Goal: Task Accomplishment & Management: Use online tool/utility

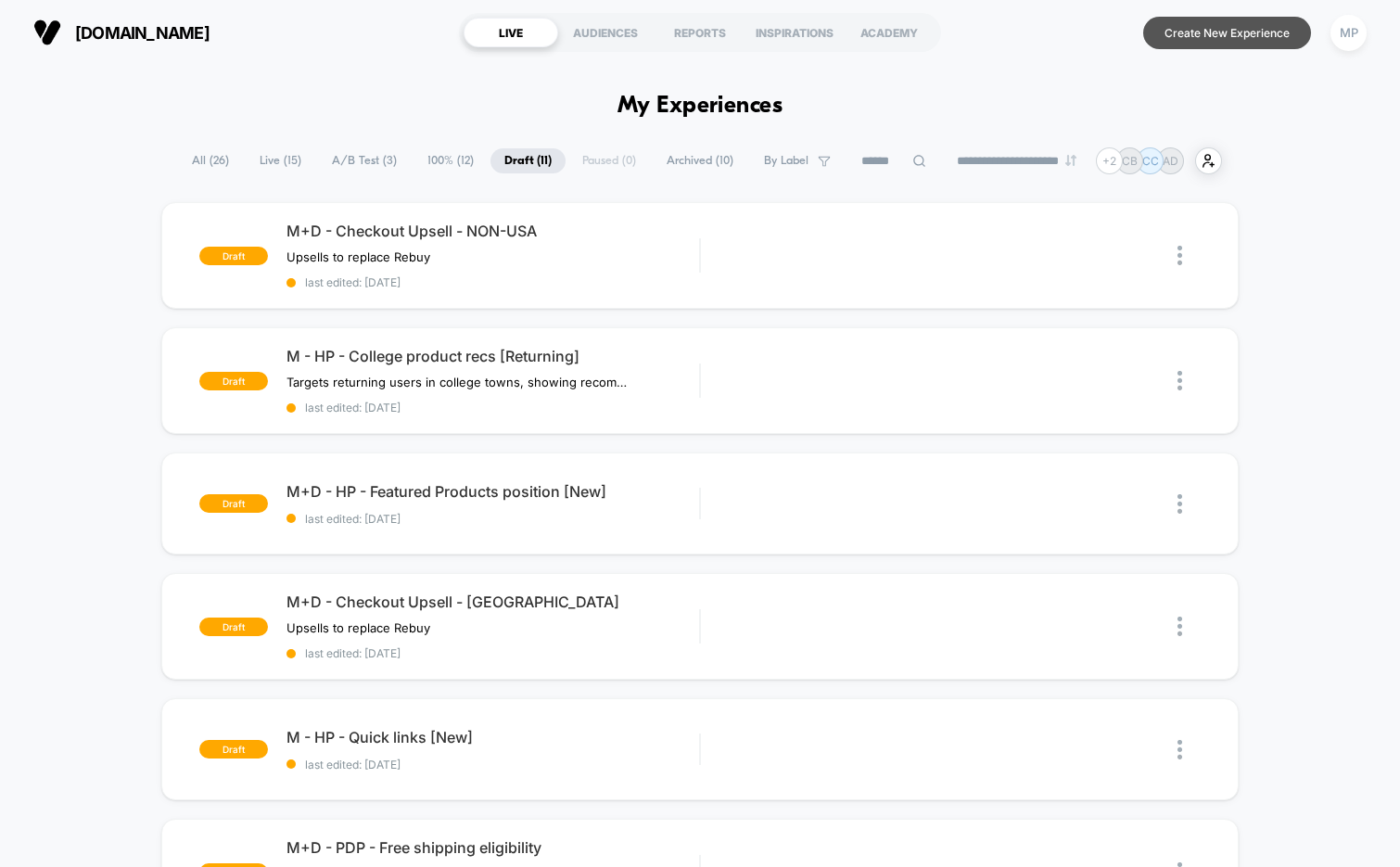
click at [1201, 47] on button "Create New Experience" at bounding box center [1227, 33] width 167 height 32
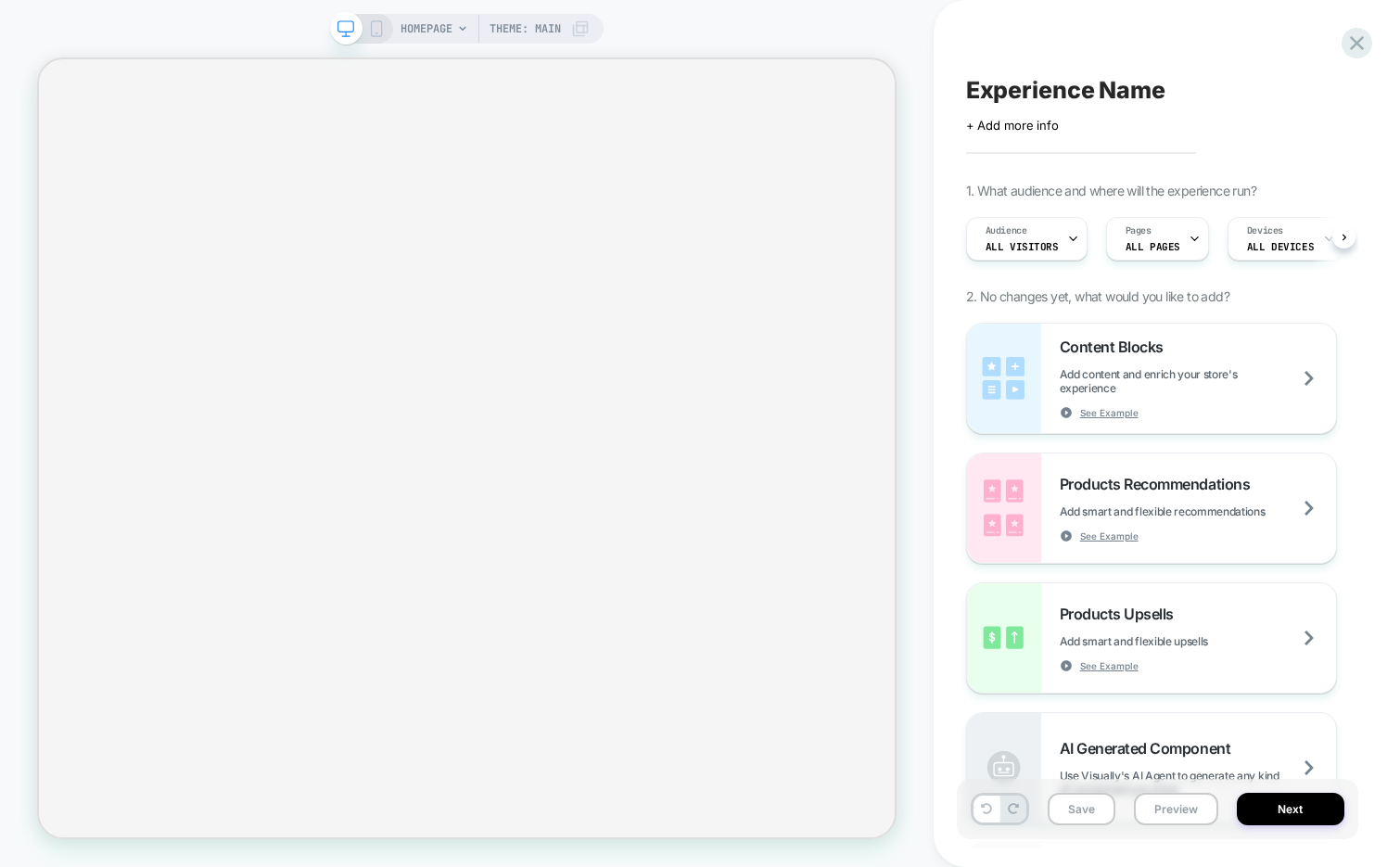
scroll to position [0, 1]
click at [435, 24] on span "HOMEPAGE" at bounding box center [427, 28] width 52 height 29
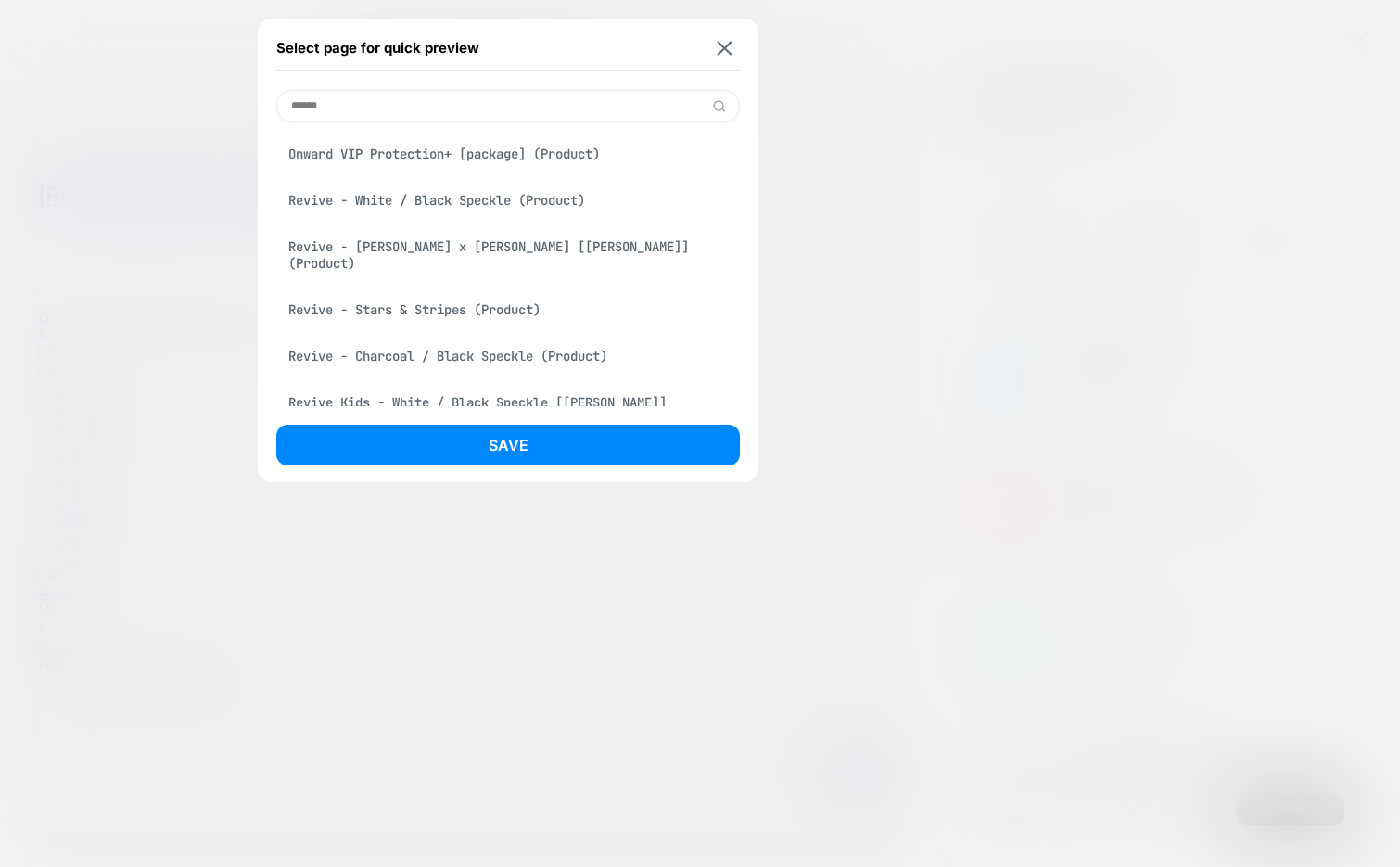
scroll to position [0, 0]
type input "******"
click at [506, 206] on div "Revive - White / Black Speckle (Product)" at bounding box center [508, 199] width 464 height 35
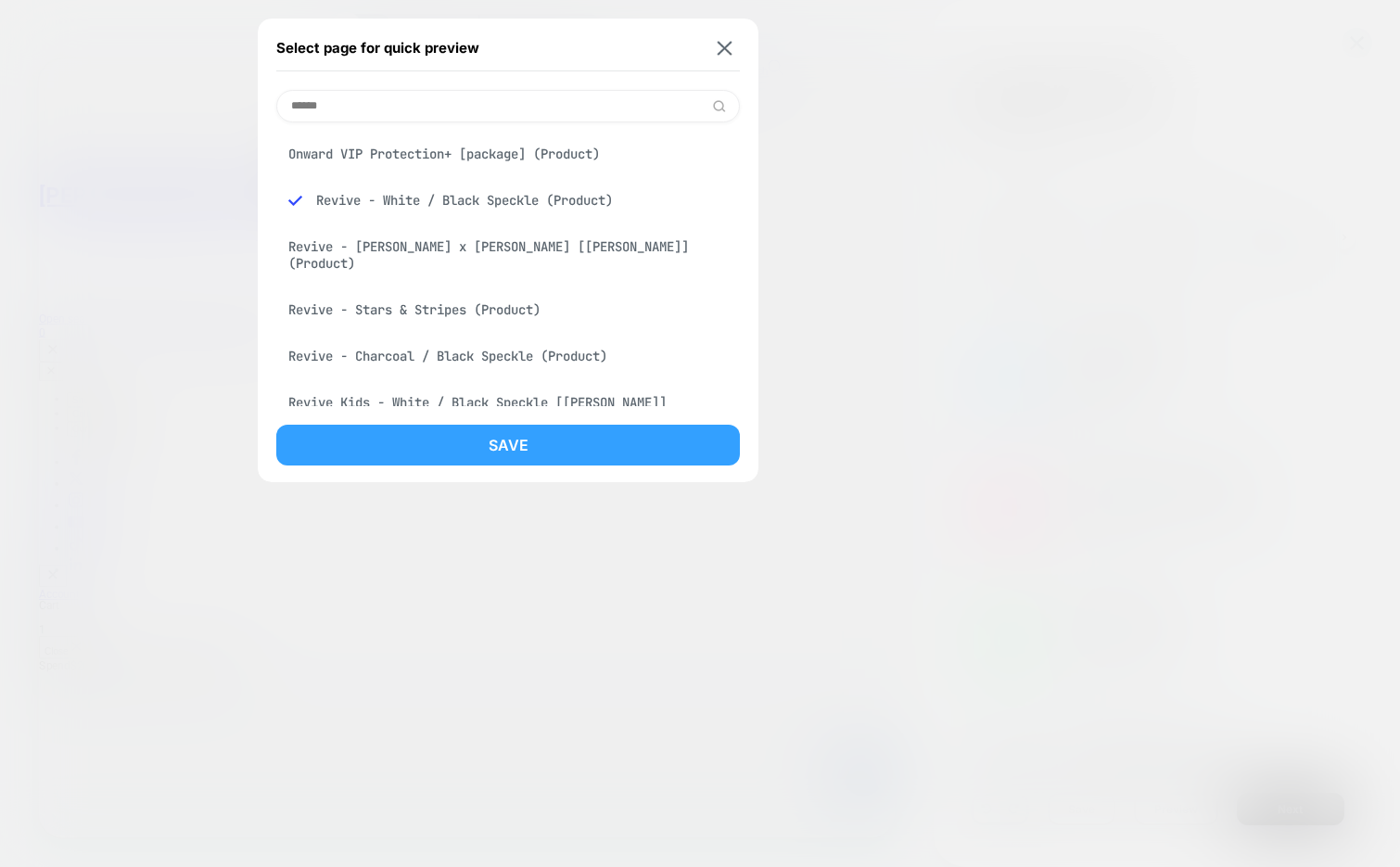
click at [473, 440] on button "Save" at bounding box center [508, 444] width 464 height 41
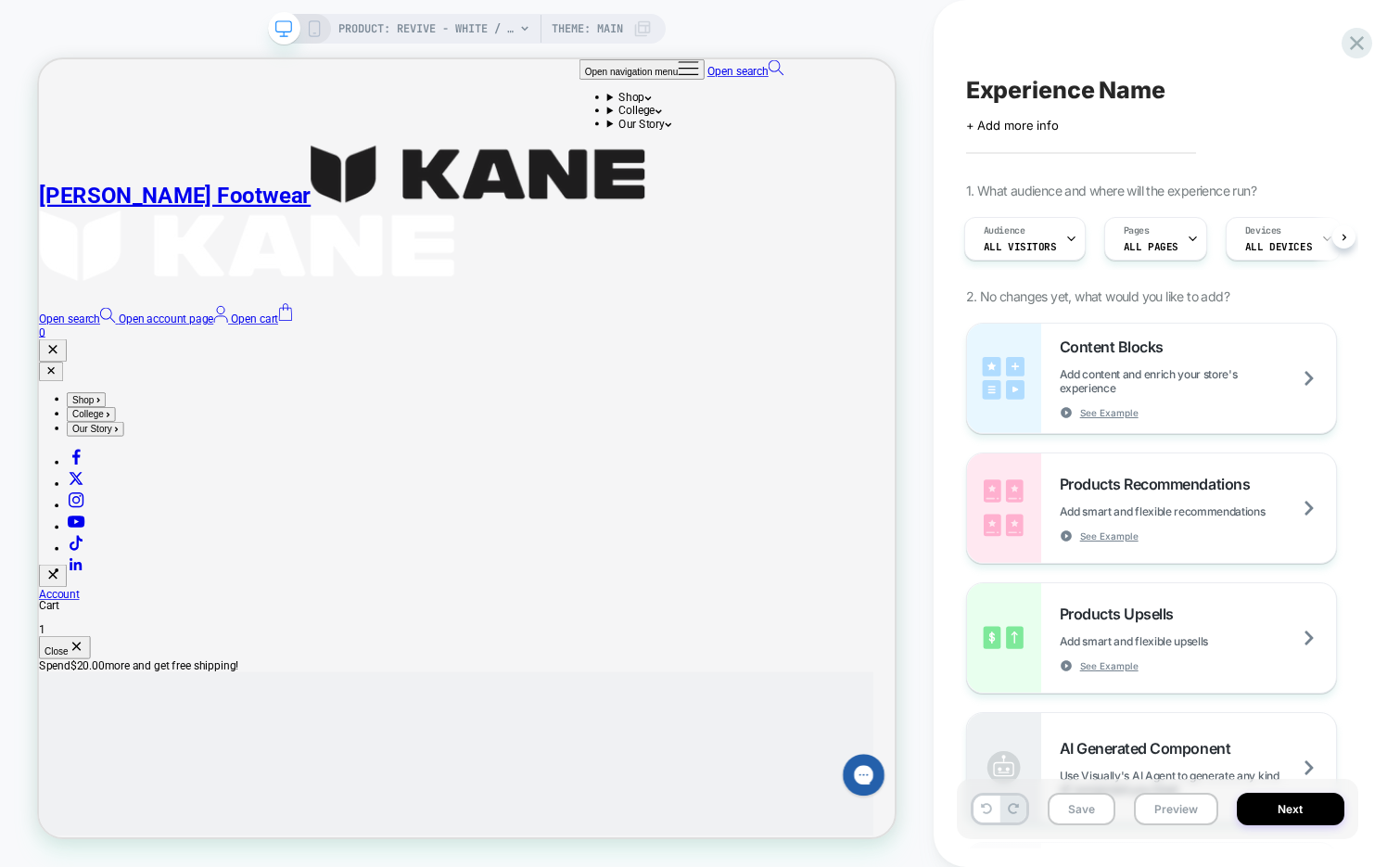
scroll to position [0, 3]
click at [317, 28] on icon at bounding box center [315, 29] width 17 height 17
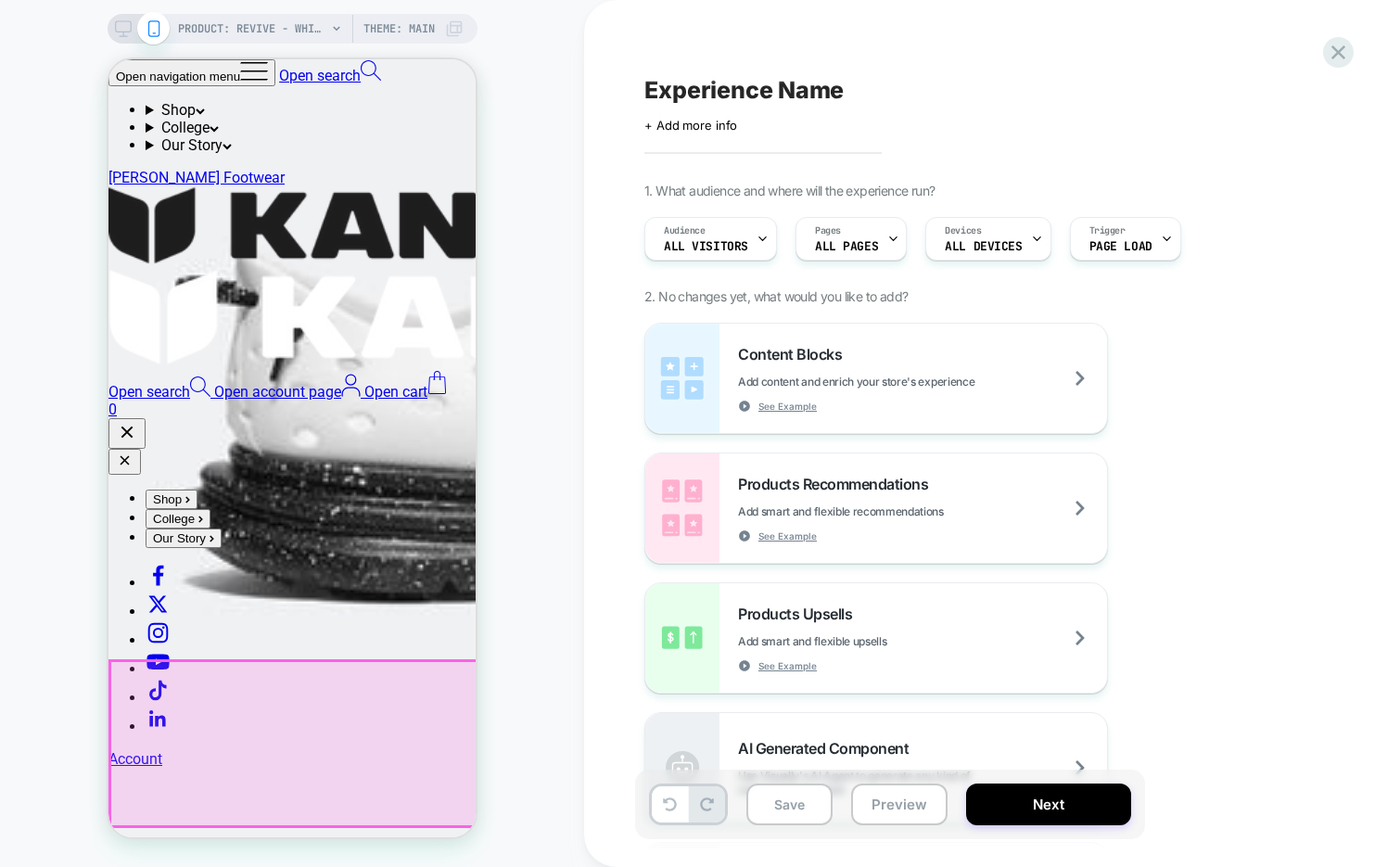
scroll to position [1484, 0]
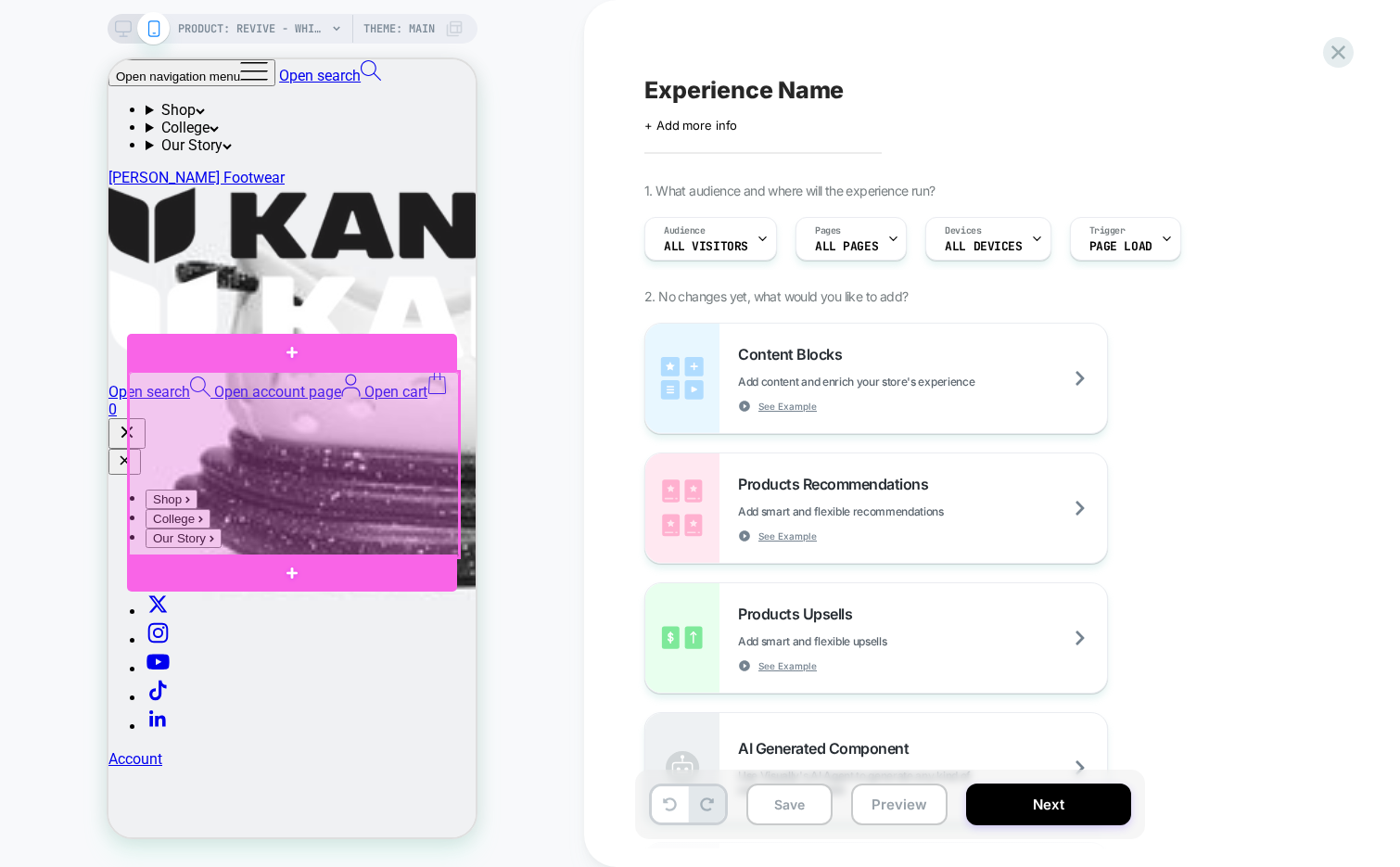
click at [415, 400] on div at bounding box center [293, 464] width 330 height 186
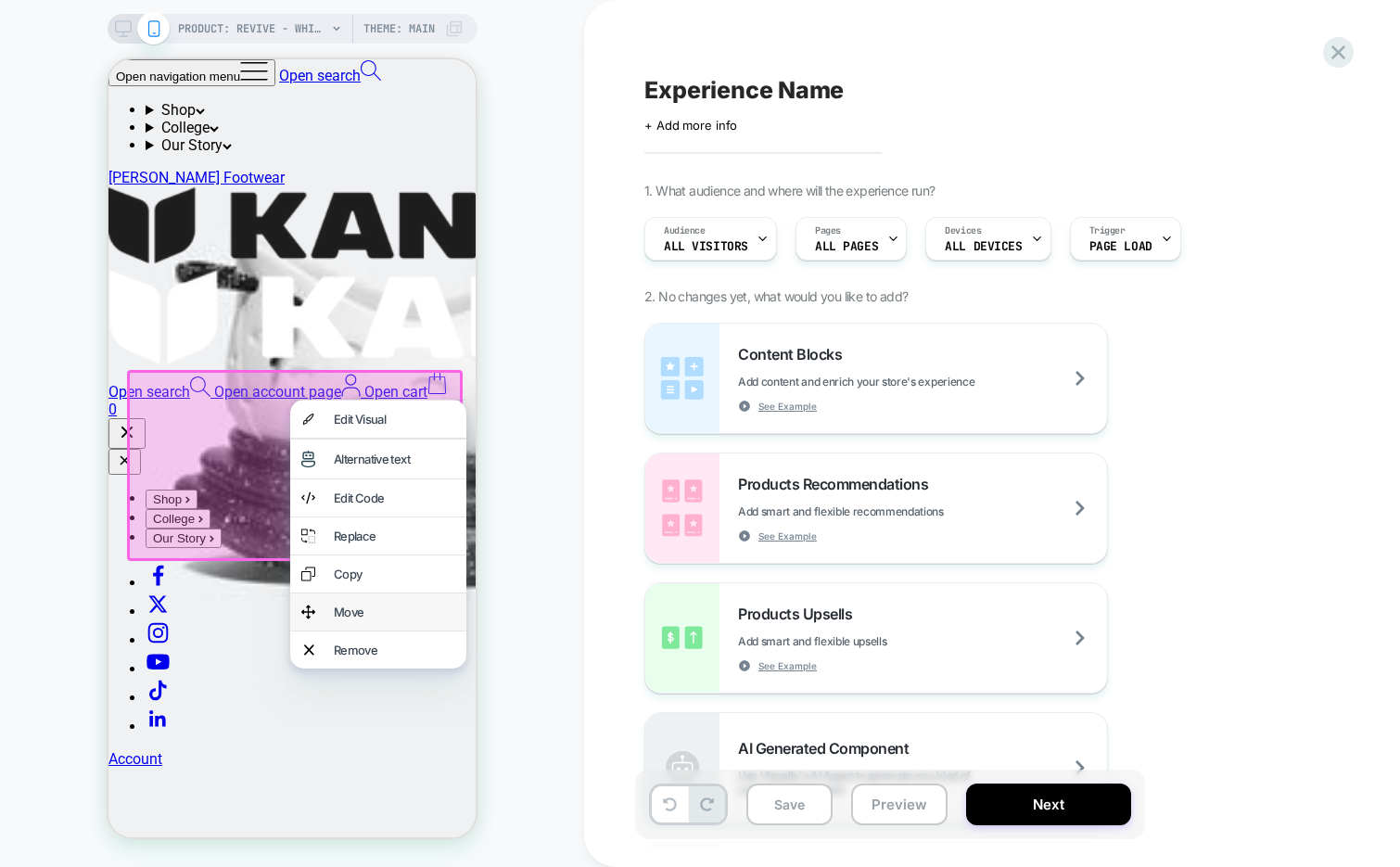
click at [358, 619] on div "Move" at bounding box center [394, 612] width 121 height 15
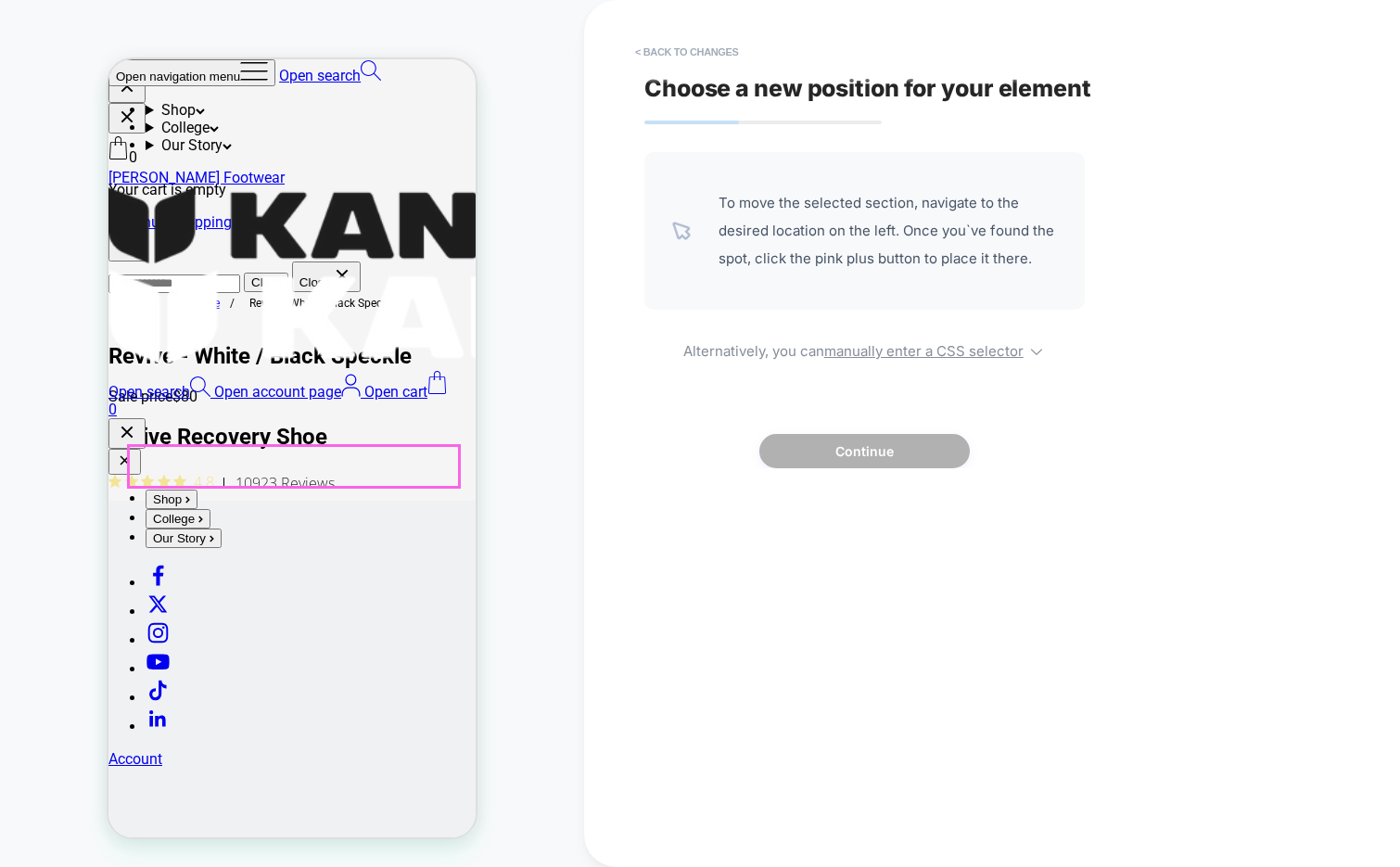
scroll to position [847, 0]
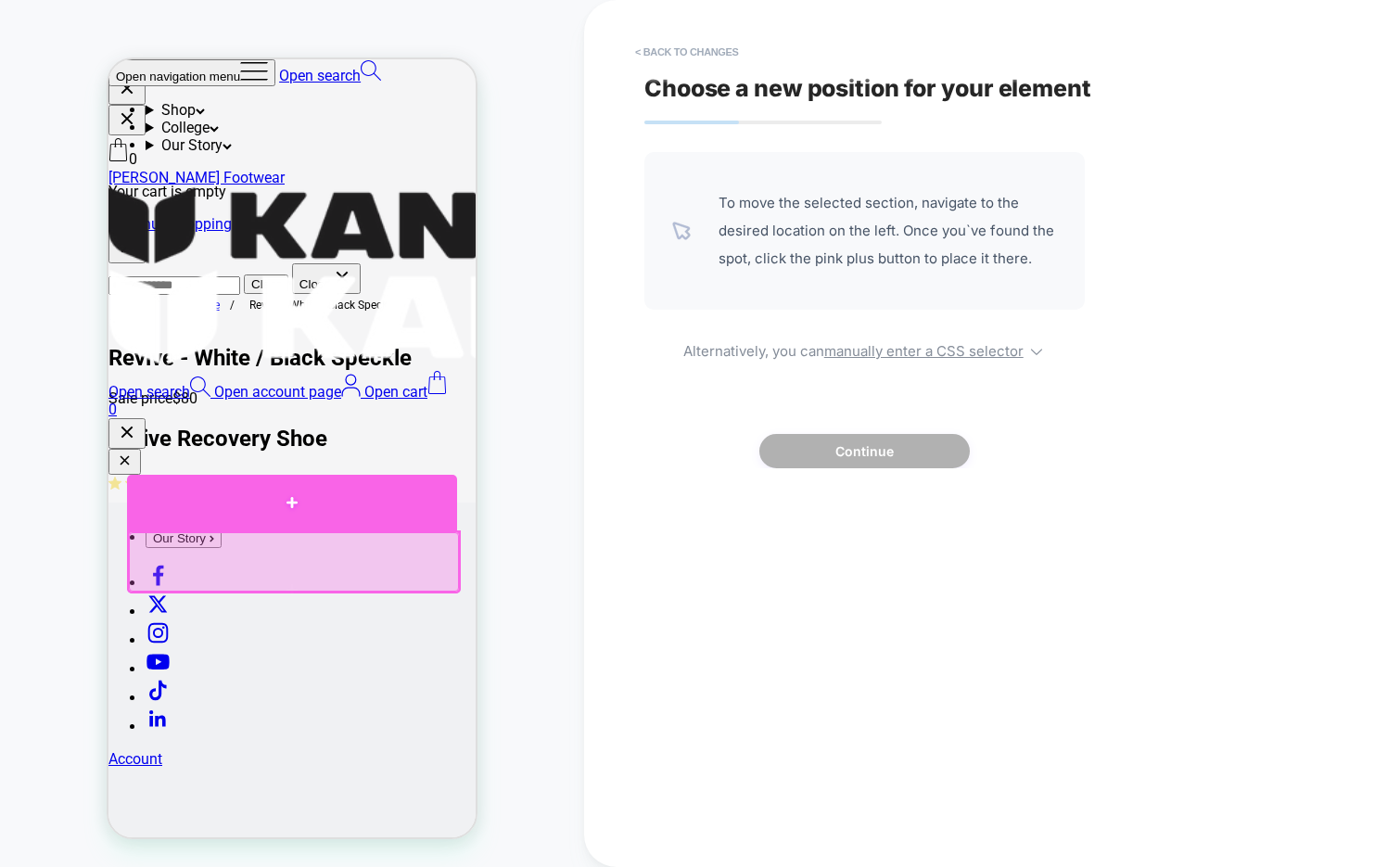
click at [401, 508] on div at bounding box center [291, 502] width 330 height 56
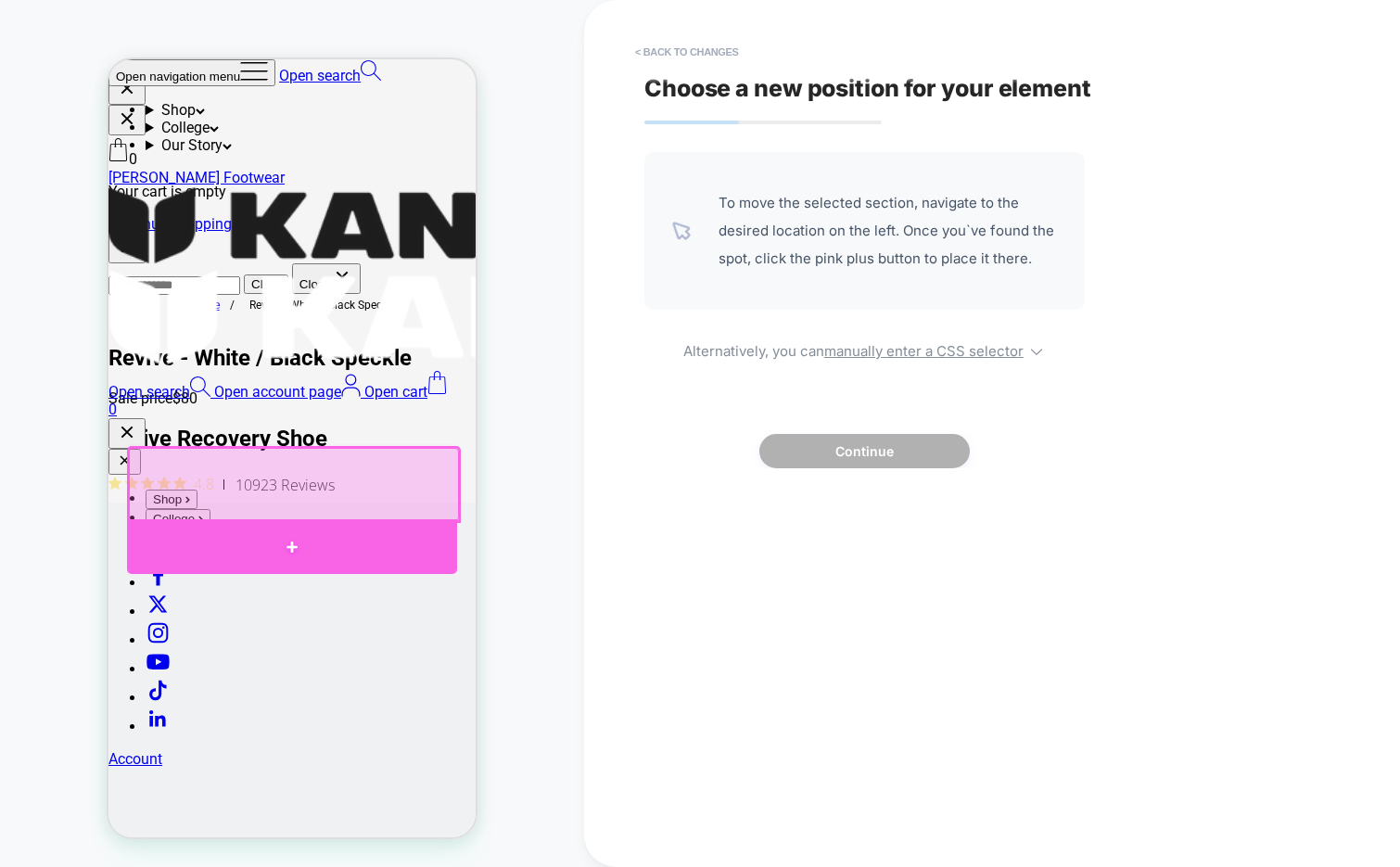
click at [397, 533] on div at bounding box center [291, 546] width 330 height 55
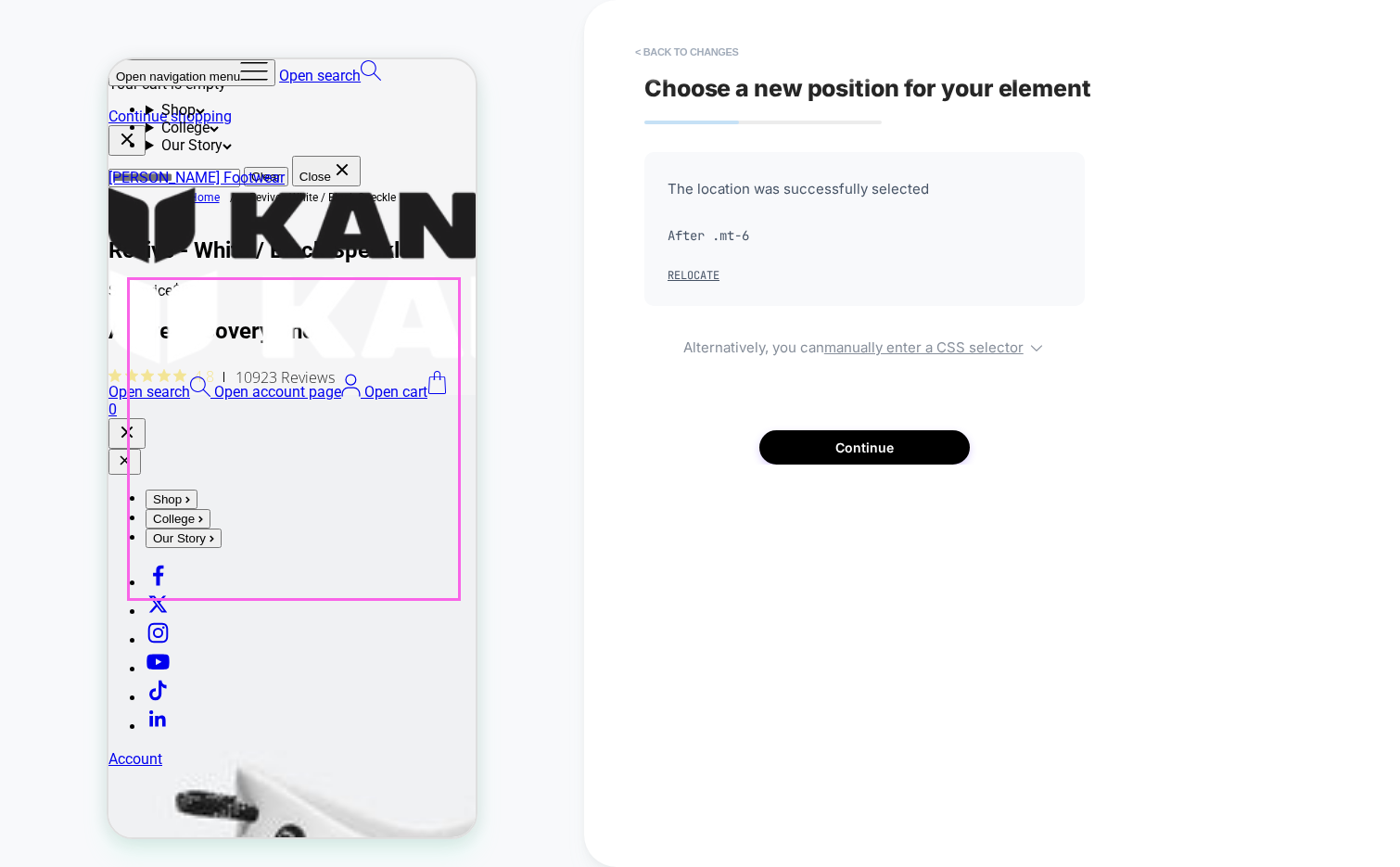
scroll to position [957, 0]
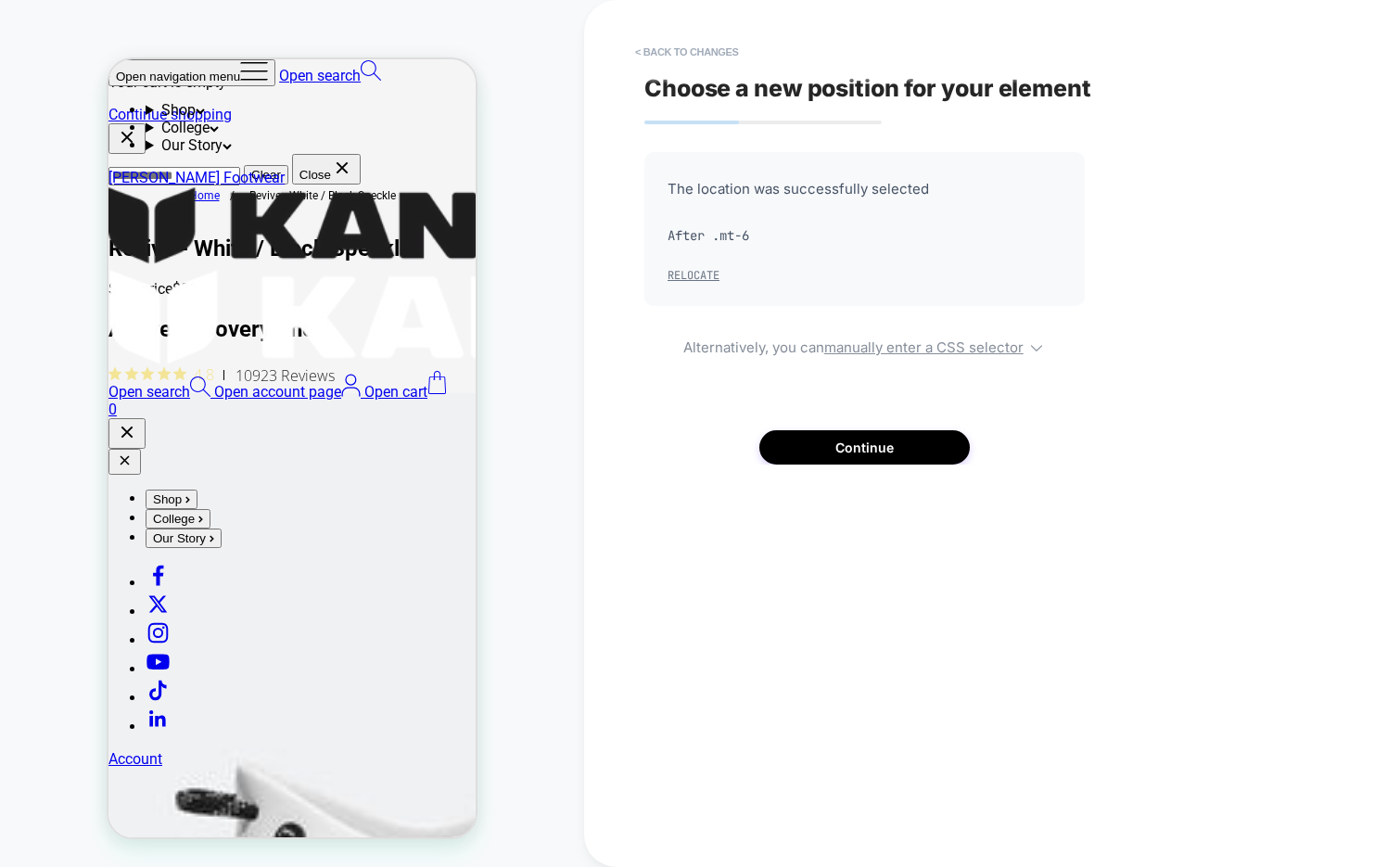
click at [691, 271] on button "Relocate" at bounding box center [693, 275] width 52 height 15
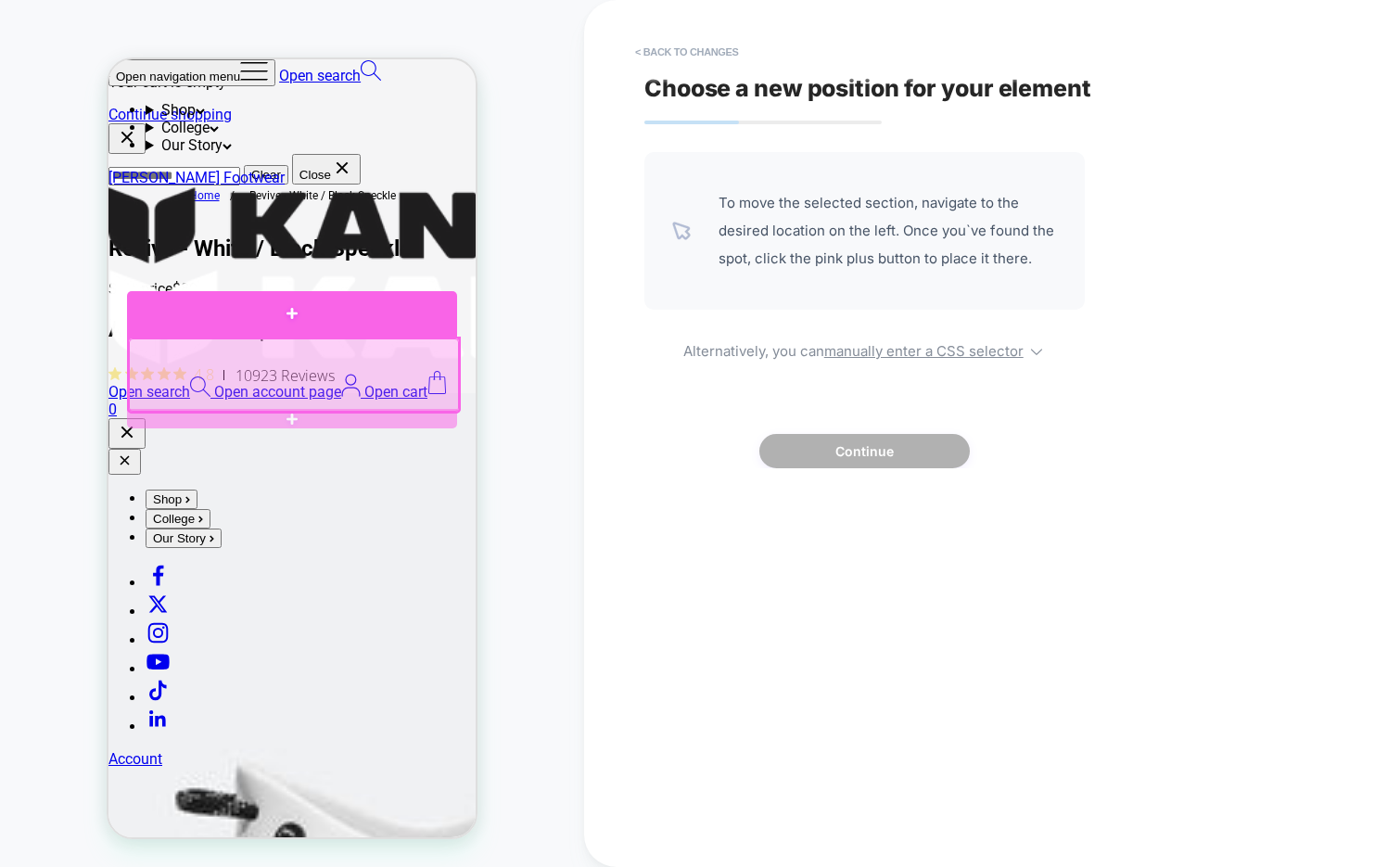
click at [261, 318] on div at bounding box center [291, 314] width 330 height 46
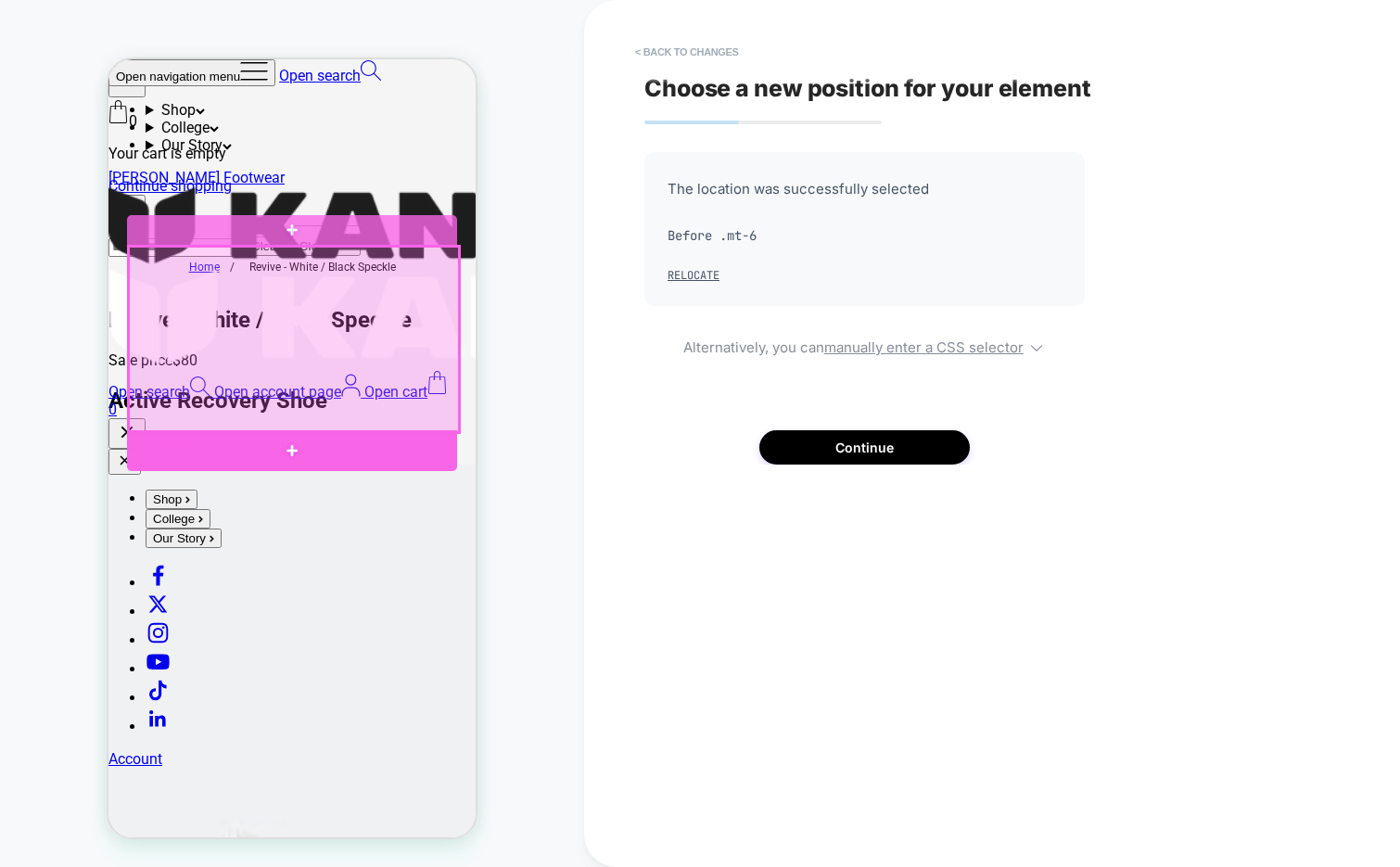
scroll to position [886, 0]
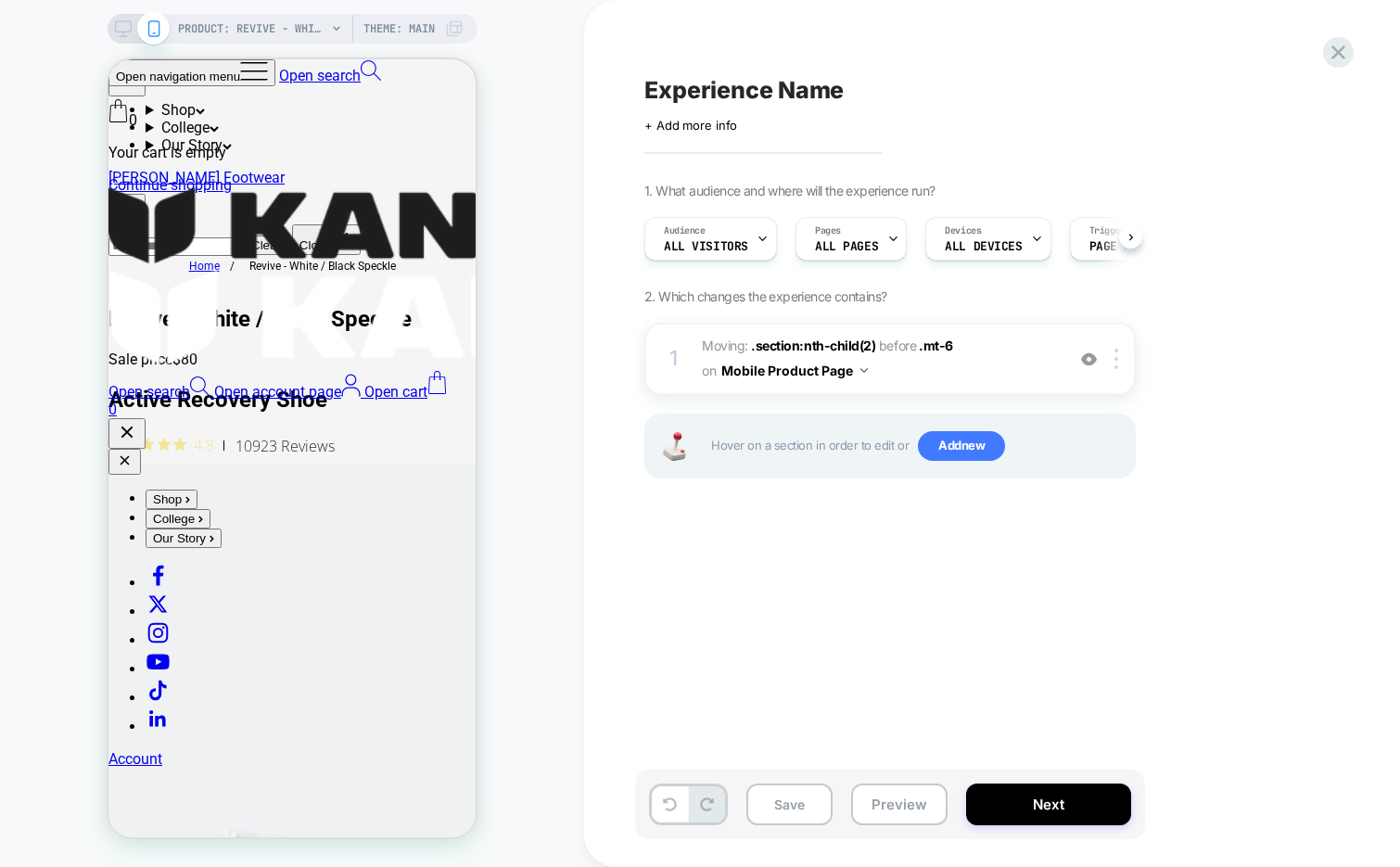
scroll to position [0, 1]
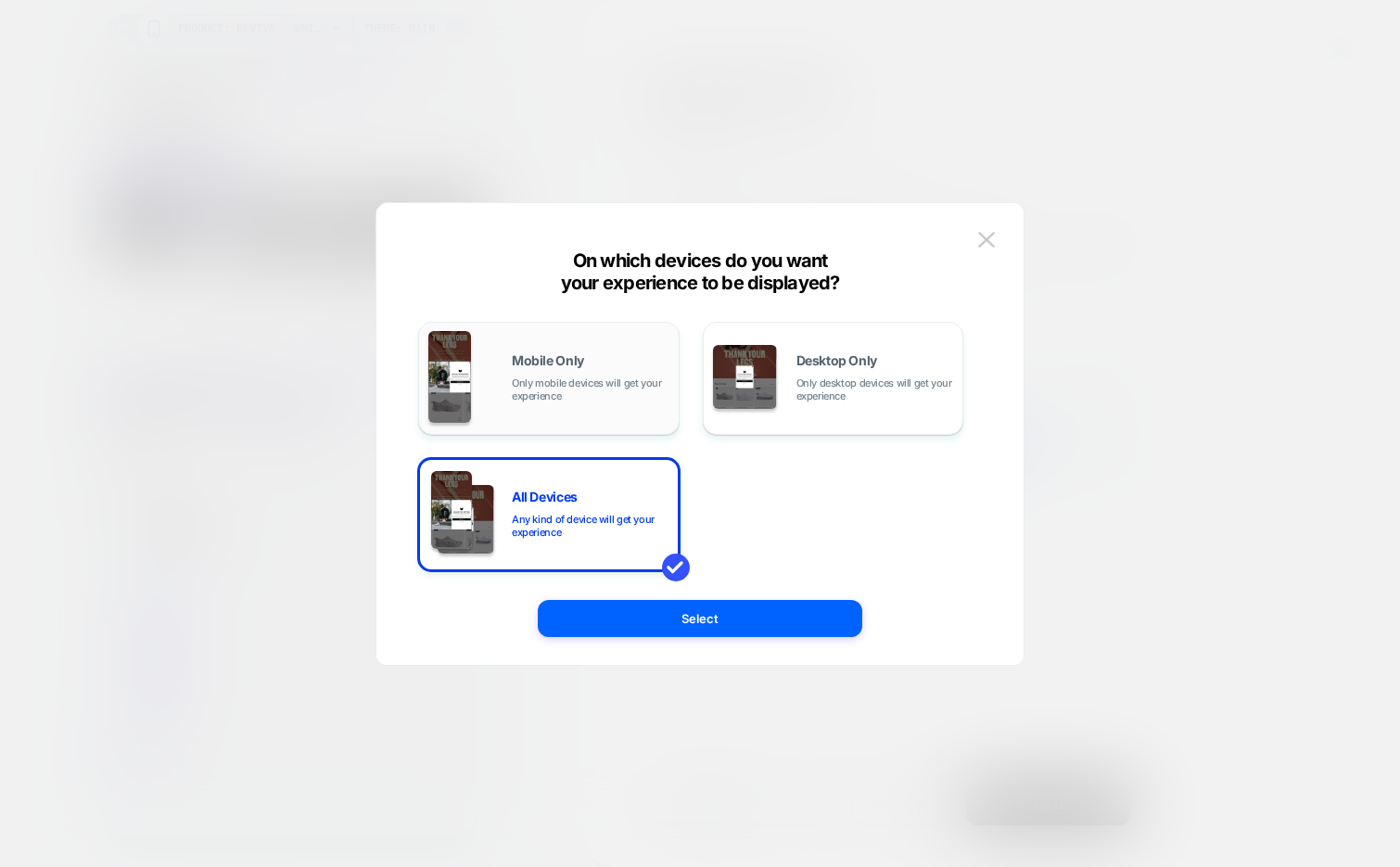
click at [562, 407] on div "Mobile Only Only mobile devices will get your experience" at bounding box center [549, 378] width 241 height 95
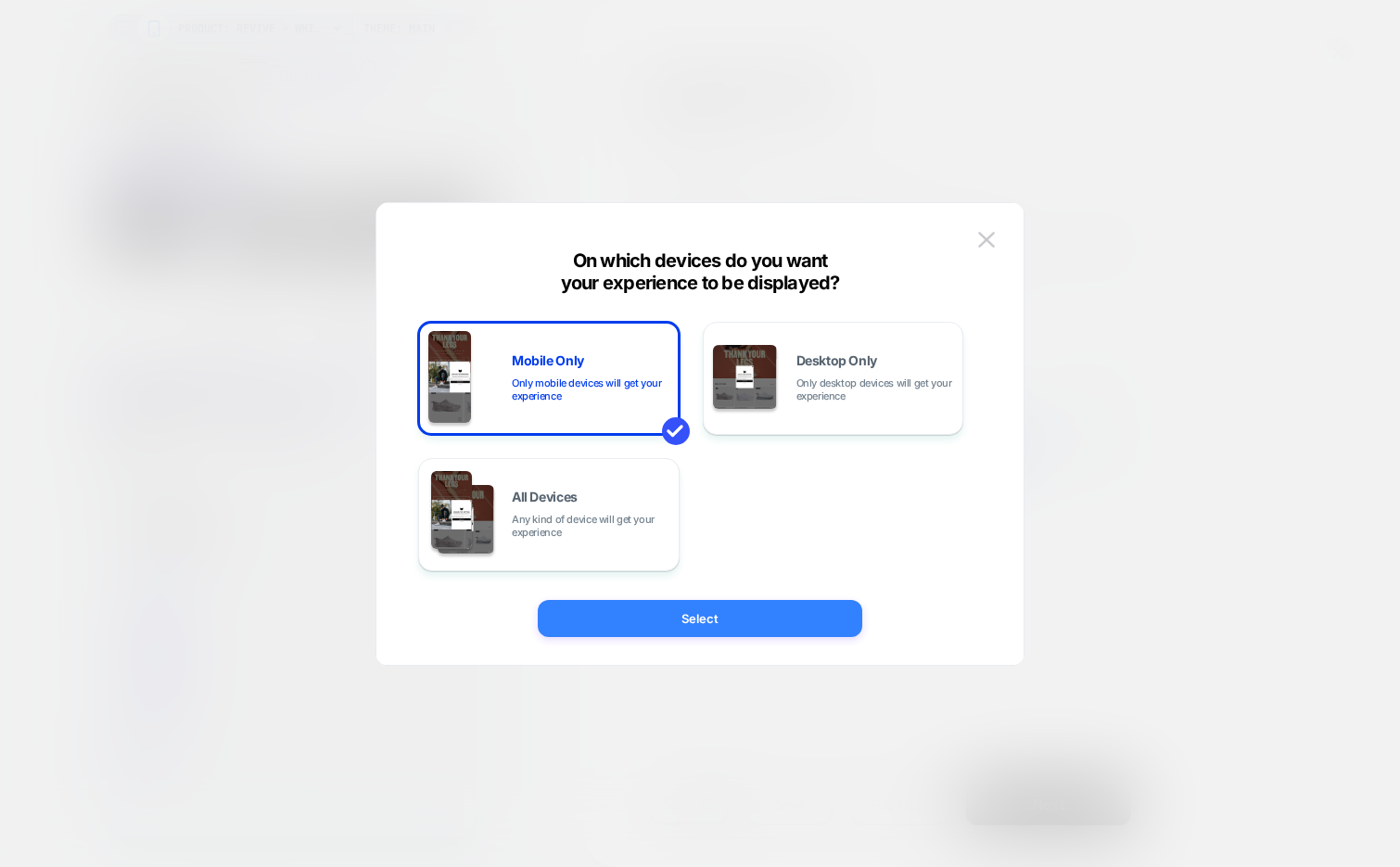
click at [597, 616] on button "Select" at bounding box center [700, 617] width 324 height 37
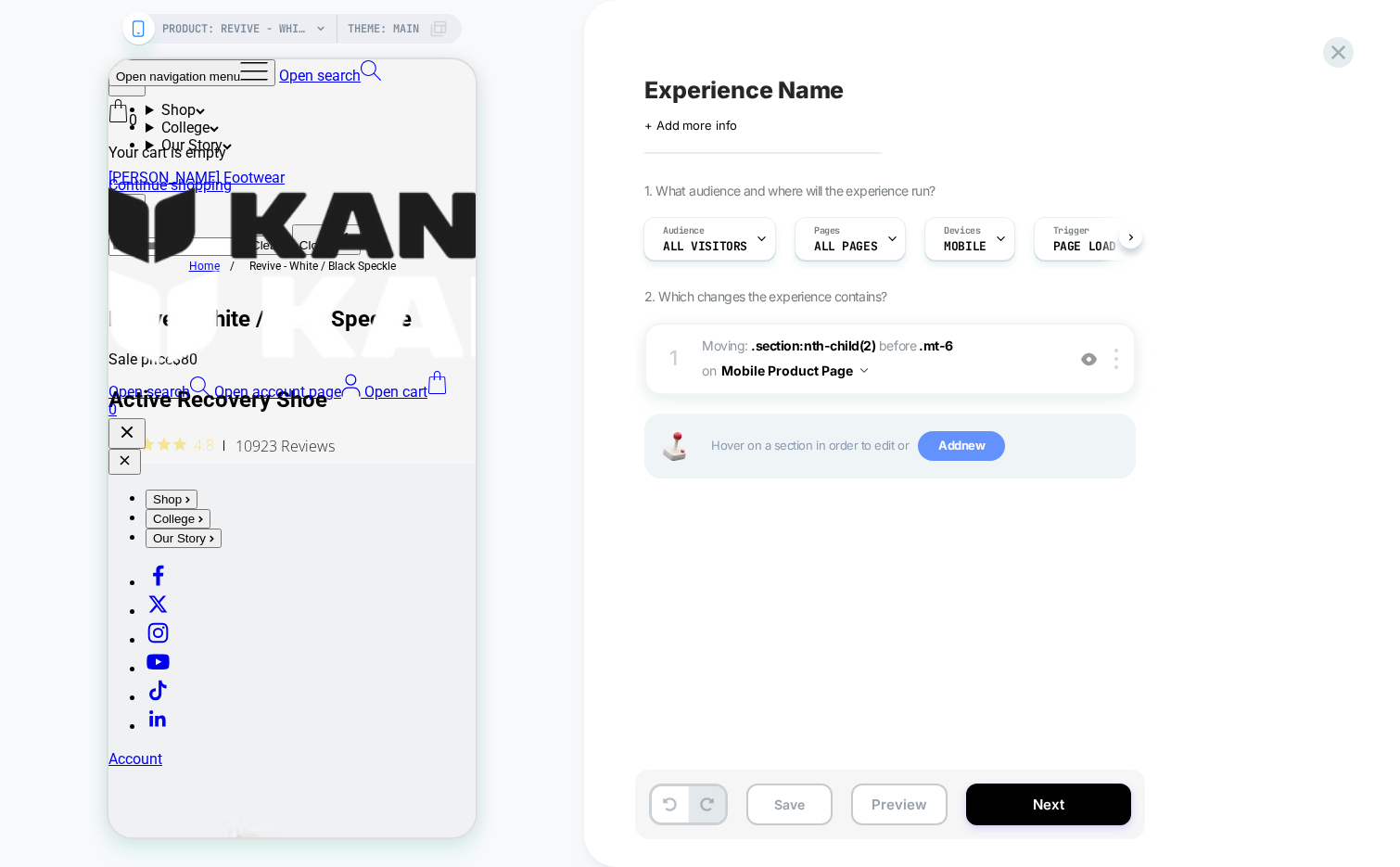
click at [973, 449] on span "Add new" at bounding box center [962, 445] width 87 height 29
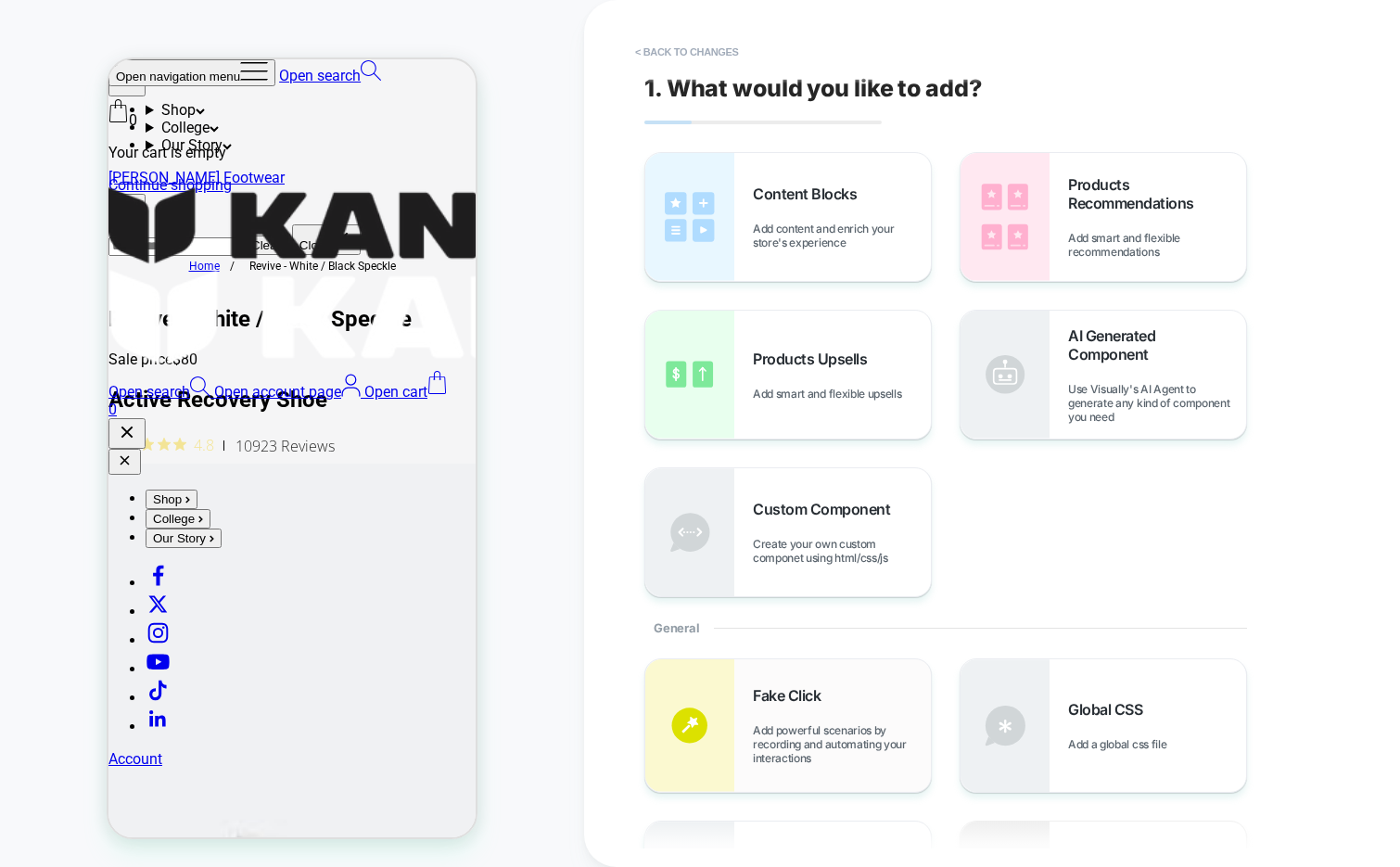
click at [837, 711] on div "Fake Click Add powerful scenarios by recording and automating your interactions" at bounding box center [842, 724] width 178 height 78
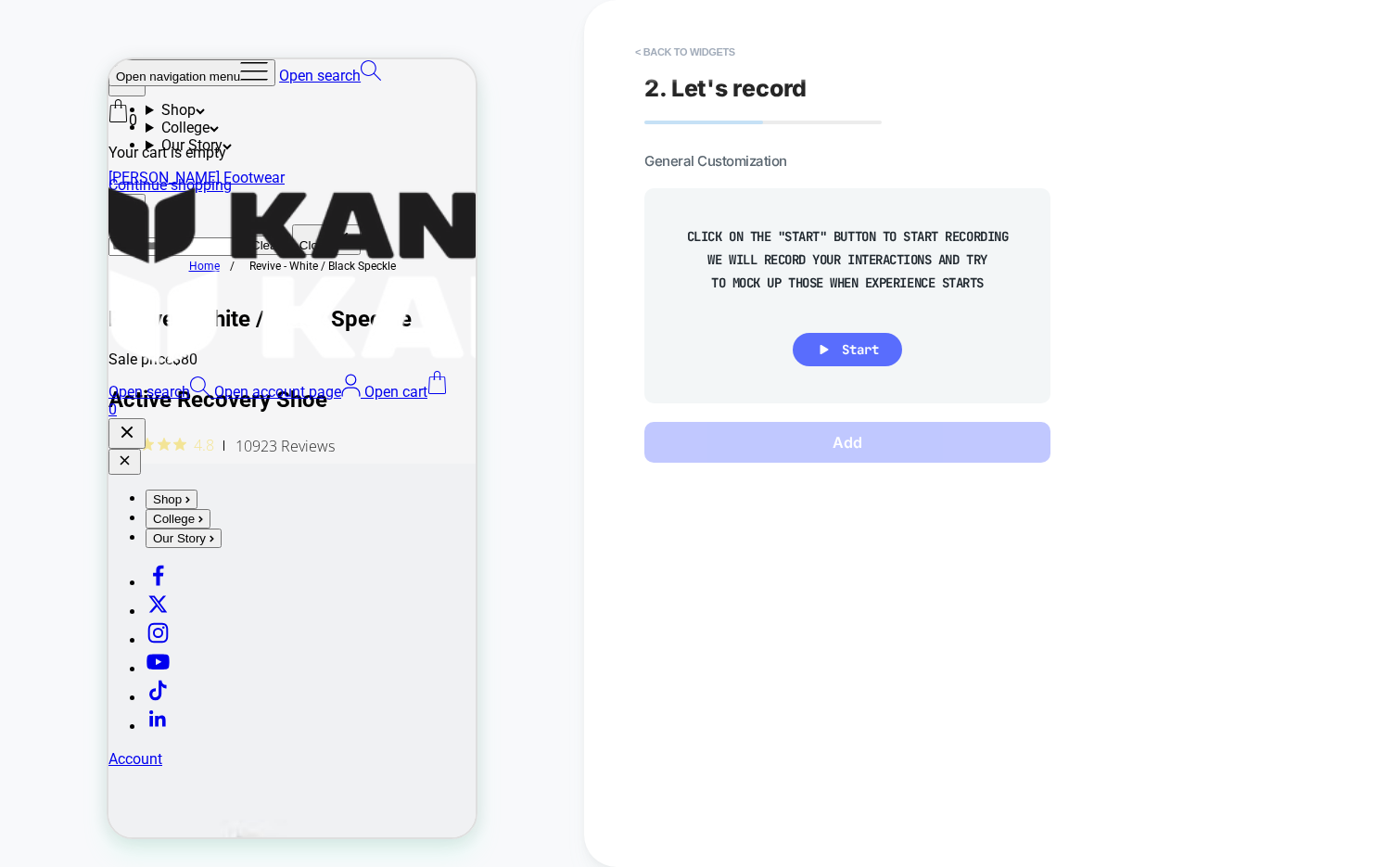
click at [863, 358] on button "Start" at bounding box center [848, 349] width 110 height 33
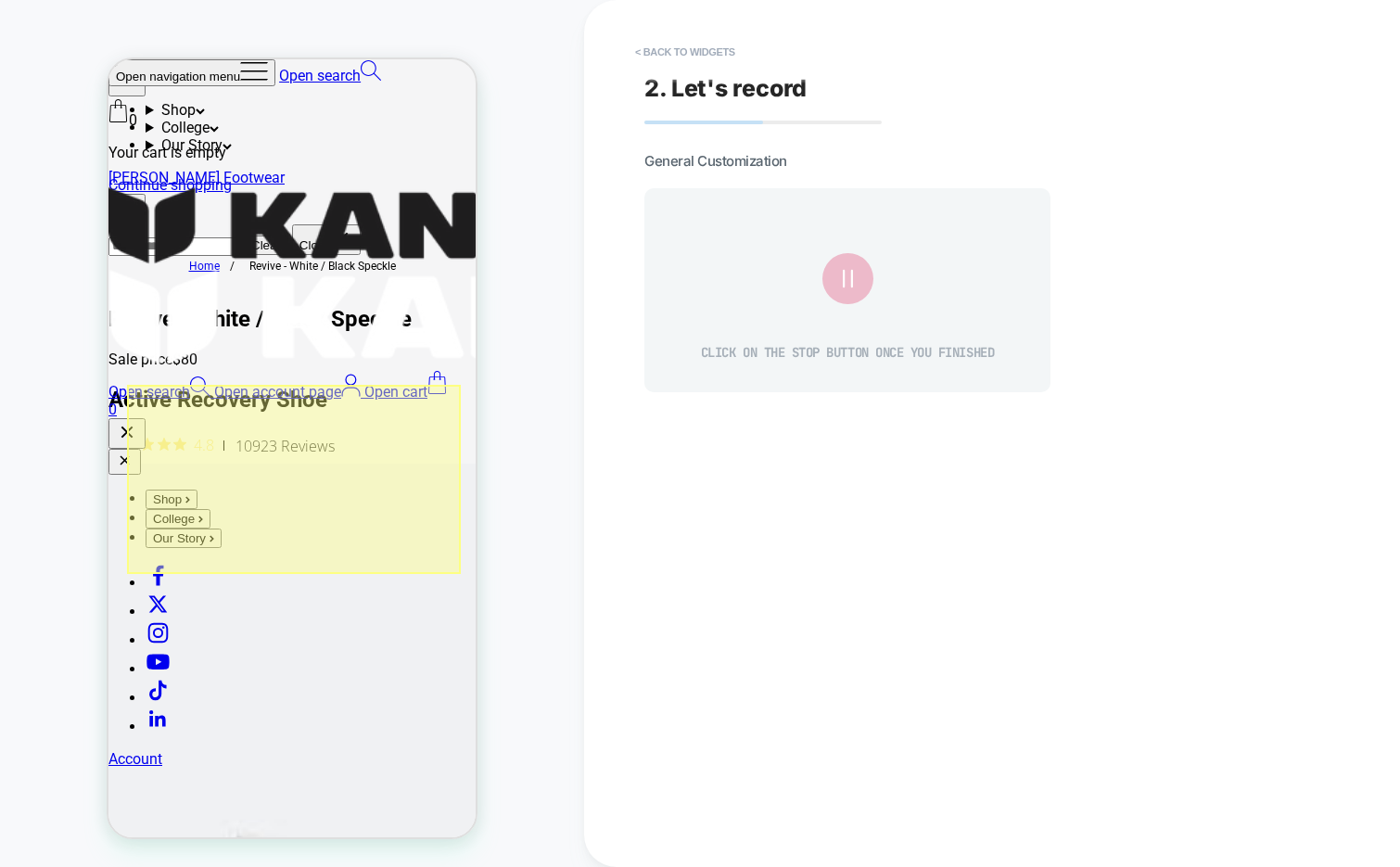
click at [289, 480] on div at bounding box center [293, 479] width 334 height 190
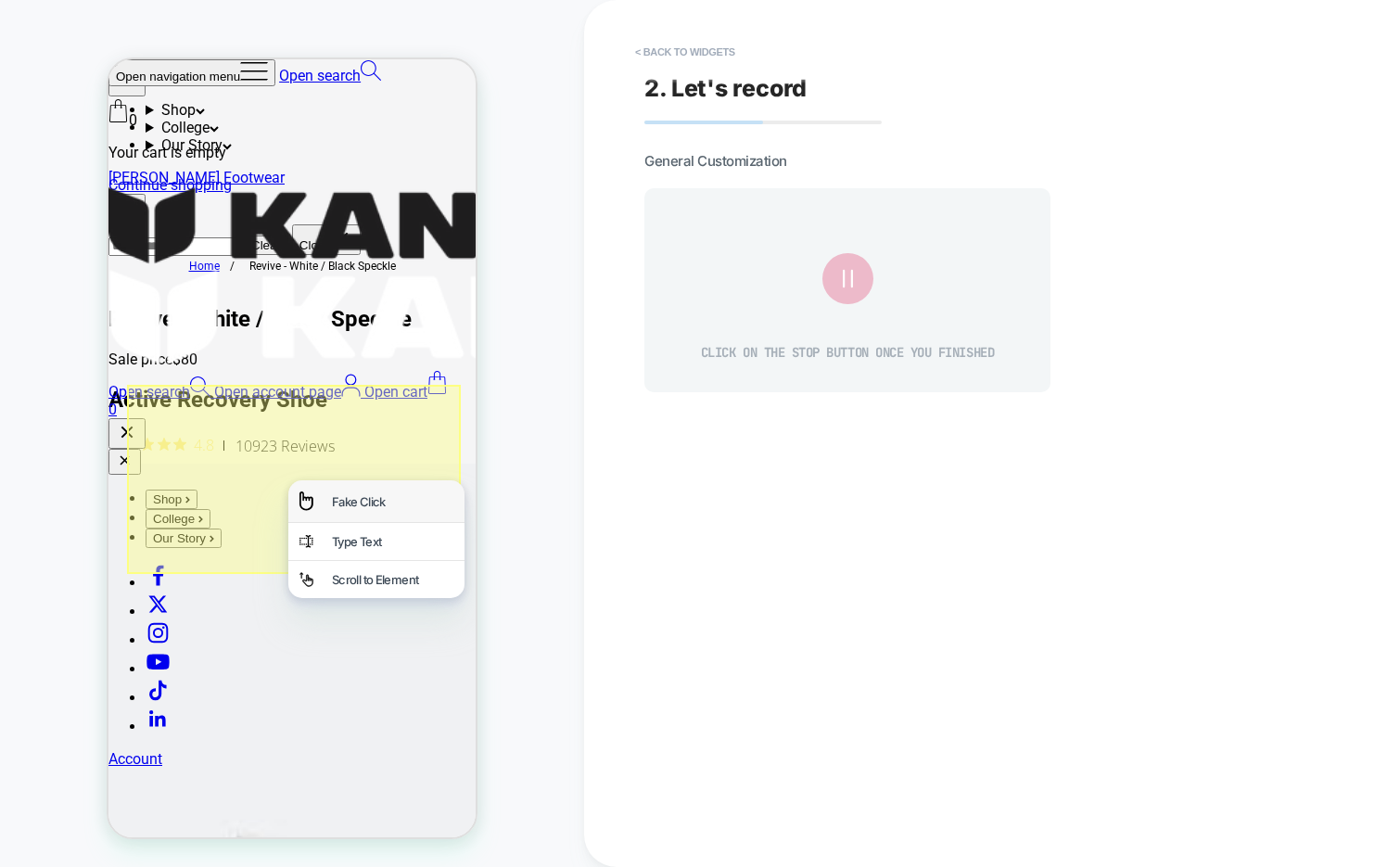
click at [350, 497] on div "Fake Click" at bounding box center [393, 502] width 121 height 15
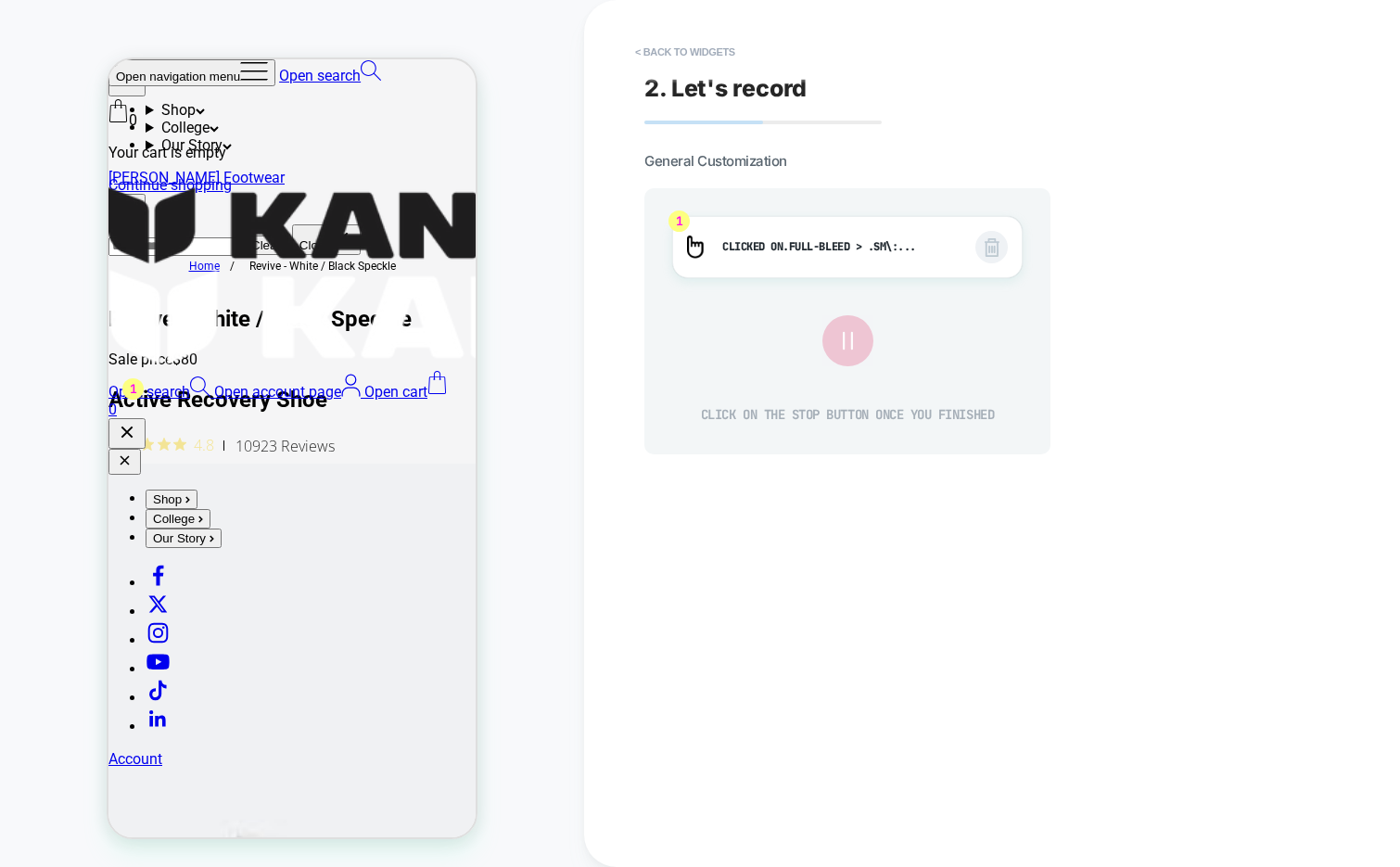
click at [850, 334] on icon at bounding box center [848, 340] width 9 height 18
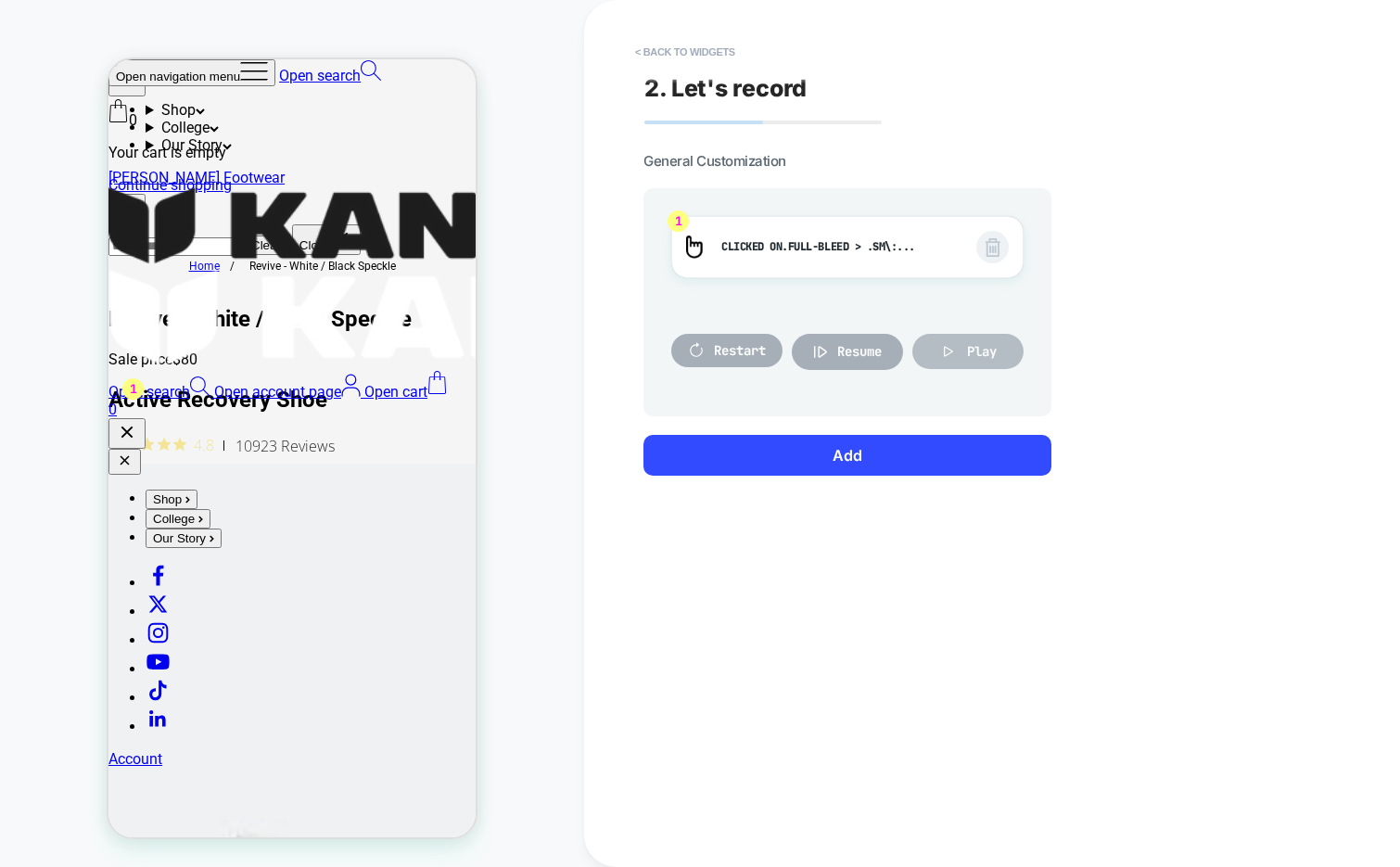
click at [987, 355] on span "Play" at bounding box center [982, 352] width 29 height 17
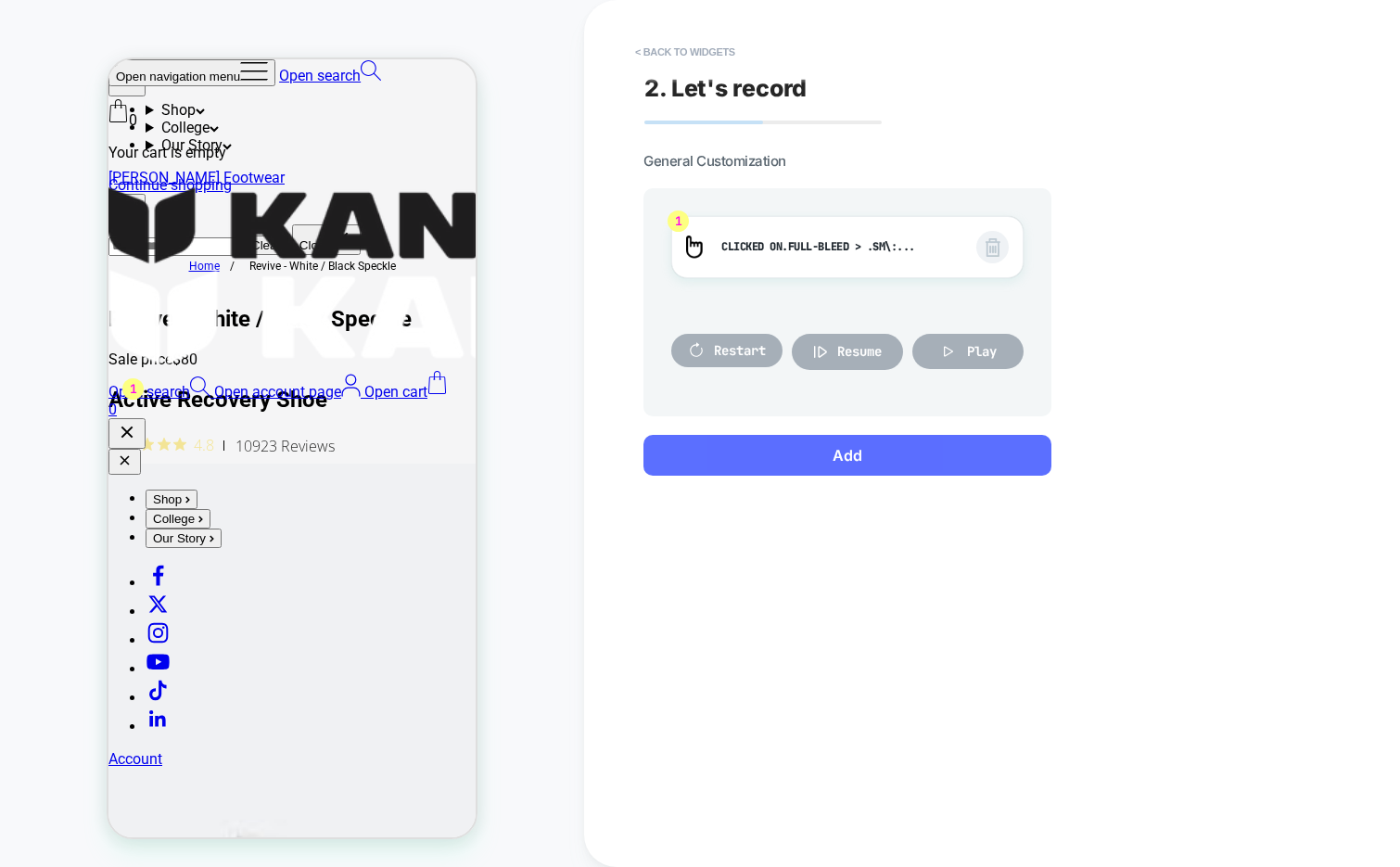
click at [889, 460] on button "Add" at bounding box center [847, 455] width 408 height 41
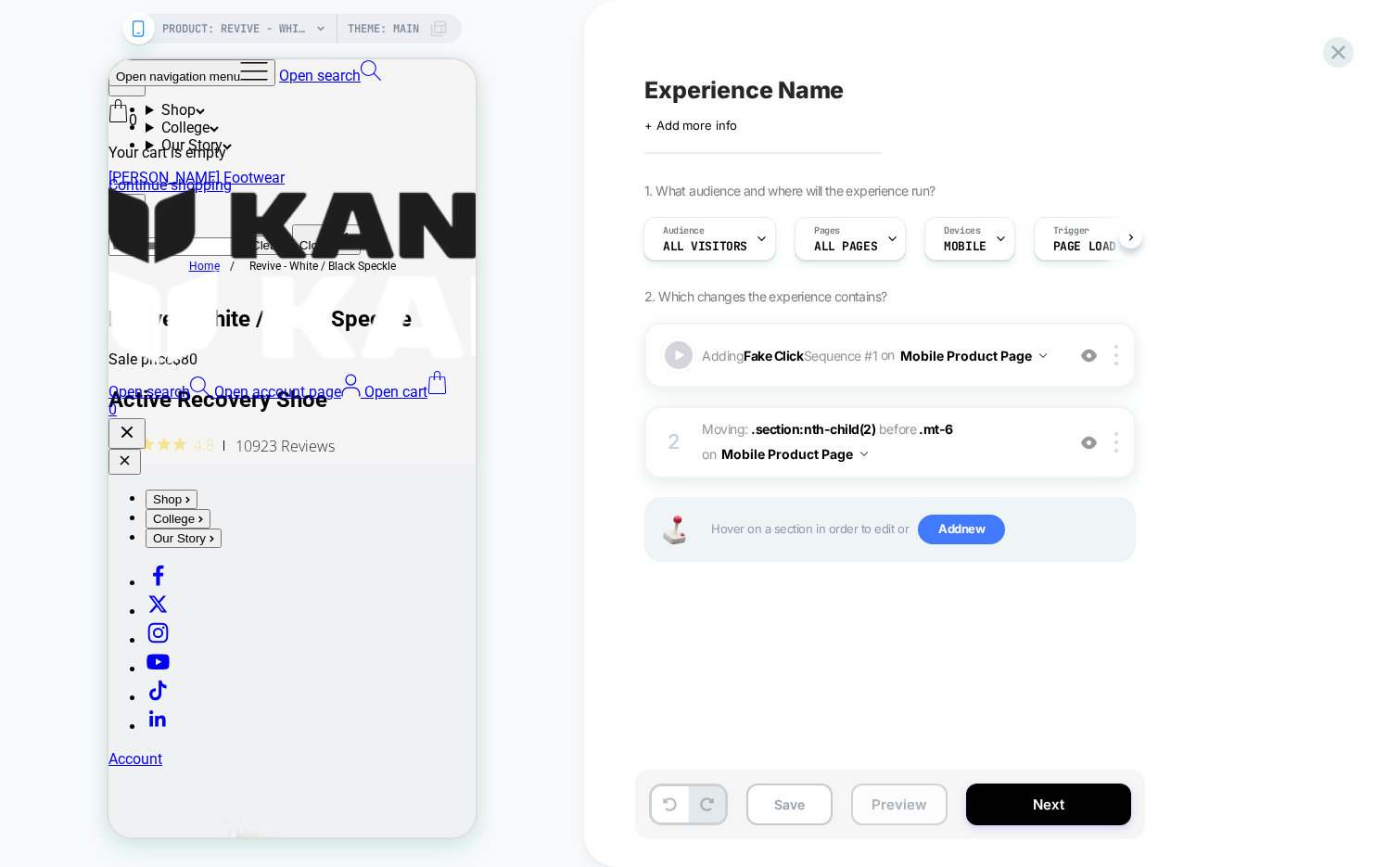
click at [874, 798] on button "Preview" at bounding box center [900, 804] width 96 height 42
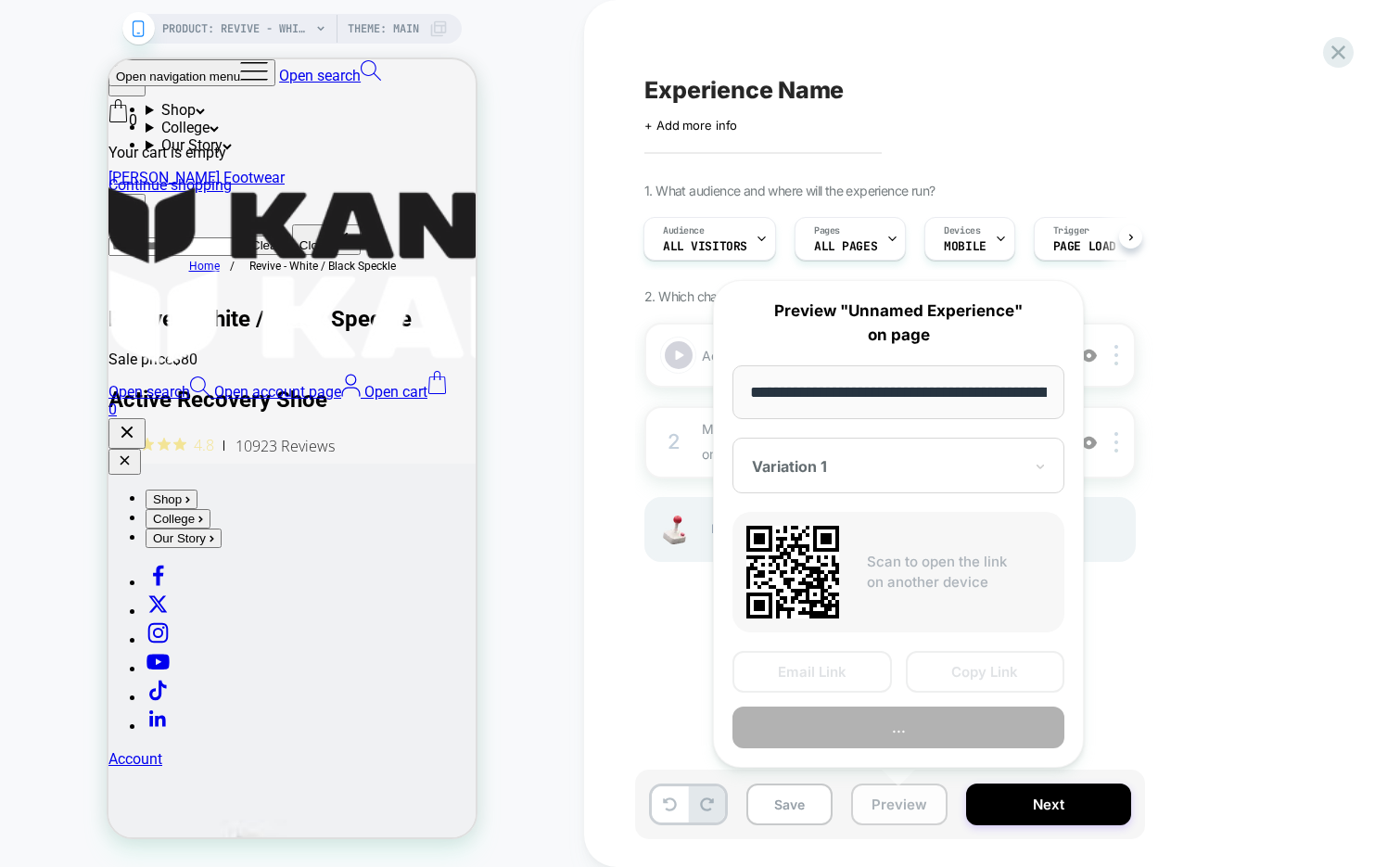
scroll to position [0, 261]
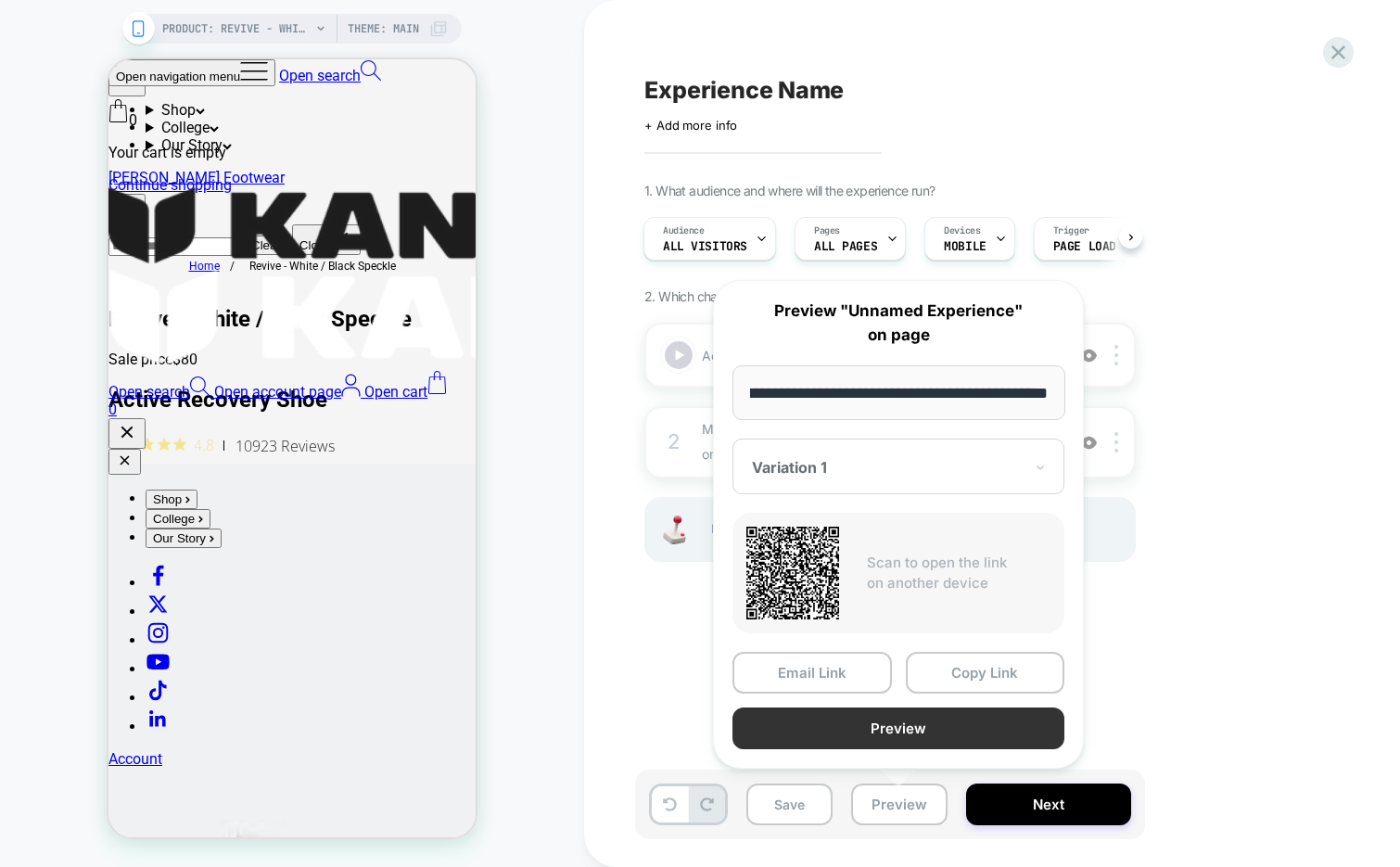
click at [845, 719] on button "Preview" at bounding box center [898, 728] width 332 height 42
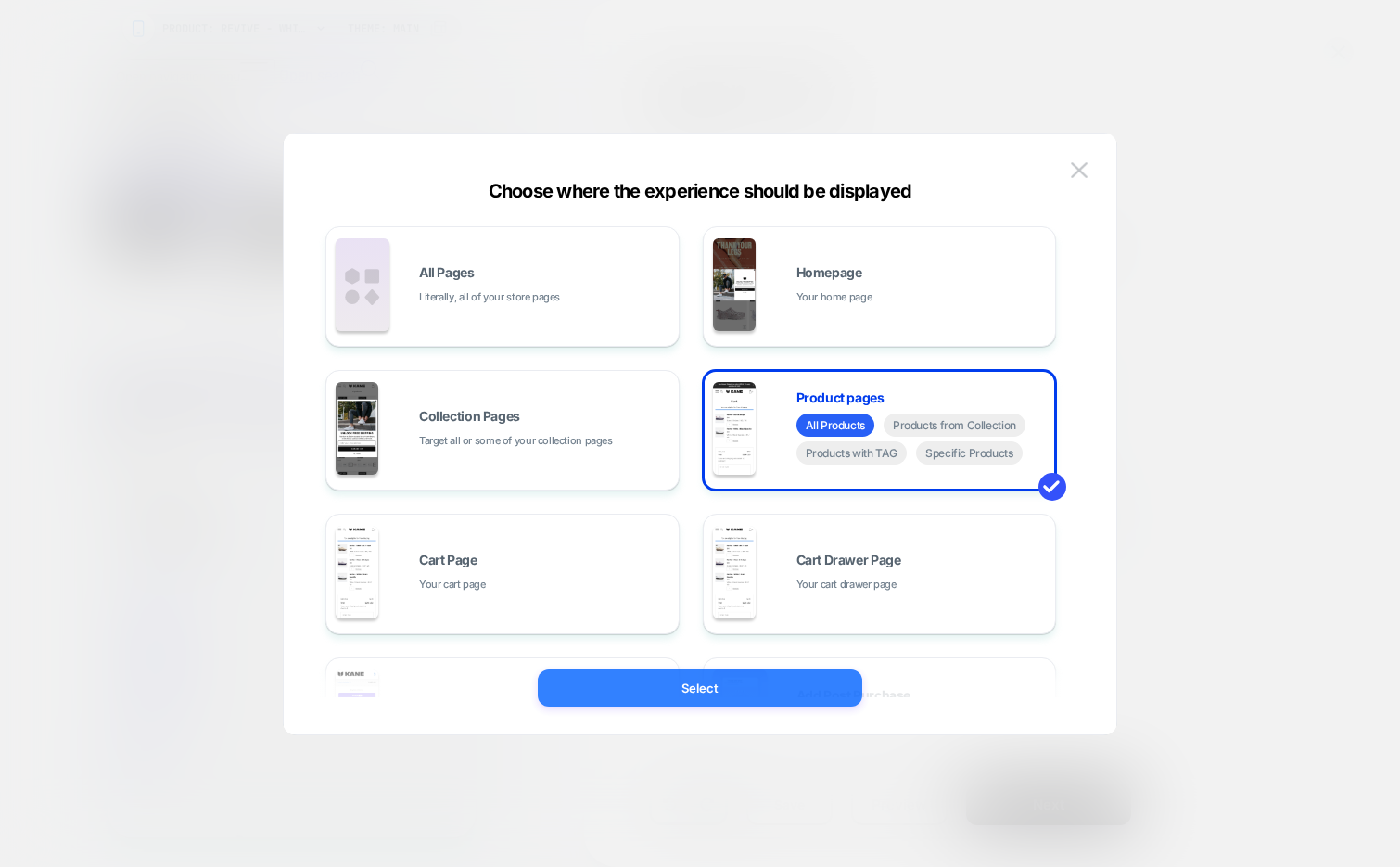
click at [741, 676] on button "Select" at bounding box center [700, 687] width 324 height 37
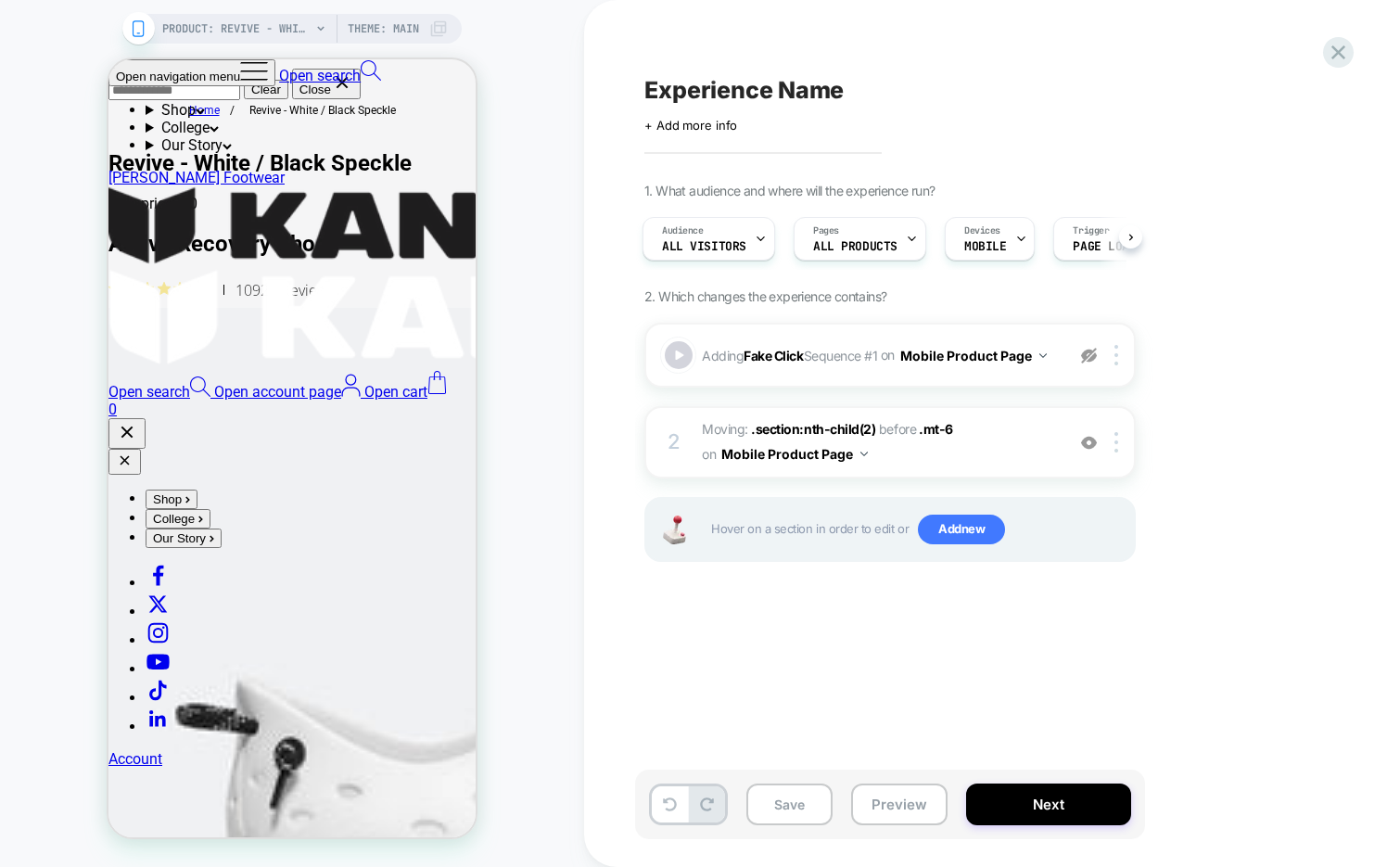
scroll to position [1066, 0]
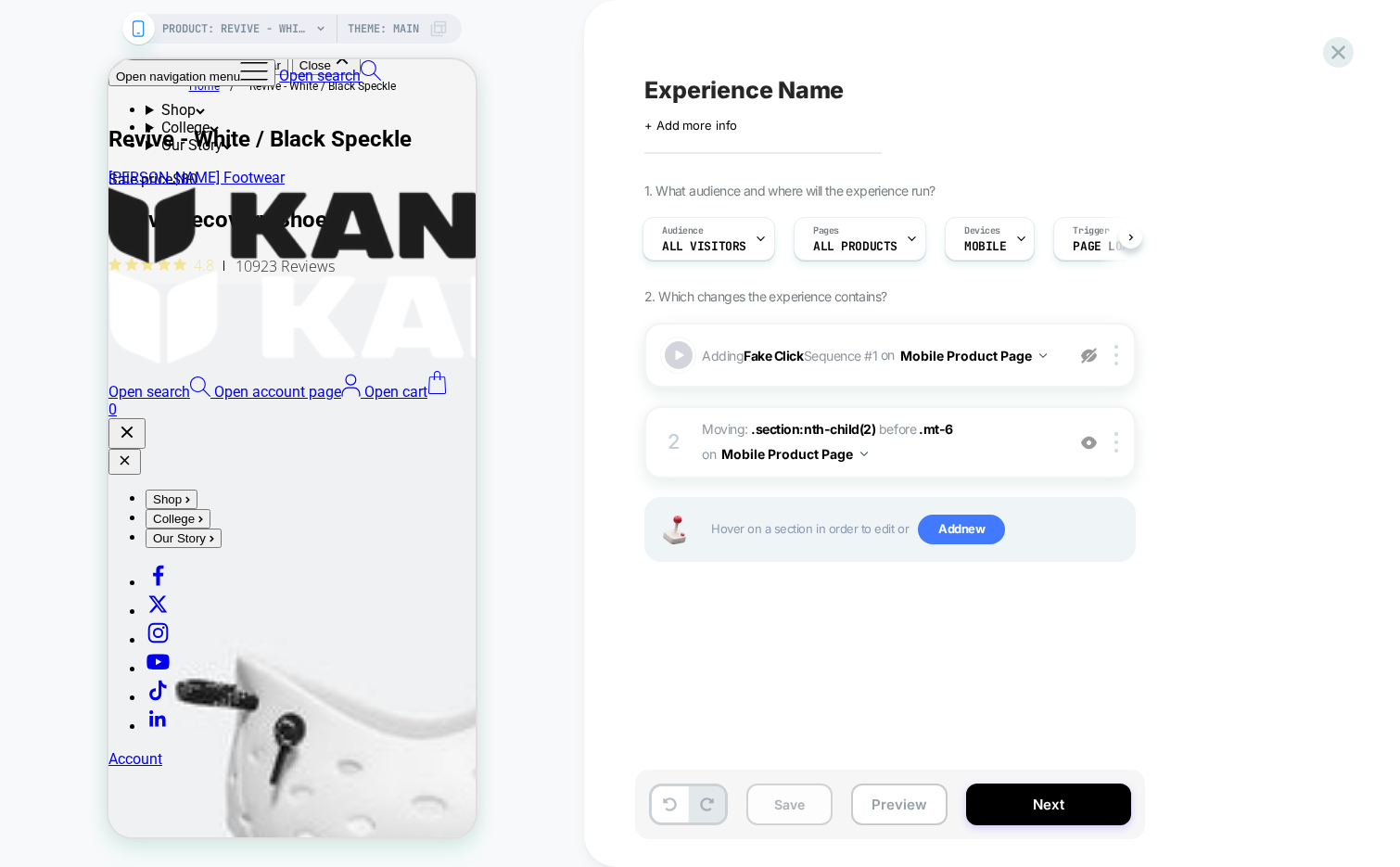
click at [226, 219] on button "Save" at bounding box center [113, 205] width 226 height 27
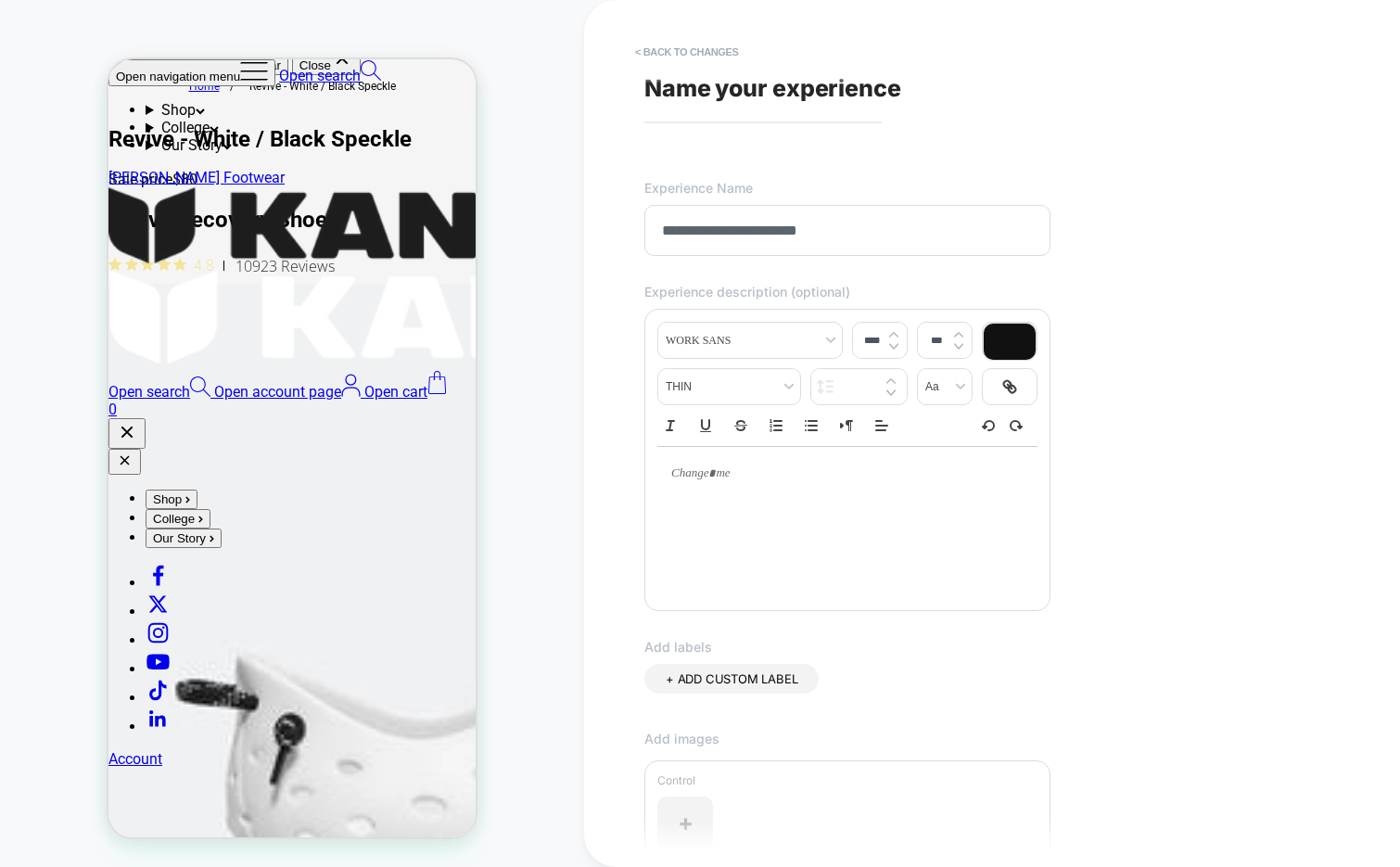
type input "**********"
click at [766, 487] on div at bounding box center [848, 474] width 380 height 54
type input "****"
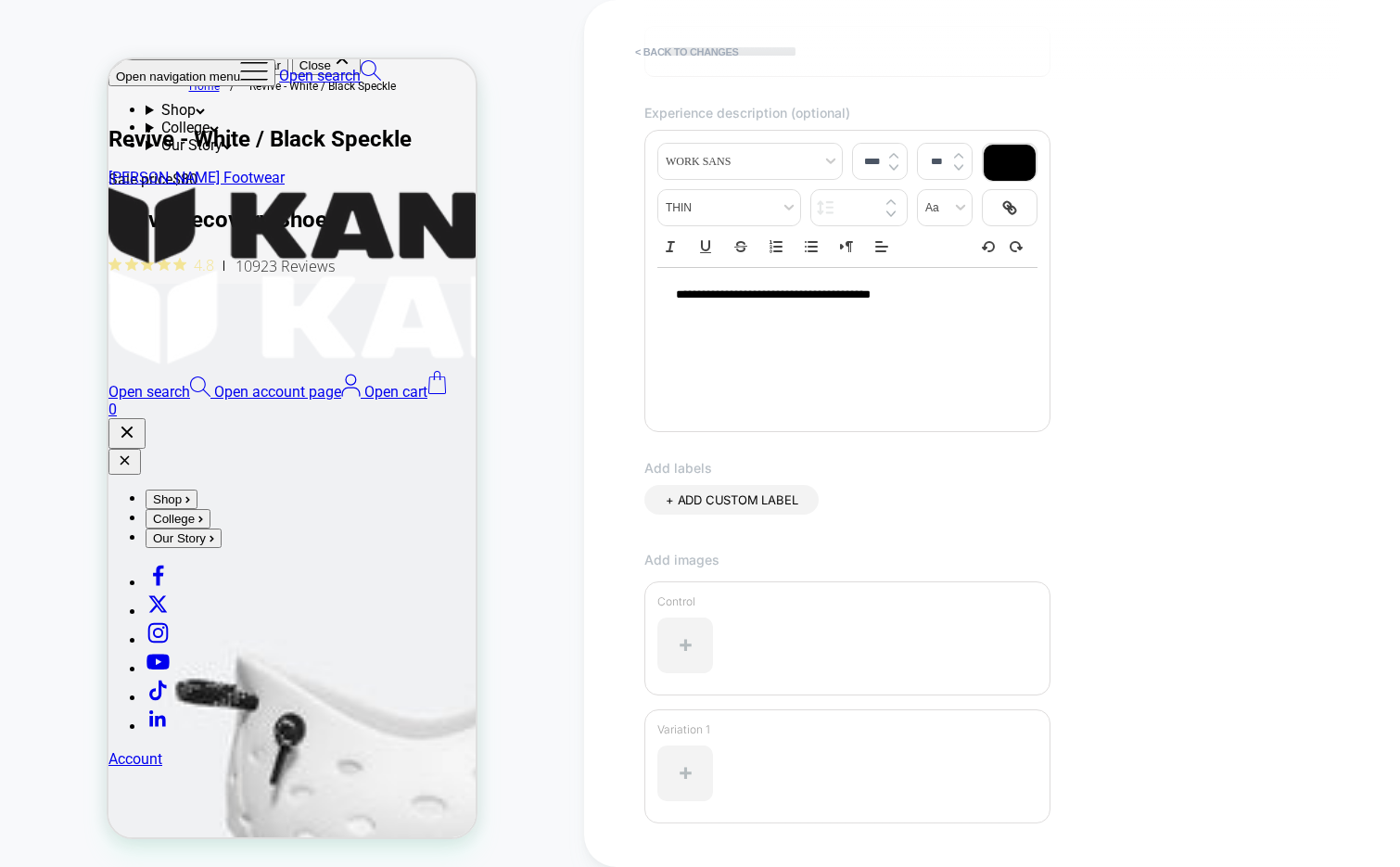
scroll to position [314, 0]
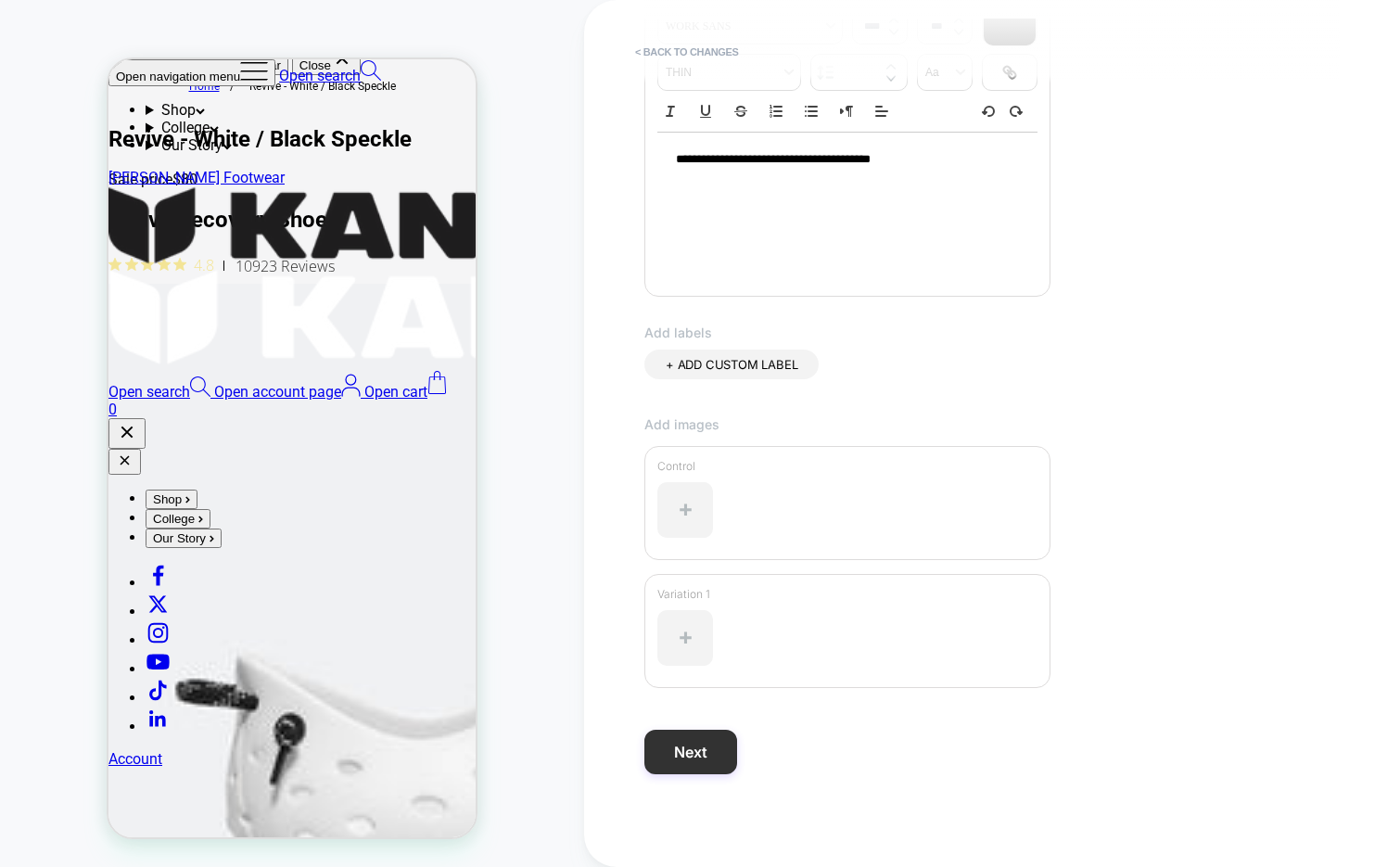
click at [696, 737] on button "Next" at bounding box center [691, 752] width 93 height 44
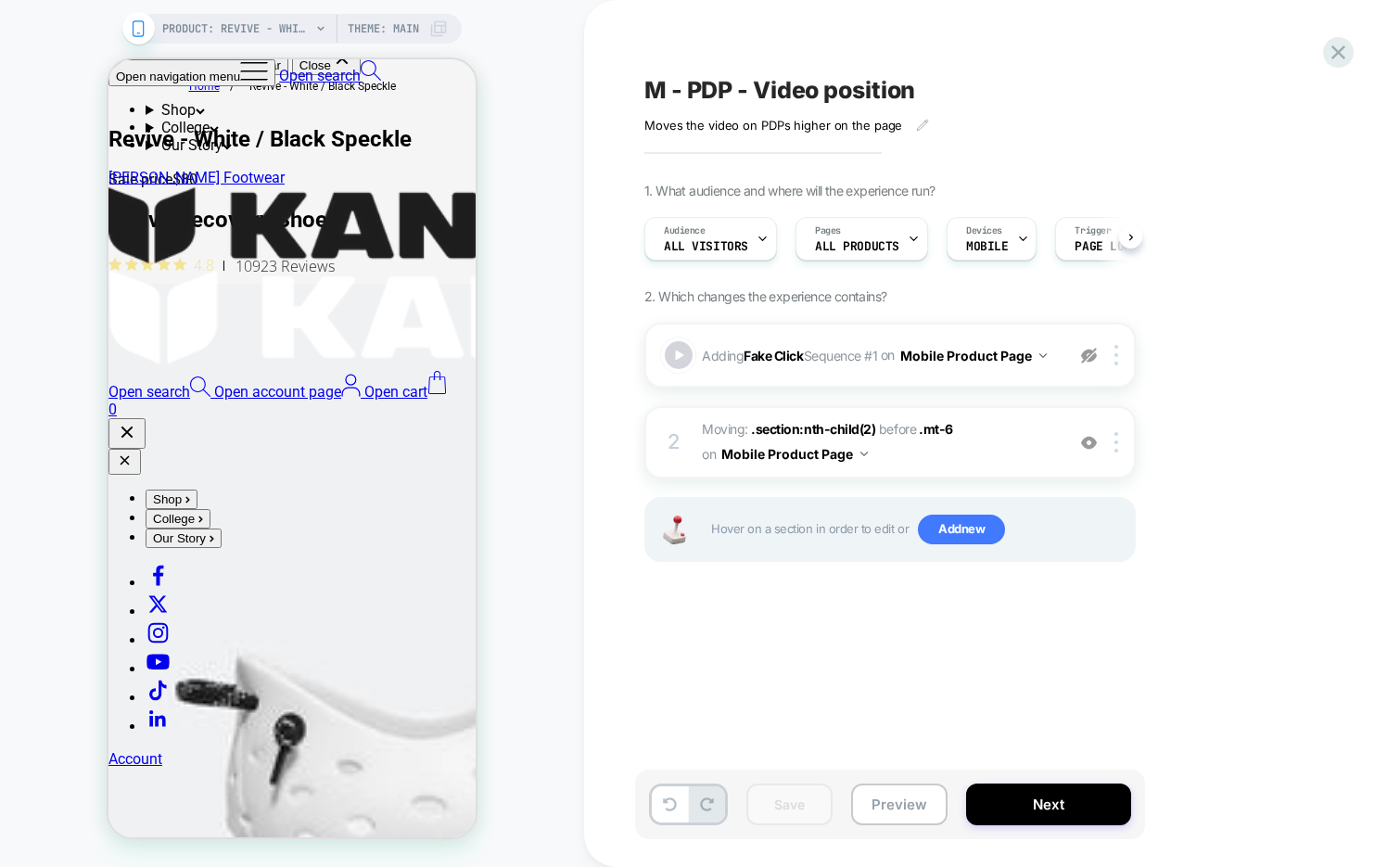
scroll to position [0, 1]
click at [764, 77] on span "M - PDP - Video position" at bounding box center [779, 89] width 271 height 27
click at [764, 77] on textarea "**********" at bounding box center [845, 89] width 401 height 27
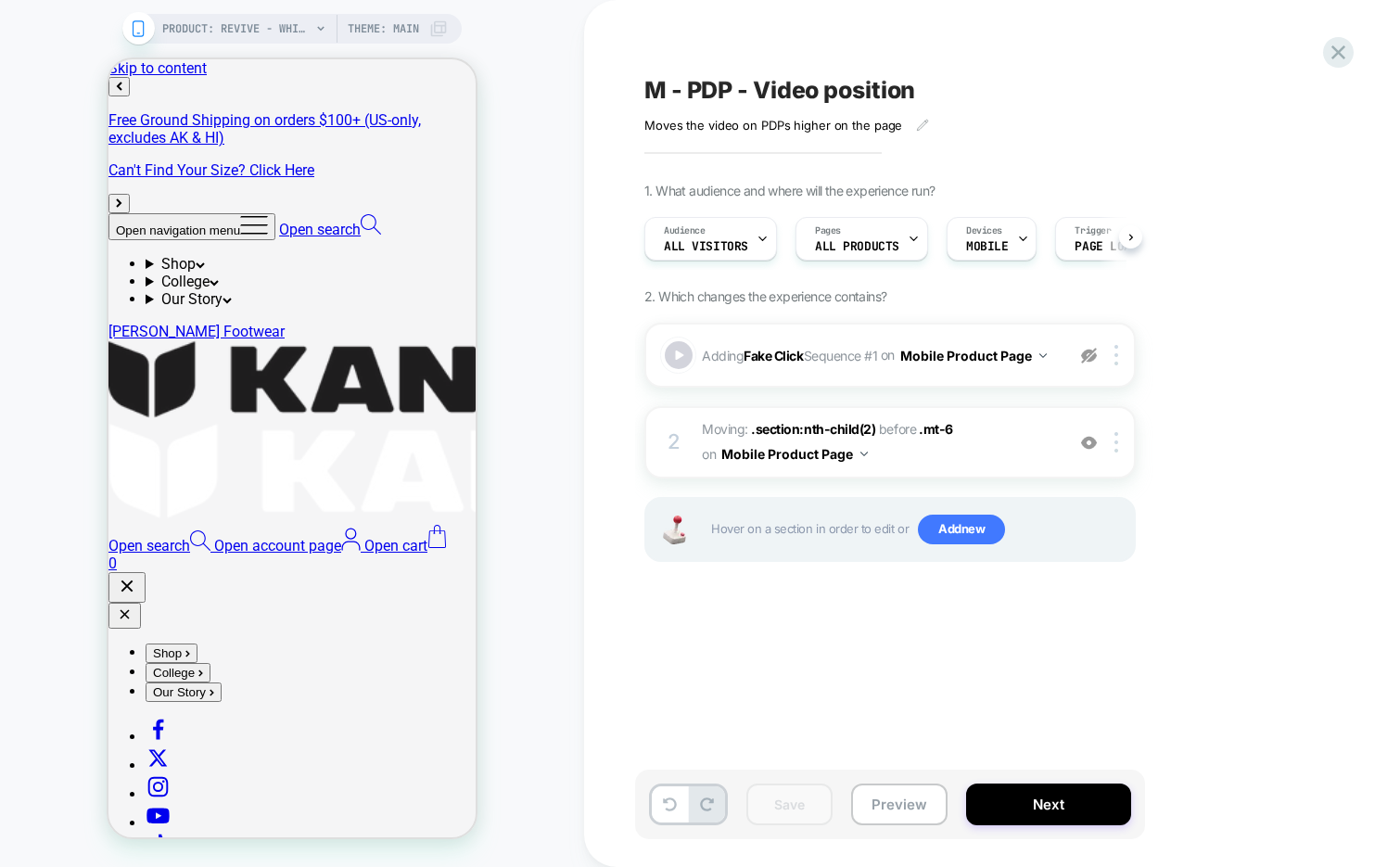
scroll to position [0, 1]
click at [1345, 54] on icon at bounding box center [1339, 52] width 25 height 25
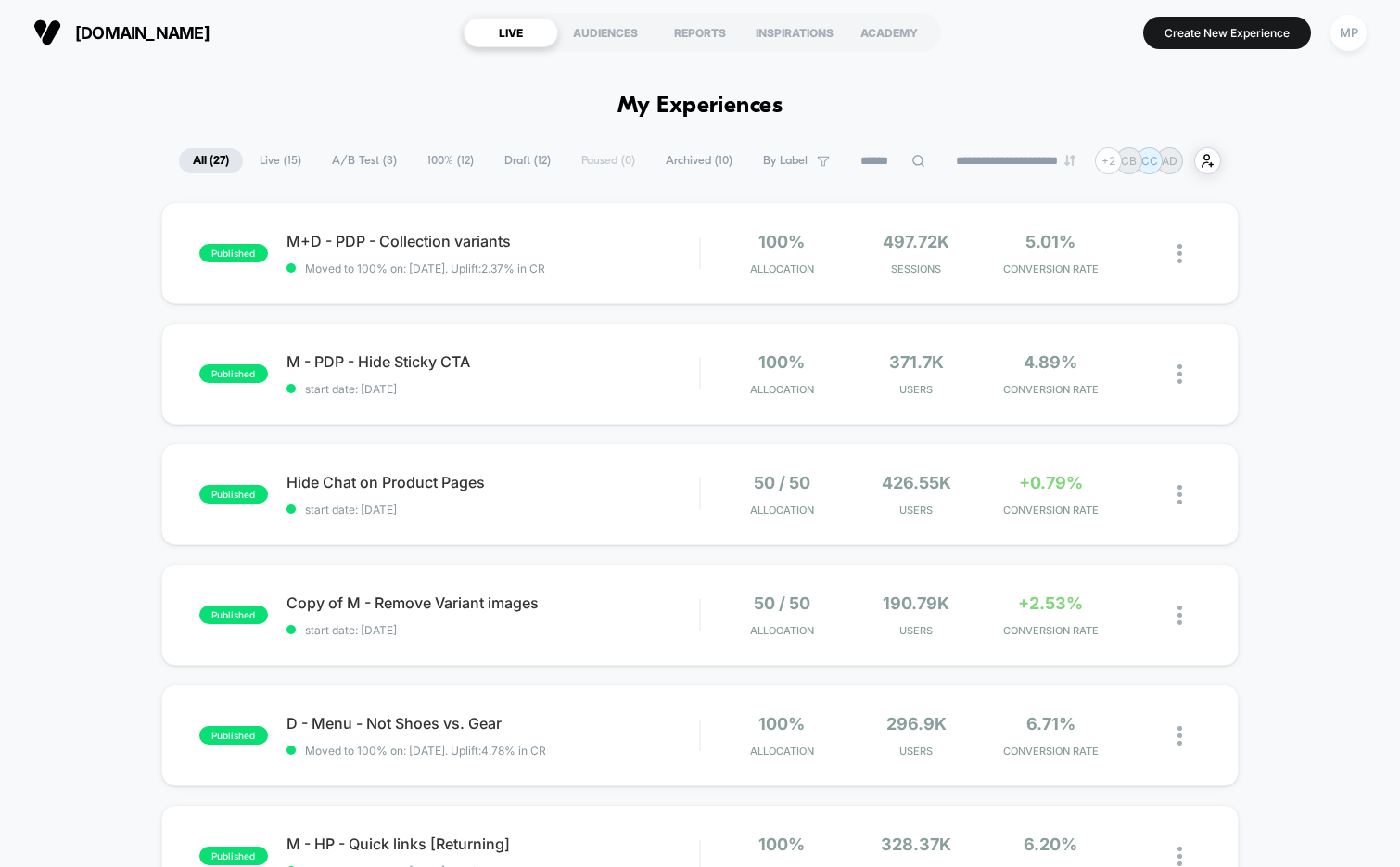
click at [338, 155] on span "A/B Test ( 3 )" at bounding box center [364, 161] width 93 height 25
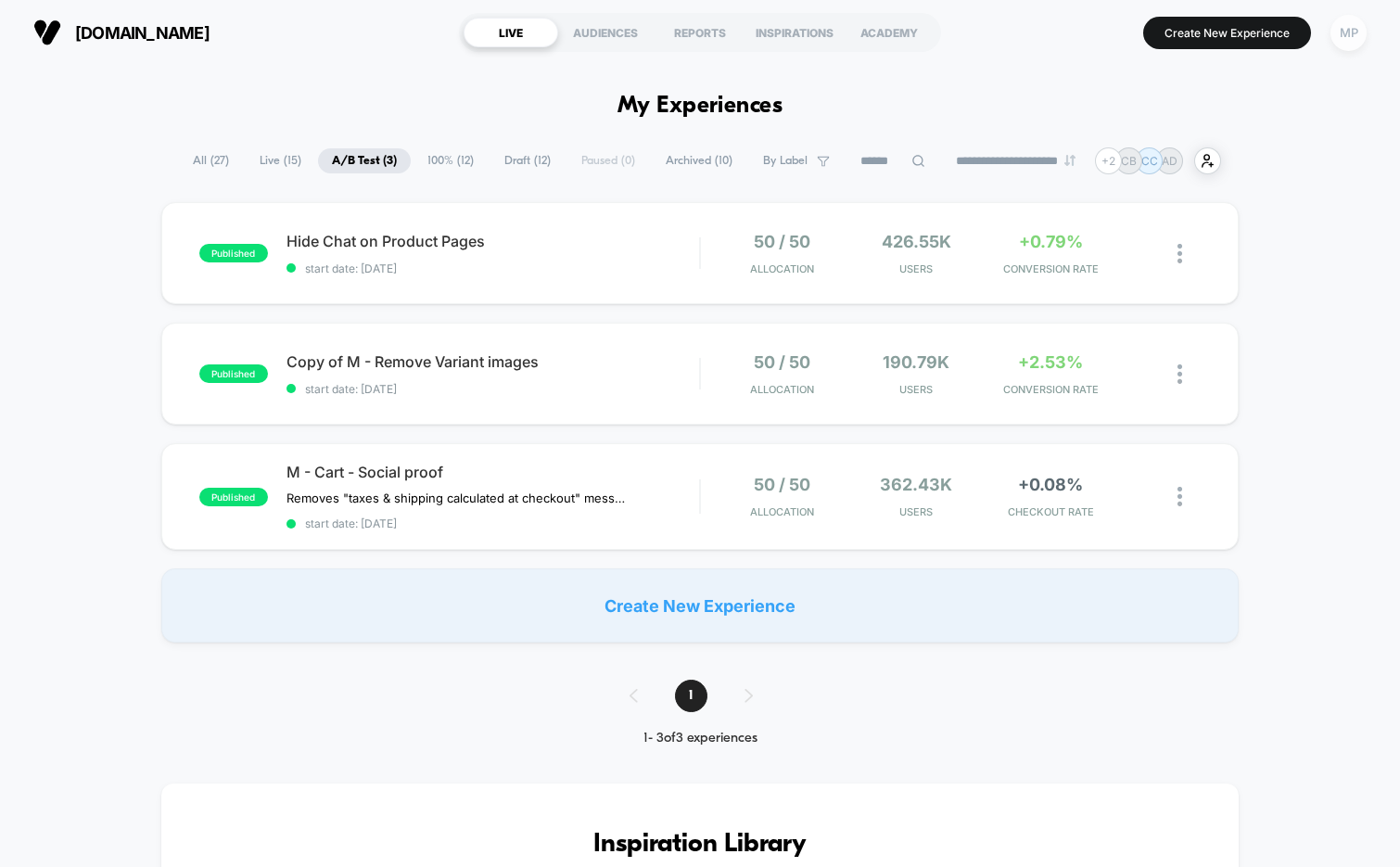
click at [1359, 32] on div "MP" at bounding box center [1349, 33] width 36 height 36
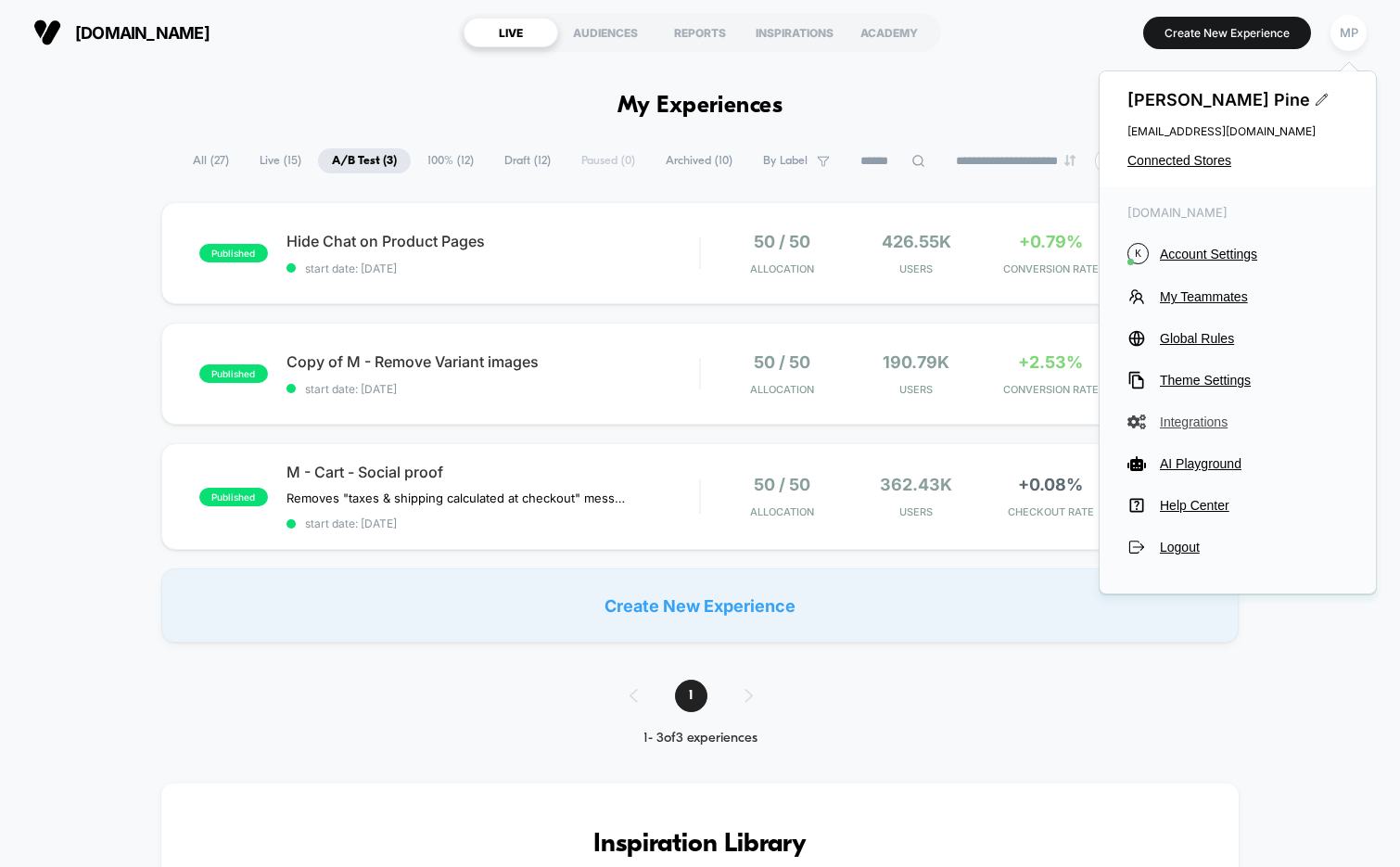
click at [1182, 417] on span "Integrations" at bounding box center [1253, 422] width 188 height 15
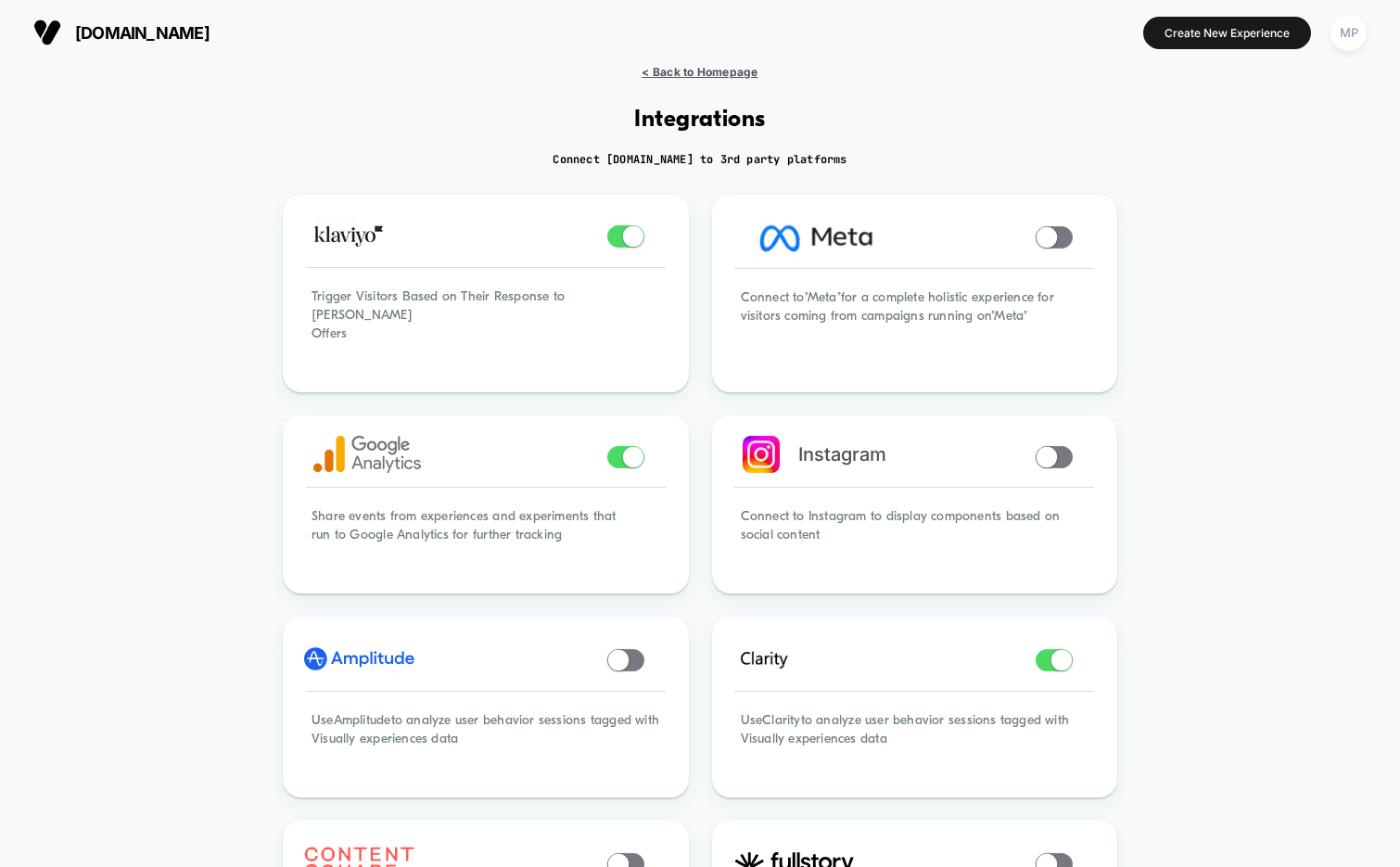
click at [717, 68] on span "< Back to Homepage" at bounding box center [699, 72] width 116 height 14
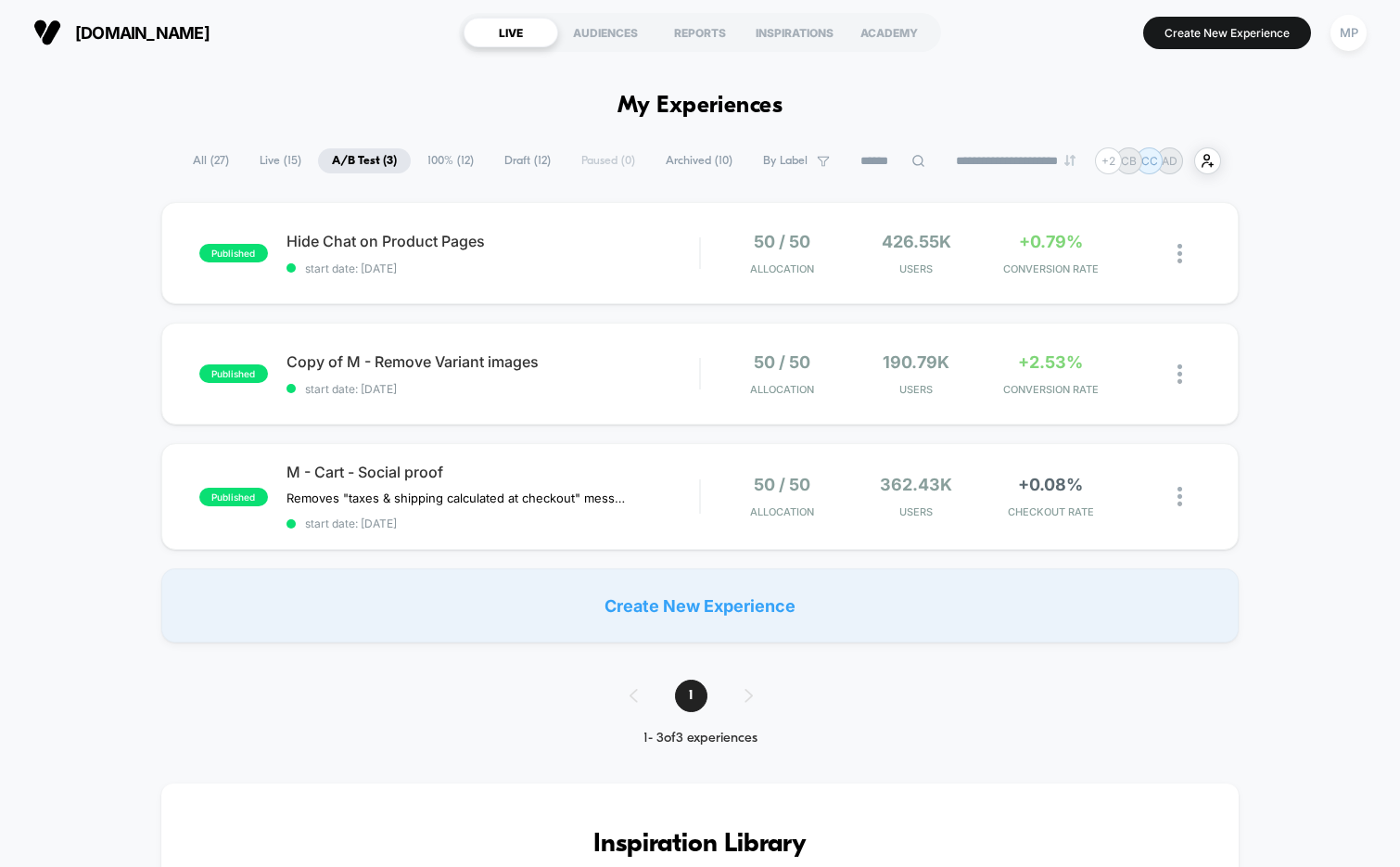
click at [513, 157] on span "Draft ( 12 )" at bounding box center [528, 161] width 74 height 25
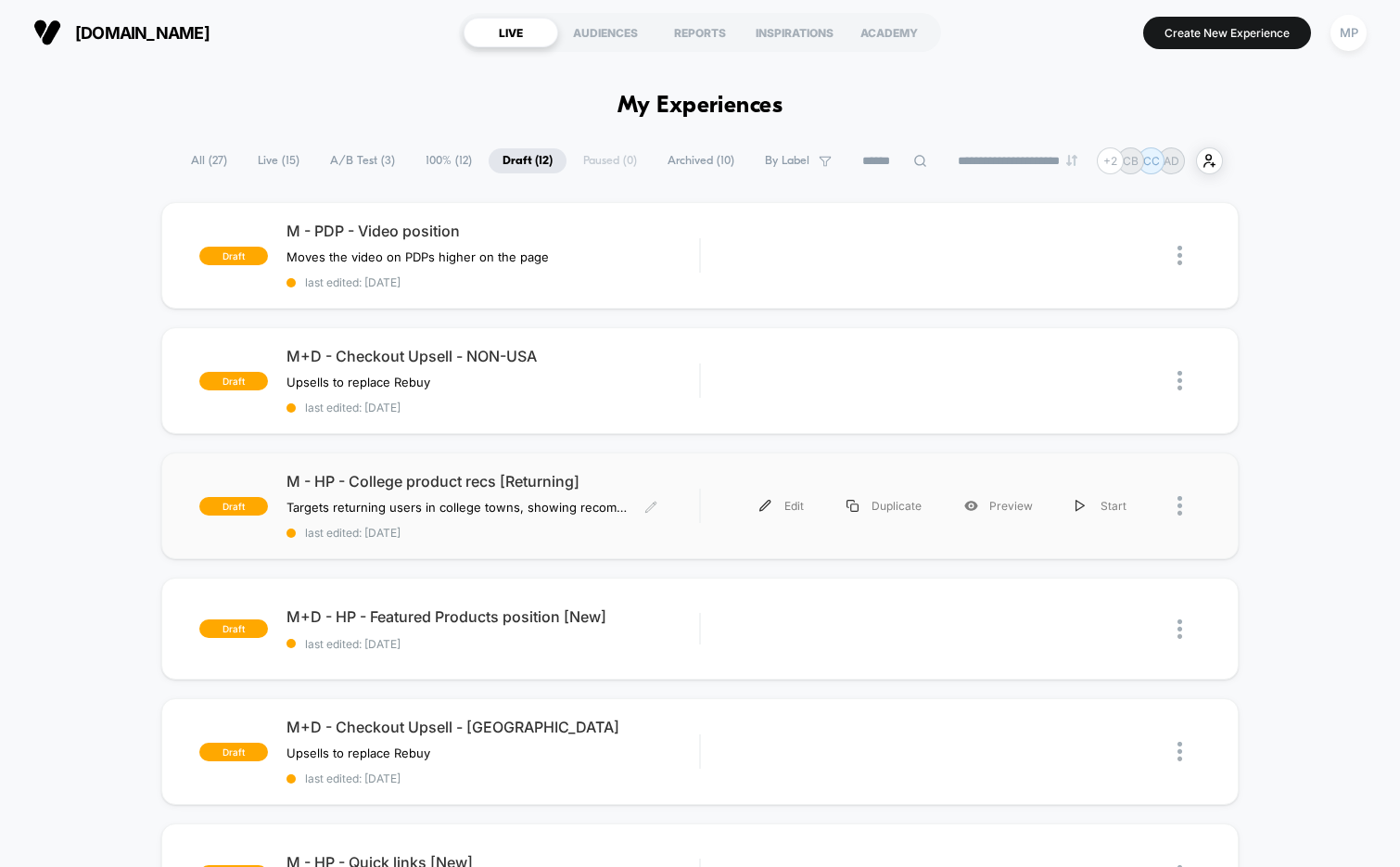
click at [490, 533] on span "last edited: [DATE]" at bounding box center [493, 532] width 413 height 14
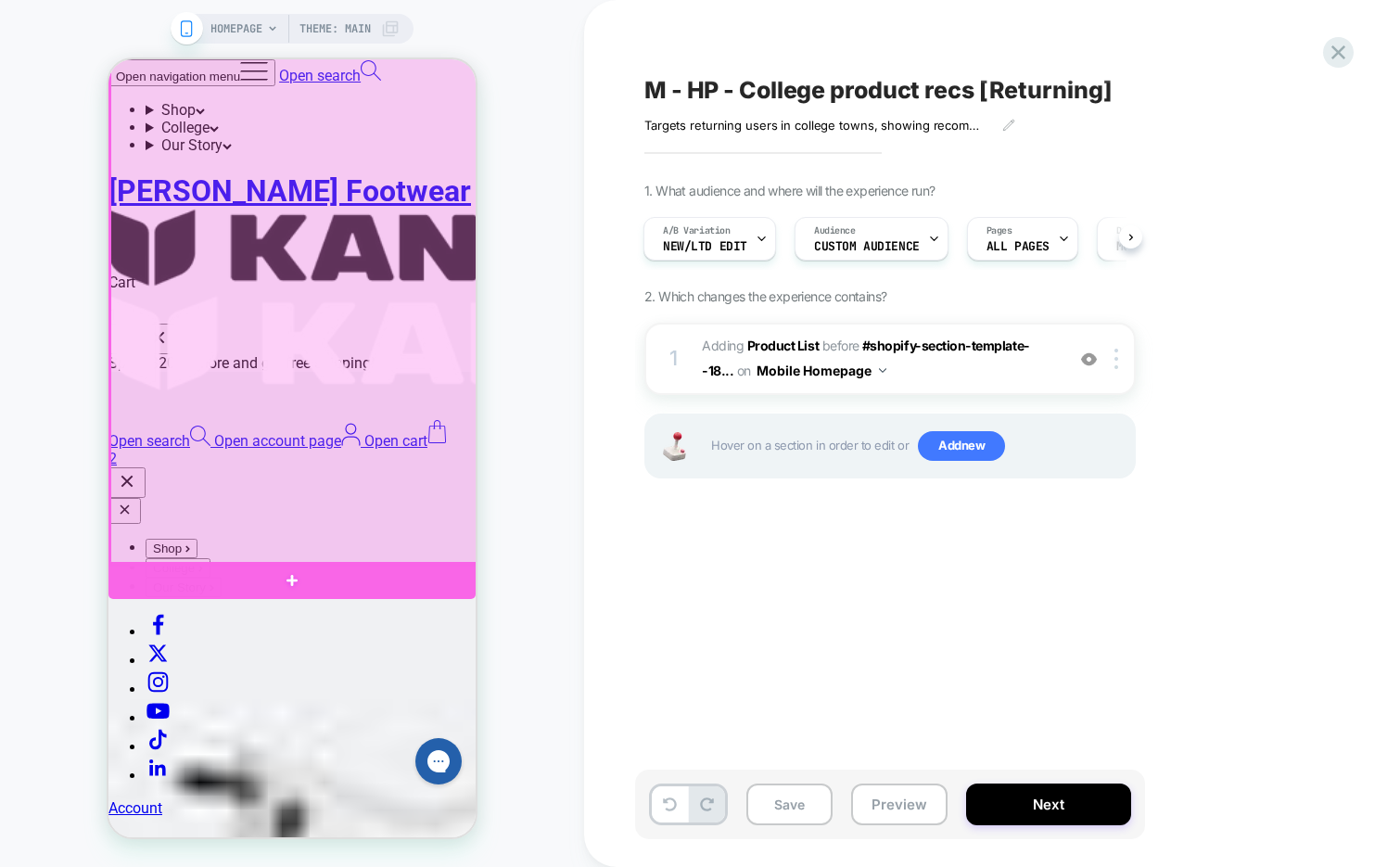
scroll to position [741, 0]
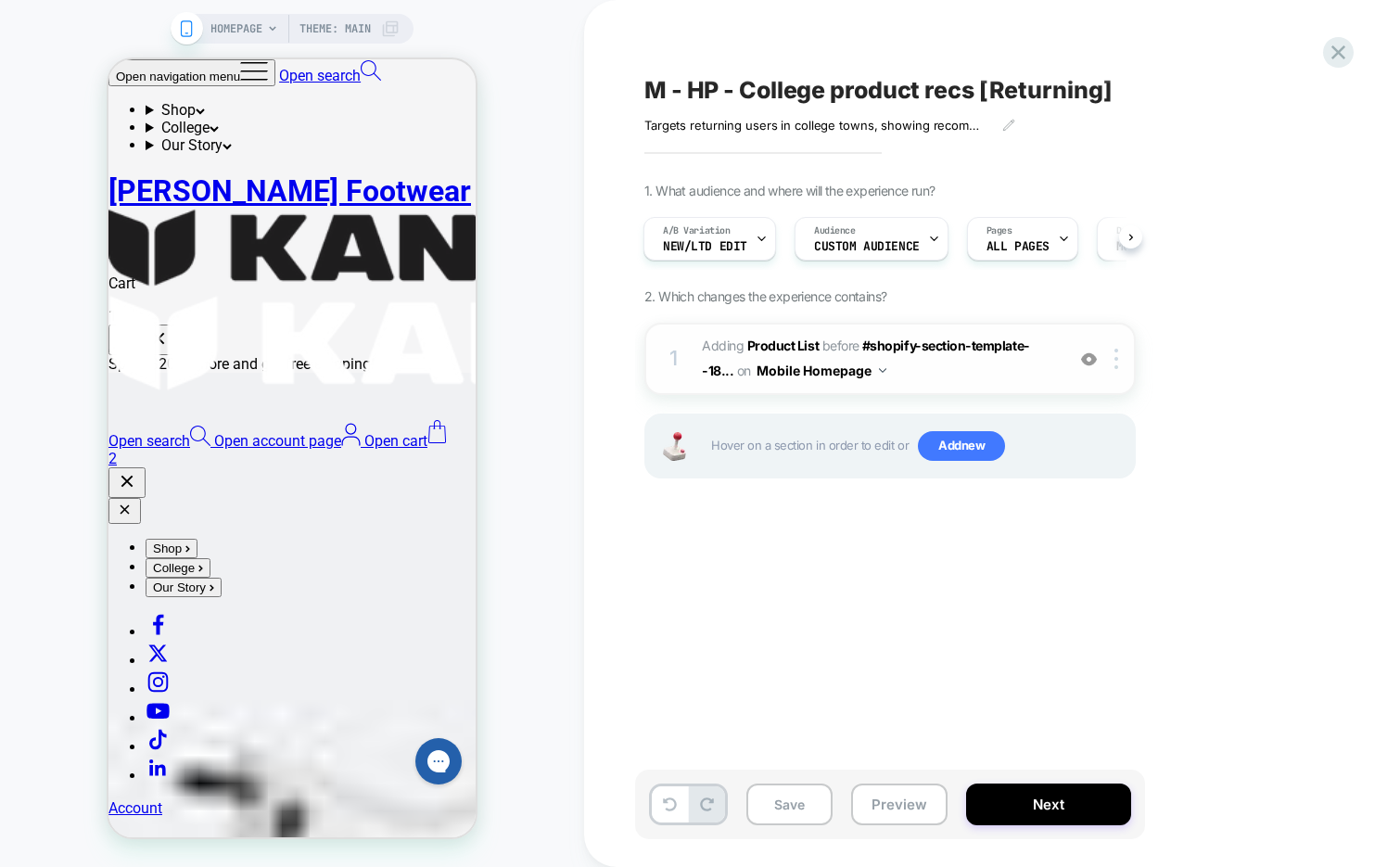
click at [1087, 355] on img at bounding box center [1089, 359] width 16 height 16
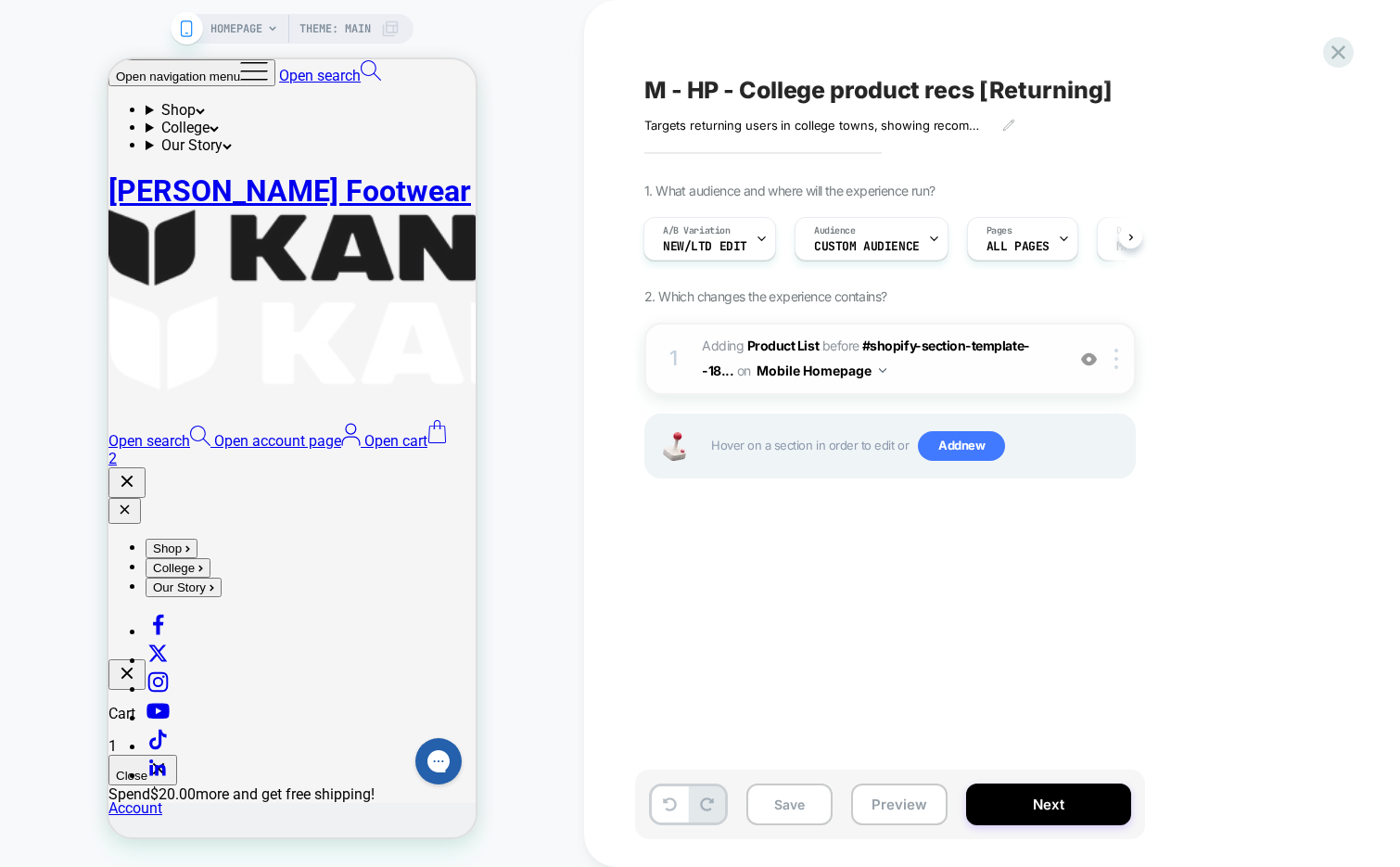
scroll to position [307, 0]
click at [0, 0] on icon at bounding box center [0, 0] width 0 height 0
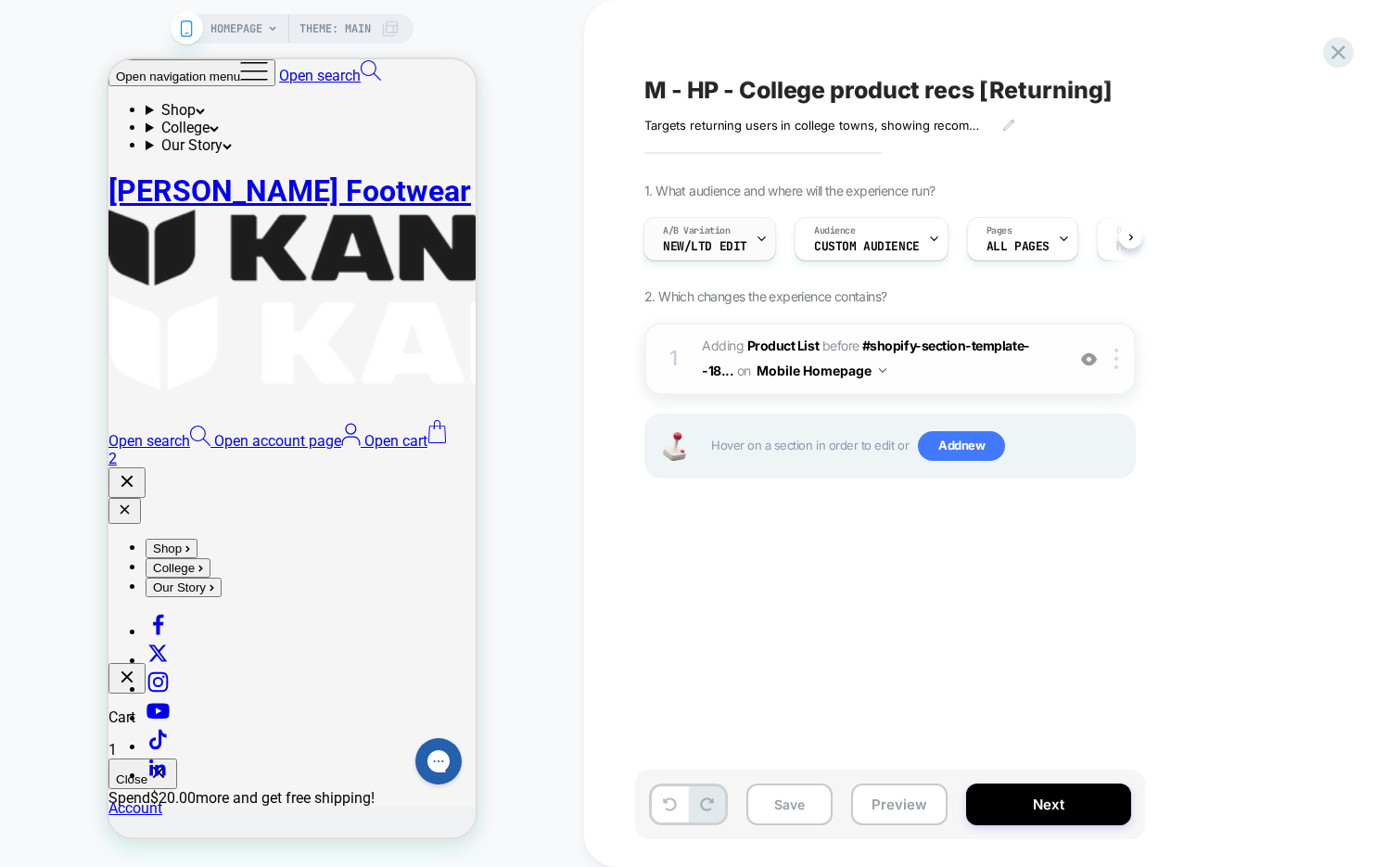
click at [0, 0] on icon at bounding box center [0, 0] width 0 height 0
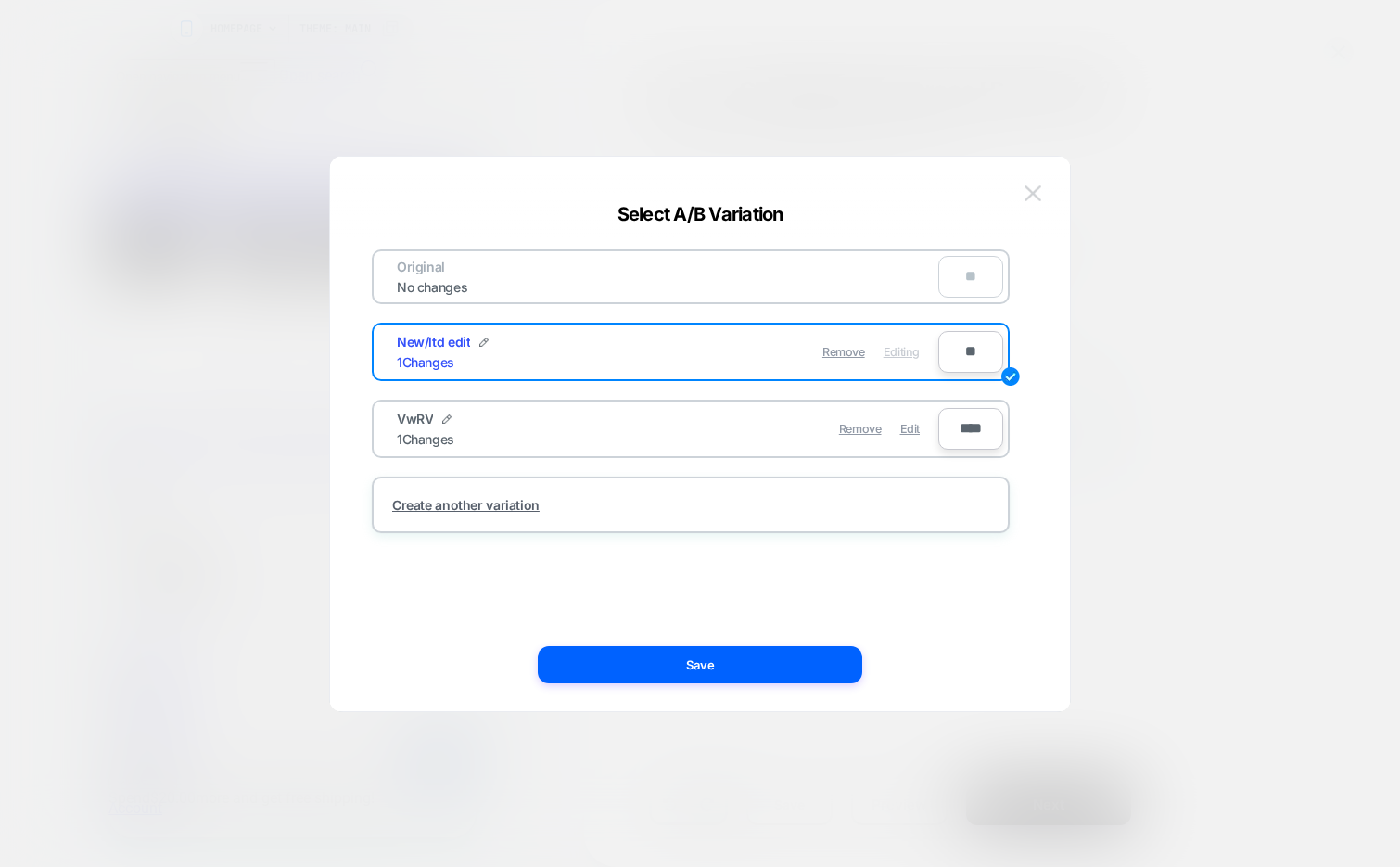
click at [1034, 192] on img at bounding box center [1033, 193] width 17 height 16
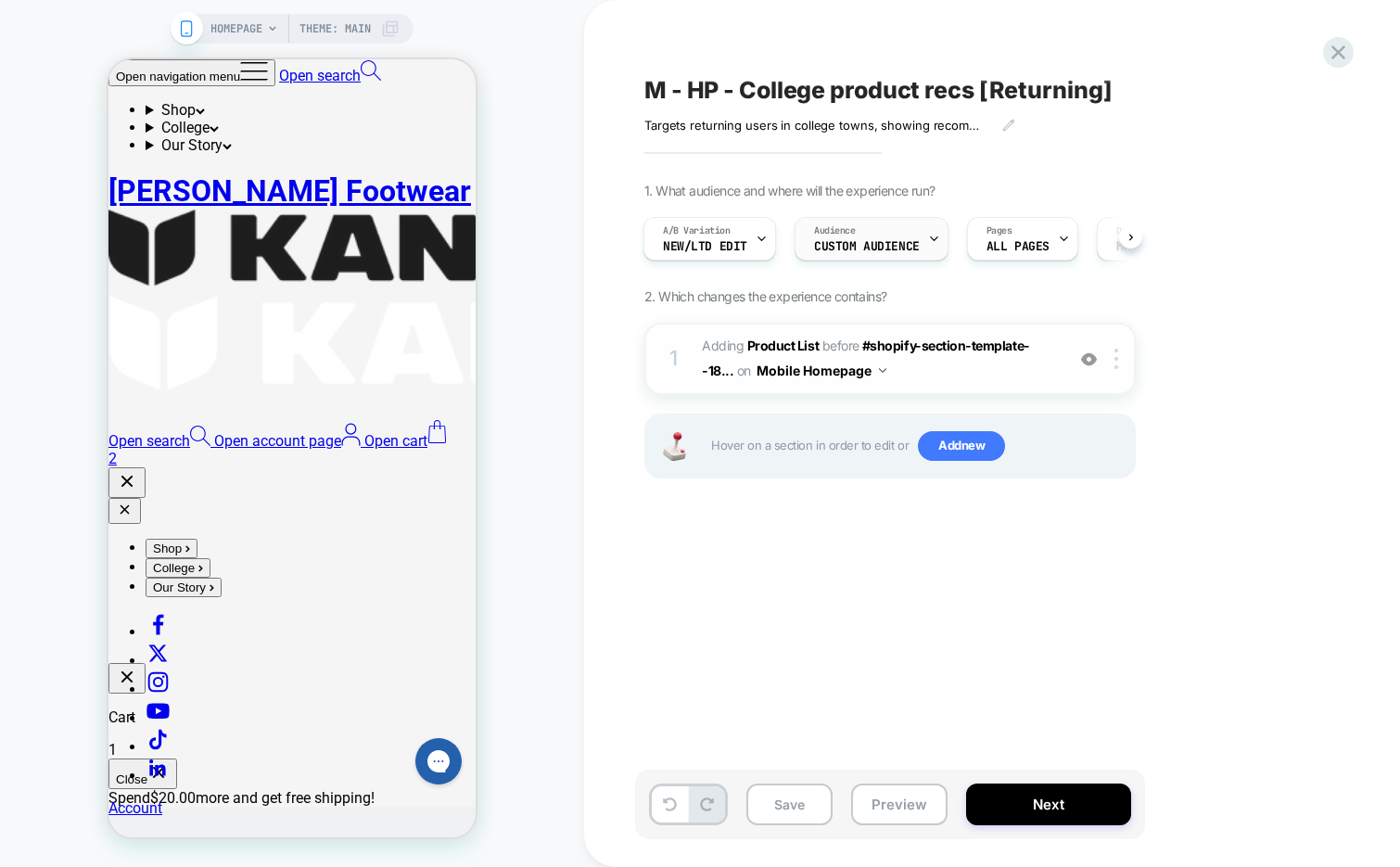
click at [0, 0] on span "Custom Audience" at bounding box center [0, 0] width 0 height 0
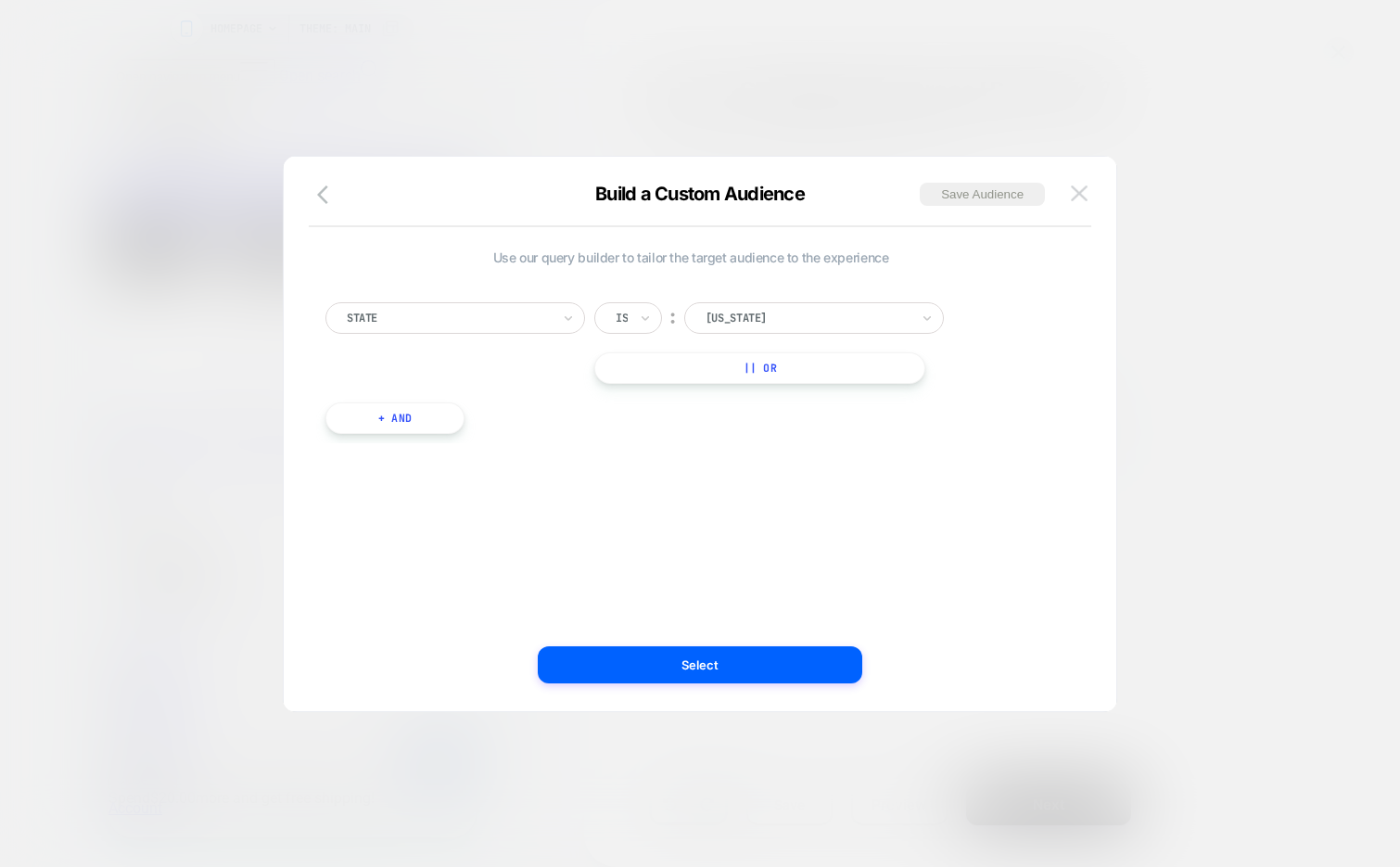
click at [1069, 190] on button at bounding box center [1078, 193] width 27 height 27
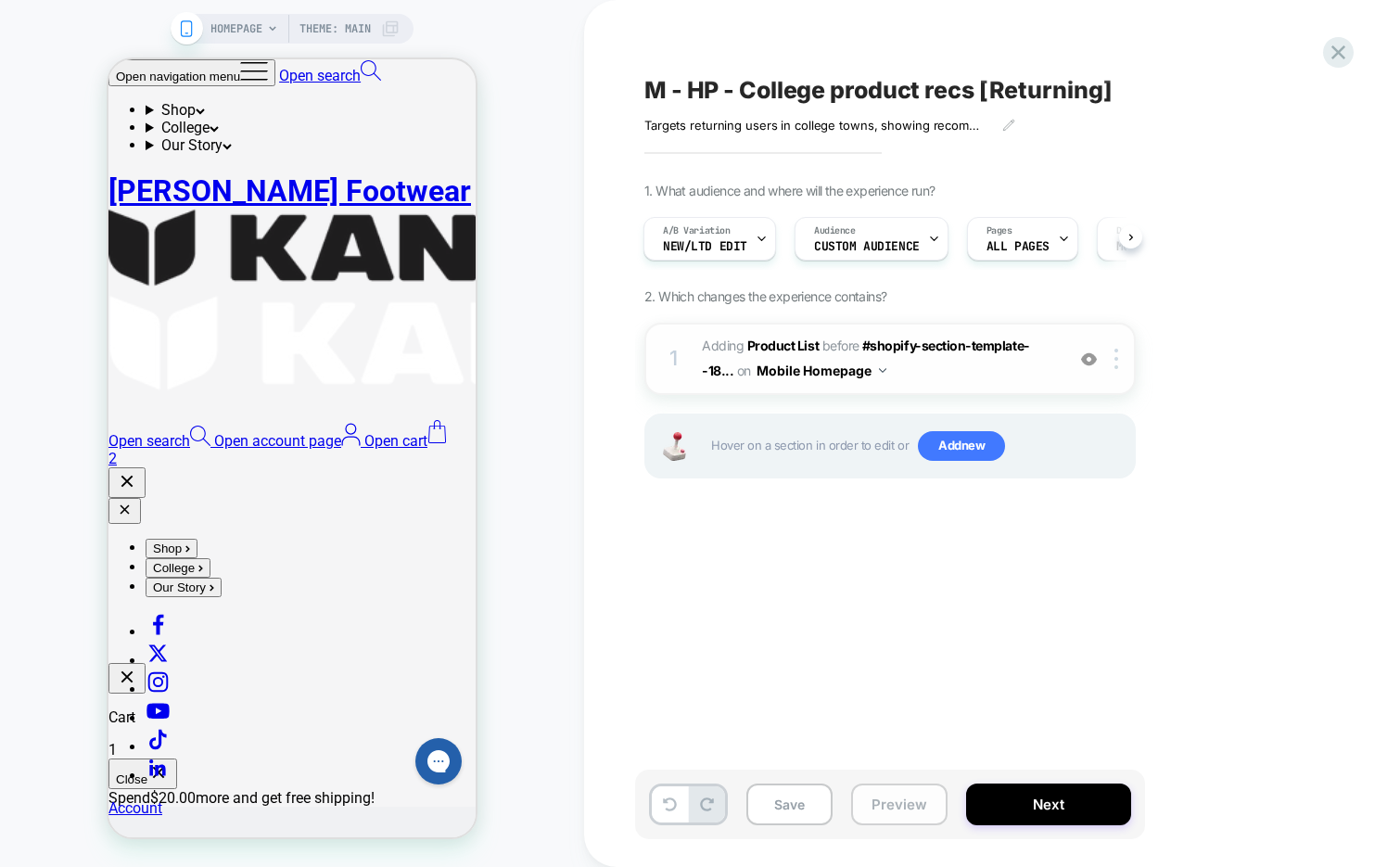
click at [875, 807] on button "Preview" at bounding box center [900, 804] width 96 height 42
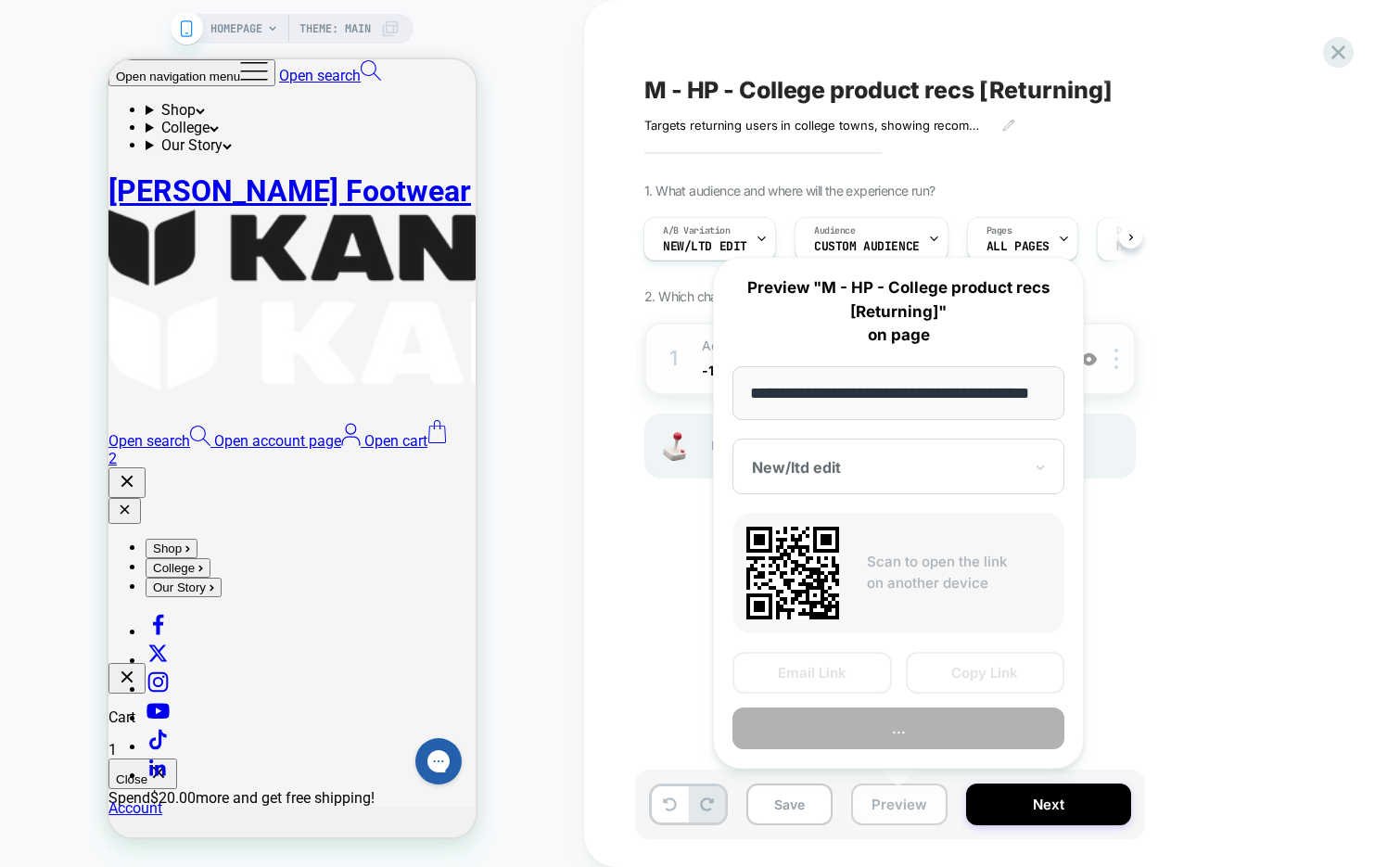
scroll to position [0, 46]
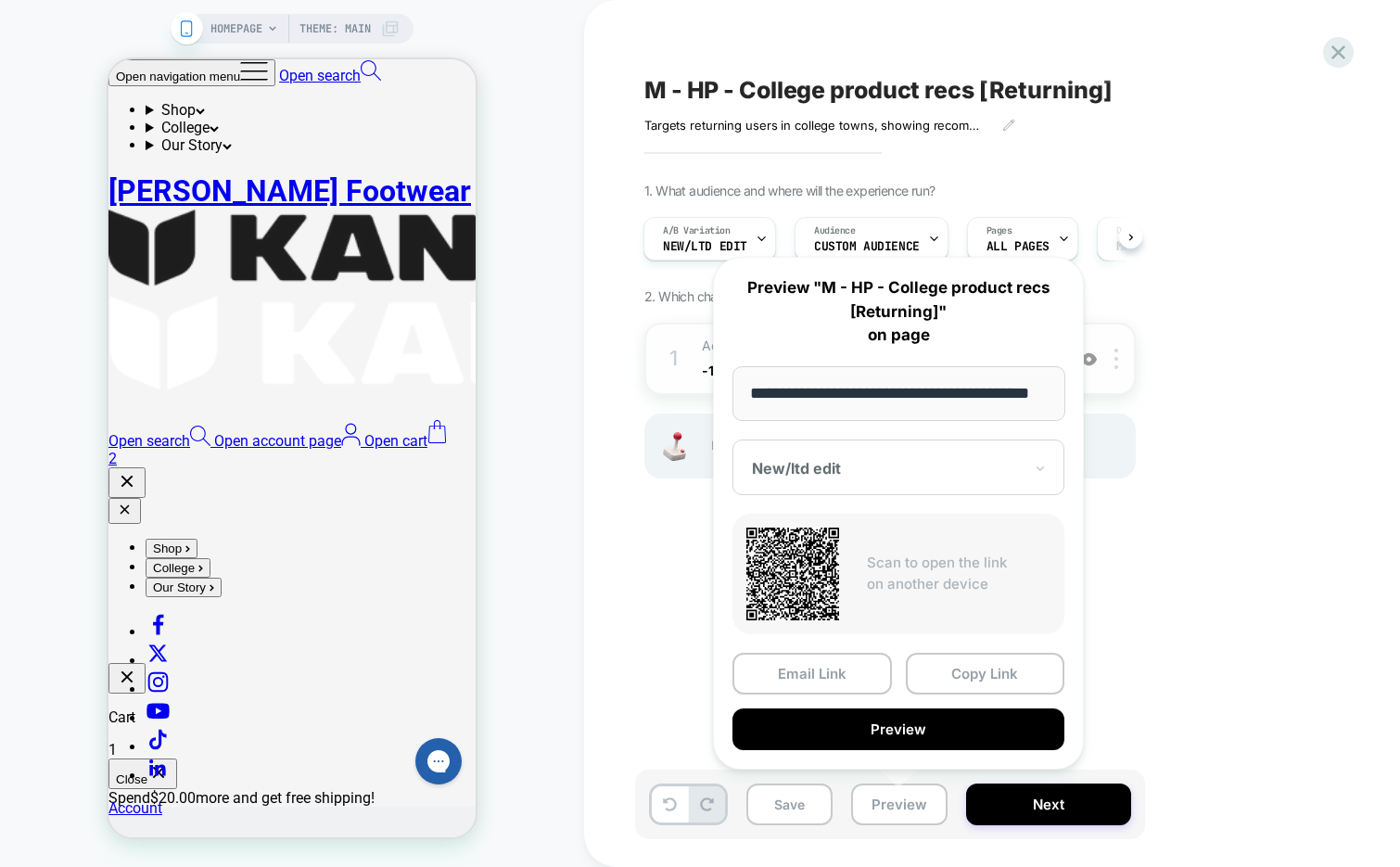
click at [1130, 624] on div "M - HP - College product recs [Returning] Targets returning users in college to…" at bounding box center [983, 433] width 695 height 829
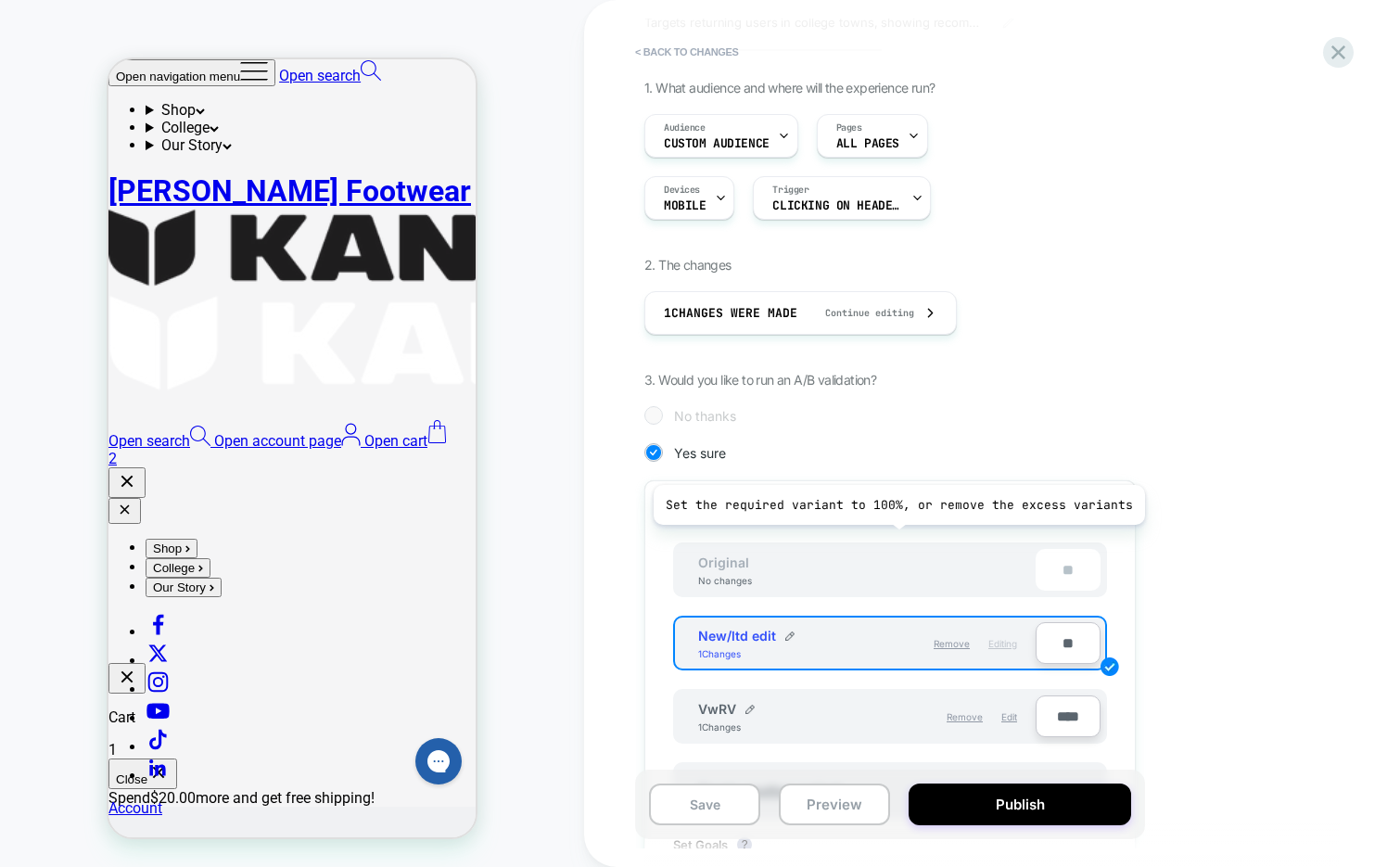
scroll to position [132, 0]
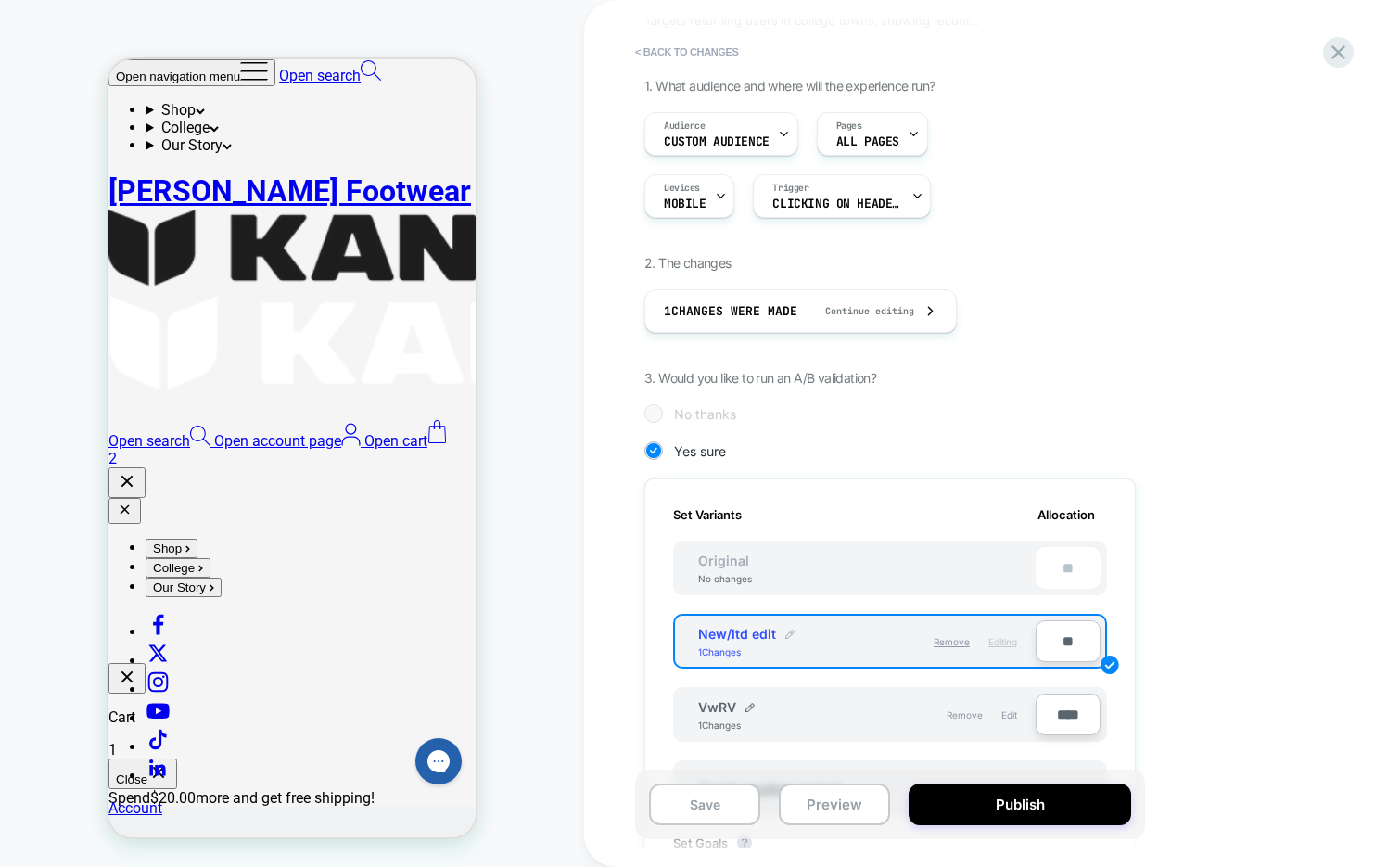
click at [785, 631] on img at bounding box center [790, 634] width 9 height 9
click at [738, 639] on input "**********" at bounding box center [765, 643] width 134 height 36
type input "*******"
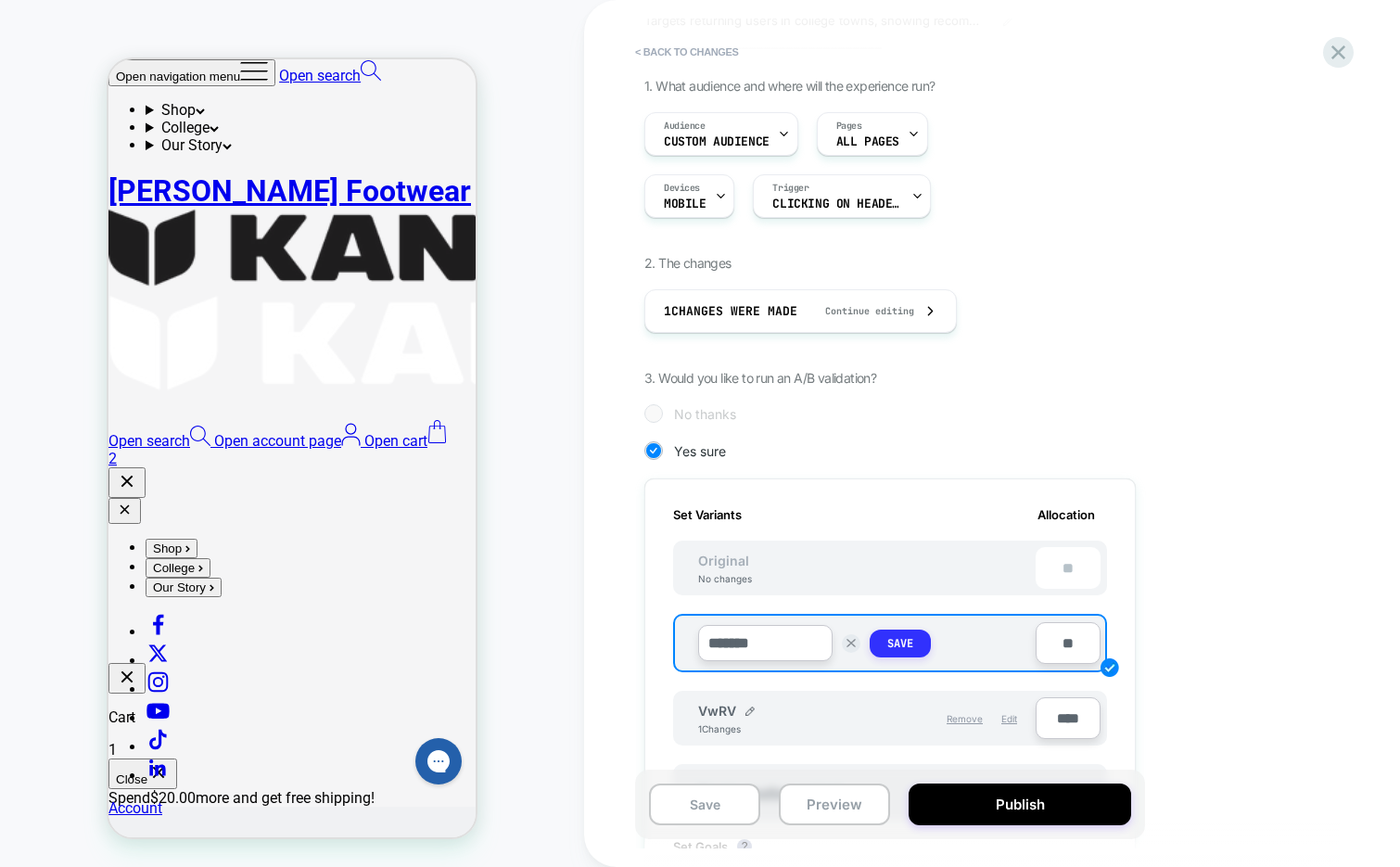
click at [907, 644] on strong "Save" at bounding box center [900, 644] width 26 height 15
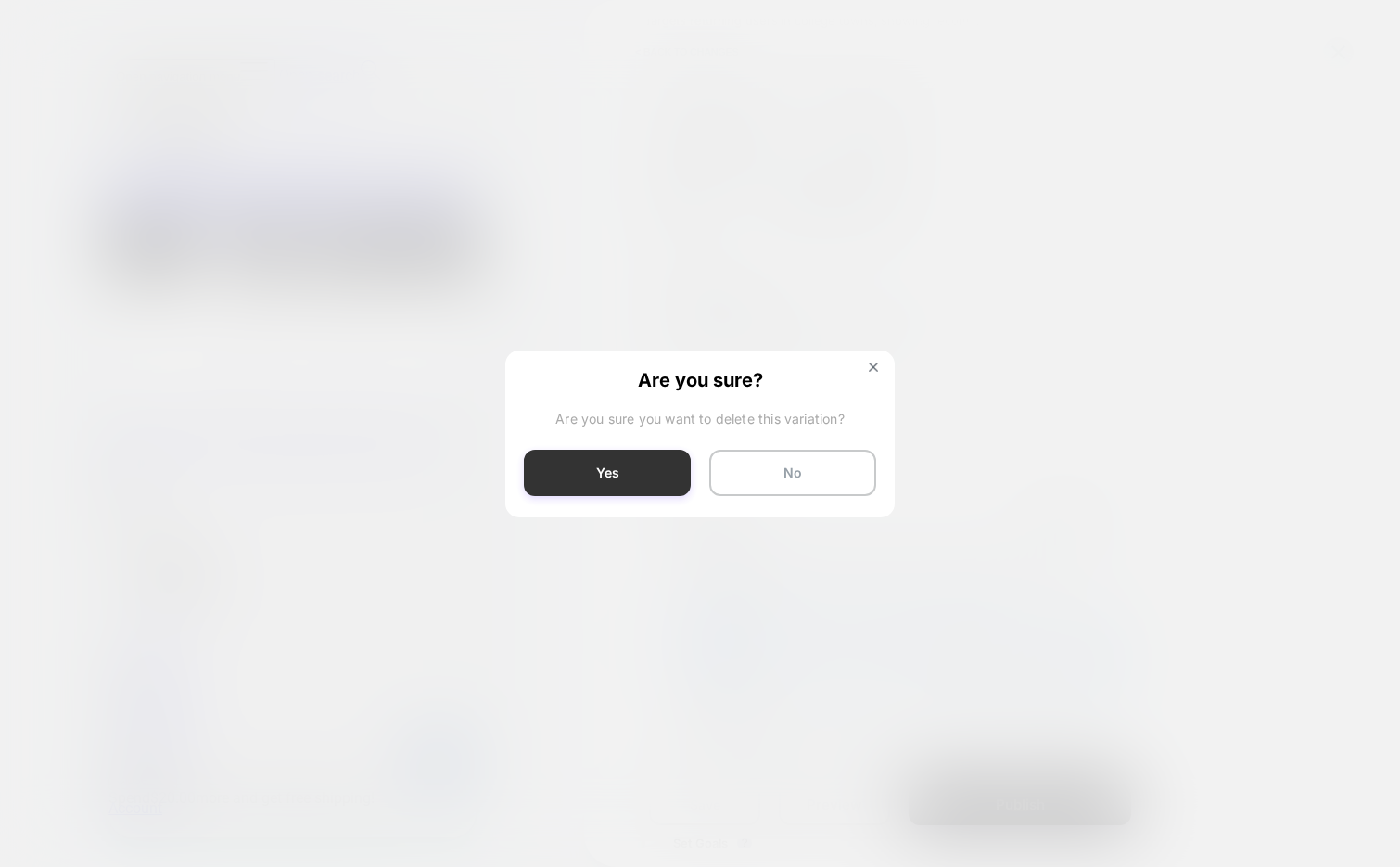
click at [634, 475] on button "Yes" at bounding box center [607, 472] width 166 height 46
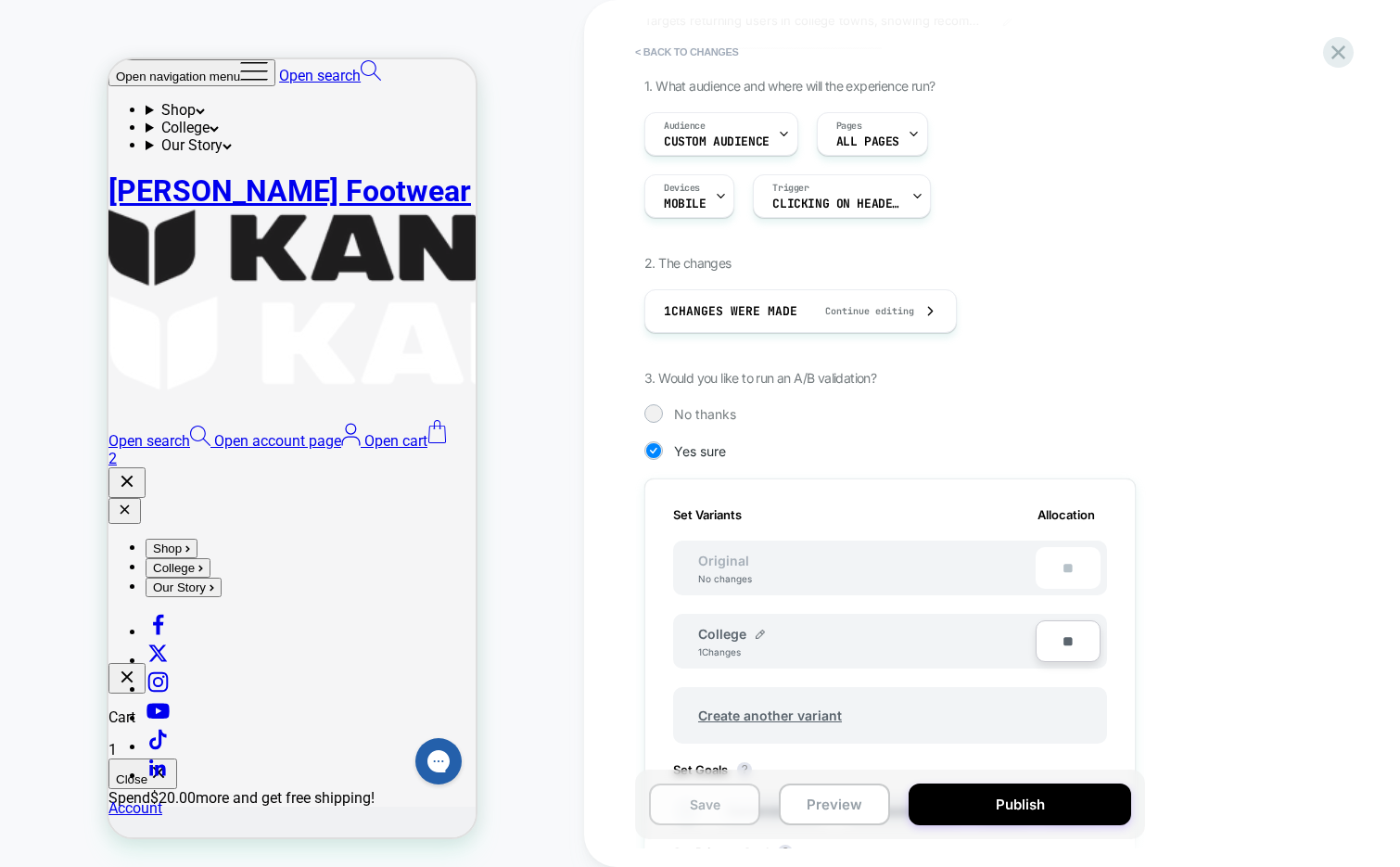
click at [681, 50] on button "< Back to changes" at bounding box center [687, 51] width 122 height 29
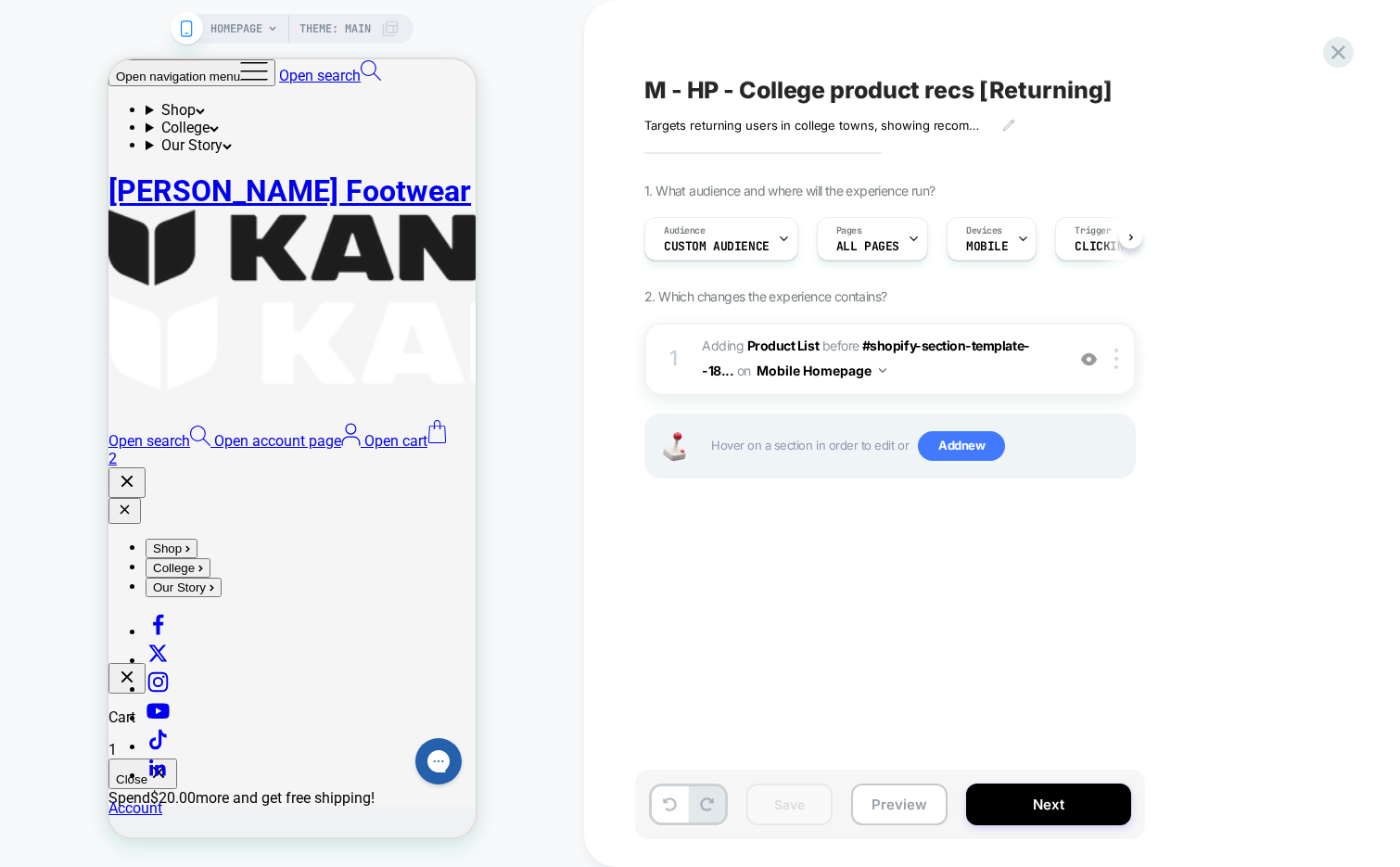
scroll to position [0, 1]
click at [892, 802] on button "Preview" at bounding box center [900, 804] width 96 height 42
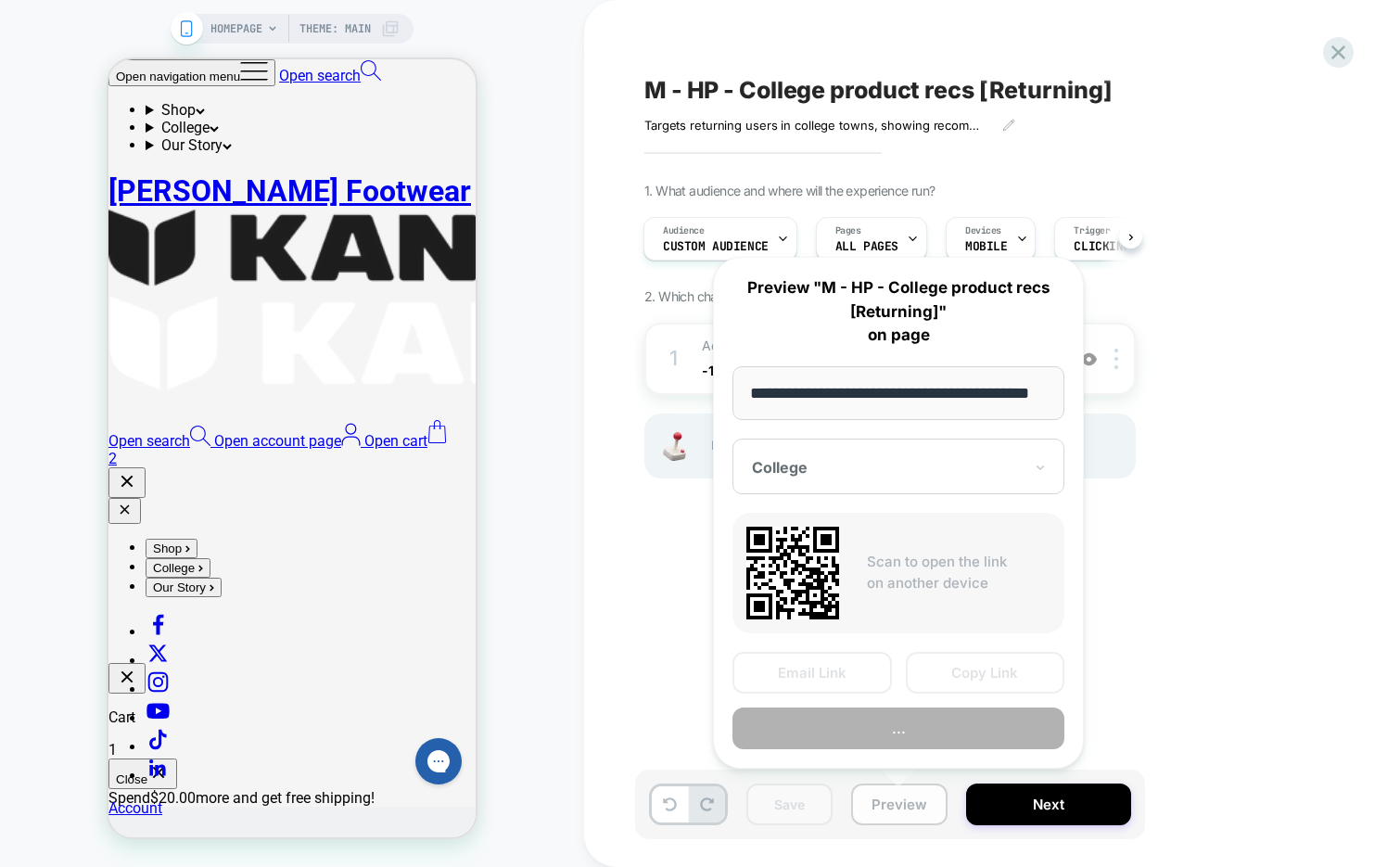
scroll to position [0, 46]
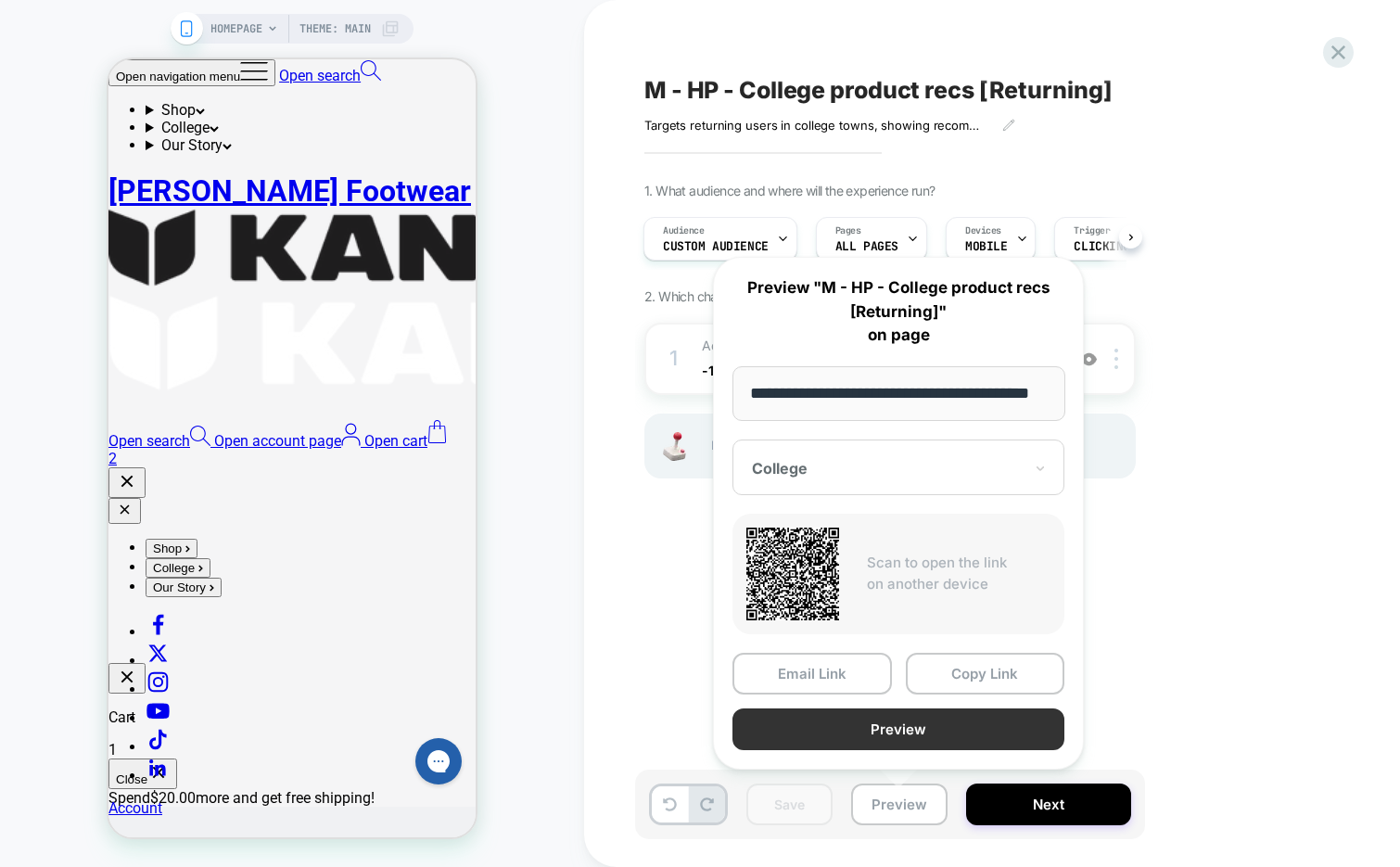
click at [916, 729] on button "Preview" at bounding box center [898, 729] width 332 height 42
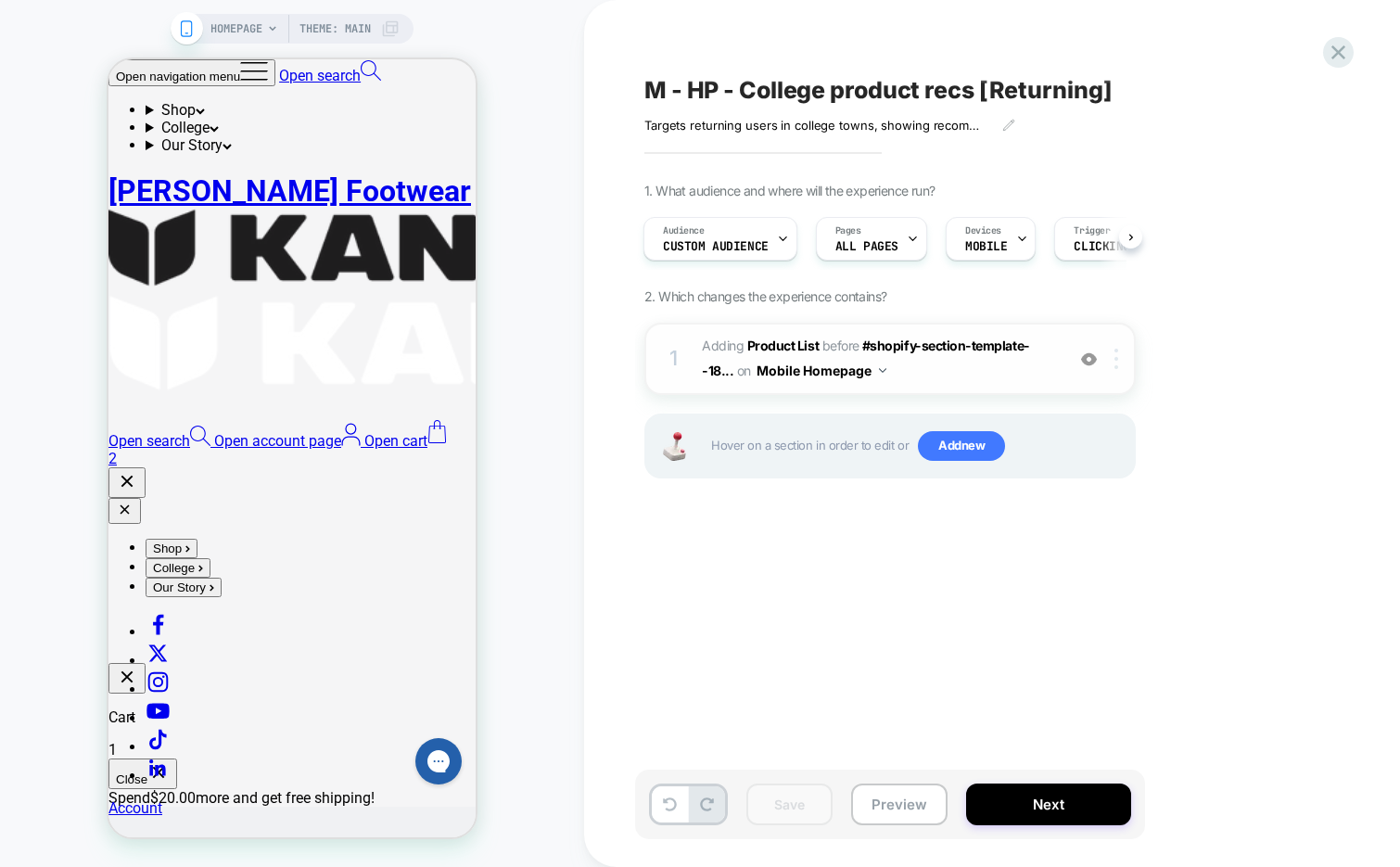
click at [1119, 365] on div at bounding box center [1120, 359] width 30 height 21
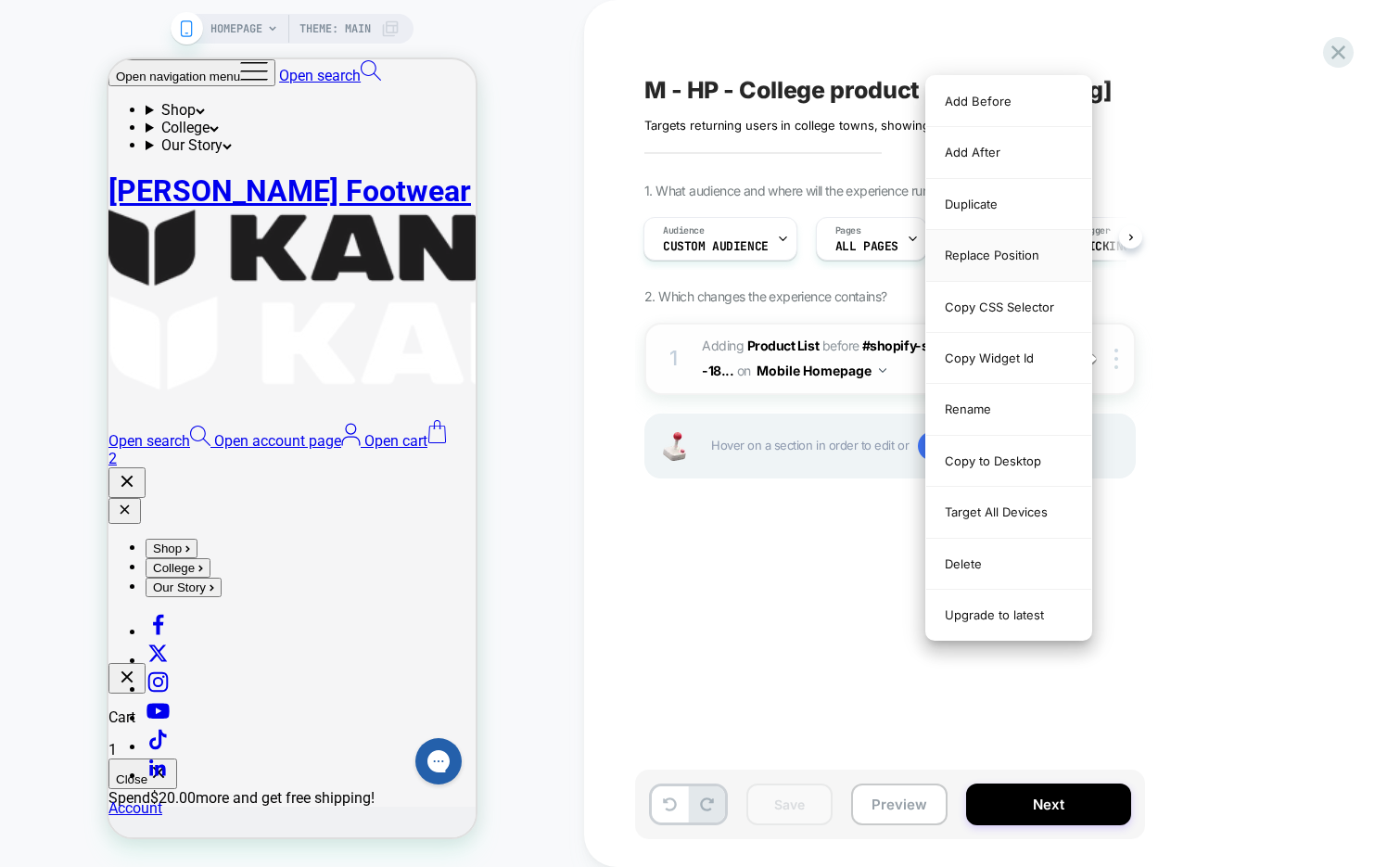
click at [1035, 240] on div "Replace Position" at bounding box center [1008, 255] width 166 height 51
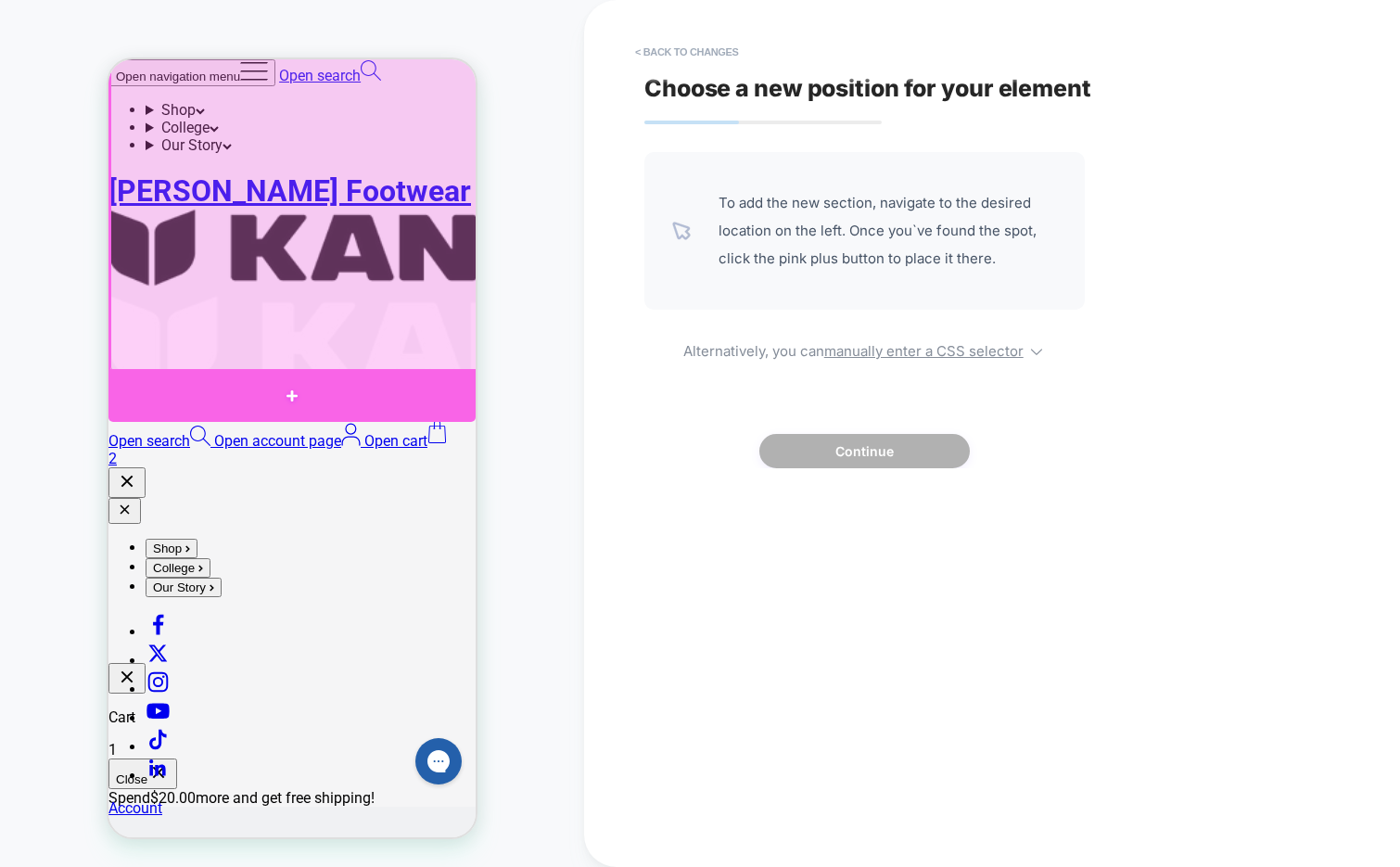
click at [410, 398] on div at bounding box center [292, 395] width 367 height 53
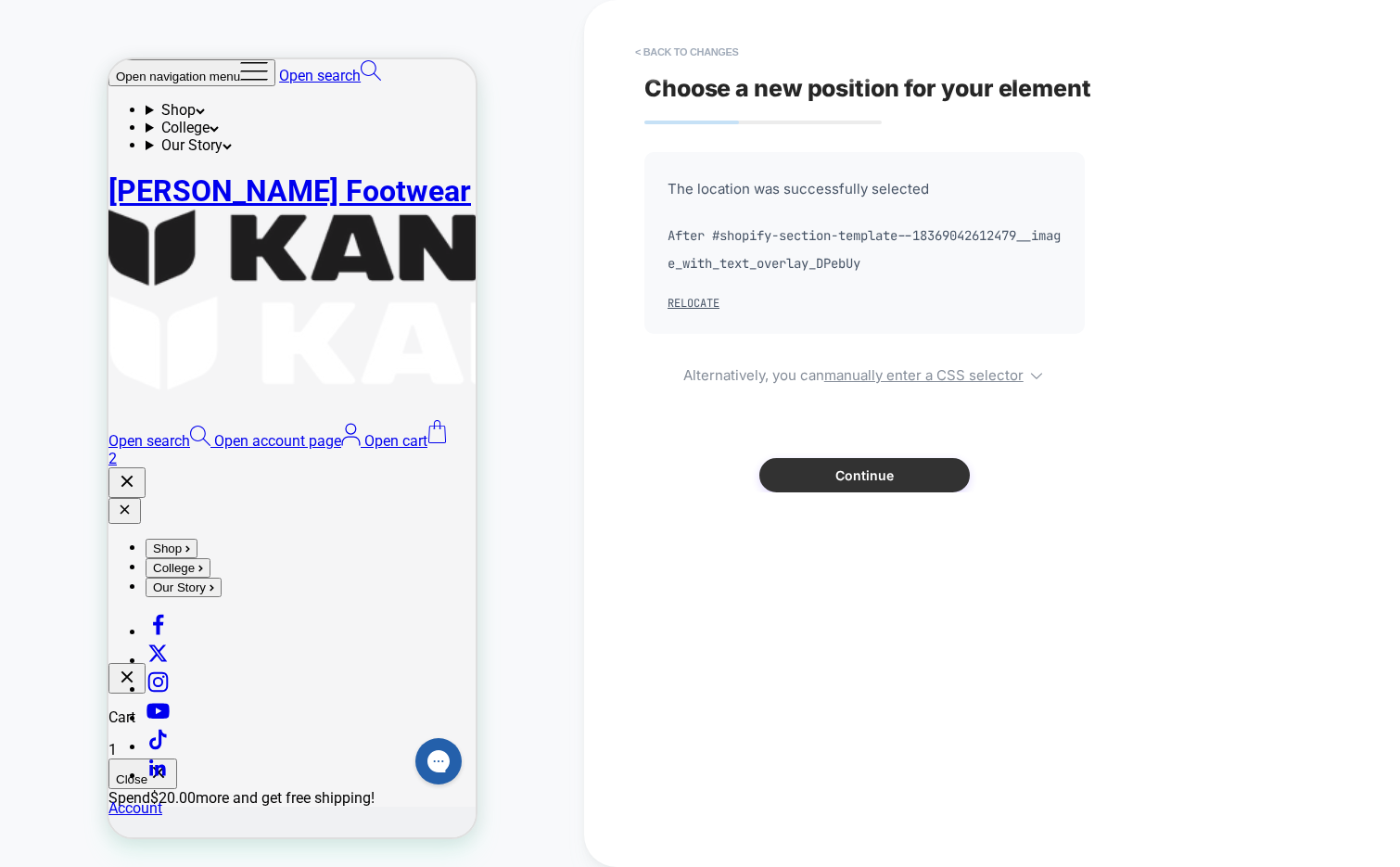
click at [831, 477] on button "Continue" at bounding box center [865, 475] width 211 height 34
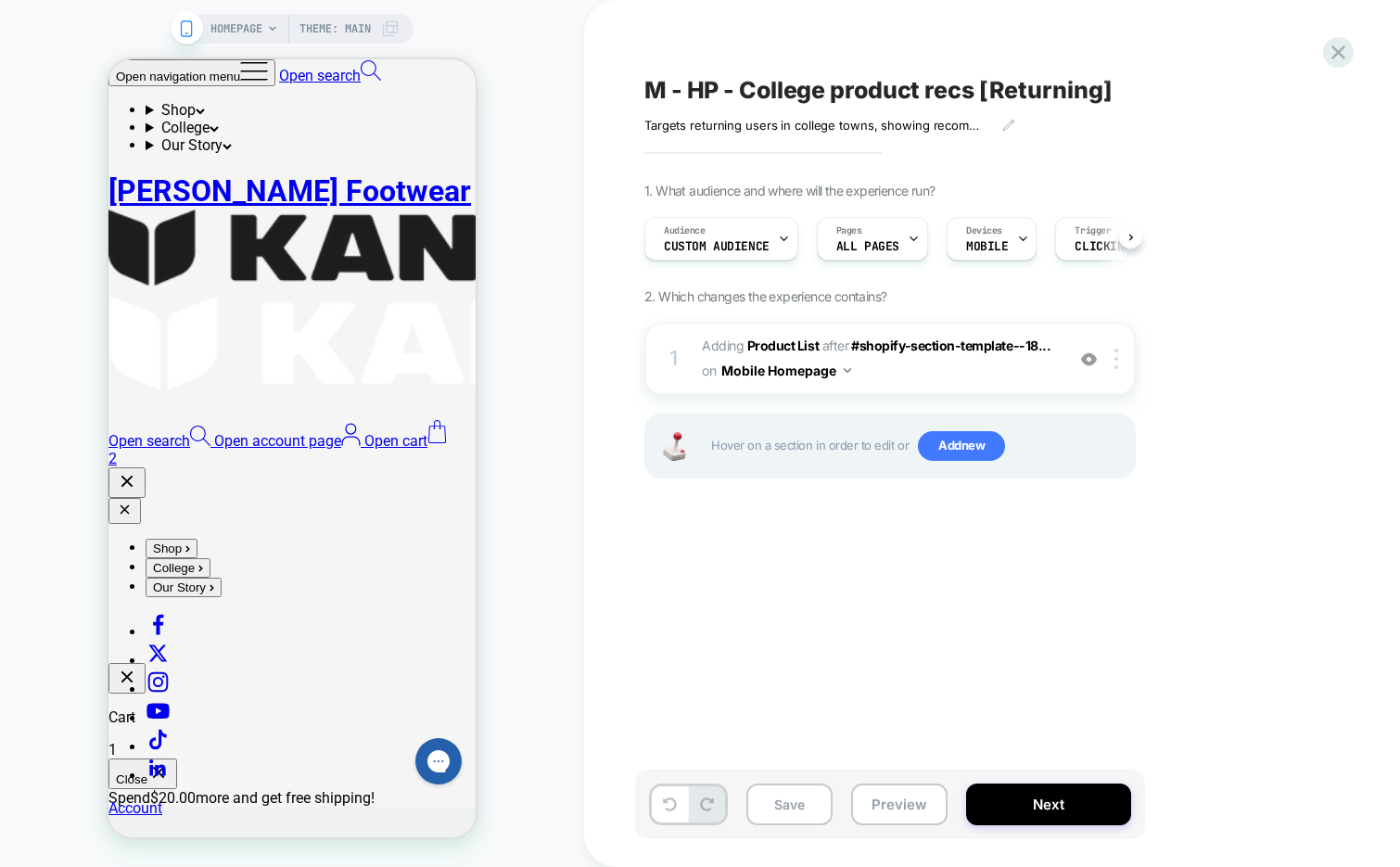
scroll to position [0, 1]
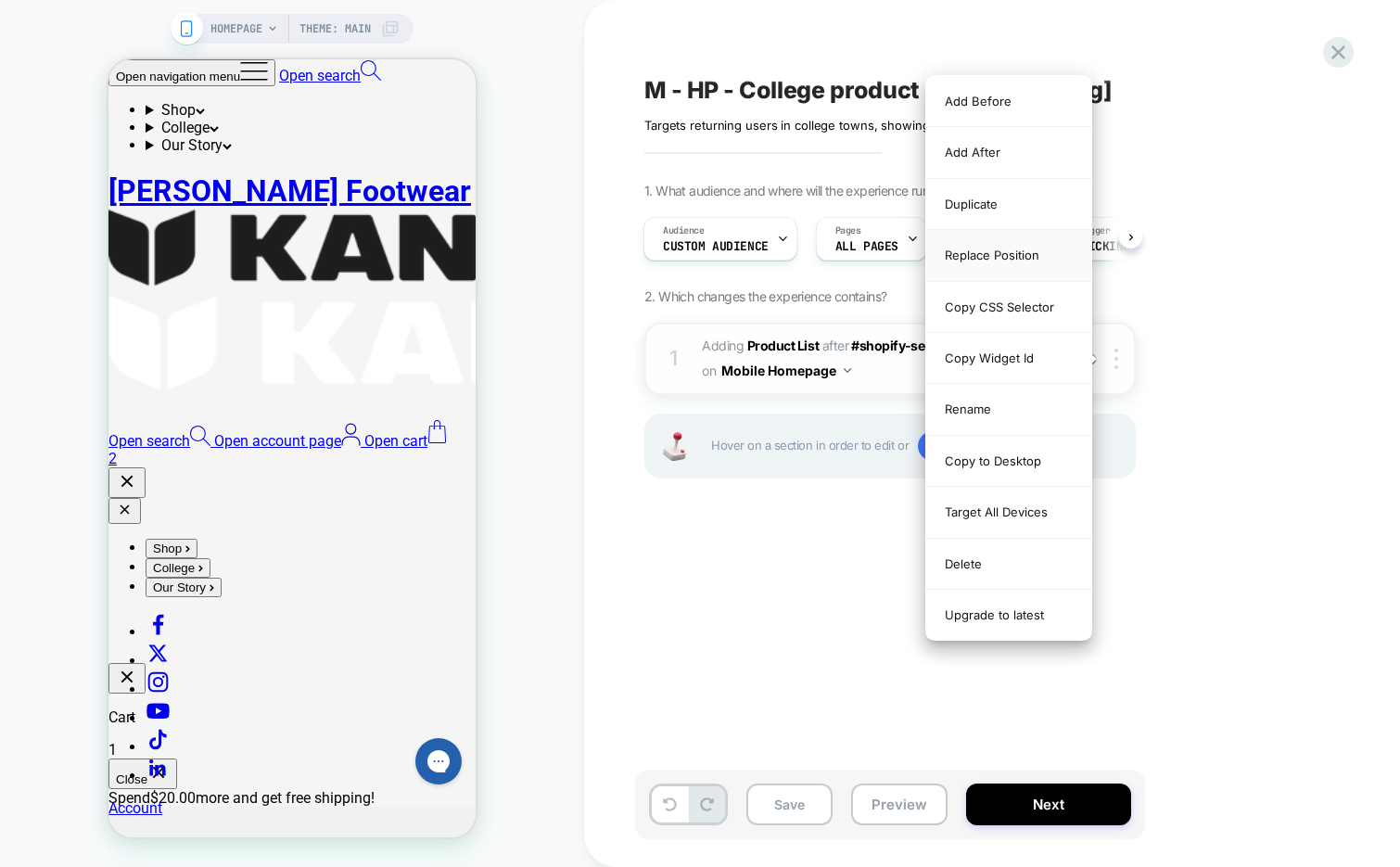
click at [0, 0] on div "Replace Position" at bounding box center [0, 0] width 0 height 0
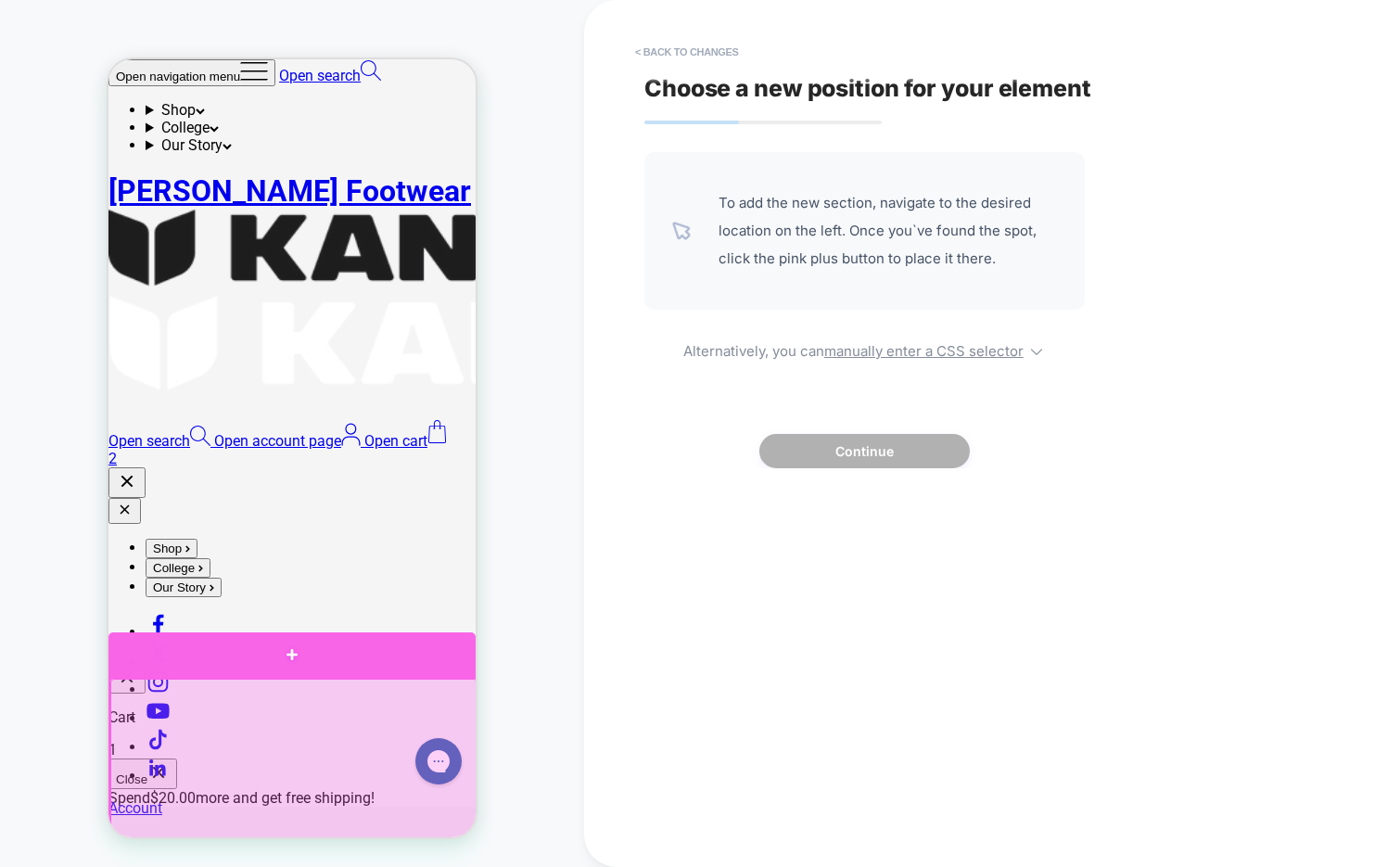
click at [353, 655] on div at bounding box center [292, 654] width 367 height 44
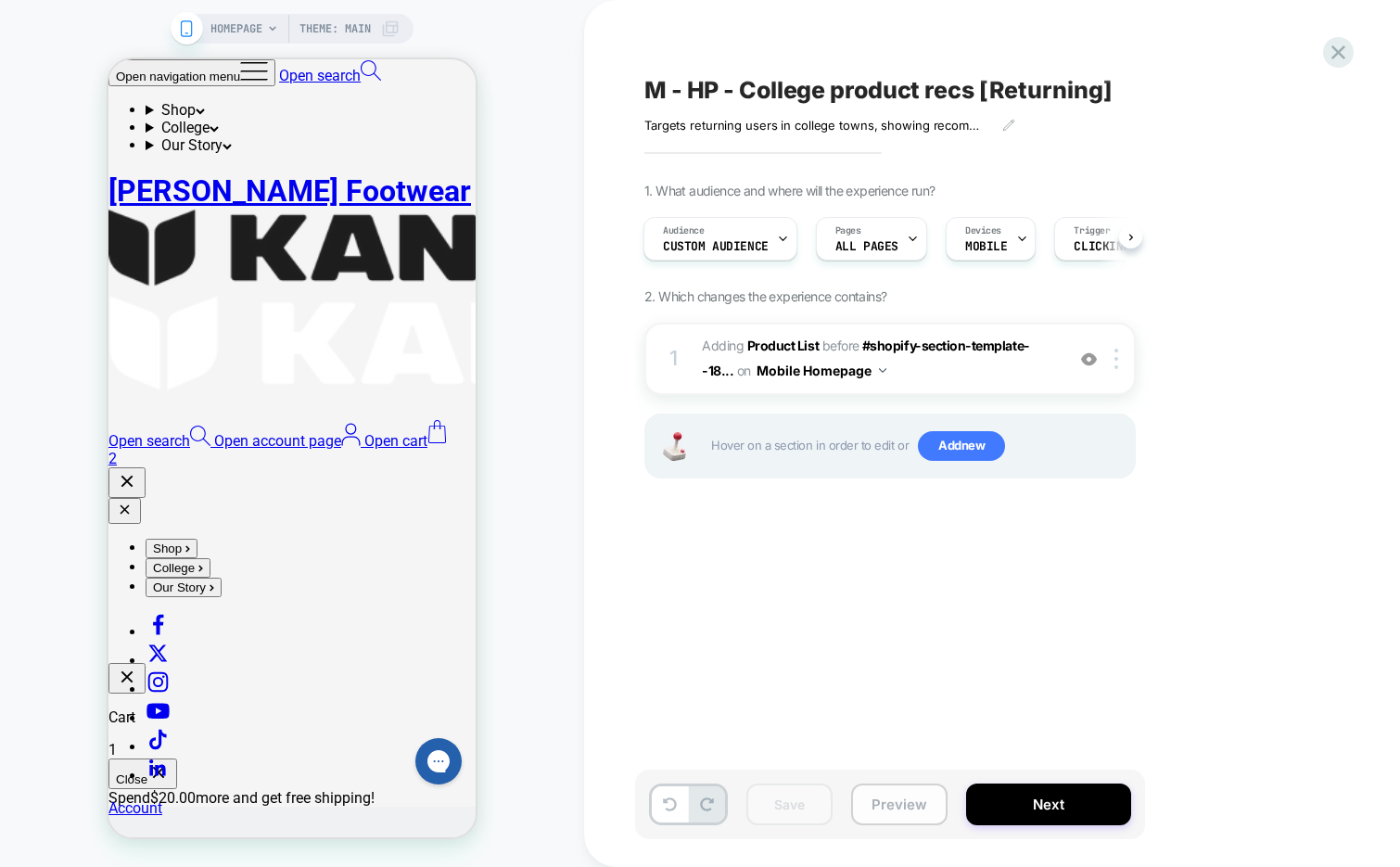
click at [900, 803] on button "Preview" at bounding box center [900, 804] width 96 height 42
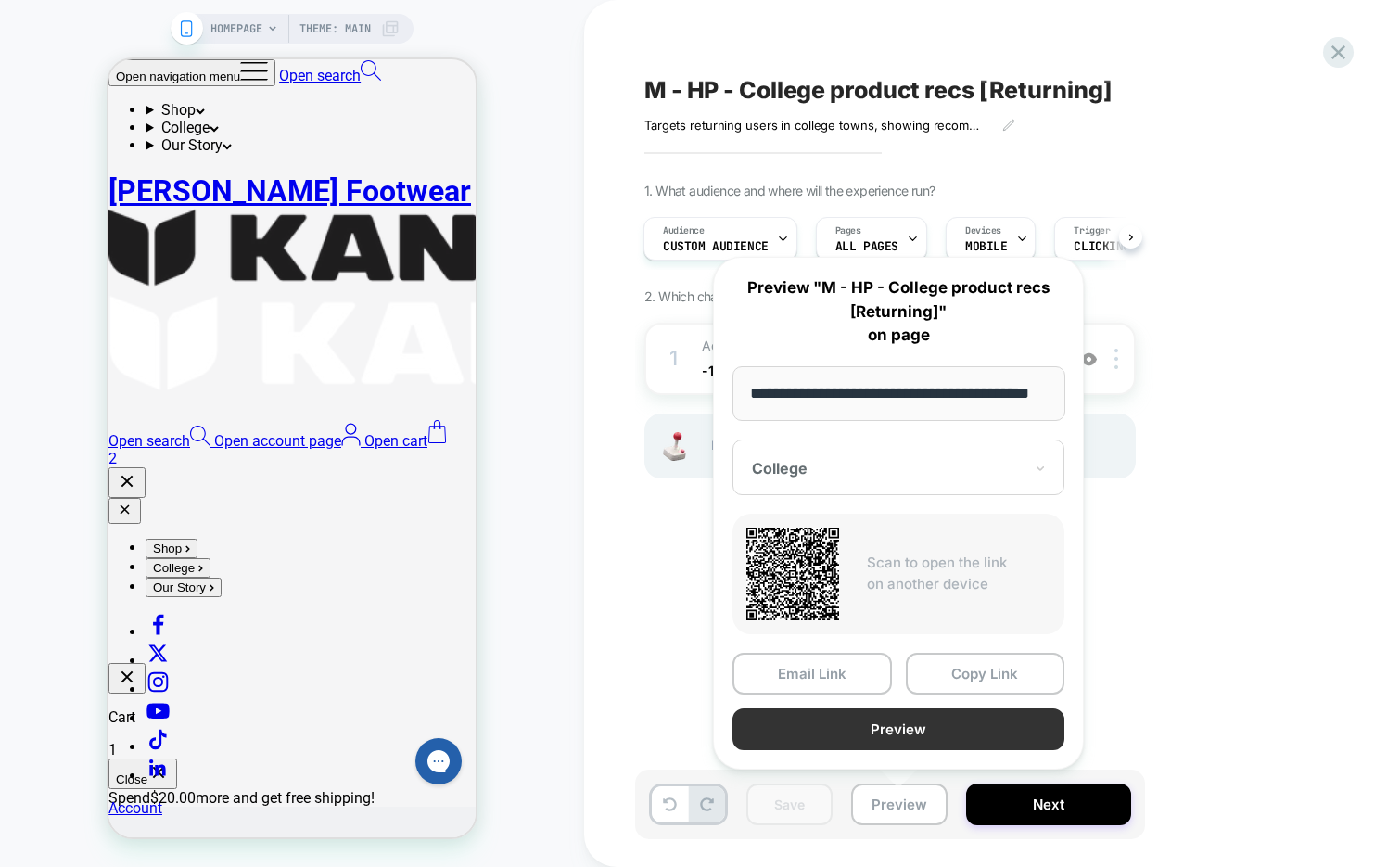
scroll to position [0, 0]
click at [902, 718] on button "Preview" at bounding box center [898, 729] width 332 height 42
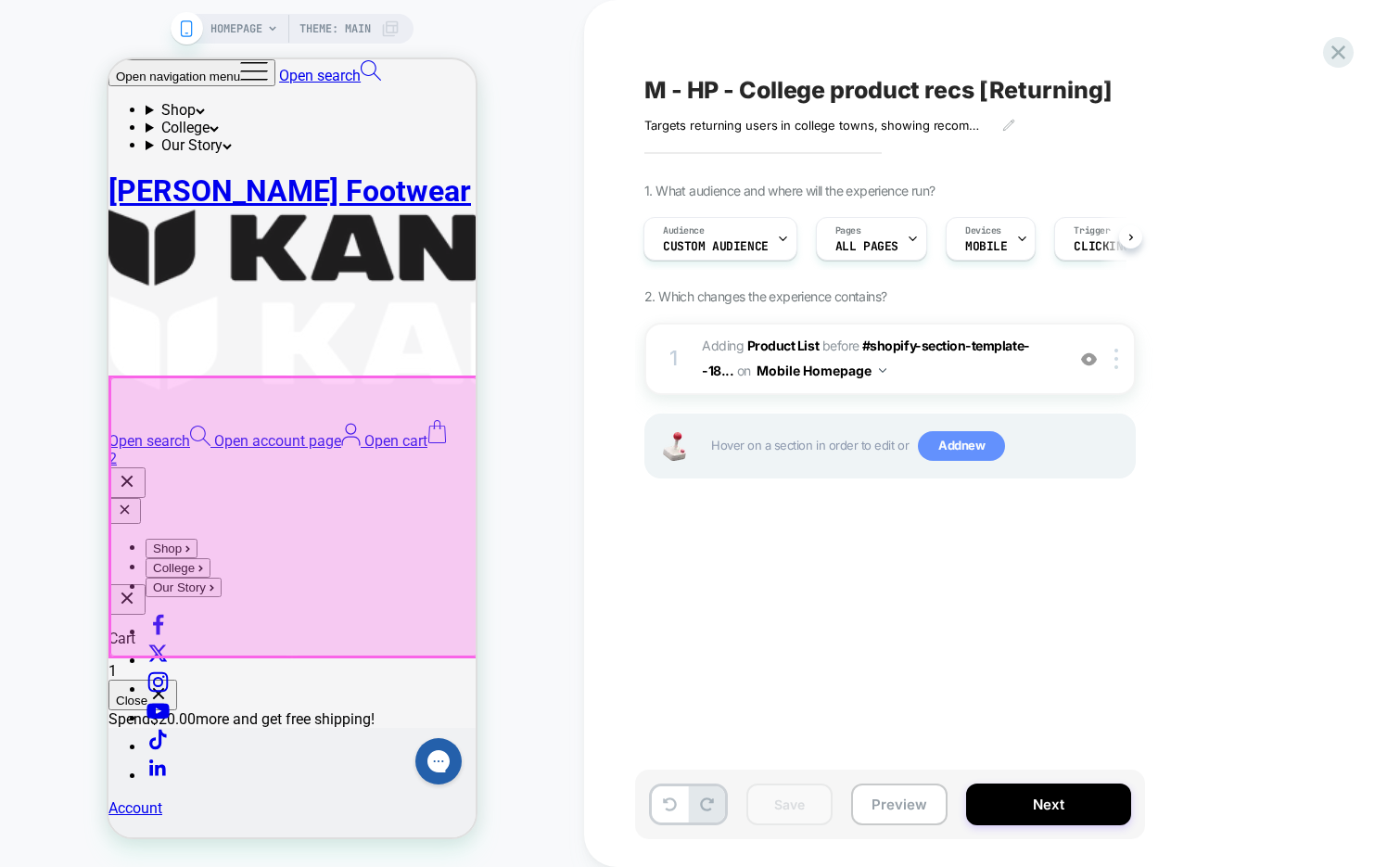
scroll to position [402, 0]
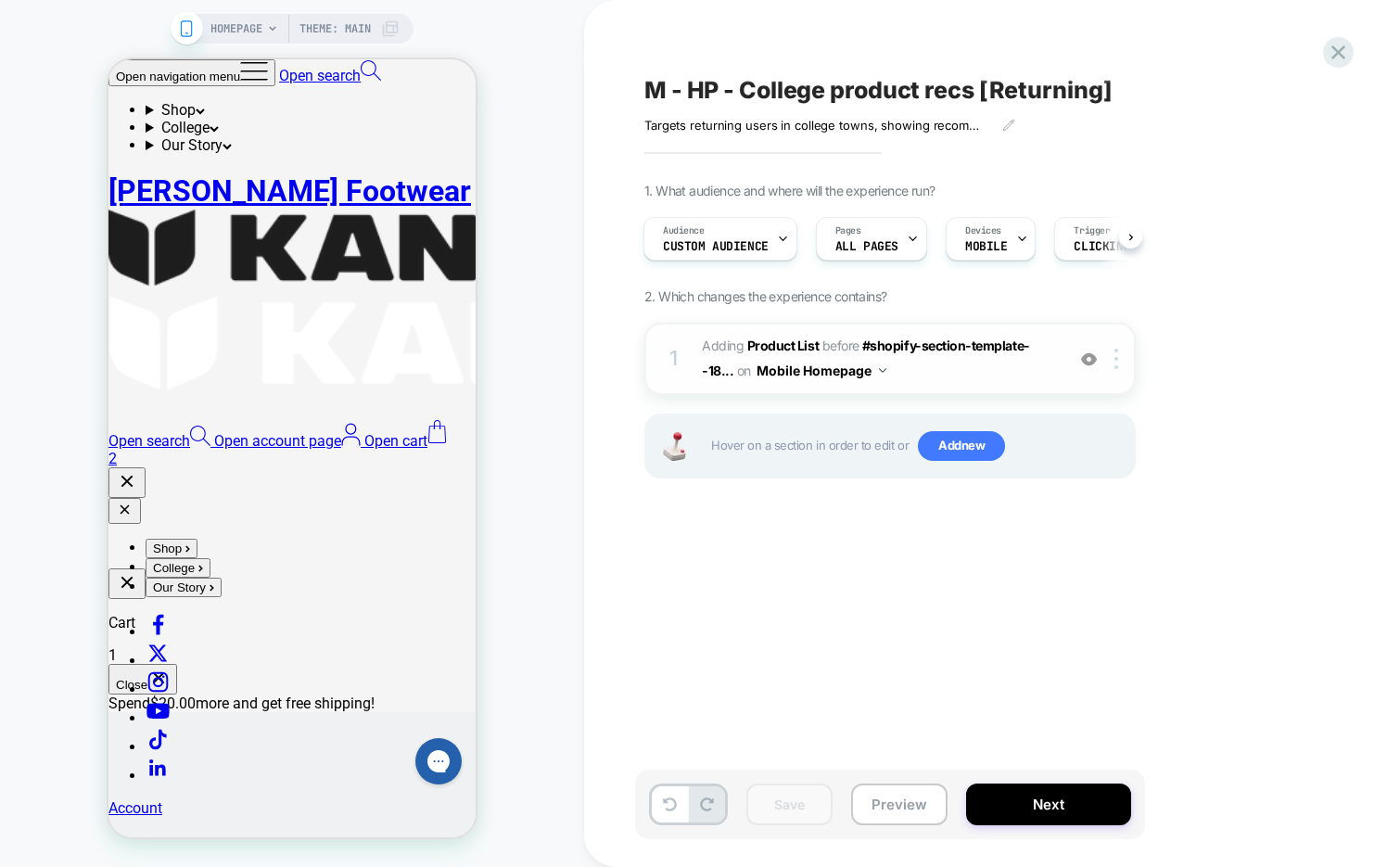
click at [954, 380] on span "#_loomi_addon_1755173477678 Adding Product List BEFORE #shopify-section-templat…" at bounding box center [879, 358] width 354 height 50
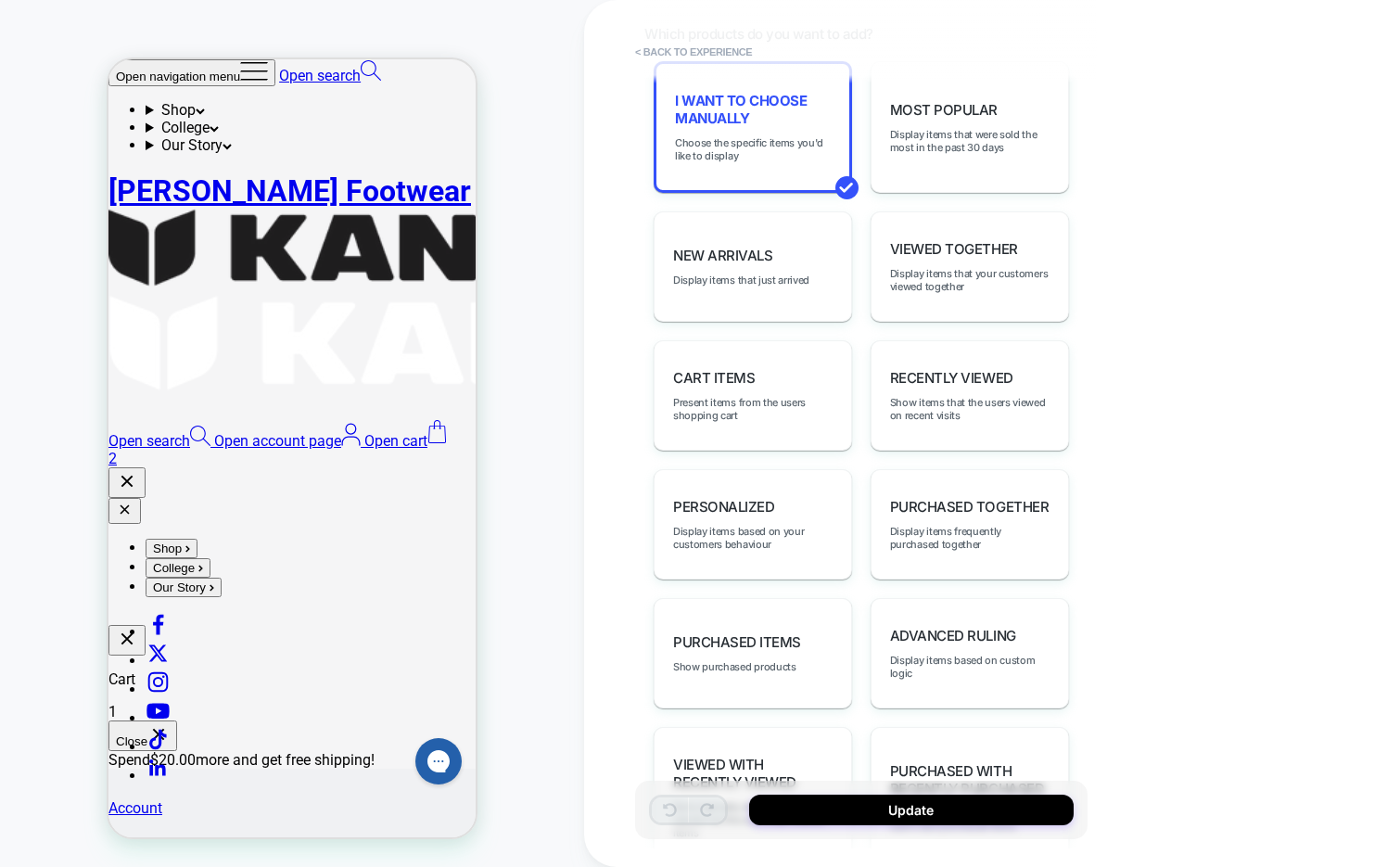
scroll to position [1040, 0]
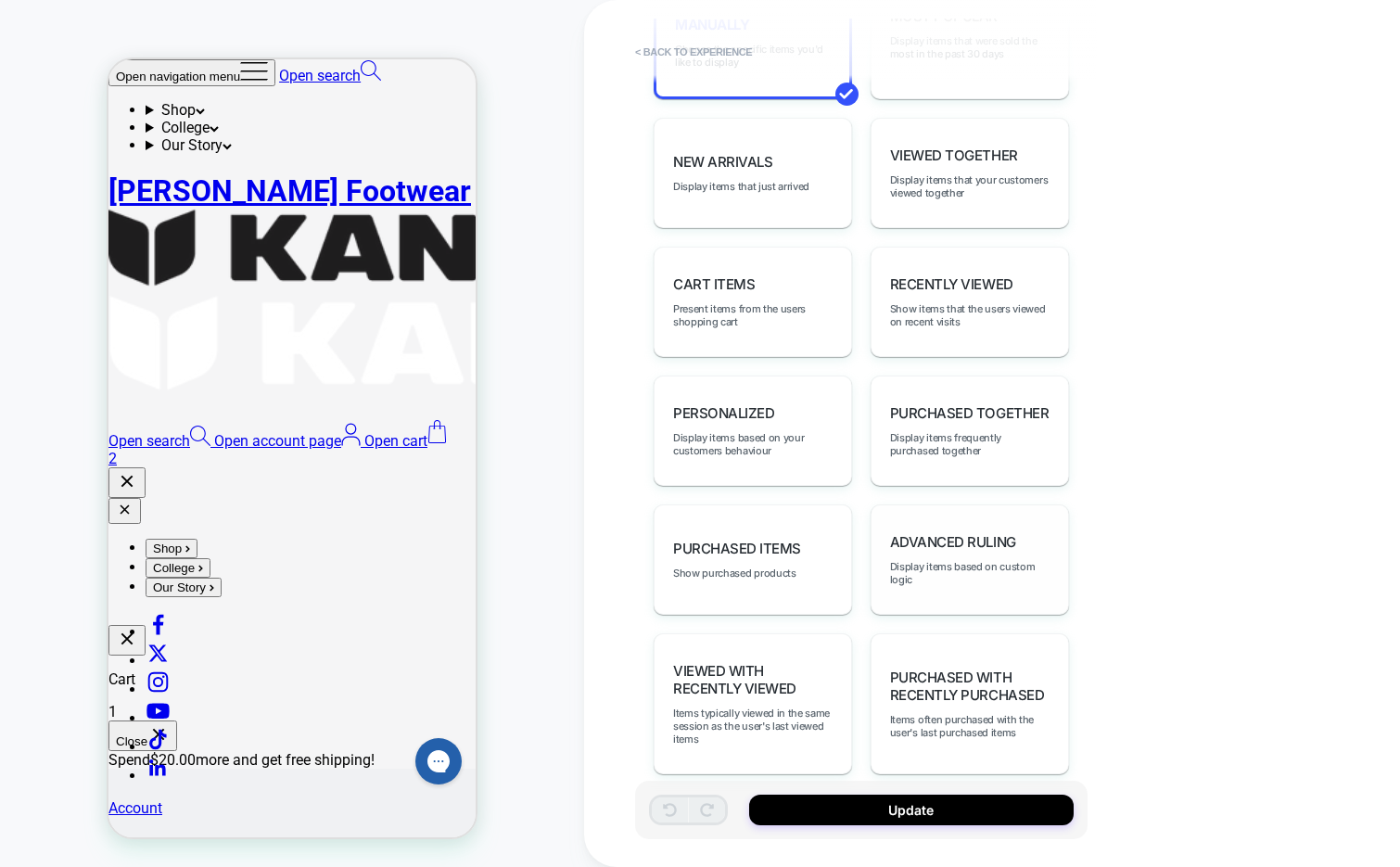
click at [977, 530] on div "Advanced Ruling Display items based on custom logic" at bounding box center [971, 559] width 199 height 111
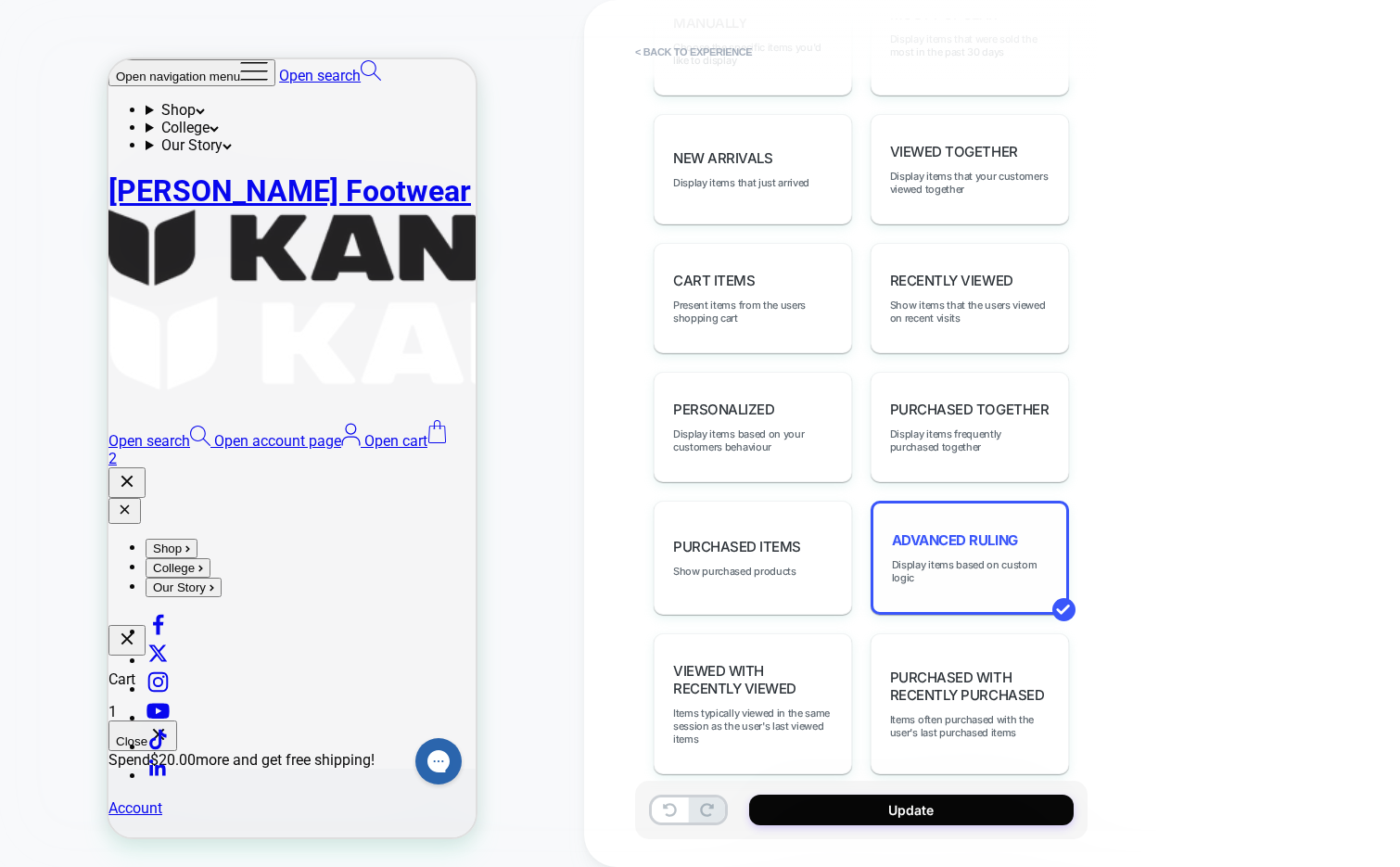
scroll to position [1038, 0]
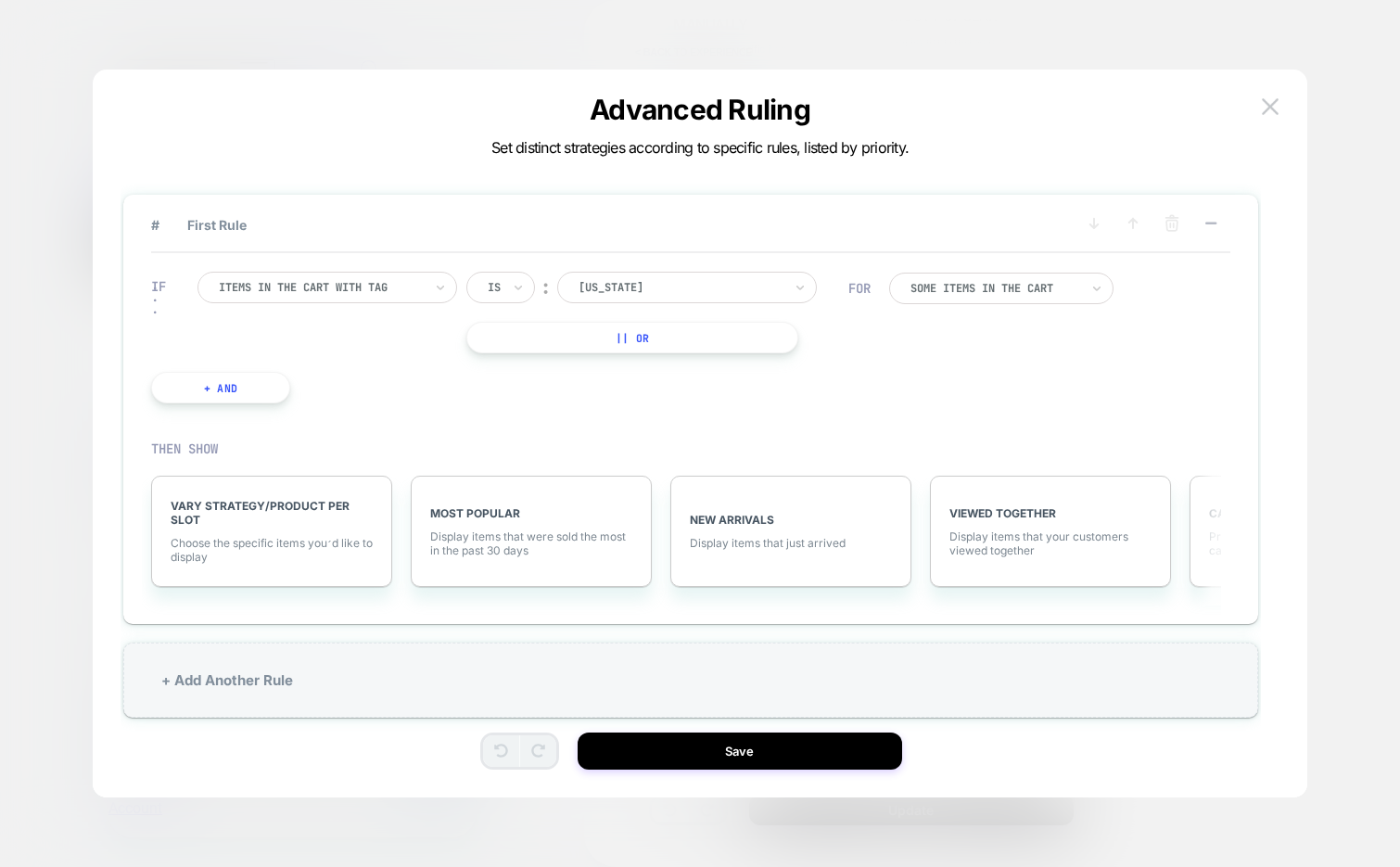
click at [387, 280] on div at bounding box center [321, 287] width 204 height 17
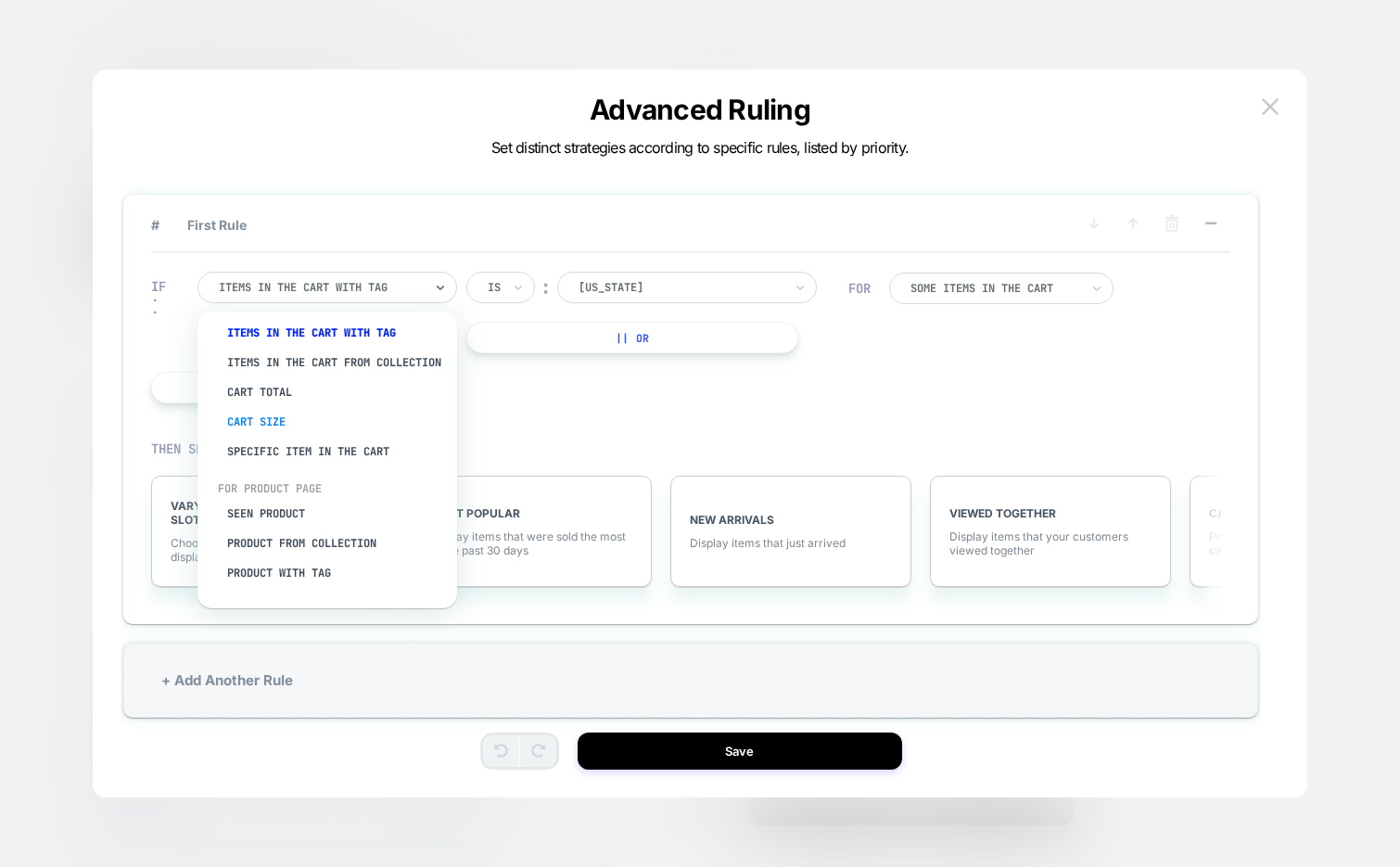
scroll to position [39, 0]
click at [308, 575] on div "Product with tag" at bounding box center [336, 572] width 241 height 29
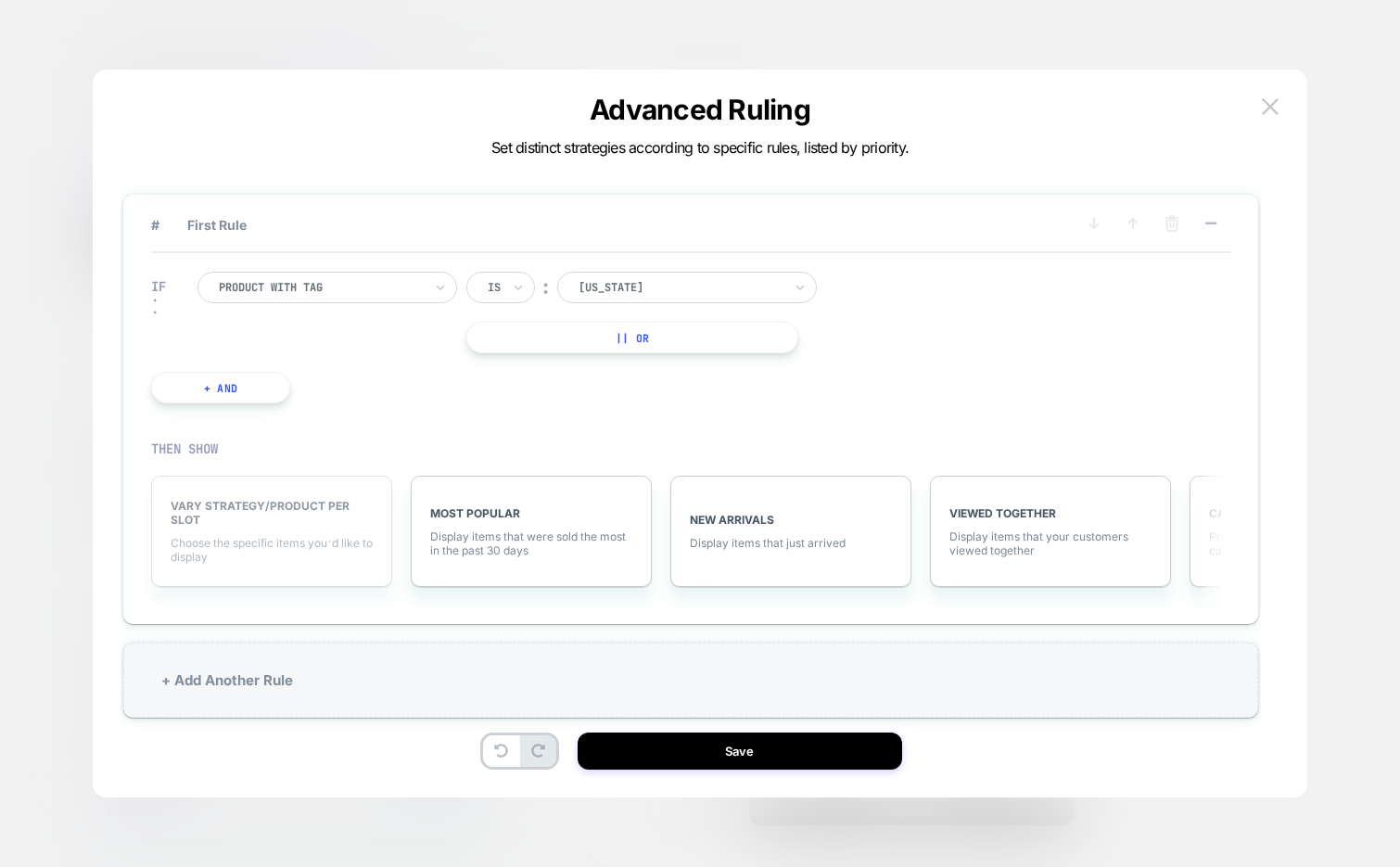
click at [312, 532] on div "VARY STRATEGY/PRODUCT PER SLOT Choose the specific items you׳d like to display" at bounding box center [271, 531] width 241 height 112
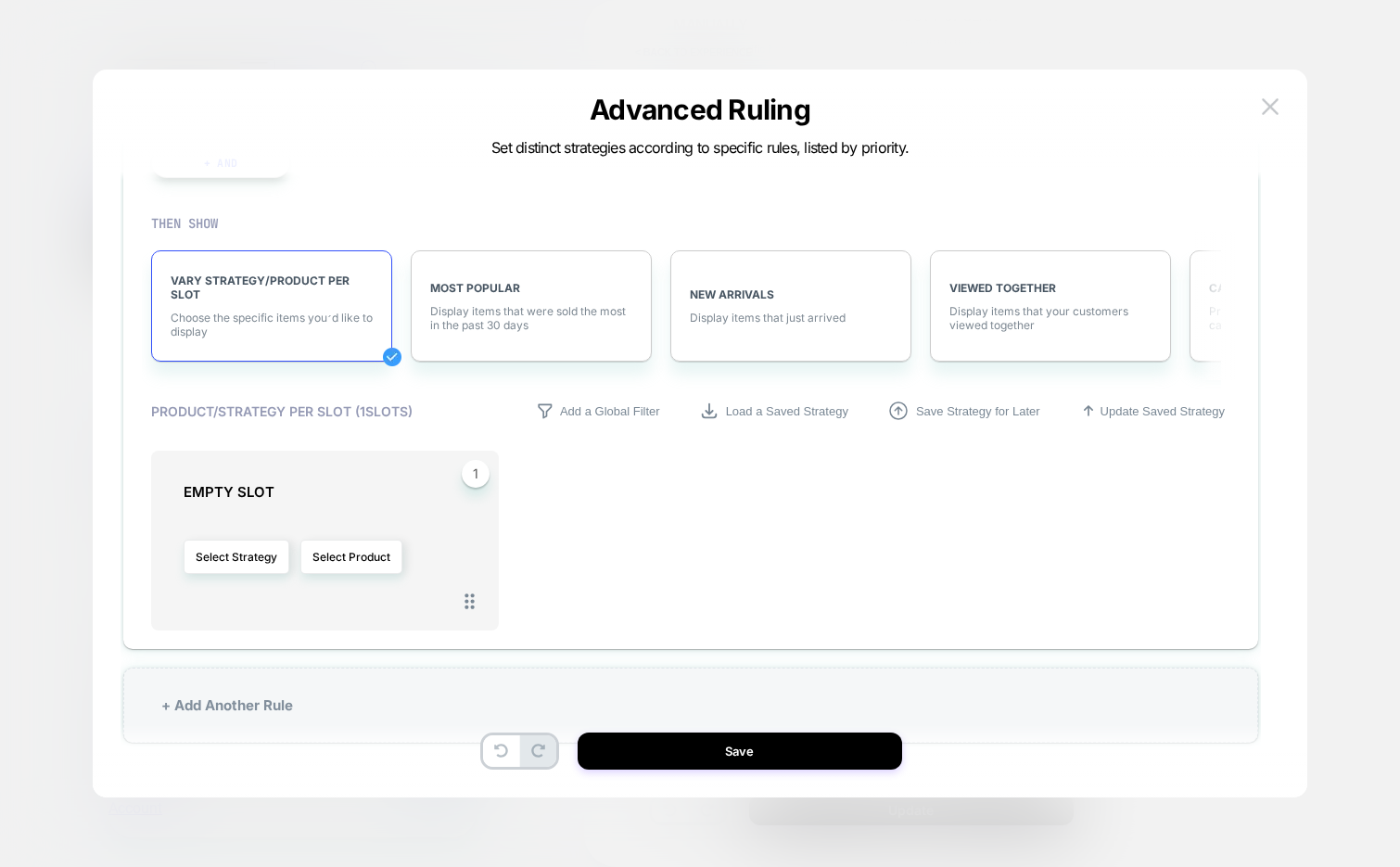
scroll to position [226, 0]
click at [348, 554] on button "Select Product" at bounding box center [352, 556] width 102 height 34
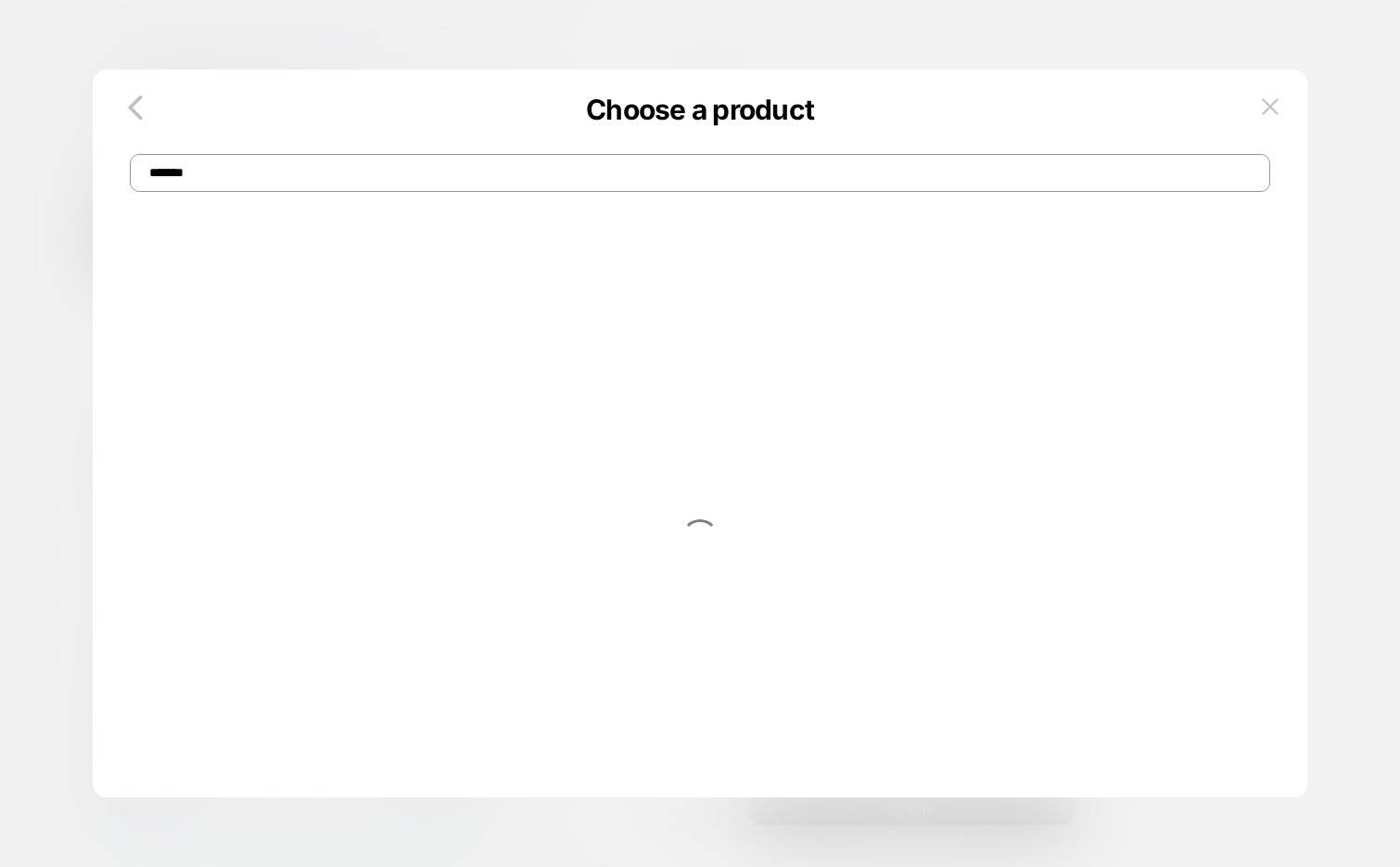
type input "*******"
click at [324, 311] on div "$ 85" at bounding box center [371, 320] width 188 height 20
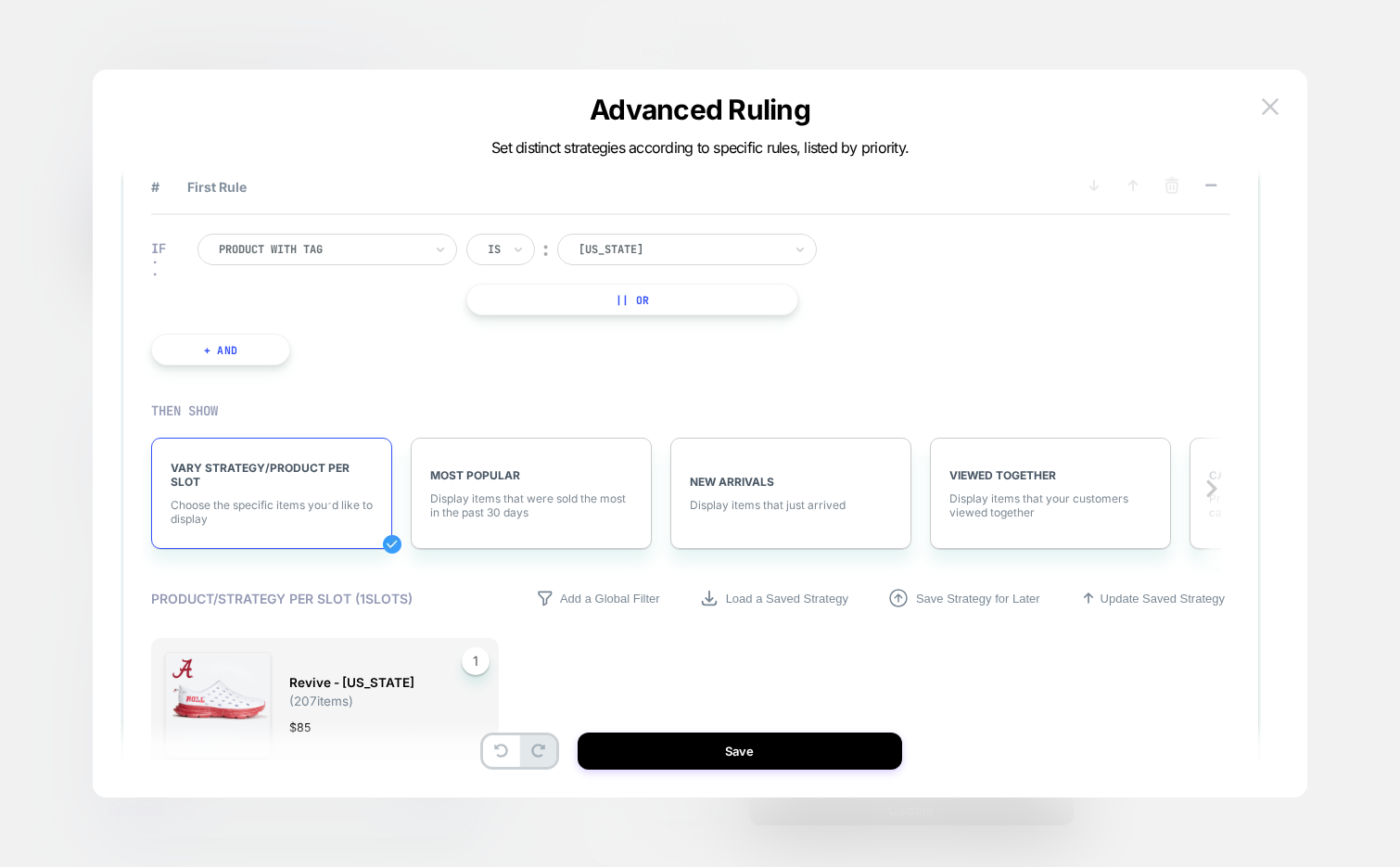
scroll to position [43, 0]
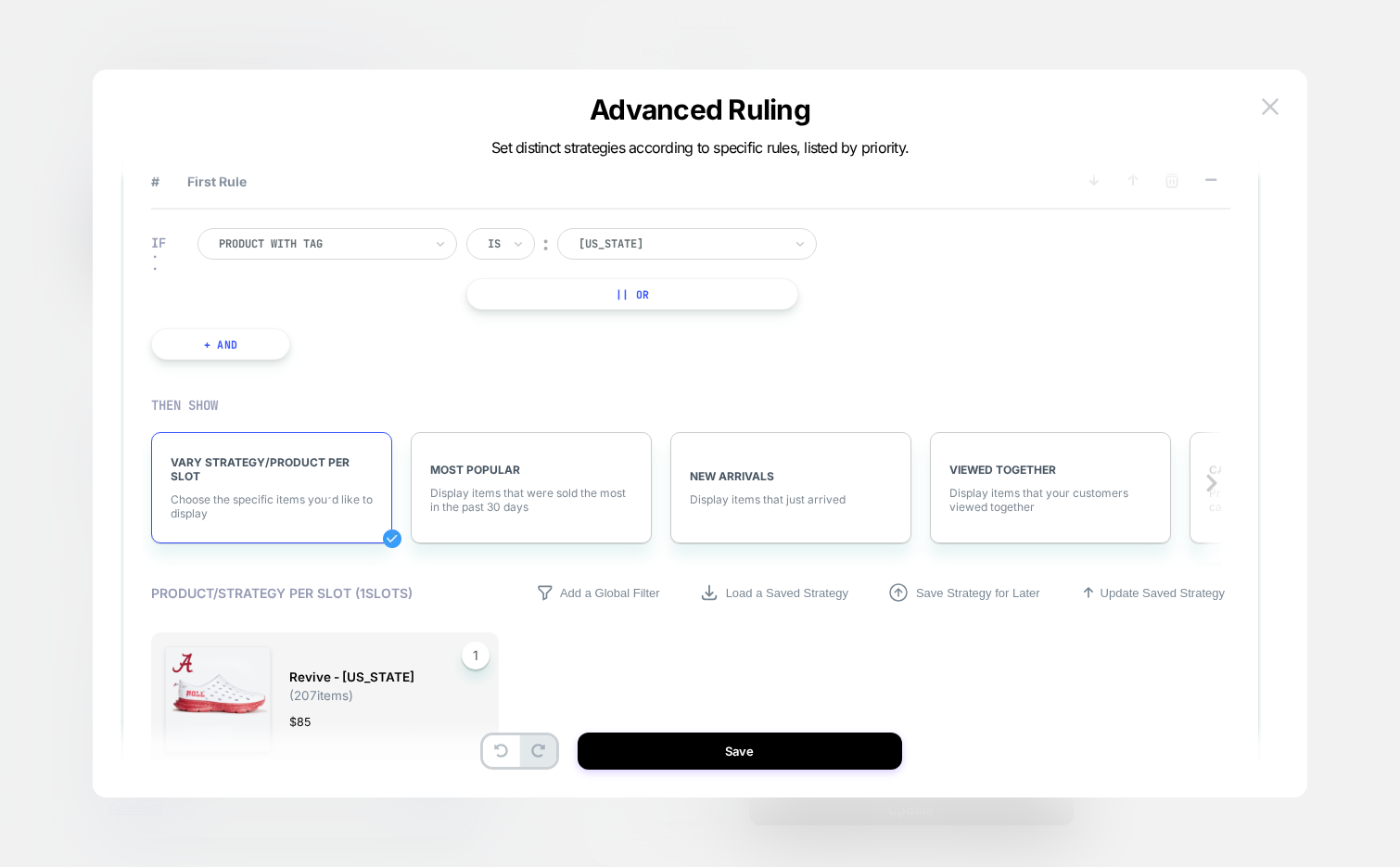
click at [373, 247] on div at bounding box center [321, 244] width 204 height 17
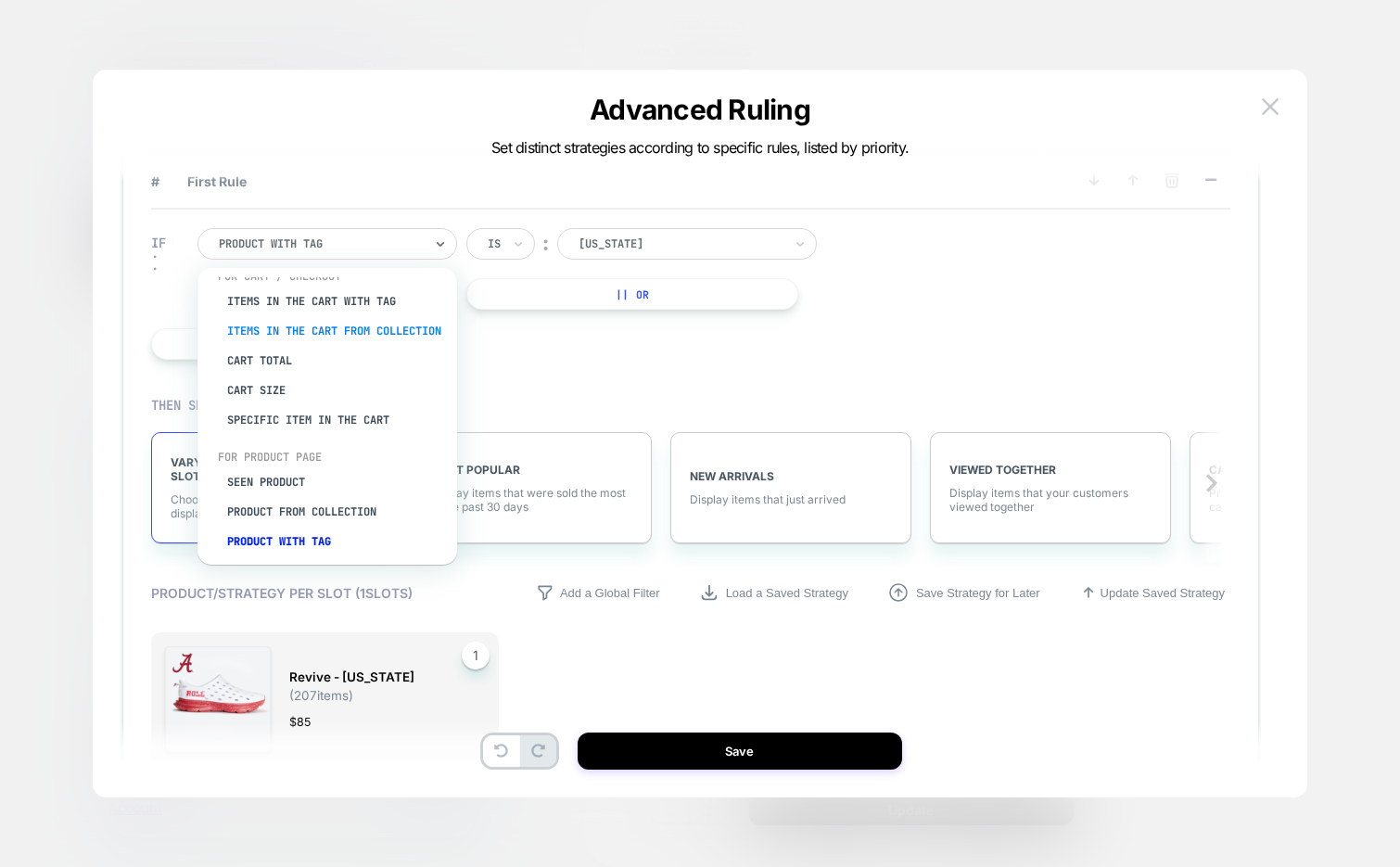
scroll to position [0, 0]
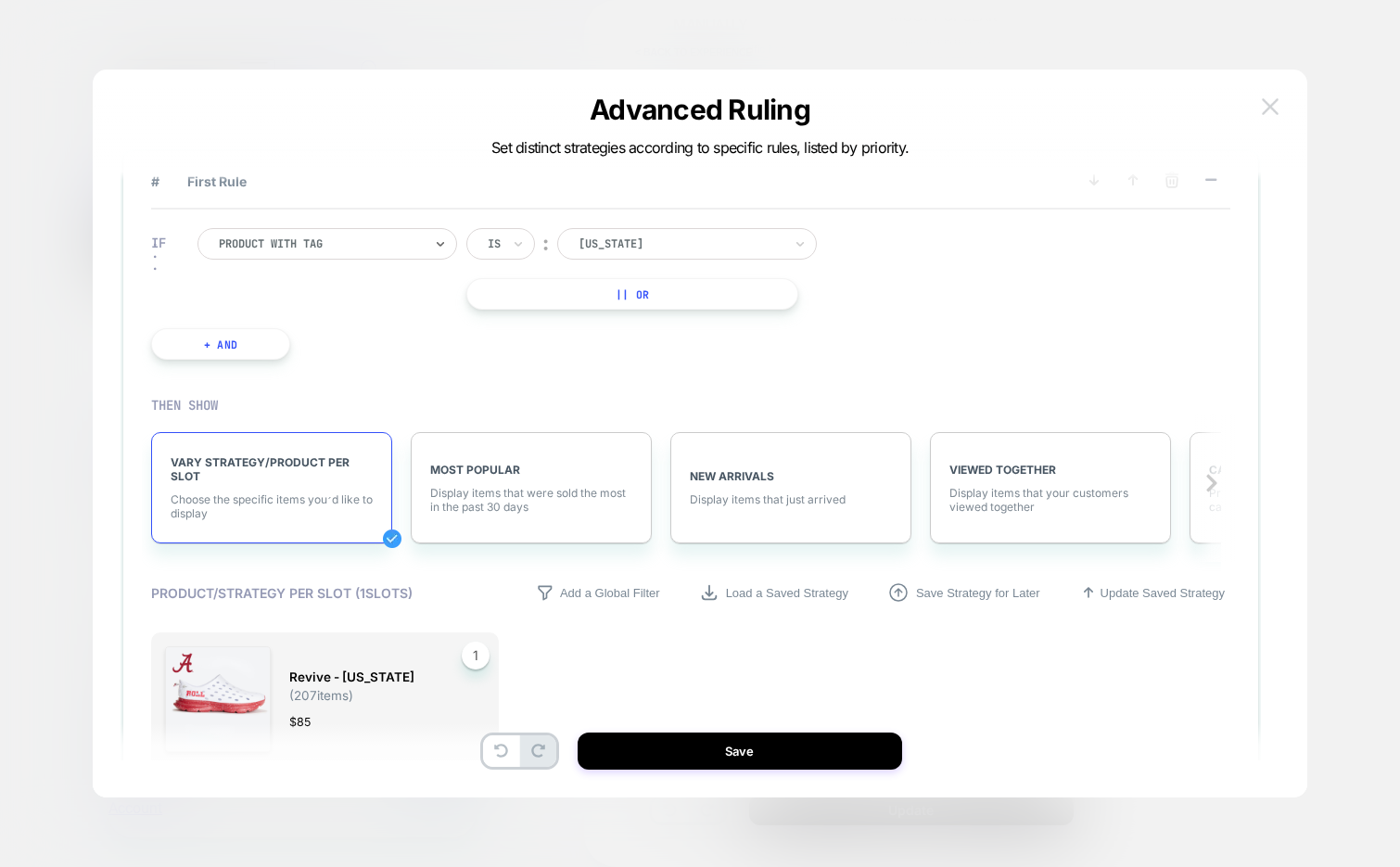
click at [1262, 99] on img at bounding box center [1270, 106] width 17 height 16
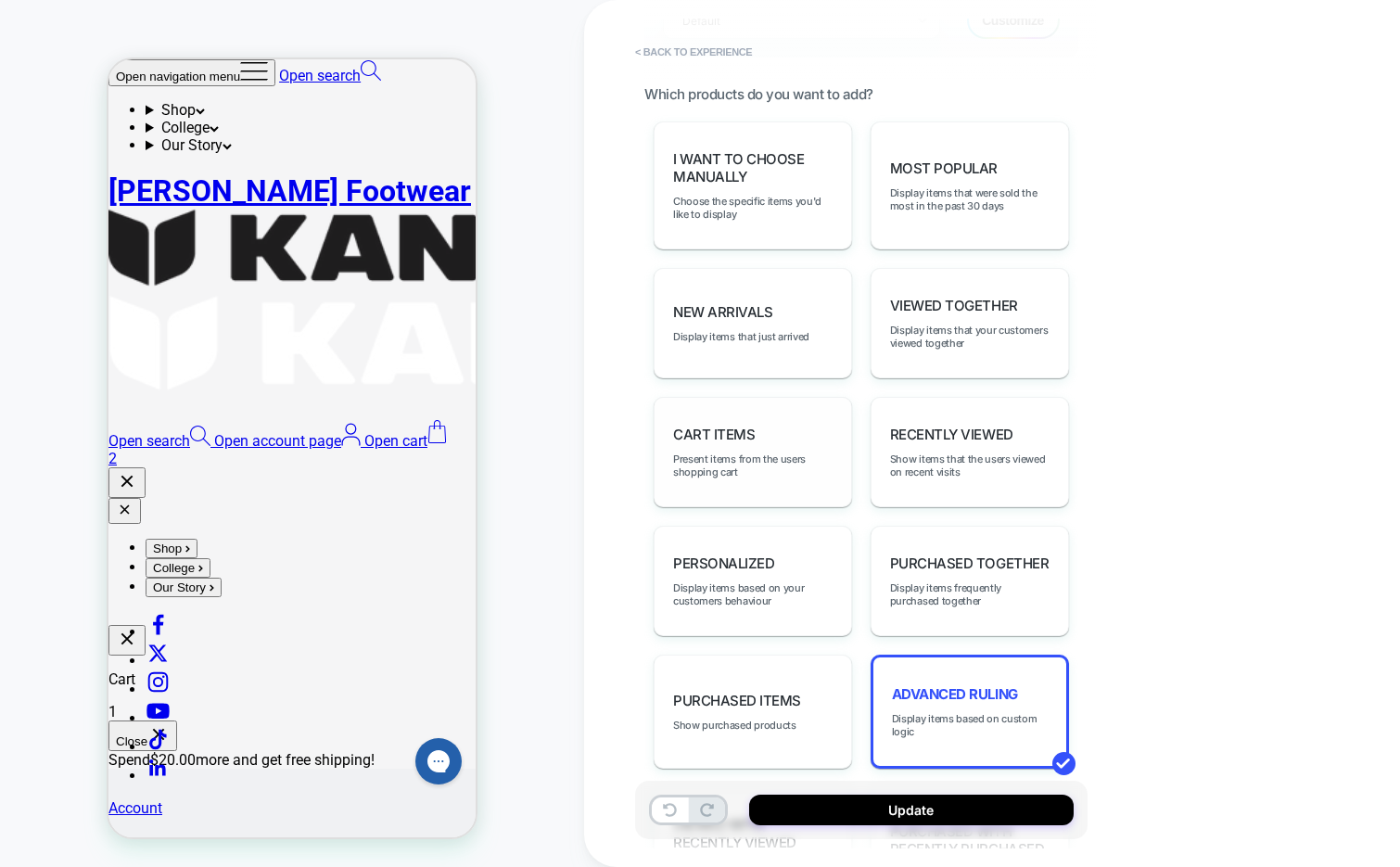
scroll to position [877, 0]
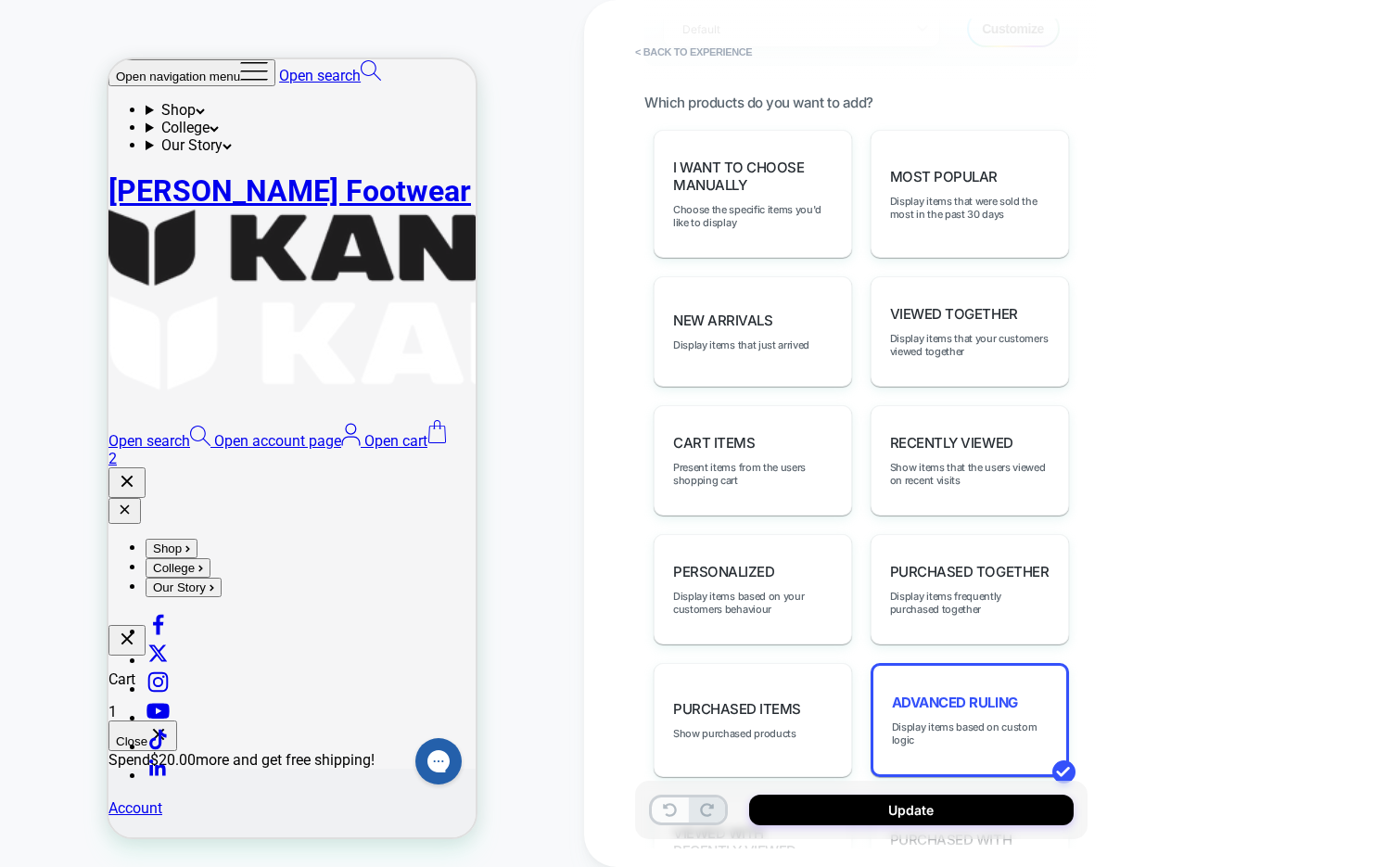
click at [662, 818] on button at bounding box center [670, 809] width 36 height 25
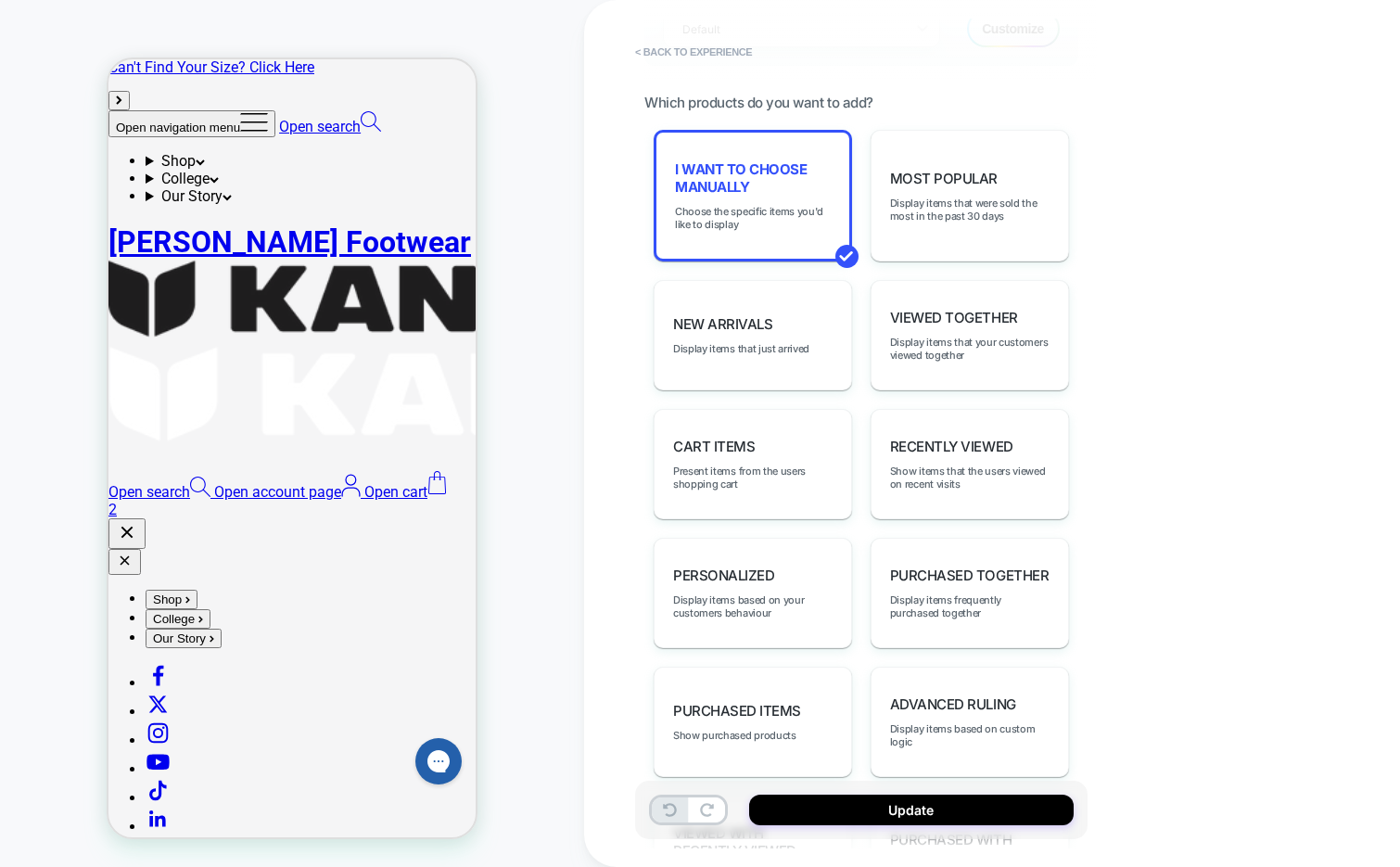
scroll to position [6, 0]
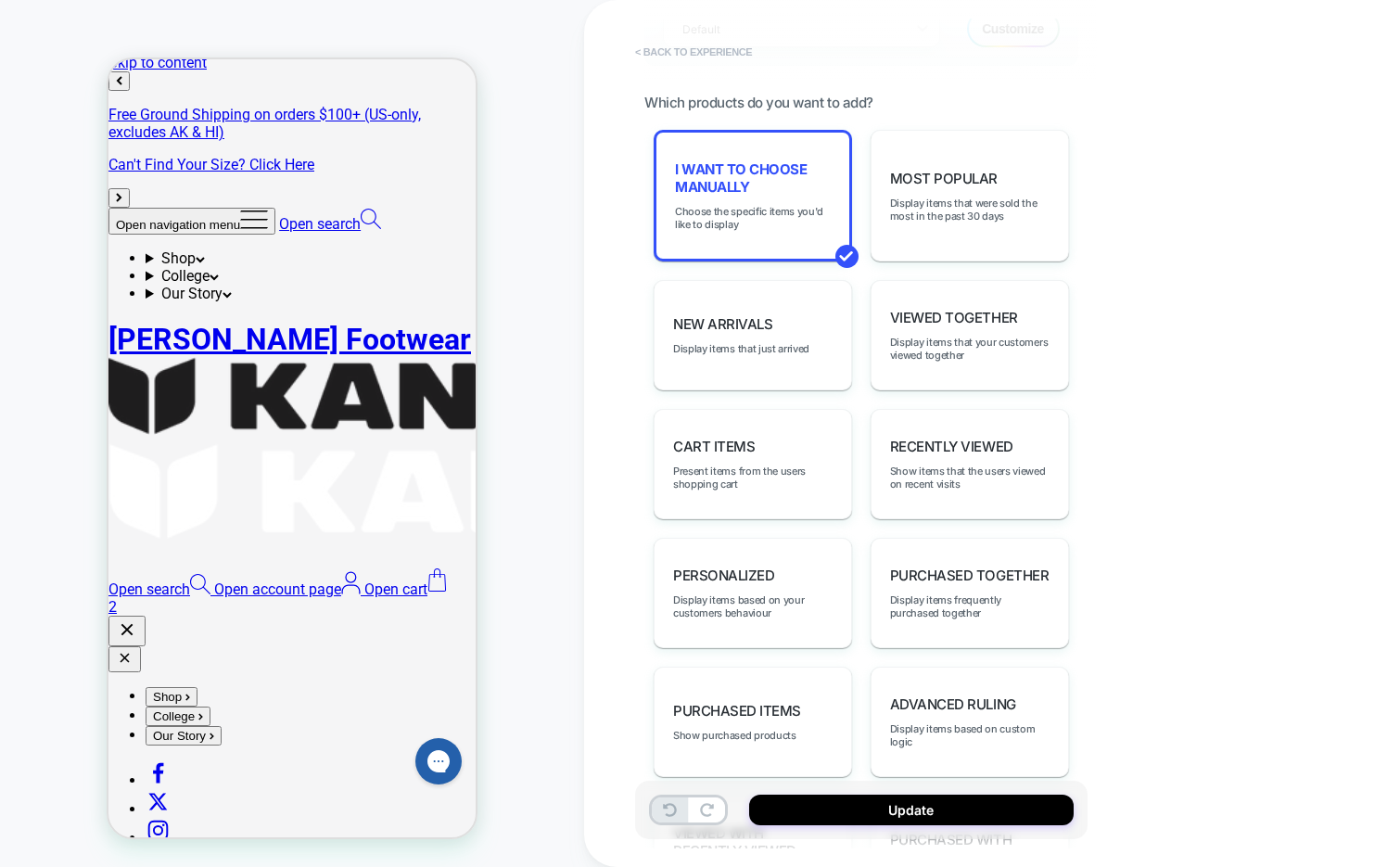
click at [735, 59] on button "< Back to experience" at bounding box center [693, 51] width 135 height 29
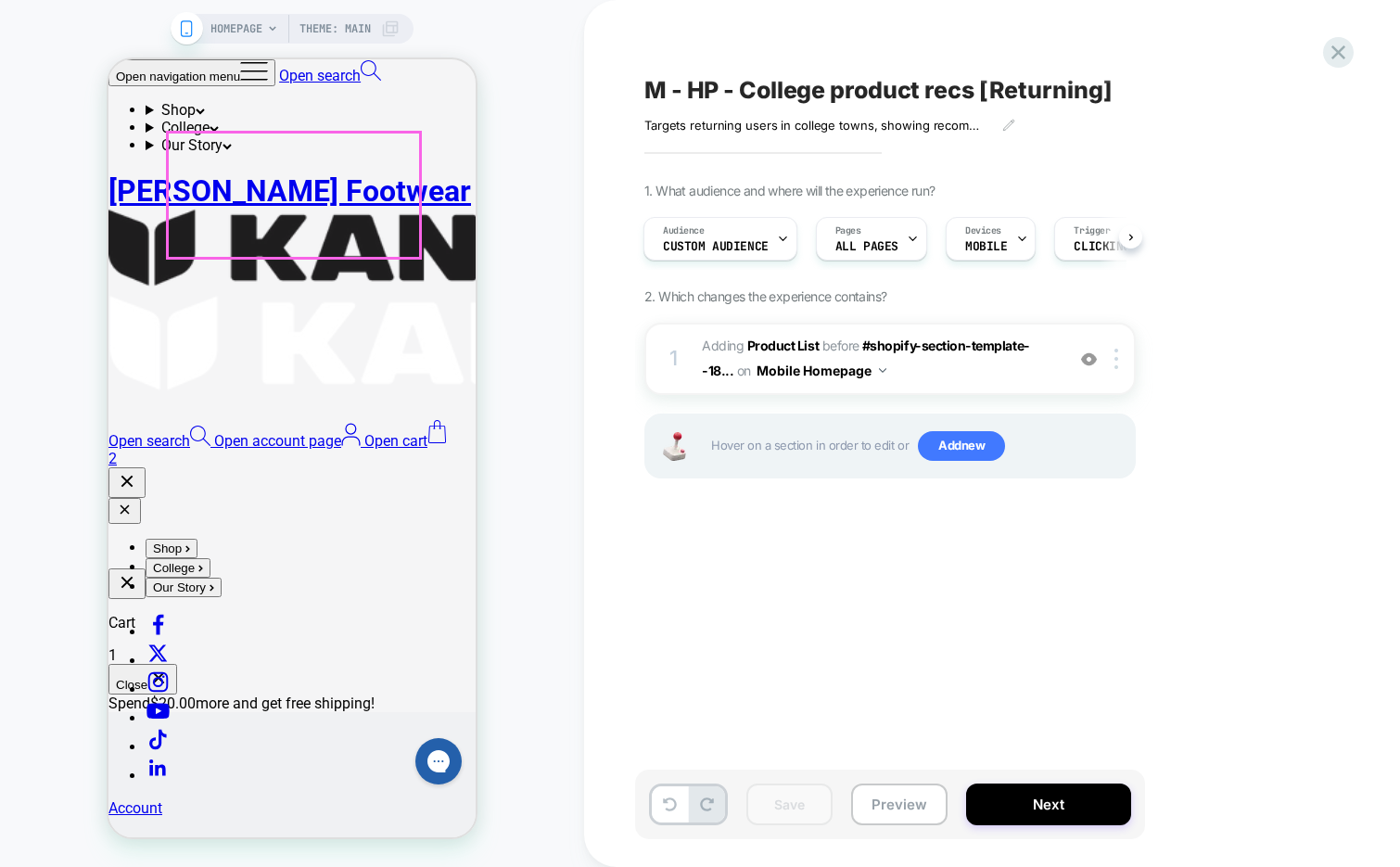
scroll to position [404, 0]
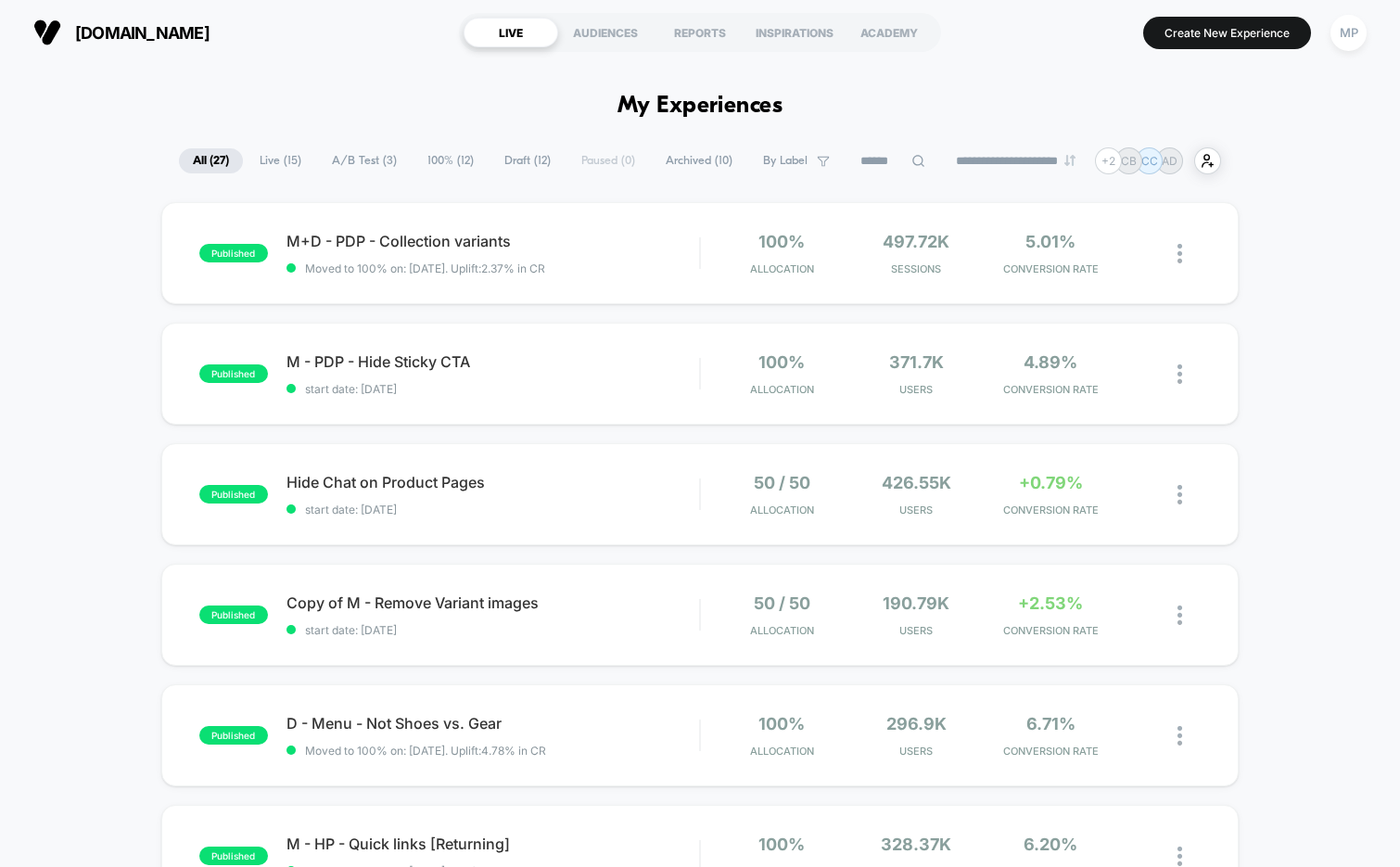
click at [392, 160] on span "A/B Test ( 3 )" at bounding box center [364, 161] width 93 height 25
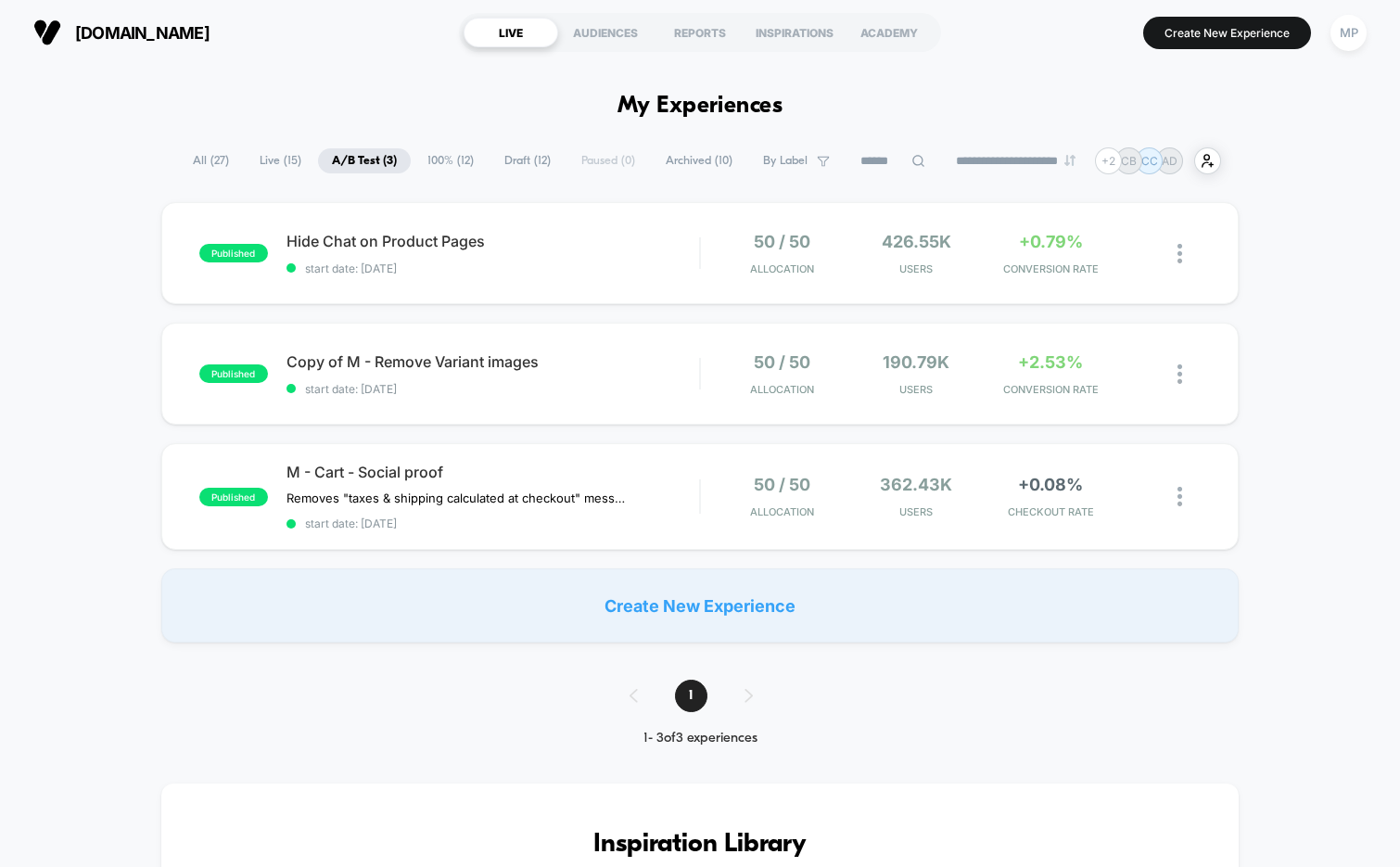
click at [440, 154] on span "100% ( 12 )" at bounding box center [450, 161] width 74 height 25
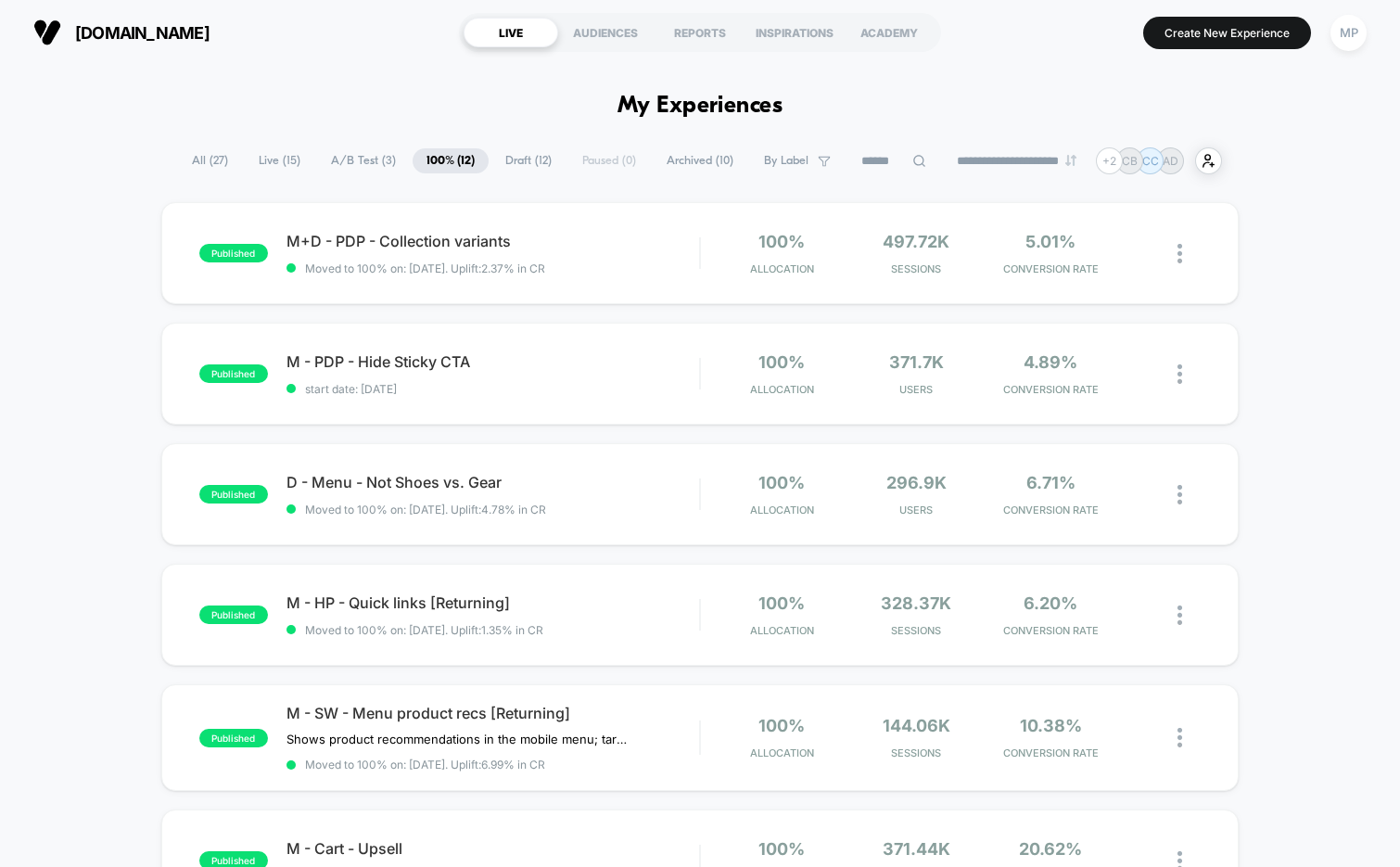
click at [348, 166] on span "A/B Test ( 3 )" at bounding box center [363, 161] width 93 height 25
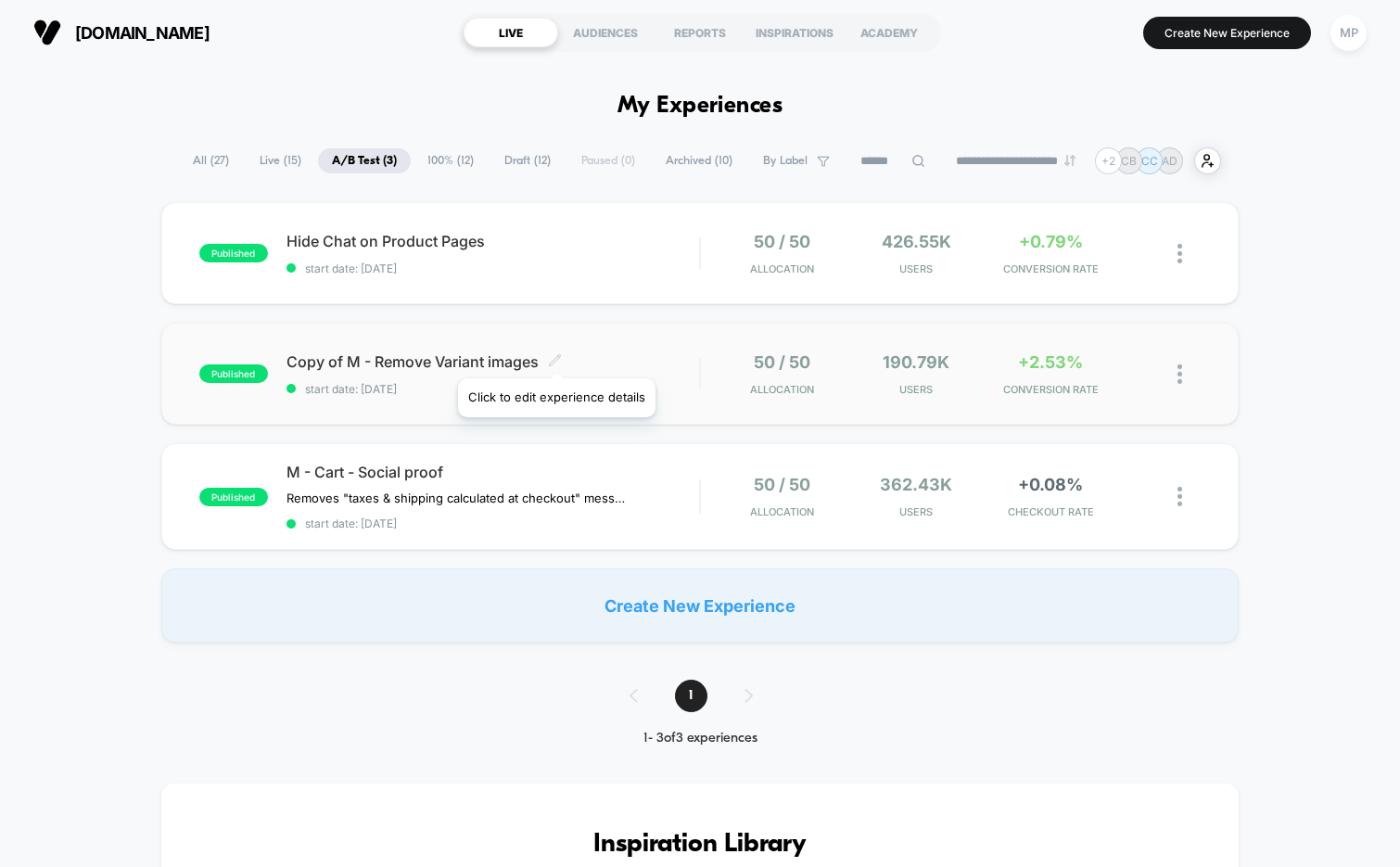
click at [555, 355] on icon at bounding box center [554, 360] width 14 height 14
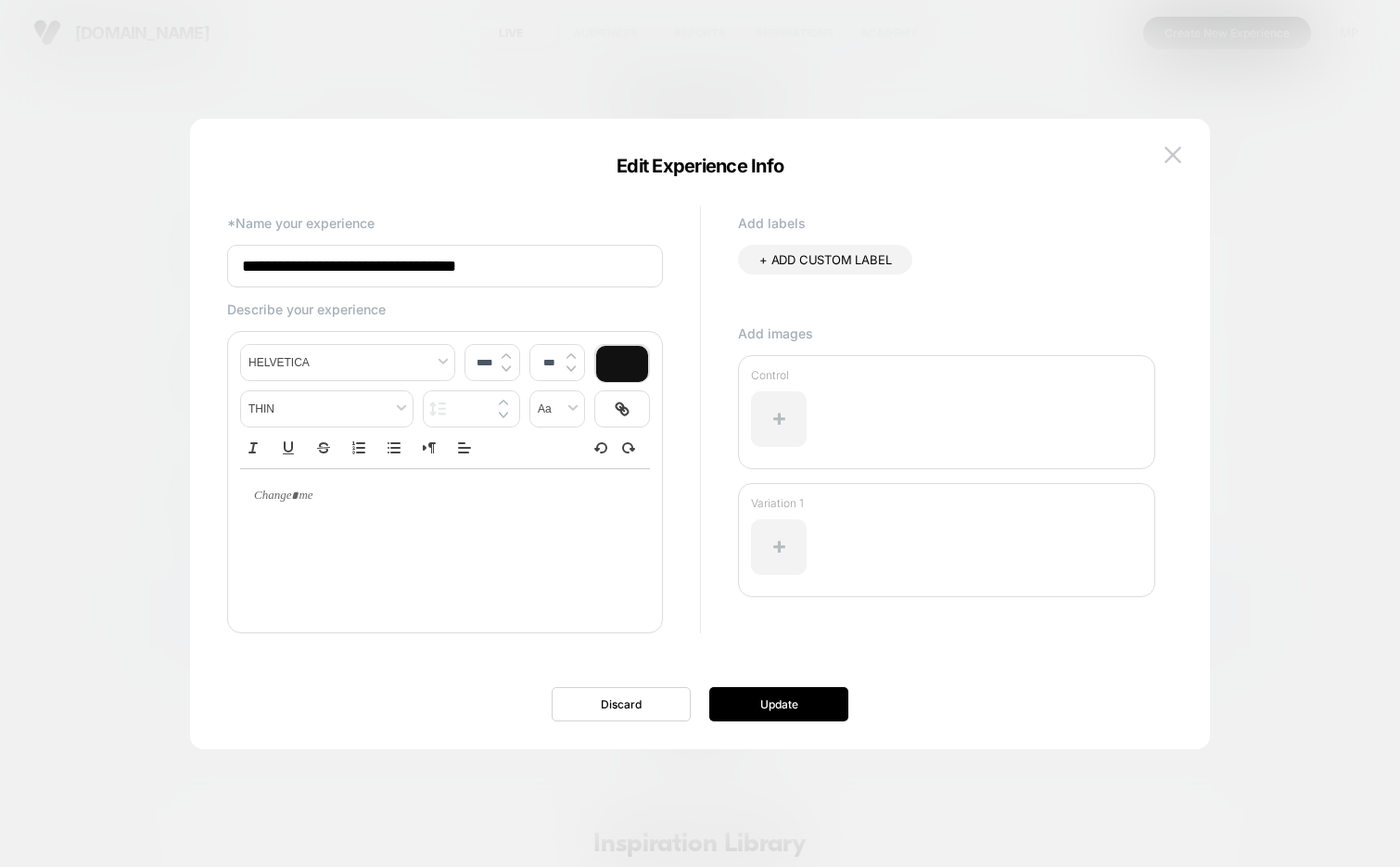
click at [333, 258] on input "**********" at bounding box center [445, 266] width 436 height 43
click at [333, 258] on input "**********" at bounding box center [445, 267] width 436 height 43
click at [1167, 152] on img at bounding box center [1173, 155] width 17 height 16
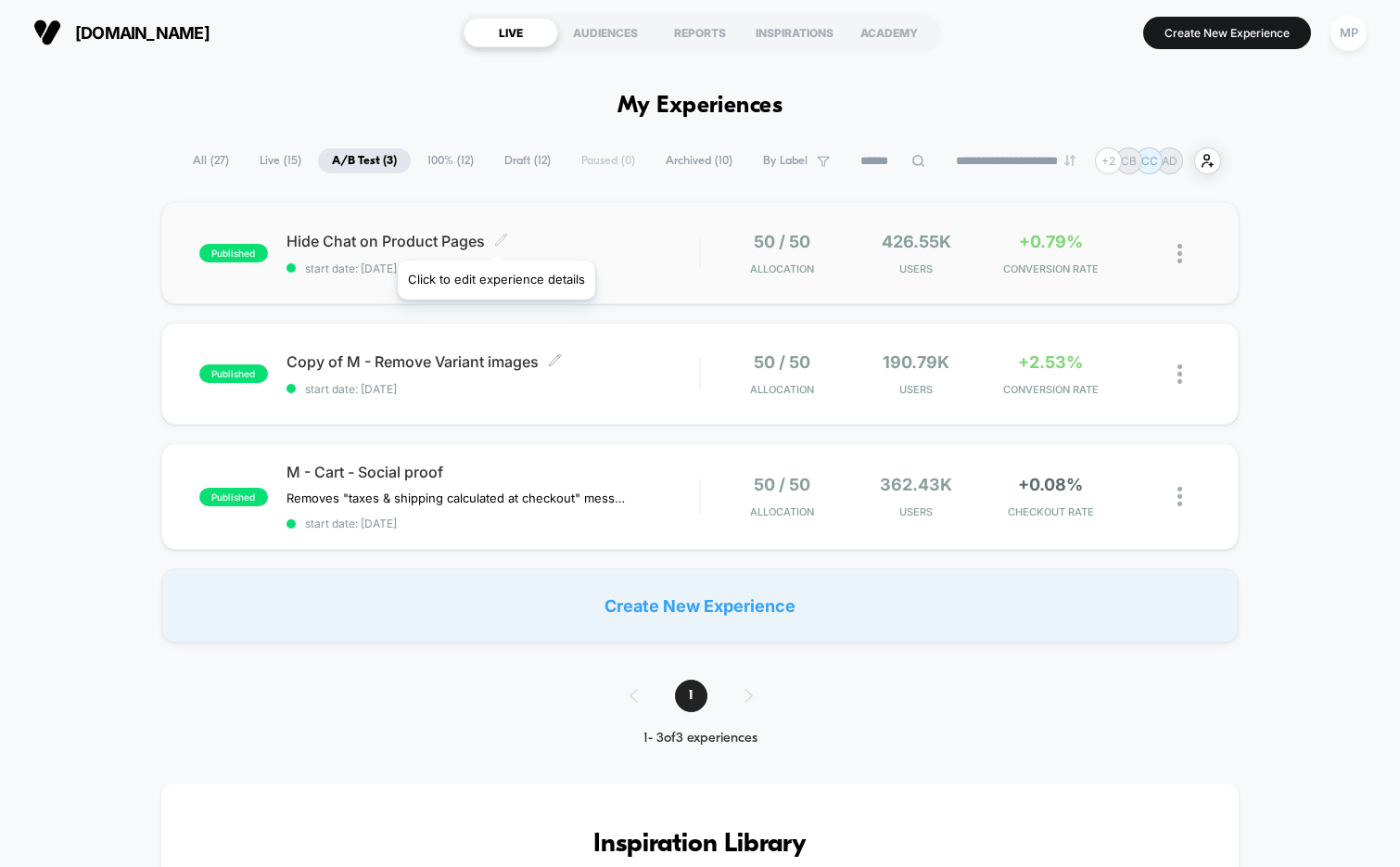
click at [498, 236] on icon at bounding box center [501, 239] width 14 height 14
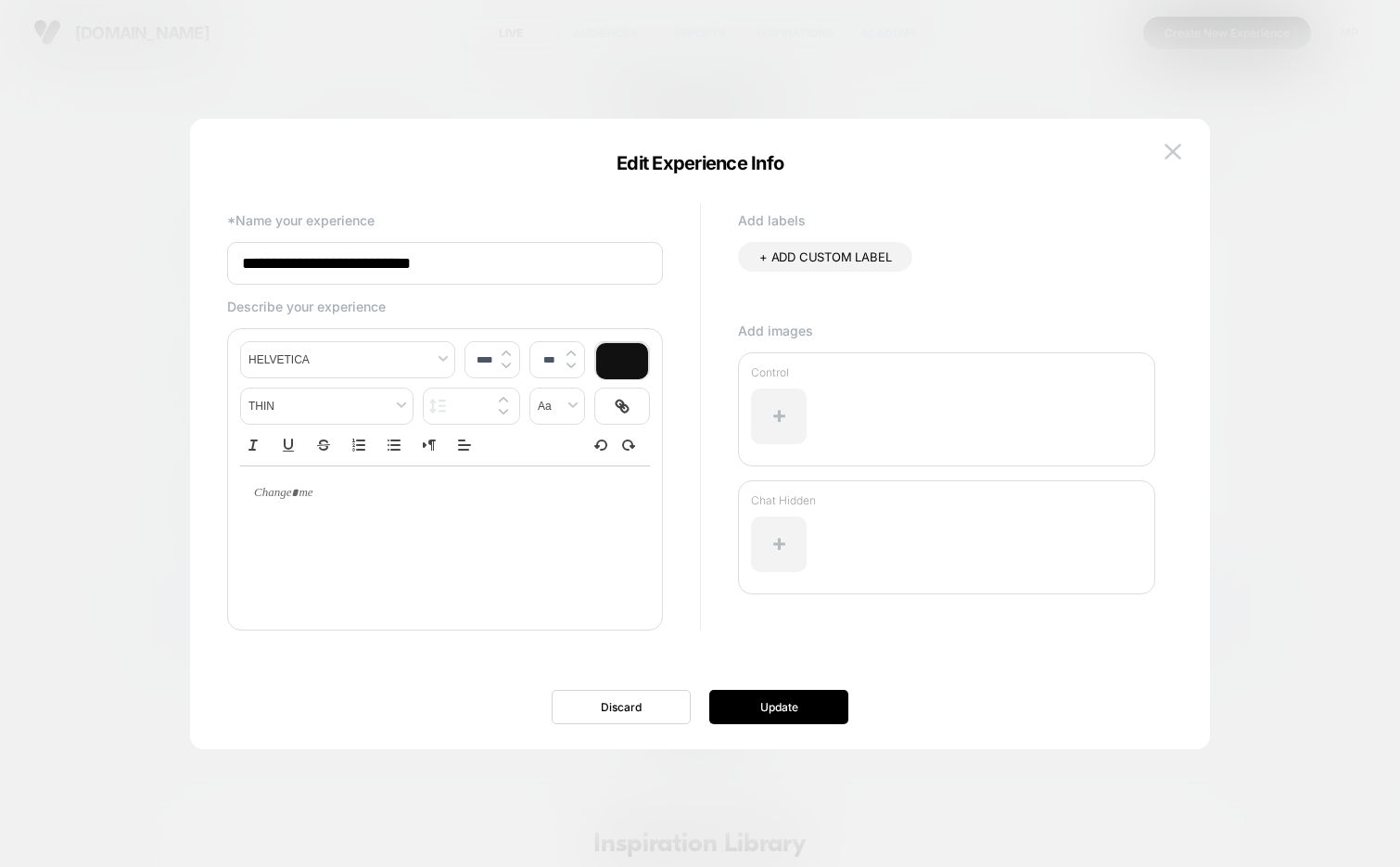
click at [407, 273] on input "**********" at bounding box center [445, 263] width 436 height 43
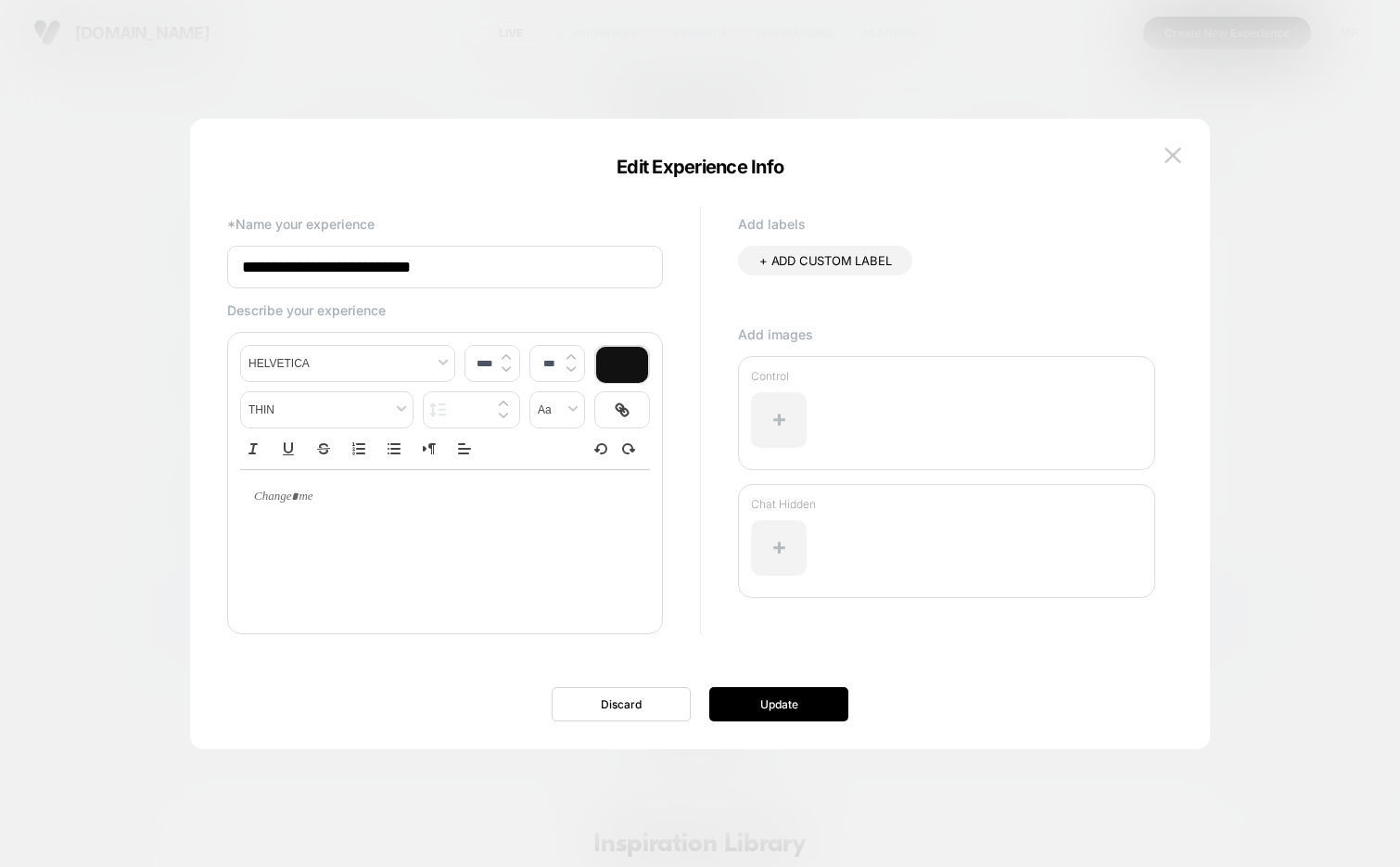
click at [407, 273] on input "**********" at bounding box center [445, 267] width 436 height 43
click at [1162, 146] on button at bounding box center [1172, 155] width 27 height 27
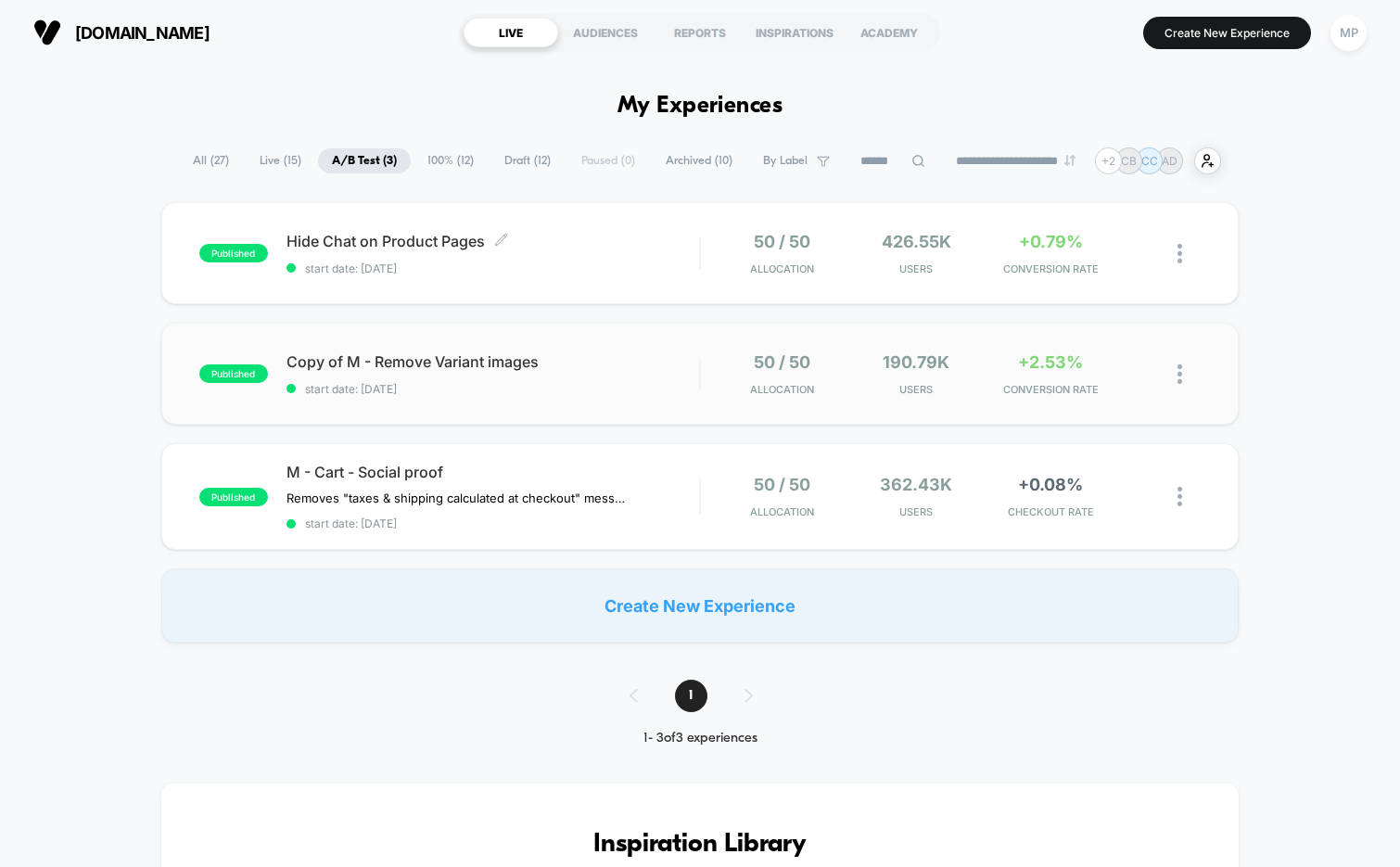
click at [624, 407] on div "published Copy of M - Remove Variant images start date: 8/5/2025 50 / 50 Alloca…" at bounding box center [701, 373] width 1078 height 102
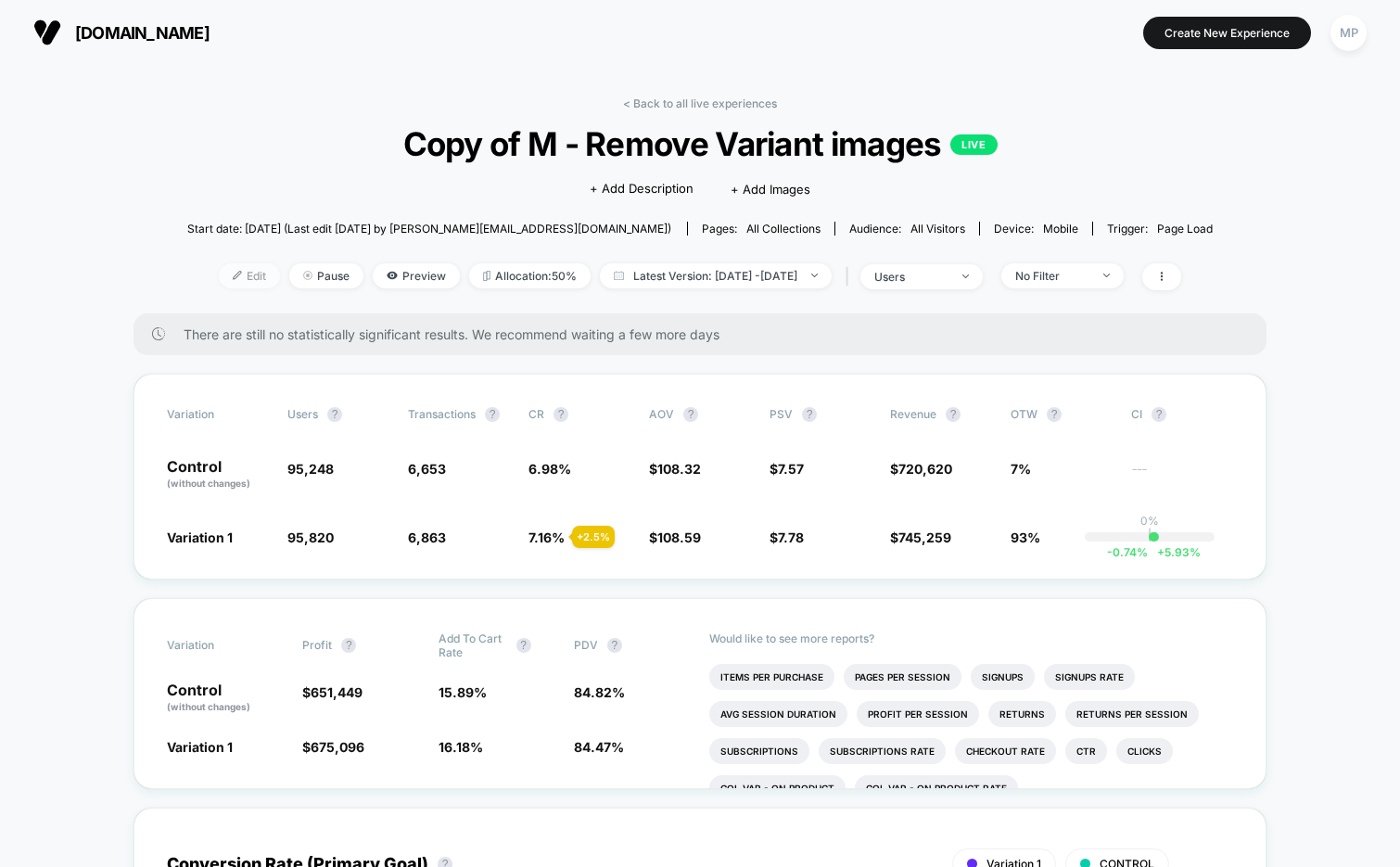
click at [222, 282] on span "Edit" at bounding box center [249, 275] width 61 height 25
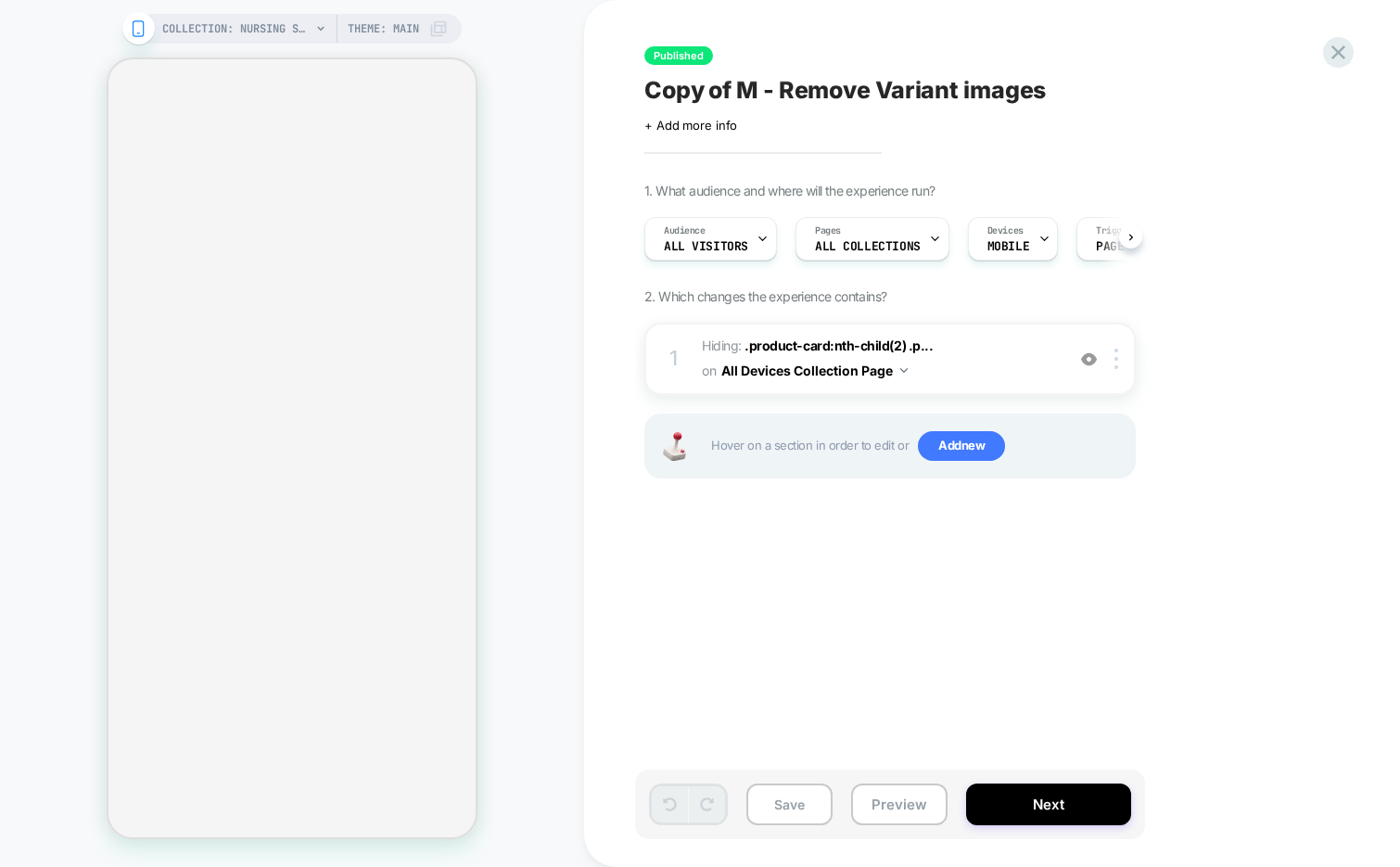
scroll to position [0, 1]
click at [1085, 349] on div at bounding box center [1089, 359] width 30 height 21
click at [1089, 355] on img at bounding box center [1089, 359] width 16 height 16
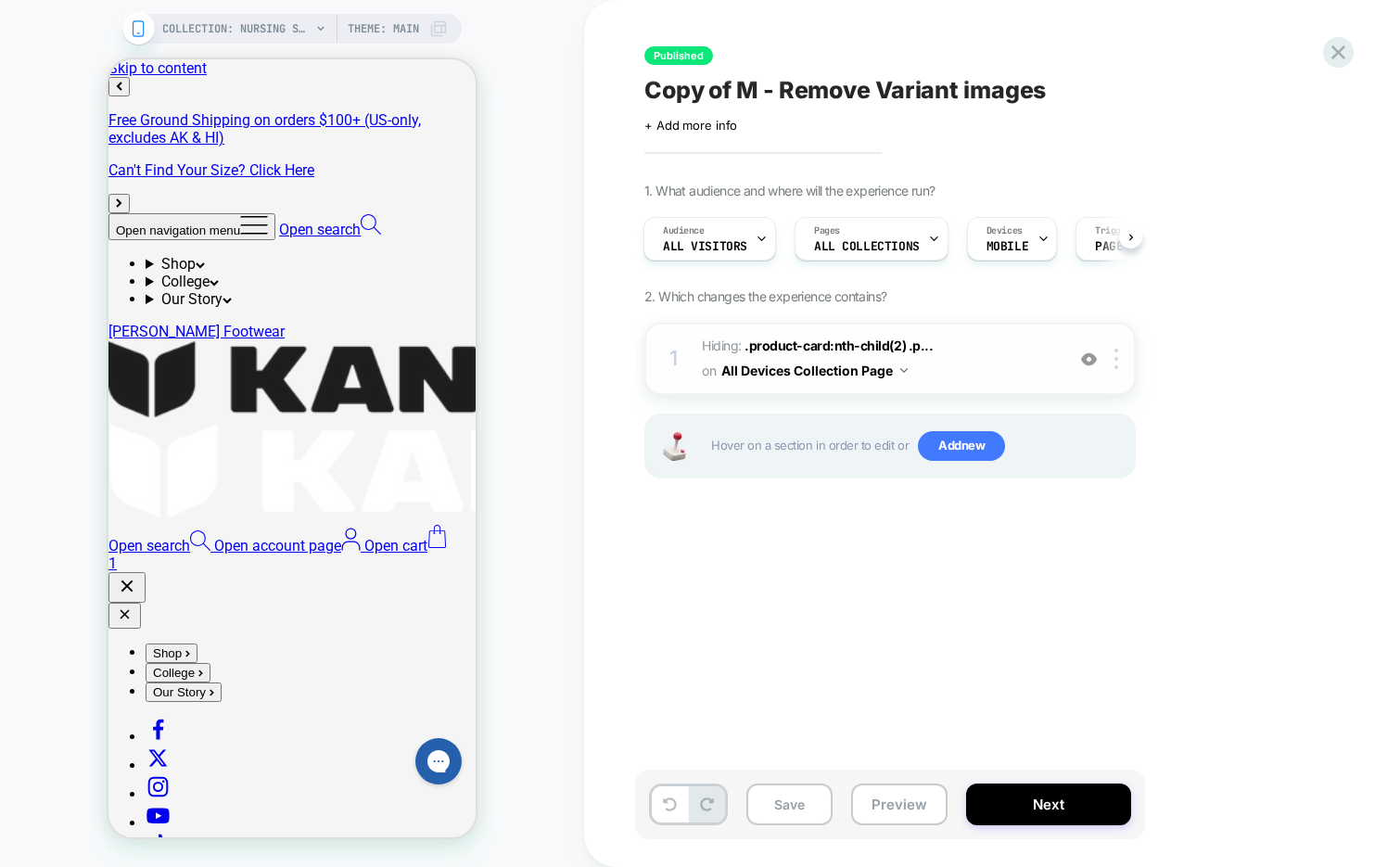
scroll to position [0, 0]
click at [221, 31] on span "COLLECTION: Nursing Shoes (Category)" at bounding box center [236, 28] width 149 height 29
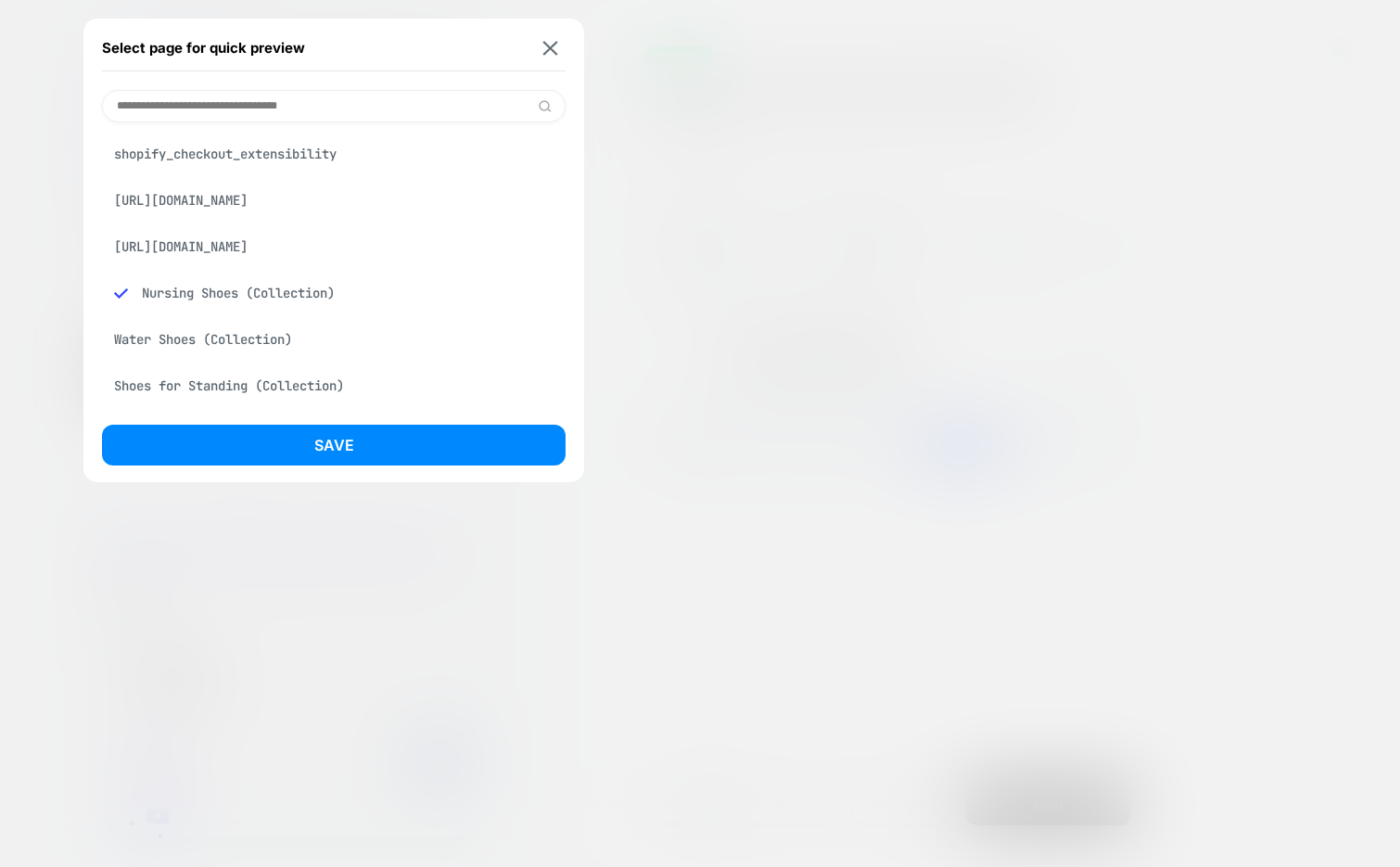
click at [254, 337] on div "Water Shoes (Collection)" at bounding box center [334, 338] width 464 height 35
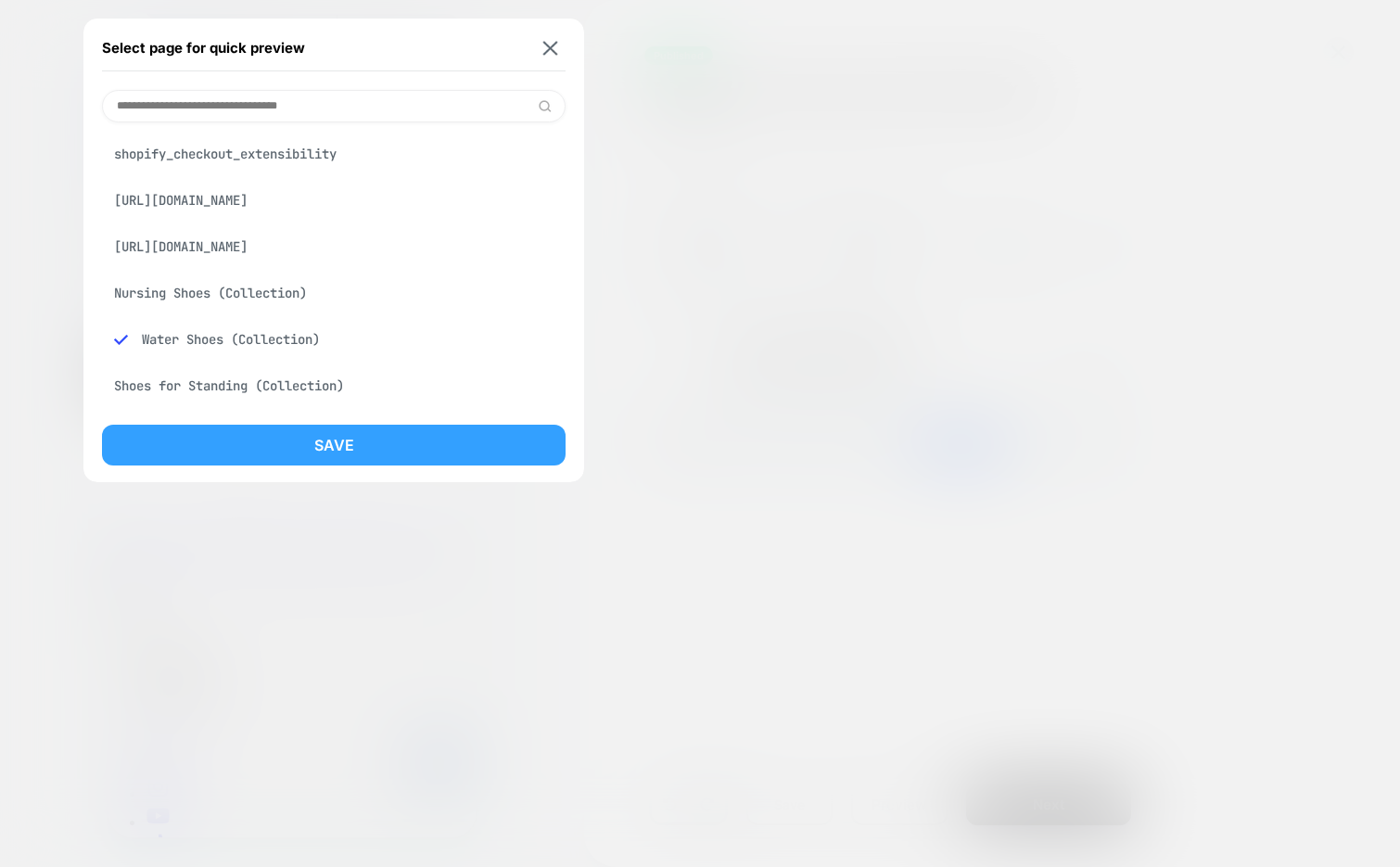
click at [232, 453] on button "Save" at bounding box center [334, 444] width 464 height 41
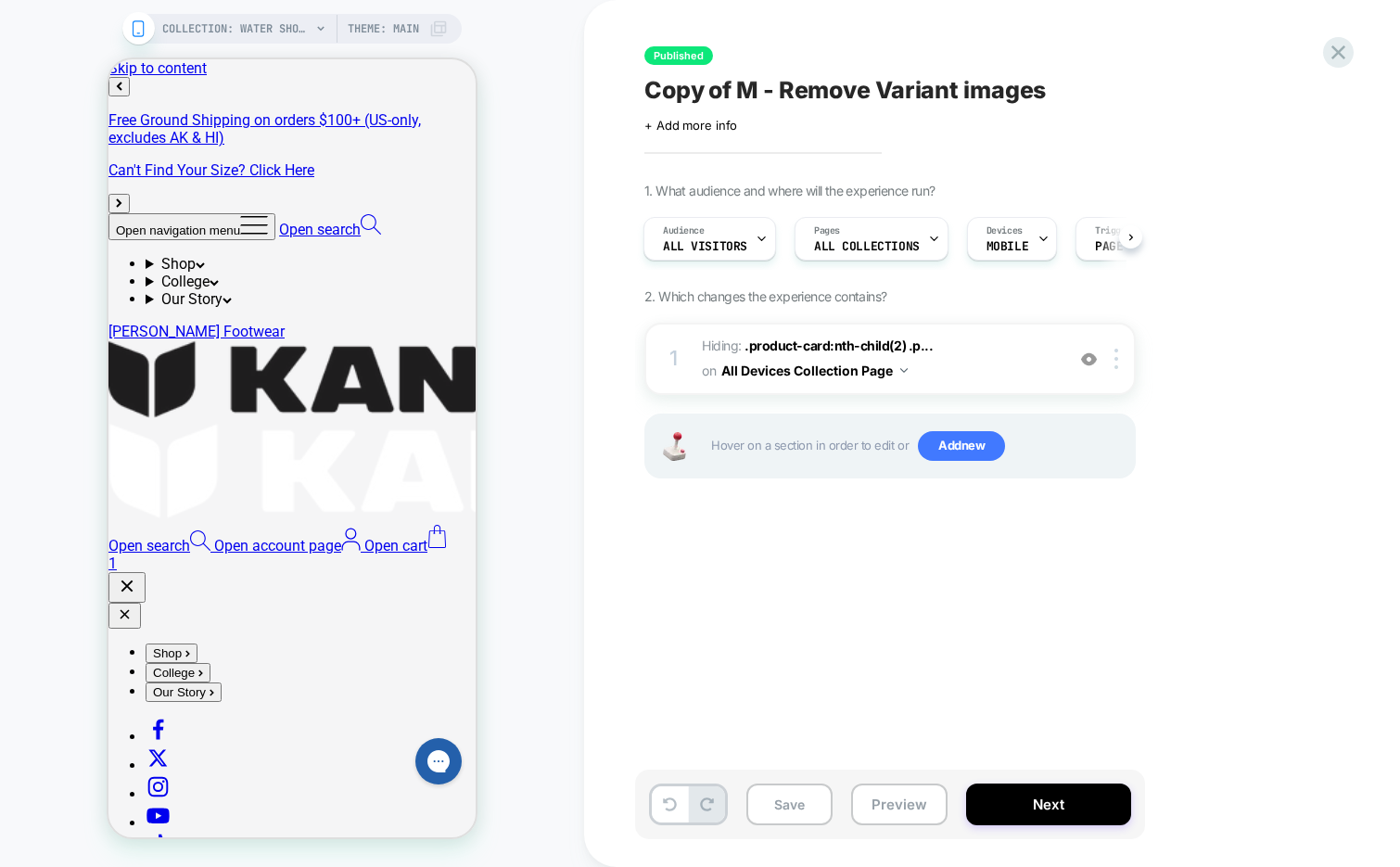
scroll to position [0, 2]
click at [1092, 355] on img at bounding box center [1089, 359] width 16 height 16
click at [260, 26] on span "COLLECTION: Water Shoes (Category)" at bounding box center [236, 28] width 149 height 29
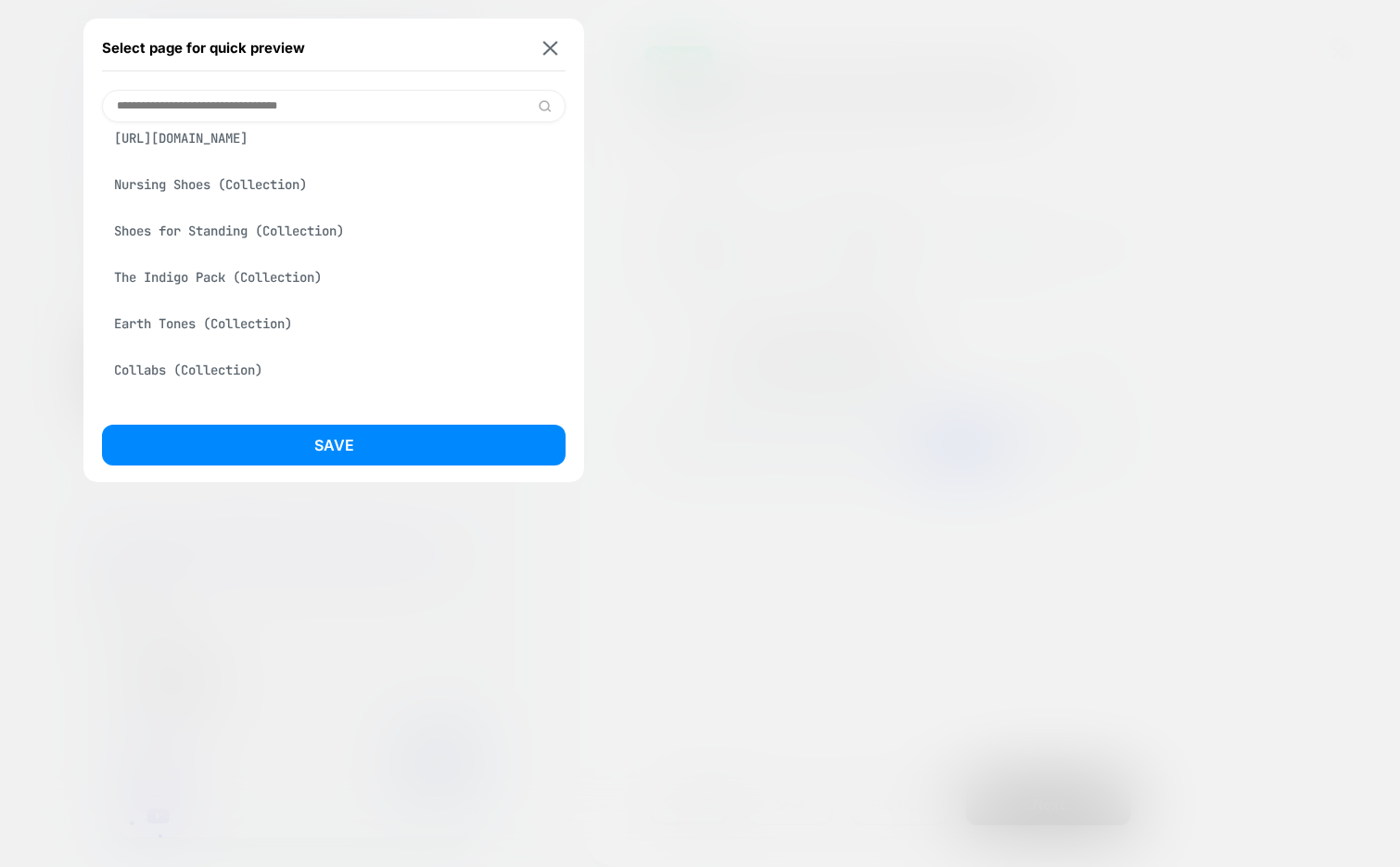
scroll to position [191, 0]
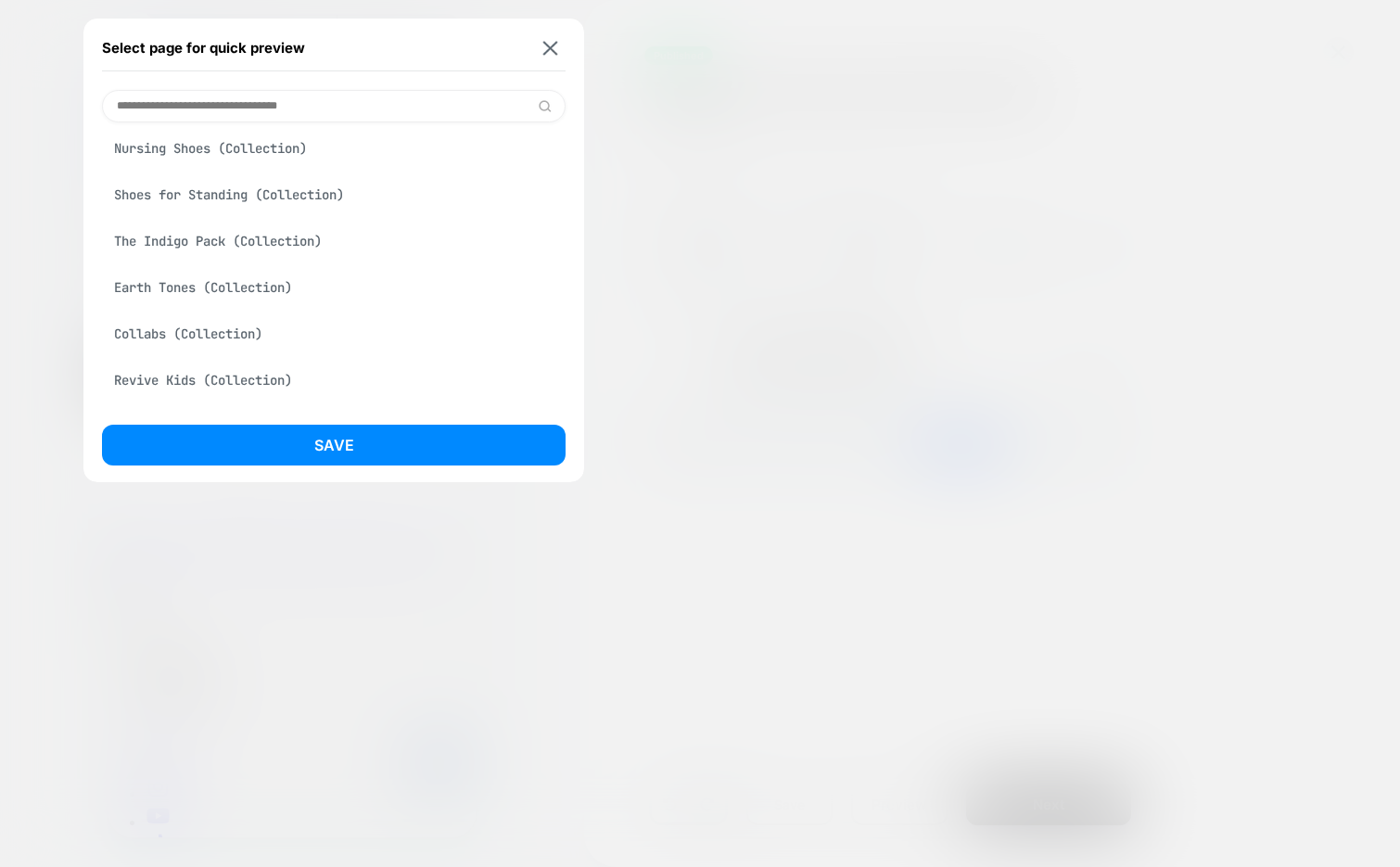
click at [244, 291] on div "Earth Tones (Collection)" at bounding box center [334, 286] width 464 height 35
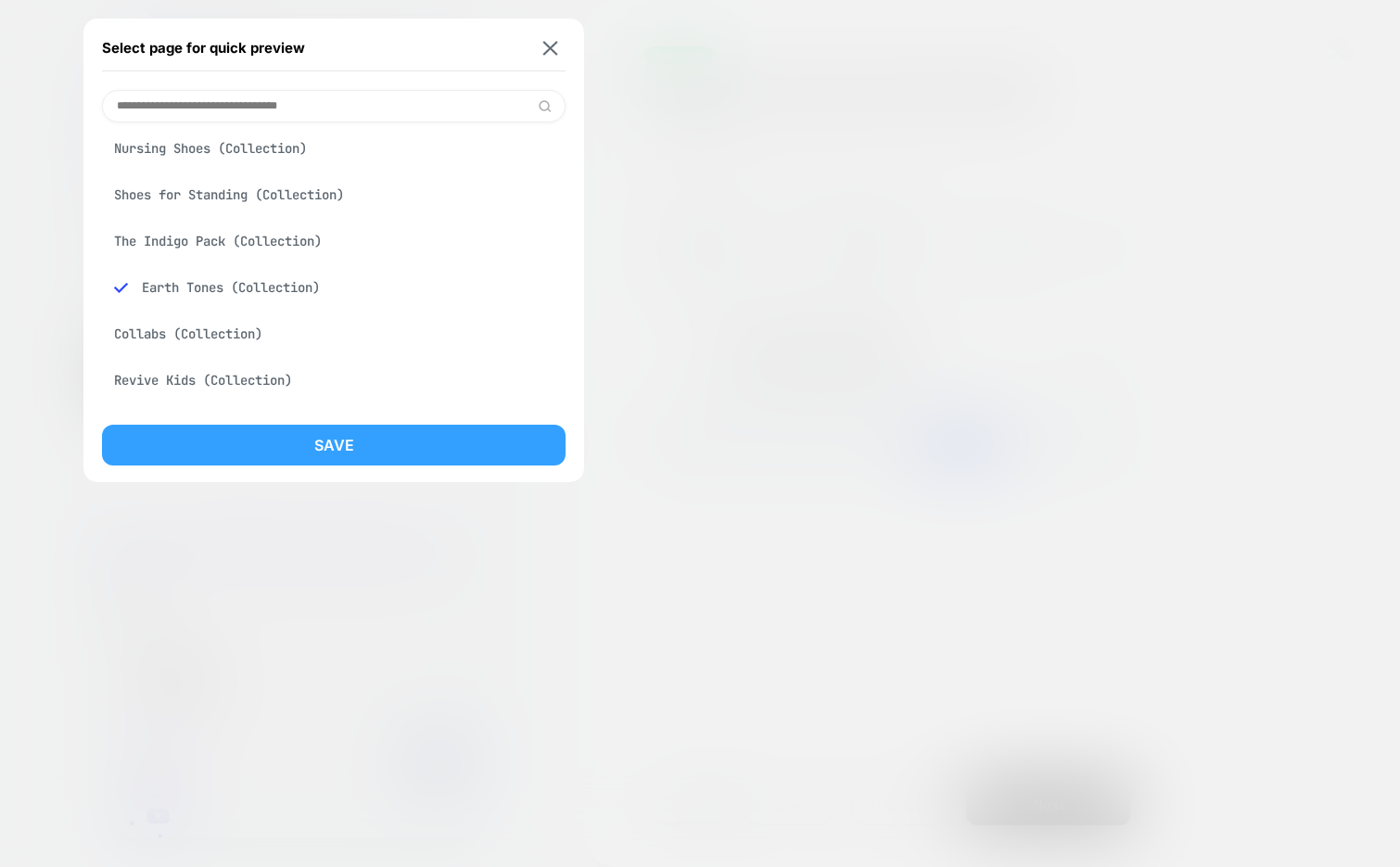
click at [224, 438] on button "Save" at bounding box center [334, 444] width 464 height 41
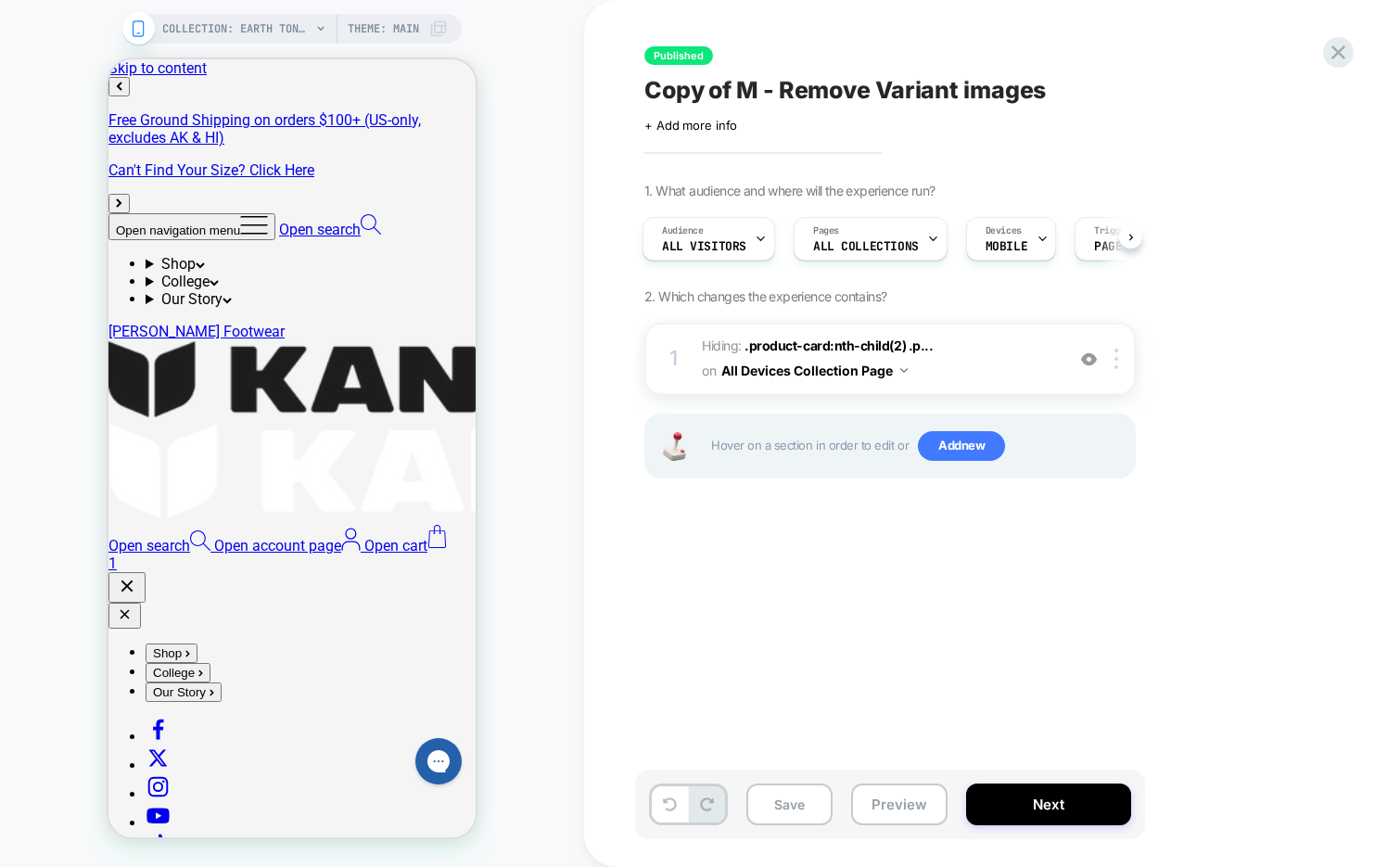
scroll to position [0, 3]
click at [1091, 360] on img at bounding box center [1089, 359] width 16 height 16
click at [1087, 357] on img at bounding box center [1089, 359] width 16 height 16
click at [1087, 356] on img at bounding box center [1089, 359] width 16 height 16
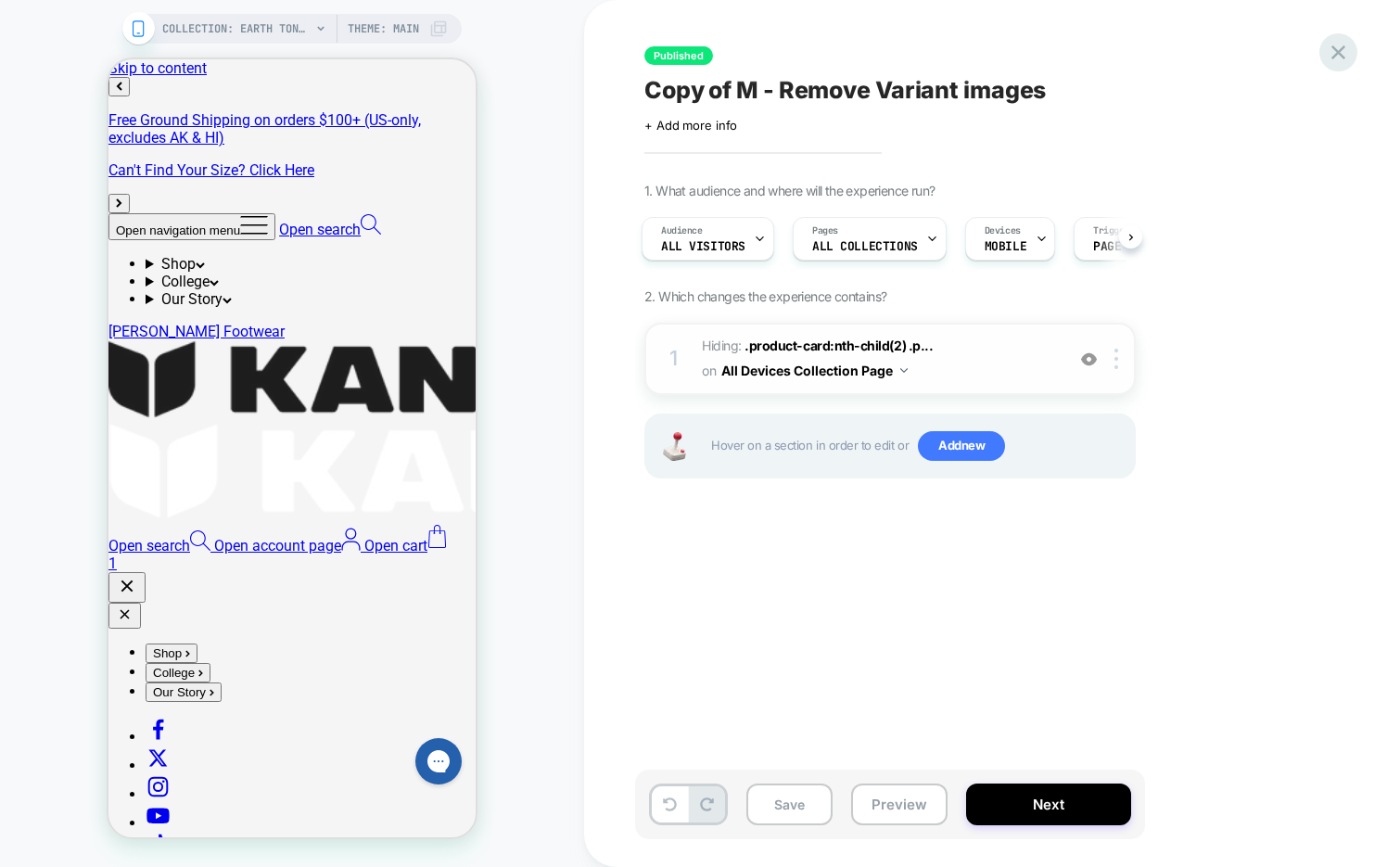
click at [1336, 64] on icon at bounding box center [1339, 52] width 25 height 25
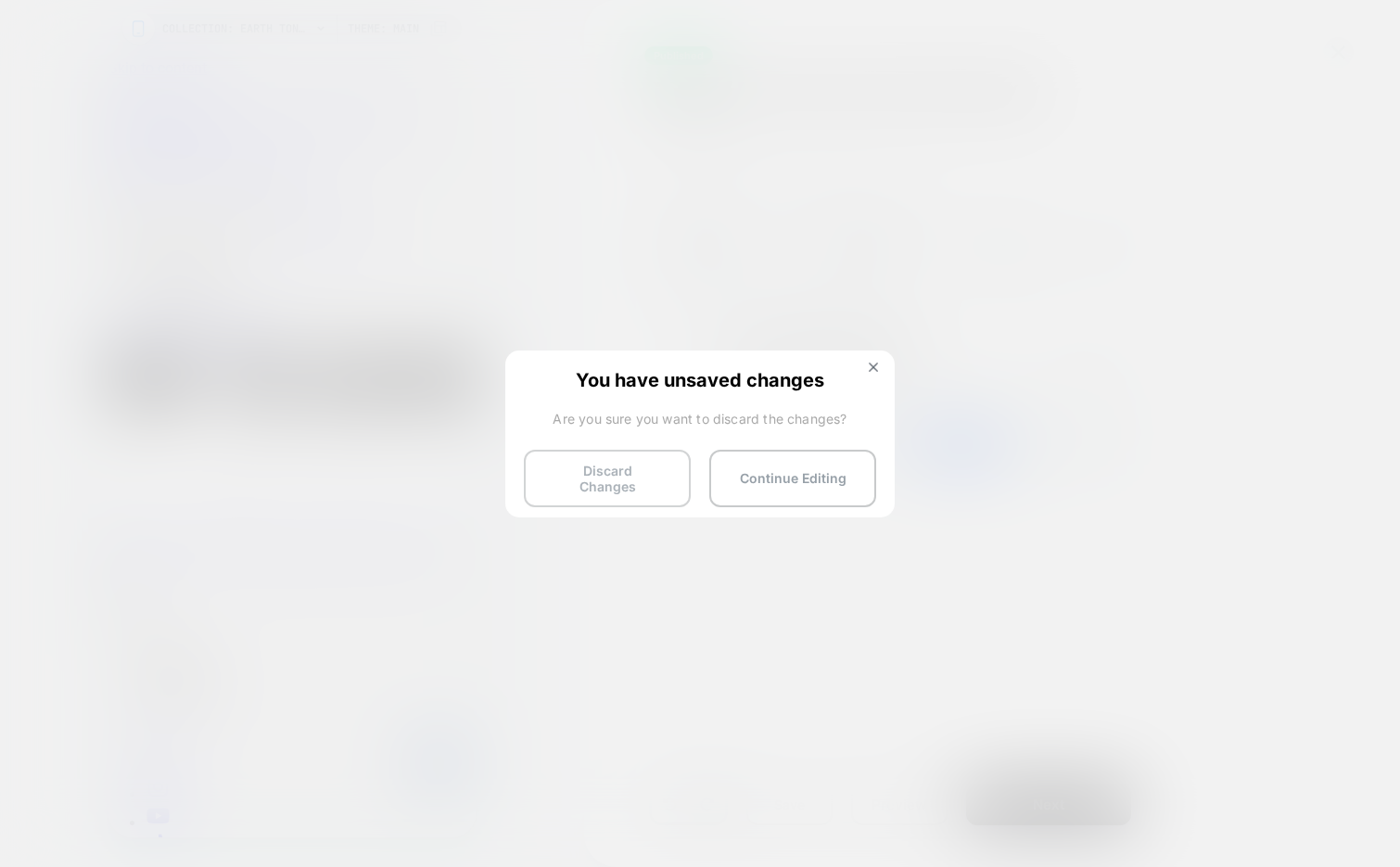
click at [572, 482] on button "Discard Changes" at bounding box center [607, 477] width 166 height 58
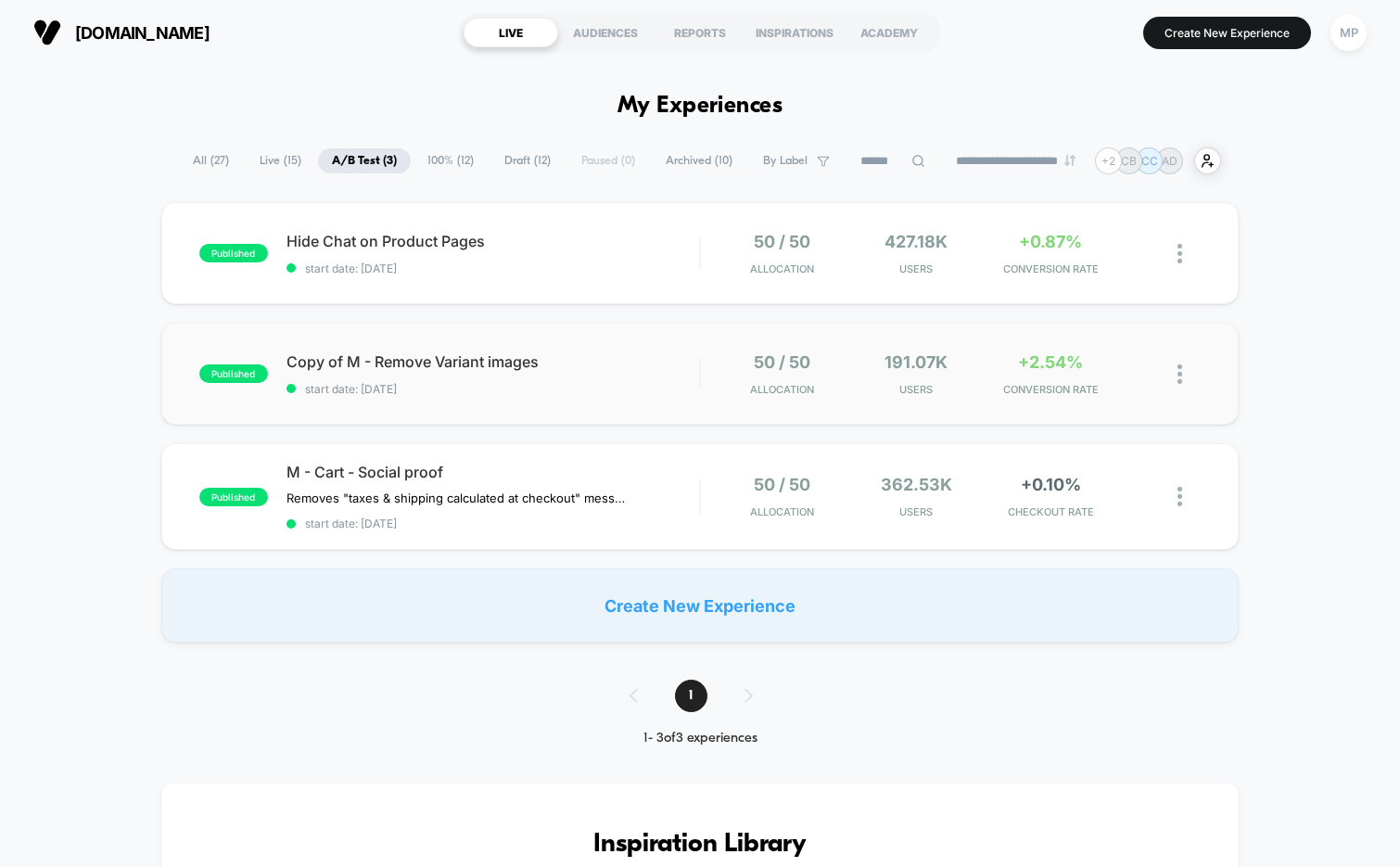
click at [521, 401] on div "published Copy of M - Remove Variant images start date: 8/5/2025 50 / 50 Alloca…" at bounding box center [701, 373] width 1078 height 102
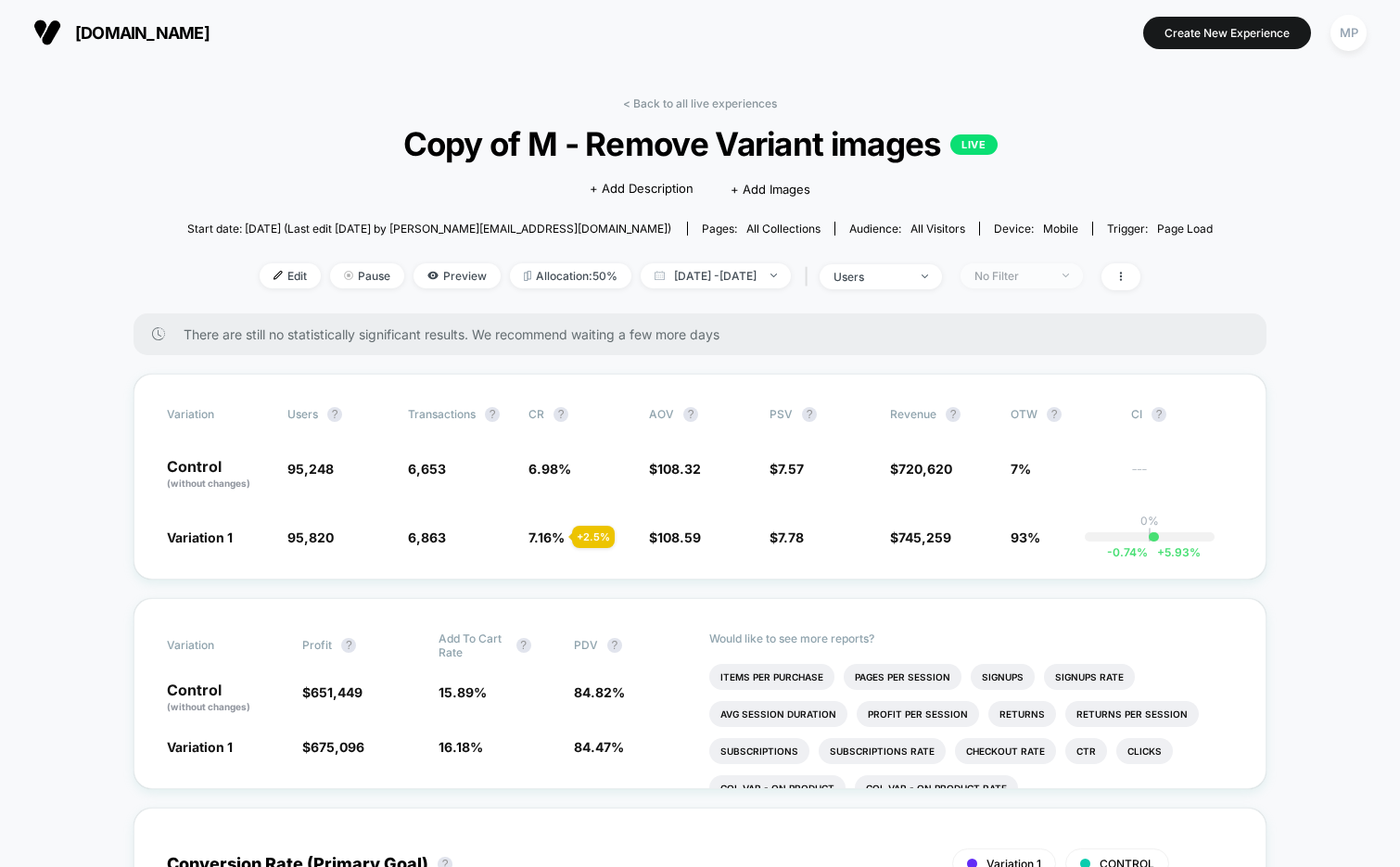
click at [1049, 270] on div "No Filter" at bounding box center [1011, 275] width 74 height 14
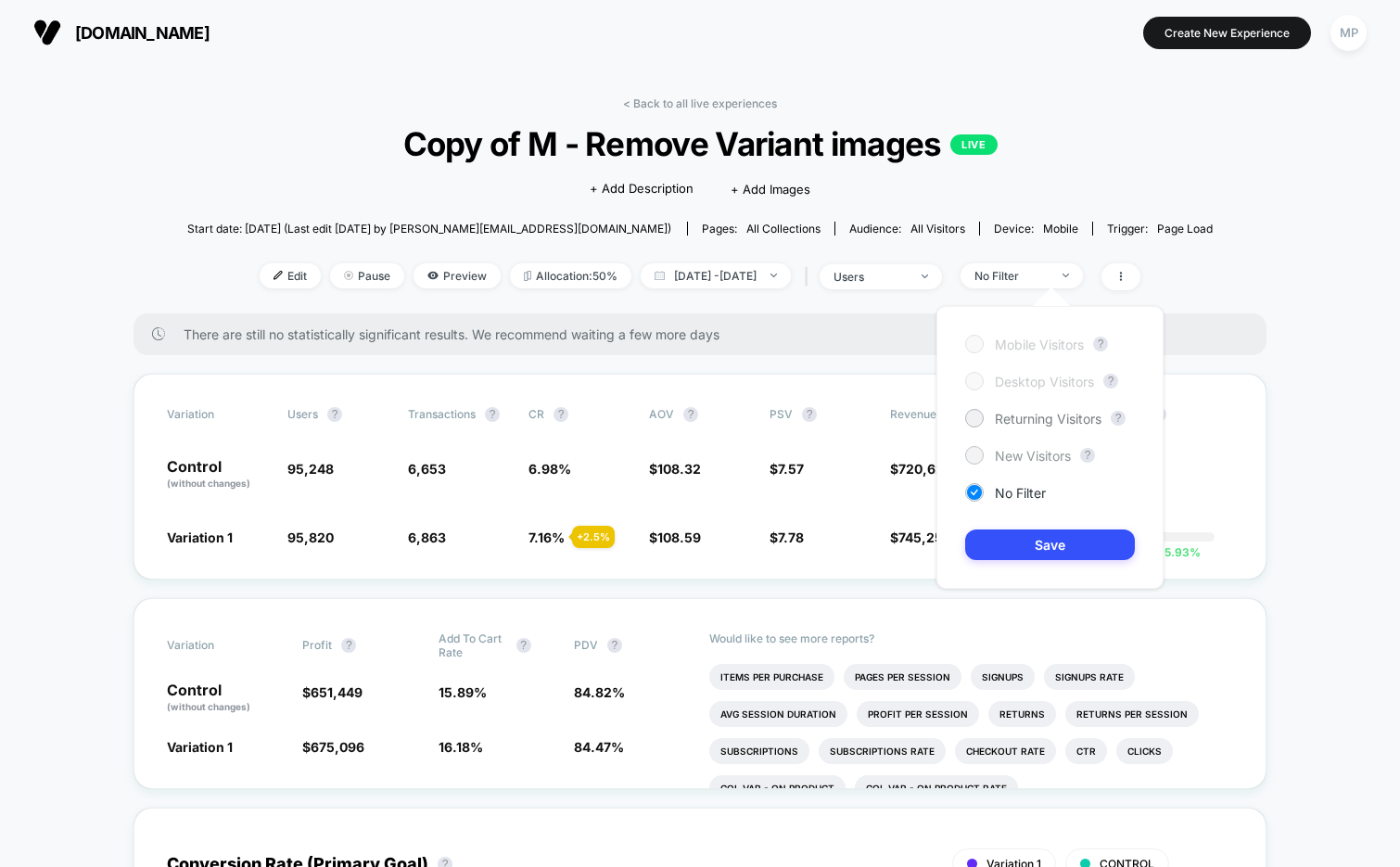
click at [986, 456] on div "New Visitors" at bounding box center [1019, 456] width 106 height 19
click at [996, 541] on button "Save" at bounding box center [1050, 545] width 169 height 30
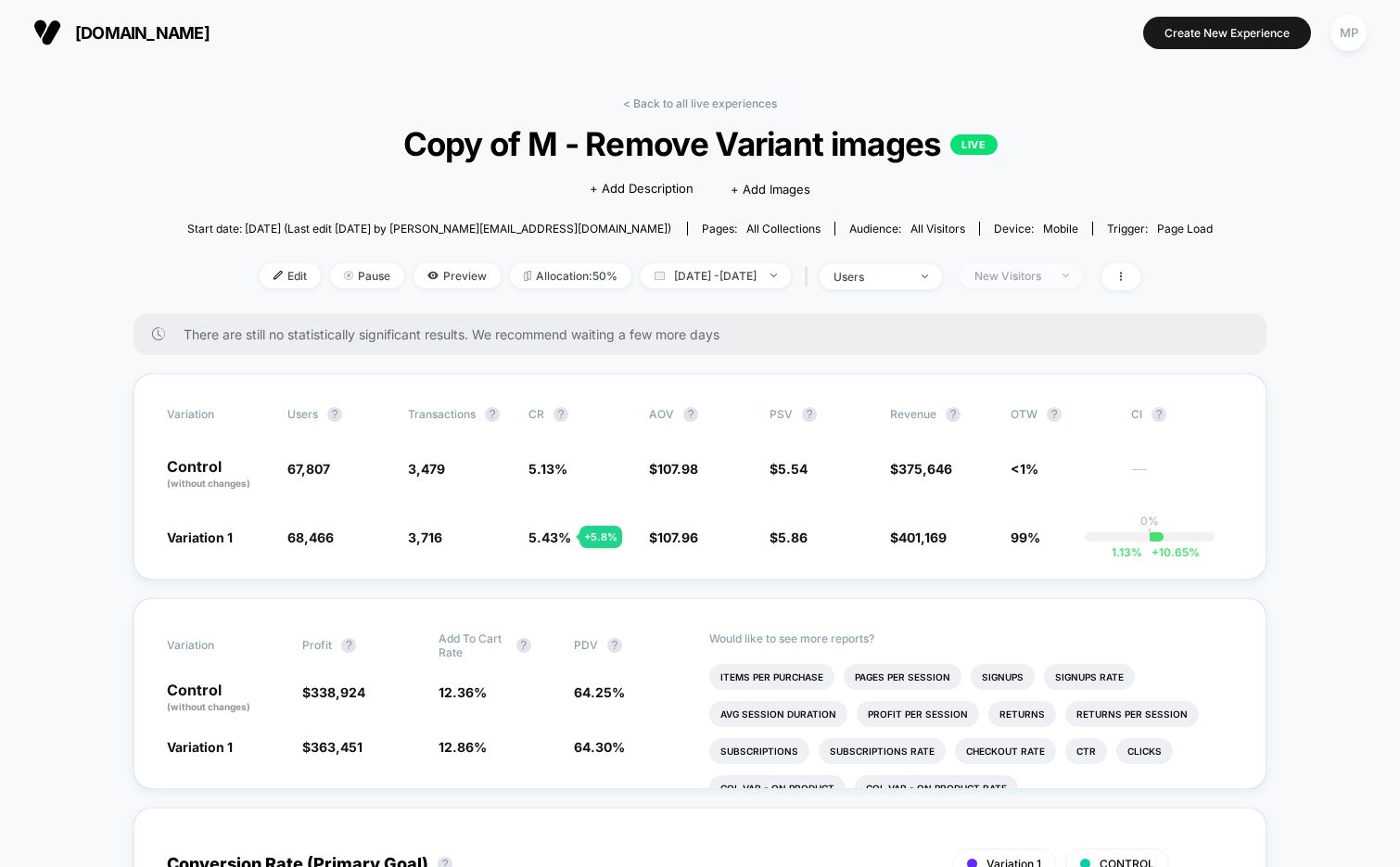
click at [1041, 273] on div "New Visitors" at bounding box center [1011, 275] width 74 height 14
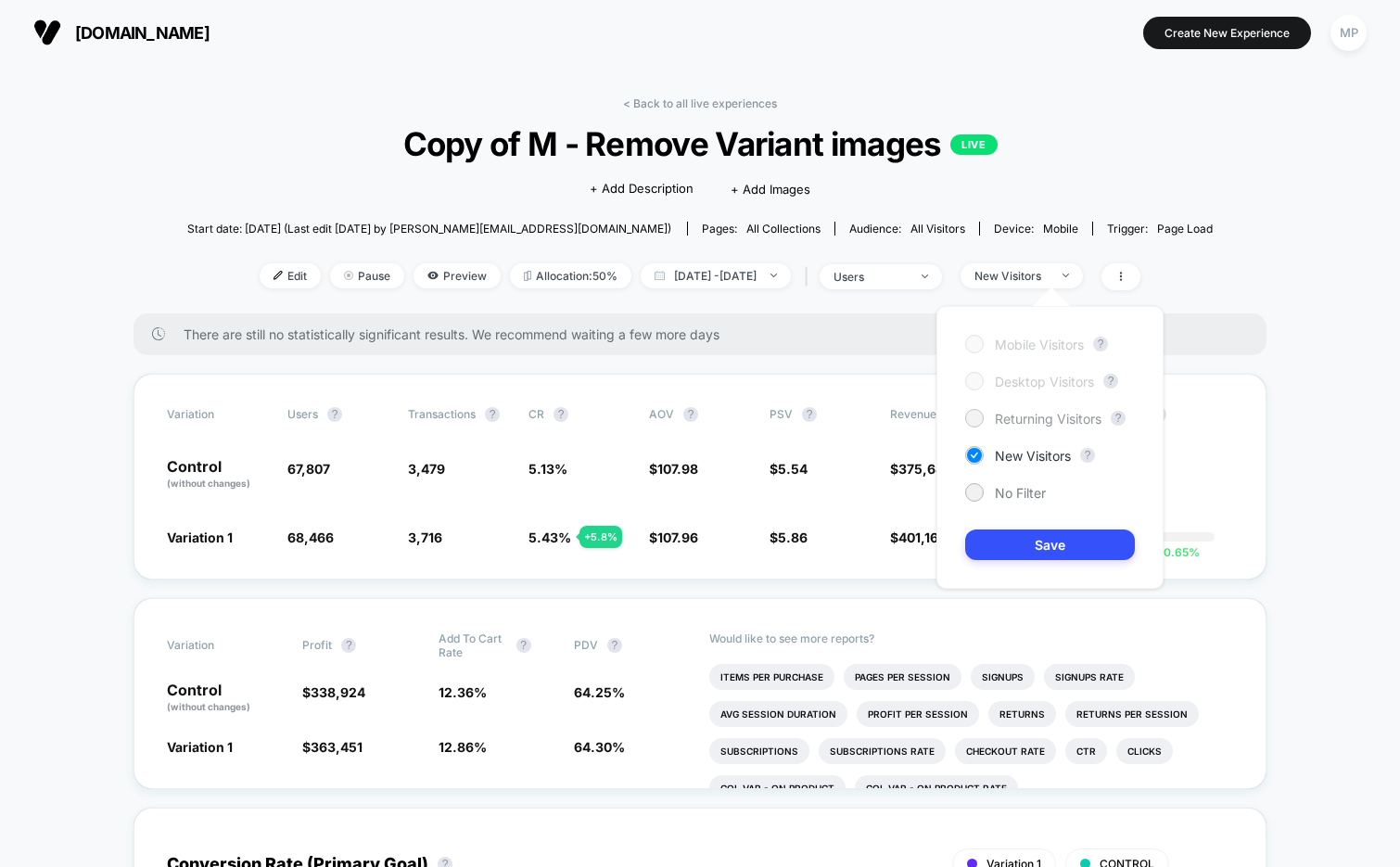
click at [1039, 418] on span "Returning Visitors" at bounding box center [1048, 418] width 107 height 16
click at [1006, 538] on button "Save" at bounding box center [1050, 545] width 169 height 30
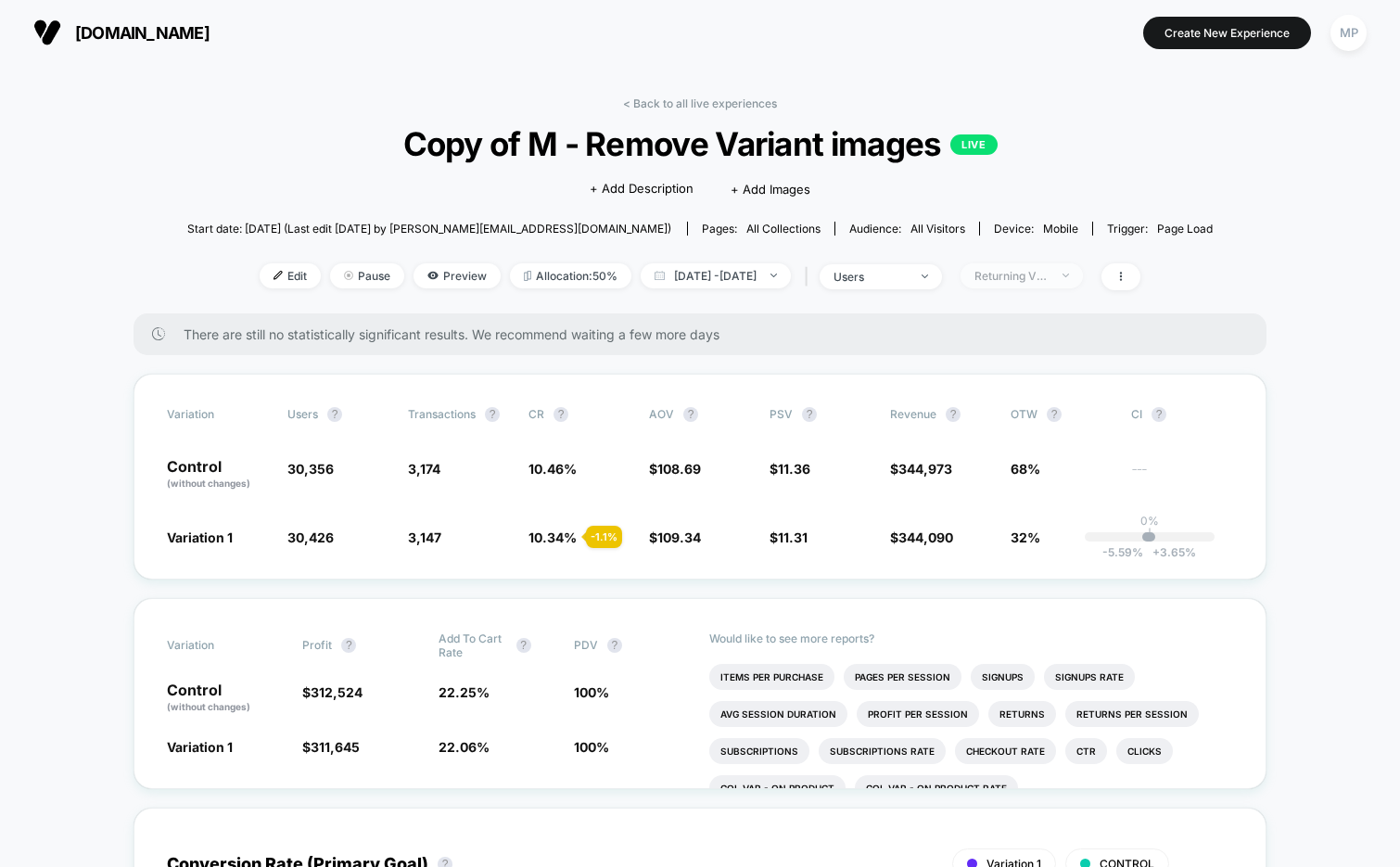
click at [1042, 274] on div "Returning Visitors" at bounding box center [1011, 275] width 74 height 14
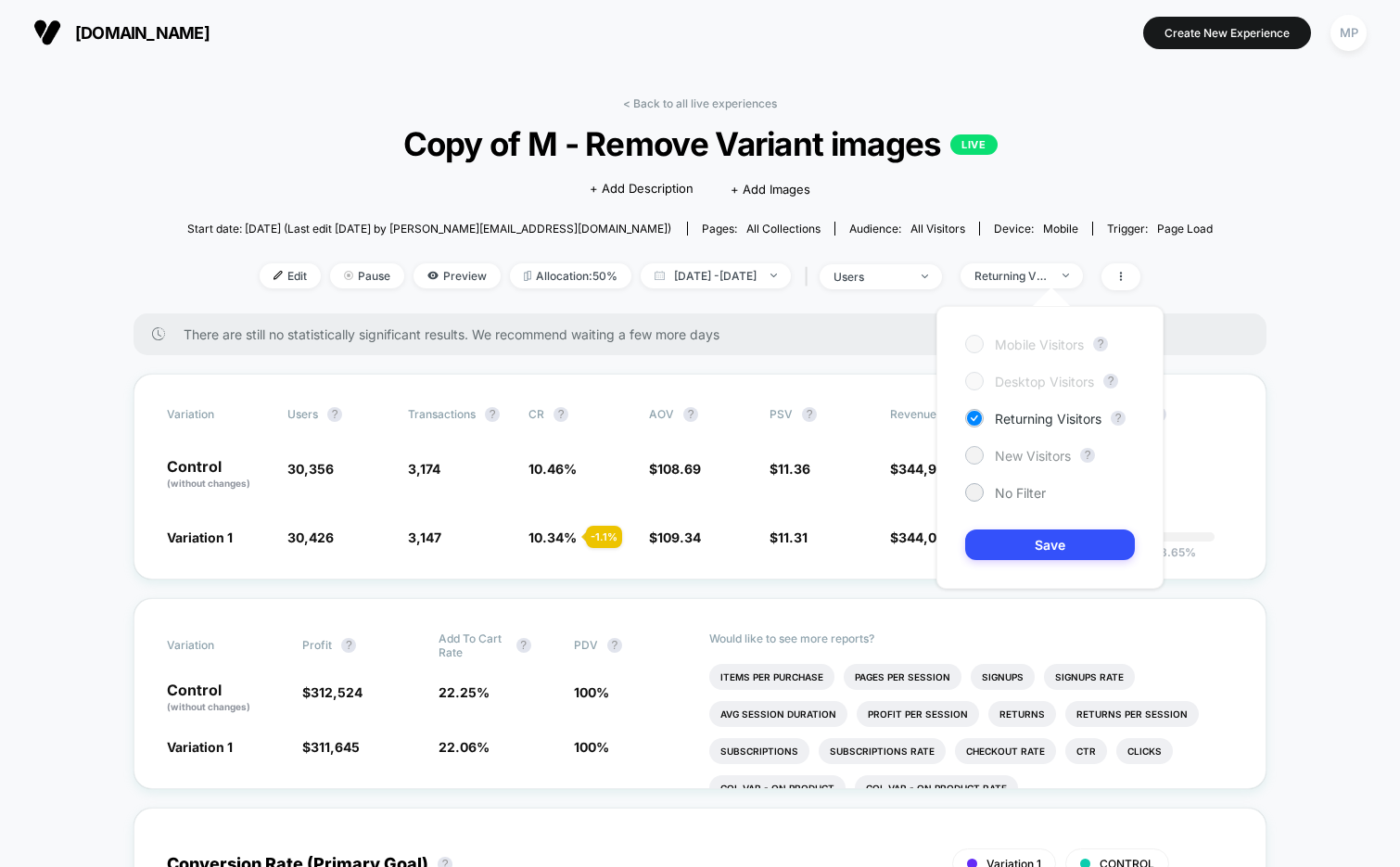
click at [1012, 448] on span "New Visitors" at bounding box center [1033, 456] width 76 height 16
click at [1007, 533] on button "Save" at bounding box center [1050, 545] width 169 height 30
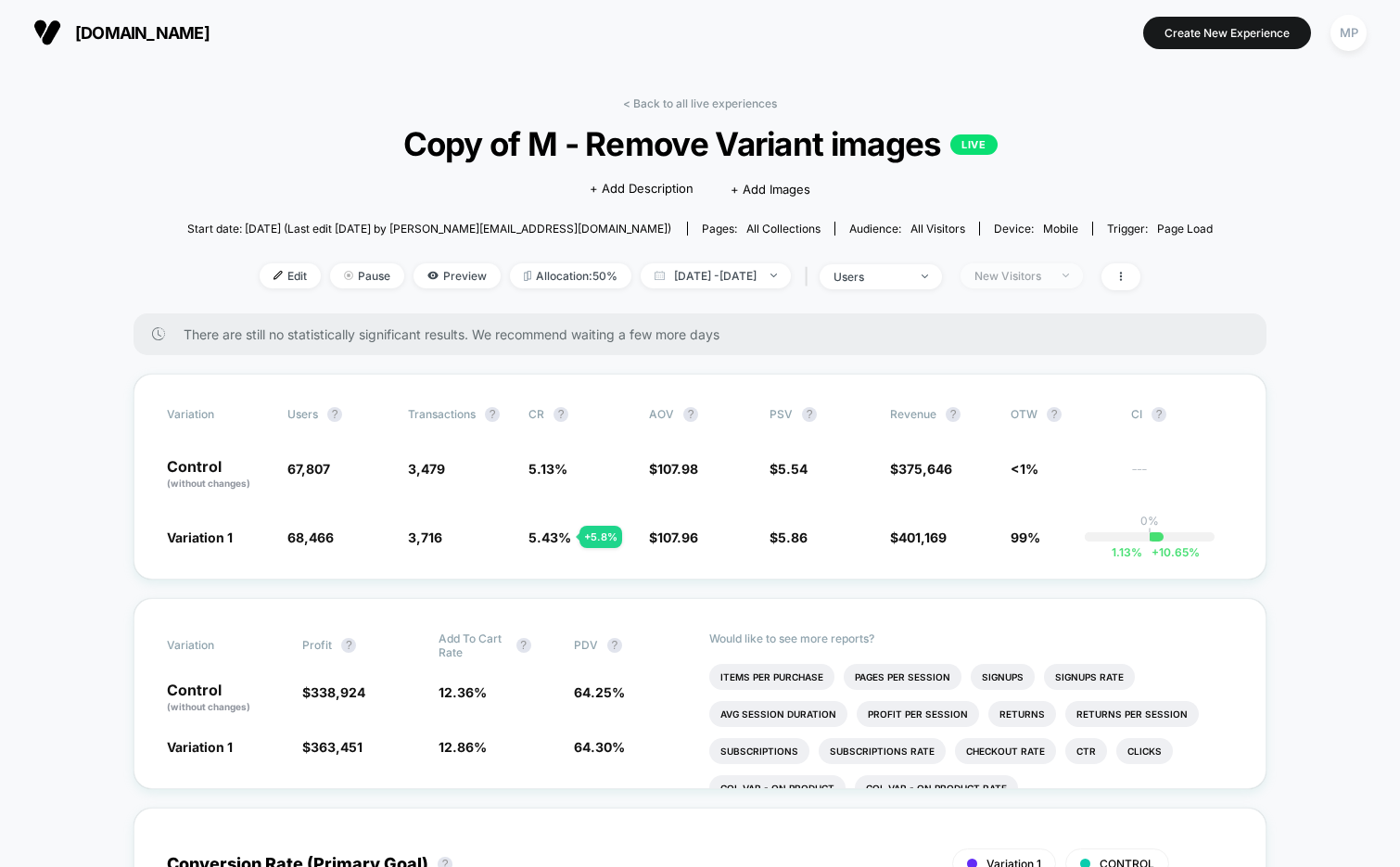
click at [1021, 283] on span "New Visitors" at bounding box center [1022, 275] width 122 height 25
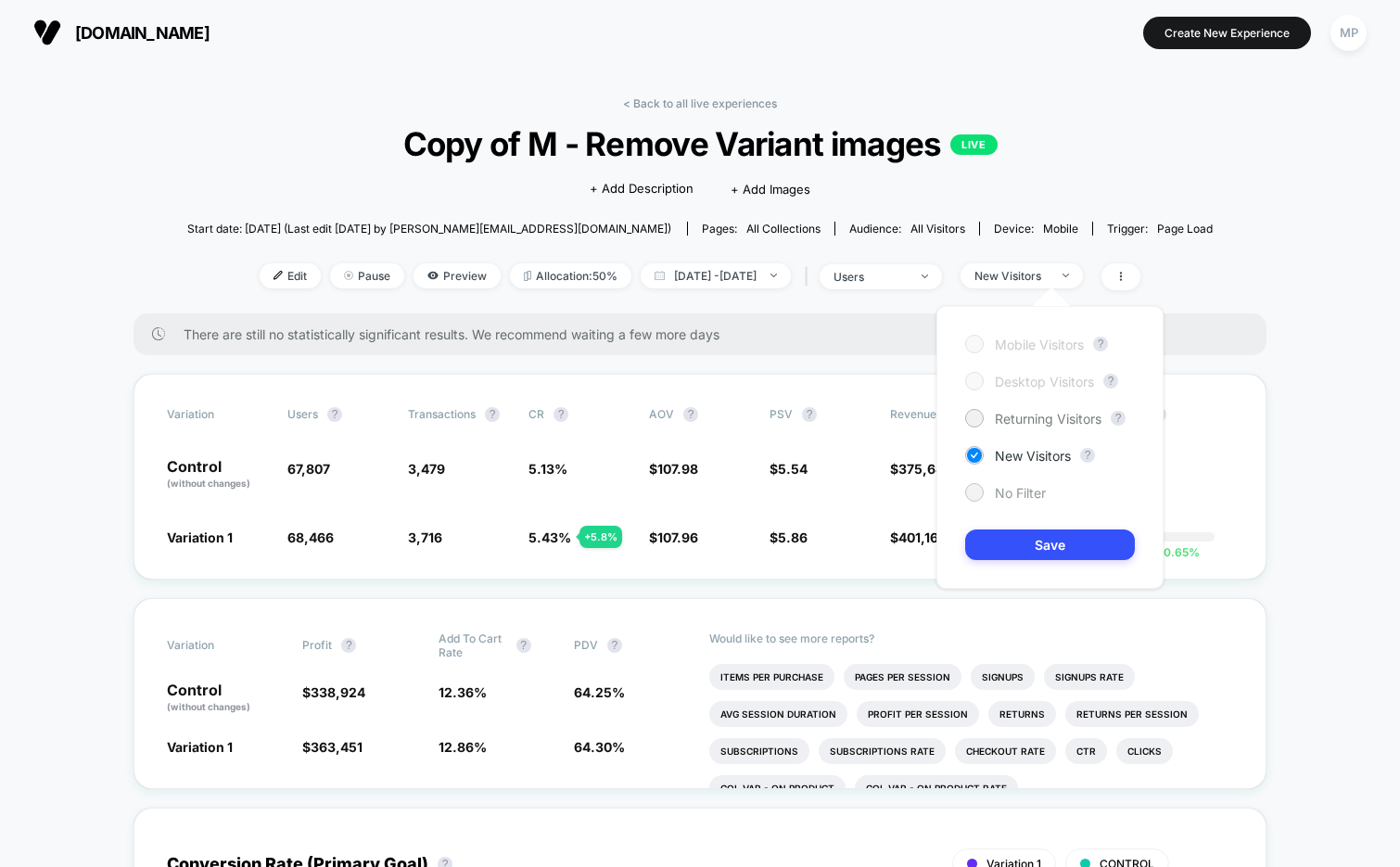
click at [992, 490] on div "No Filter" at bounding box center [1006, 493] width 80 height 19
click at [997, 538] on button "Save" at bounding box center [1050, 545] width 169 height 30
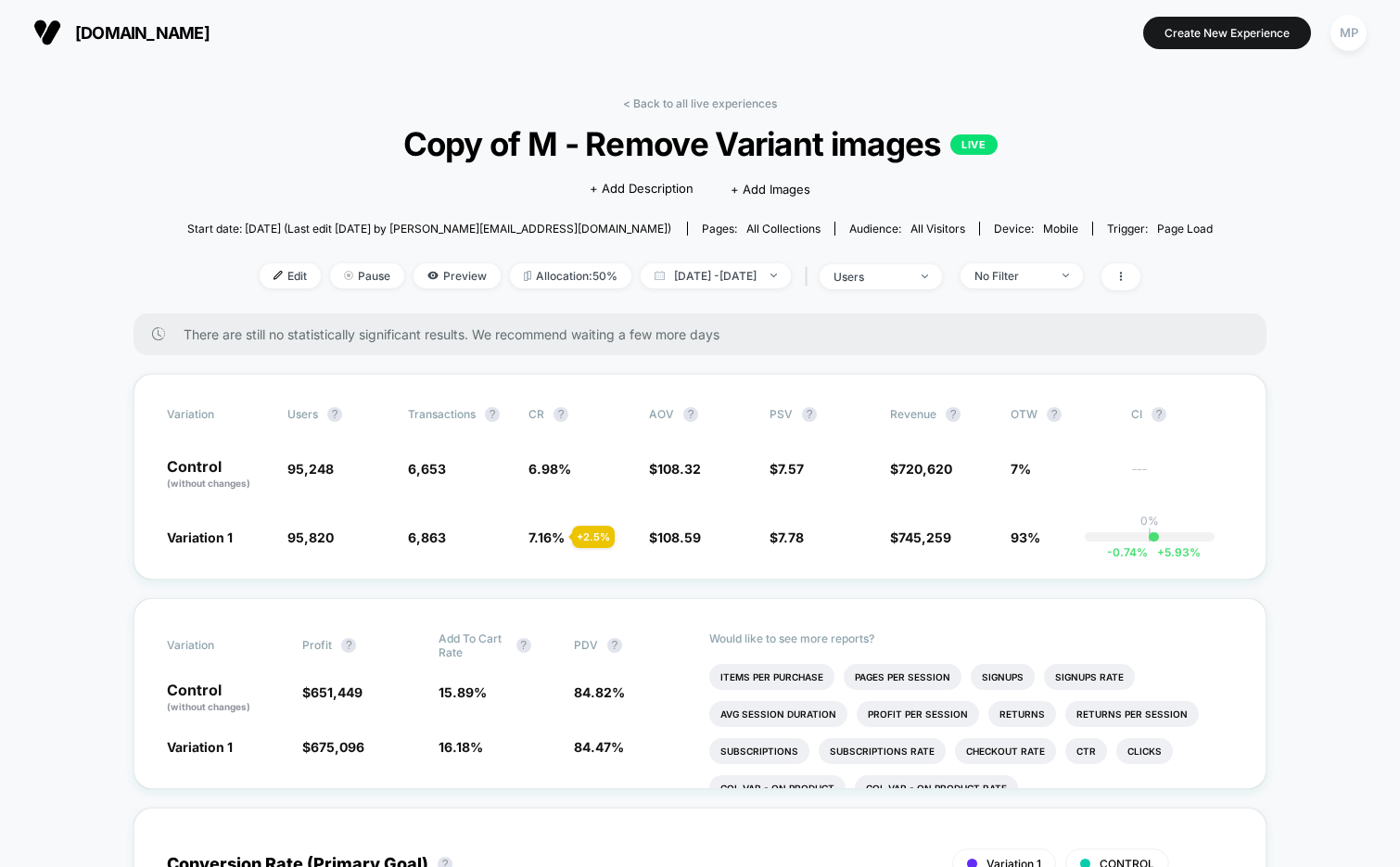
click at [673, 97] on link "< Back to all live experiences" at bounding box center [700, 103] width 154 height 14
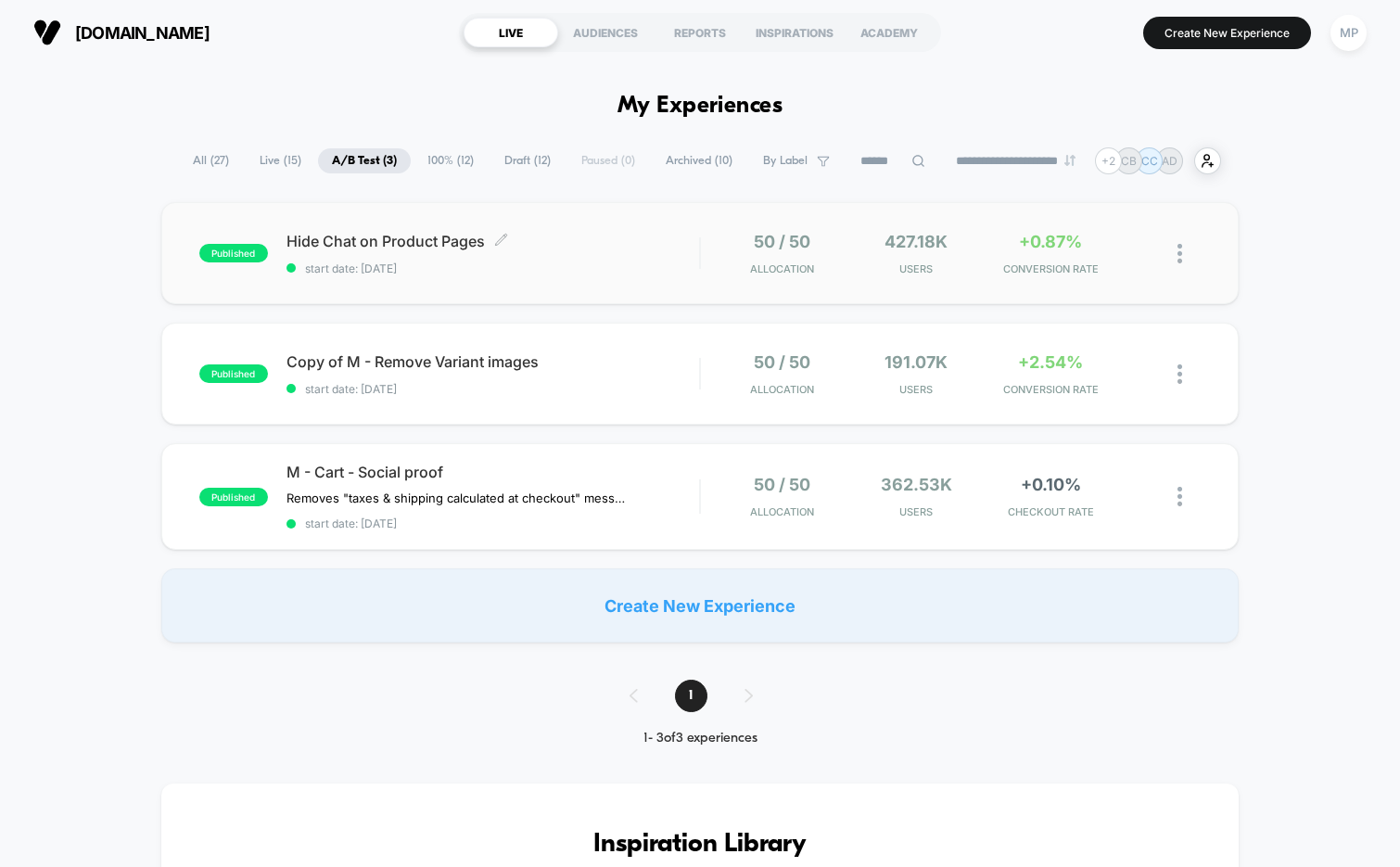
click at [560, 238] on span "Hide Chat on Product Pages Click to edit experience details" at bounding box center [493, 241] width 413 height 19
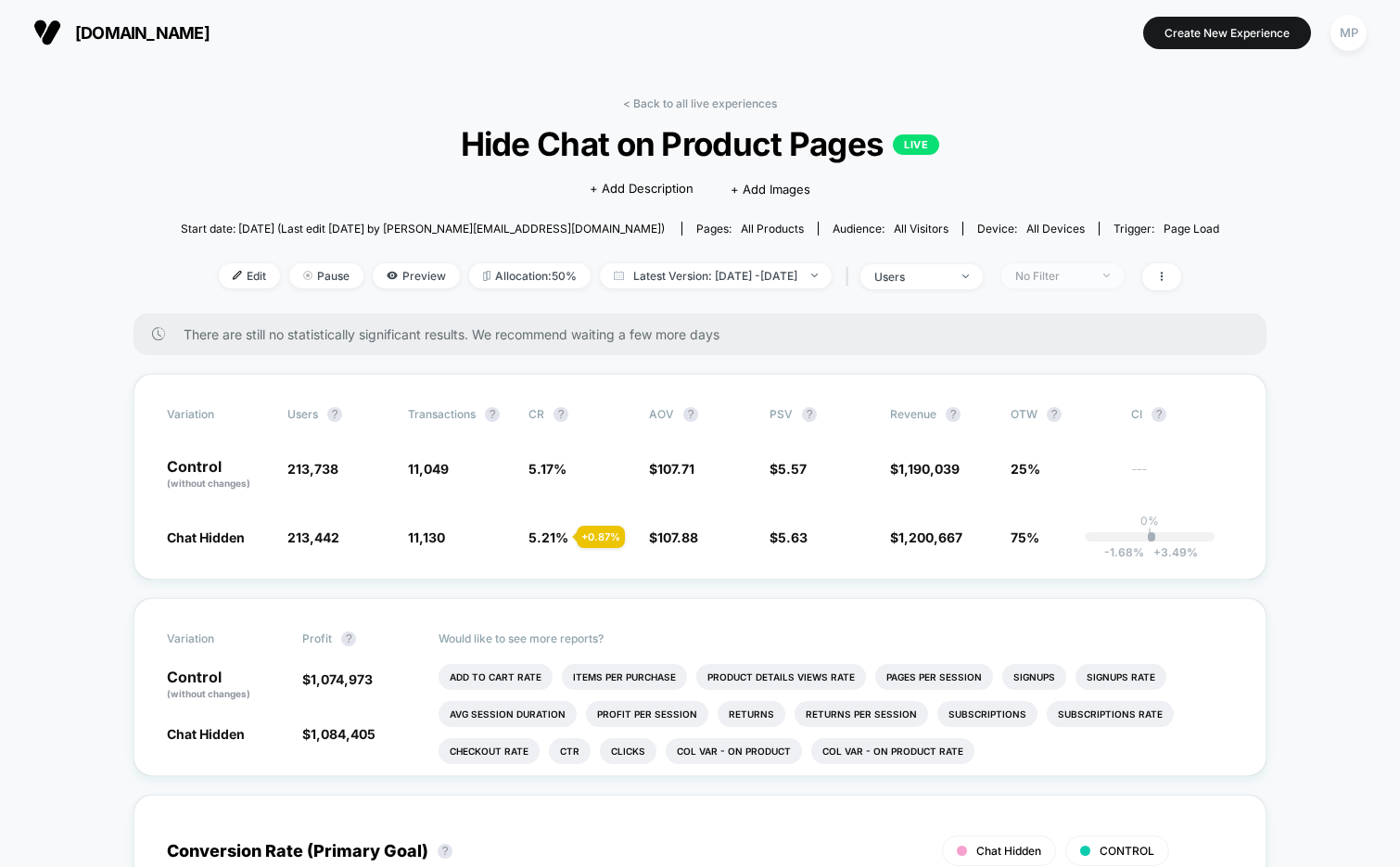
click at [1059, 279] on div "No Filter" at bounding box center [1052, 275] width 74 height 14
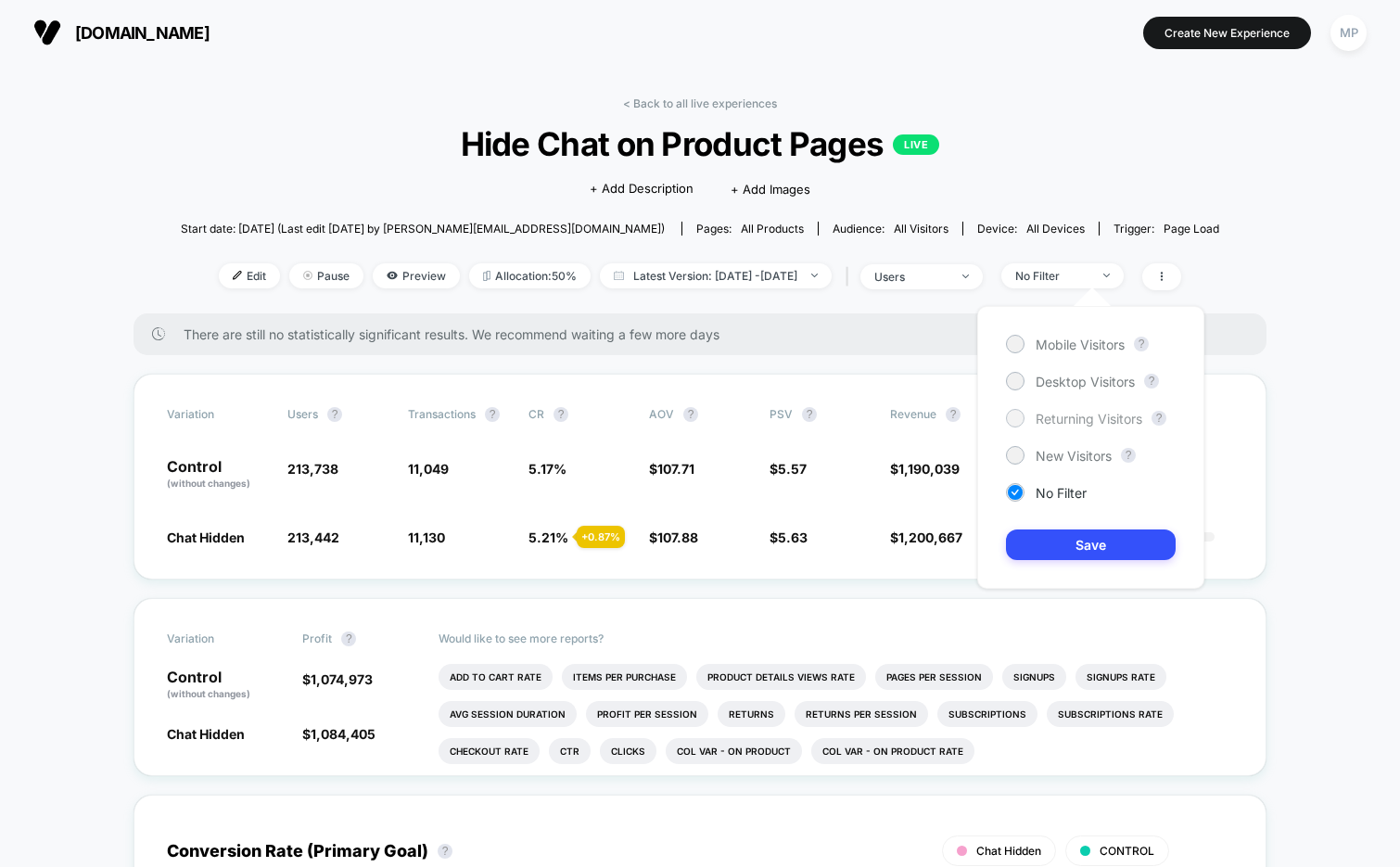
click at [1055, 412] on span "Returning Visitors" at bounding box center [1089, 418] width 107 height 16
click at [1041, 556] on button "Save" at bounding box center [1091, 545] width 169 height 30
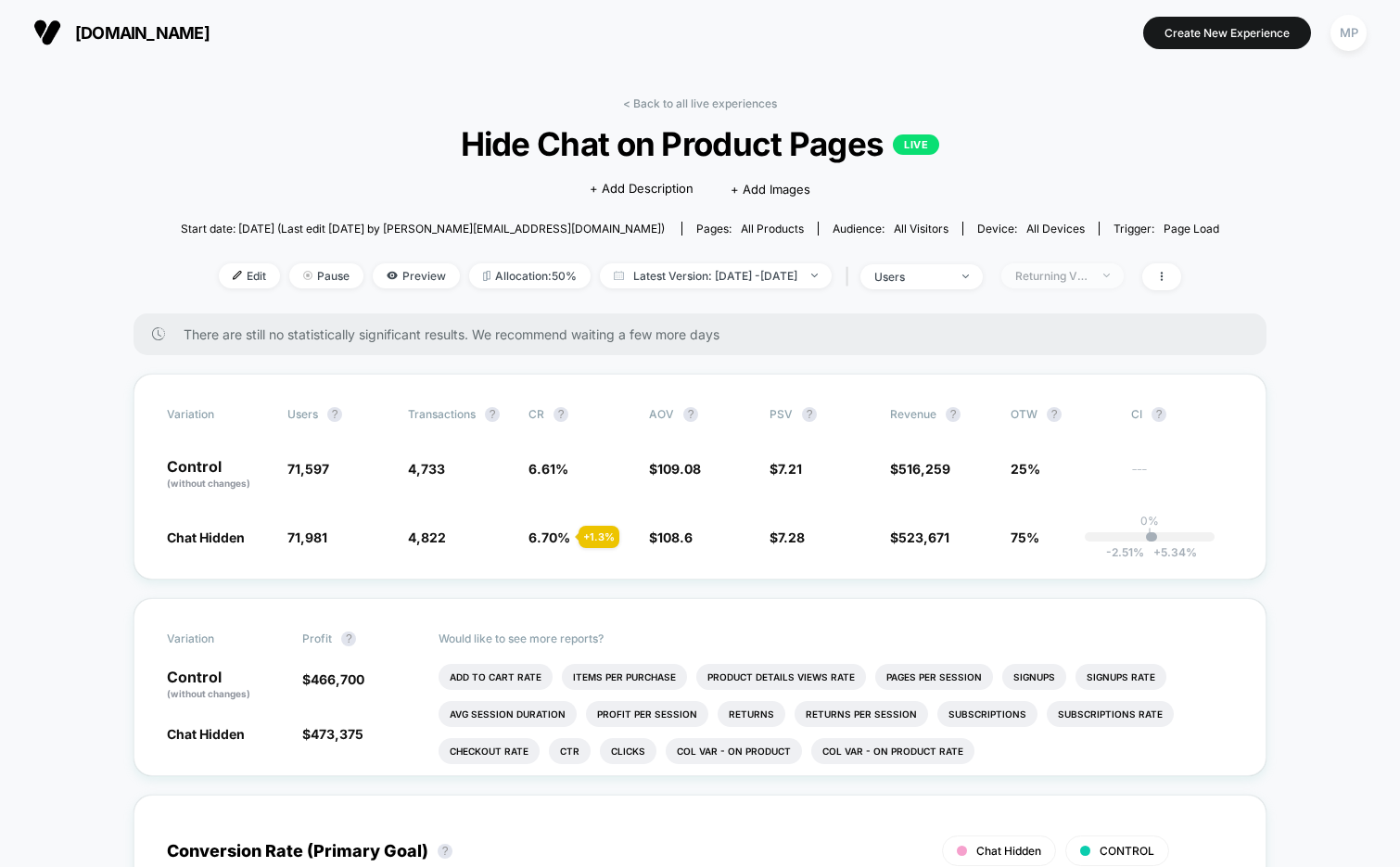
click at [1071, 272] on div "Returning Visitors" at bounding box center [1052, 275] width 74 height 14
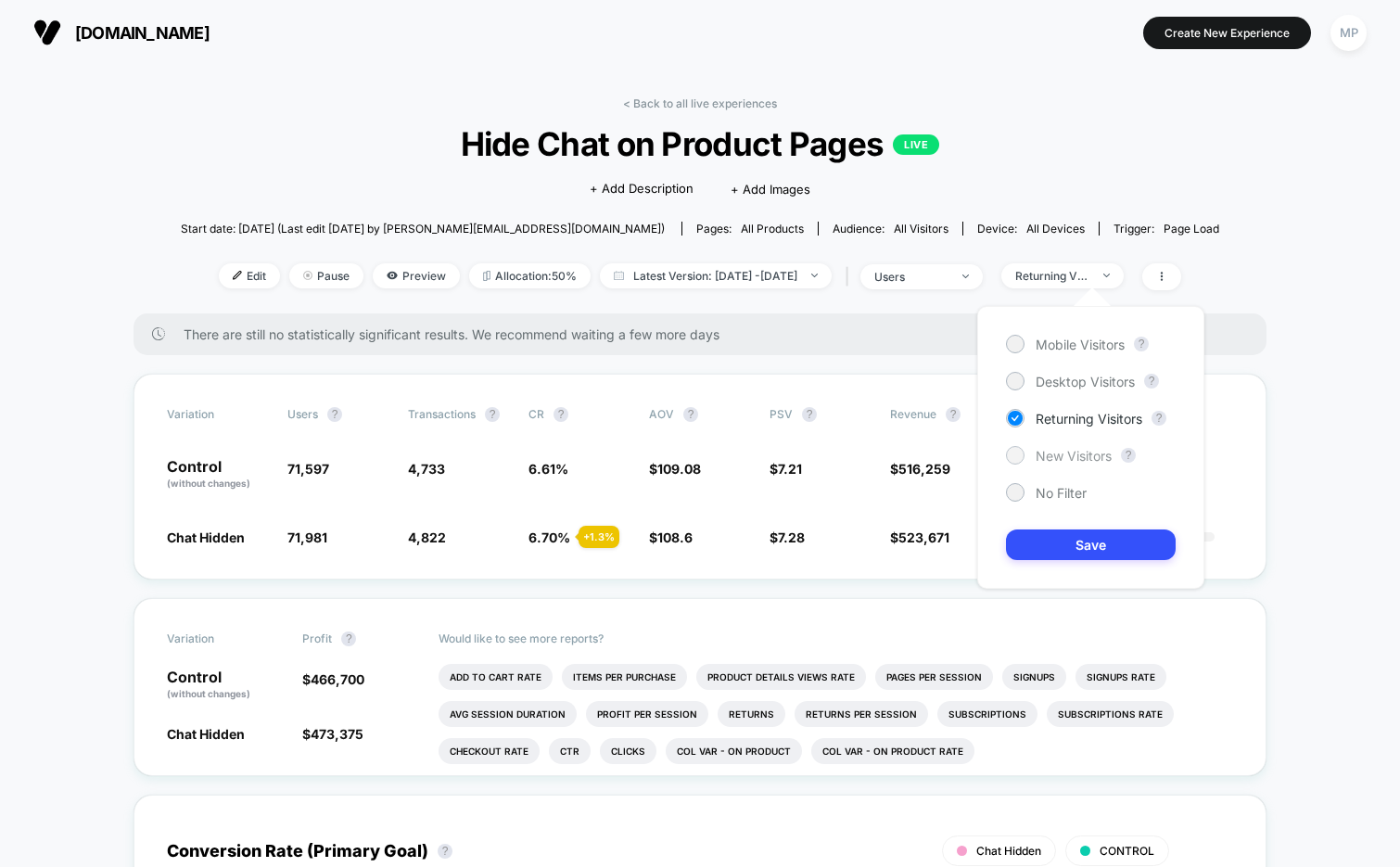
click at [1037, 453] on span "New Visitors" at bounding box center [1074, 456] width 76 height 16
click at [1040, 555] on button "Save" at bounding box center [1091, 545] width 169 height 30
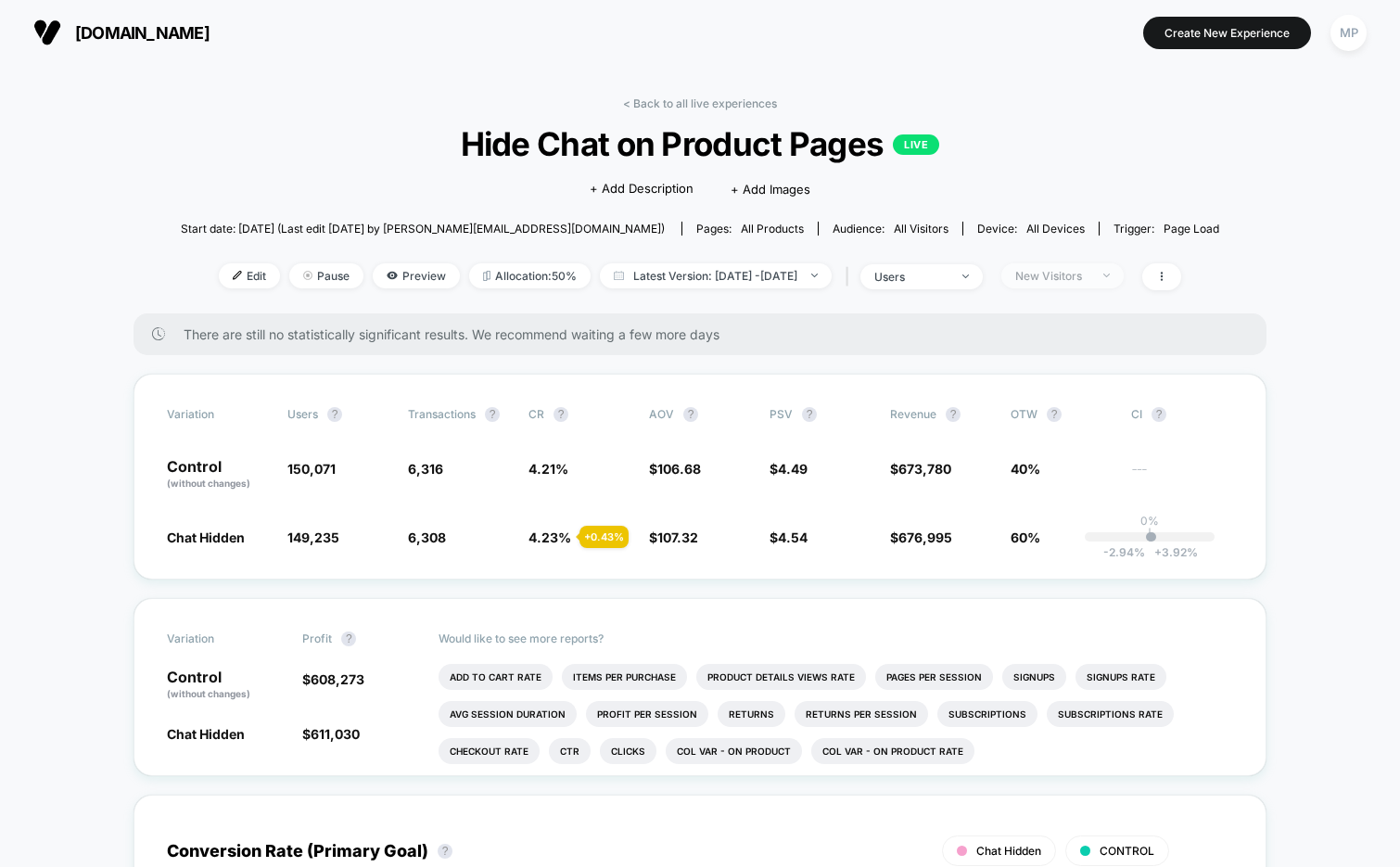
click at [1080, 277] on div "New Visitors" at bounding box center [1052, 275] width 74 height 14
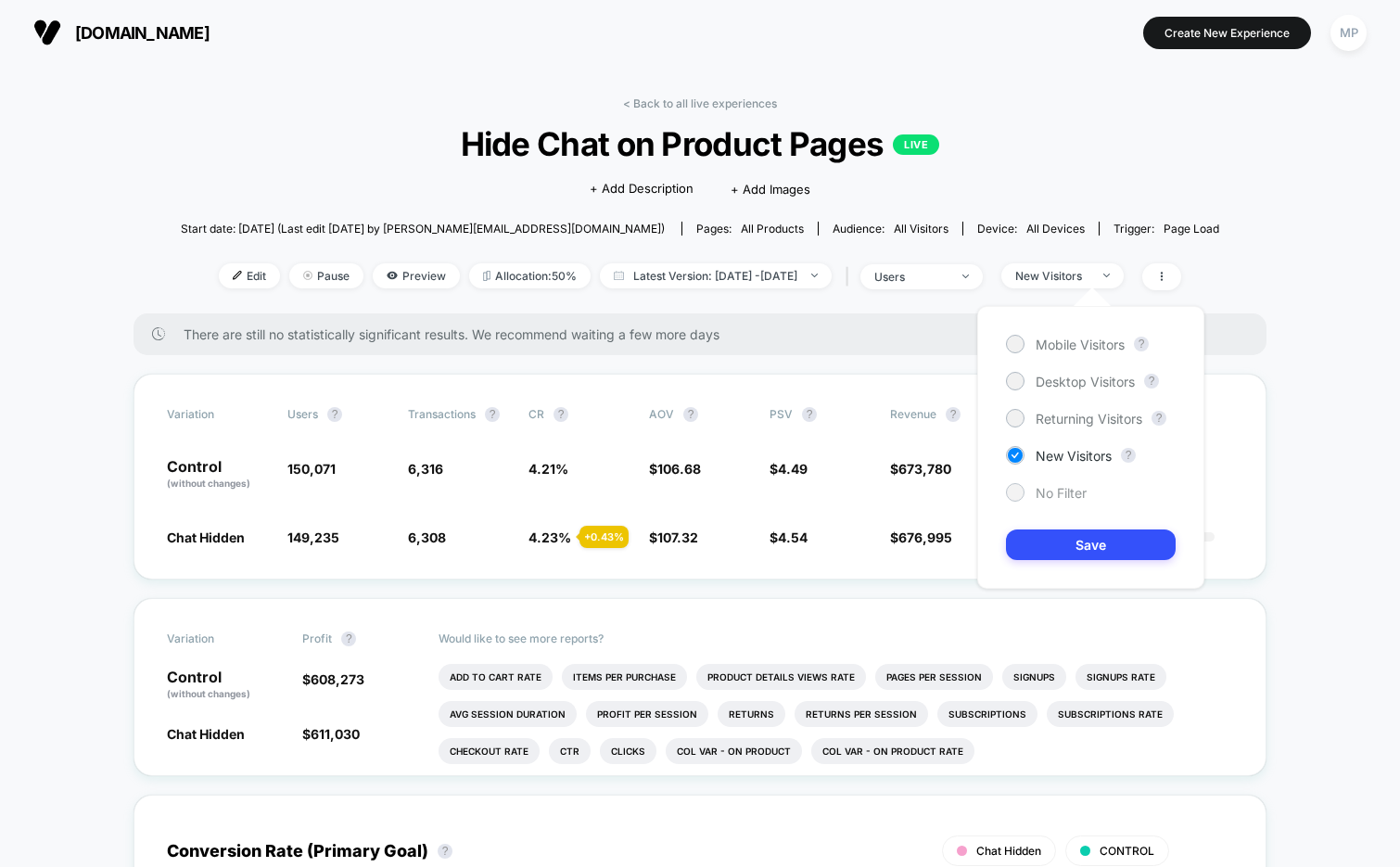
click at [1045, 483] on div "No Filter" at bounding box center [1046, 493] width 80 height 19
click at [1057, 536] on button "Save" at bounding box center [1091, 545] width 169 height 30
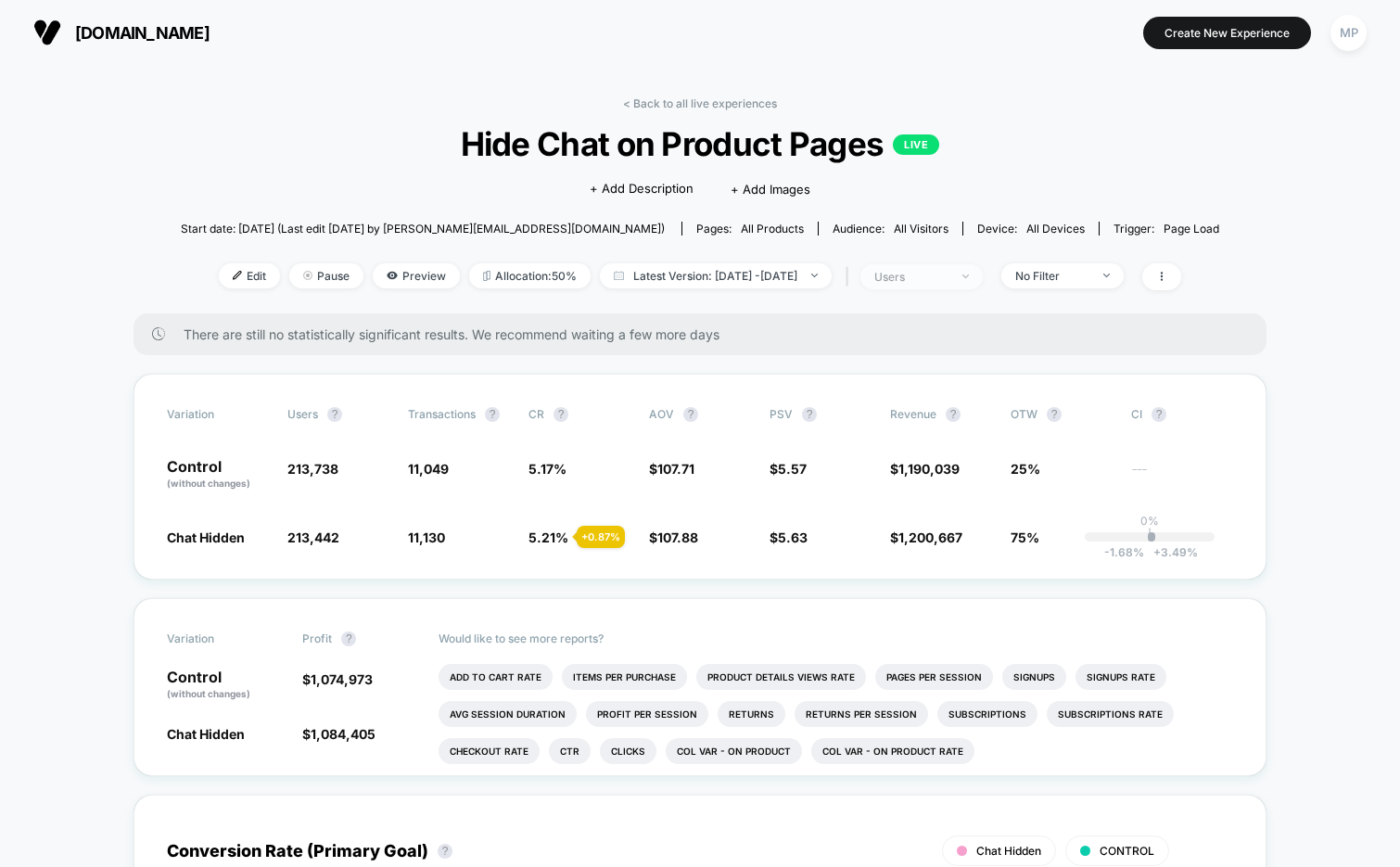
click at [959, 286] on span "users" at bounding box center [921, 276] width 122 height 25
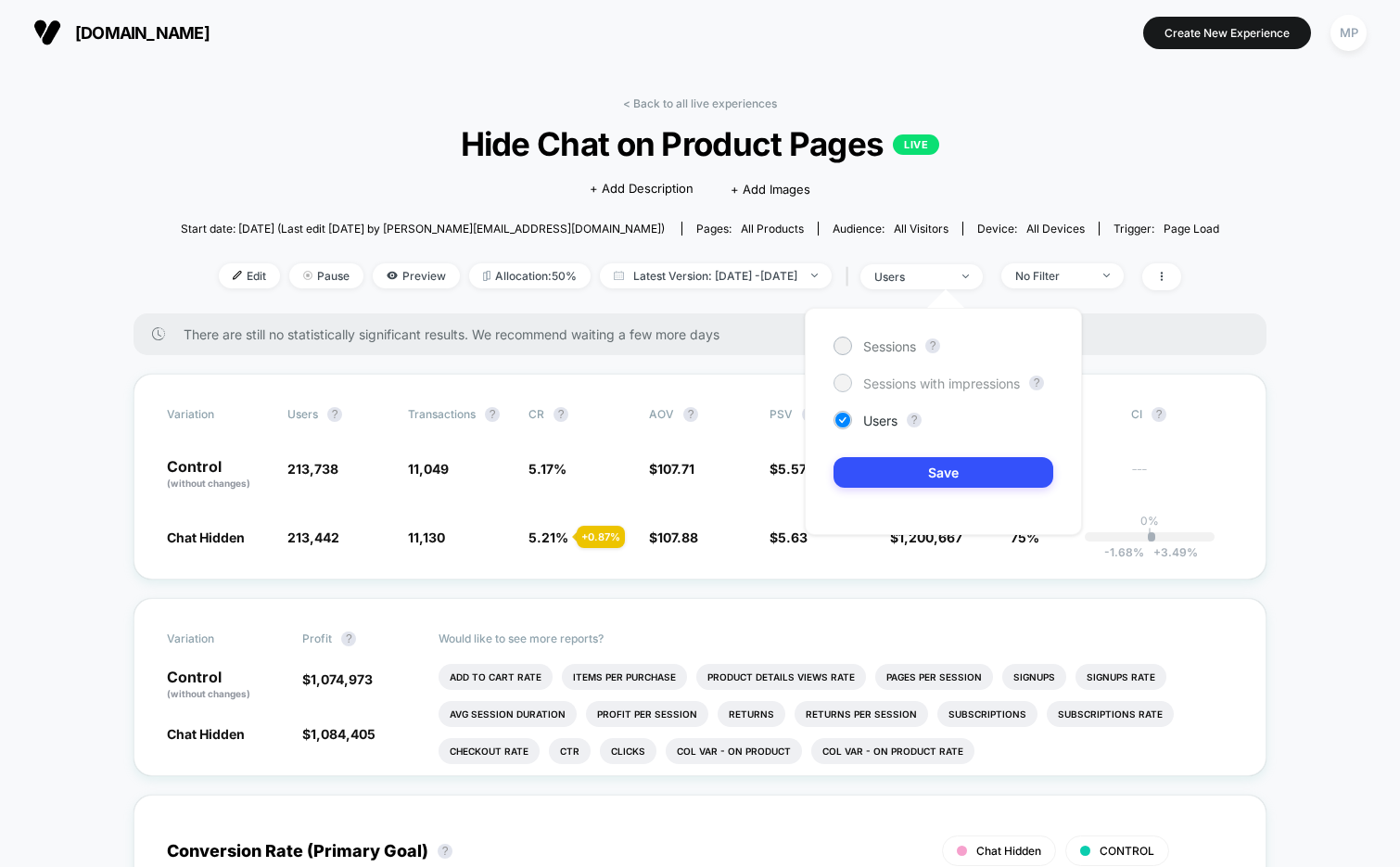
click at [898, 390] on span "Sessions with impressions" at bounding box center [942, 383] width 157 height 16
click at [884, 472] on button "Save" at bounding box center [943, 472] width 219 height 30
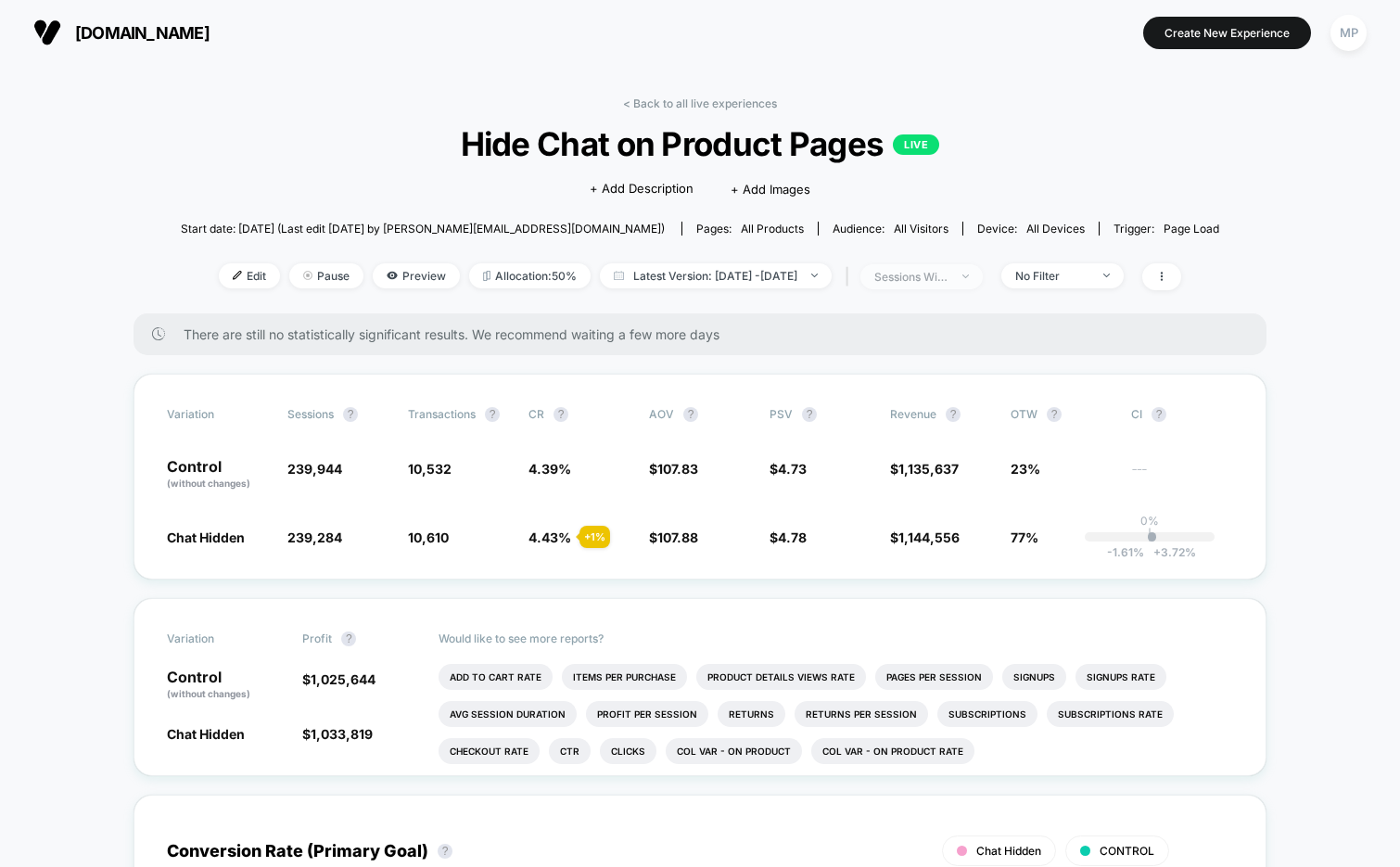
click at [941, 276] on div "sessions with impression" at bounding box center [911, 276] width 74 height 14
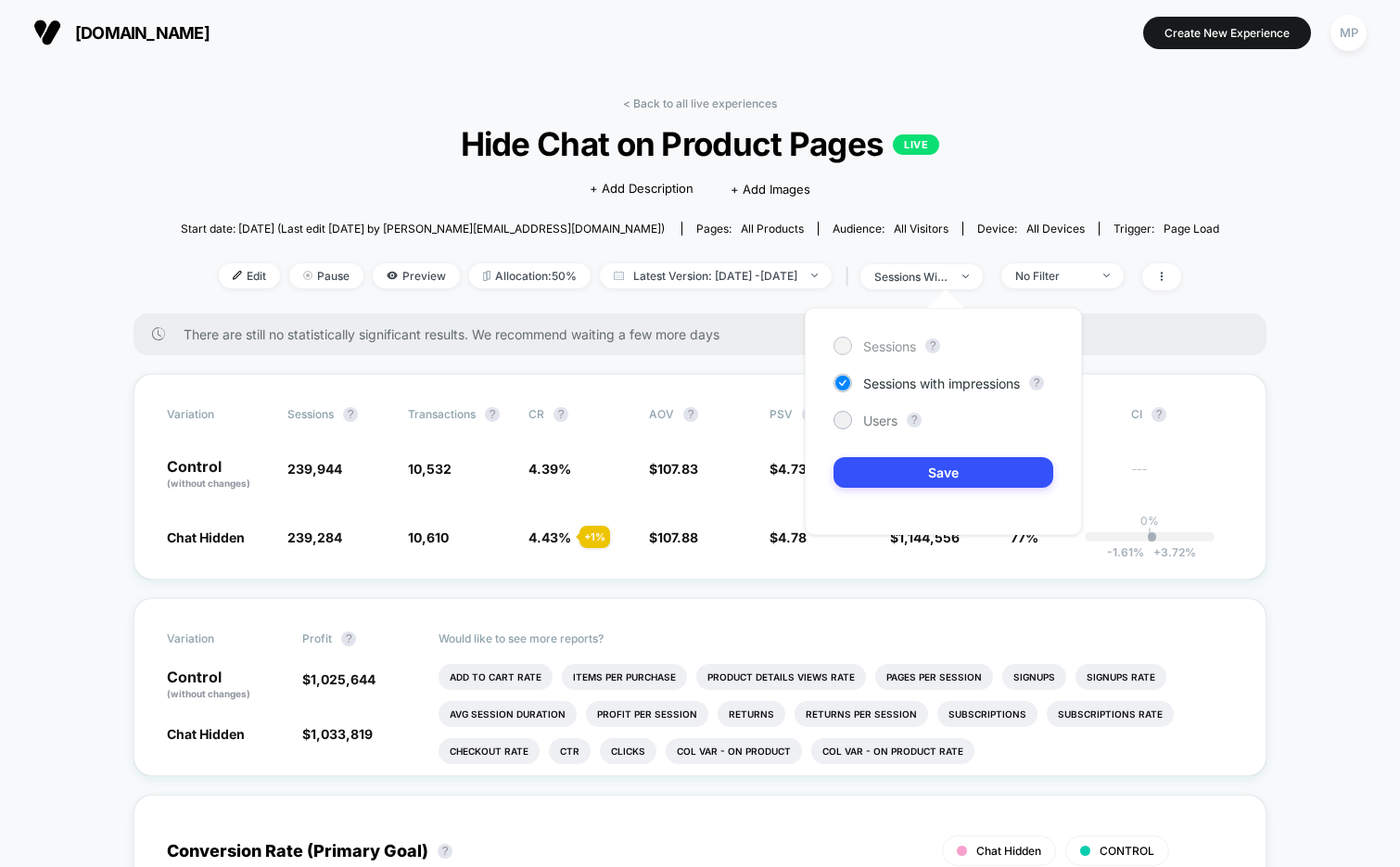
click at [890, 352] on span "Sessions" at bounding box center [890, 346] width 53 height 16
click at [864, 477] on button "Save" at bounding box center [943, 472] width 219 height 30
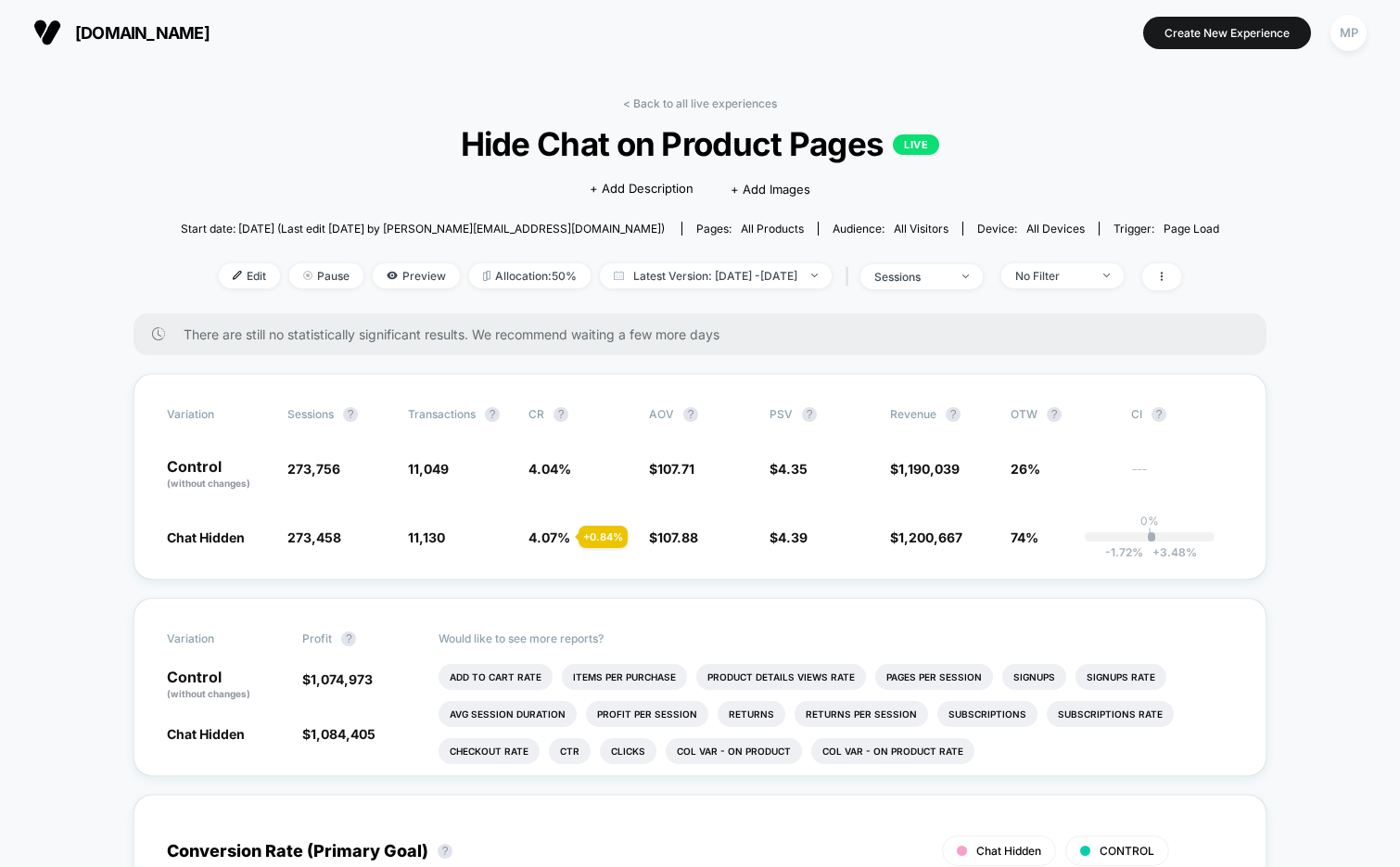
click at [929, 288] on div "| sessions" at bounding box center [912, 276] width 142 height 26
click at [929, 276] on div "sessions" at bounding box center [911, 276] width 74 height 14
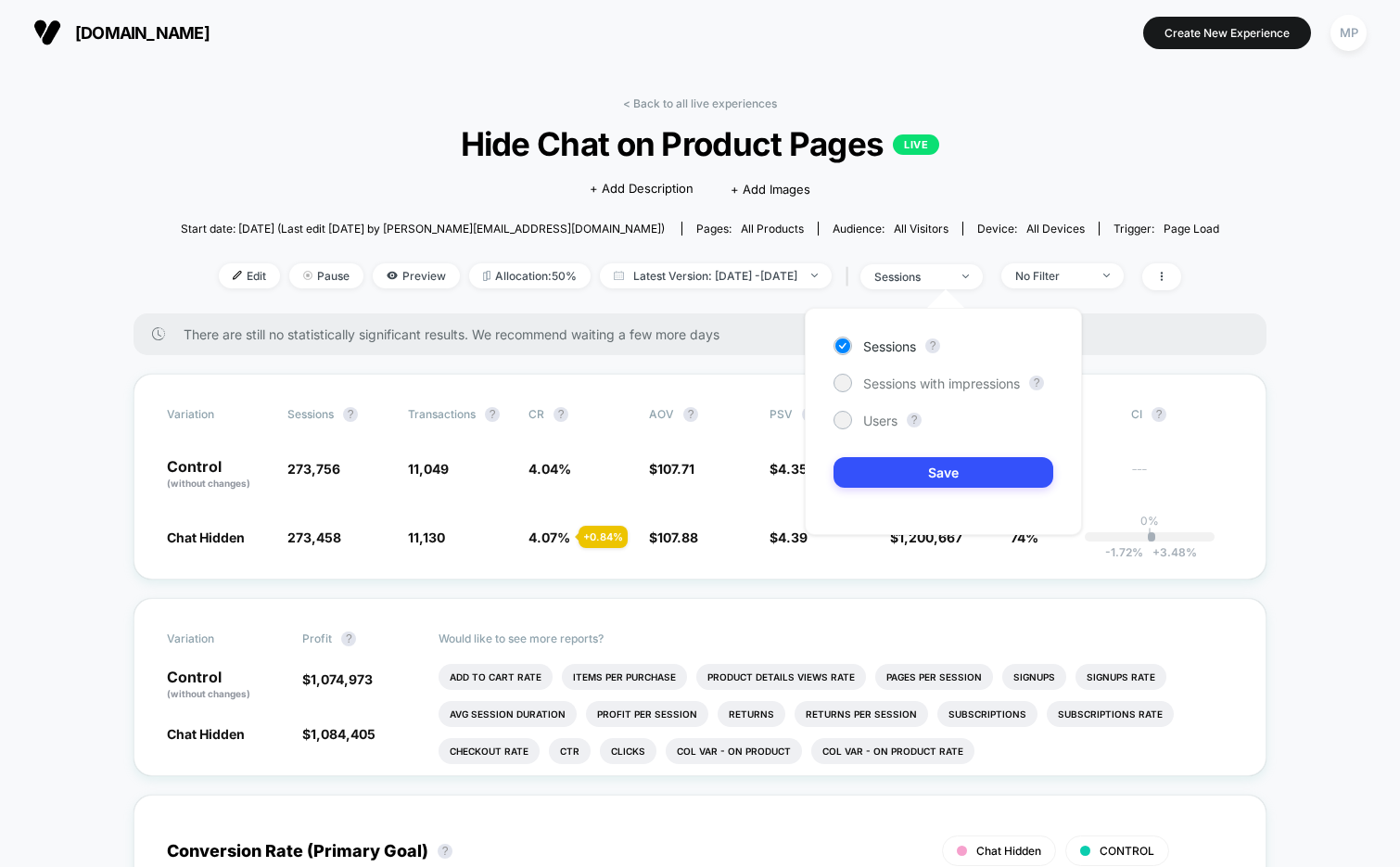
click at [884, 393] on div "Sessions ? Sessions with impressions ? Users ? Save" at bounding box center [943, 421] width 277 height 227
click at [883, 383] on span "Sessions with impressions" at bounding box center [942, 383] width 157 height 16
click at [871, 465] on button "Save" at bounding box center [943, 472] width 219 height 30
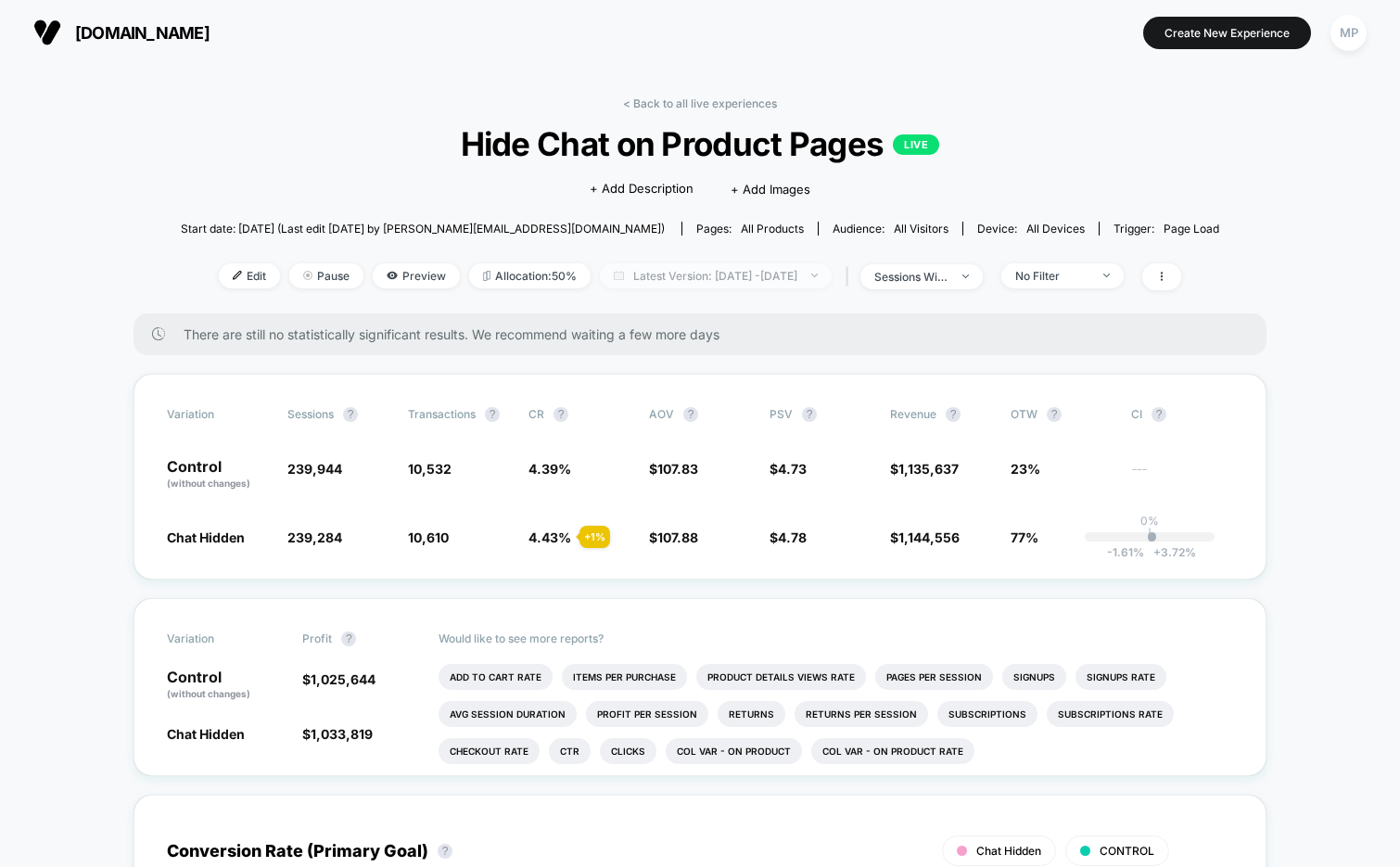
click at [677, 268] on span "Latest Version: Aug 6, 2025 - Aug 28, 2025" at bounding box center [715, 275] width 232 height 25
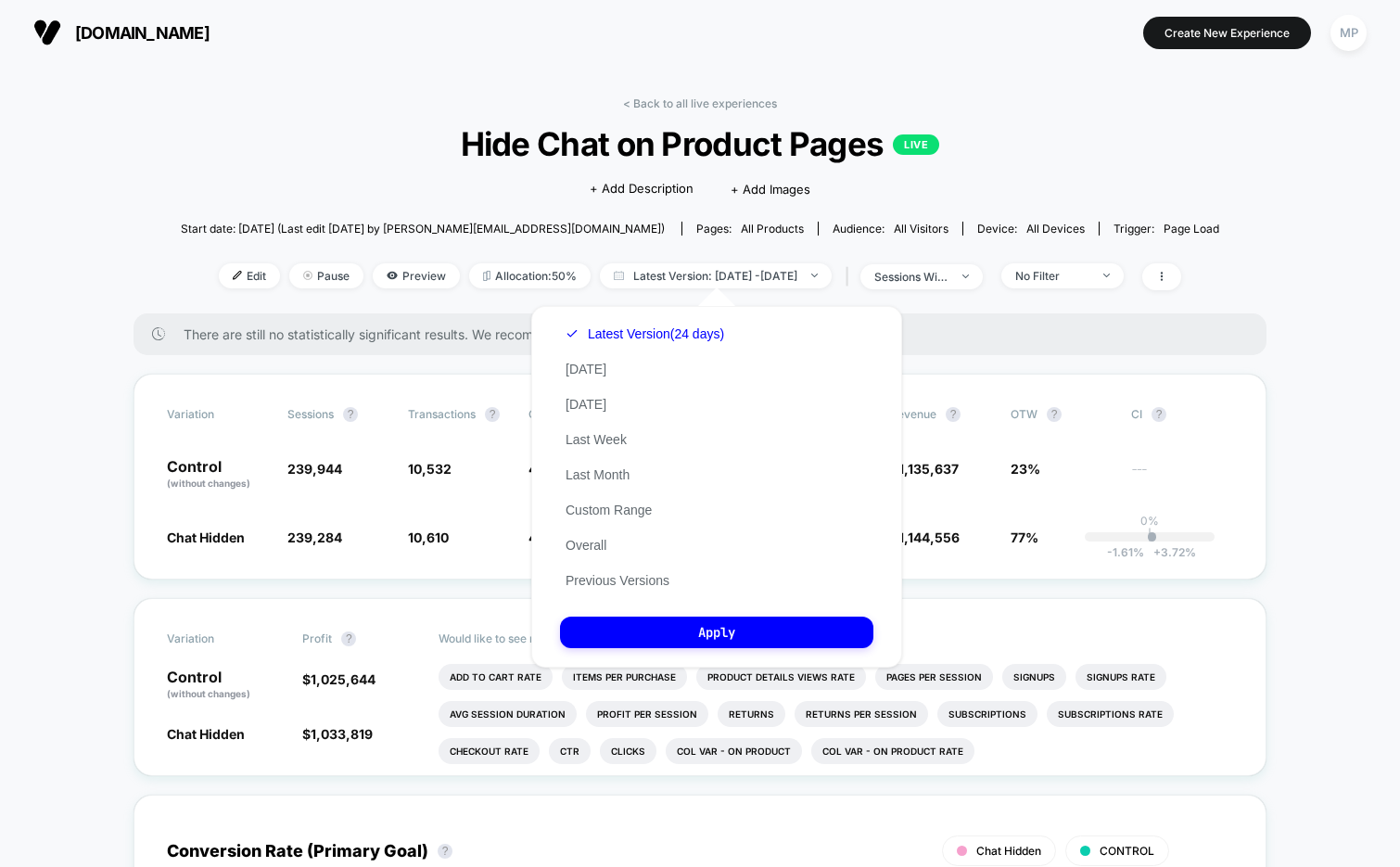
click at [1205, 169] on div "< Back to all live experiences Hide Chat on Product Pages LIVE Click to edit ex…" at bounding box center [700, 204] width 1039 height 217
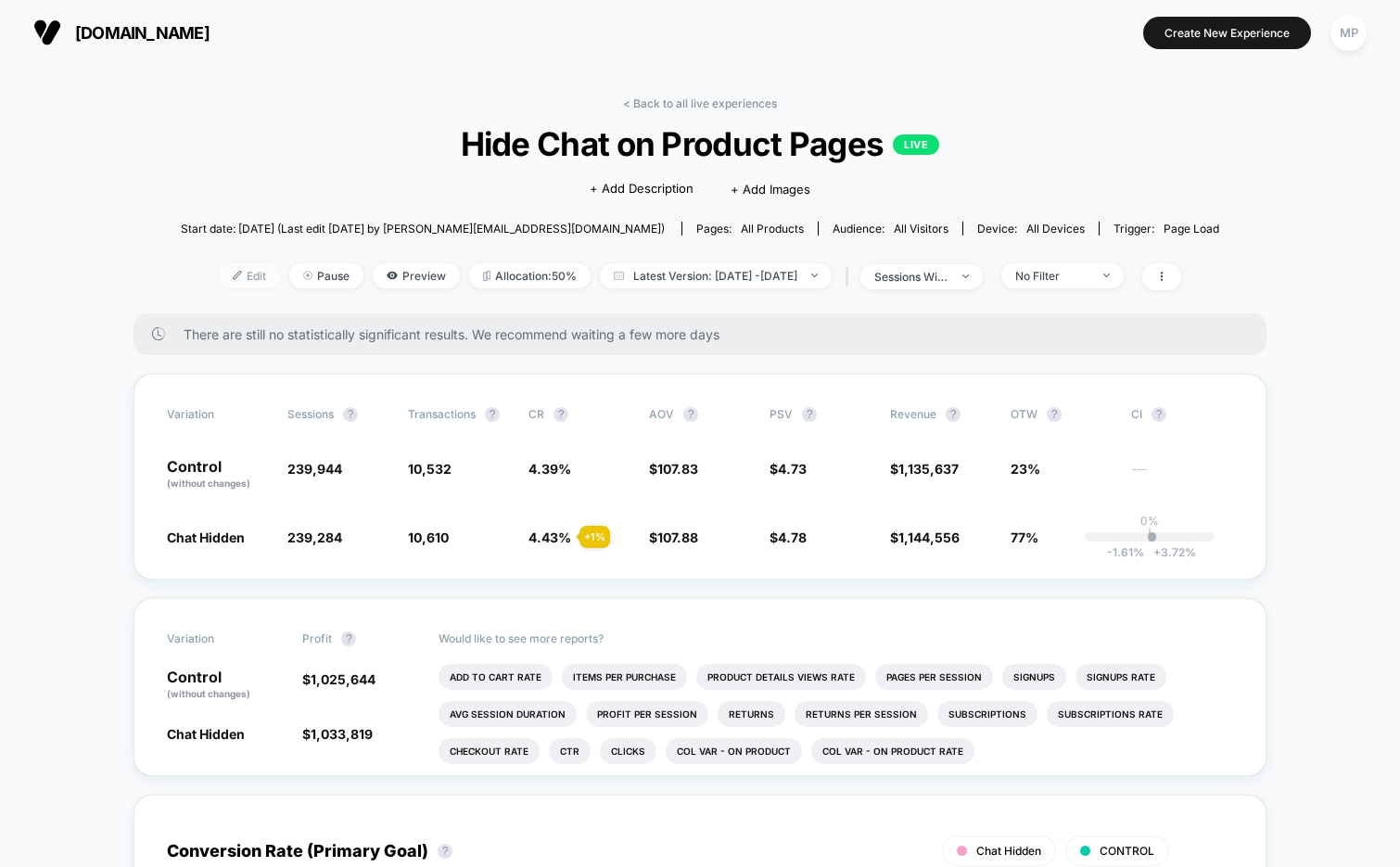
click at [230, 263] on span "Edit" at bounding box center [249, 275] width 61 height 25
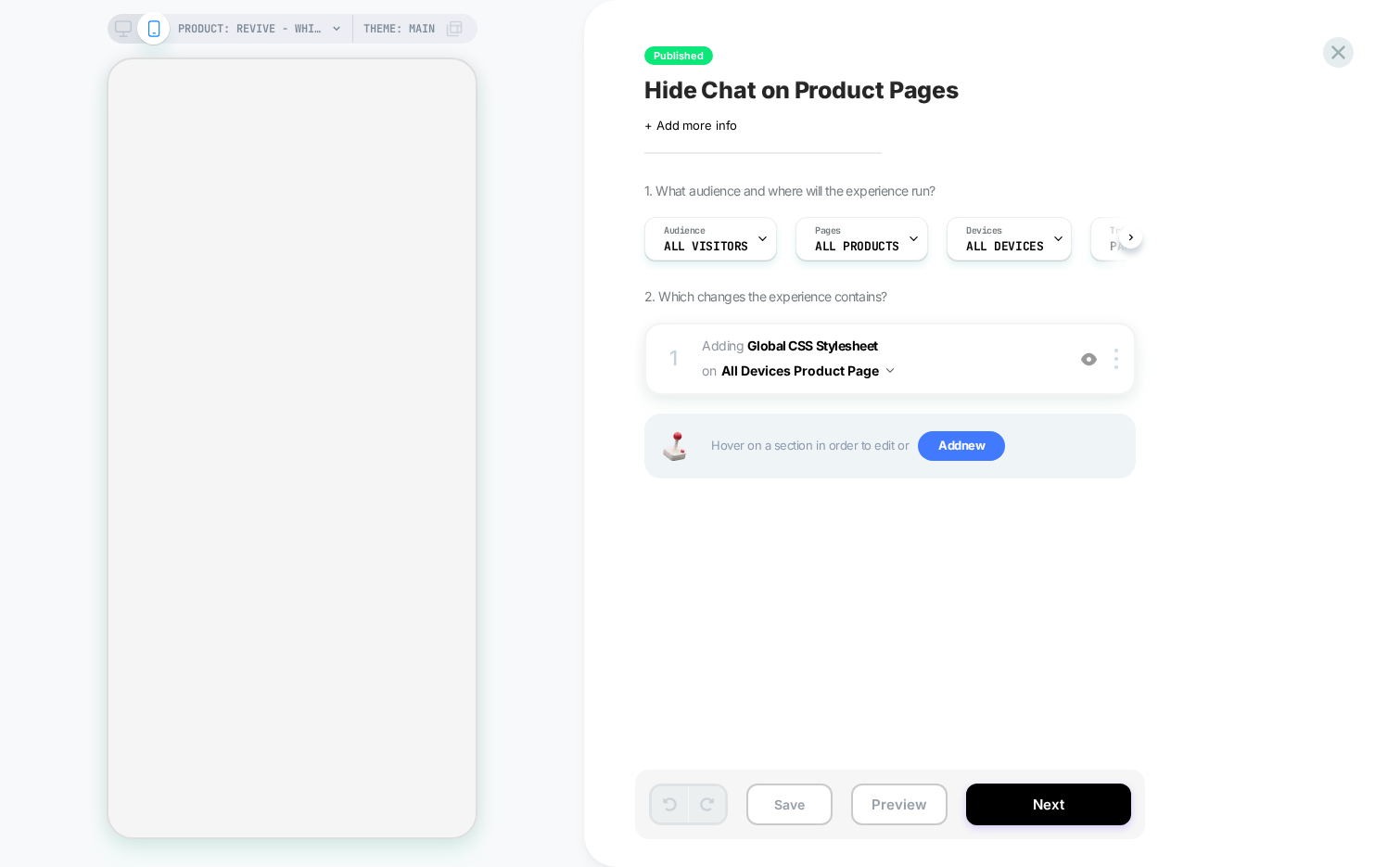
scroll to position [0, 1]
click at [1088, 358] on img at bounding box center [1089, 359] width 16 height 16
click at [1088, 356] on img at bounding box center [1089, 359] width 16 height 16
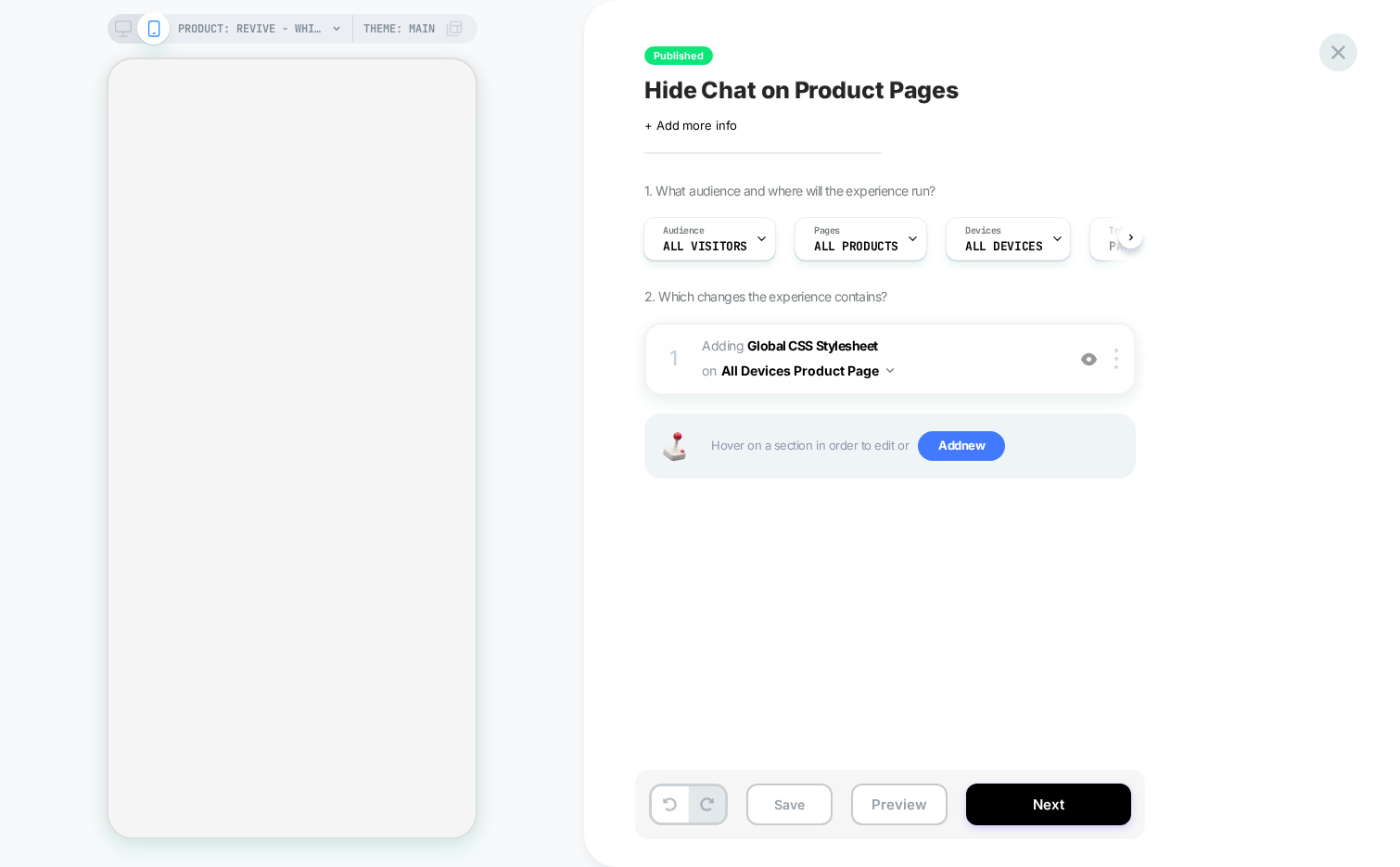
click at [1340, 52] on icon at bounding box center [1339, 52] width 14 height 14
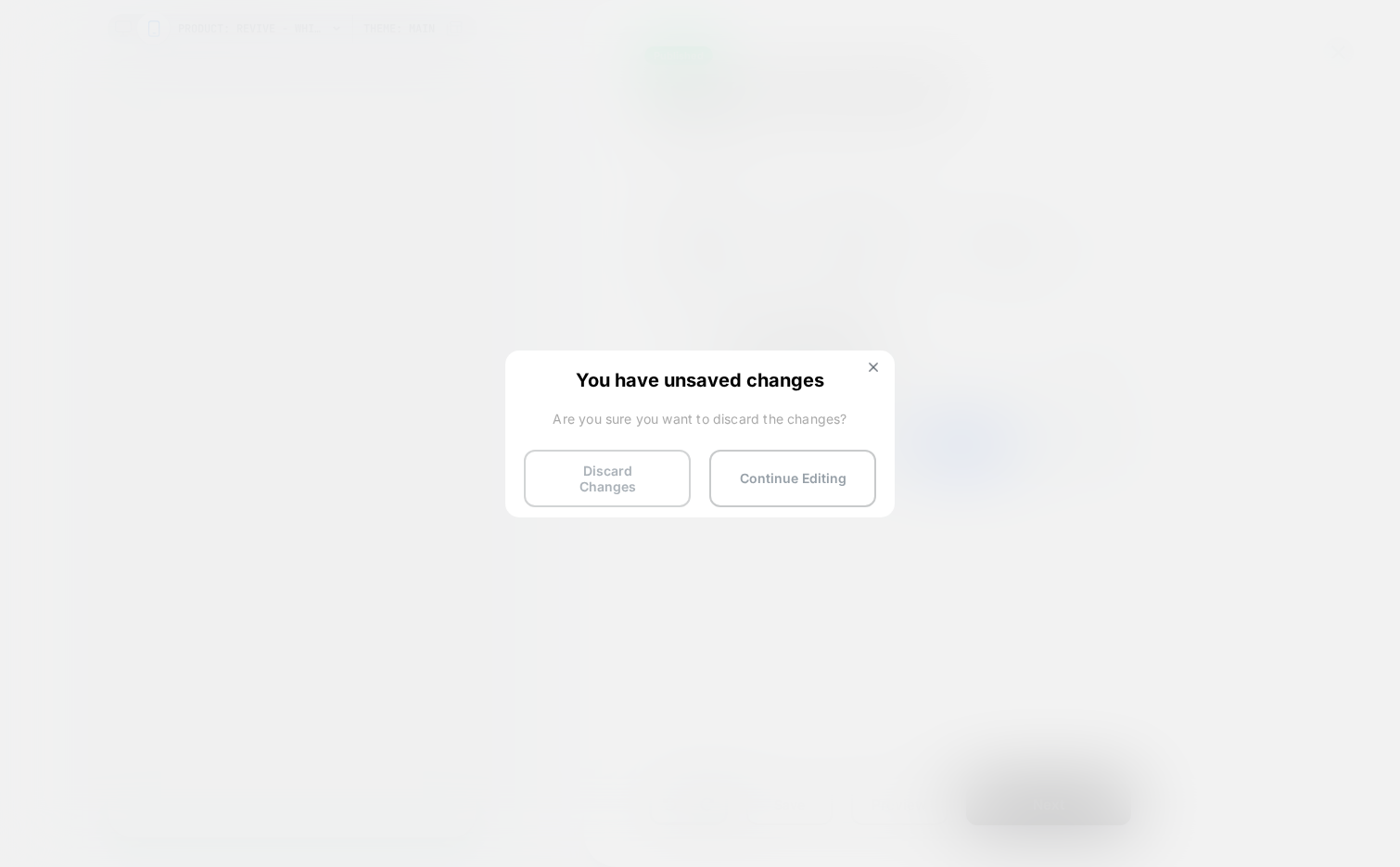
click at [596, 478] on button "Discard Changes" at bounding box center [607, 477] width 166 height 58
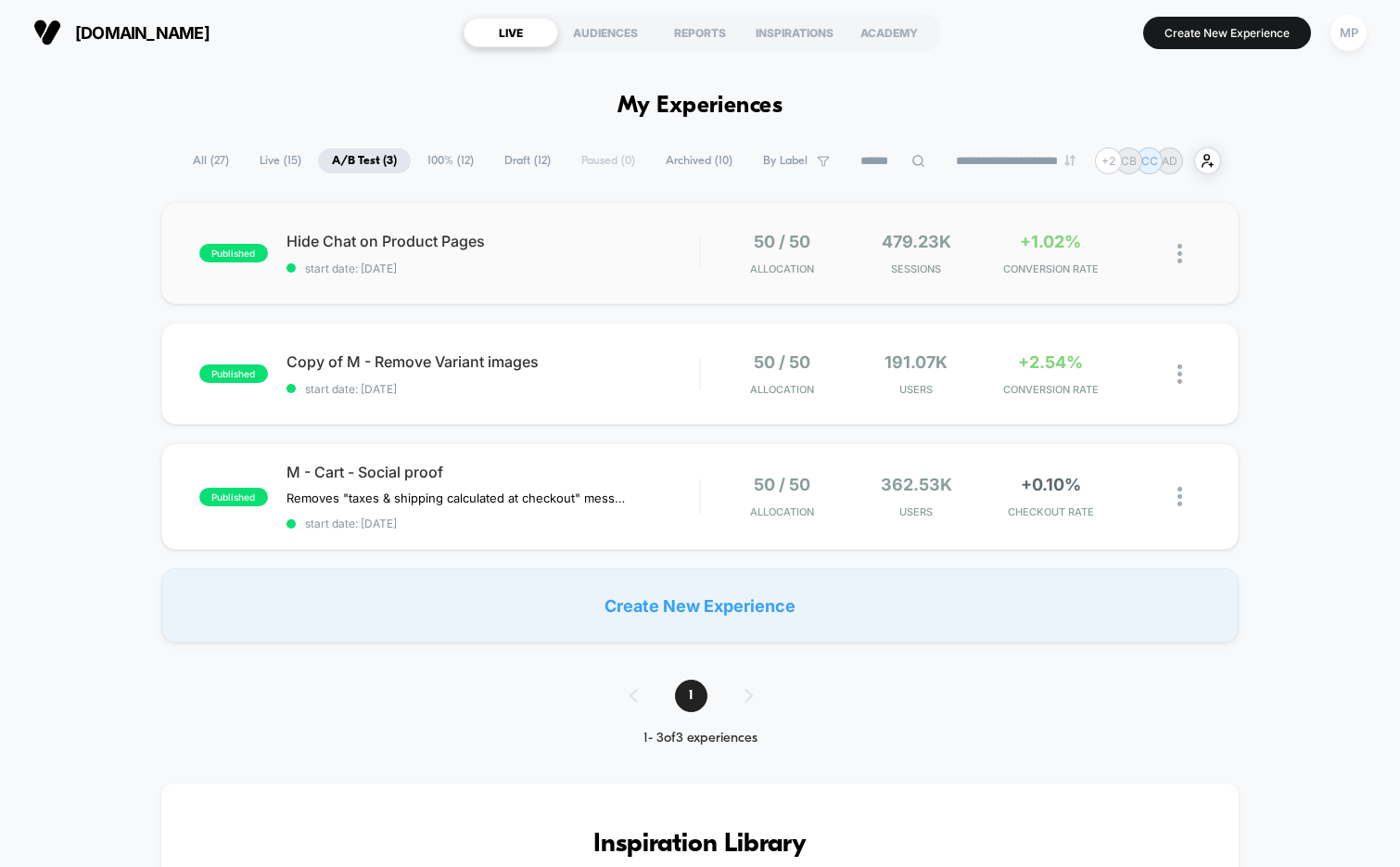
click at [592, 286] on div "published Hide Chat on Product Pages start date: 8/6/2025 50 / 50 Allocation 47…" at bounding box center [701, 253] width 1078 height 102
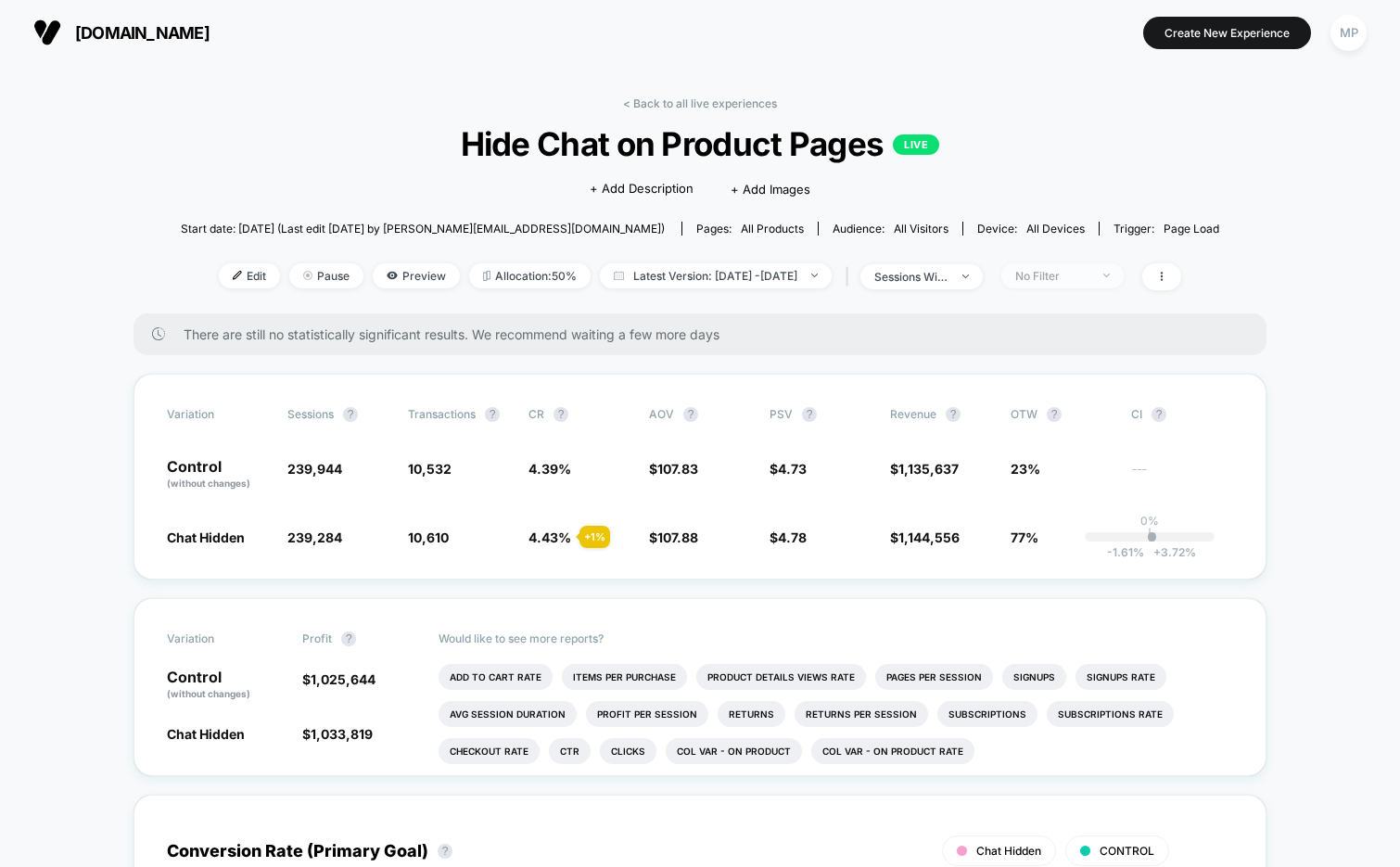
click at [1090, 272] on div "No Filter" at bounding box center [1052, 275] width 74 height 14
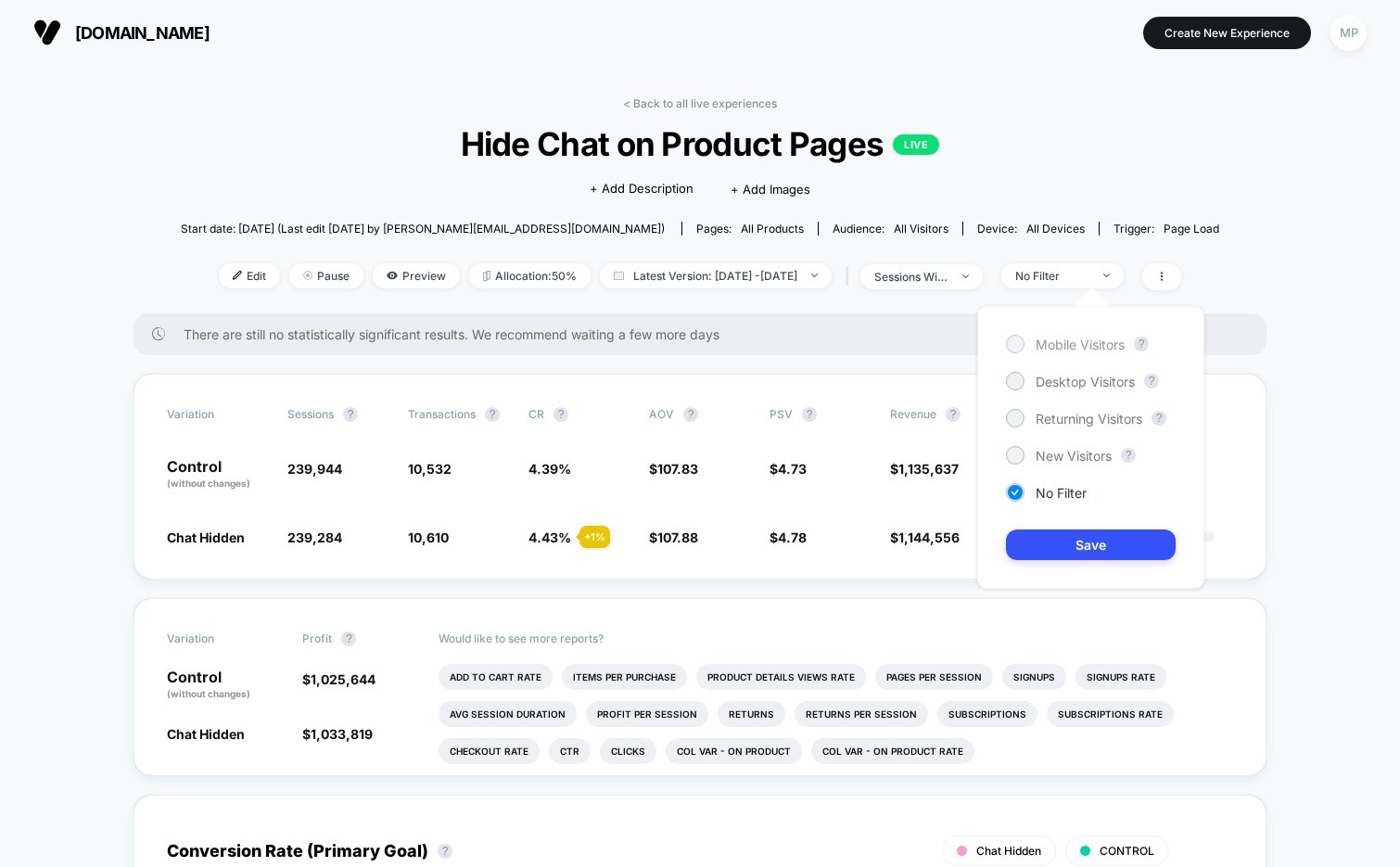
click at [1075, 343] on span "Mobile Visitors" at bounding box center [1080, 344] width 89 height 16
click at [1031, 542] on button "Save" at bounding box center [1091, 545] width 169 height 30
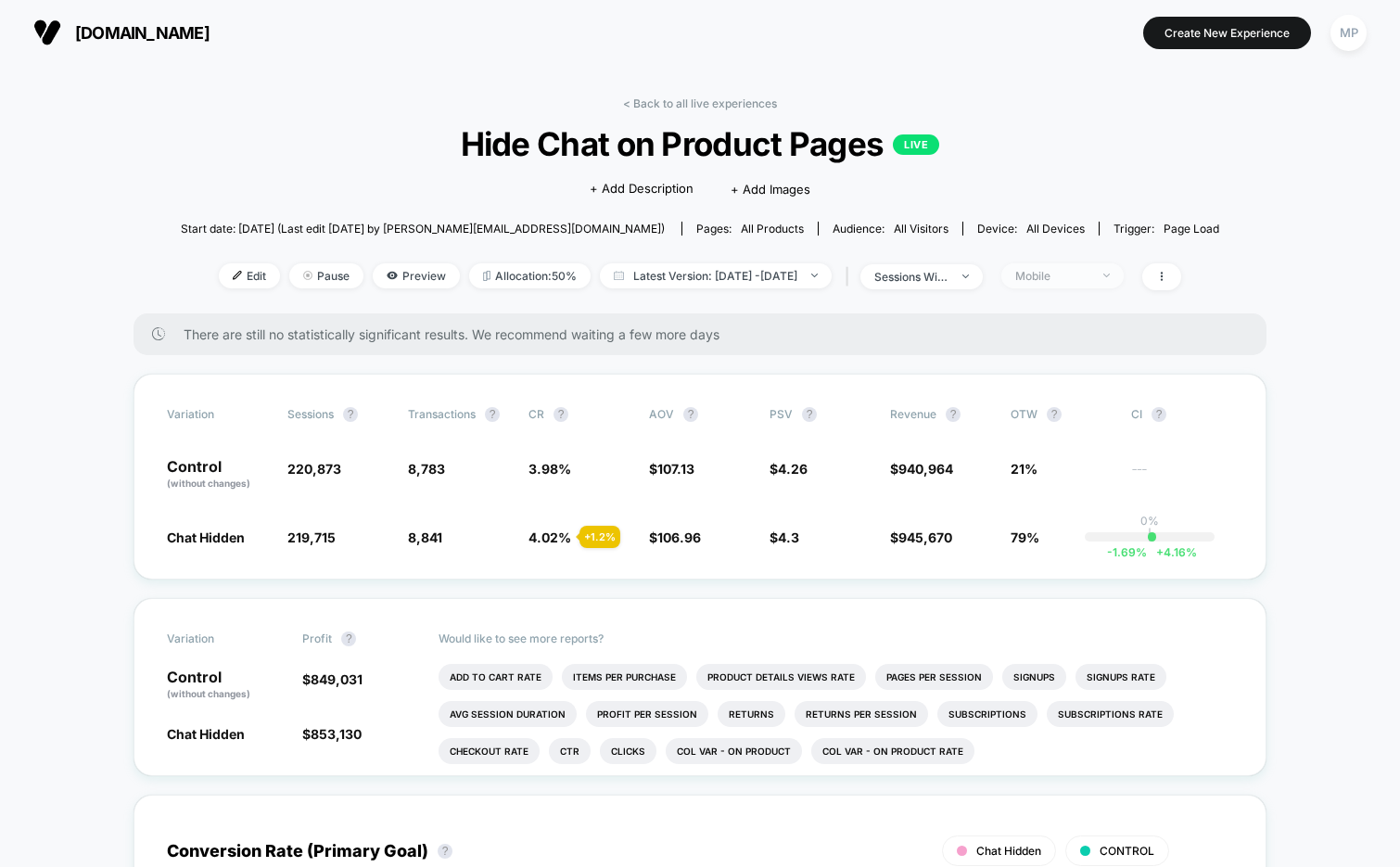
click at [1070, 273] on div "Mobile" at bounding box center [1052, 275] width 74 height 14
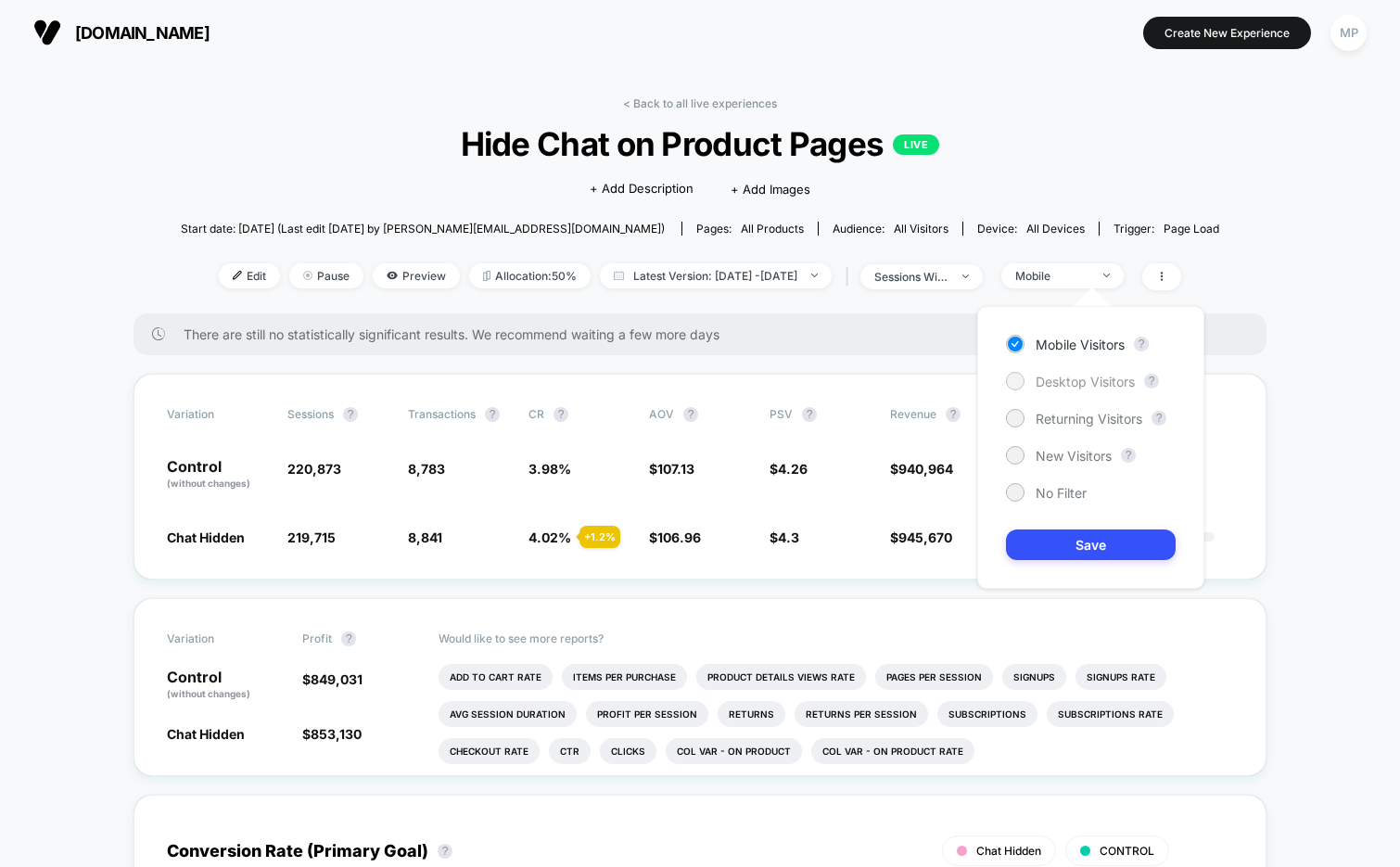
click at [1055, 377] on span "Desktop Visitors" at bounding box center [1085, 381] width 99 height 16
click at [1038, 541] on button "Save" at bounding box center [1091, 545] width 169 height 30
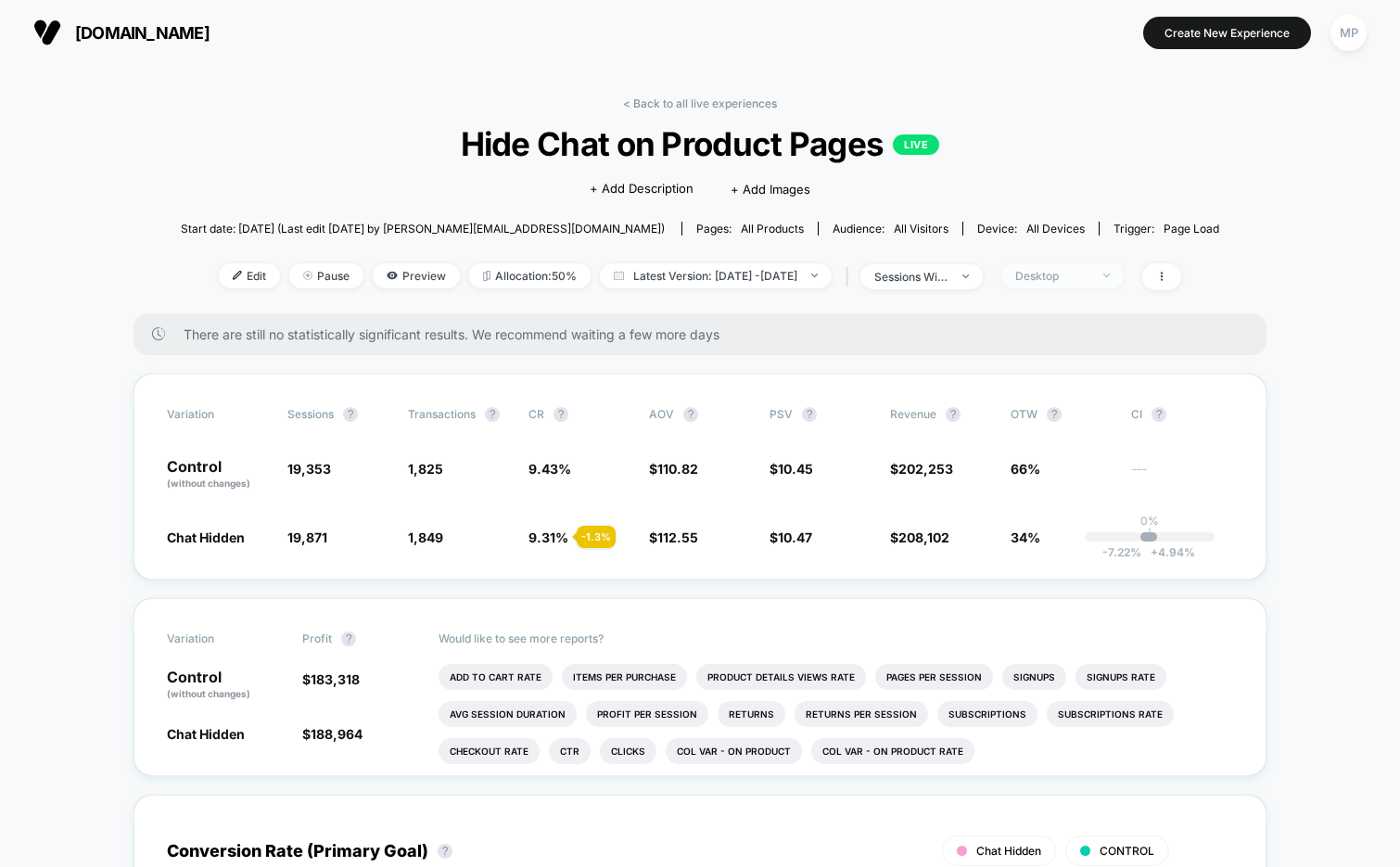
click at [1088, 274] on div "Desktop" at bounding box center [1052, 275] width 74 height 14
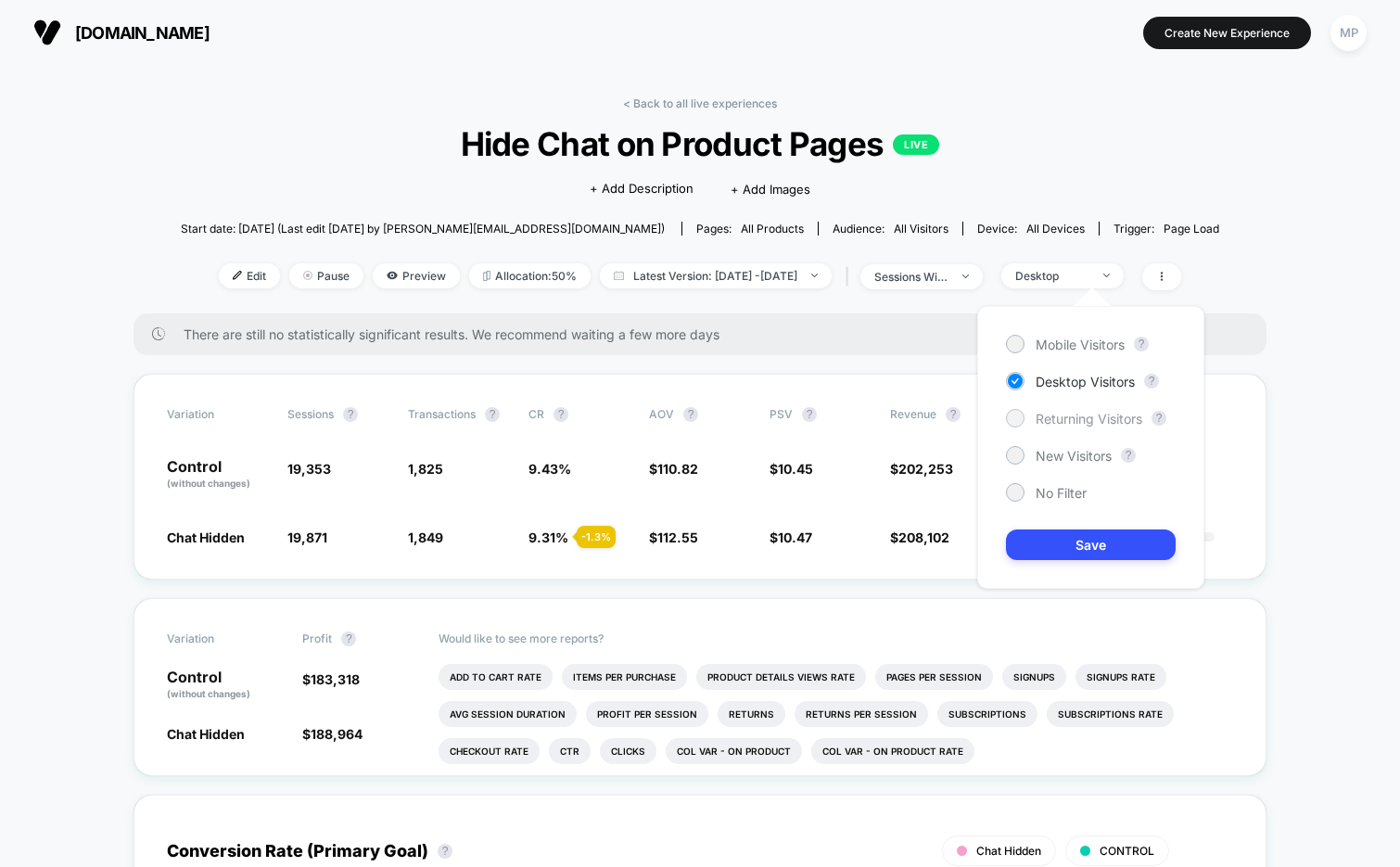
click at [1077, 419] on span "Returning Visitors" at bounding box center [1089, 418] width 107 height 16
click at [1056, 542] on button "Save" at bounding box center [1091, 545] width 169 height 30
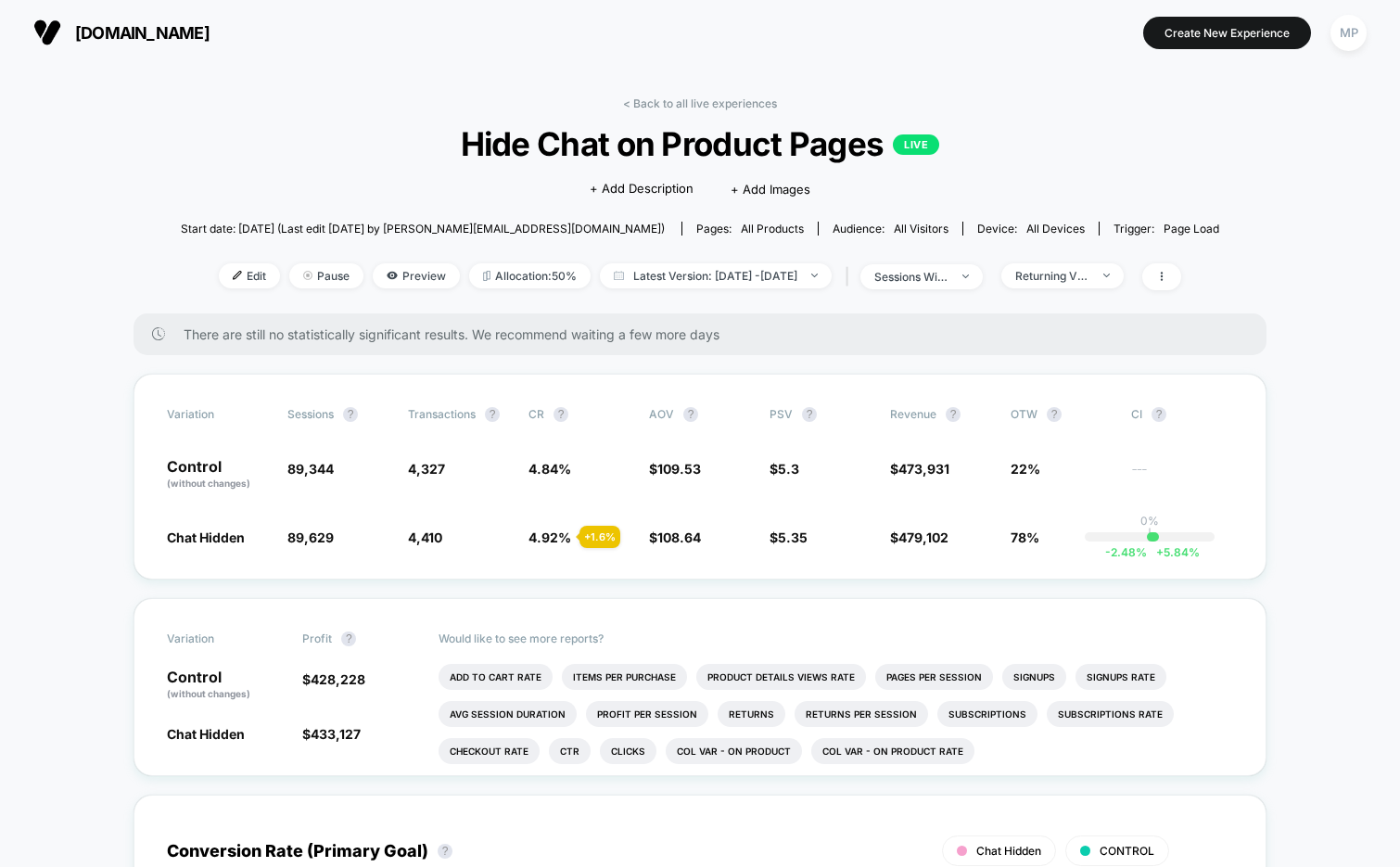
click at [1091, 260] on div "< Back to all live experiences Hide Chat on Product Pages LIVE Click to edit ex…" at bounding box center [700, 204] width 1039 height 217
click at [1080, 278] on div "Returning Visitors" at bounding box center [1052, 275] width 74 height 14
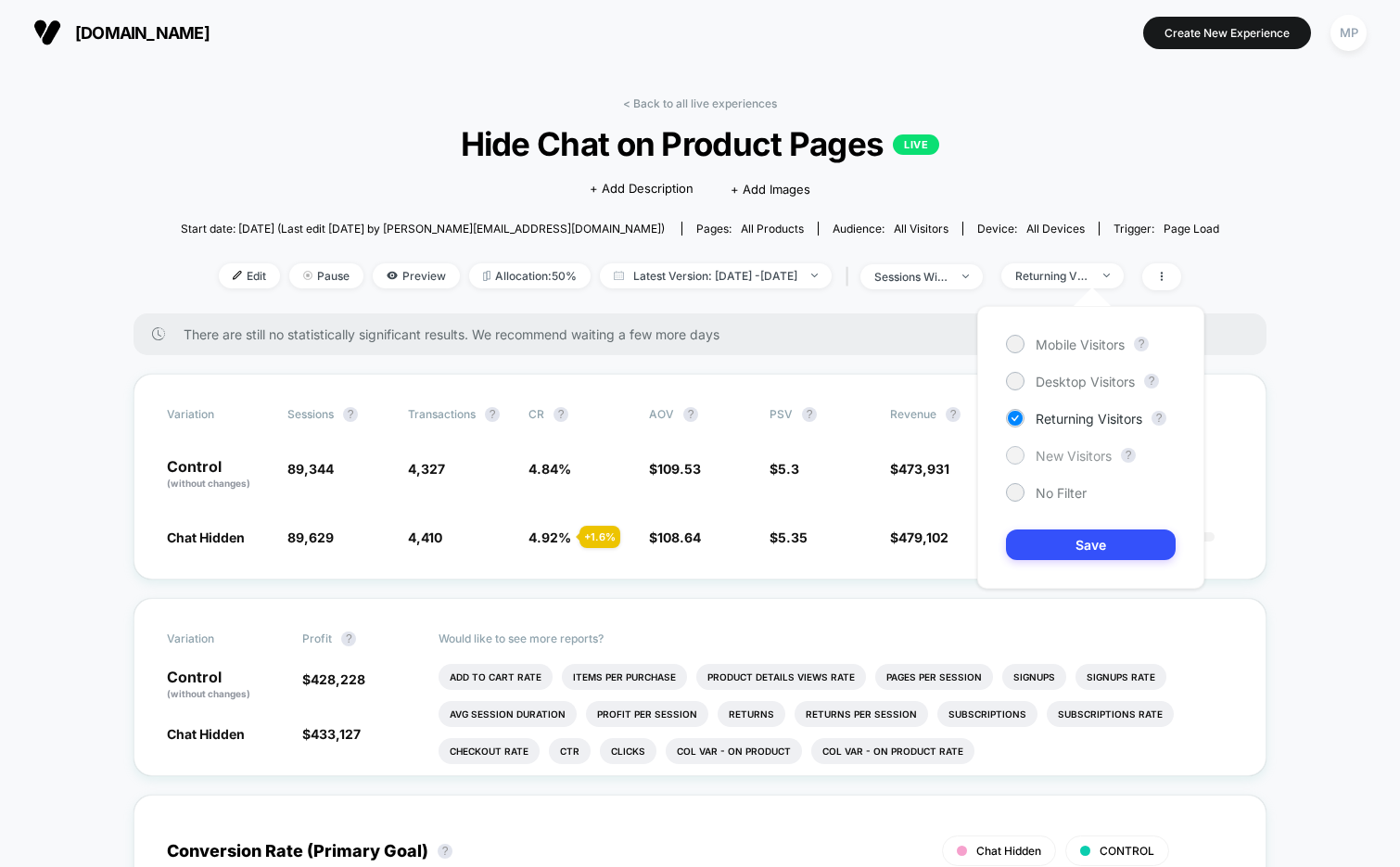
click at [1038, 454] on span "New Visitors" at bounding box center [1074, 456] width 76 height 16
click at [1040, 546] on button "Save" at bounding box center [1091, 545] width 169 height 30
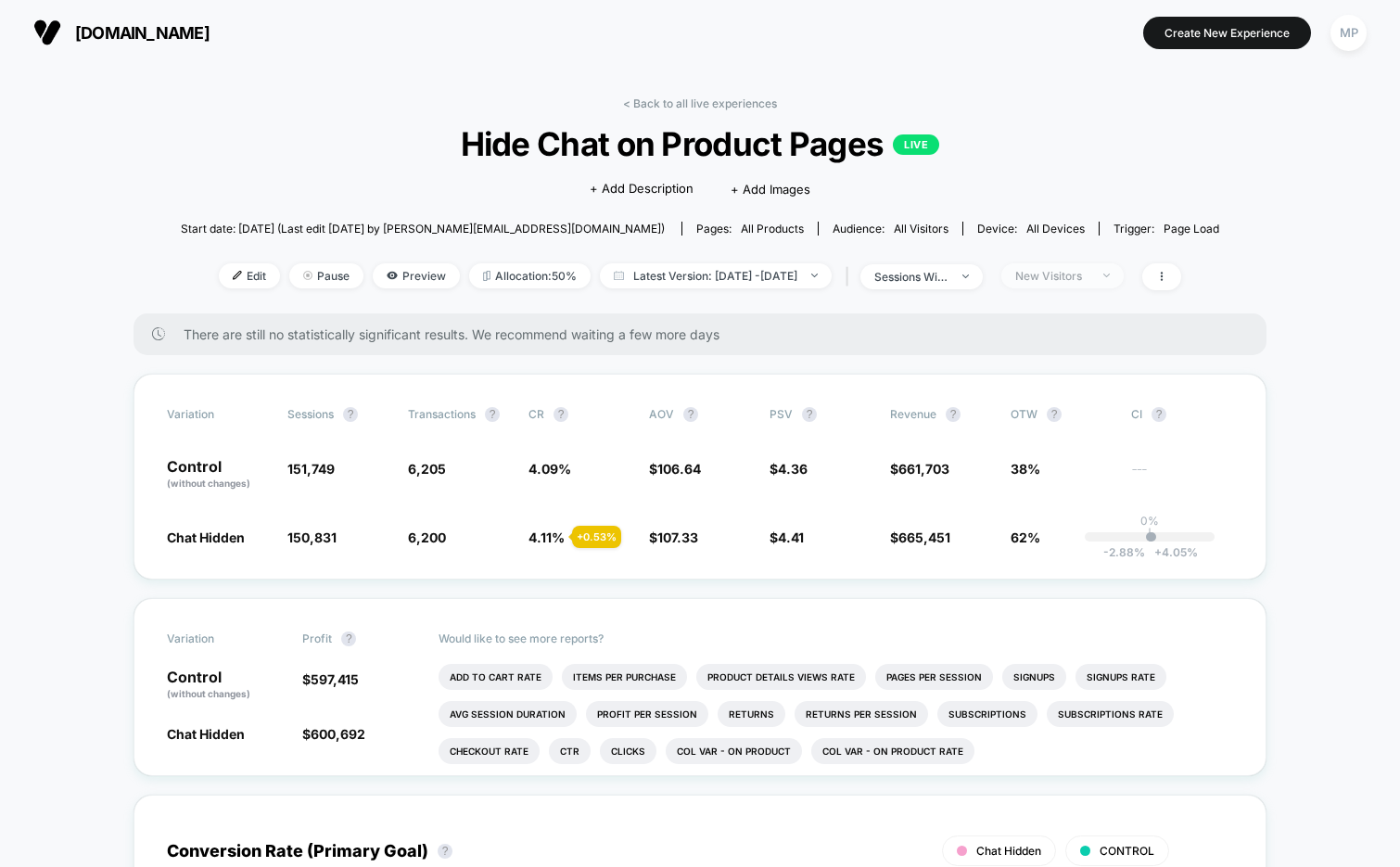
click at [1094, 266] on span "New Visitors" at bounding box center [1062, 275] width 122 height 25
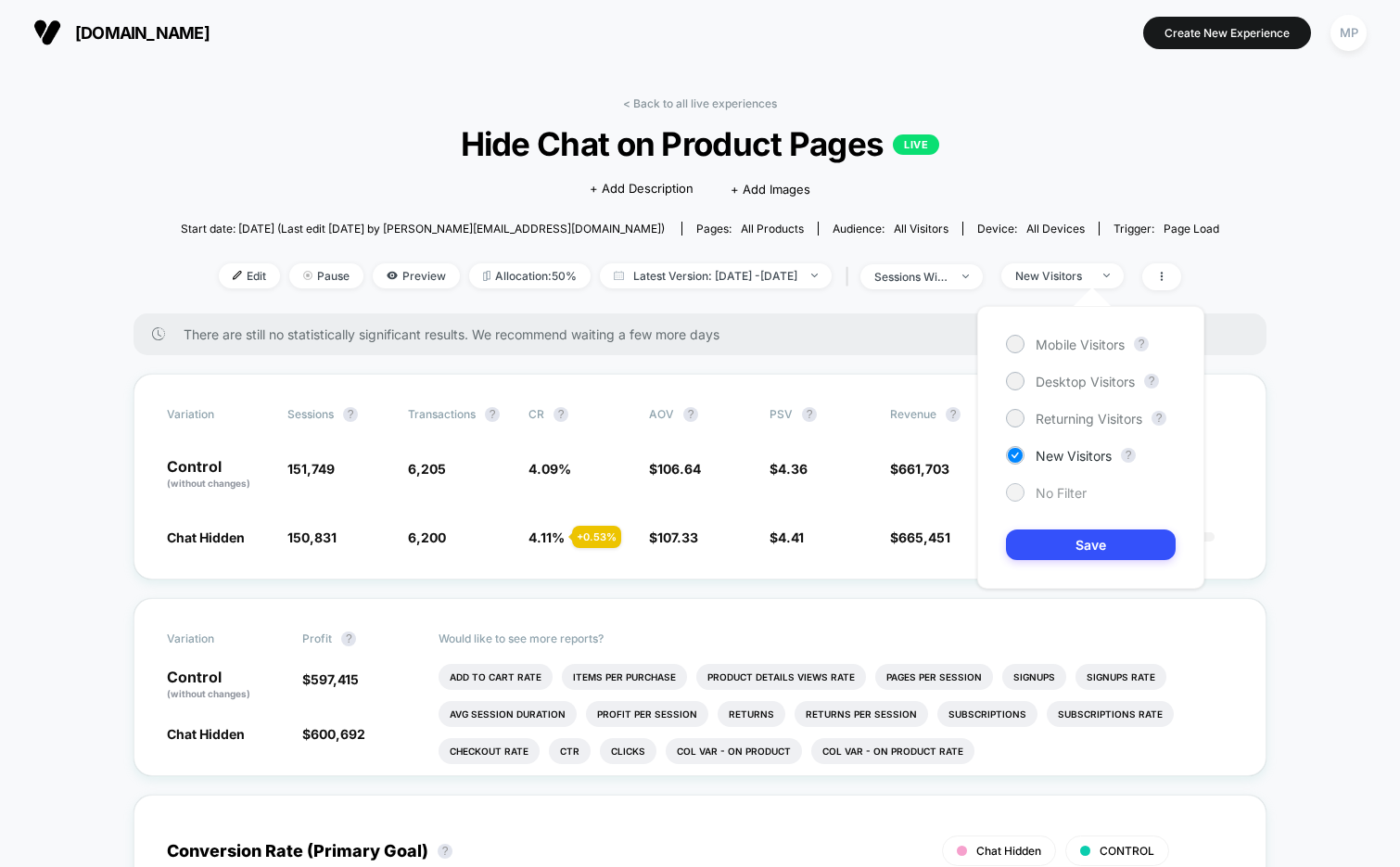
click at [1056, 489] on span "No Filter" at bounding box center [1061, 493] width 51 height 16
click at [1054, 546] on button "Save" at bounding box center [1091, 545] width 169 height 30
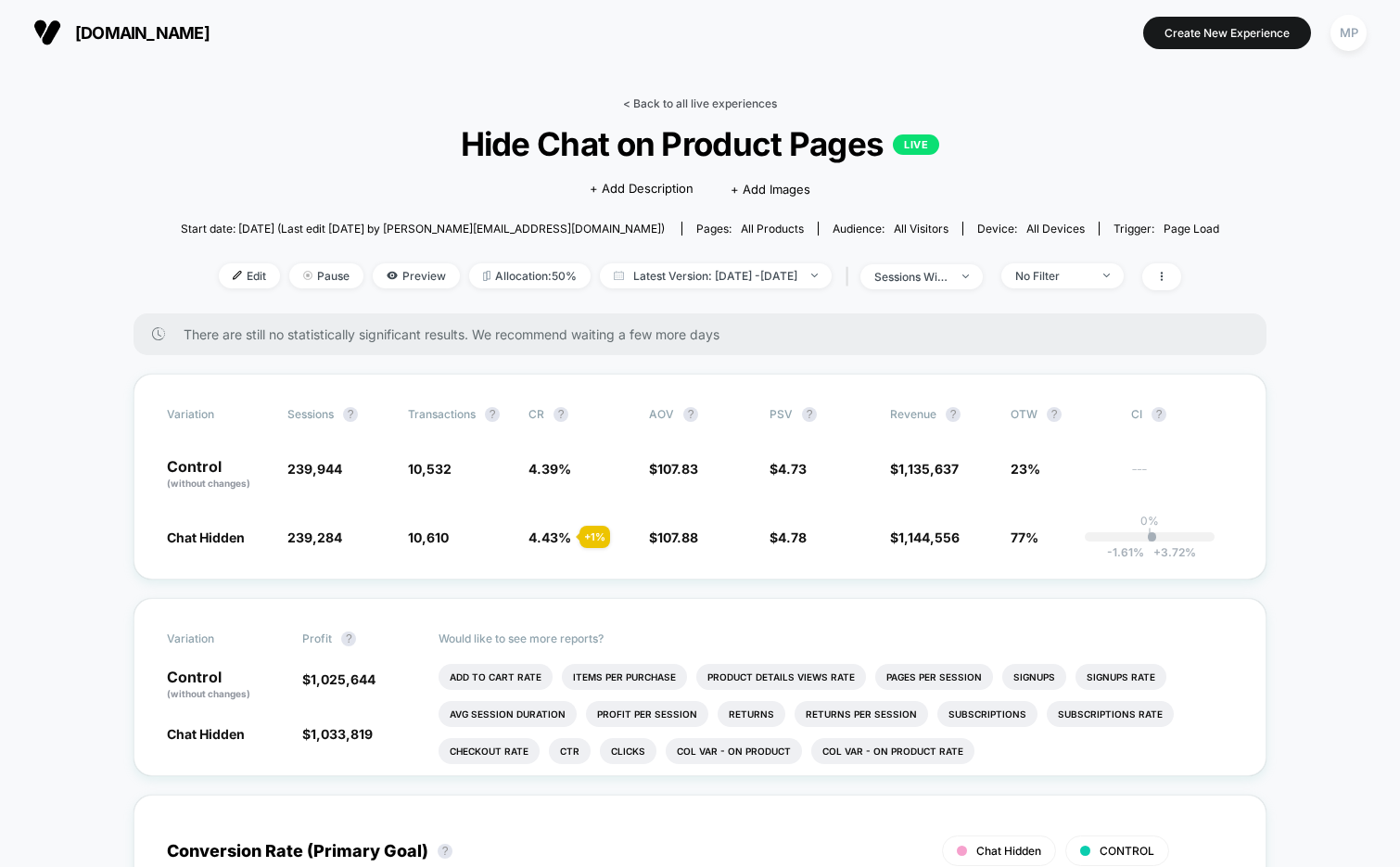
click at [653, 97] on link "< Back to all live experiences" at bounding box center [700, 103] width 154 height 14
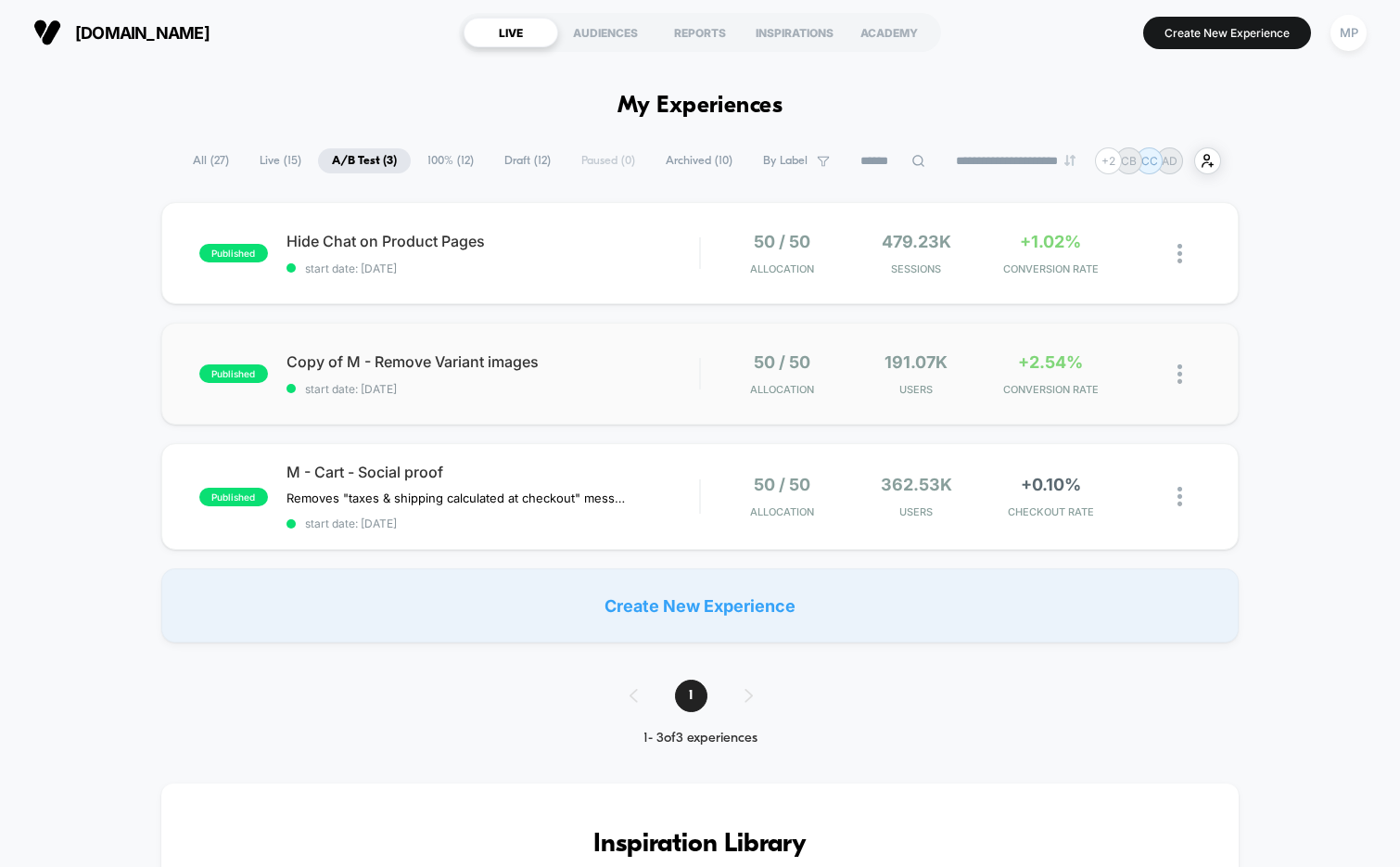
click at [515, 413] on div "published Copy of M - Remove Variant images start date: 8/5/2025 50 / 50 Alloca…" at bounding box center [701, 373] width 1078 height 102
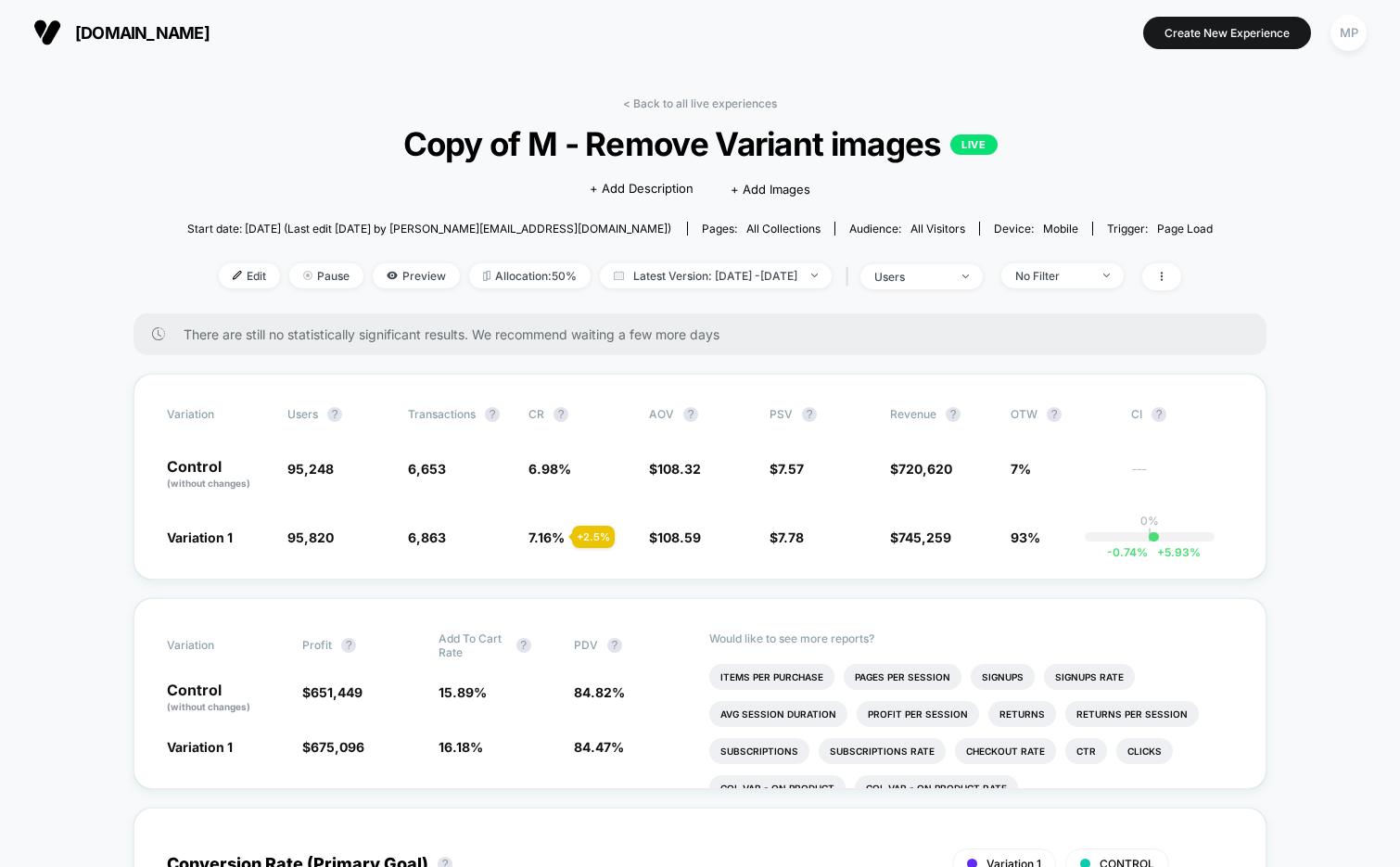
click at [721, 286] on div "Edit Pause Preview Allocation: 50% Latest Version: Aug 5, 2025 - Aug 28, 2025 |…" at bounding box center [700, 276] width 1026 height 26
click at [722, 276] on span "Latest Version: Aug 5, 2025 - Aug 28, 2025" at bounding box center [715, 275] width 232 height 25
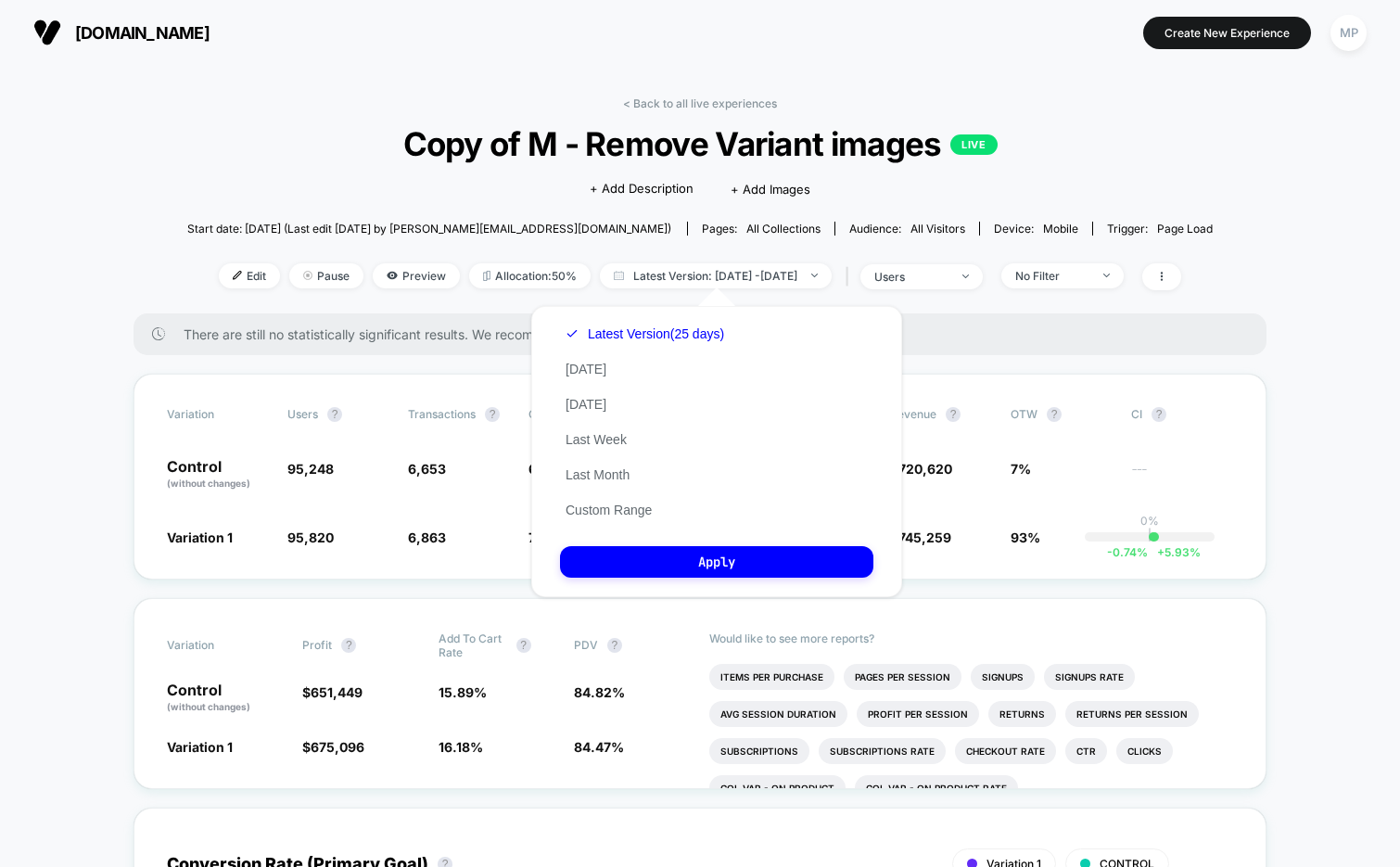
click at [660, 213] on div "Start date: 8/5/2025 (Last edit 8/5/2025 by christianc@kanefootwear.com) Pages:…" at bounding box center [700, 229] width 1026 height 32
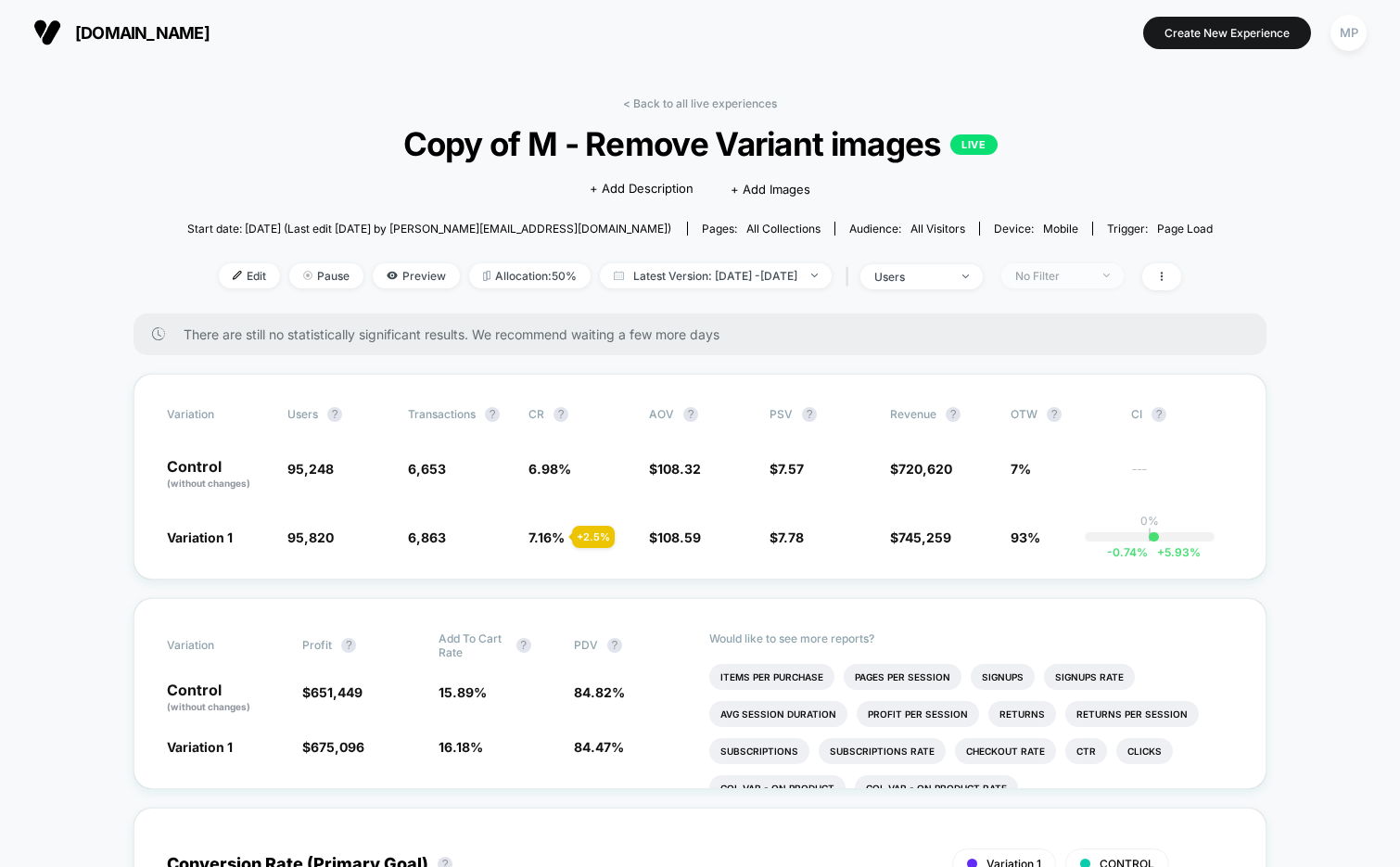
click at [1090, 269] on div "No Filter" at bounding box center [1052, 275] width 74 height 14
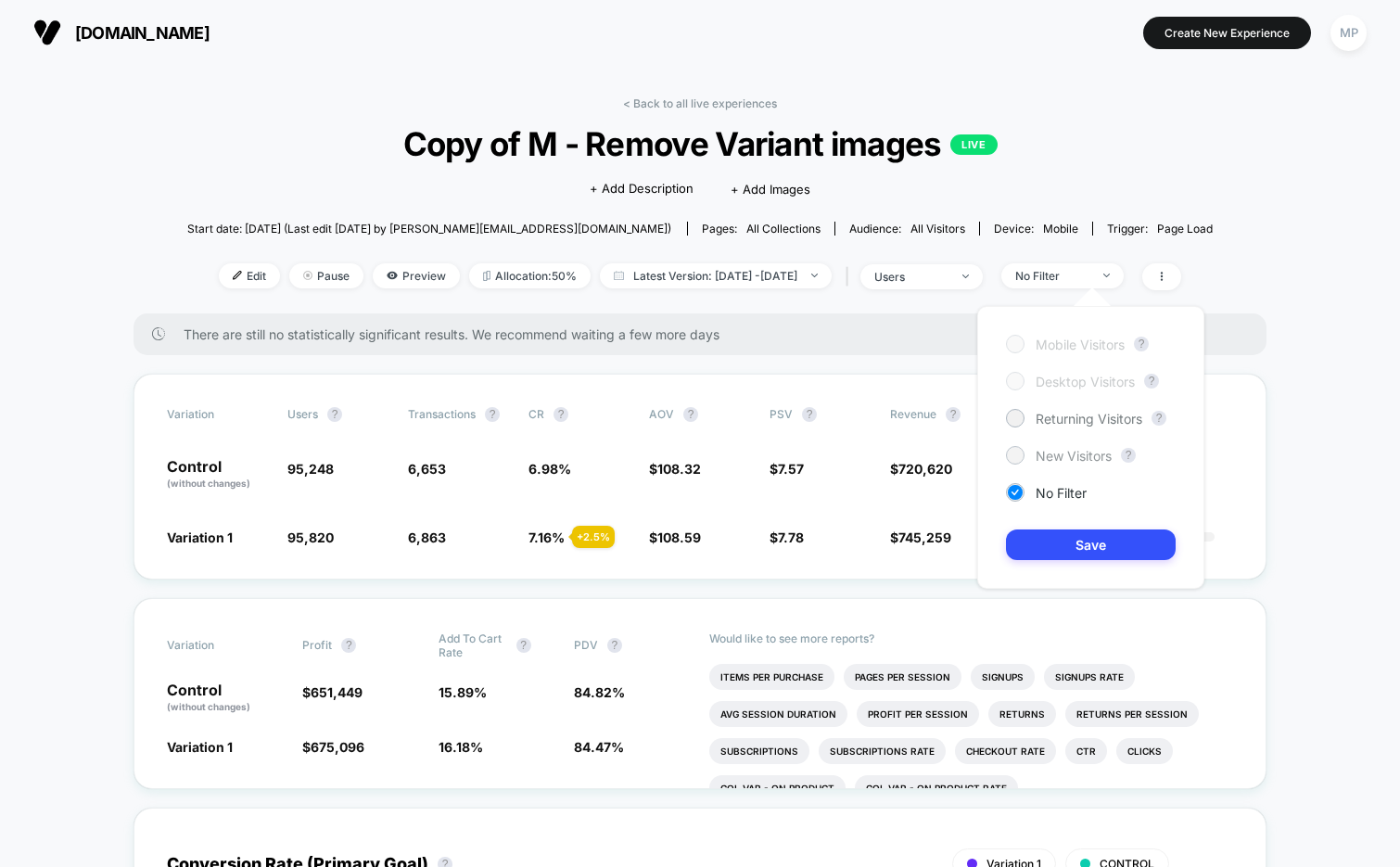
click at [1062, 458] on span "New Visitors" at bounding box center [1074, 456] width 76 height 16
click at [1059, 549] on button "Save" at bounding box center [1091, 545] width 169 height 30
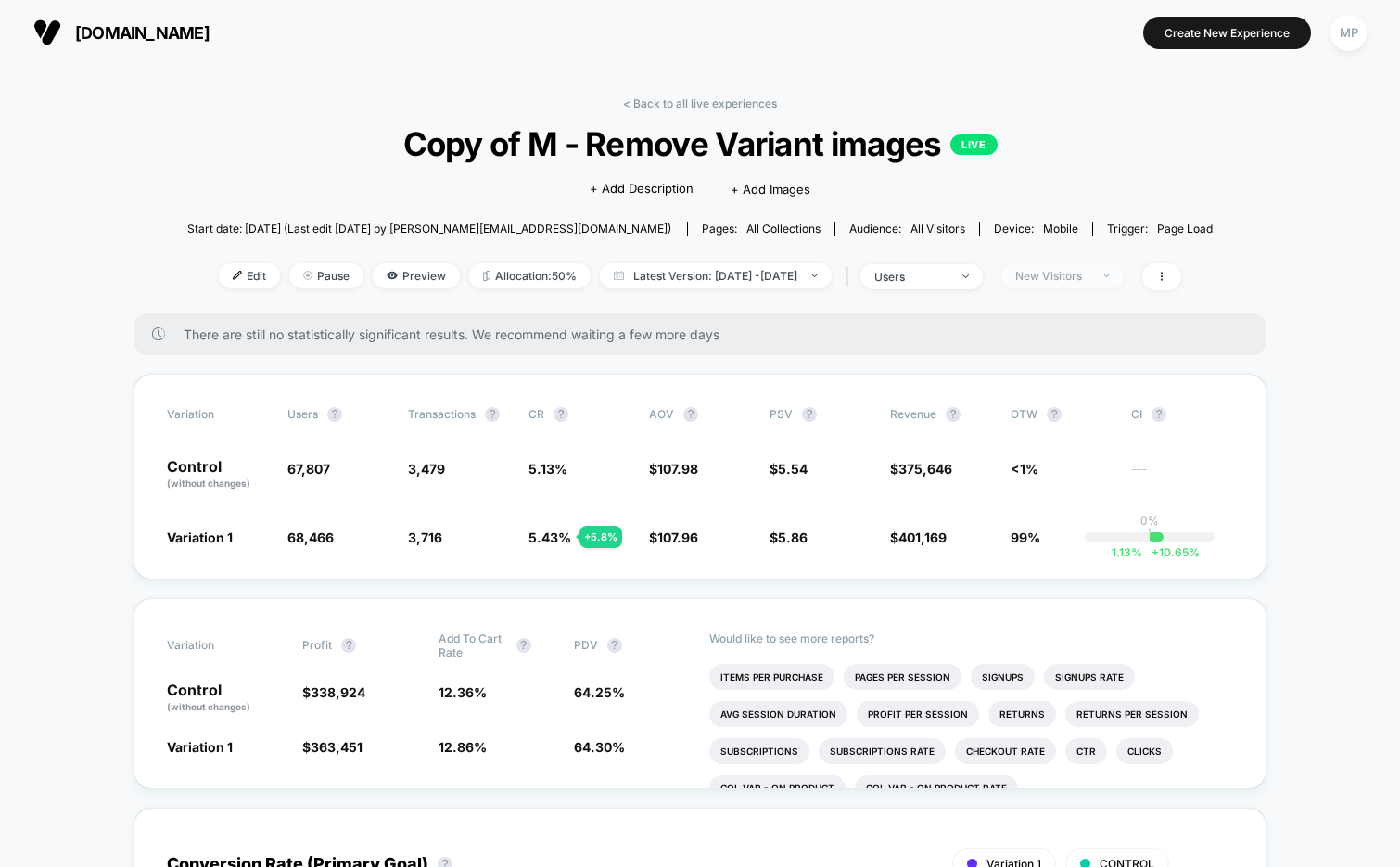
click at [1090, 269] on div "New Visitors" at bounding box center [1052, 275] width 74 height 14
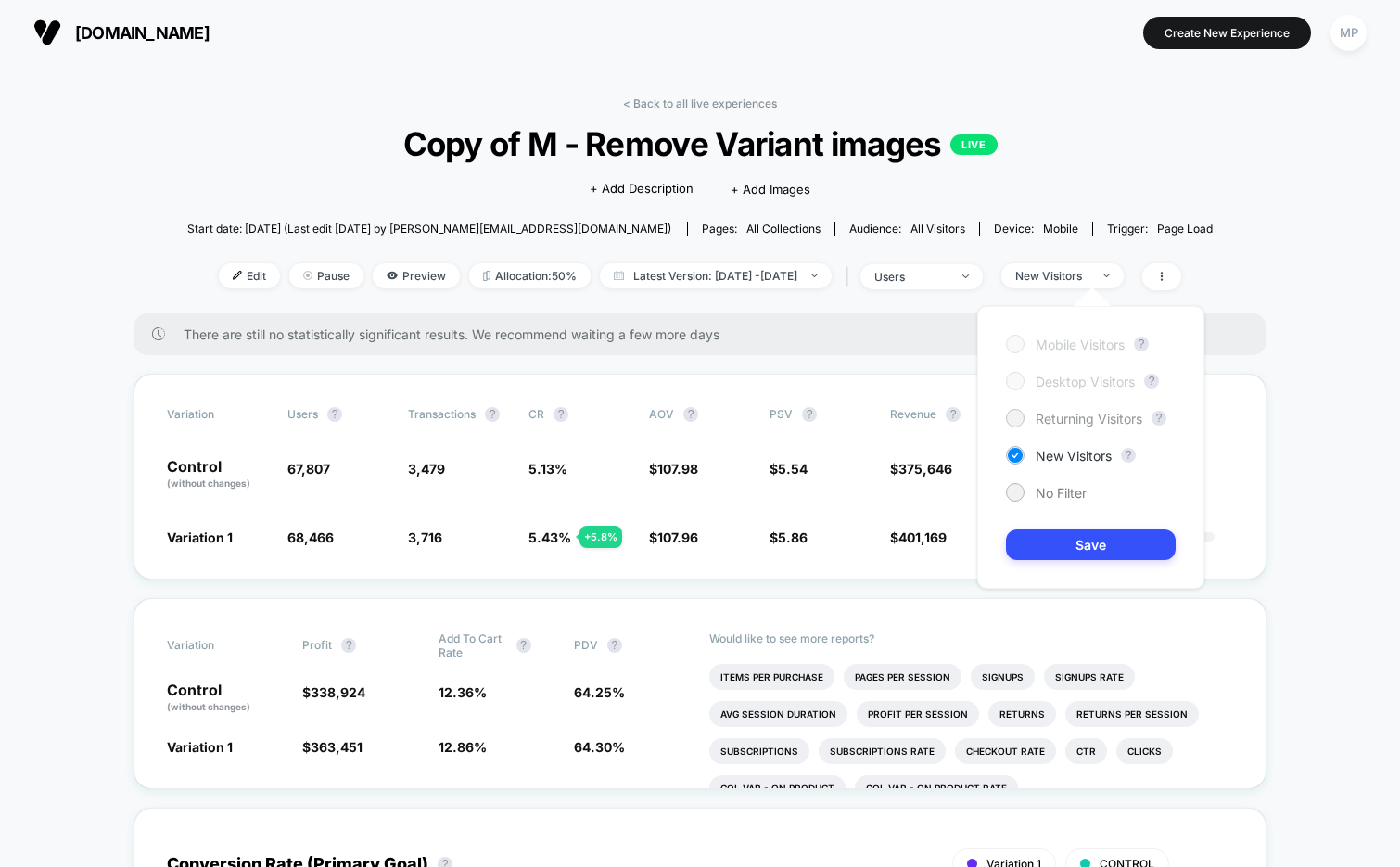
click at [1031, 421] on div "Returning Visitors" at bounding box center [1075, 418] width 136 height 19
click at [1060, 543] on button "Save" at bounding box center [1091, 545] width 169 height 30
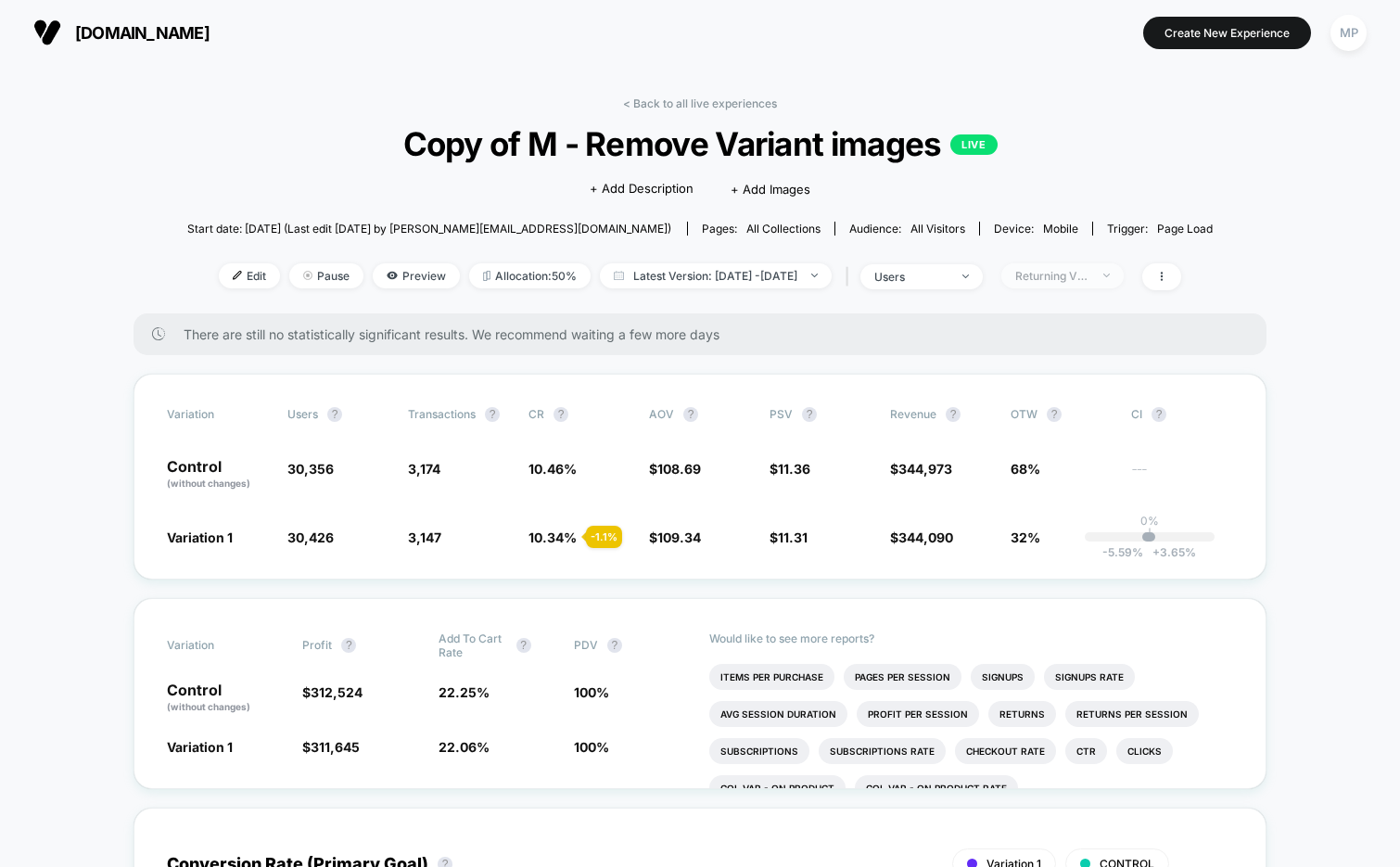
click at [1084, 283] on span "Returning Visitors" at bounding box center [1062, 275] width 122 height 25
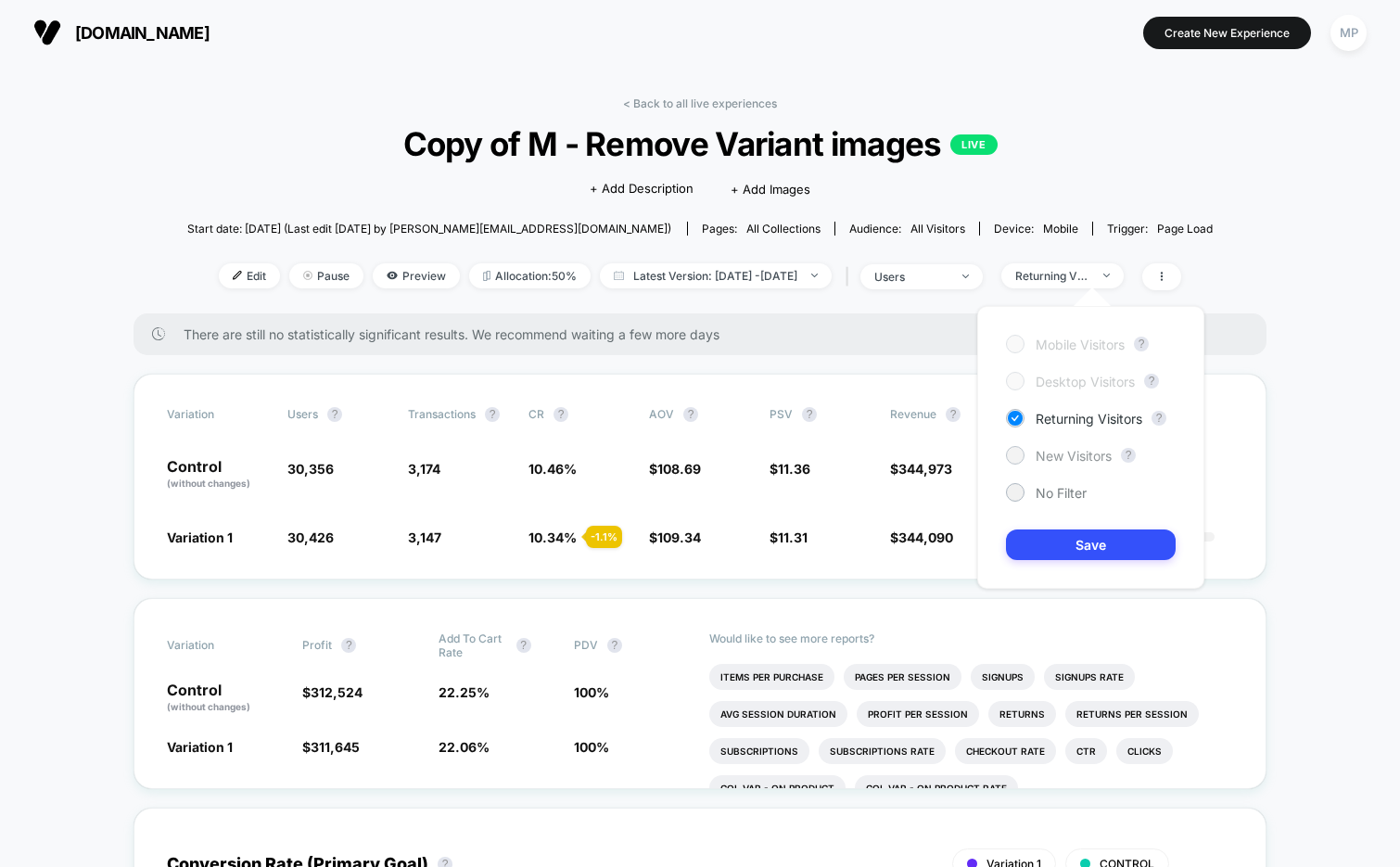
click at [1050, 455] on span "New Visitors" at bounding box center [1074, 456] width 76 height 16
click at [1035, 549] on button "Save" at bounding box center [1091, 545] width 169 height 30
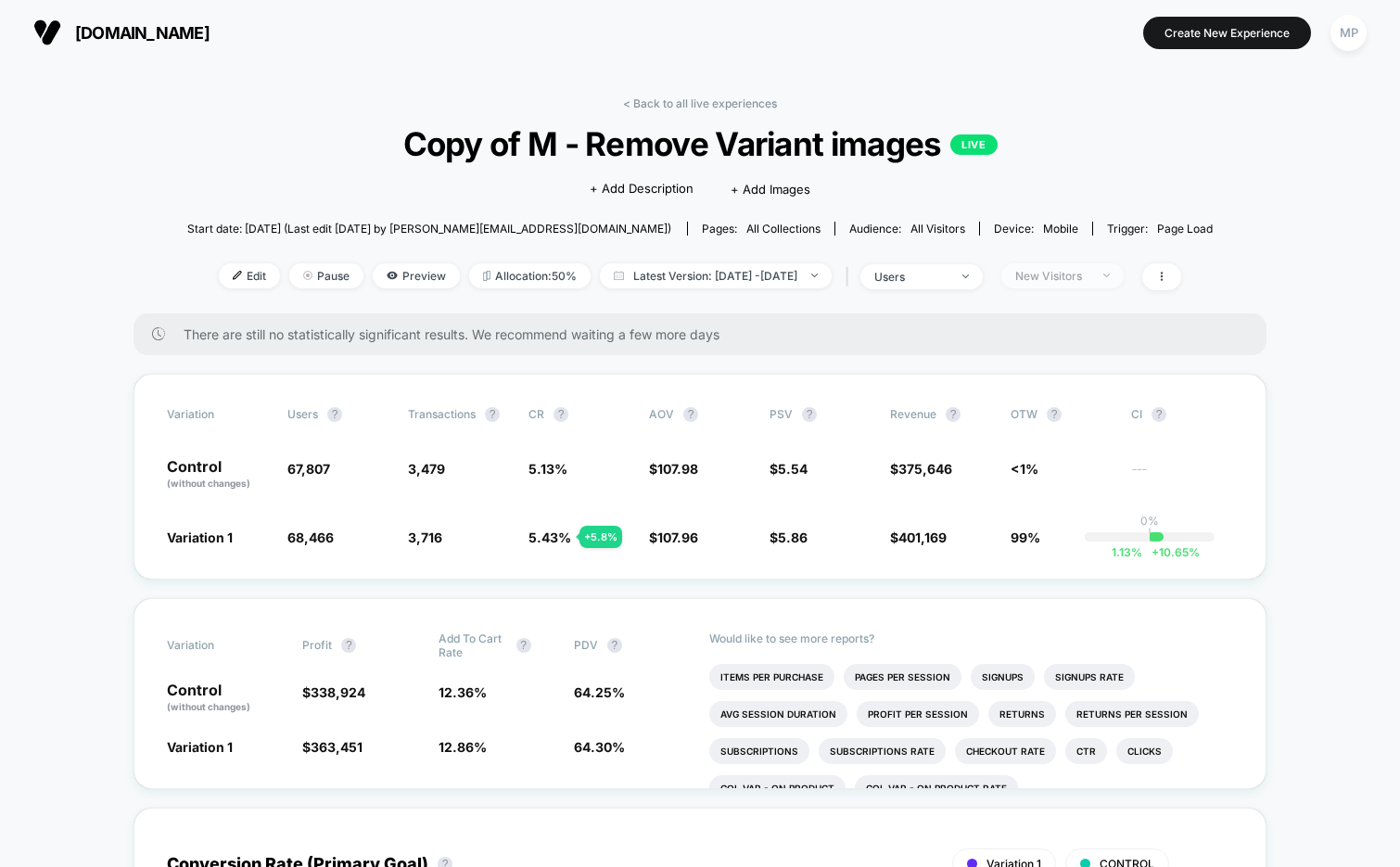
click at [1100, 265] on span "New Visitors" at bounding box center [1062, 275] width 122 height 25
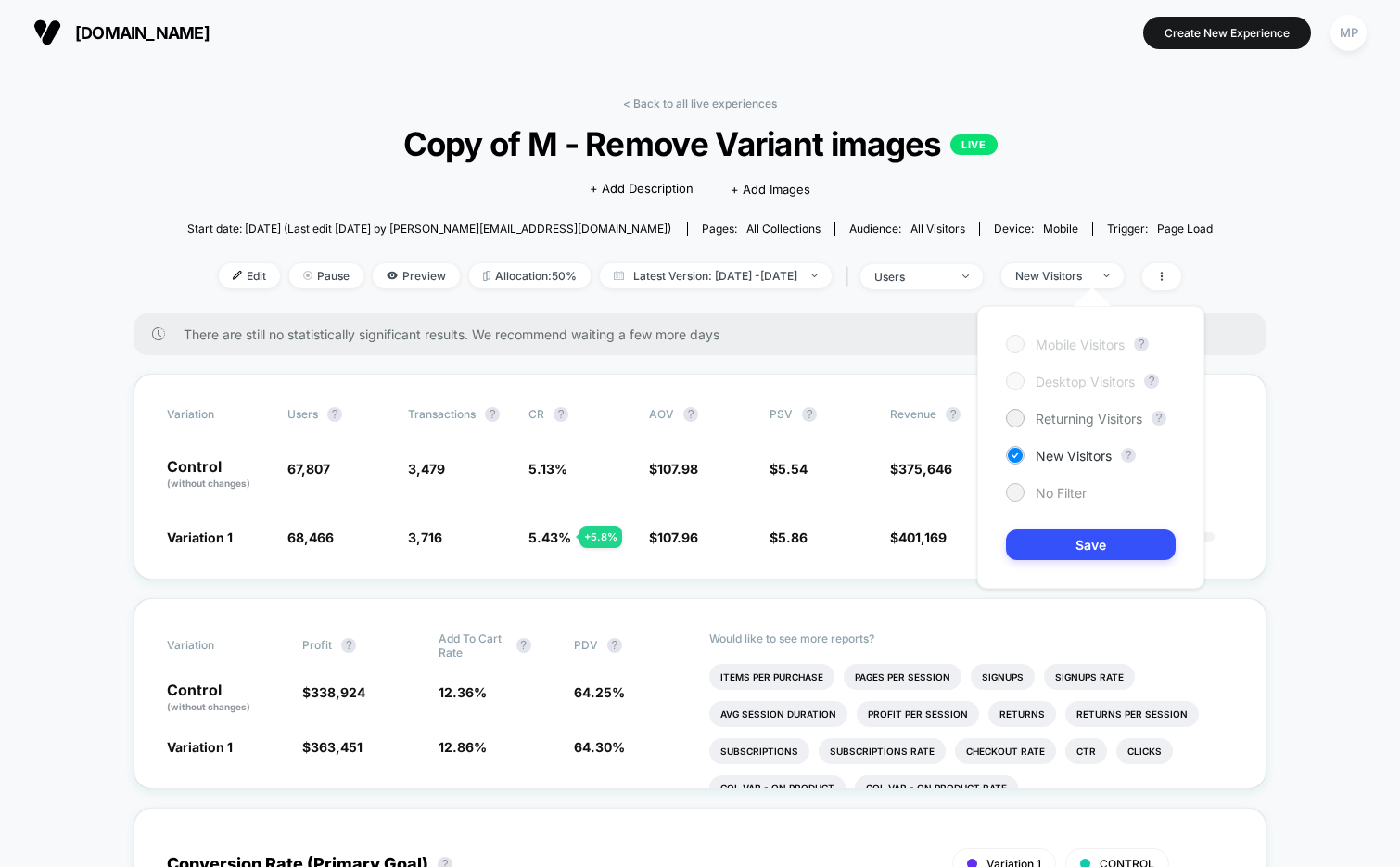
click at [1051, 494] on span "No Filter" at bounding box center [1061, 493] width 51 height 16
click at [1037, 551] on button "Save" at bounding box center [1091, 545] width 169 height 30
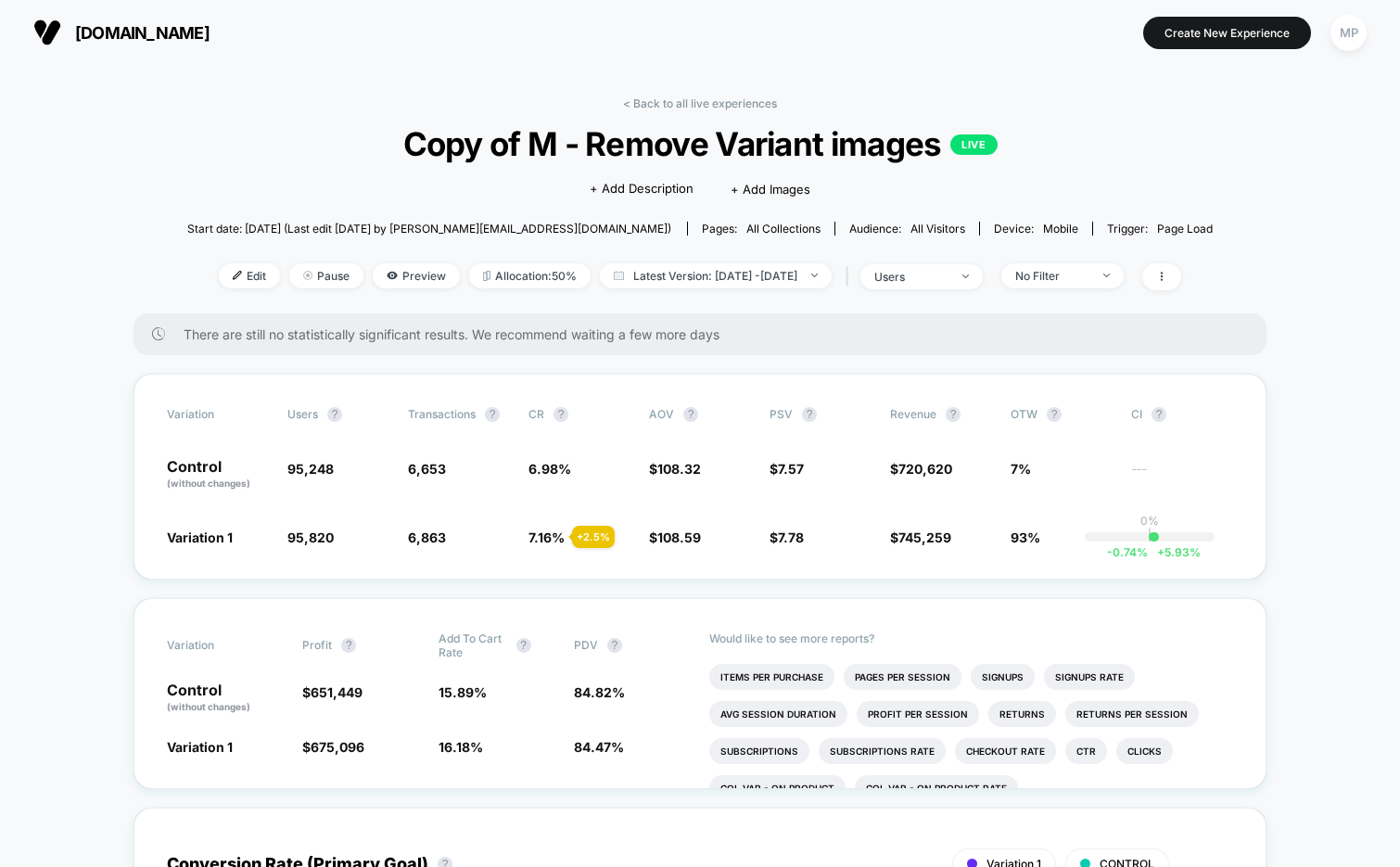
click at [1059, 288] on div "Edit Pause Preview Allocation: 50% Latest Version: Aug 5, 2025 - Aug 28, 2025 |…" at bounding box center [700, 276] width 1026 height 26
click at [1061, 278] on div "No Filter" at bounding box center [1052, 275] width 74 height 14
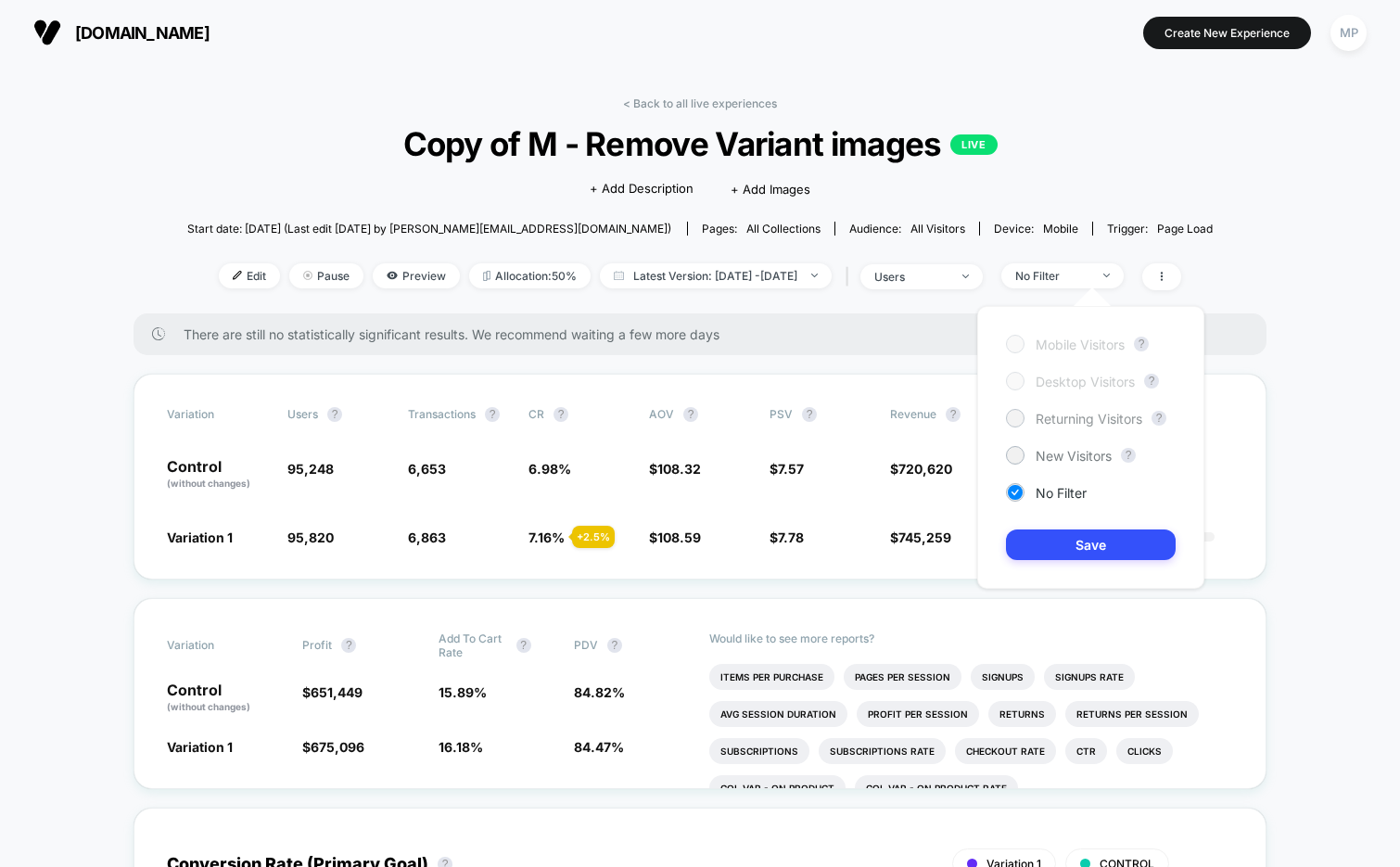
click at [1049, 420] on span "Returning Visitors" at bounding box center [1089, 418] width 107 height 16
click at [1049, 543] on button "Save" at bounding box center [1091, 545] width 169 height 30
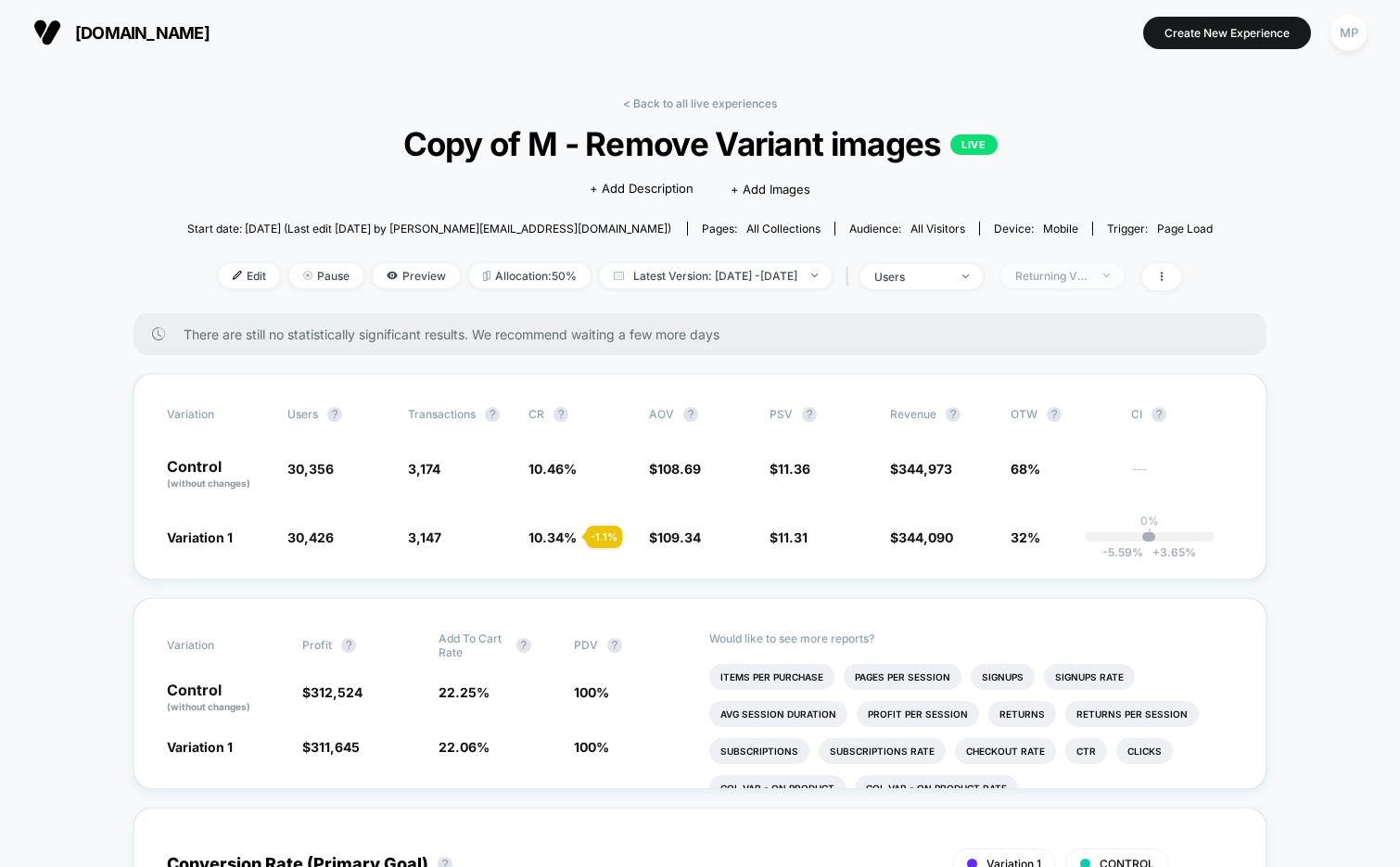
click at [1081, 275] on div "Returning Visitors" at bounding box center [1052, 275] width 74 height 14
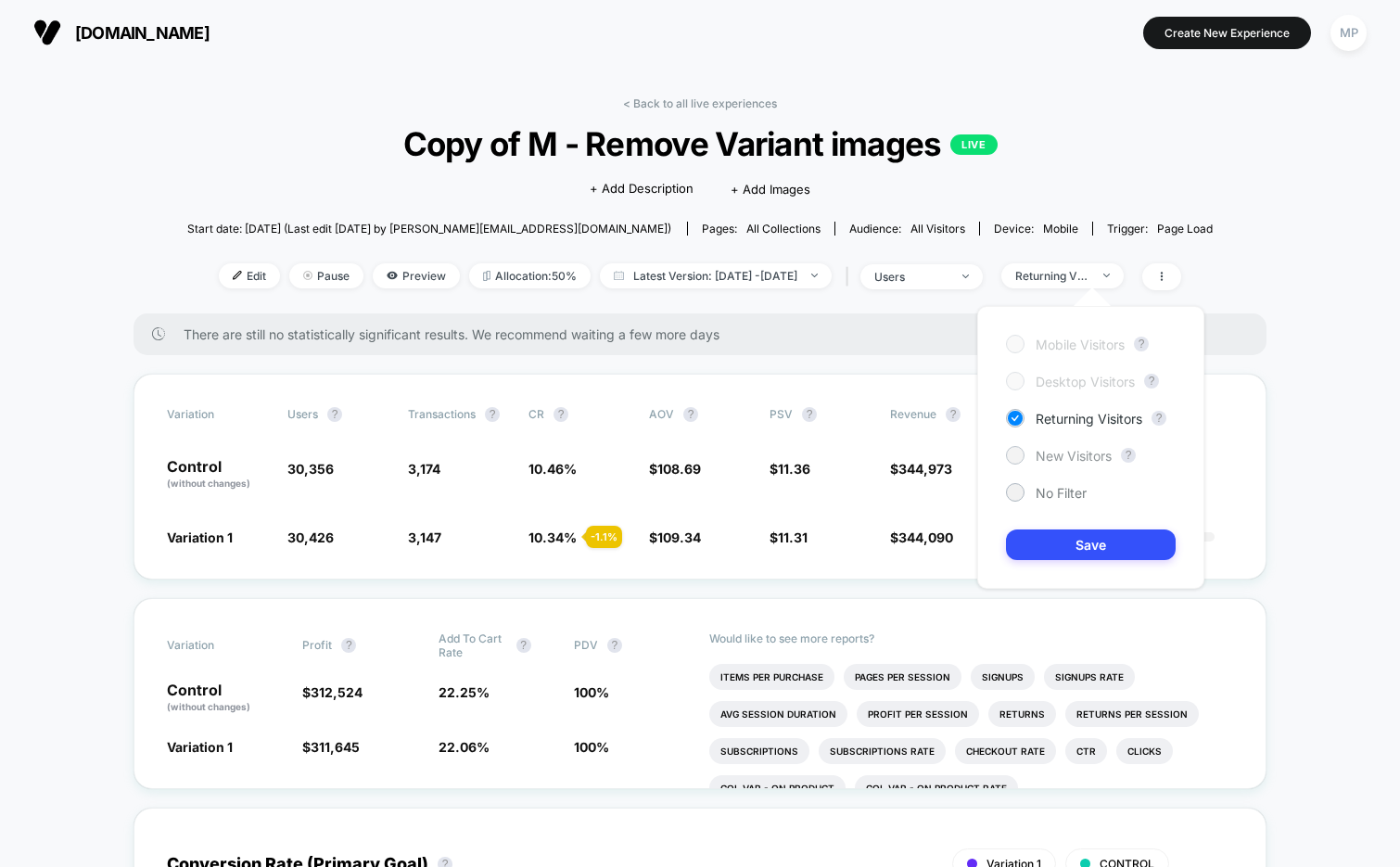
click at [1057, 450] on span "New Visitors" at bounding box center [1074, 456] width 76 height 16
click at [1048, 529] on button "Save" at bounding box center [1091, 545] width 169 height 30
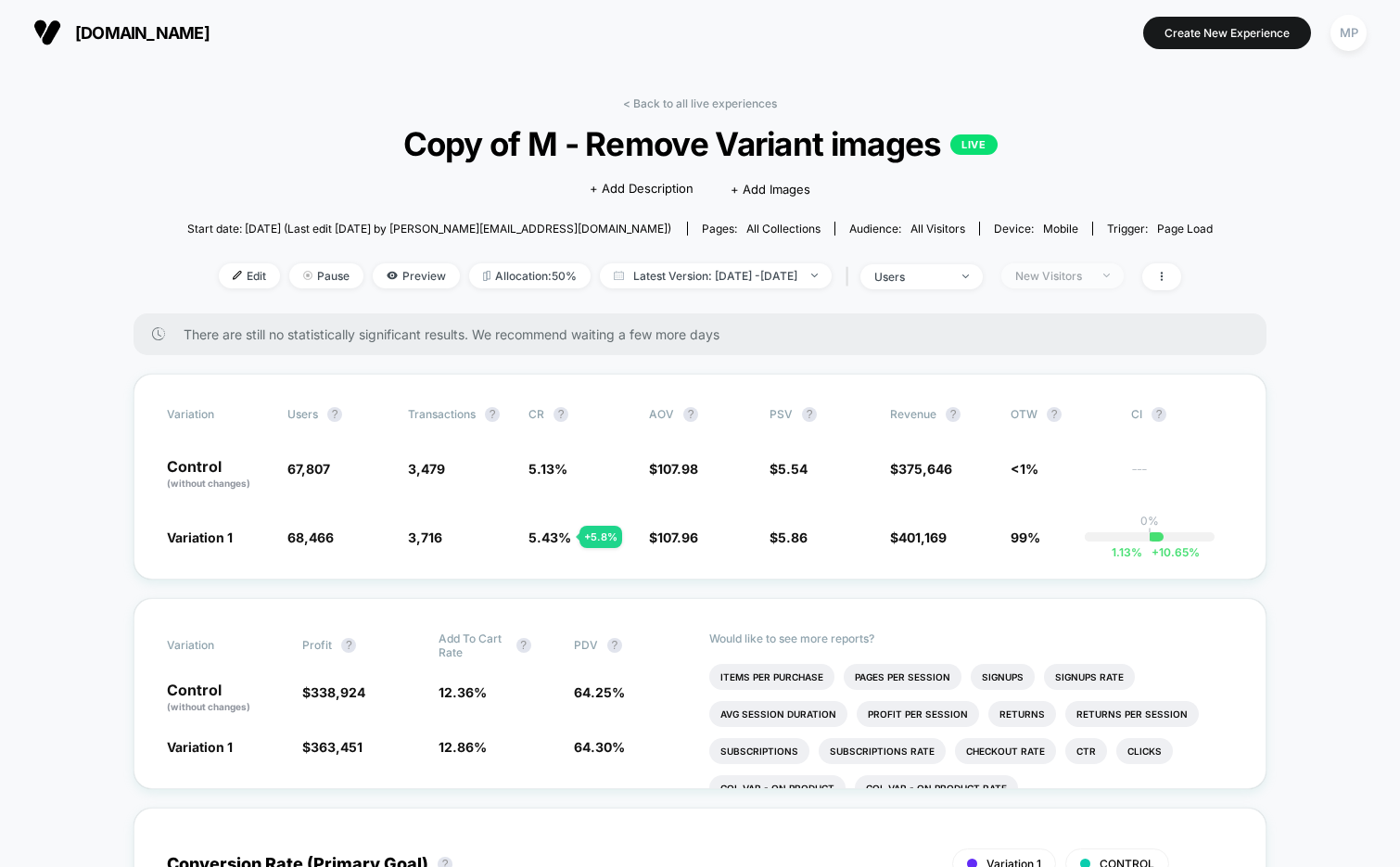
click at [1066, 282] on span "New Visitors" at bounding box center [1062, 275] width 122 height 25
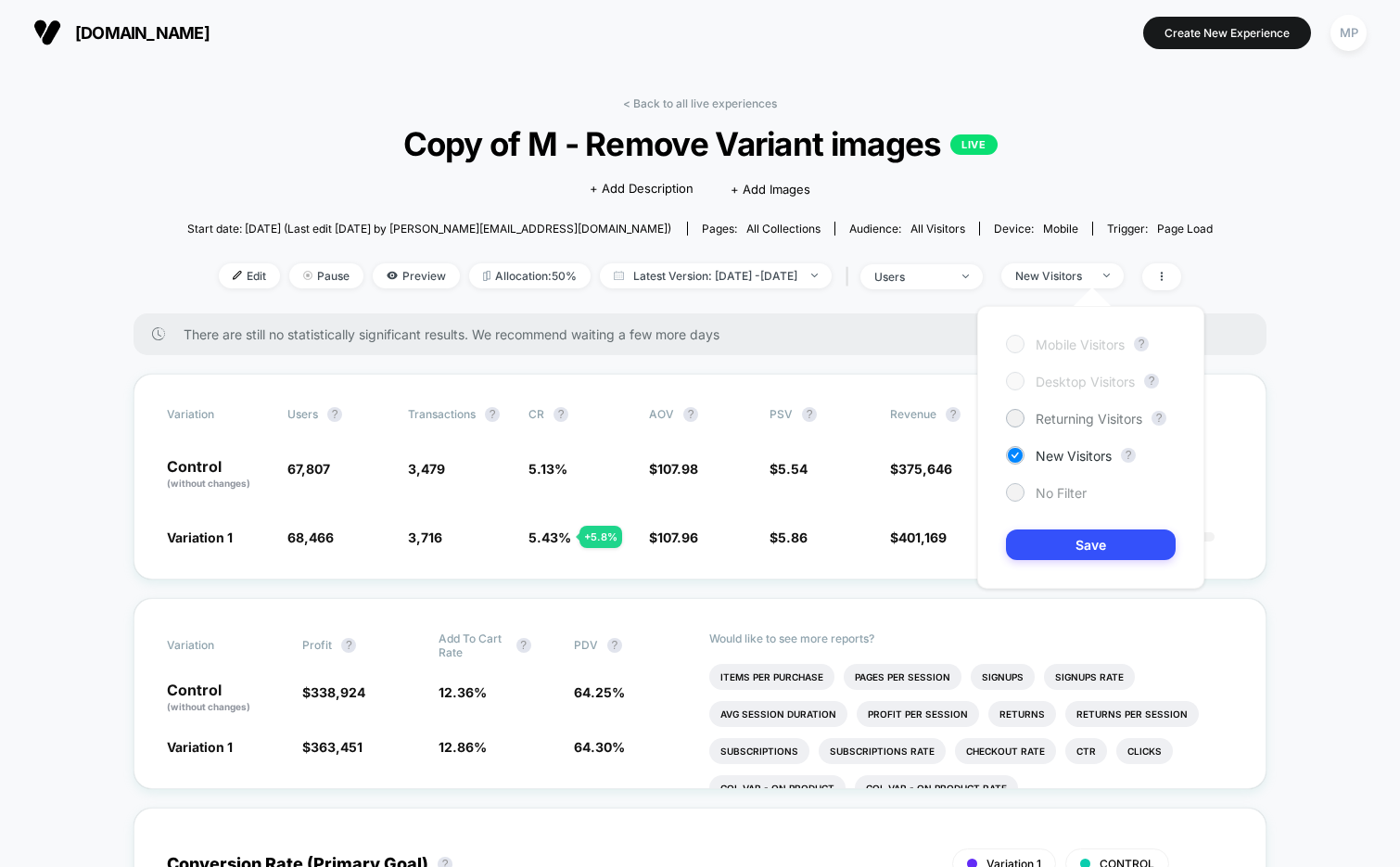
click at [1036, 494] on span "No Filter" at bounding box center [1061, 493] width 51 height 16
click at [1036, 563] on div "Mobile Visitors ? Desktop Visitors ? Returning Visitors ? New Visitors ? No Fil…" at bounding box center [1091, 447] width 227 height 283
click at [1052, 544] on button "Save" at bounding box center [1091, 545] width 169 height 30
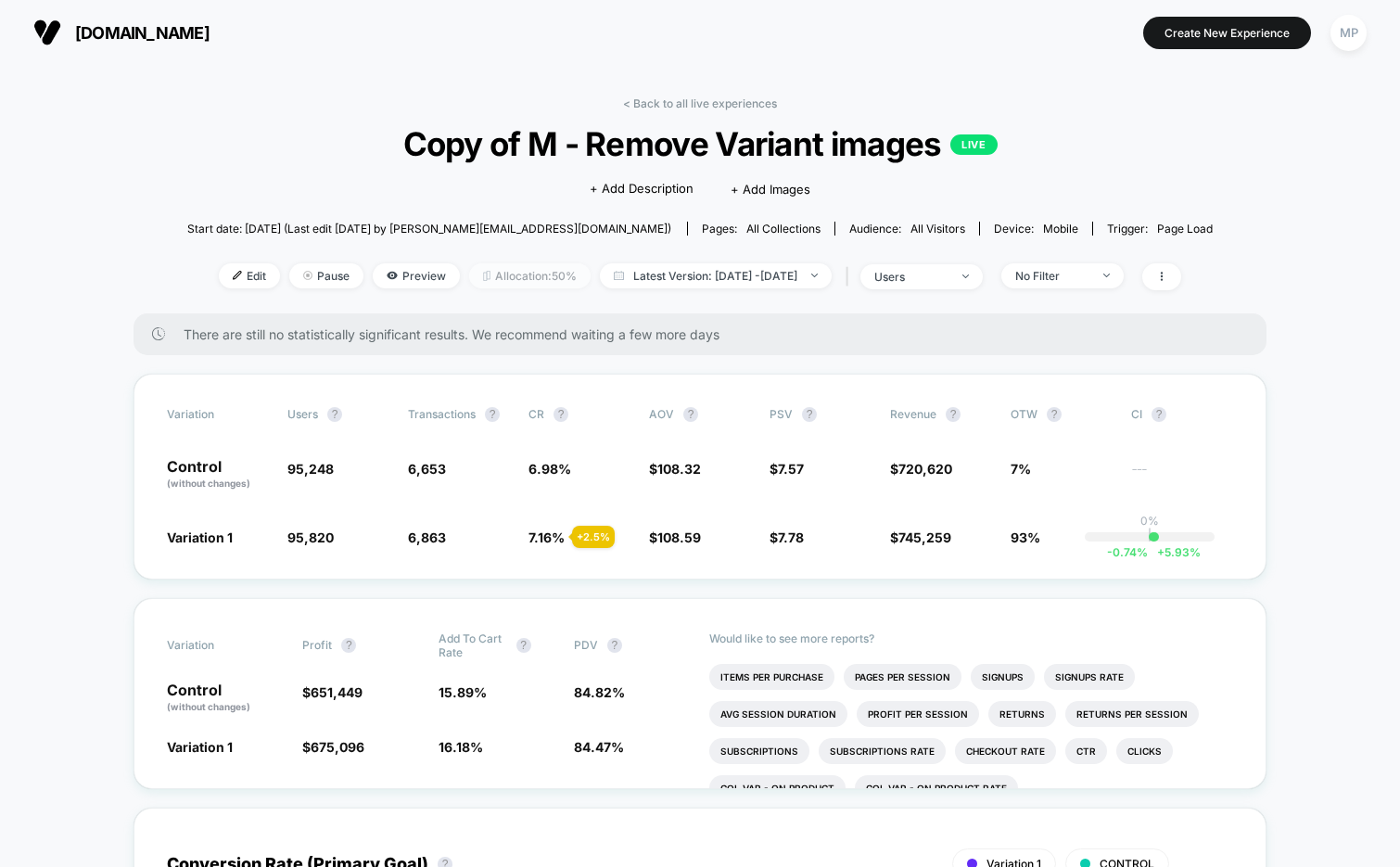
click at [504, 280] on span "Allocation: 50%" at bounding box center [530, 275] width 121 height 25
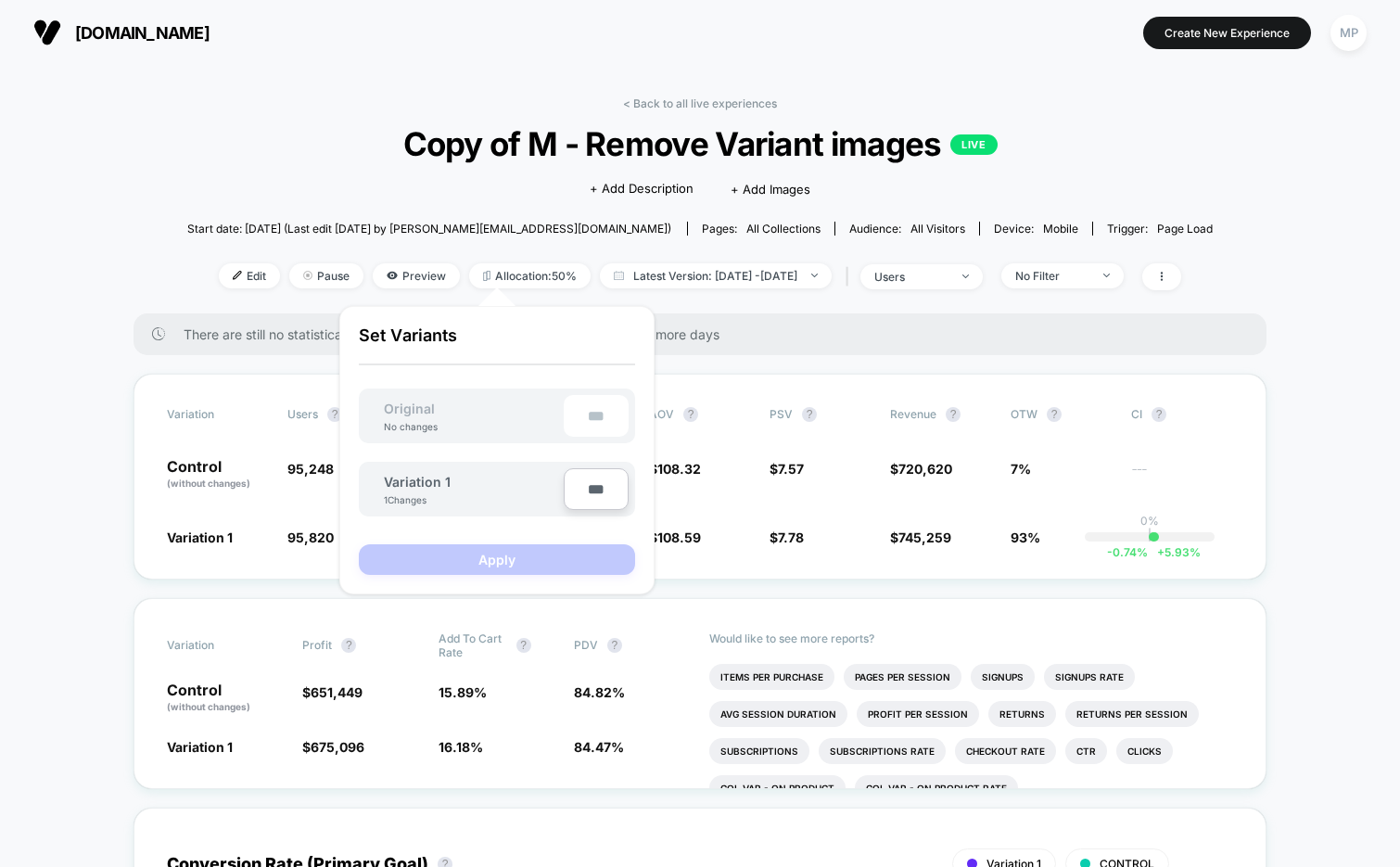
click at [589, 491] on input "***" at bounding box center [596, 489] width 65 height 42
type input "***"
type input "**"
type input "****"
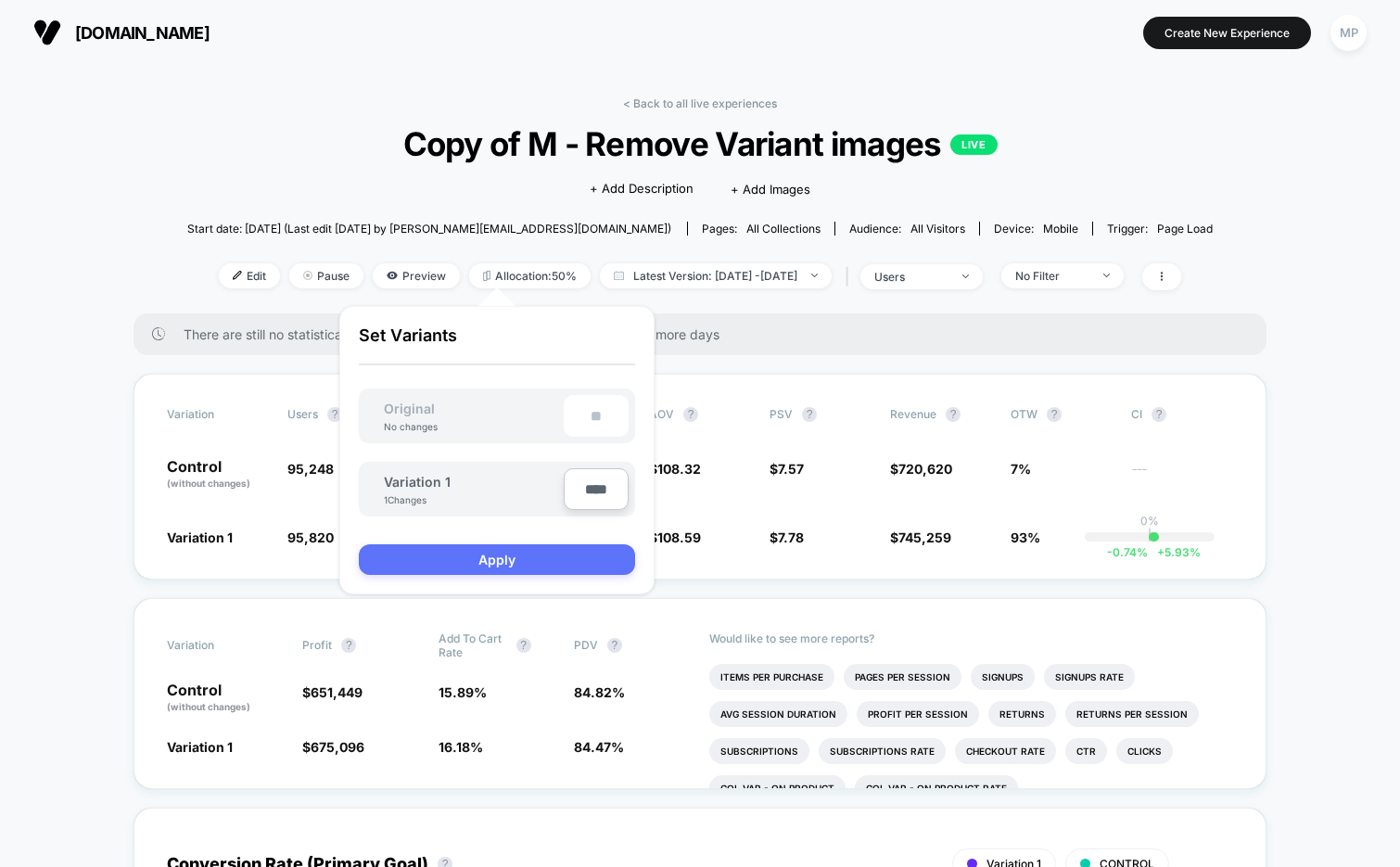
click at [525, 562] on button "Apply" at bounding box center [497, 559] width 276 height 30
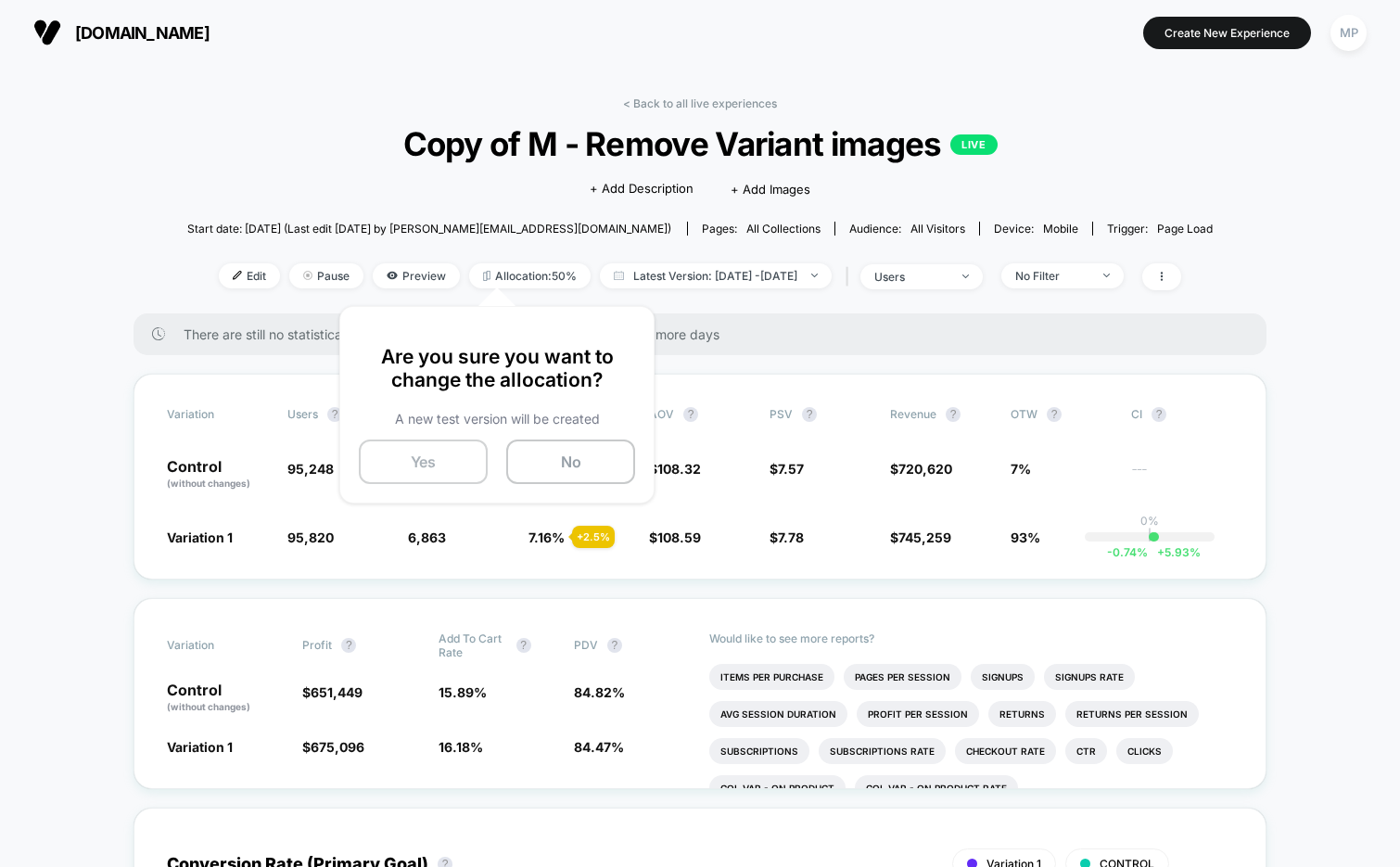
click at [422, 459] on button "Yes" at bounding box center [423, 461] width 129 height 44
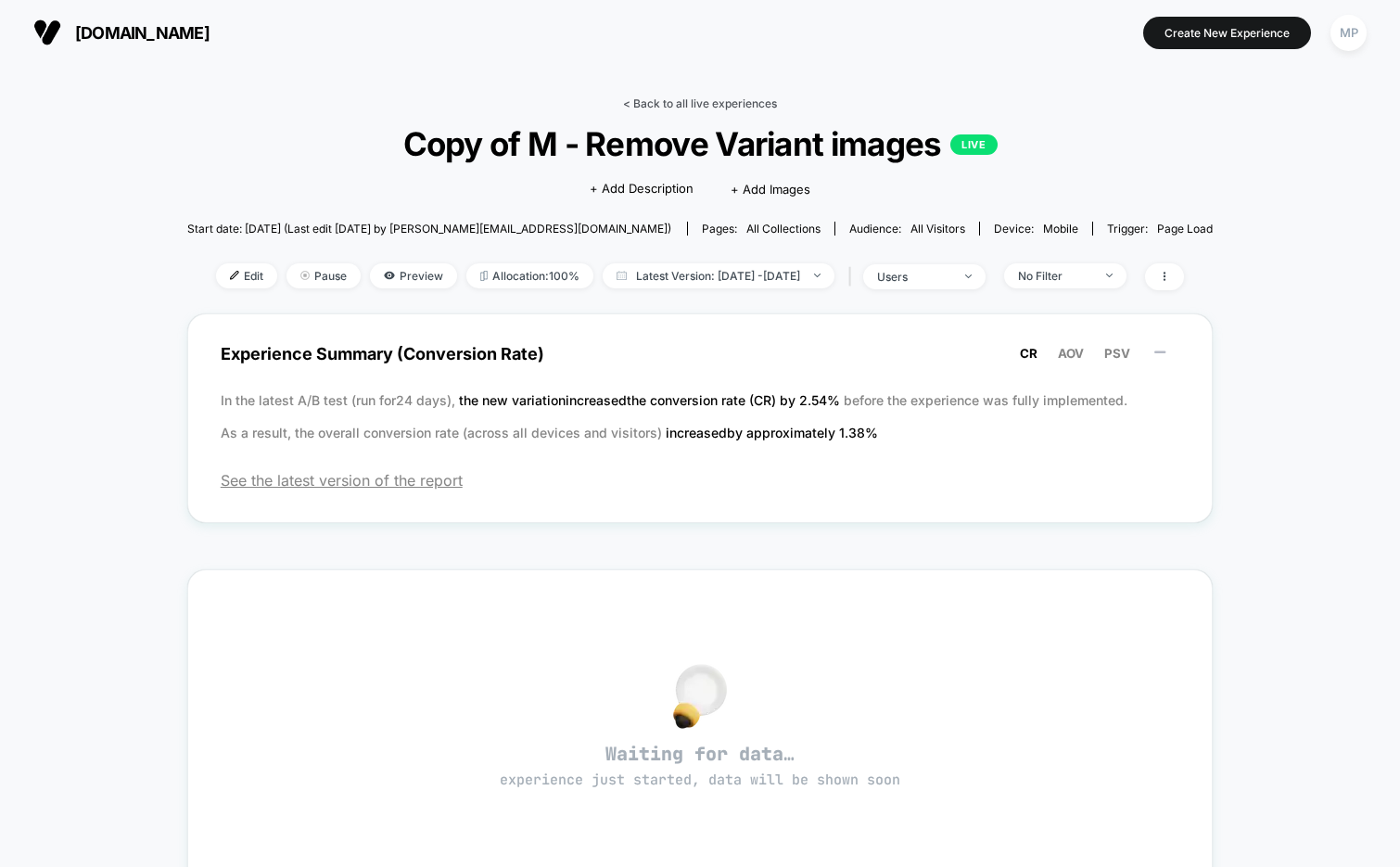
click at [707, 99] on link "< Back to all live experiences" at bounding box center [700, 103] width 154 height 14
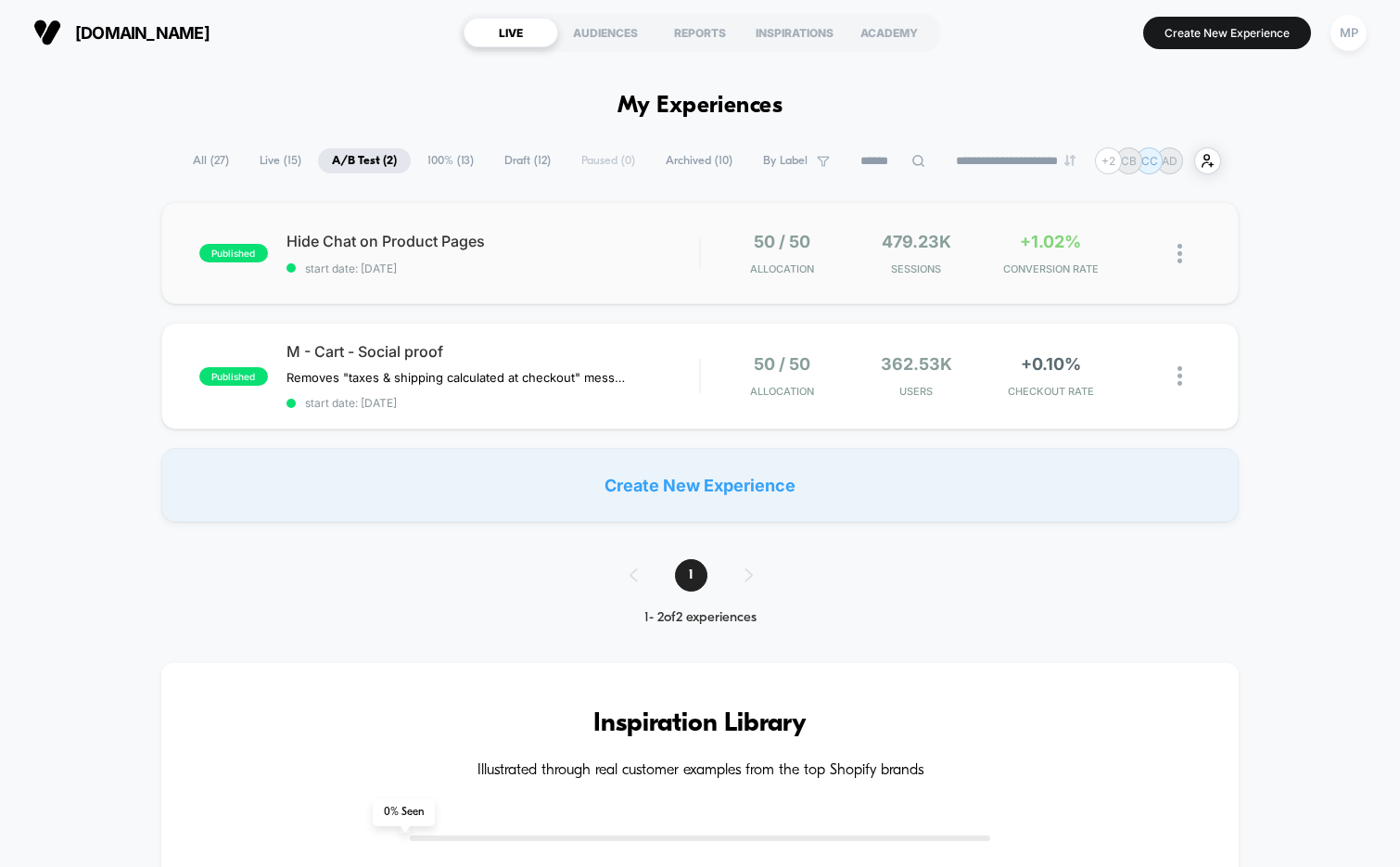
click at [483, 280] on div "published Hide Chat on Product Pages start date: 8/6/2025 50 / 50 Allocation 47…" at bounding box center [701, 253] width 1078 height 102
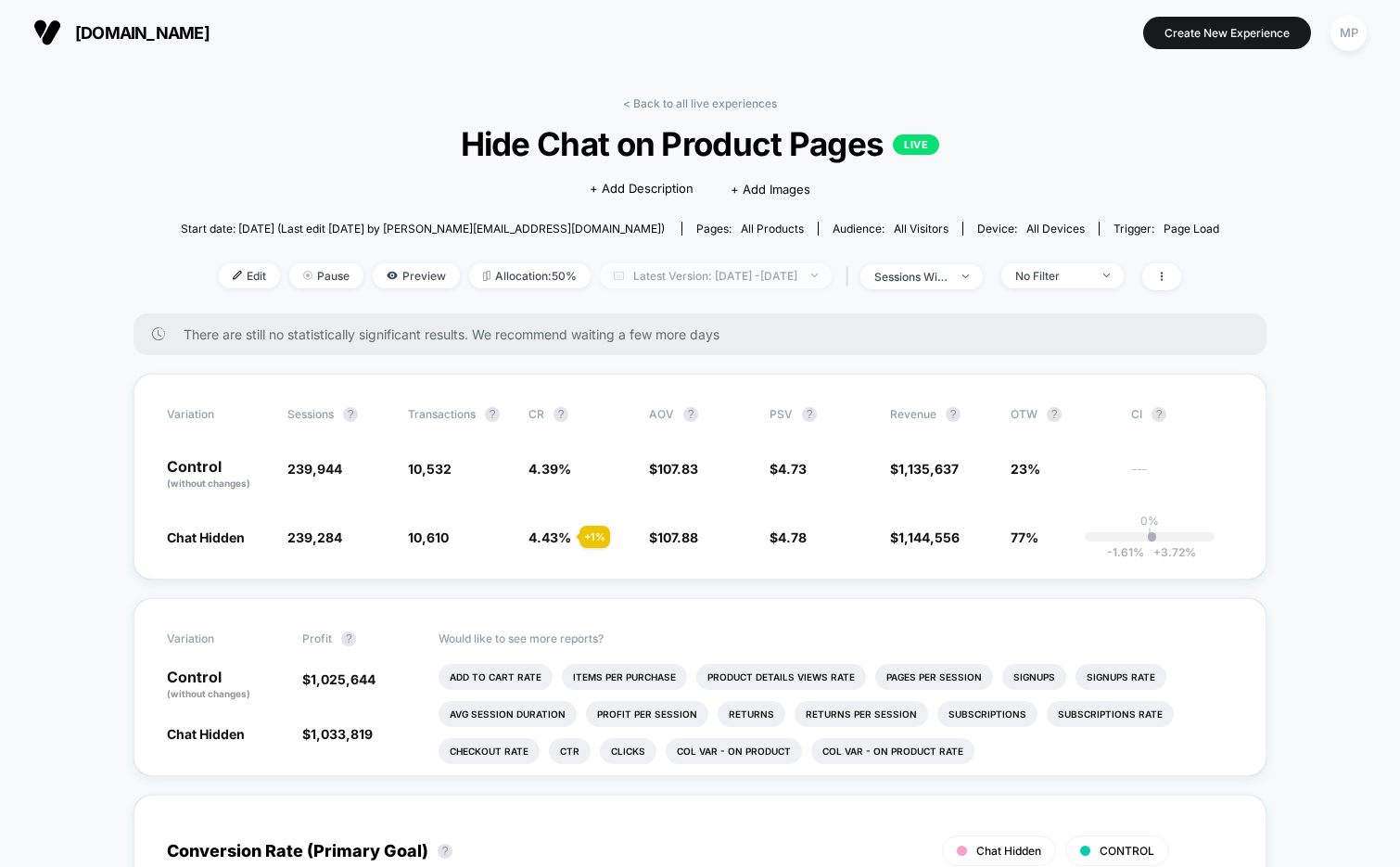
click at [744, 278] on span "Latest Version: Aug 6, 2025 - Aug 28, 2025" at bounding box center [715, 275] width 232 height 25
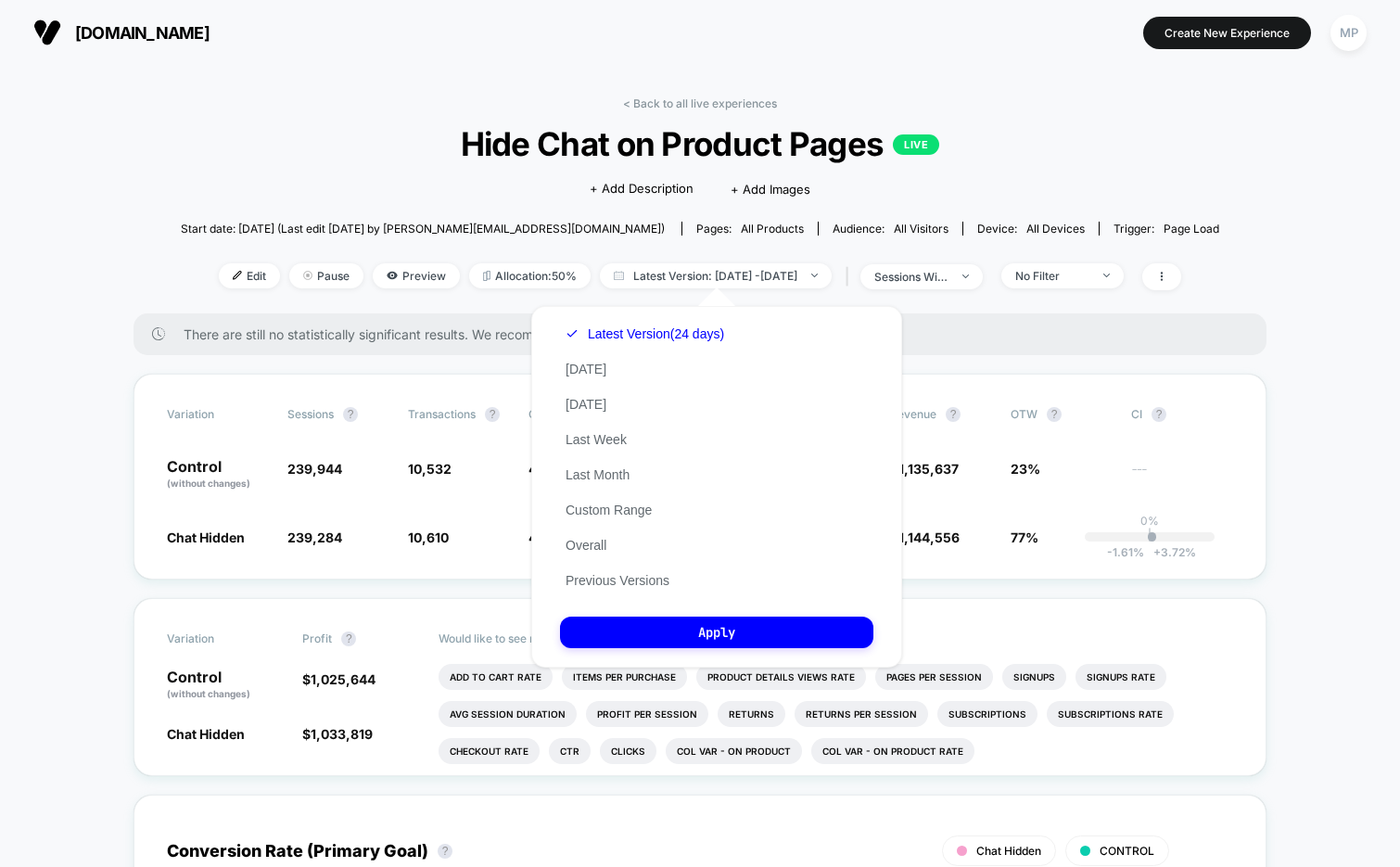
click at [391, 138] on span "Hide Chat on Product Pages LIVE" at bounding box center [700, 143] width 935 height 39
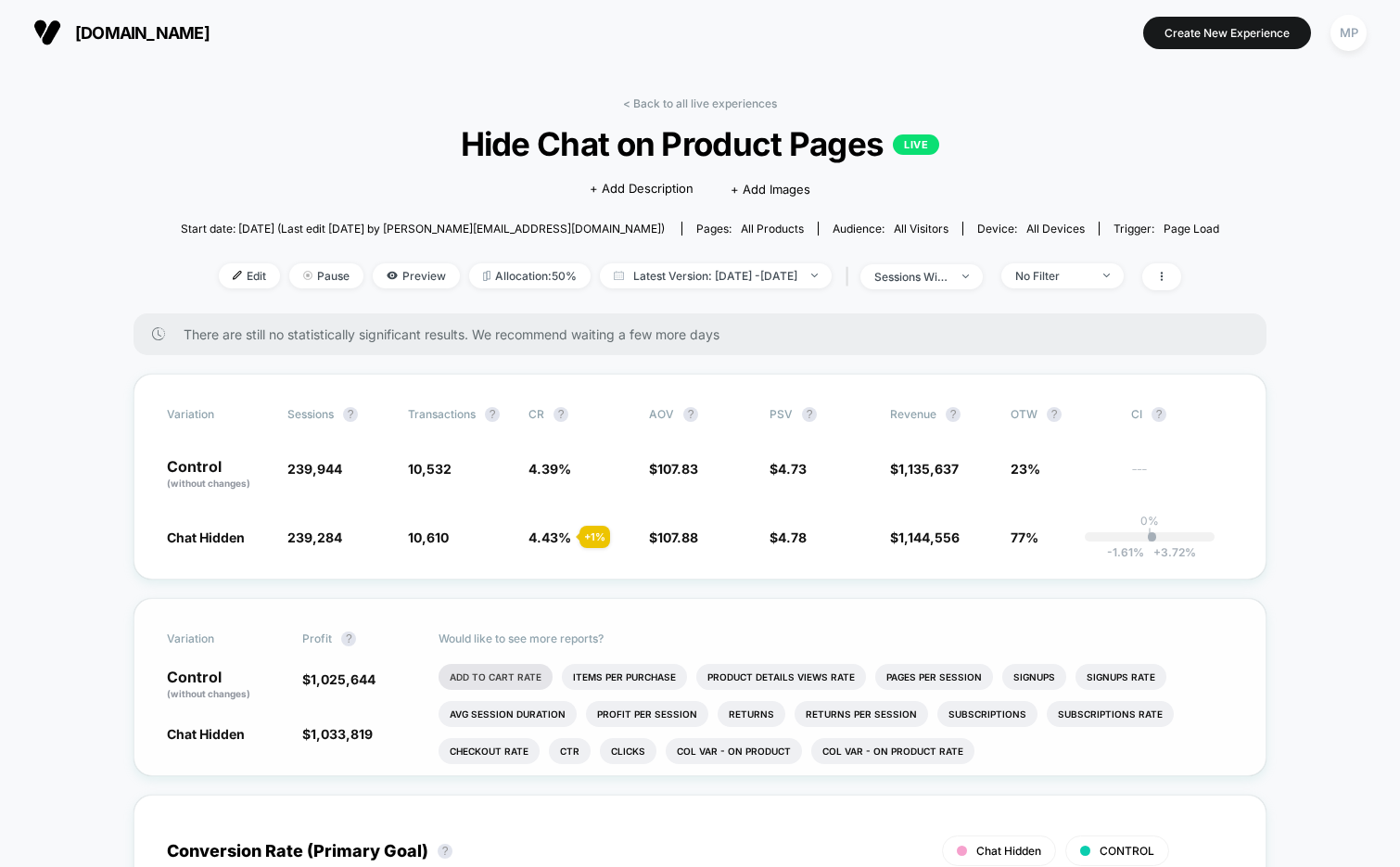
click at [490, 672] on li "Add To Cart Rate" at bounding box center [496, 676] width 114 height 26
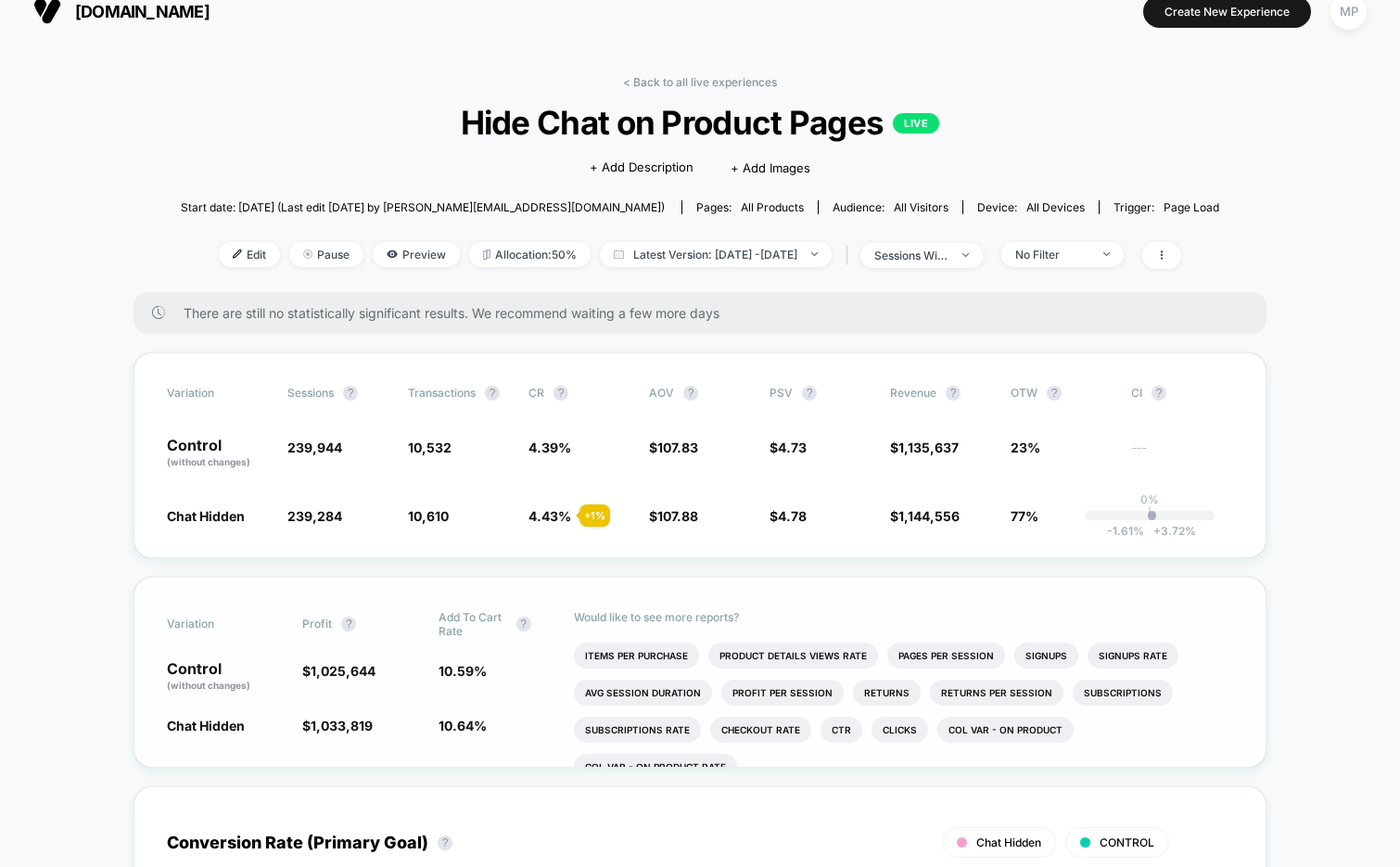
scroll to position [25, 0]
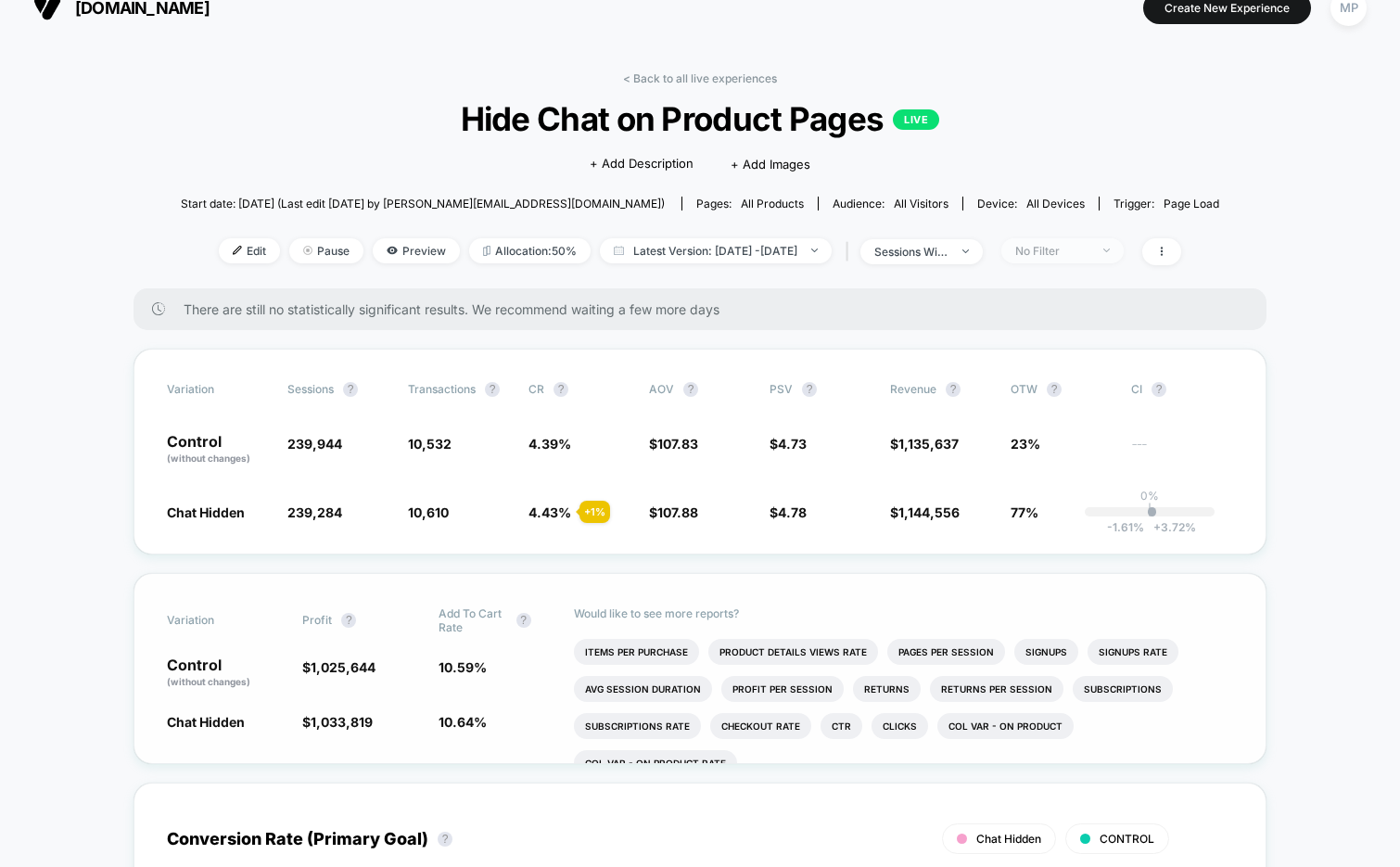
click at [1090, 245] on div "No Filter" at bounding box center [1052, 251] width 74 height 14
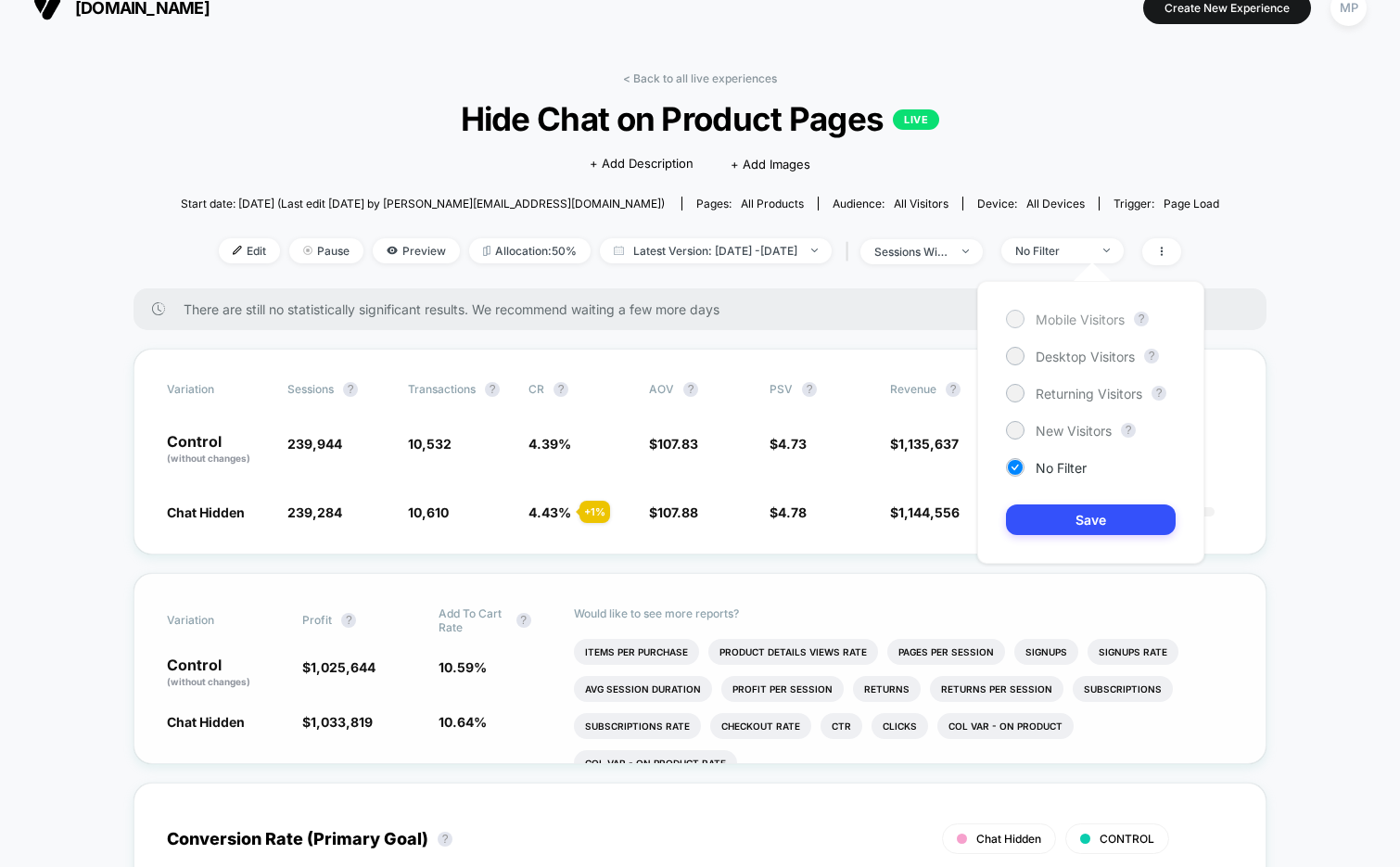
click at [1070, 322] on span "Mobile Visitors" at bounding box center [1080, 319] width 89 height 16
click at [1047, 508] on button "Save" at bounding box center [1091, 519] width 169 height 30
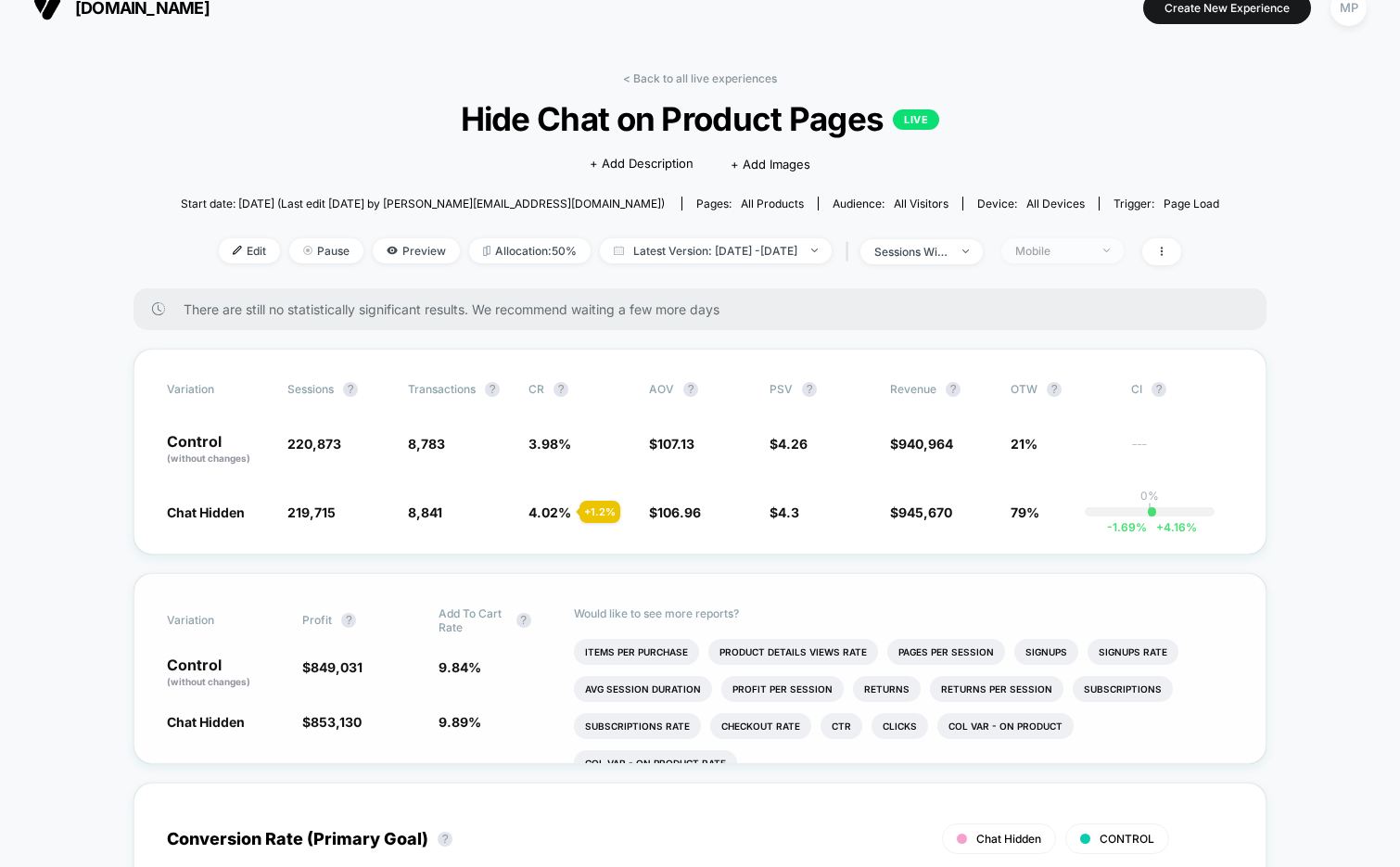
click at [1072, 255] on div "Mobile" at bounding box center [1052, 251] width 74 height 14
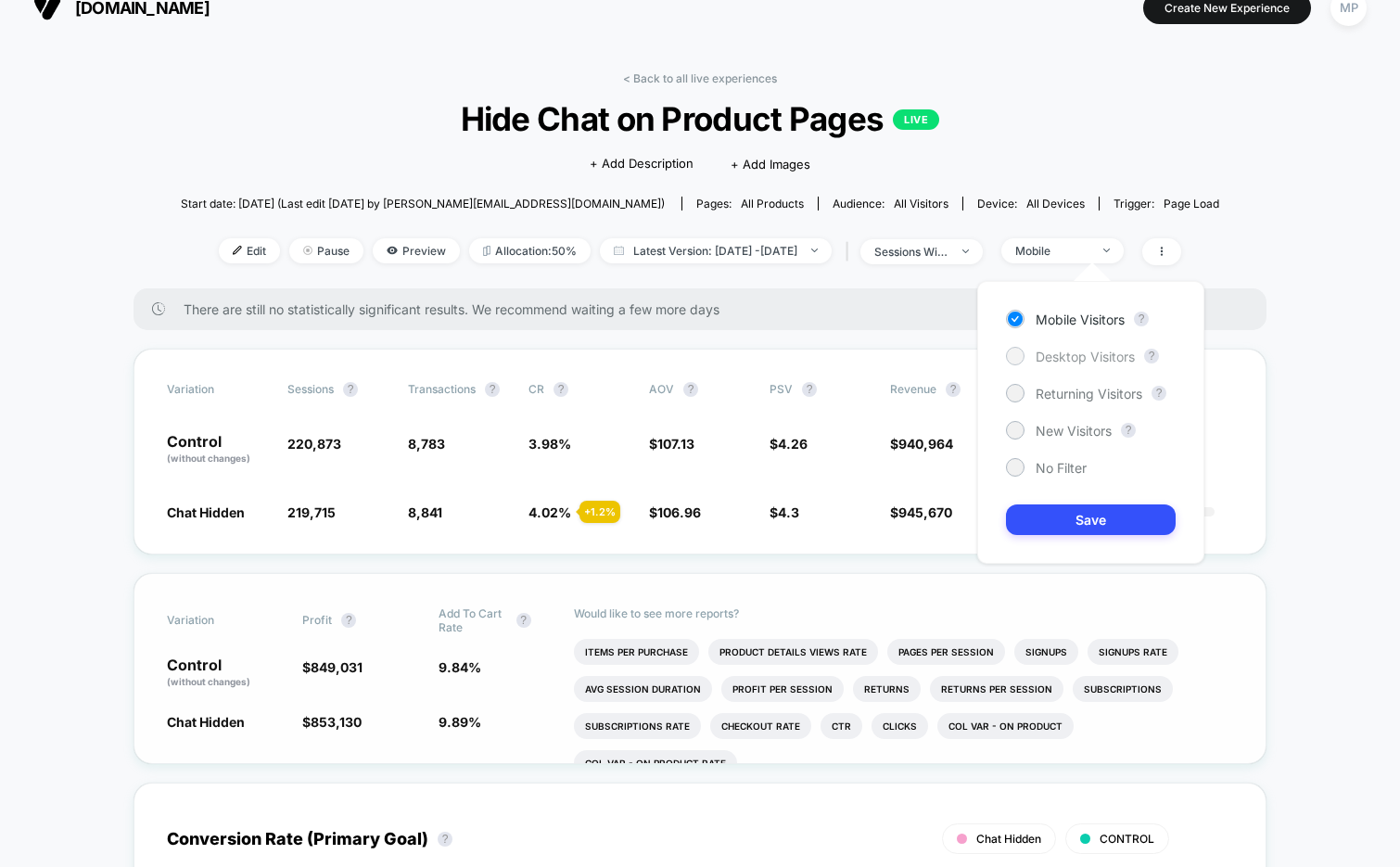
click at [1078, 363] on div "Desktop Visitors" at bounding box center [1071, 356] width 129 height 19
click at [1062, 513] on button "Save" at bounding box center [1091, 519] width 169 height 30
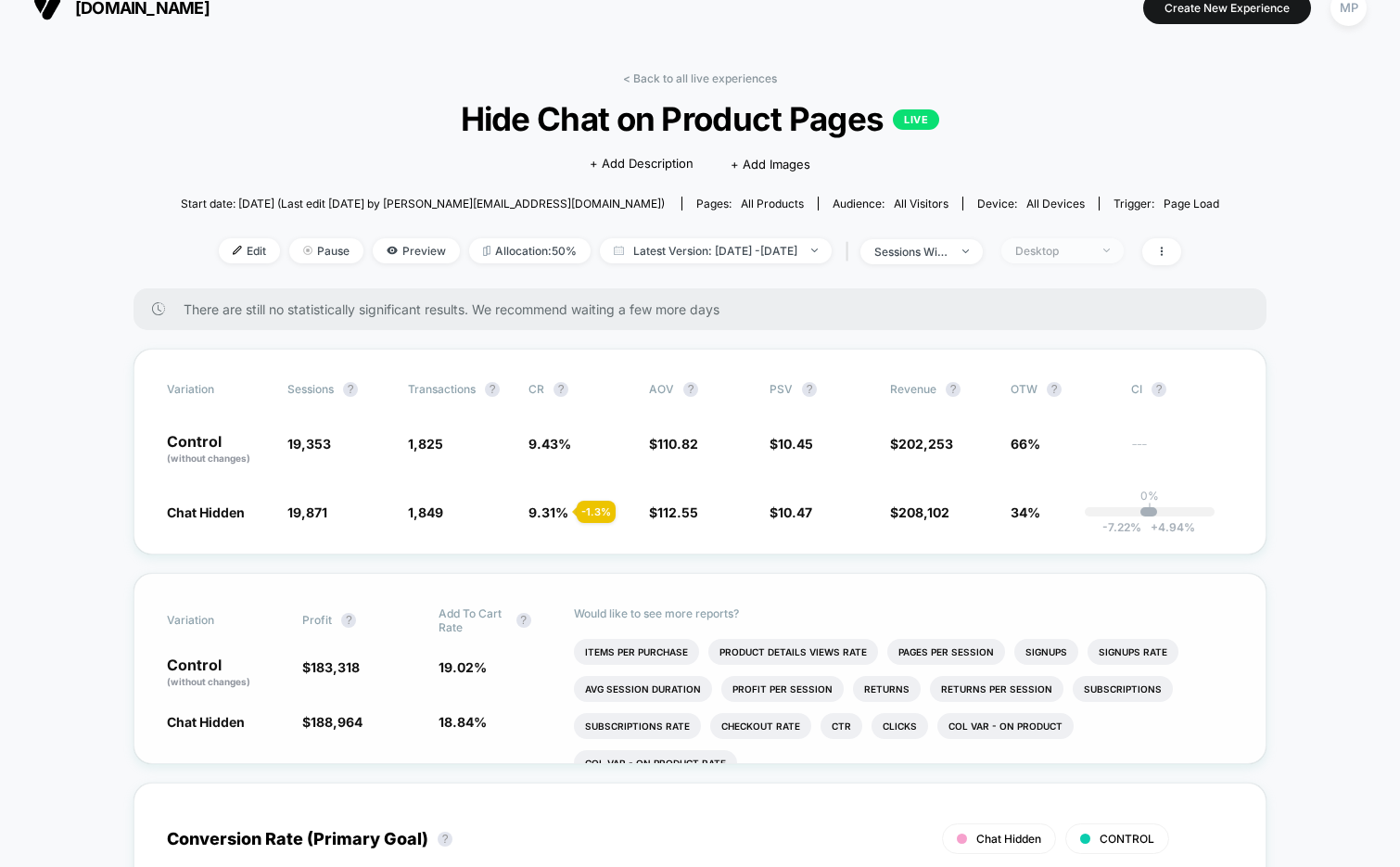
click at [1090, 253] on div "Desktop" at bounding box center [1052, 251] width 74 height 14
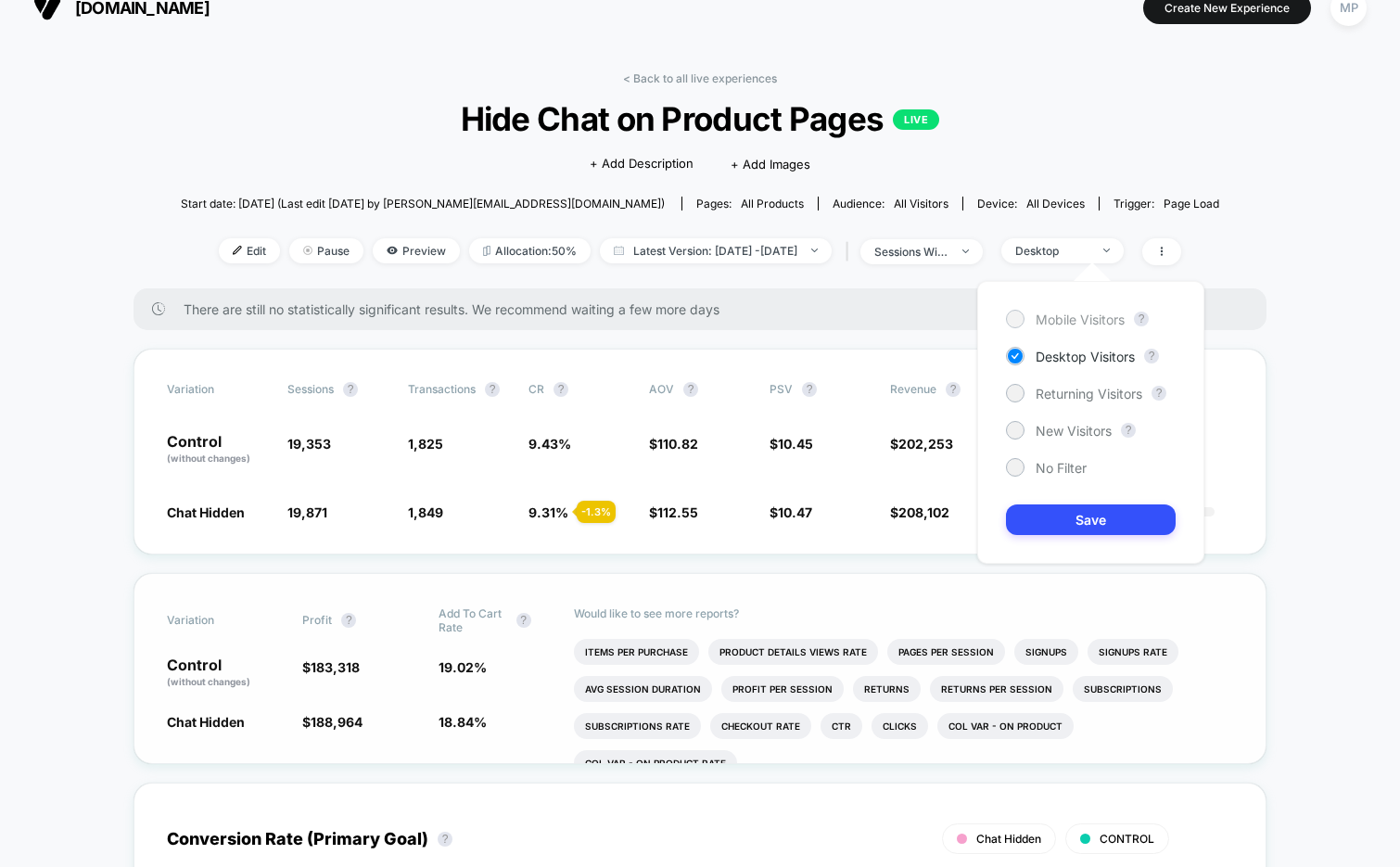
click at [1059, 324] on span "Mobile Visitors" at bounding box center [1080, 319] width 89 height 16
click at [1067, 520] on button "Save" at bounding box center [1091, 519] width 169 height 30
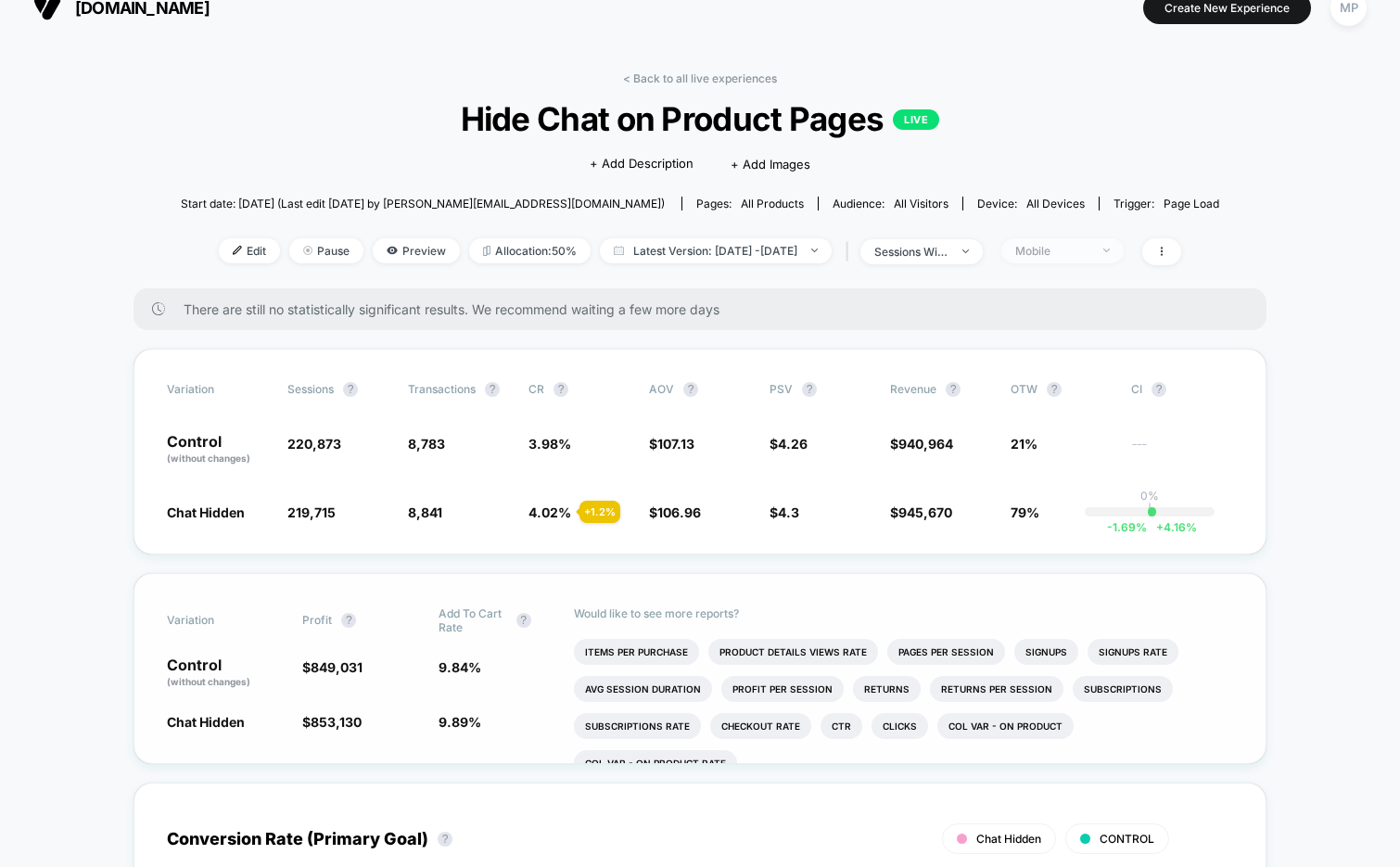
click at [1062, 260] on span "Mobile" at bounding box center [1062, 251] width 122 height 25
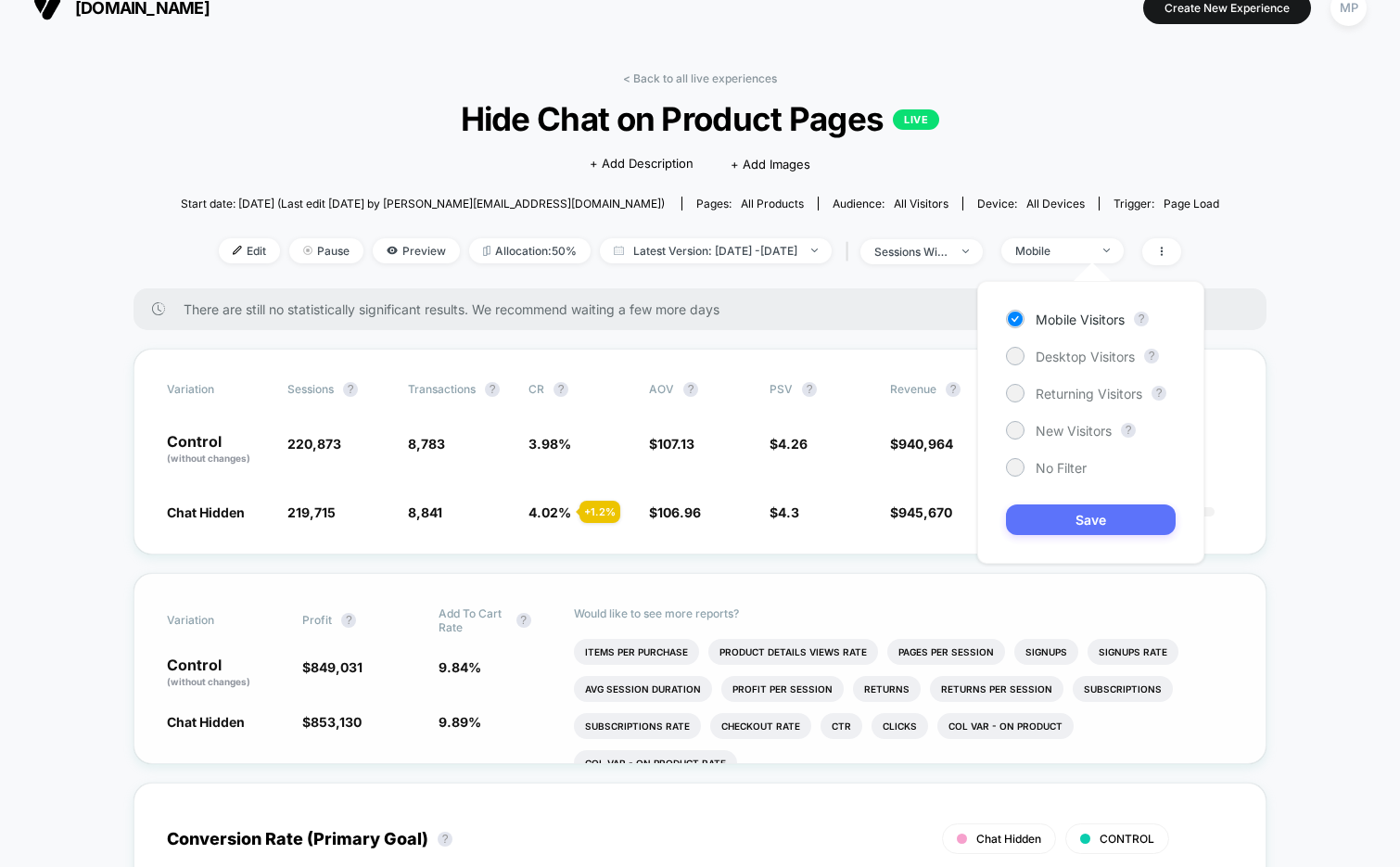
click at [1065, 518] on button "Save" at bounding box center [1091, 519] width 169 height 30
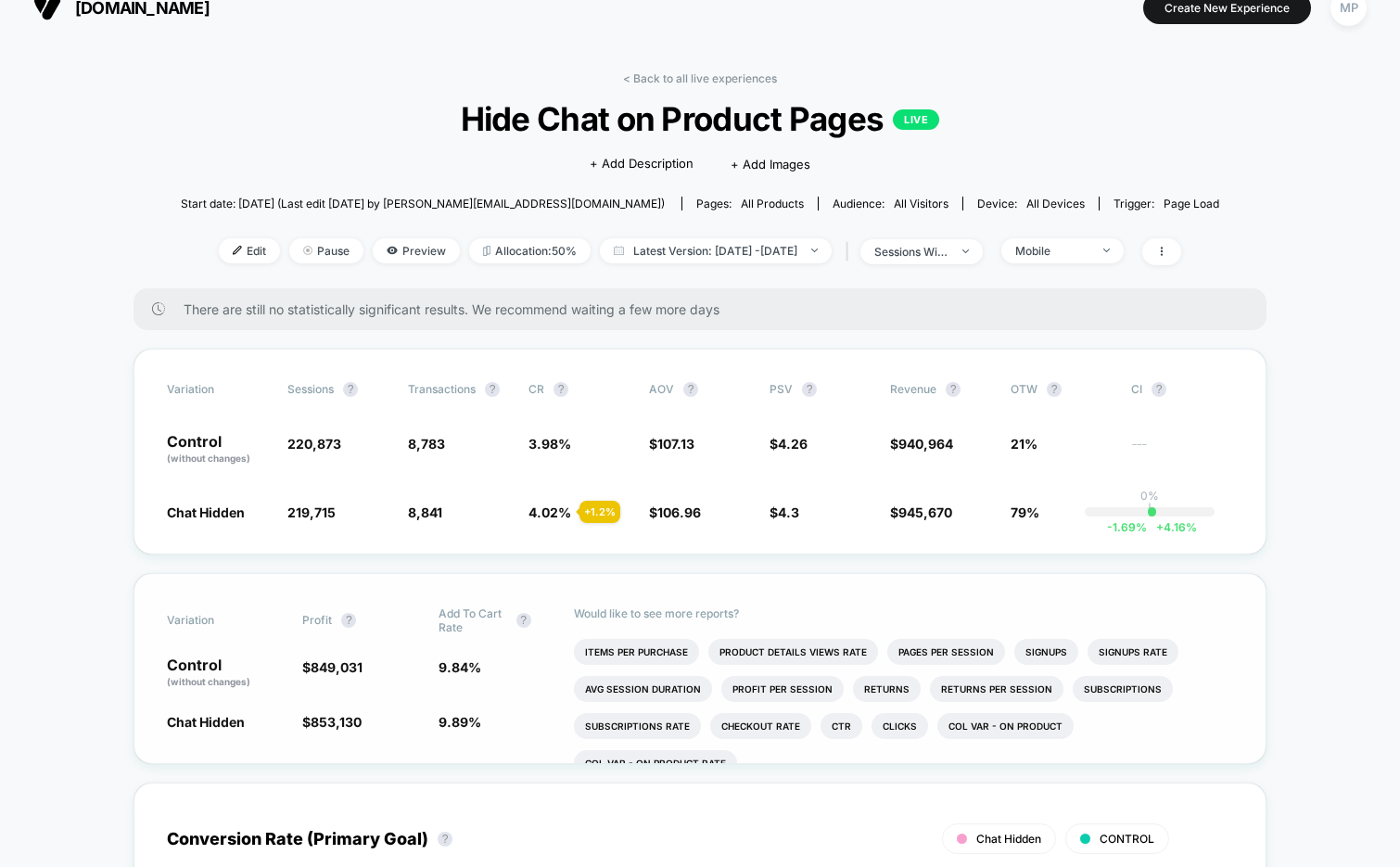
click at [1062, 261] on div "Edit Pause Preview Allocation: 50% Latest Version: Aug 6, 2025 - Aug 28, 2025 |…" at bounding box center [700, 251] width 1039 height 26
click at [1066, 254] on div "Mobile" at bounding box center [1052, 251] width 74 height 14
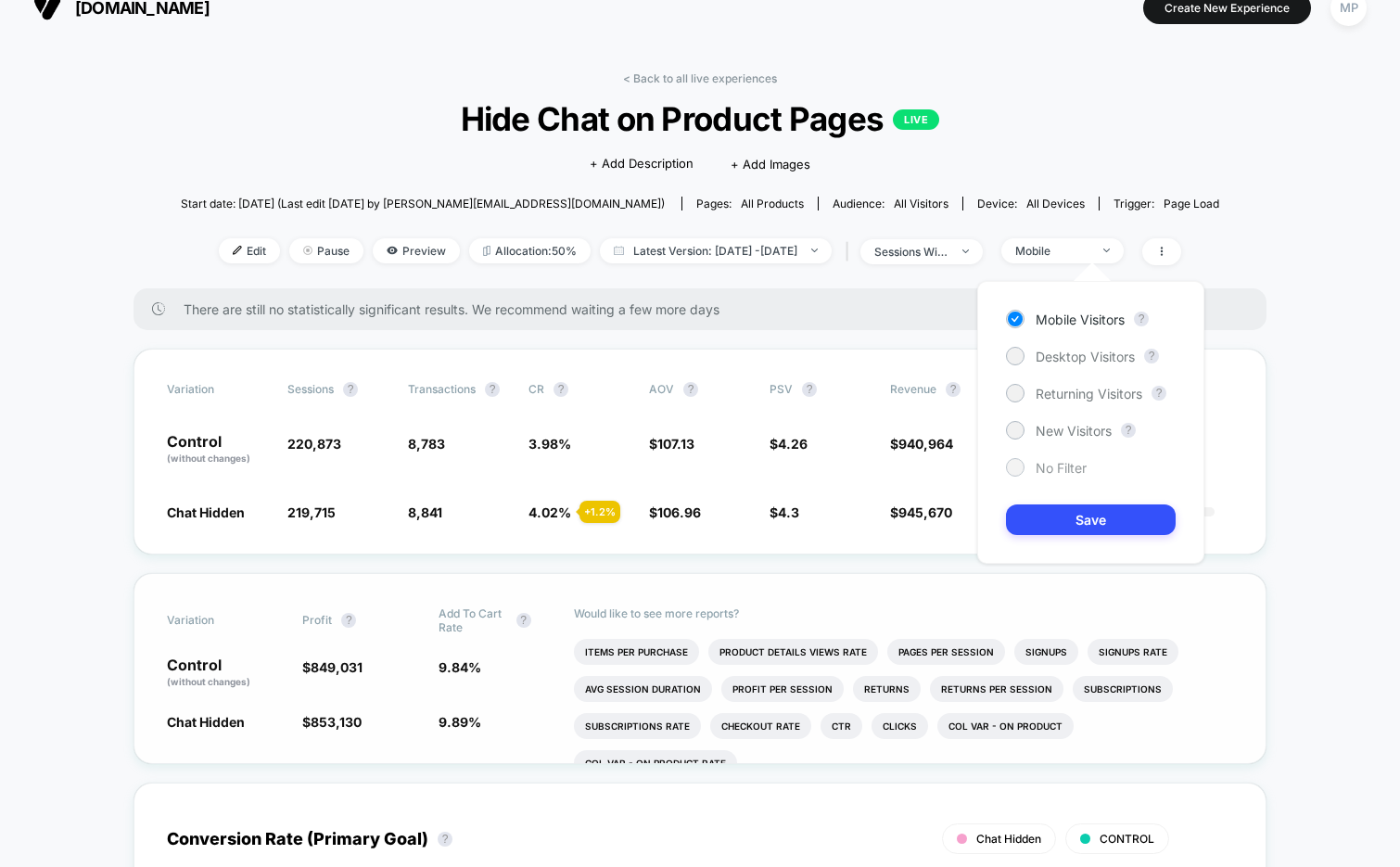
click at [1051, 473] on span "No Filter" at bounding box center [1061, 467] width 51 height 16
click at [1049, 521] on button "Save" at bounding box center [1091, 519] width 169 height 30
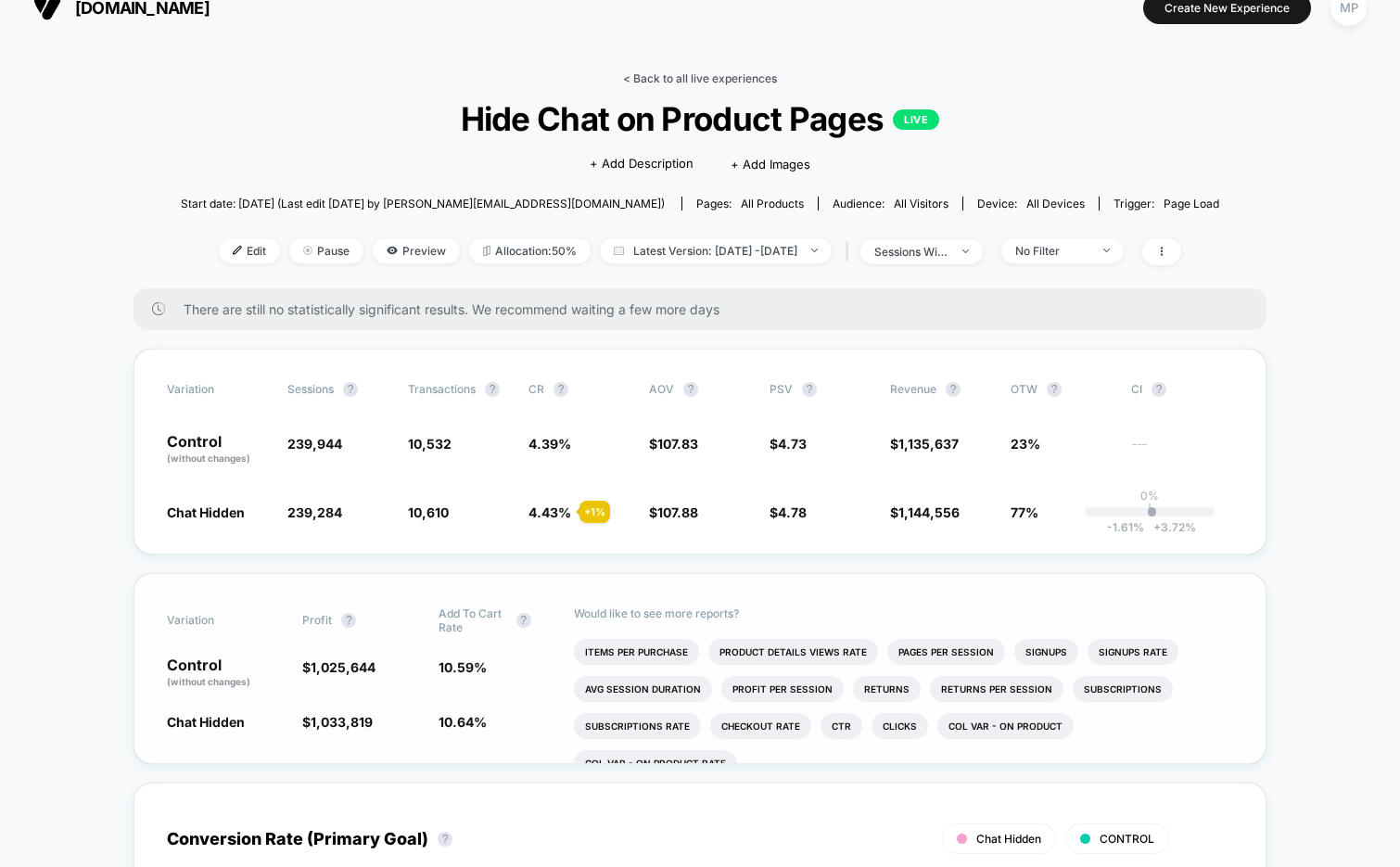
click at [658, 74] on link "< Back to all live experiences" at bounding box center [700, 78] width 154 height 14
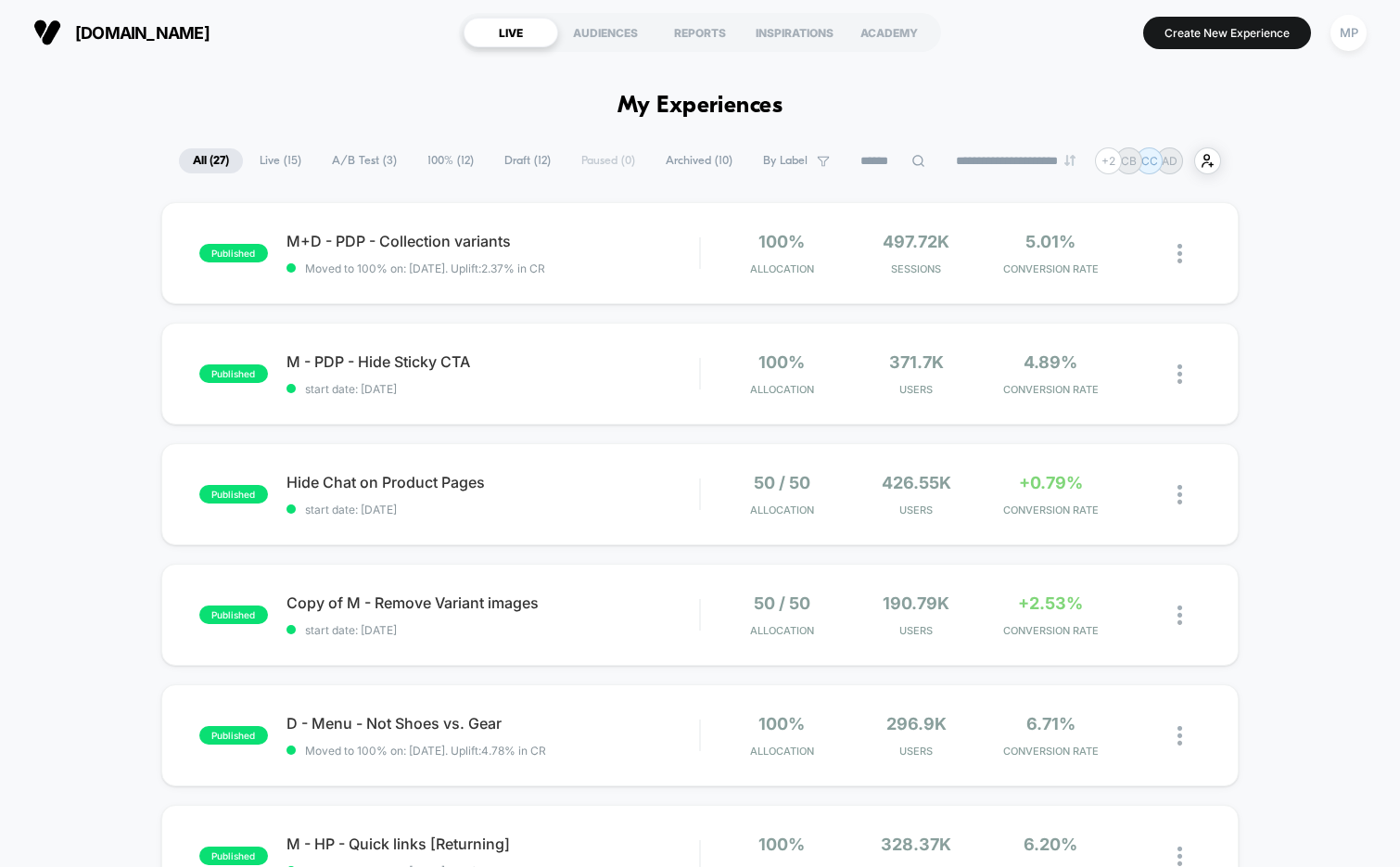
click at [516, 165] on span "Draft ( 12 )" at bounding box center [528, 161] width 74 height 25
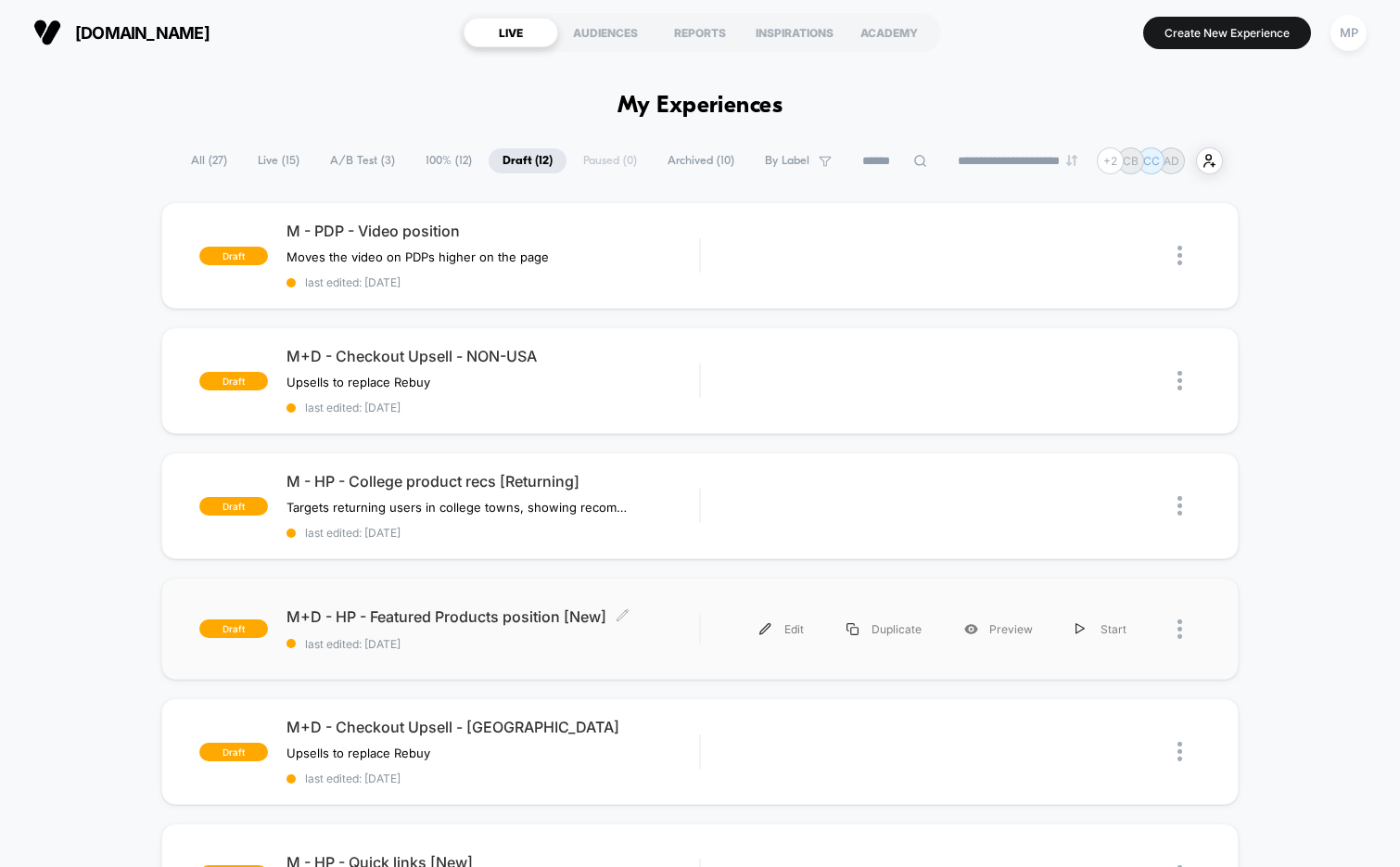
click at [529, 638] on span "last edited: [DATE]" at bounding box center [493, 644] width 413 height 14
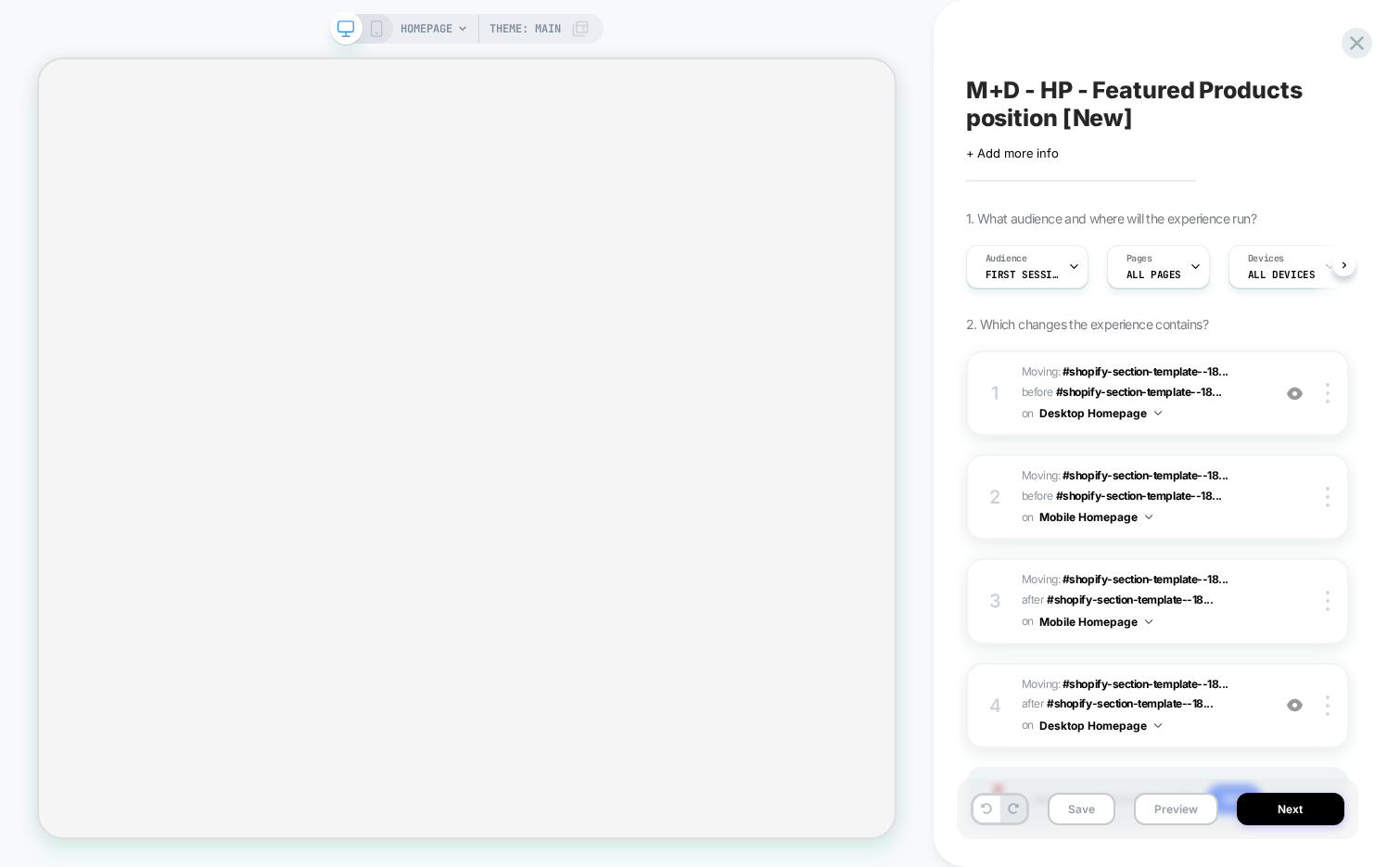
scroll to position [0, 1]
click at [1297, 393] on img at bounding box center [1295, 393] width 16 height 16
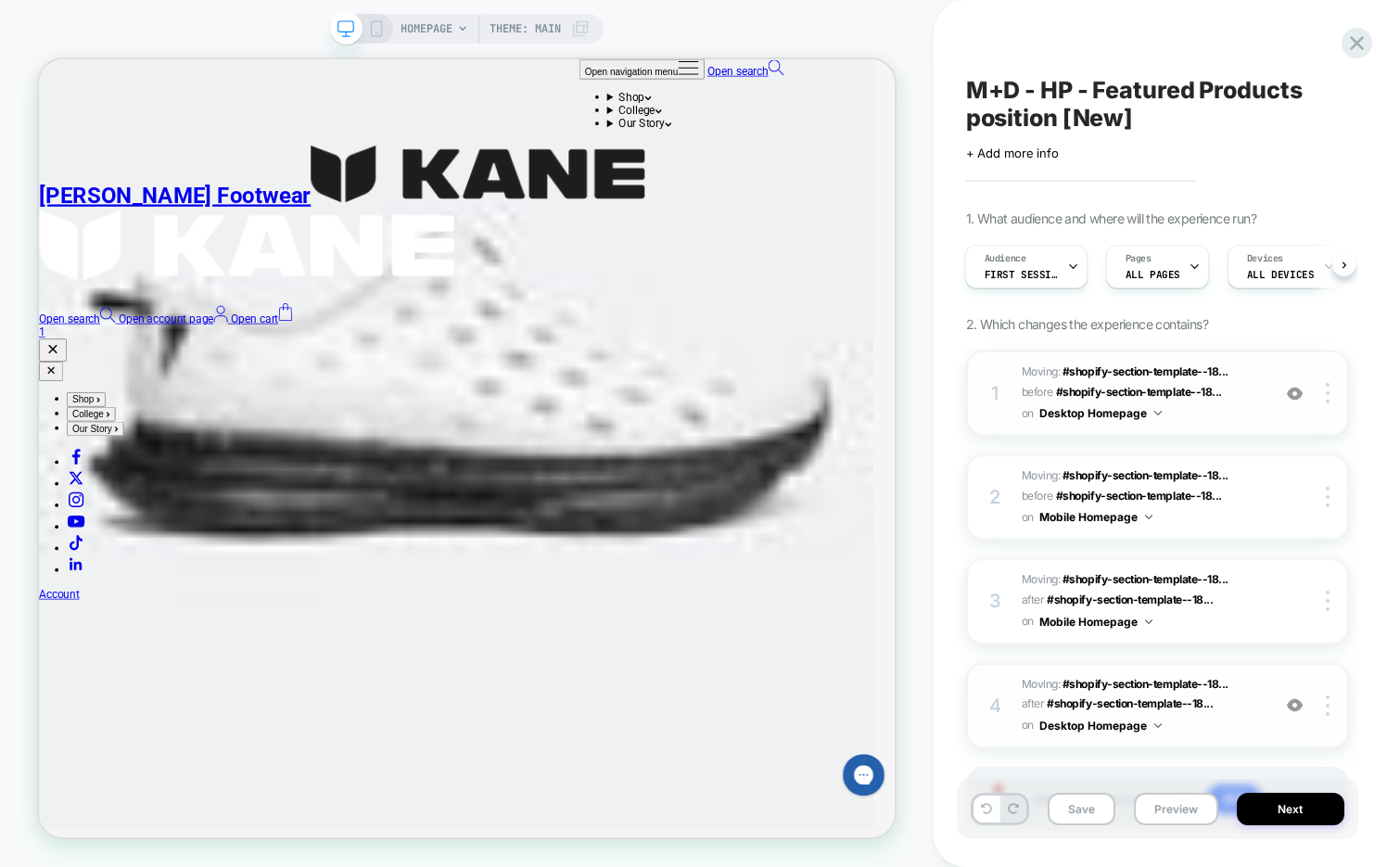
scroll to position [0, 0]
click at [1292, 702] on img at bounding box center [1295, 704] width 16 height 16
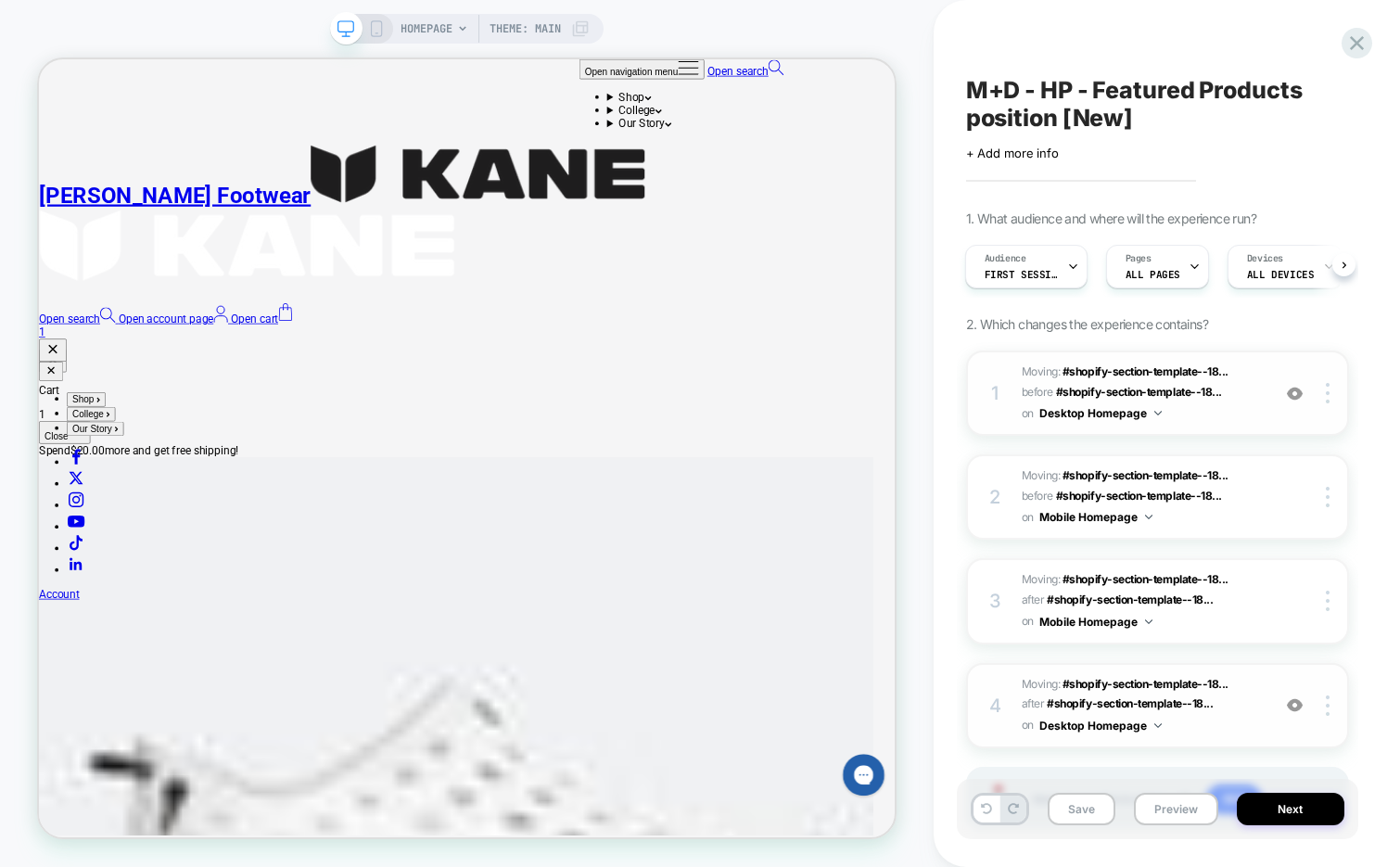
scroll to position [492, 0]
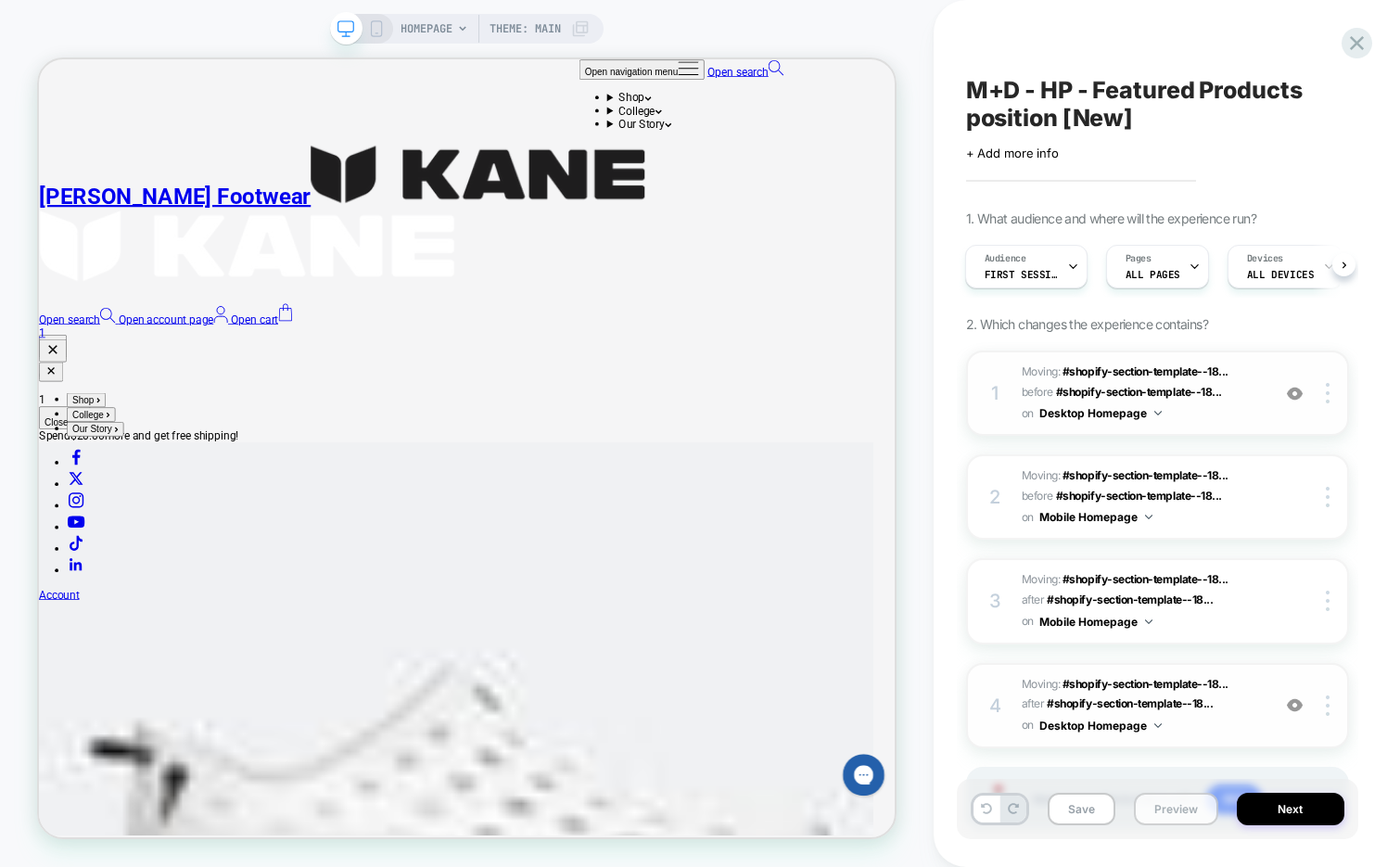
click at [1164, 815] on button "Preview" at bounding box center [1176, 808] width 84 height 32
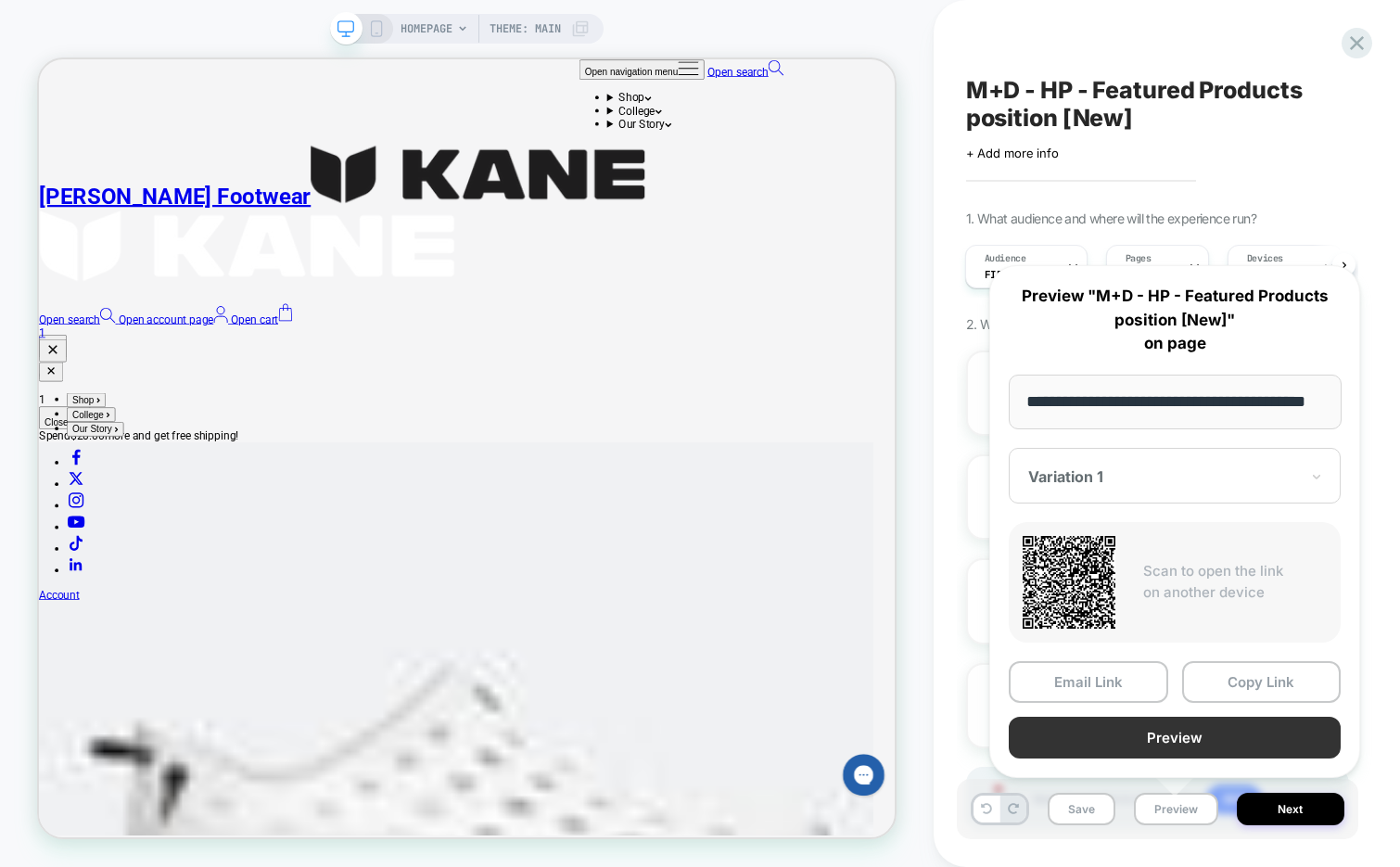
scroll to position [0, 0]
click at [1167, 733] on button "Preview" at bounding box center [1175, 737] width 332 height 42
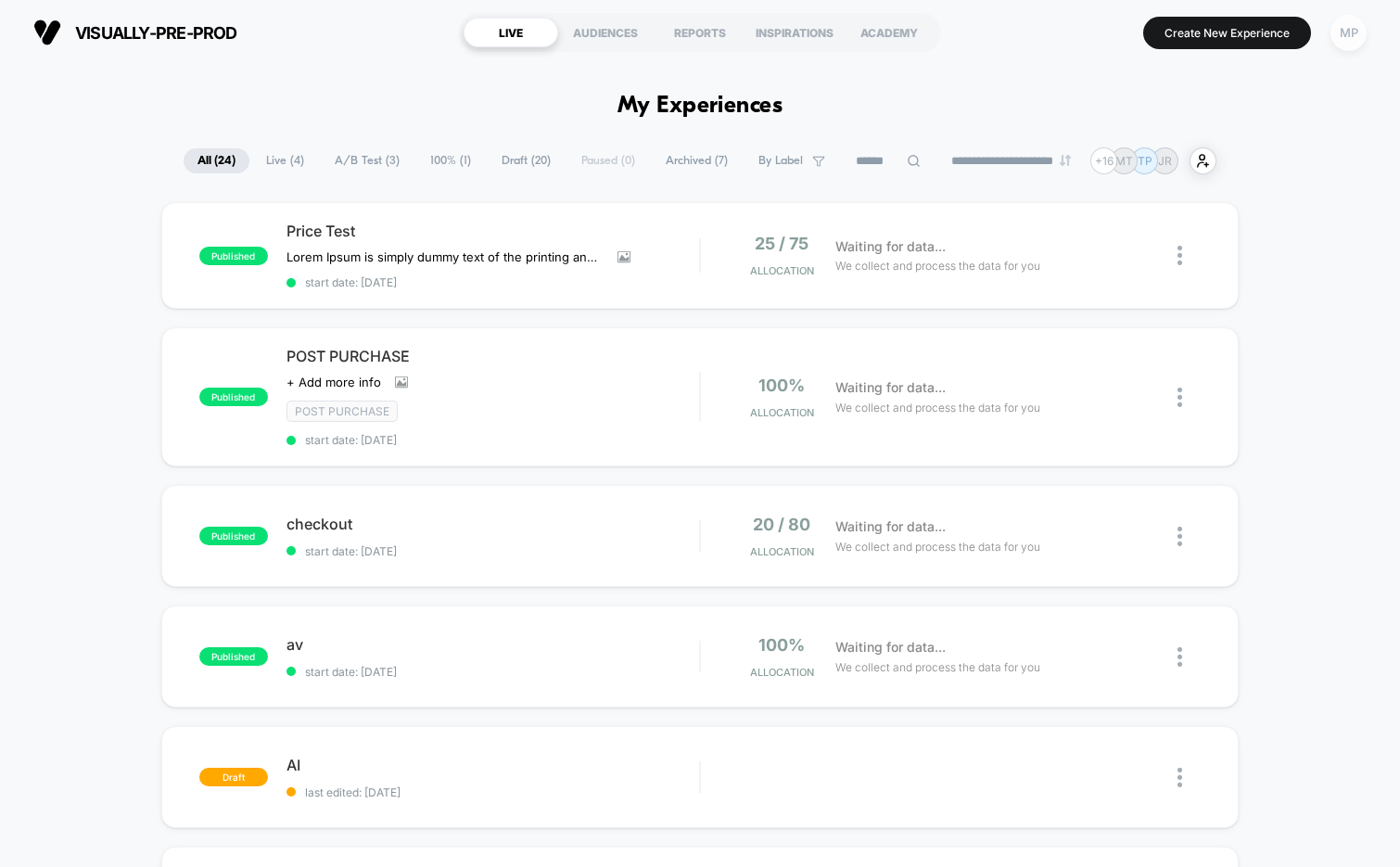
click at [1347, 38] on div "MP" at bounding box center [1349, 33] width 36 height 36
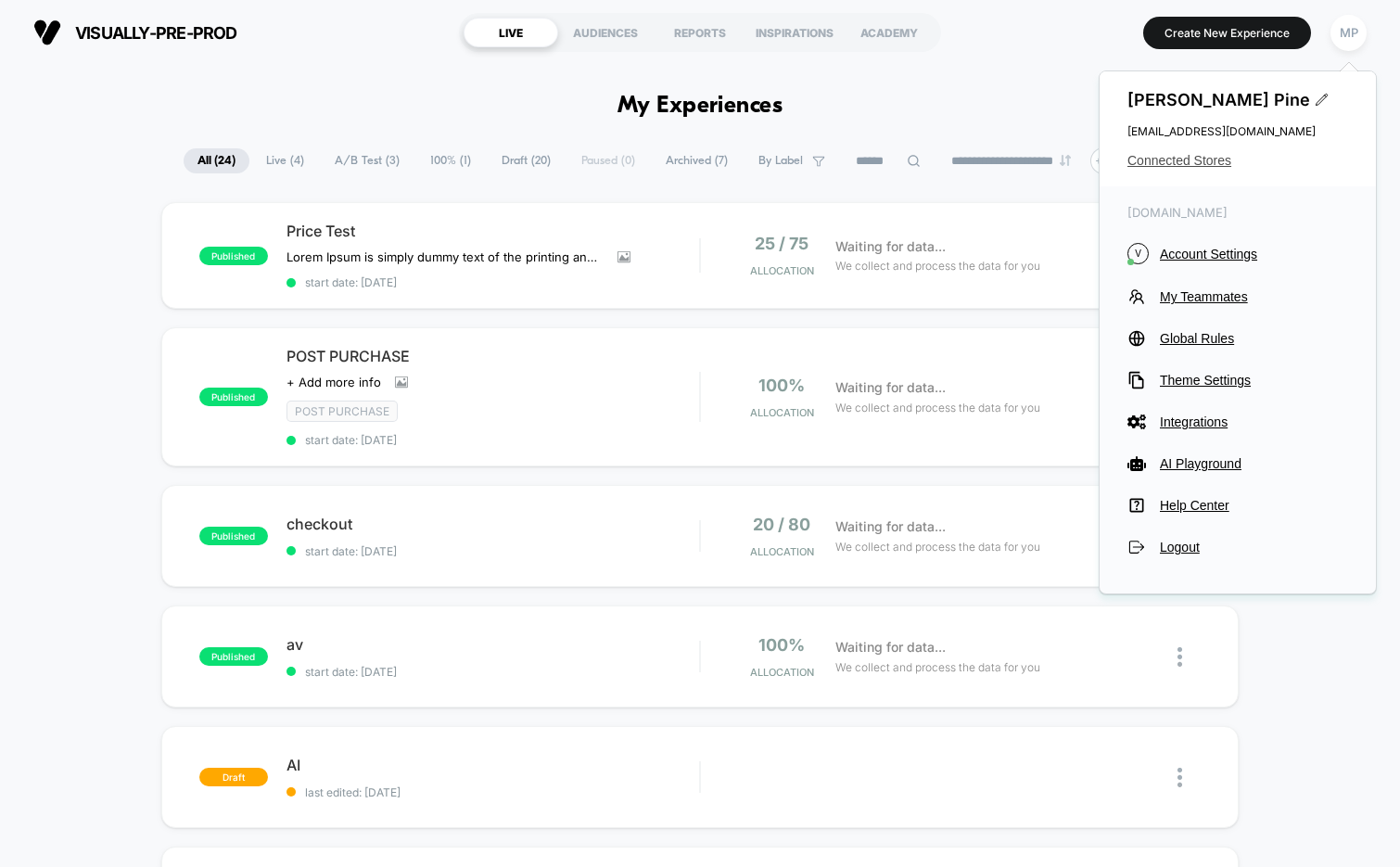
click at [1158, 164] on span "Connected Stores" at bounding box center [1237, 161] width 220 height 15
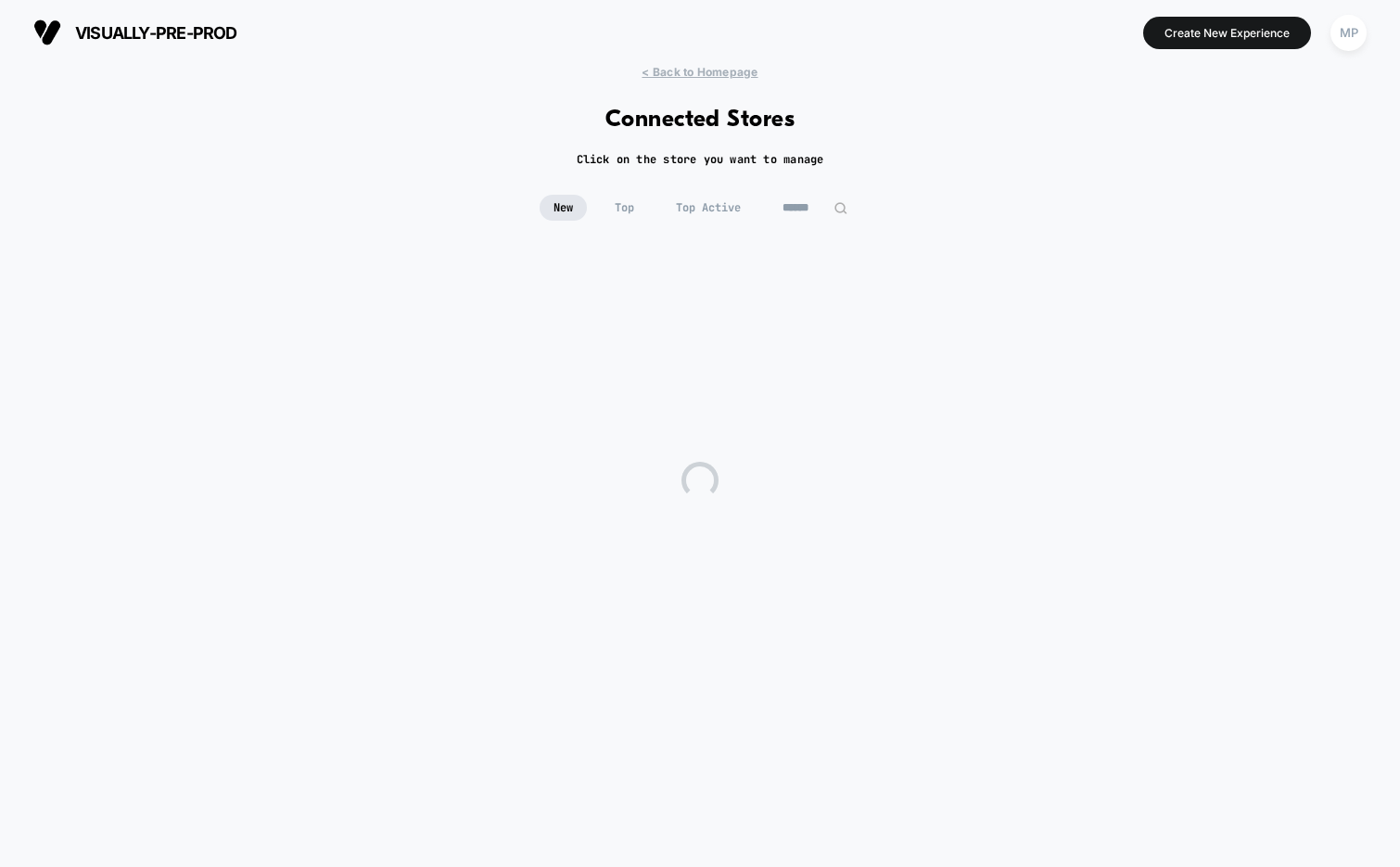
click at [809, 214] on input at bounding box center [815, 207] width 93 height 26
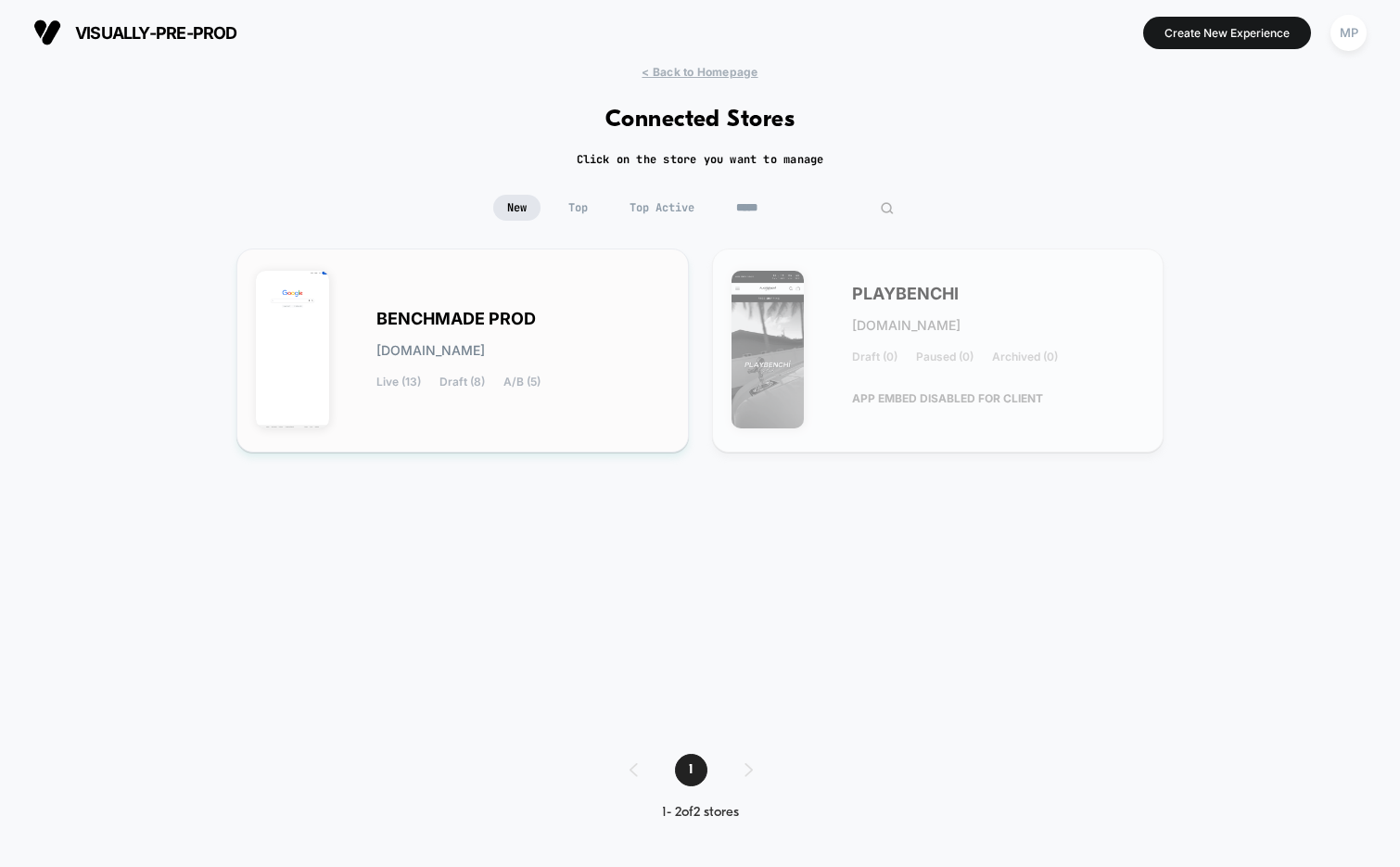
type input "*****"
click at [485, 344] on span "benchmade-prod.myshopify.com" at bounding box center [430, 351] width 109 height 13
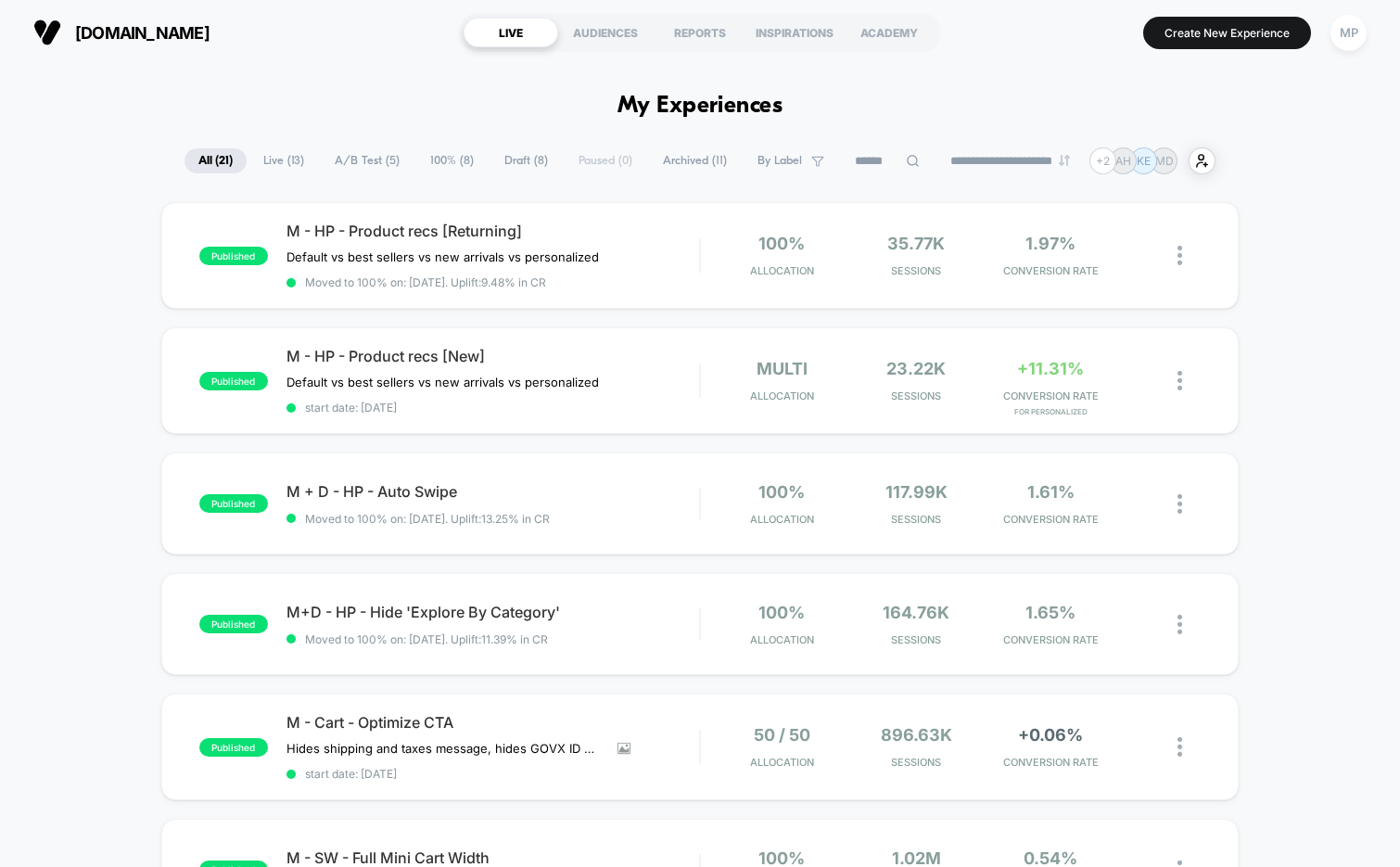
click at [363, 161] on span "A/B Test ( 5 )" at bounding box center [367, 161] width 93 height 25
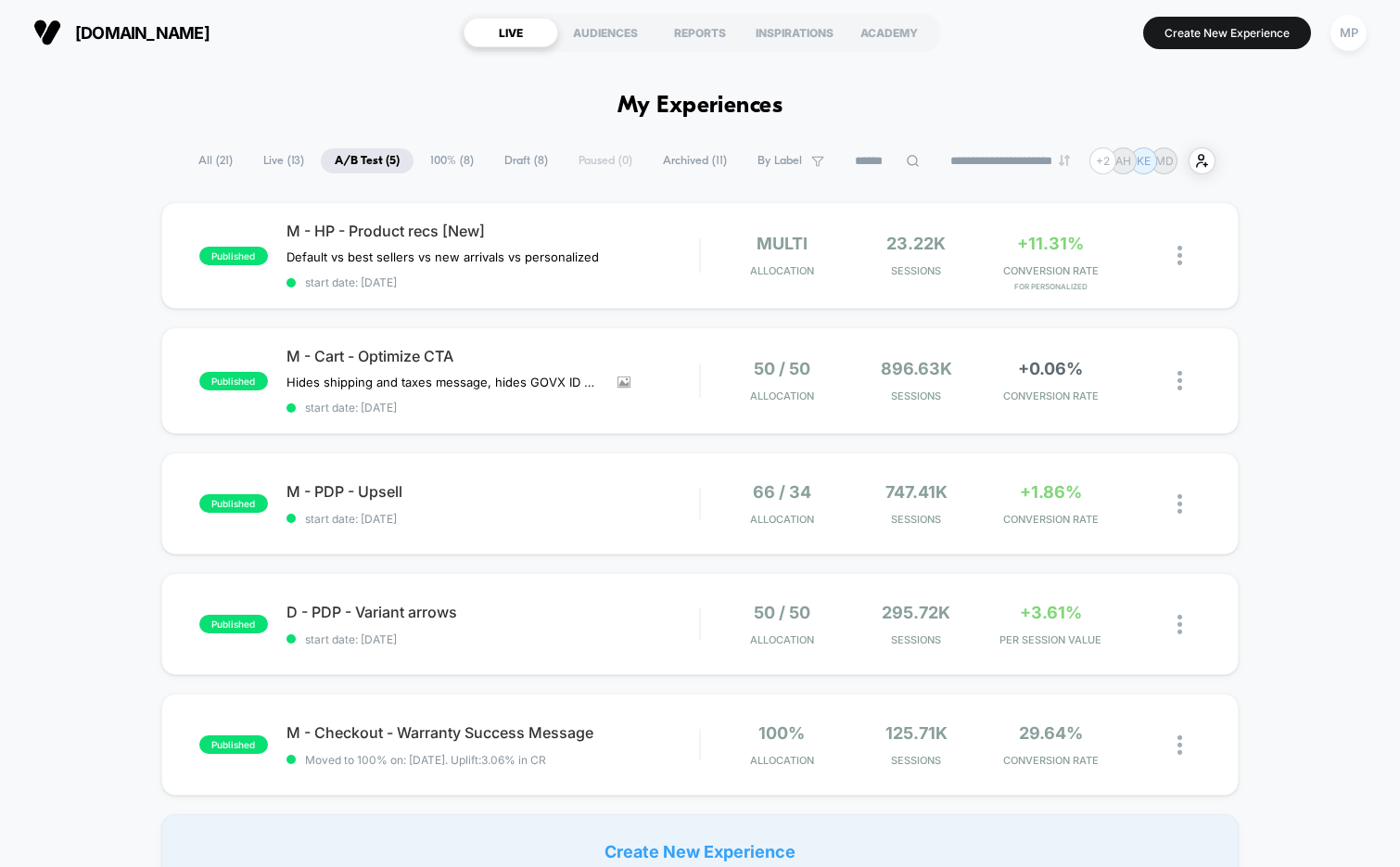
click at [512, 156] on span "Draft ( 8 )" at bounding box center [526, 161] width 71 height 25
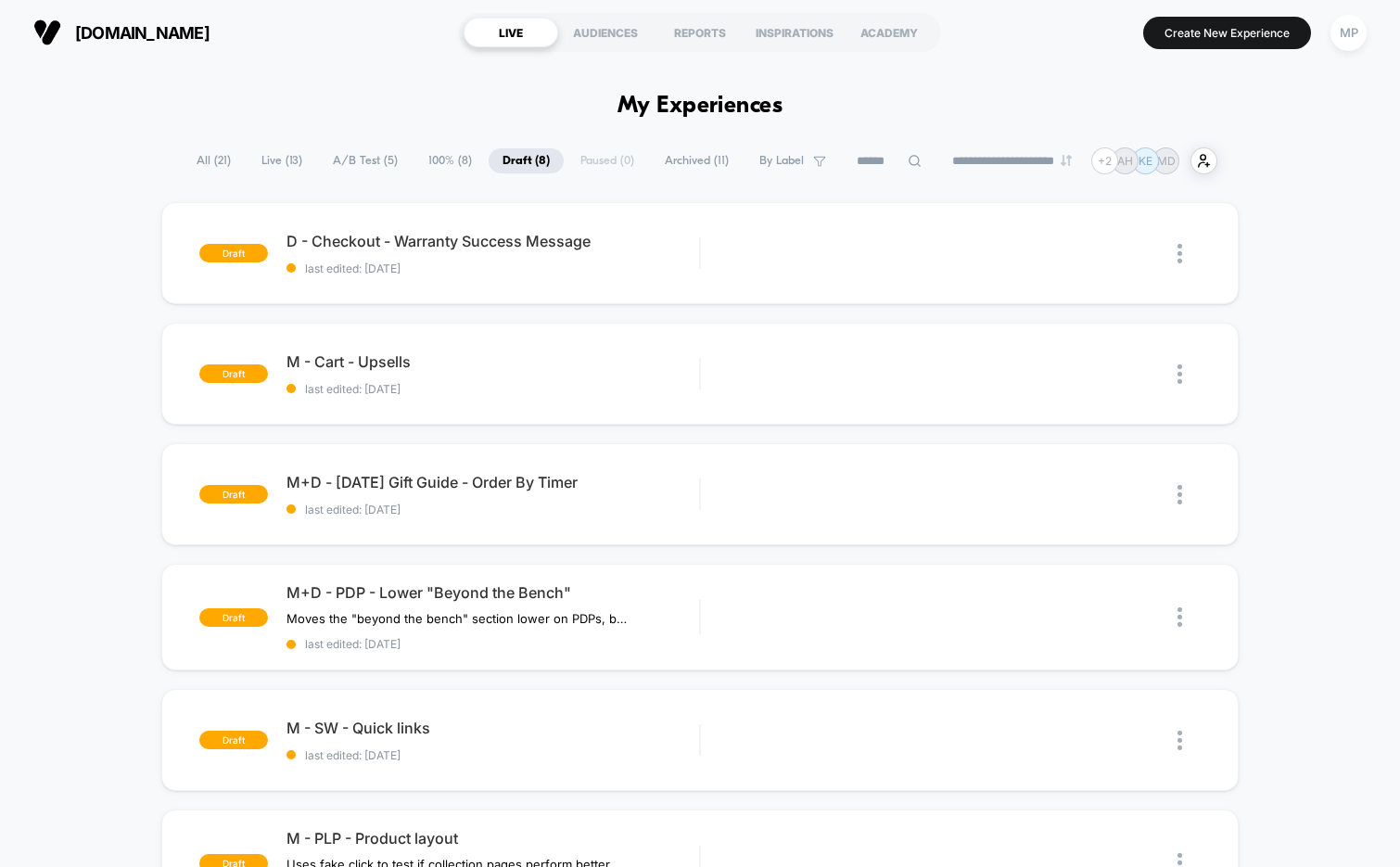
click at [338, 162] on span "A/B Test ( 5 )" at bounding box center [365, 161] width 93 height 25
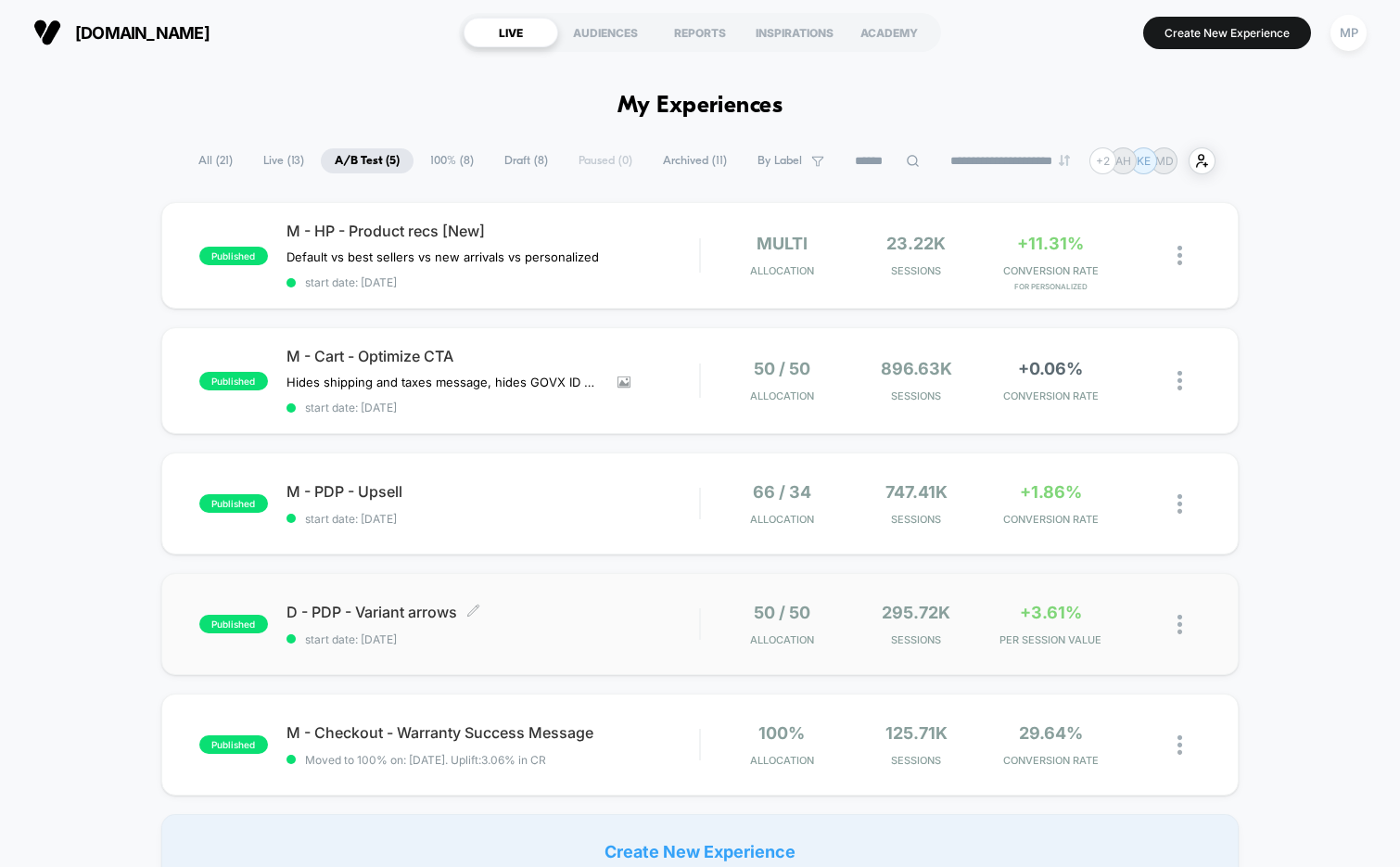
click at [506, 628] on div "D - PDP - Variant arrows Click to edit experience details Click to edit experie…" at bounding box center [493, 624] width 413 height 43
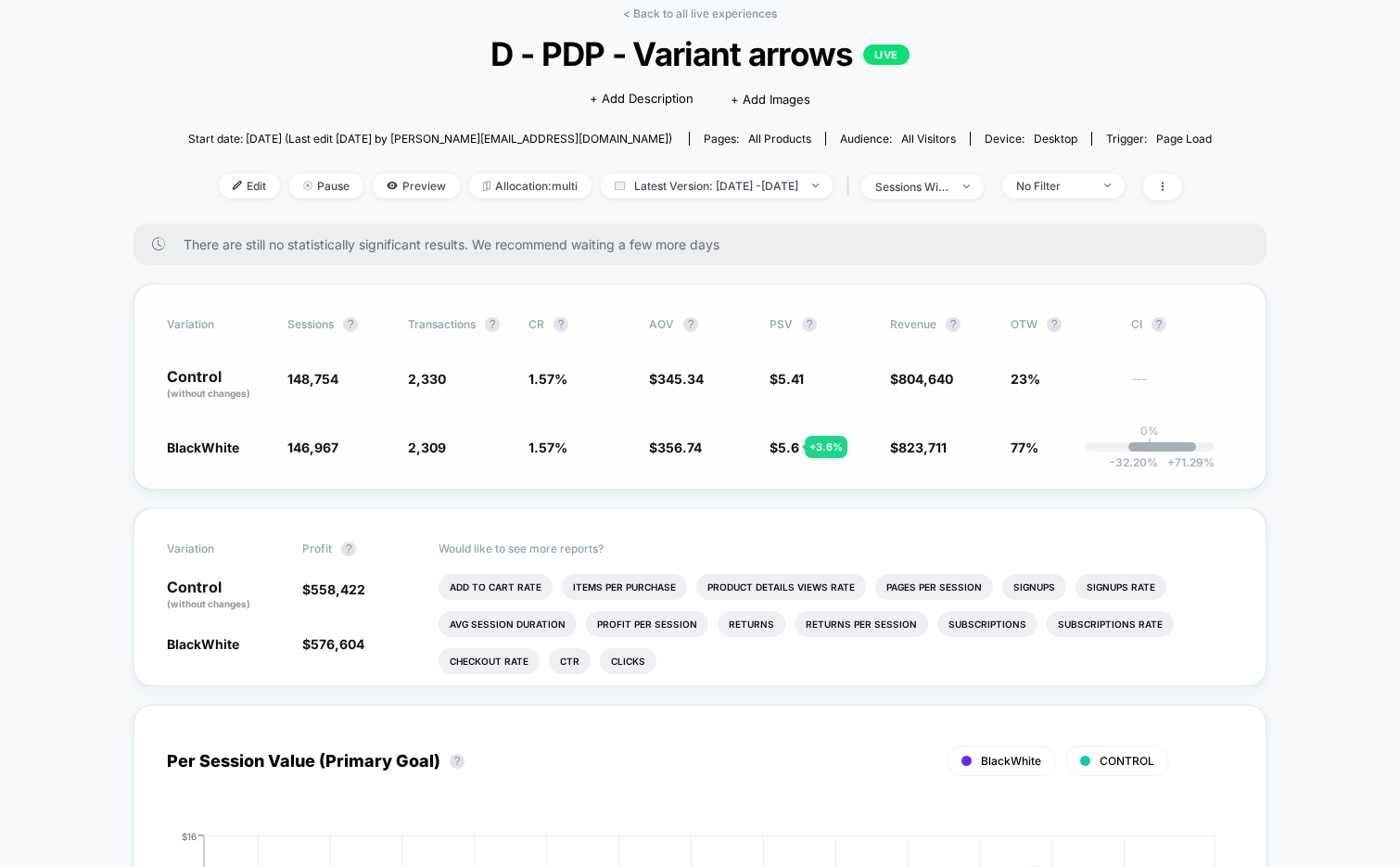
scroll to position [80, 0]
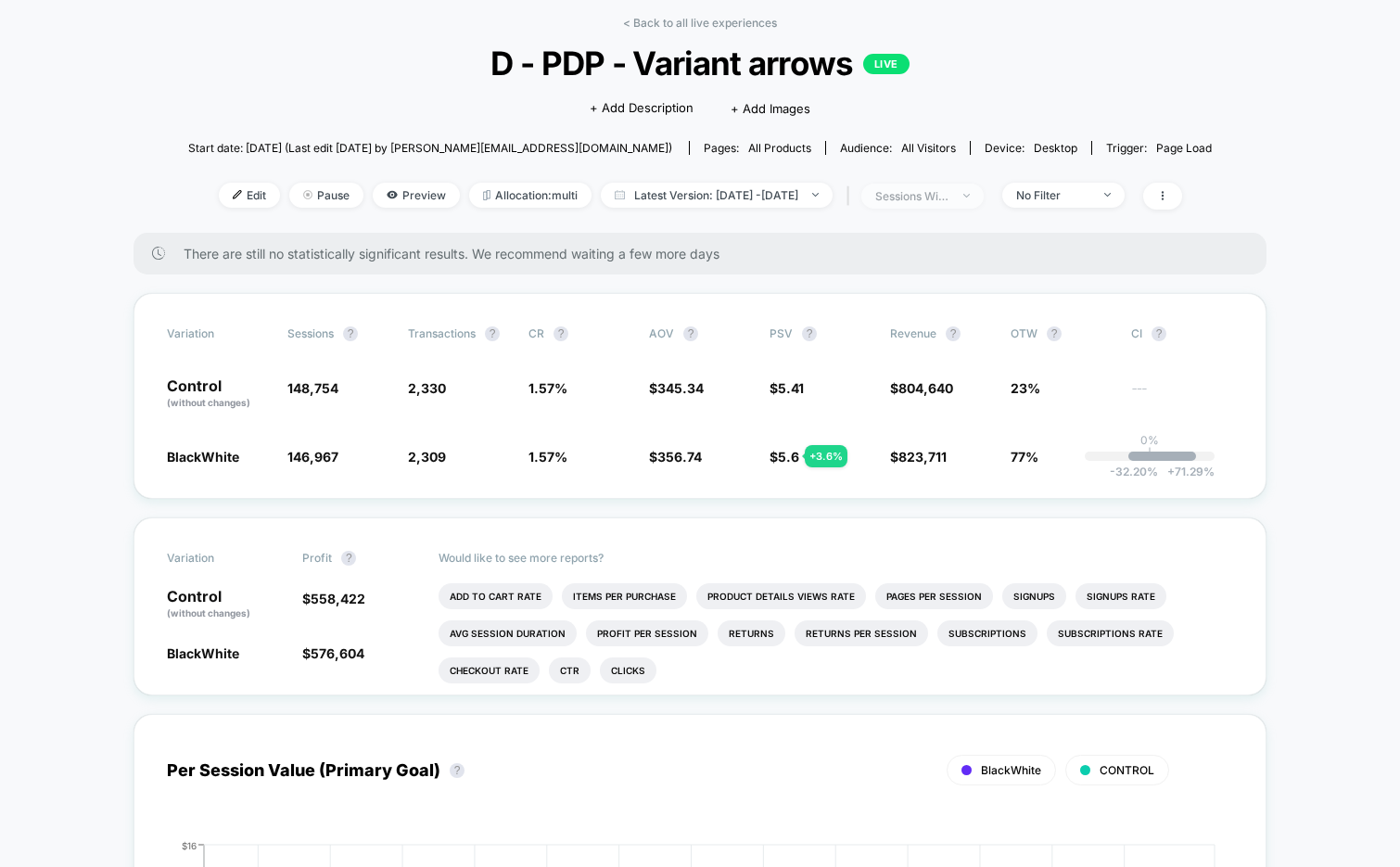
click at [941, 199] on div "sessions with impression" at bounding box center [912, 196] width 74 height 14
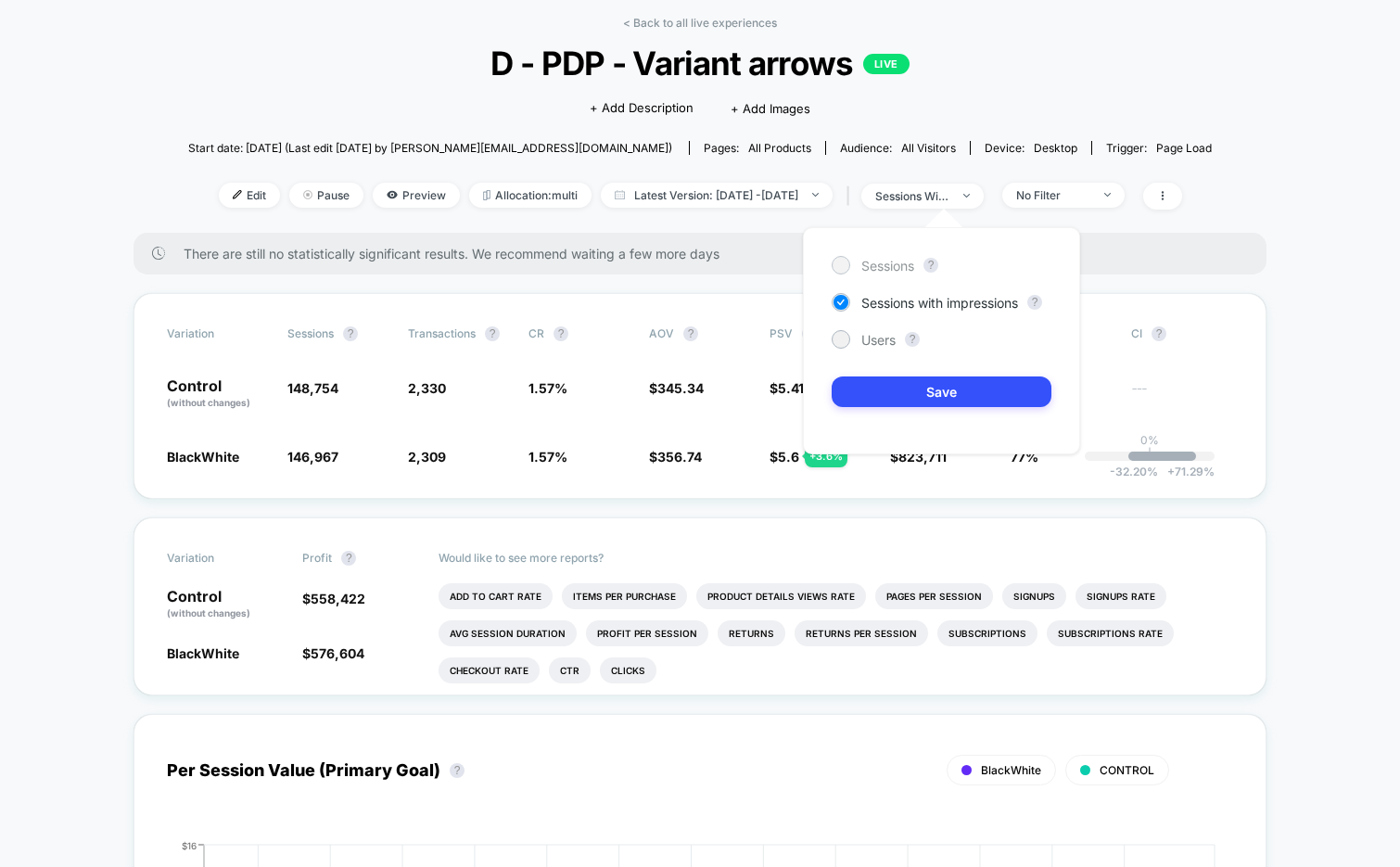
click at [884, 262] on span "Sessions" at bounding box center [888, 266] width 53 height 16
click at [874, 412] on div "Sessions ? Sessions with impressions ? Users ? Save" at bounding box center [941, 340] width 277 height 227
click at [875, 396] on button "Save" at bounding box center [941, 391] width 219 height 30
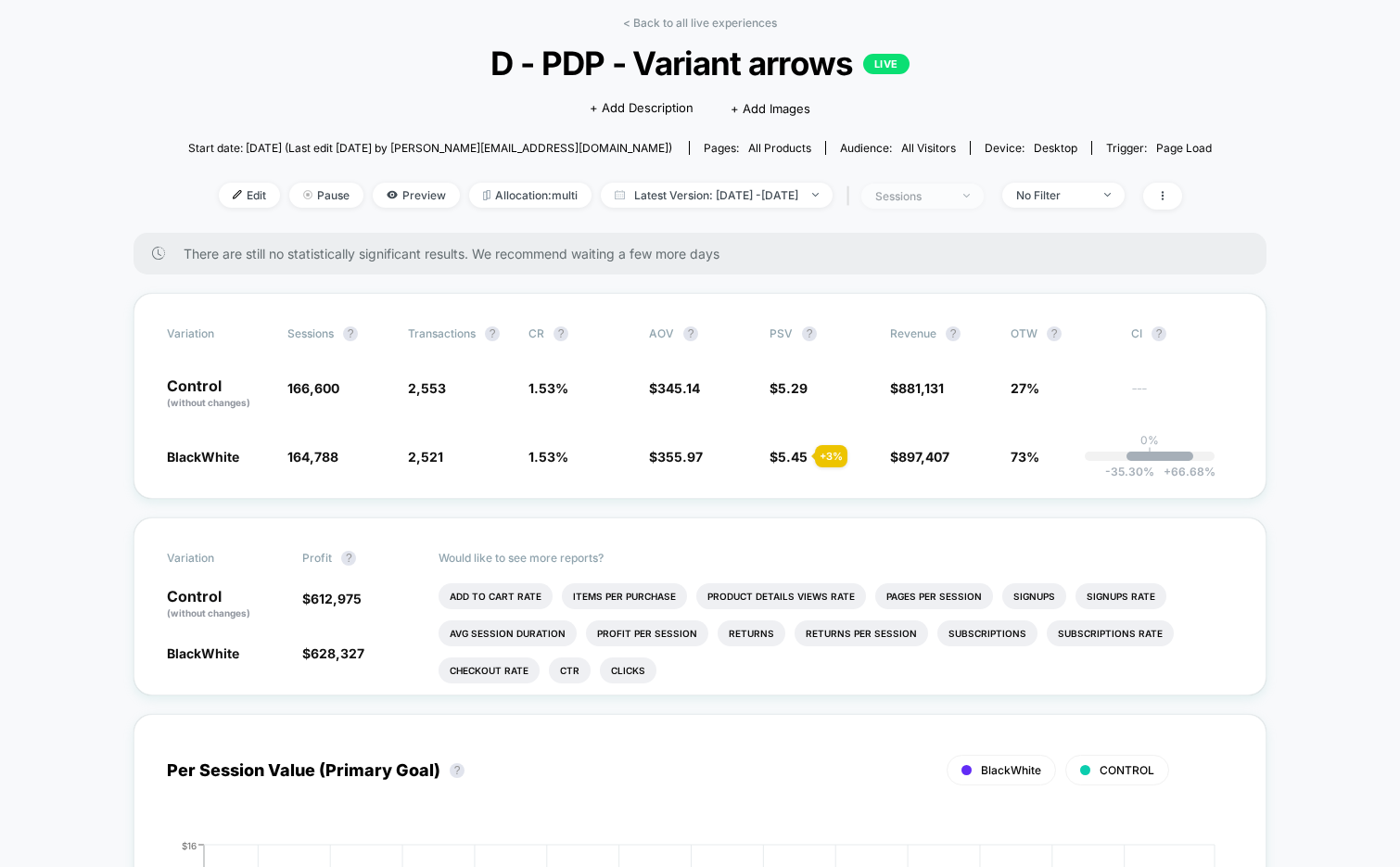
click at [927, 196] on div "sessions" at bounding box center [912, 196] width 74 height 14
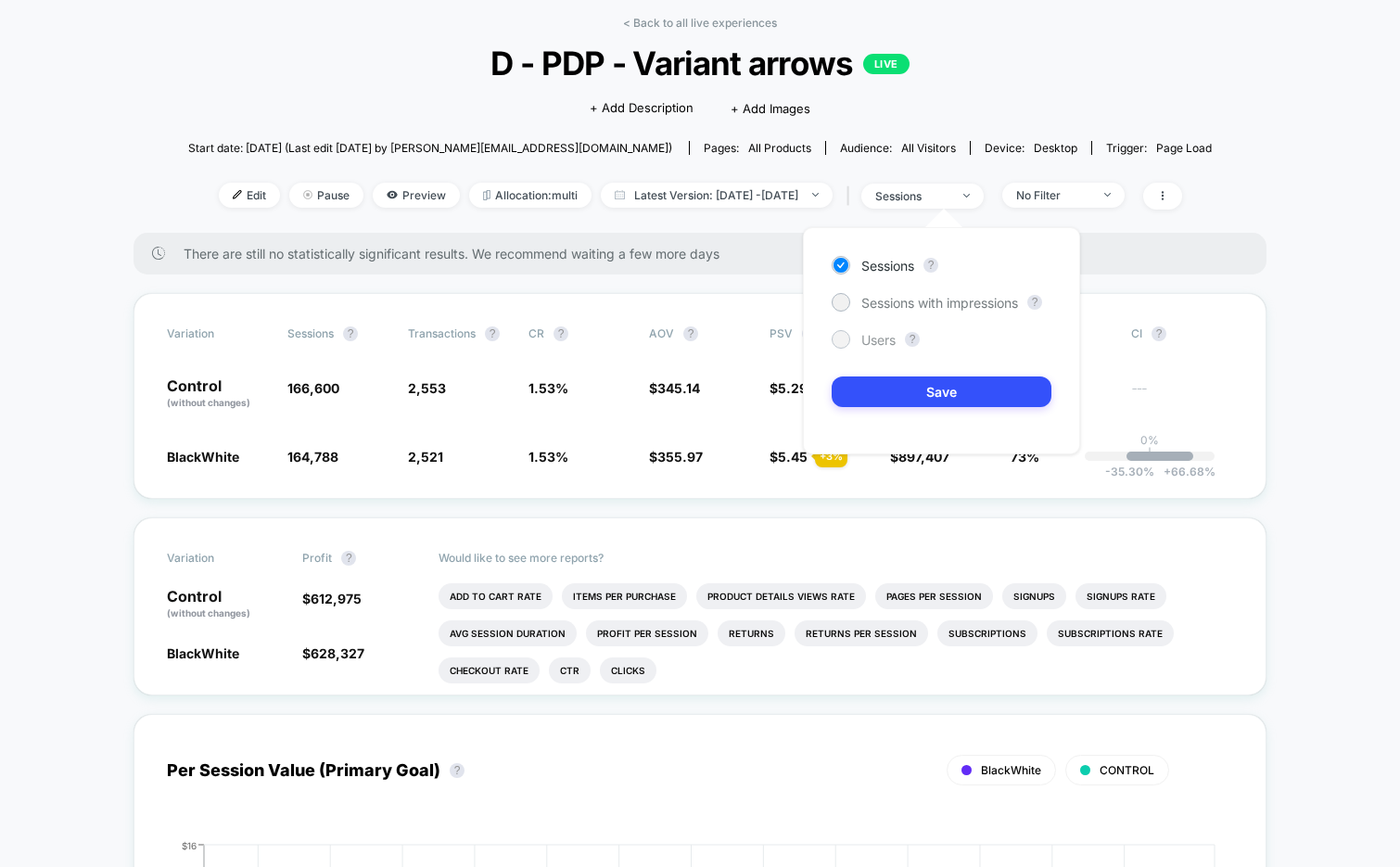
click at [875, 330] on div "Users" at bounding box center [864, 339] width 64 height 19
click at [880, 398] on button "Save" at bounding box center [941, 391] width 219 height 30
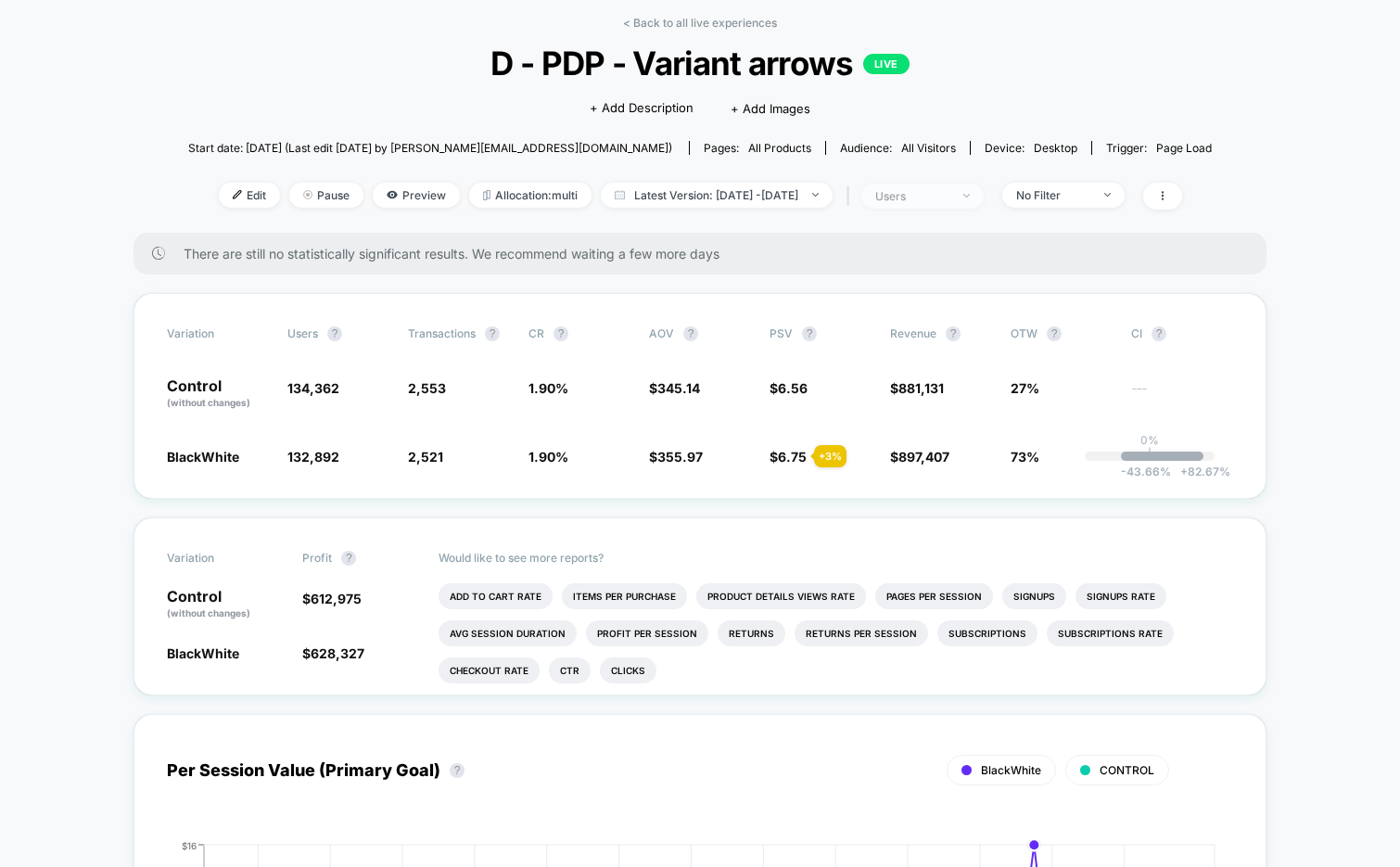
click at [926, 195] on div "users" at bounding box center [912, 196] width 74 height 14
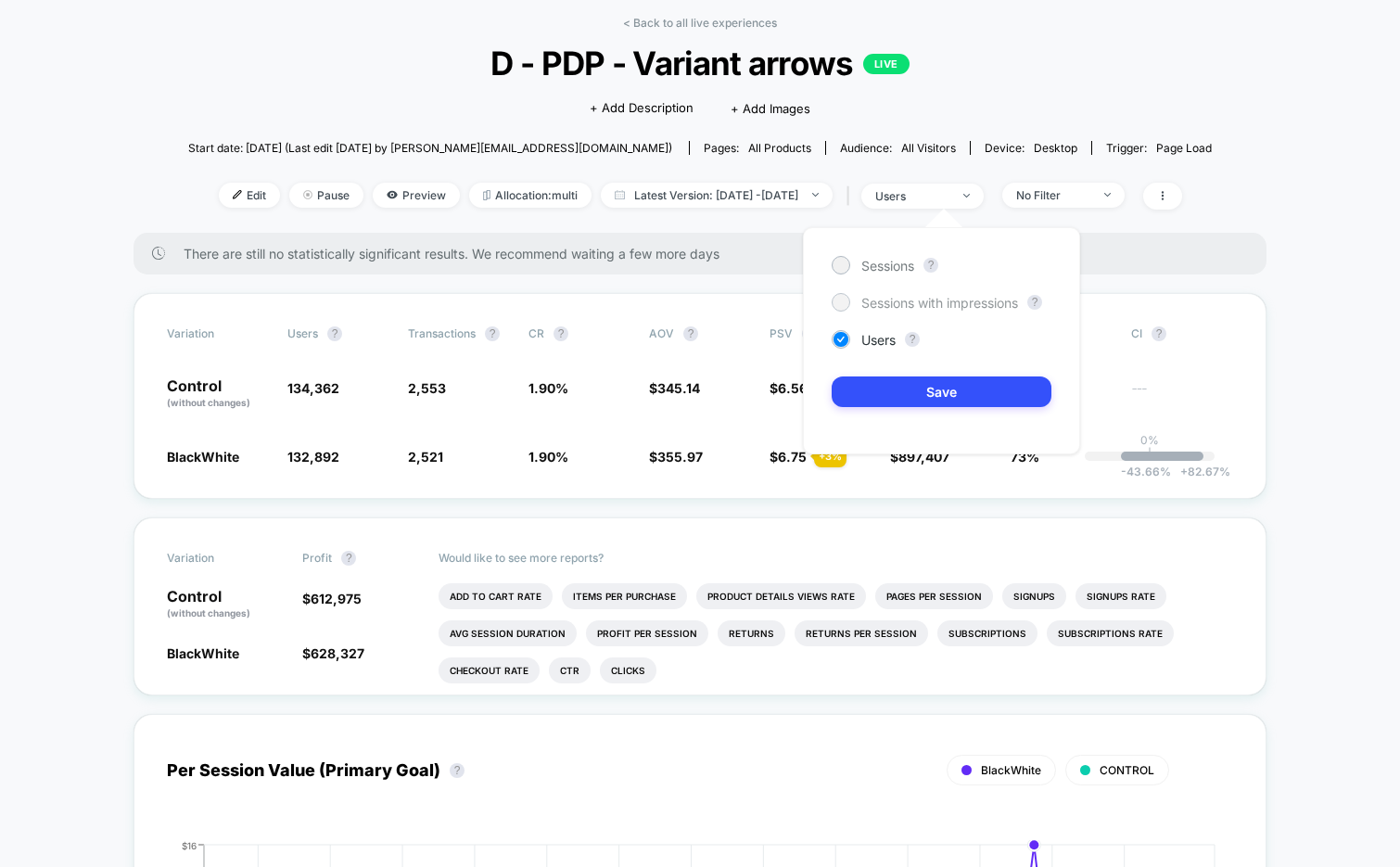
click at [912, 298] on span "Sessions with impressions" at bounding box center [940, 303] width 157 height 16
click at [889, 395] on button "Save" at bounding box center [941, 391] width 219 height 30
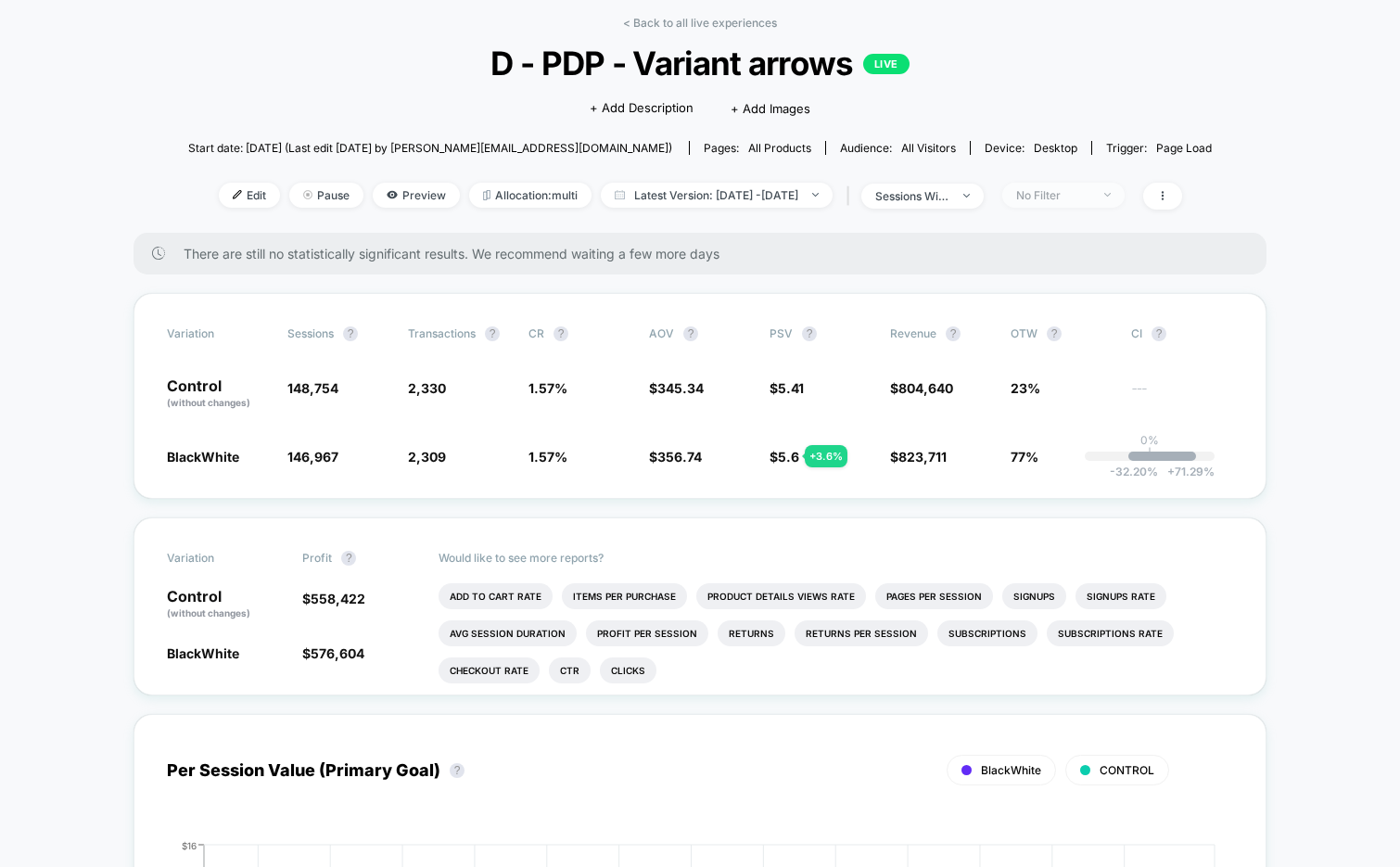
click at [1091, 196] on div "No Filter" at bounding box center [1053, 195] width 74 height 14
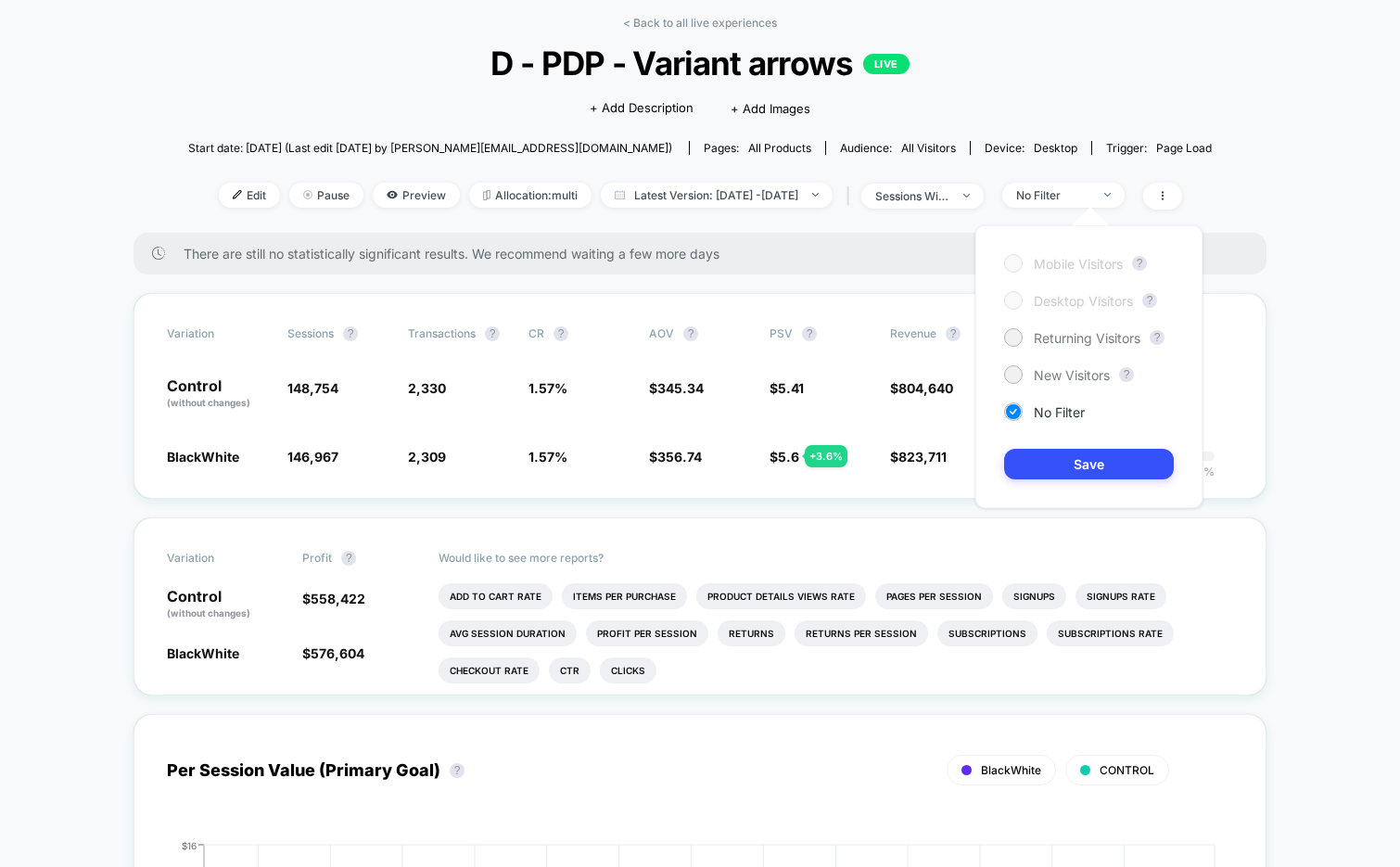
click at [1061, 122] on div "< Back to all live experiences D - PDP - Variant arrows LIVE Click to edit expe…" at bounding box center [700, 124] width 1024 height 217
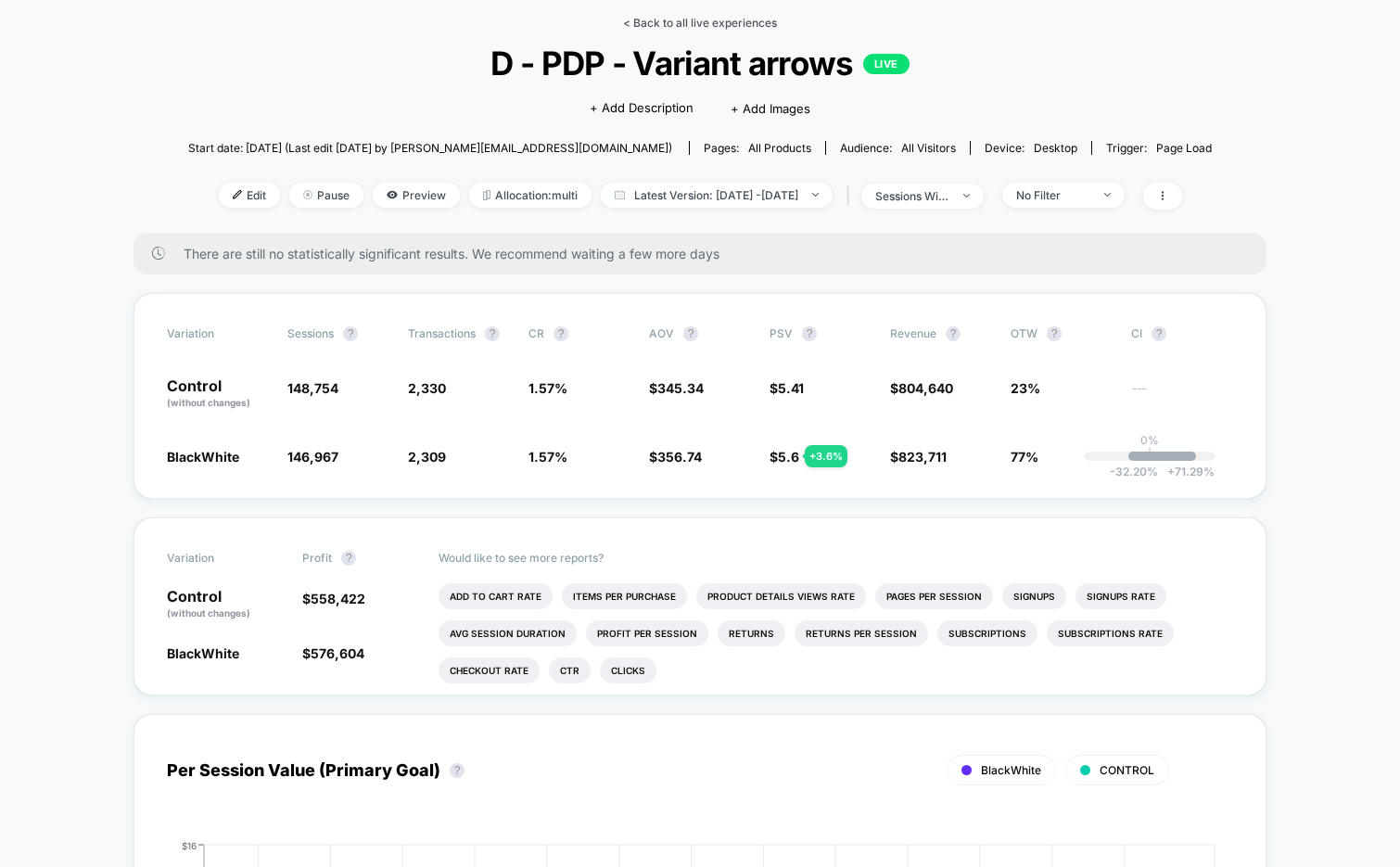
click at [674, 27] on link "< Back to all live experiences" at bounding box center [700, 23] width 154 height 14
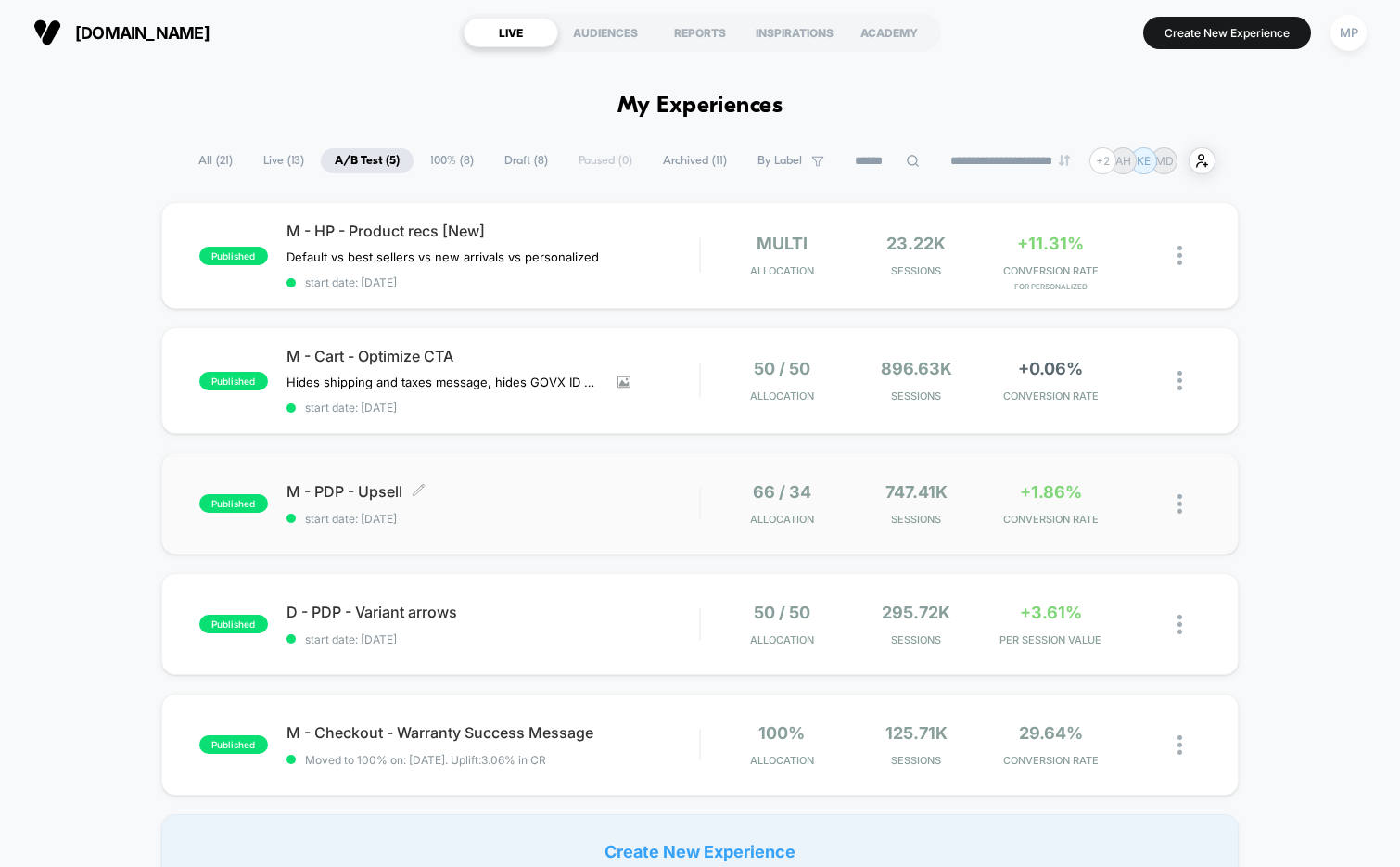
click at [489, 517] on span "start date: 7/17/2025" at bounding box center [493, 518] width 413 height 14
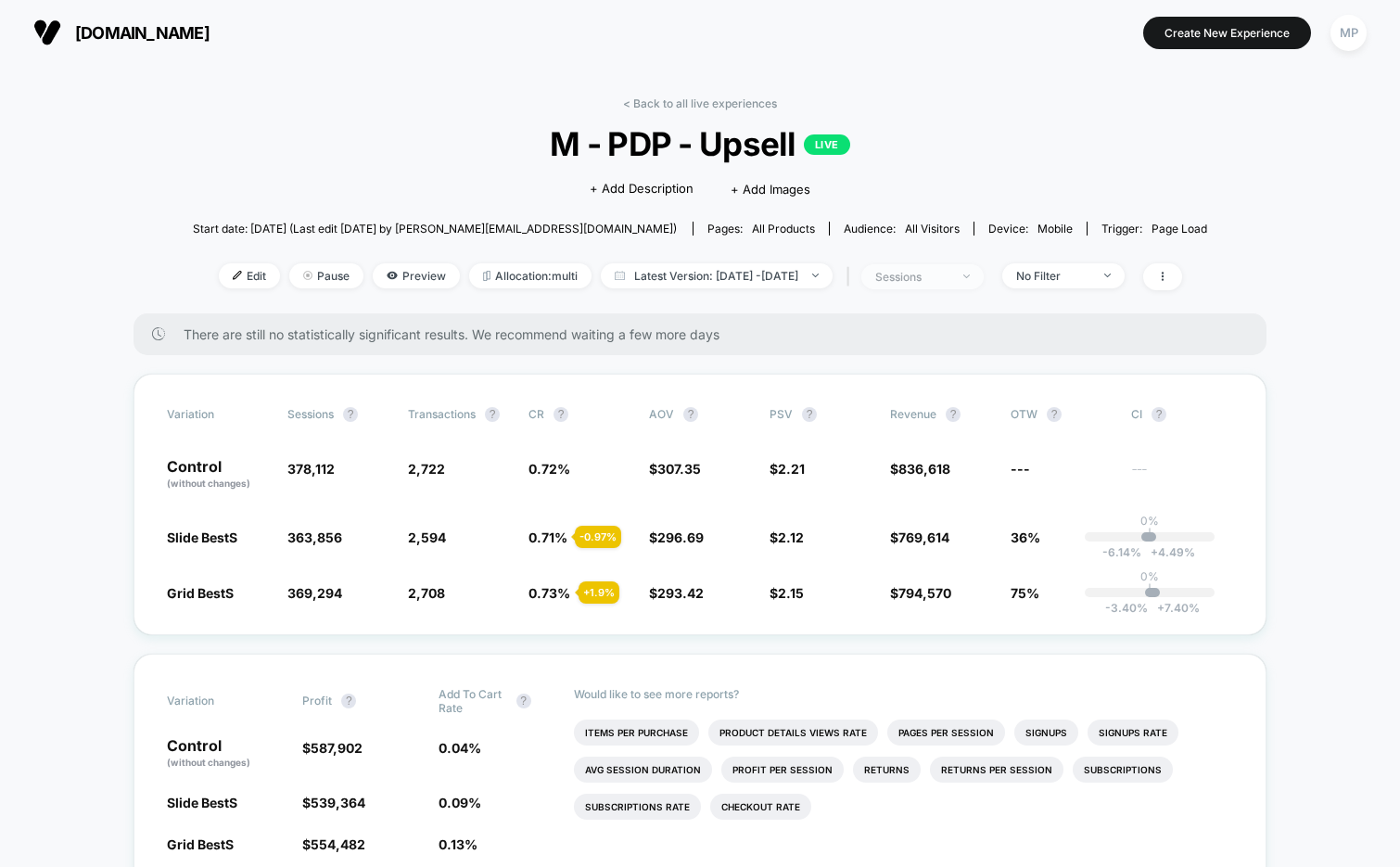
click at [929, 284] on span "sessions" at bounding box center [922, 276] width 122 height 25
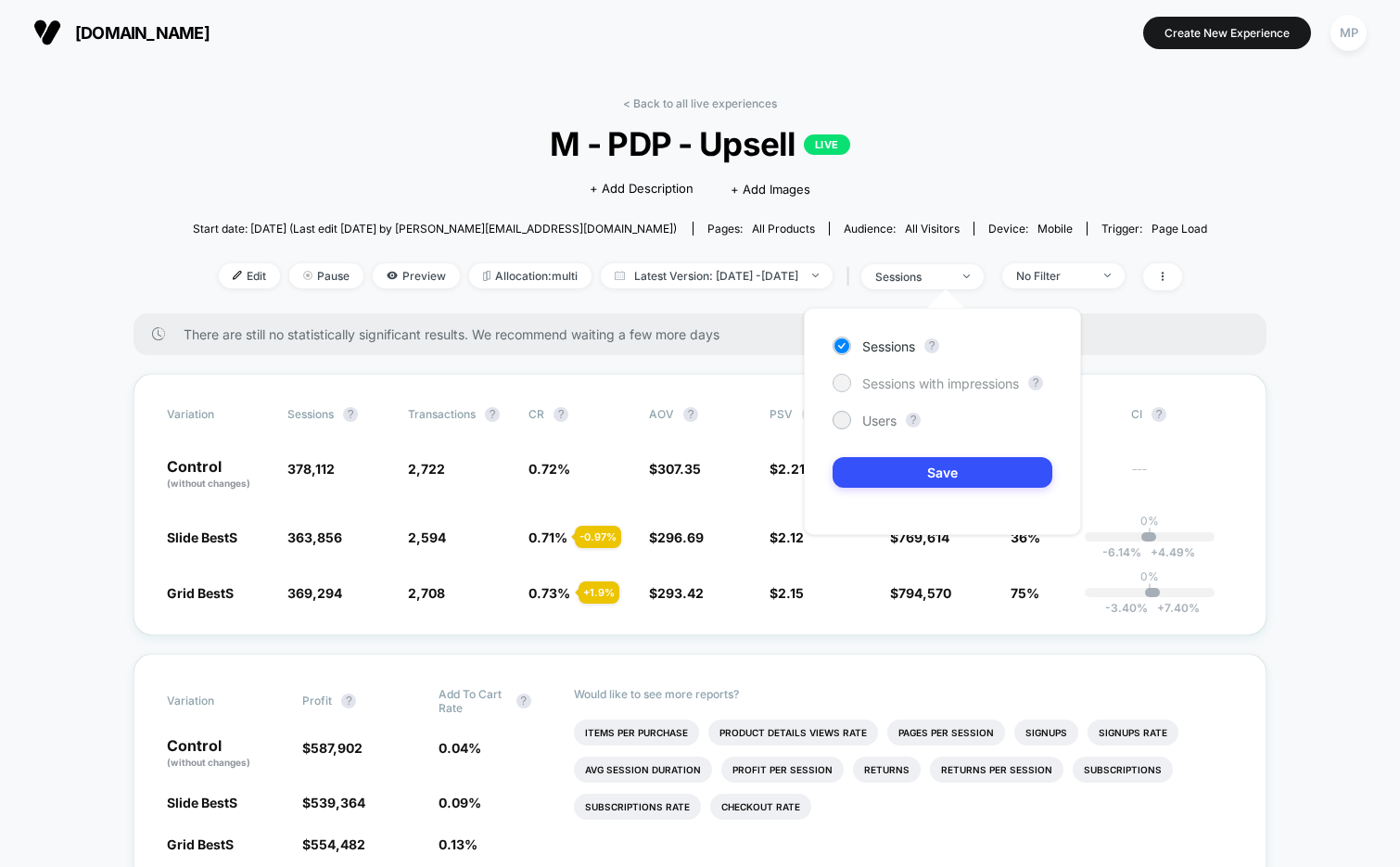
click at [884, 381] on span "Sessions with impressions" at bounding box center [941, 383] width 157 height 16
click at [868, 473] on button "Save" at bounding box center [942, 472] width 219 height 30
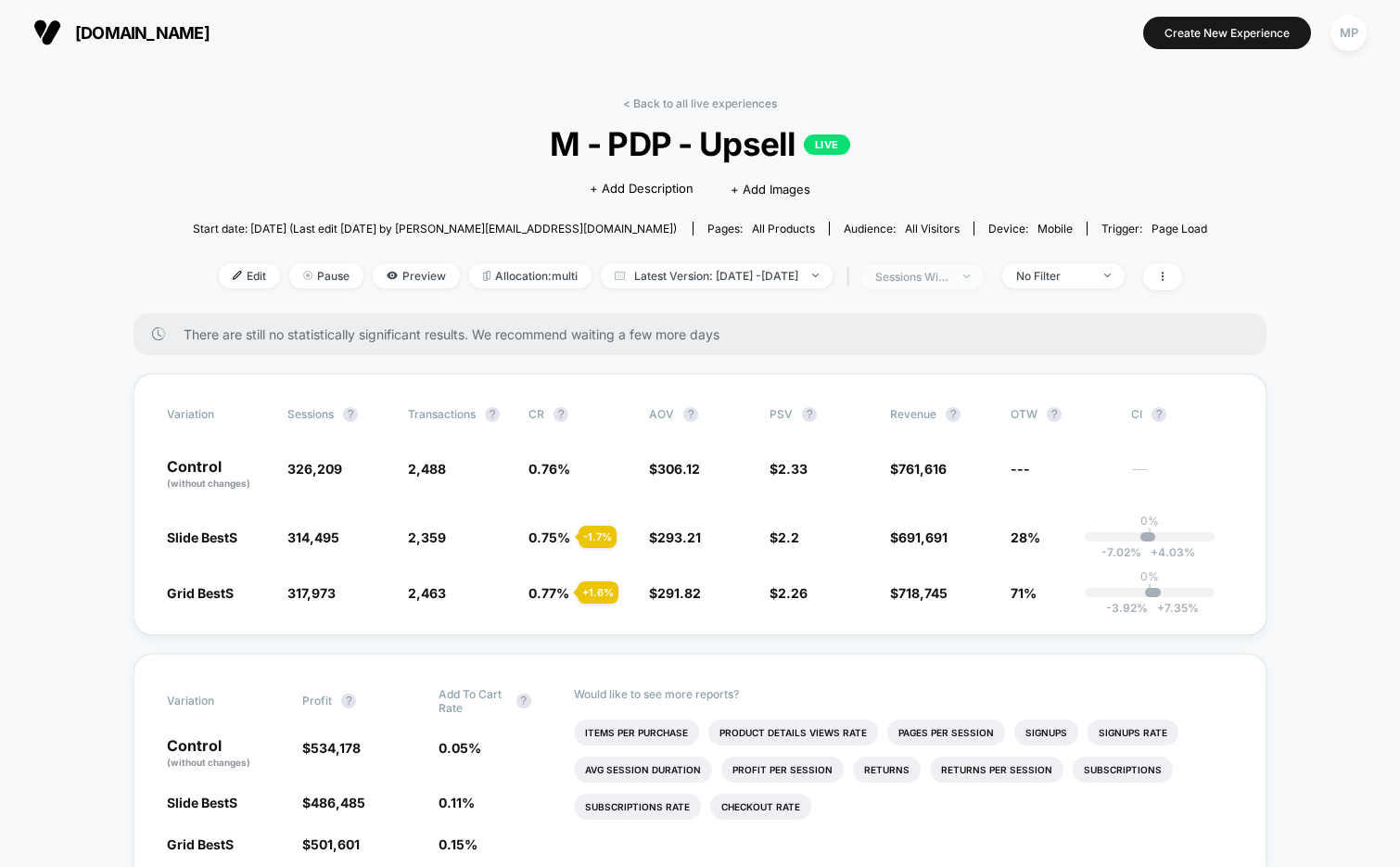
click at [921, 281] on div "sessions with impression" at bounding box center [912, 276] width 74 height 14
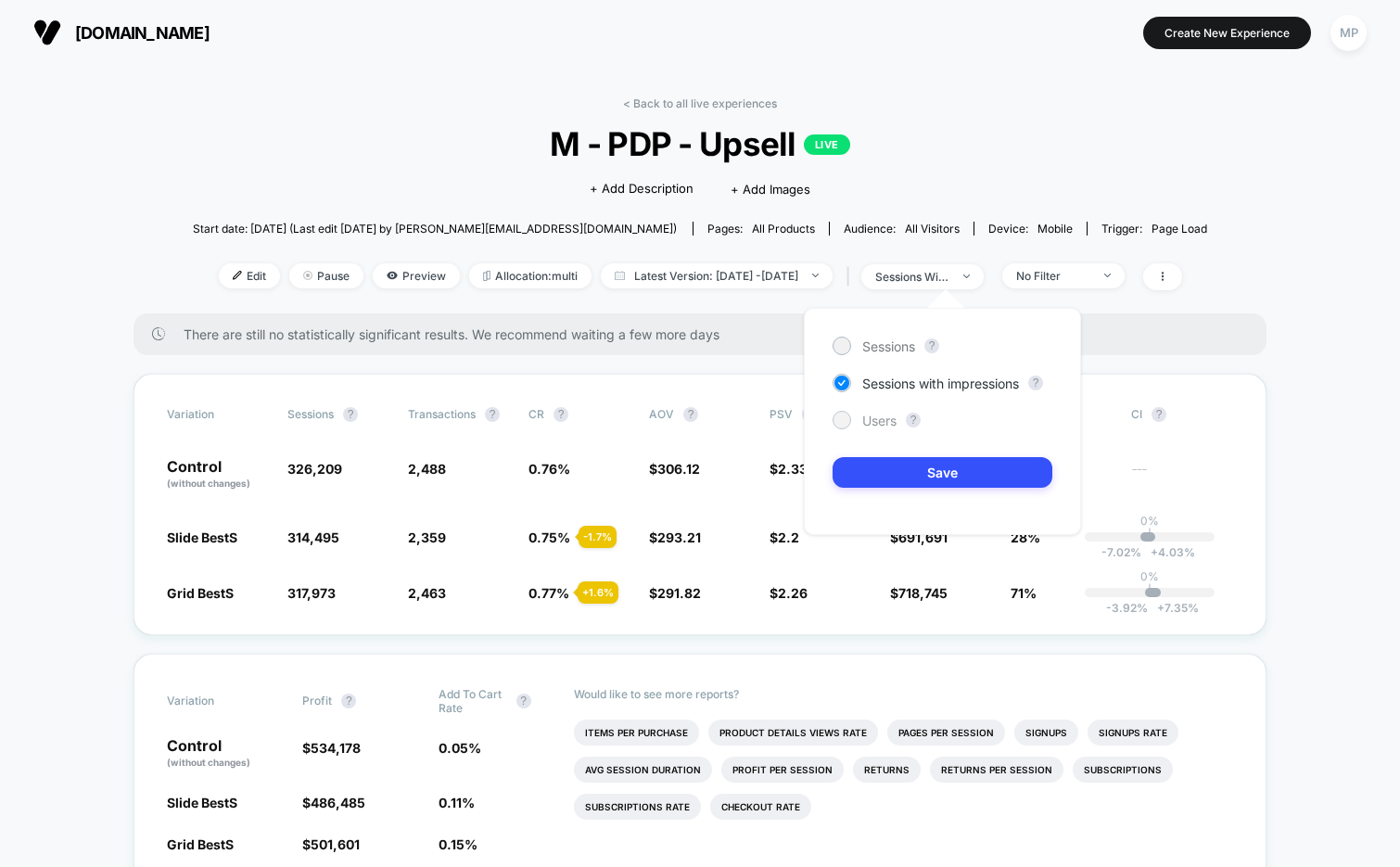
click at [858, 422] on div "Users" at bounding box center [865, 420] width 64 height 19
click at [873, 458] on button "Save" at bounding box center [942, 472] width 219 height 30
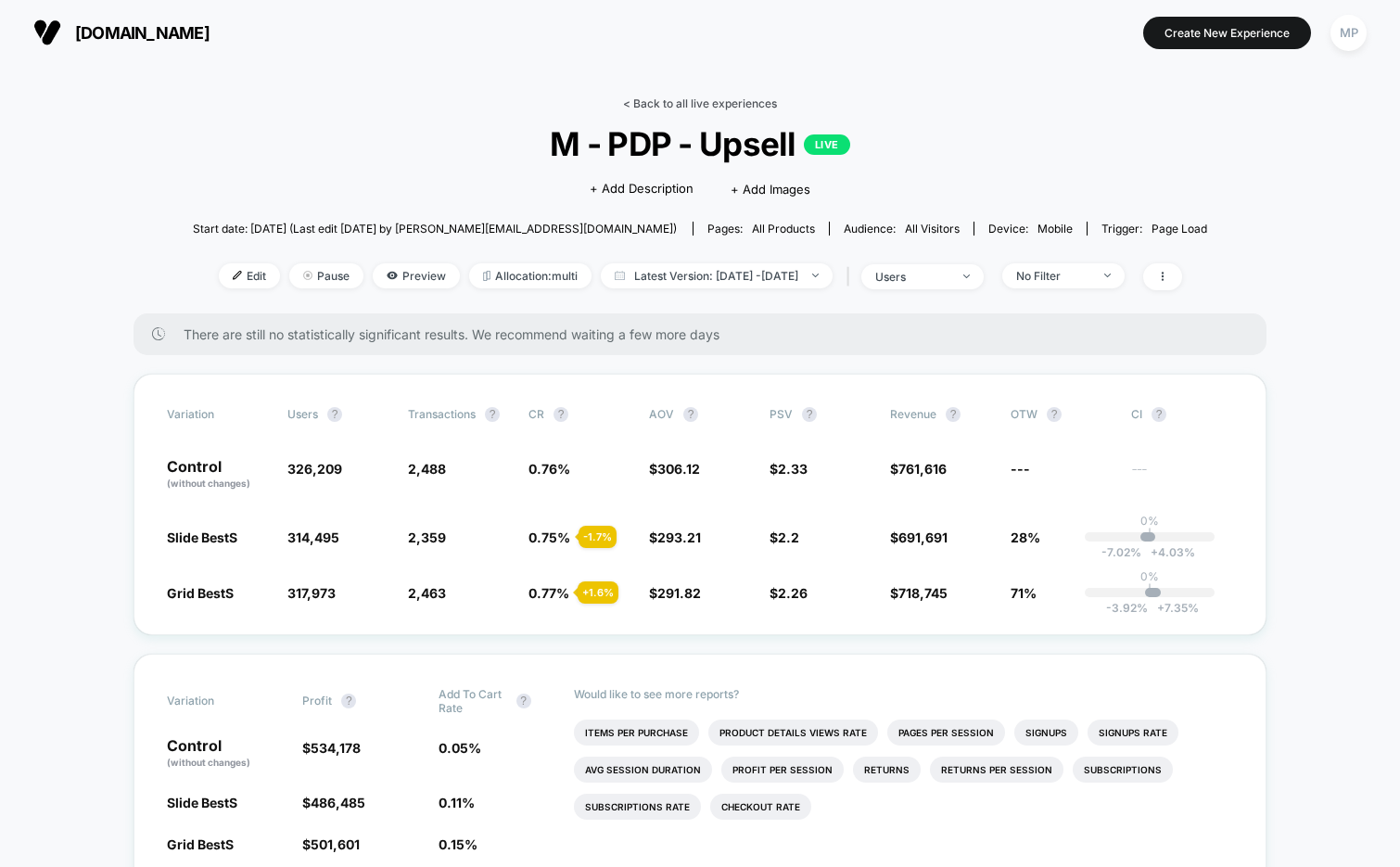
click at [690, 107] on link "< Back to all live experiences" at bounding box center [700, 103] width 154 height 14
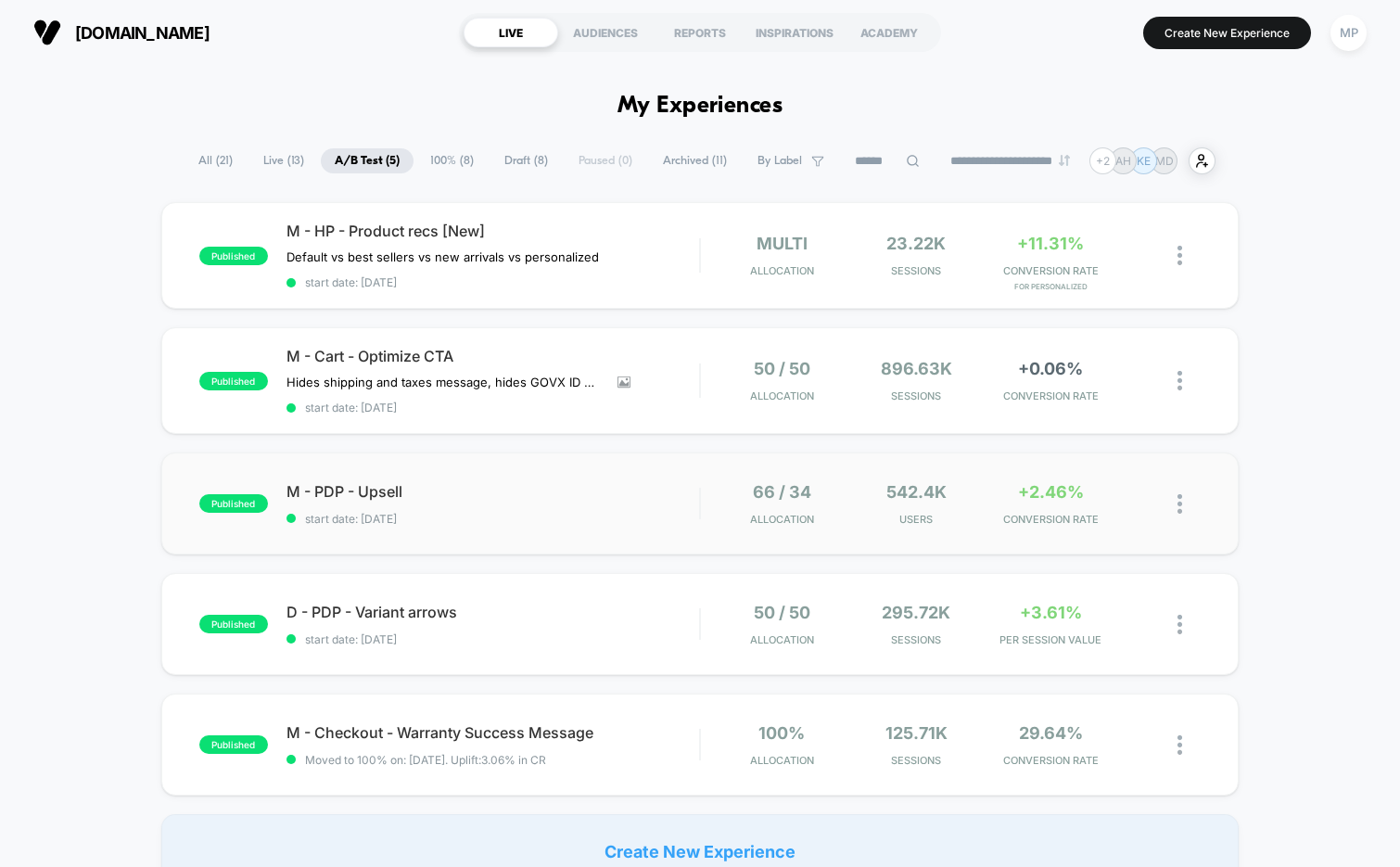
click at [495, 477] on div "published M - PDP - Upsell start date: 7/17/2025 66 / 34 Allocation 542.4k User…" at bounding box center [701, 503] width 1078 height 102
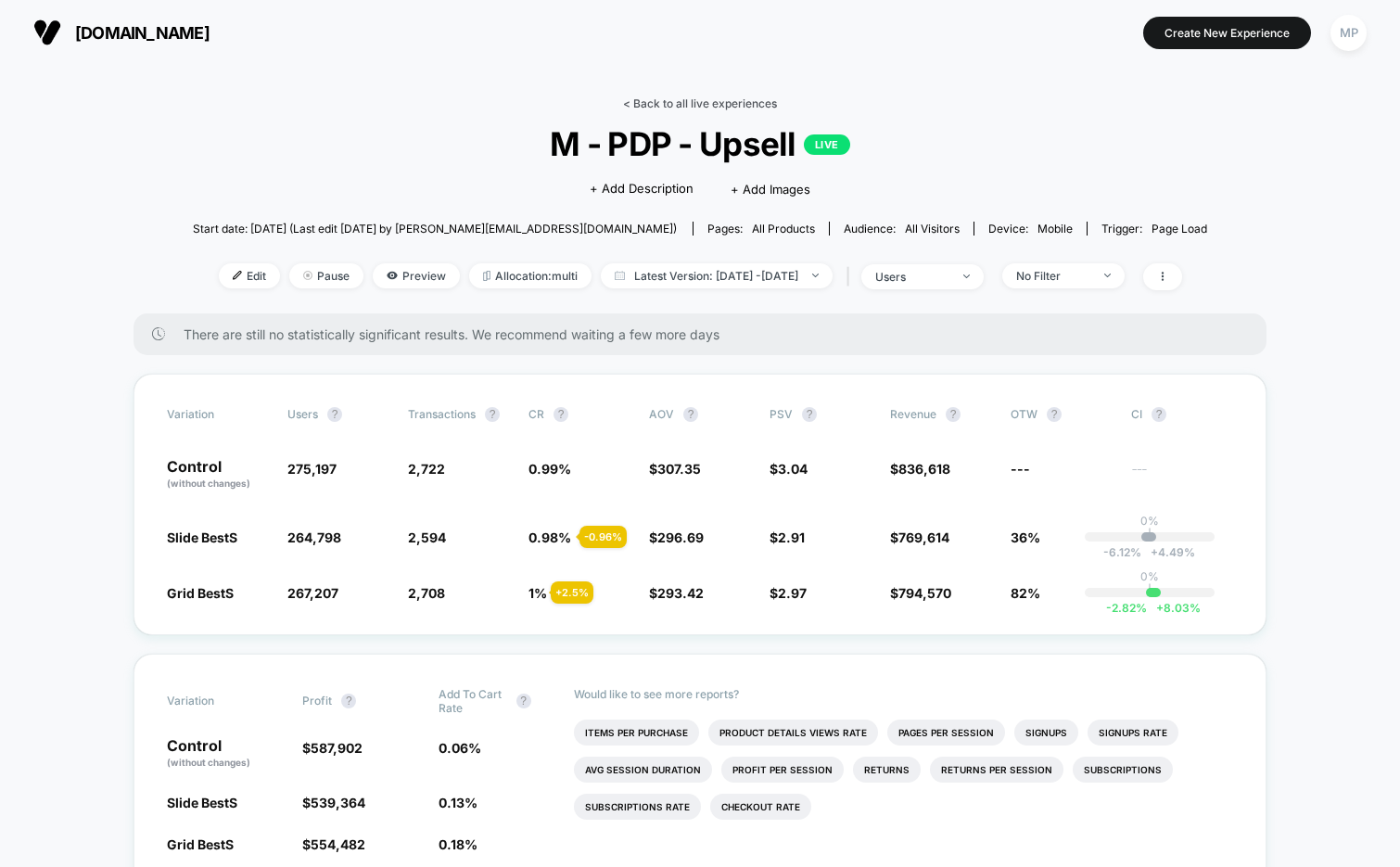
click at [692, 102] on link "< Back to all live experiences" at bounding box center [700, 103] width 154 height 14
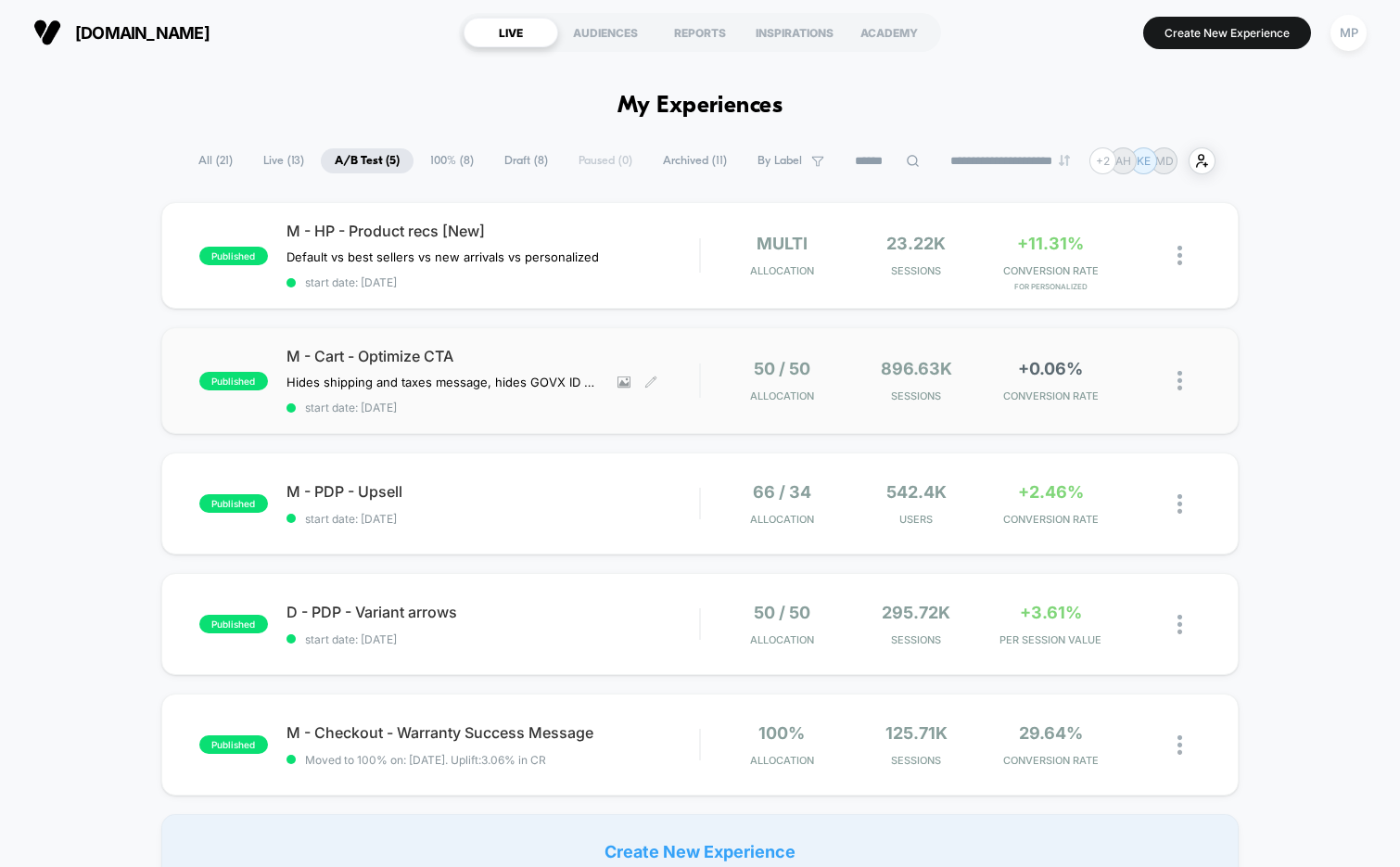
click at [553, 349] on span "M - Cart - Optimize CTA" at bounding box center [493, 356] width 413 height 19
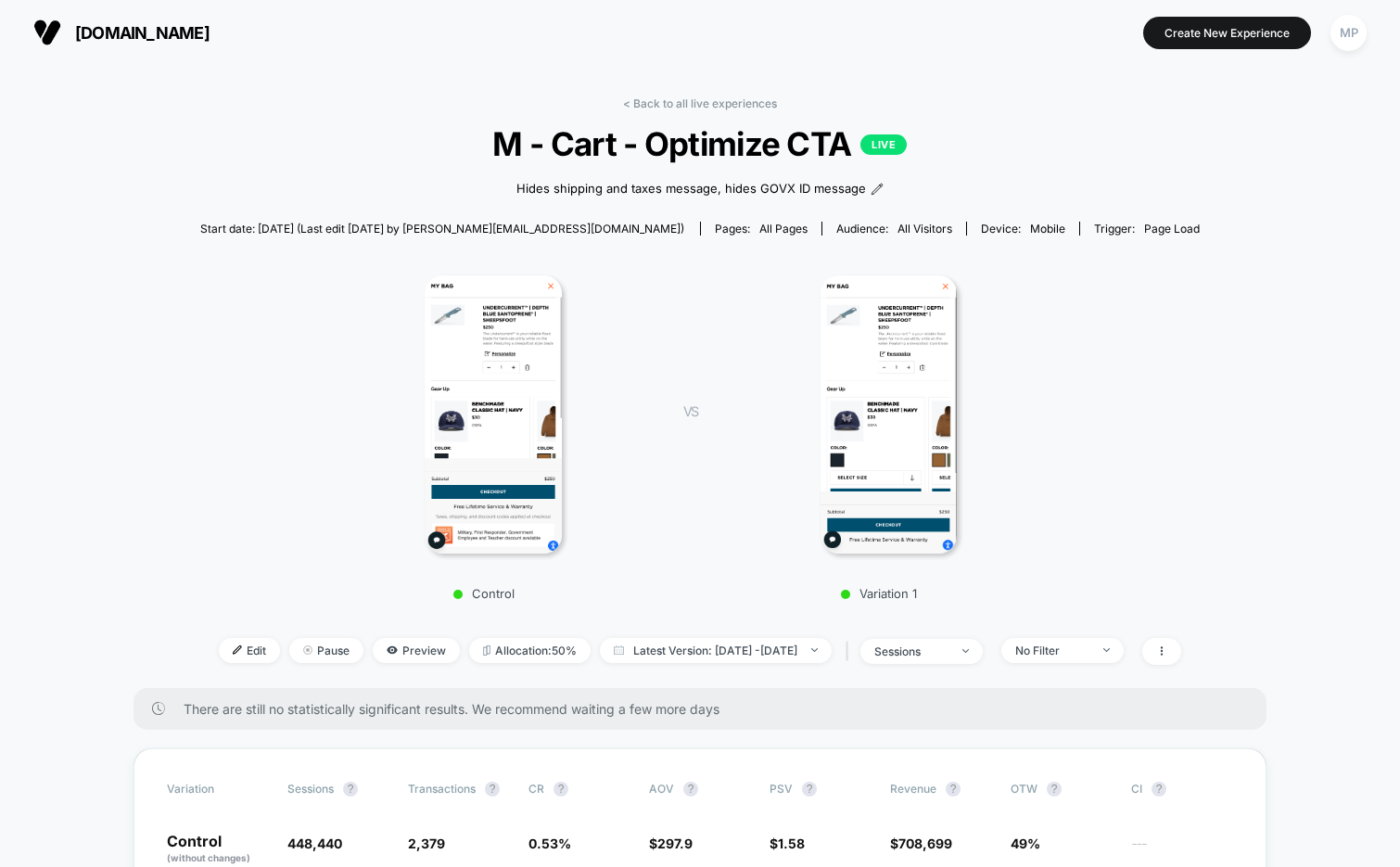
click at [784, 131] on span "M - Cart - Optimize CTA LIVE" at bounding box center [701, 143] width 901 height 39
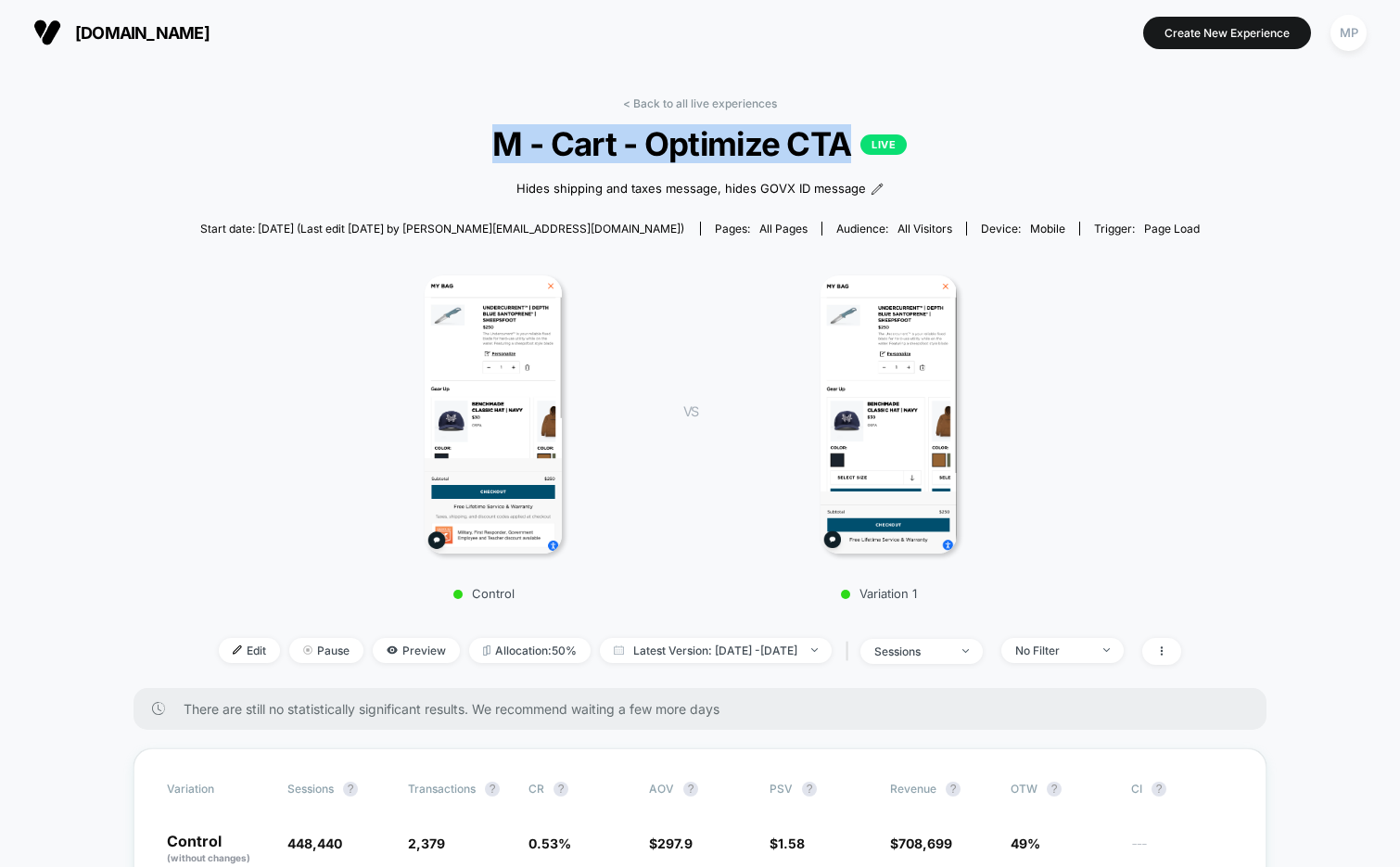
copy span "M - Cart - Optimize CTA"
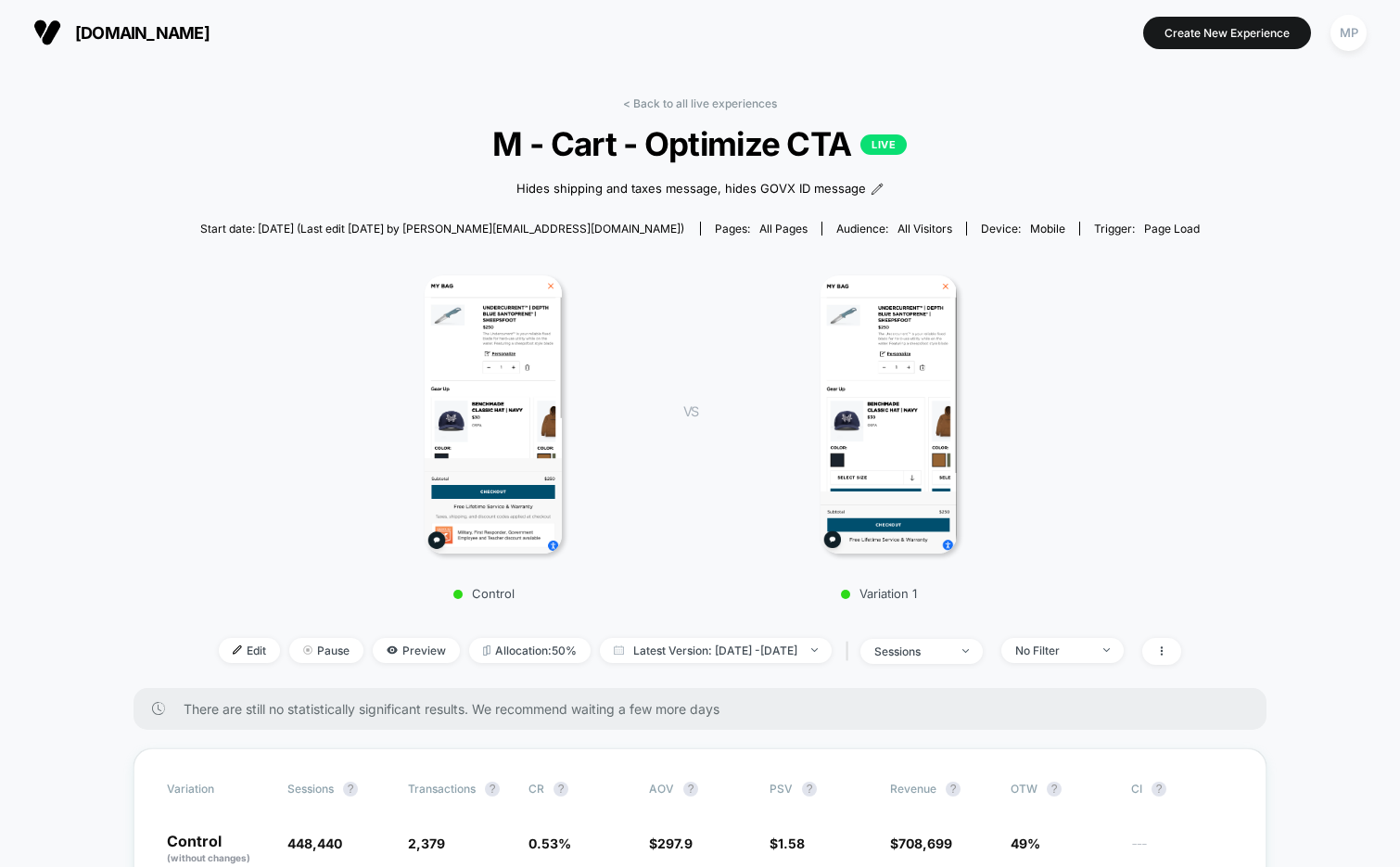
click at [706, 384] on div "VS Variation 1" at bounding box center [853, 431] width 395 height 338
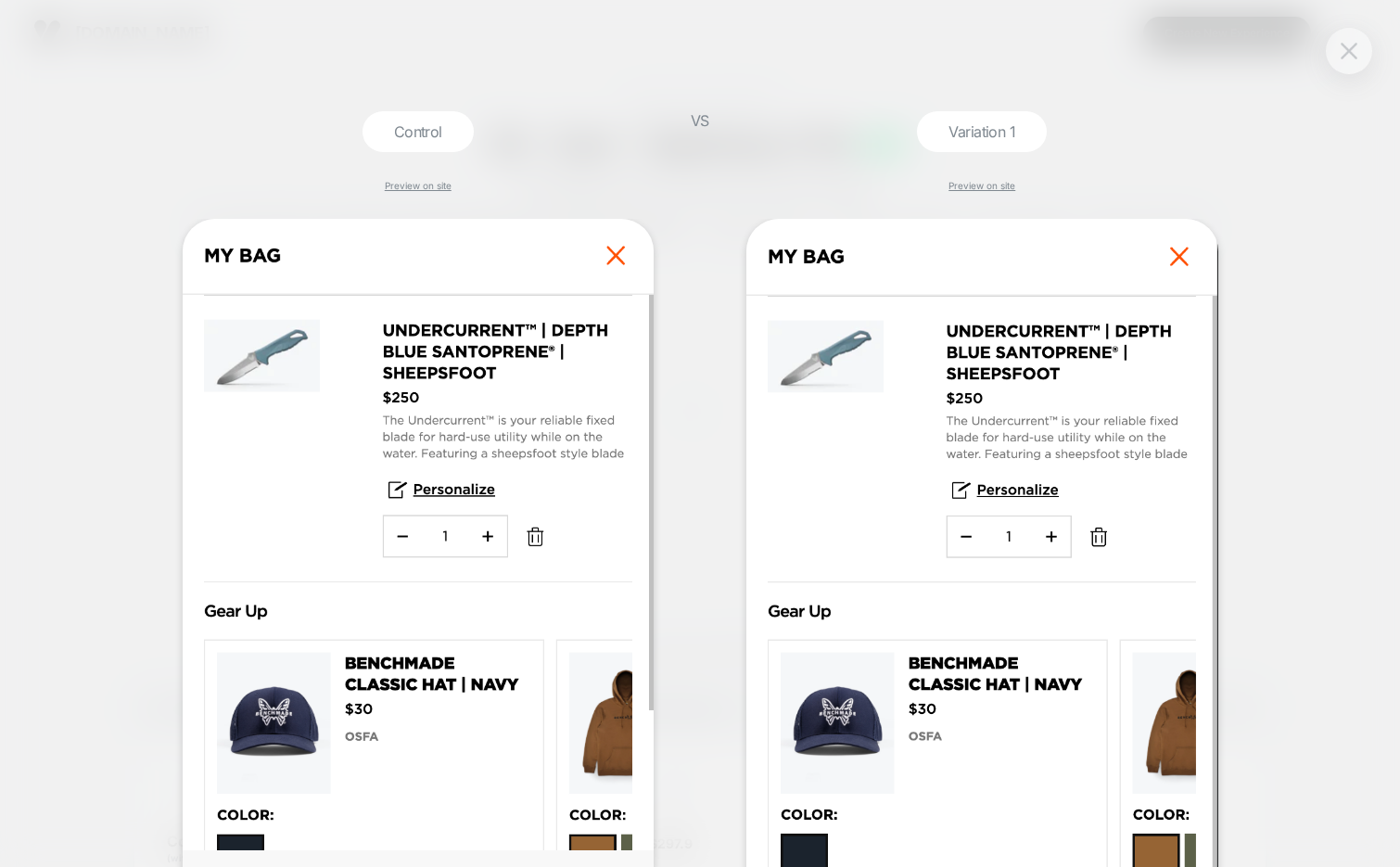
click at [1344, 59] on button at bounding box center [1349, 50] width 27 height 27
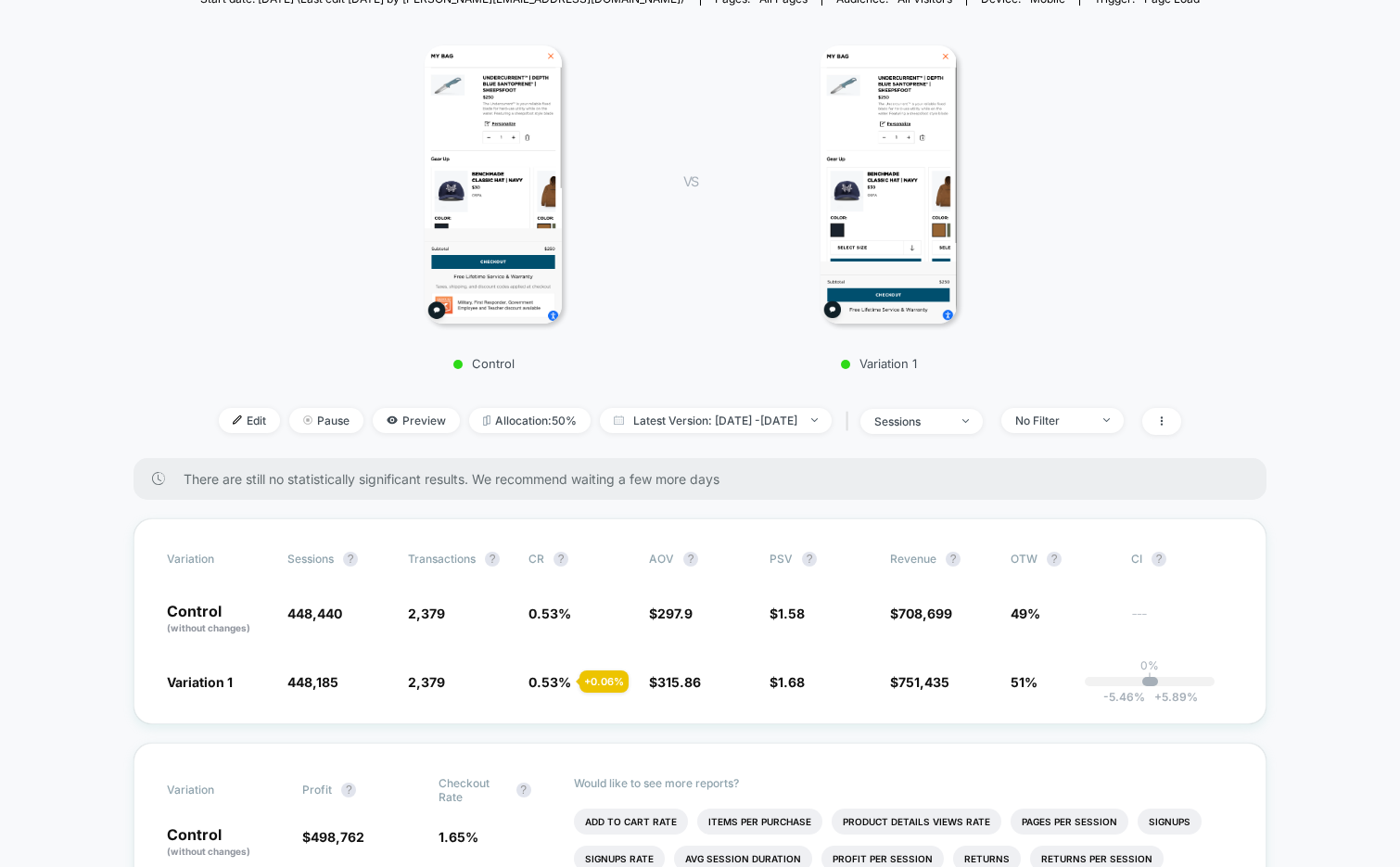
scroll to position [237, 0]
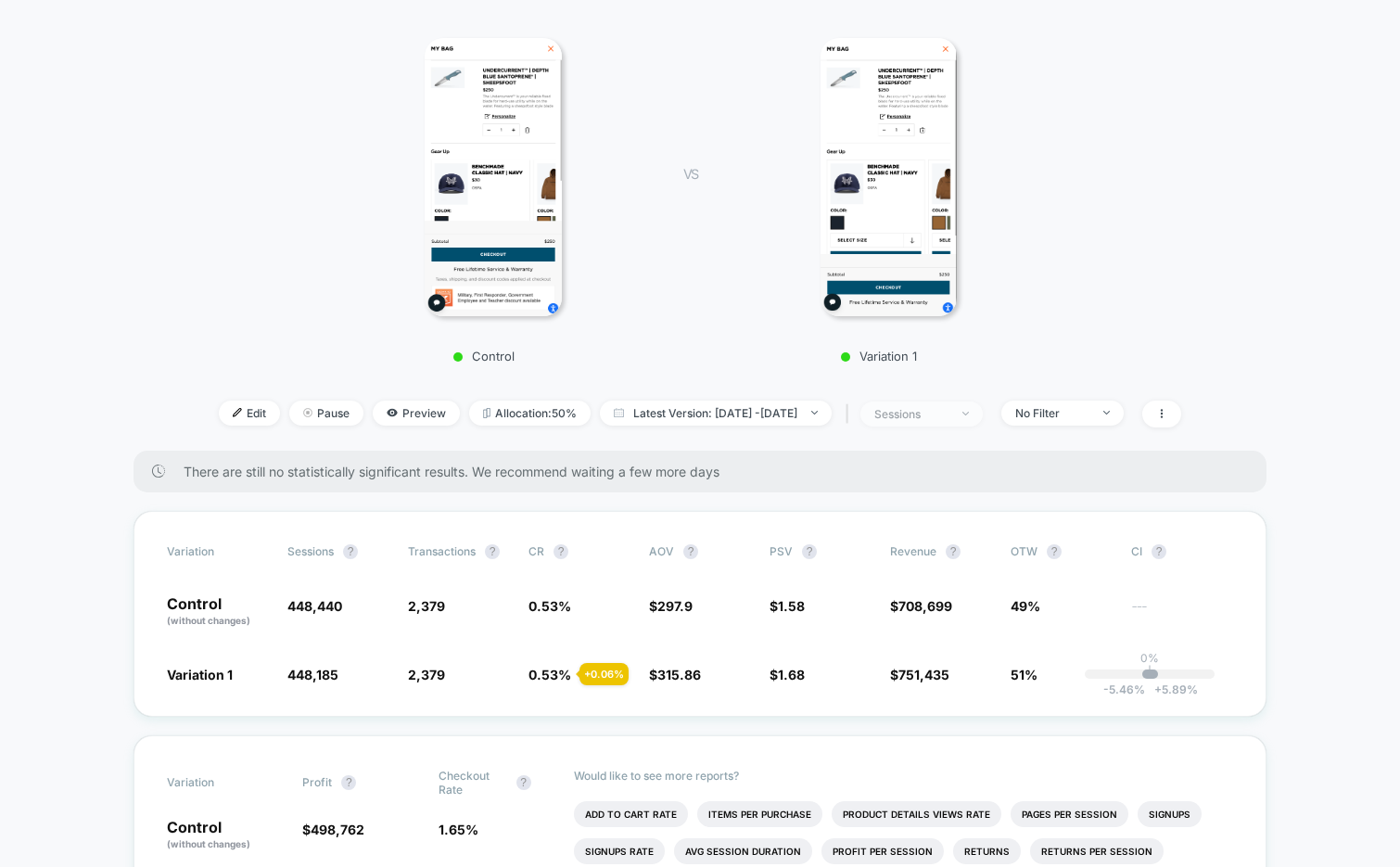
click at [949, 408] on div "sessions" at bounding box center [911, 413] width 74 height 14
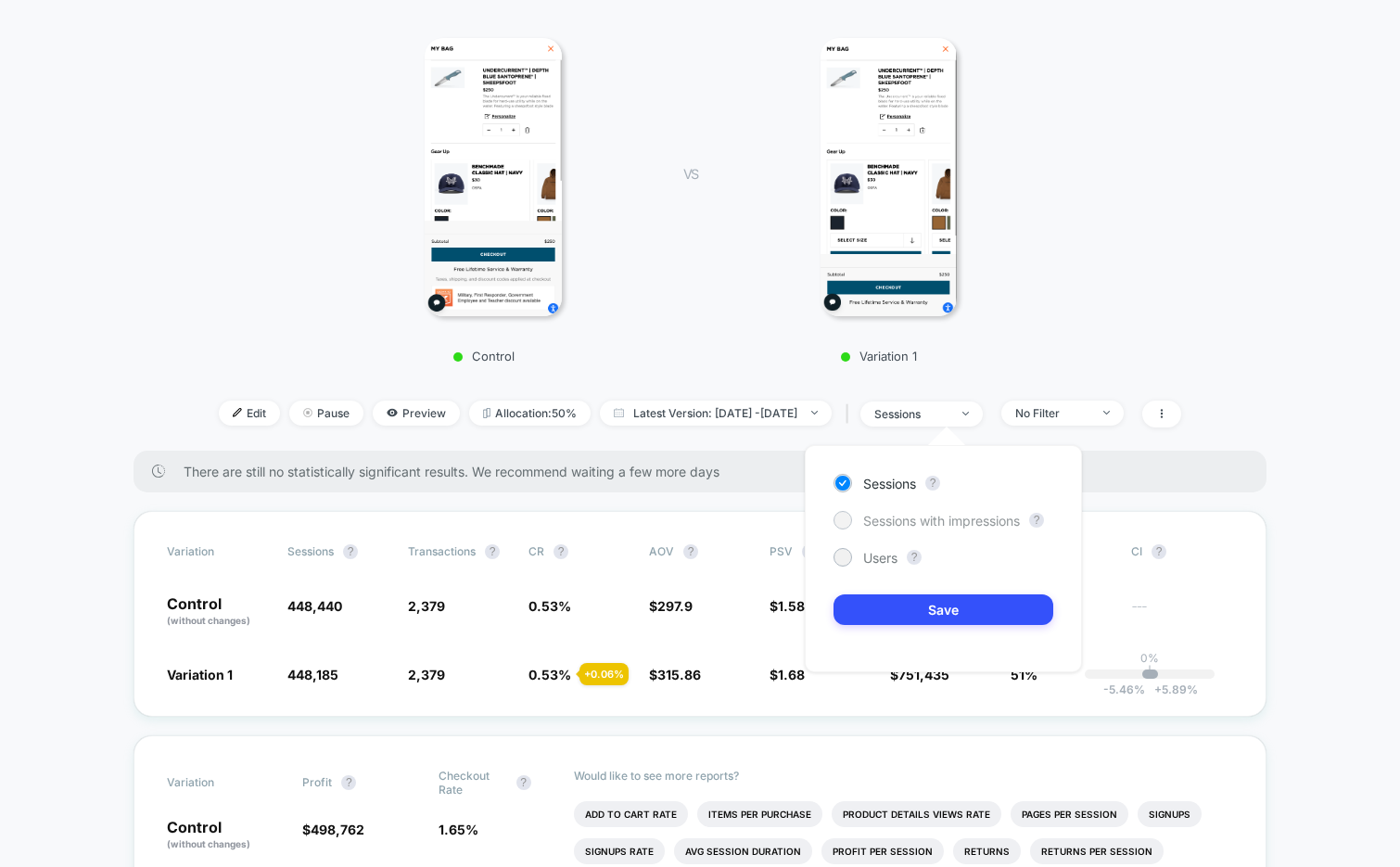
click at [918, 515] on span "Sessions with impressions" at bounding box center [942, 520] width 157 height 16
click at [874, 606] on button "Save" at bounding box center [943, 609] width 219 height 30
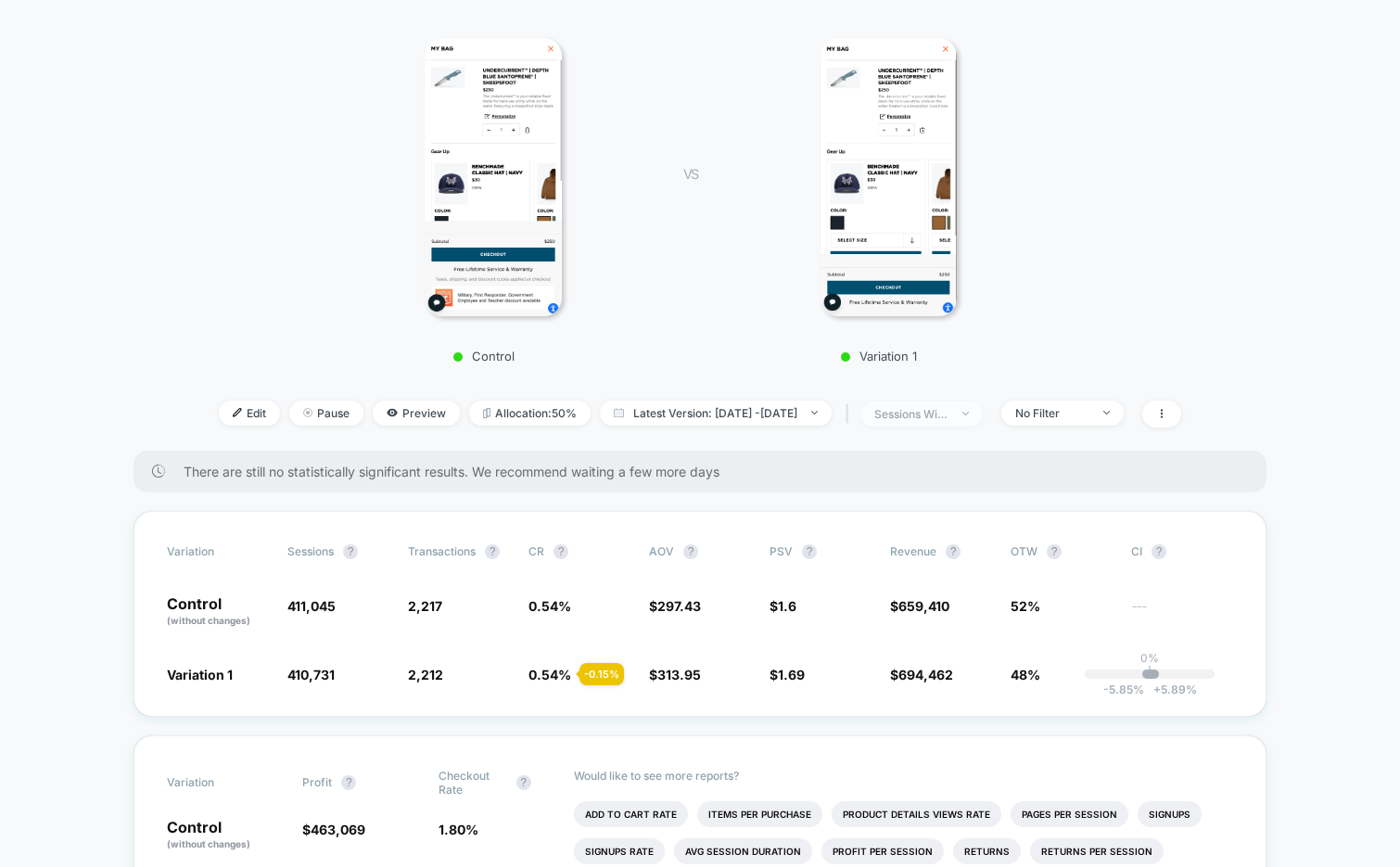
click at [944, 411] on div "sessions with impression" at bounding box center [911, 413] width 74 height 14
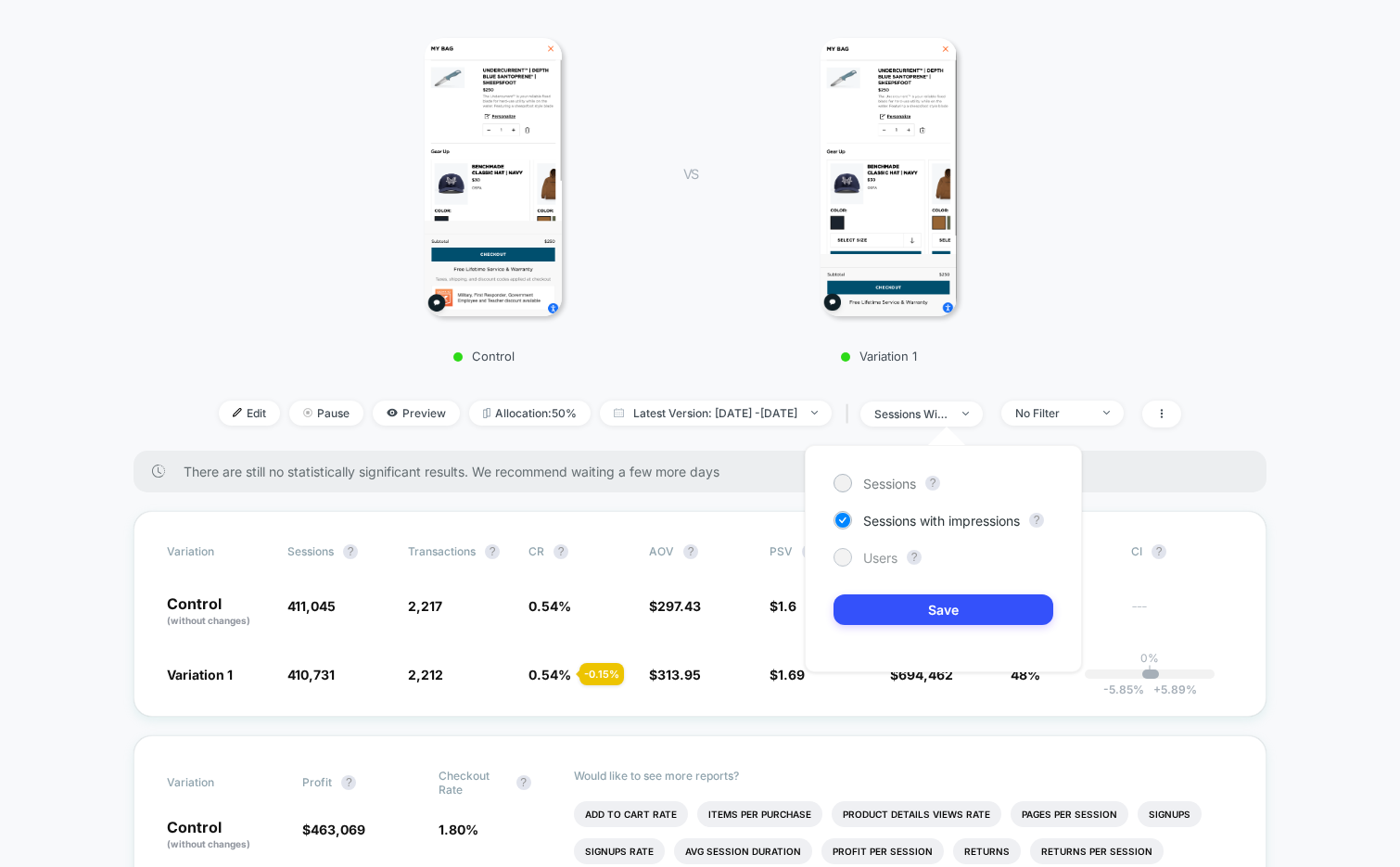
click at [887, 555] on span "Users" at bounding box center [881, 557] width 34 height 16
click at [878, 609] on button "Save" at bounding box center [943, 609] width 219 height 30
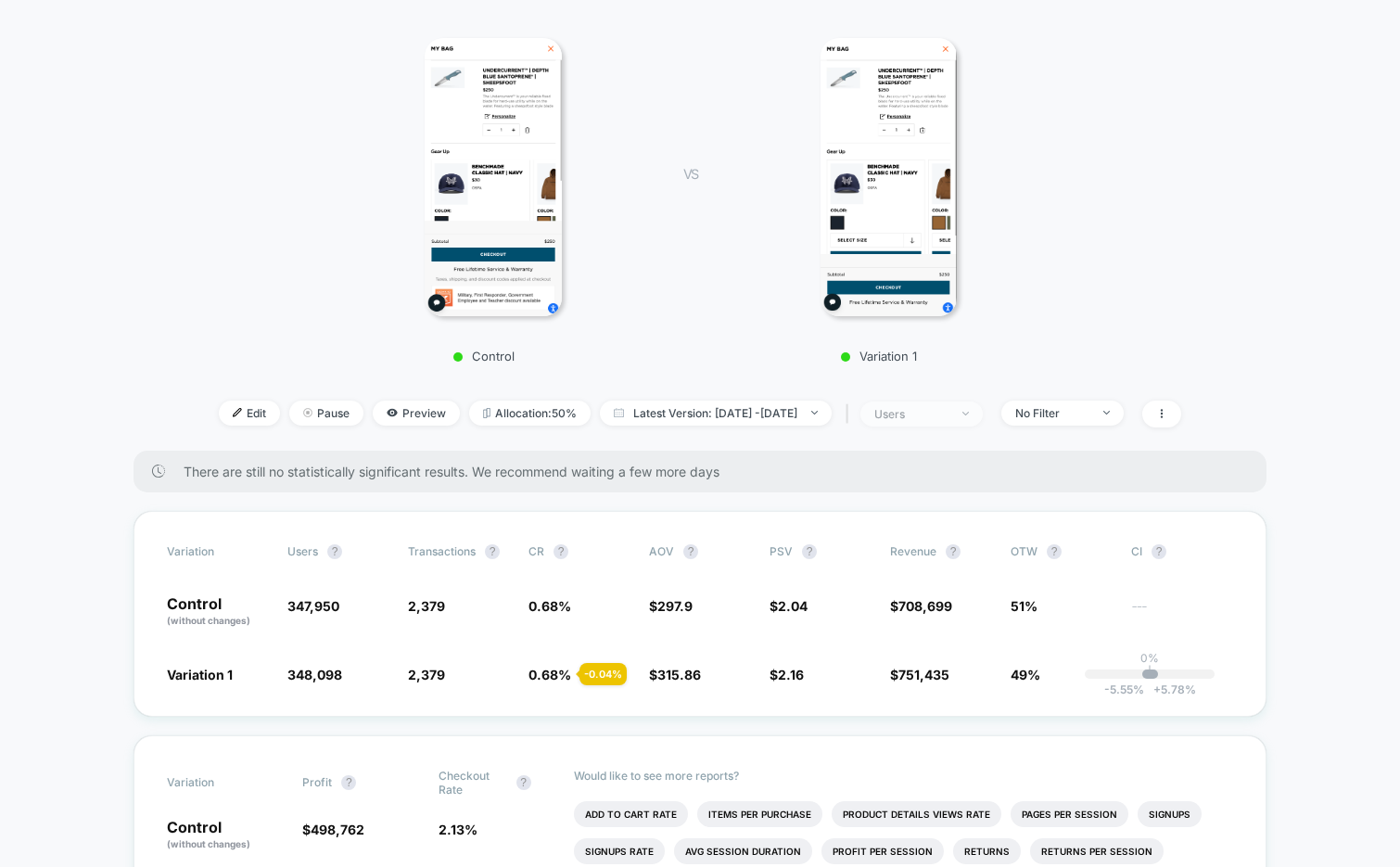
click at [924, 412] on div "users" at bounding box center [911, 413] width 74 height 14
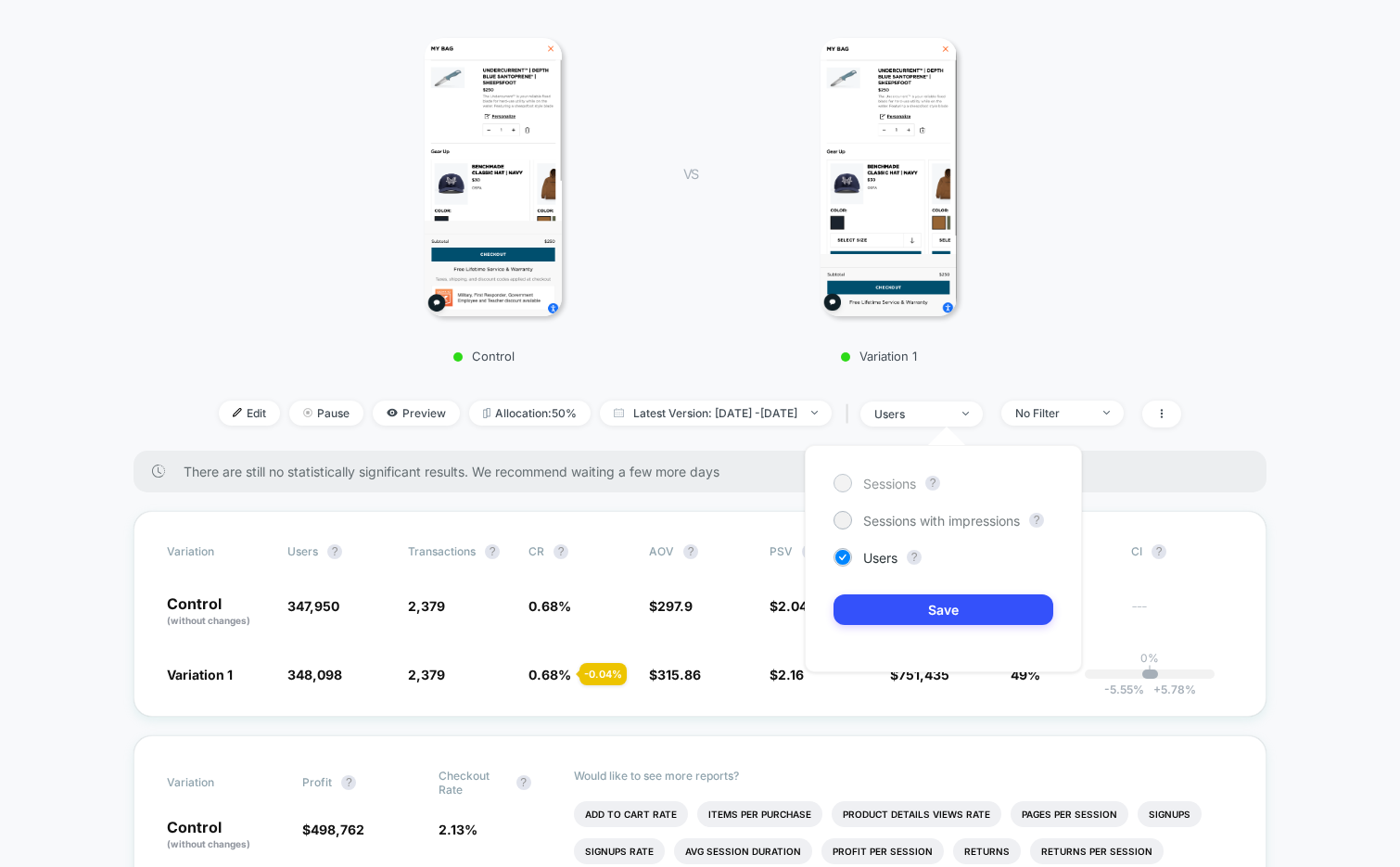
click at [871, 481] on span "Sessions" at bounding box center [890, 483] width 53 height 16
click at [902, 598] on button "Save" at bounding box center [943, 609] width 219 height 30
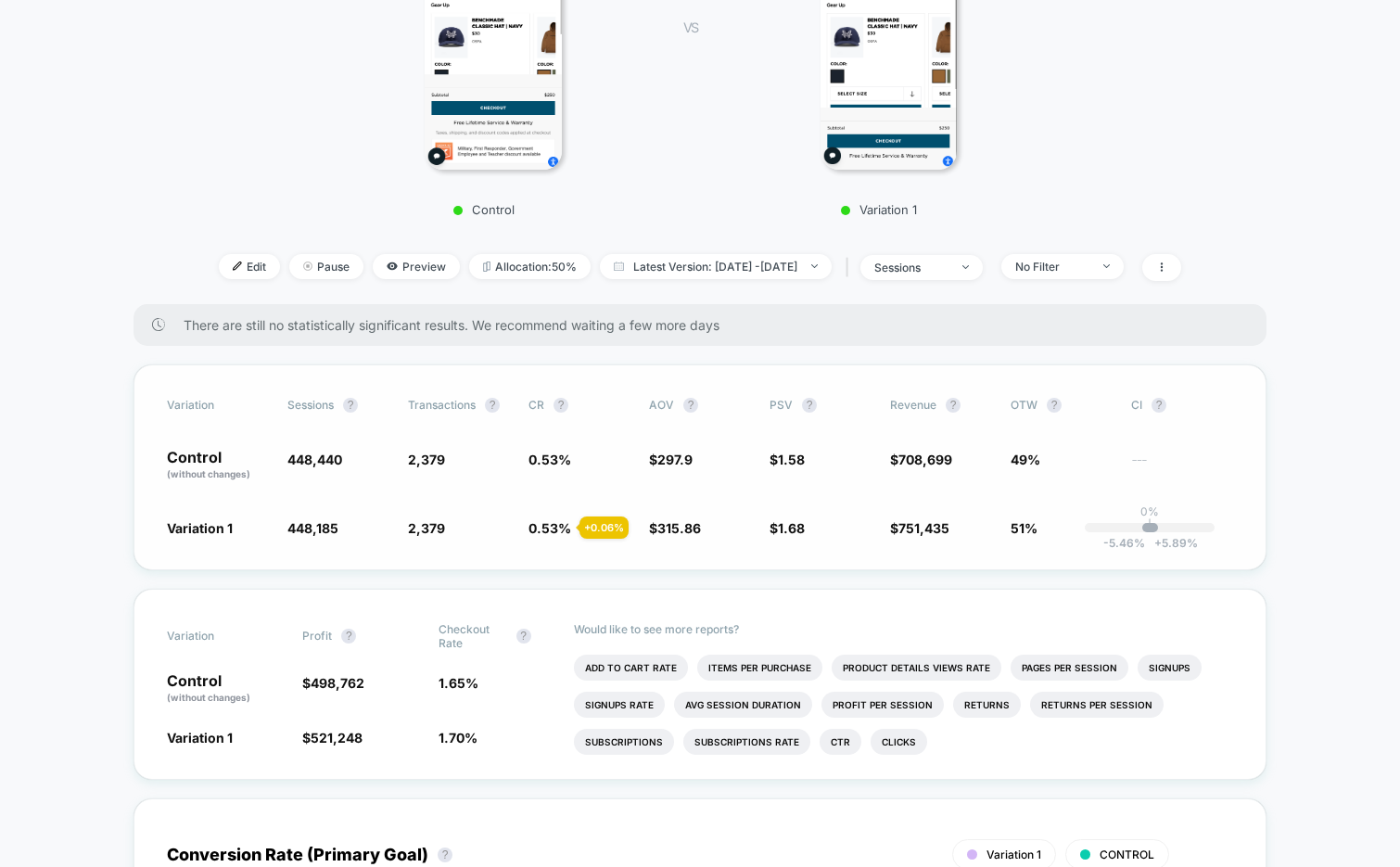
scroll to position [386, 0]
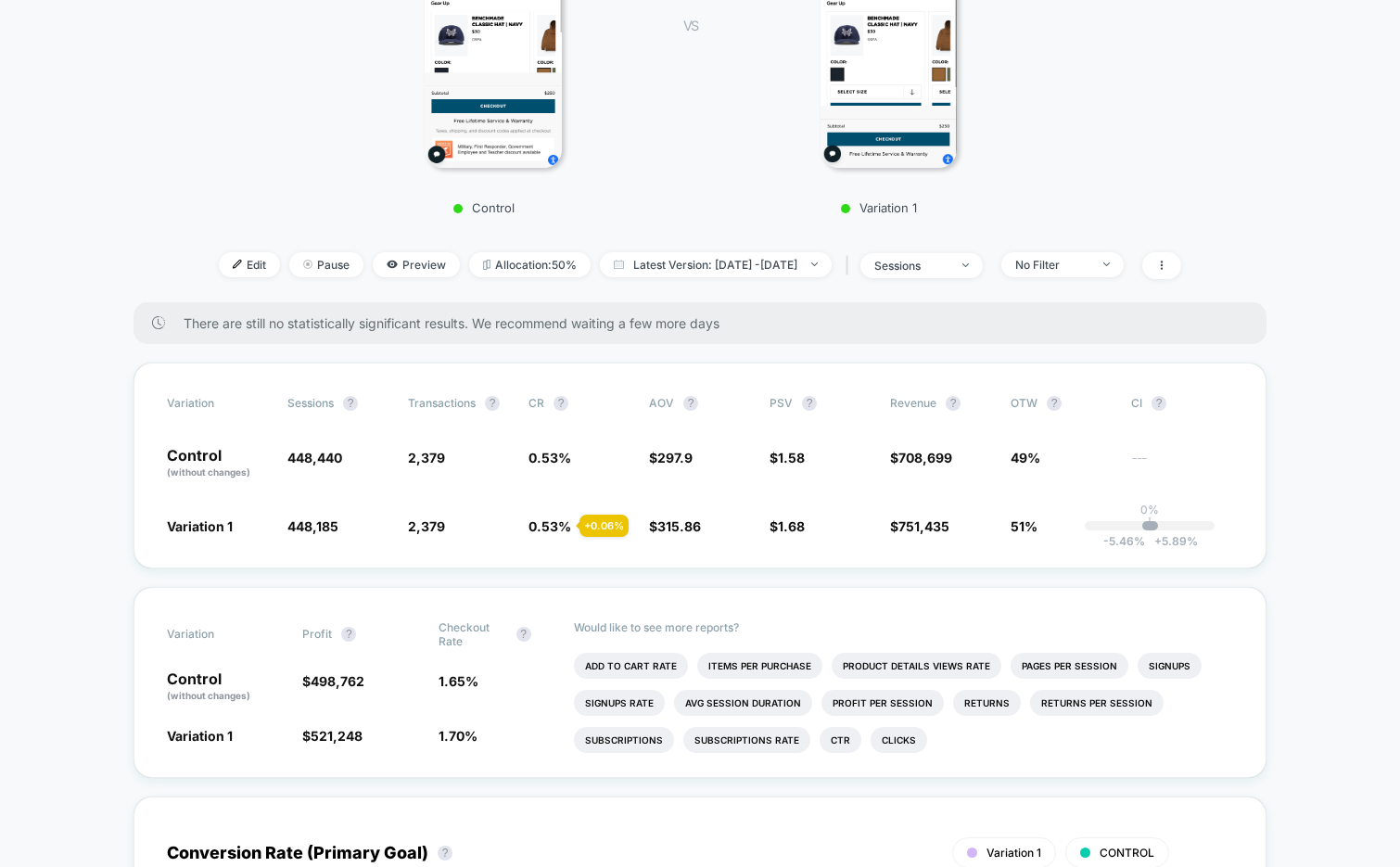
click at [1087, 277] on div "< Back to all live experiences M - Cart - Optimize CTA LIVE Hides shipping and …" at bounding box center [701, 6] width 1001 height 591
click at [1082, 270] on span "No Filter" at bounding box center [1062, 265] width 122 height 25
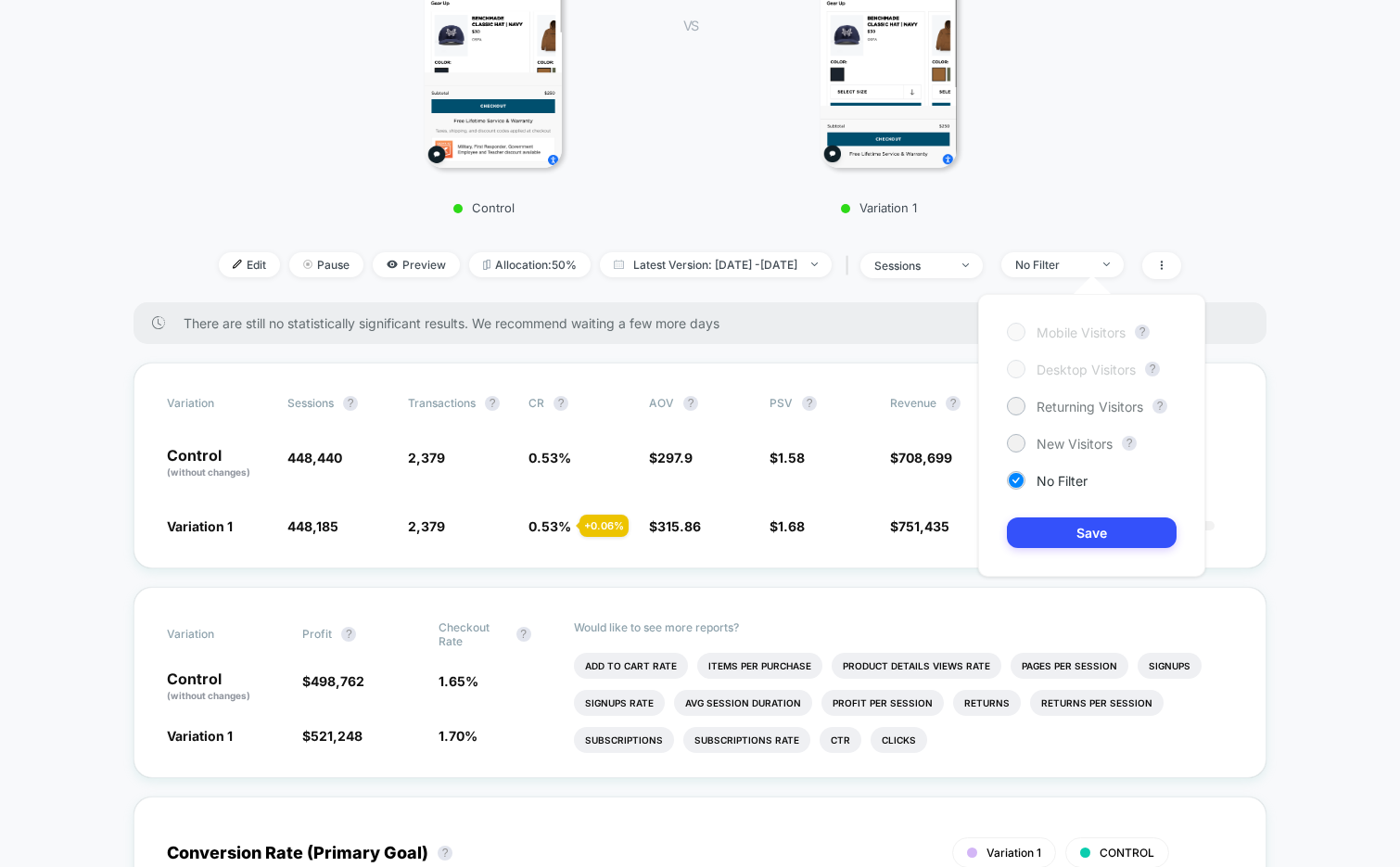
click at [1128, 184] on div "Control VS Variation 1" at bounding box center [691, 46] width 1001 height 355
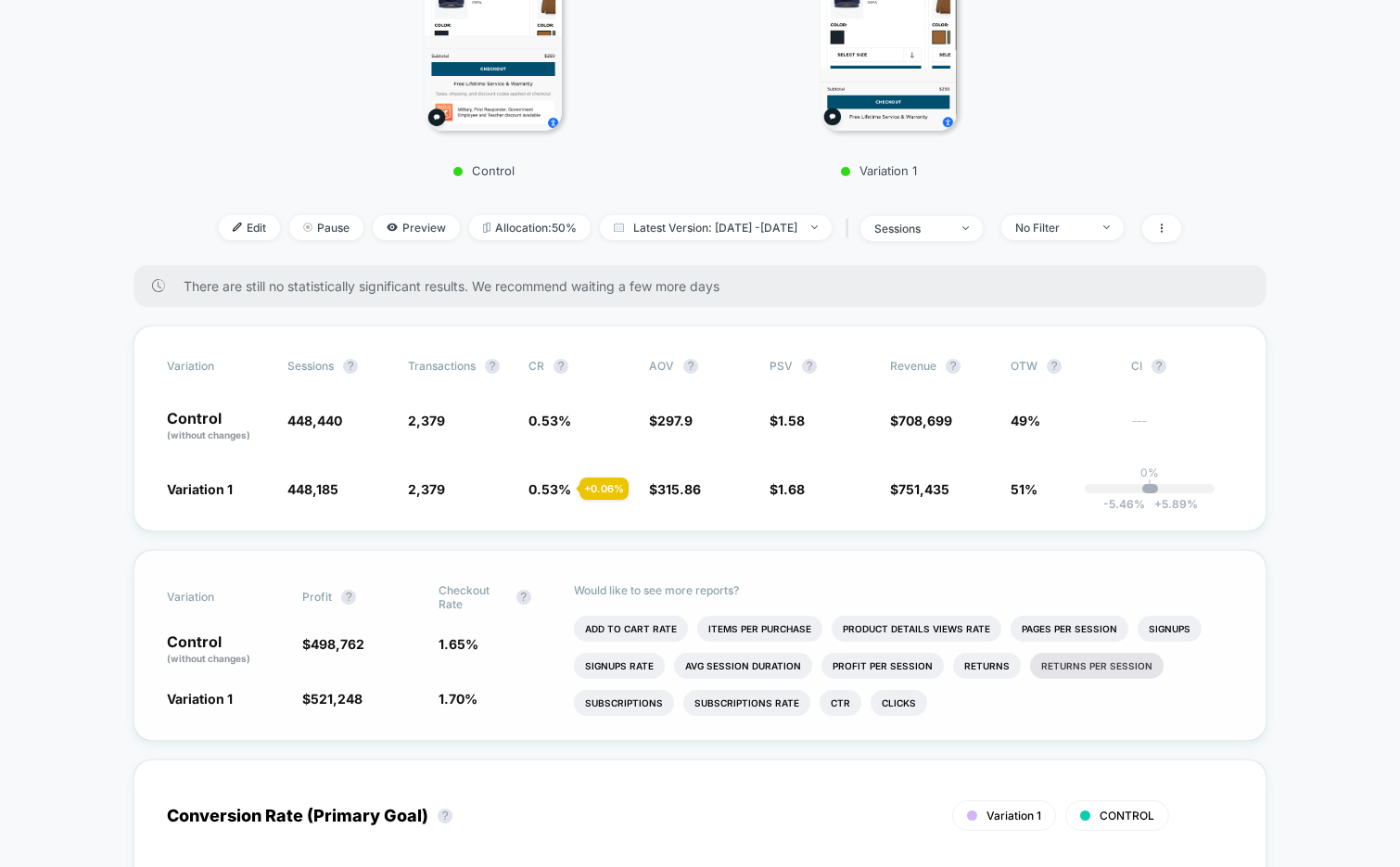
scroll to position [421, 0]
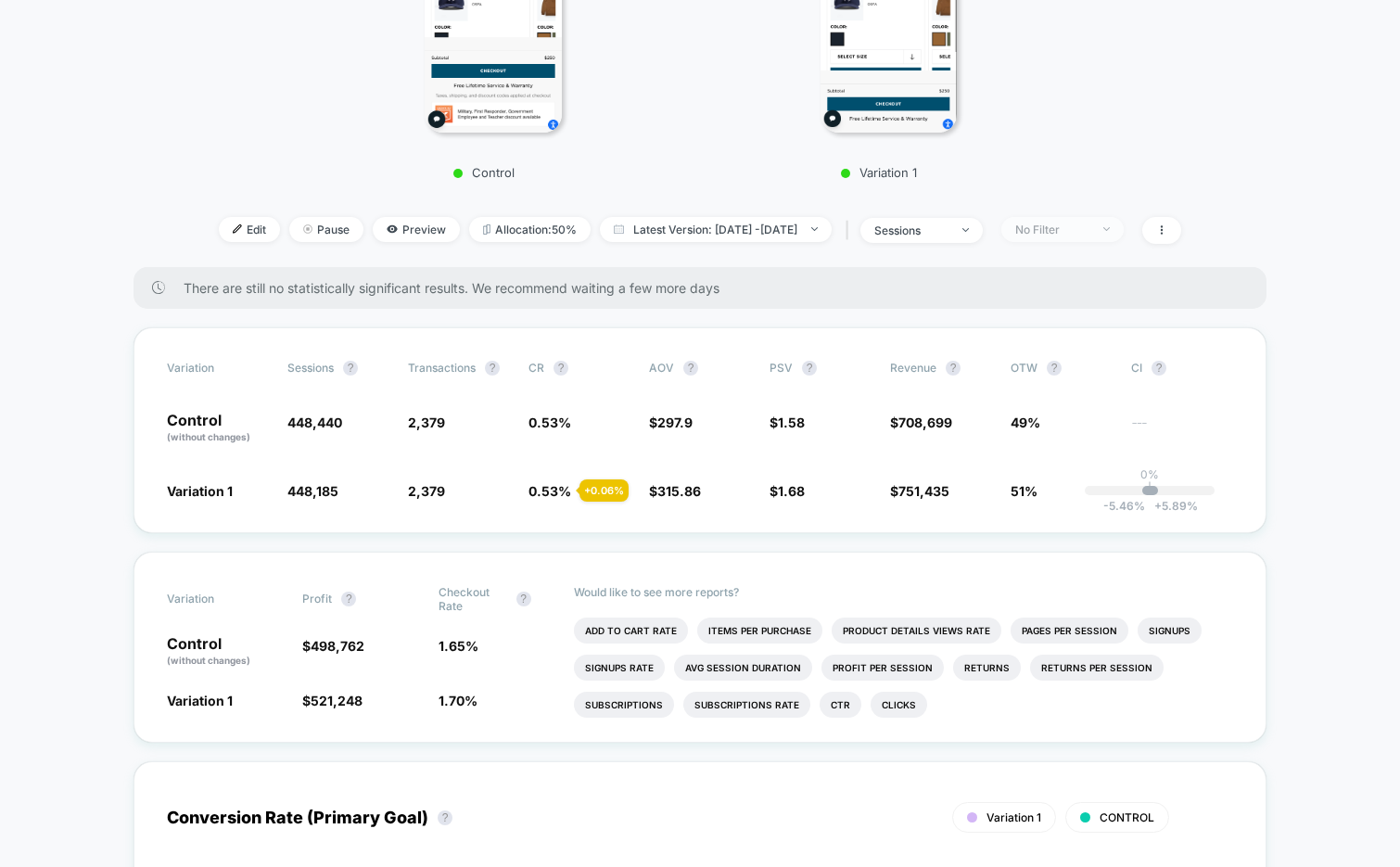
click at [1093, 217] on span "No Filter" at bounding box center [1062, 229] width 122 height 25
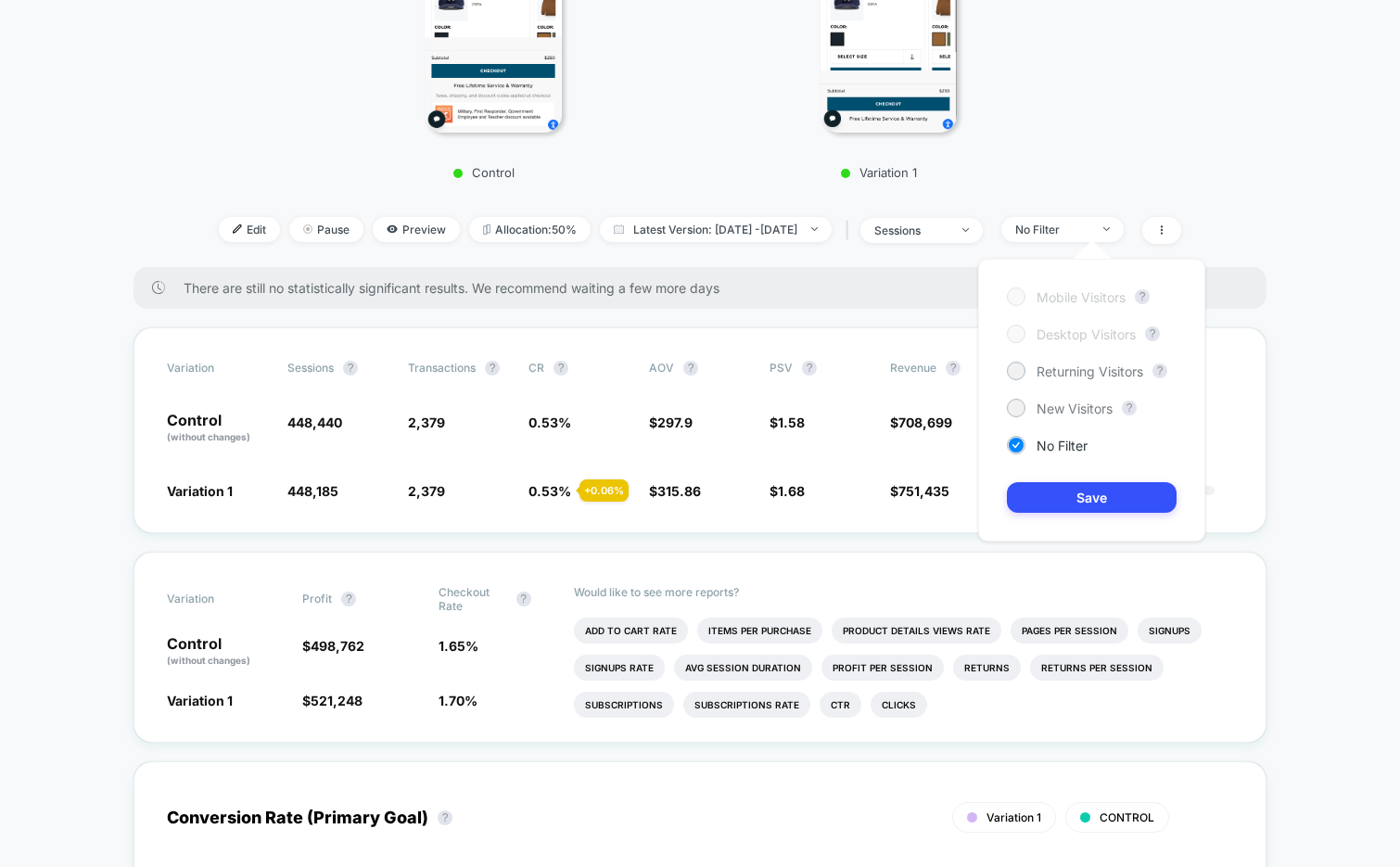
click at [1060, 356] on div "Mobile Visitors ? Desktop Visitors ? Returning Visitors ? New Visitors ? No Fil…" at bounding box center [1092, 400] width 227 height 283
click at [1060, 368] on span "Returning Visitors" at bounding box center [1090, 371] width 107 height 16
click at [1041, 494] on button "Save" at bounding box center [1092, 497] width 169 height 30
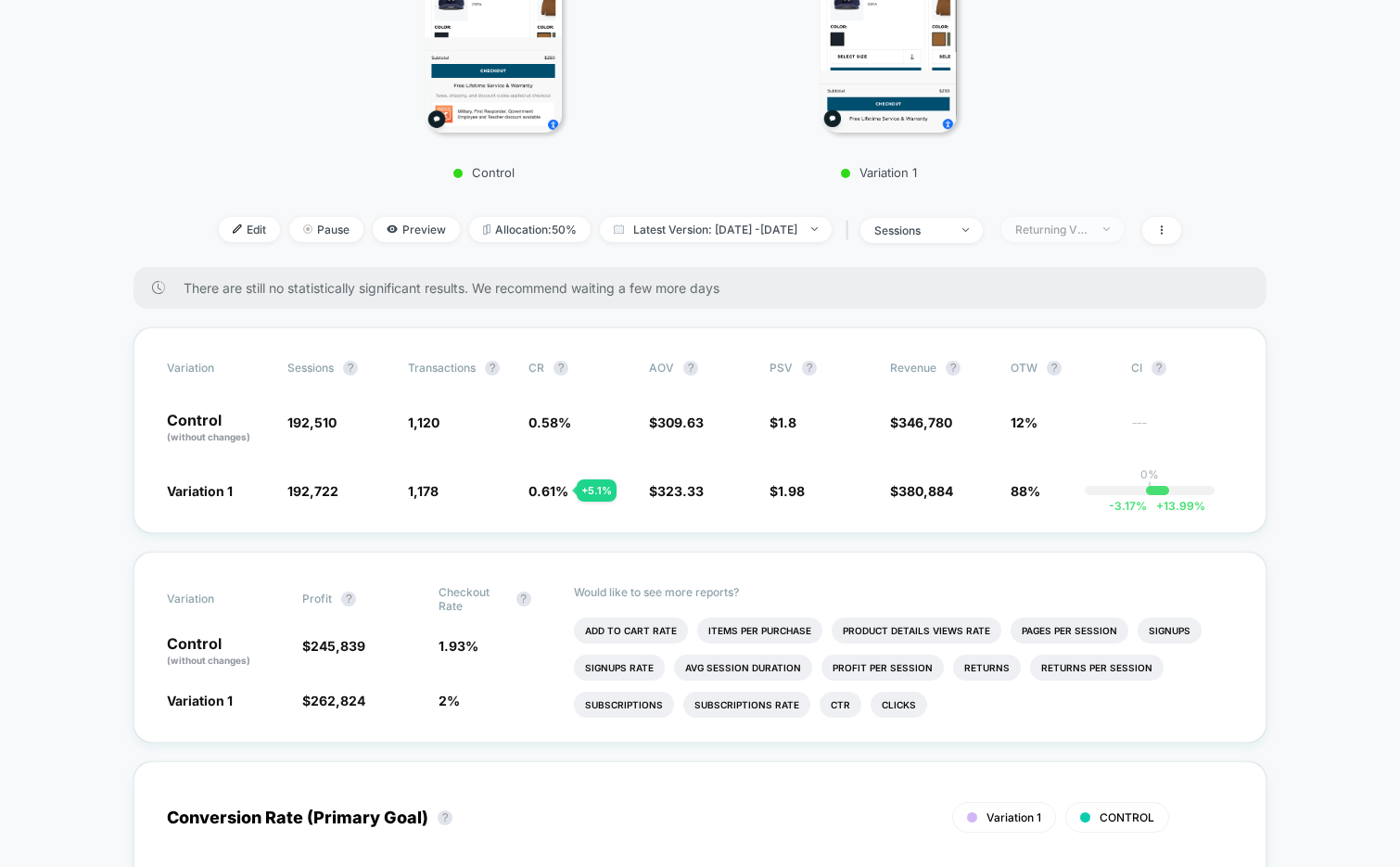
click at [1087, 222] on div "Returning Visitors" at bounding box center [1052, 229] width 74 height 14
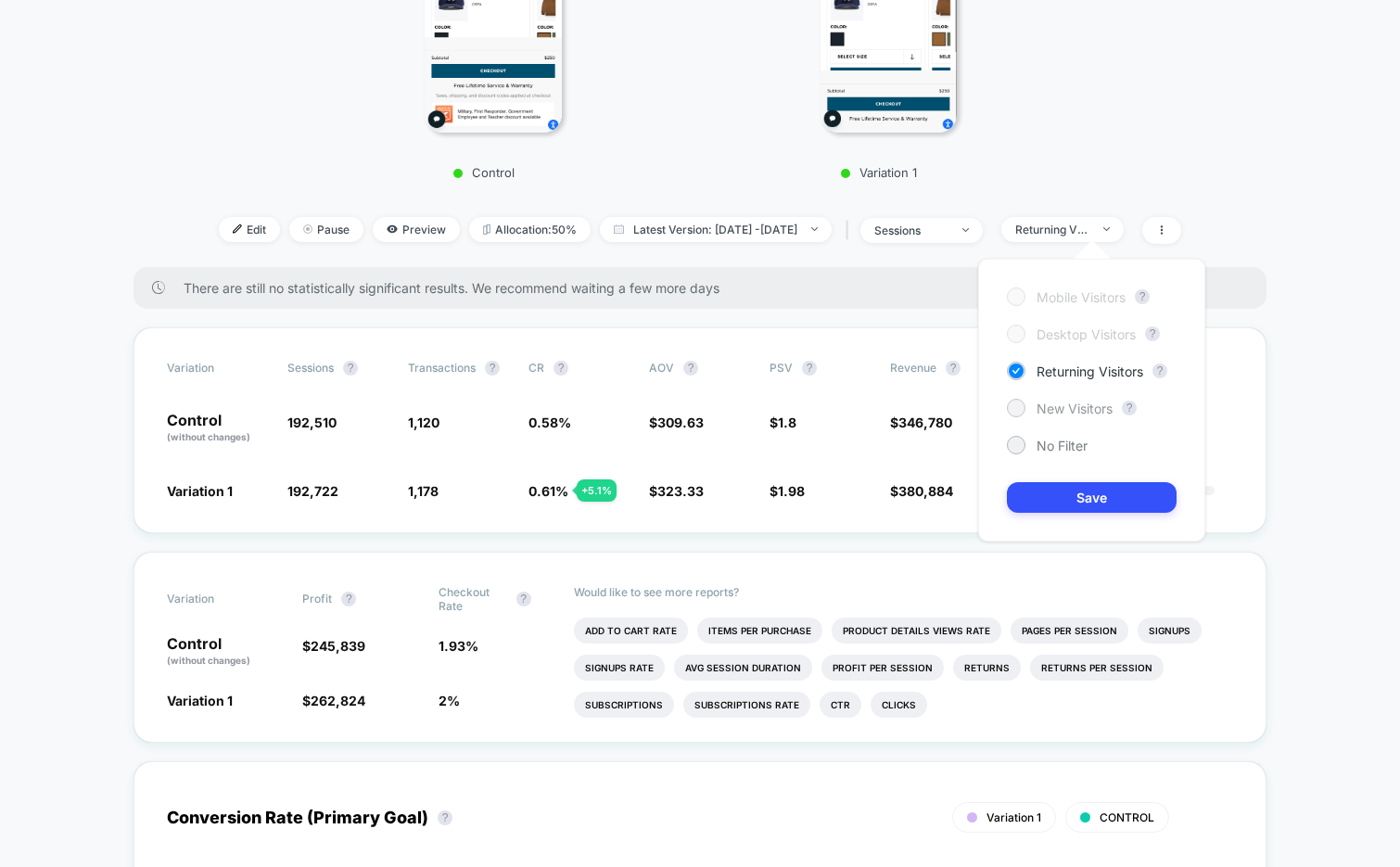
click at [1045, 407] on span "New Visitors" at bounding box center [1075, 408] width 76 height 16
click at [1031, 505] on button "Save" at bounding box center [1092, 497] width 169 height 30
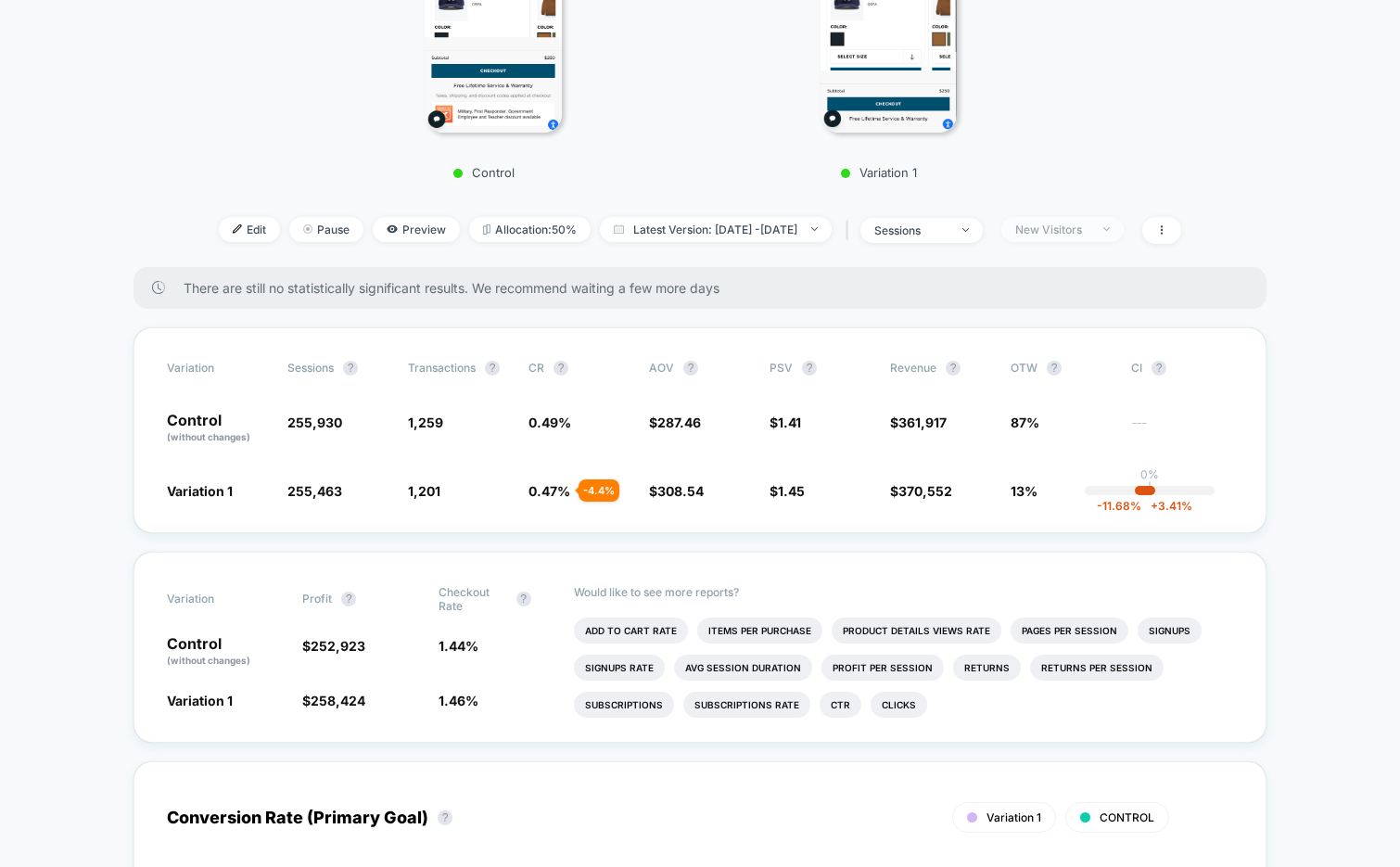
click at [1065, 227] on div "New Visitors" at bounding box center [1052, 229] width 74 height 14
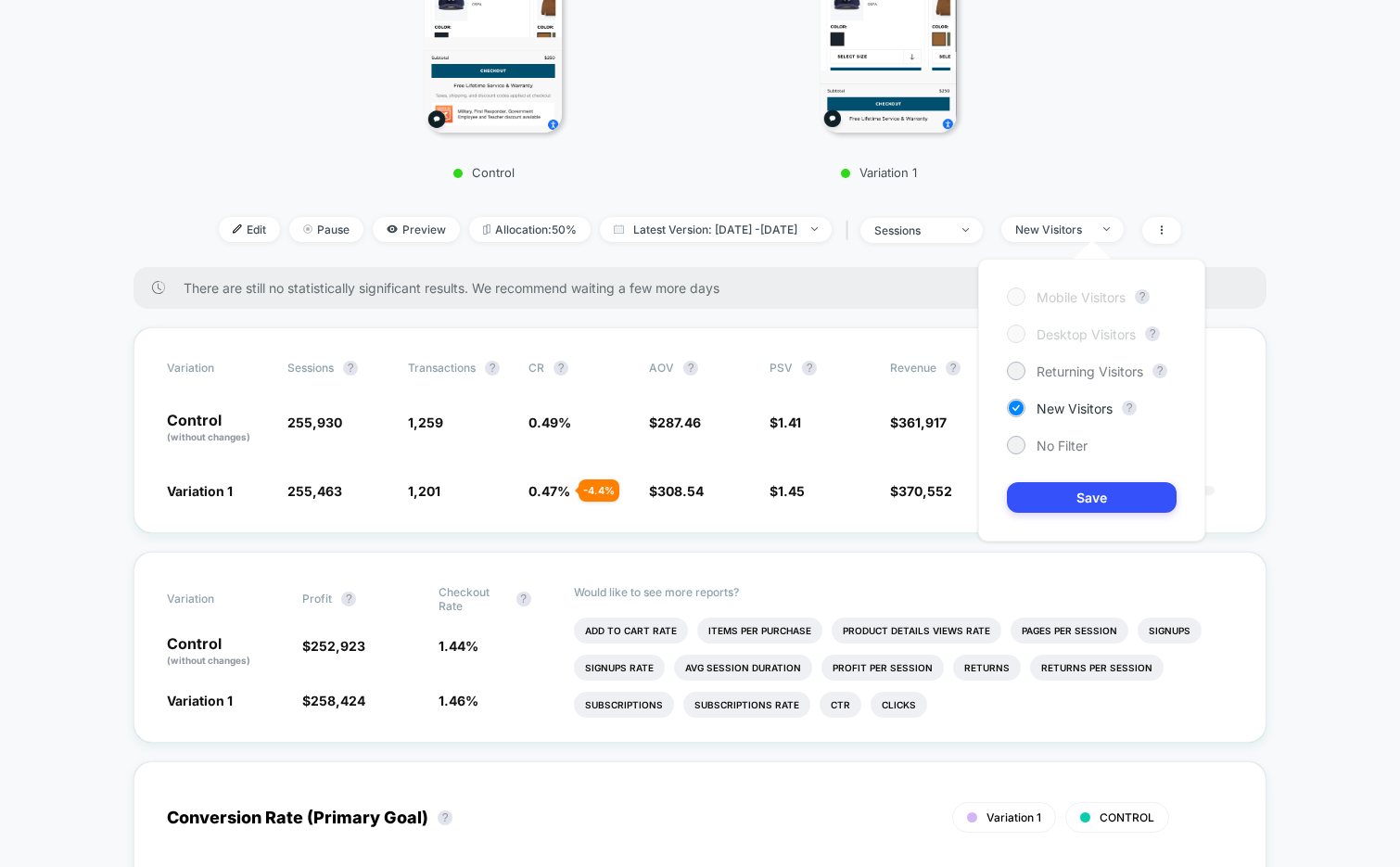
click at [1057, 354] on div "Mobile Visitors ? Desktop Visitors ? Returning Visitors ? New Visitors ? No Fil…" at bounding box center [1092, 400] width 227 height 283
click at [1057, 370] on span "Returning Visitors" at bounding box center [1090, 371] width 107 height 16
click at [1051, 500] on button "Save" at bounding box center [1092, 497] width 169 height 30
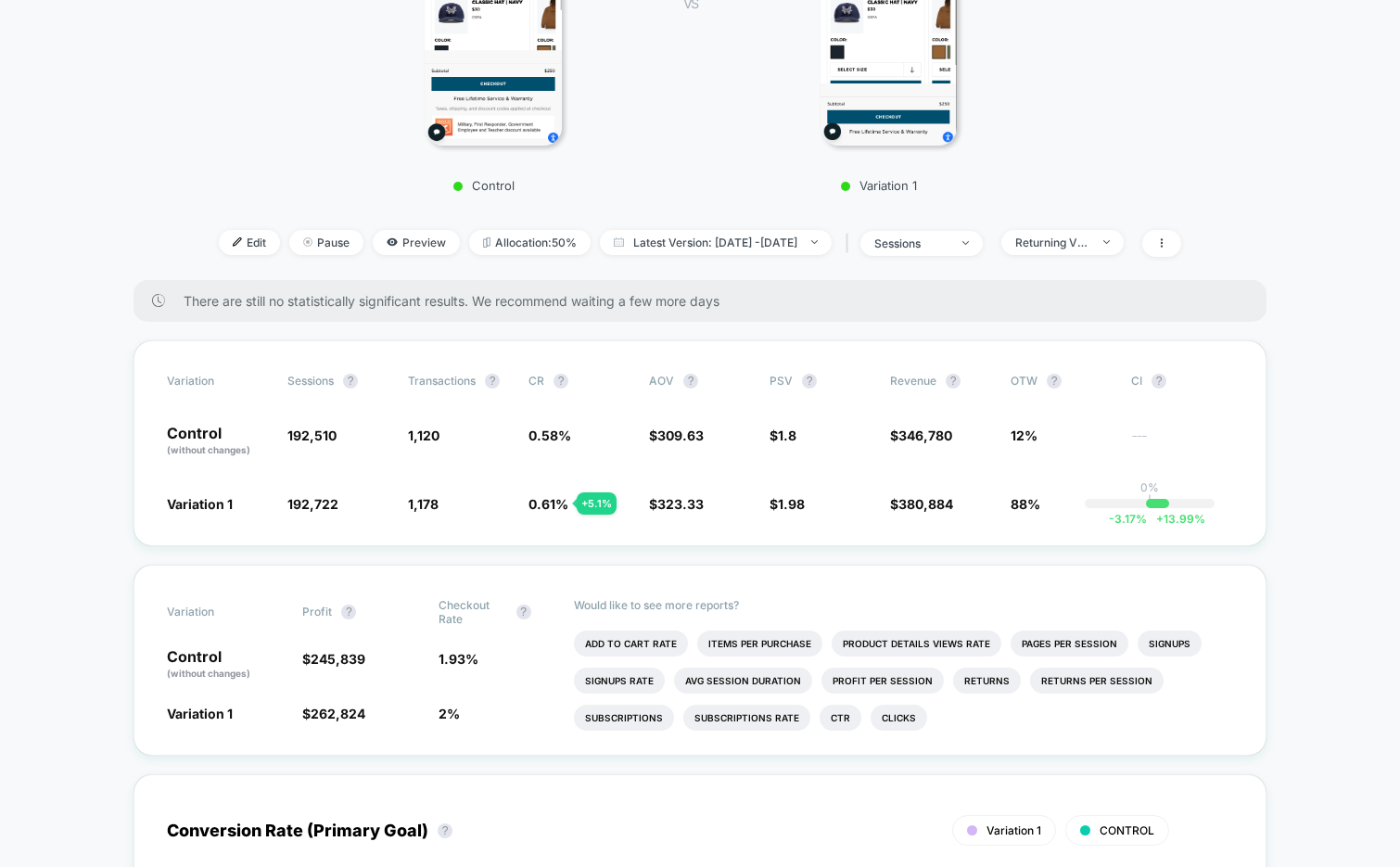
scroll to position [413, 0]
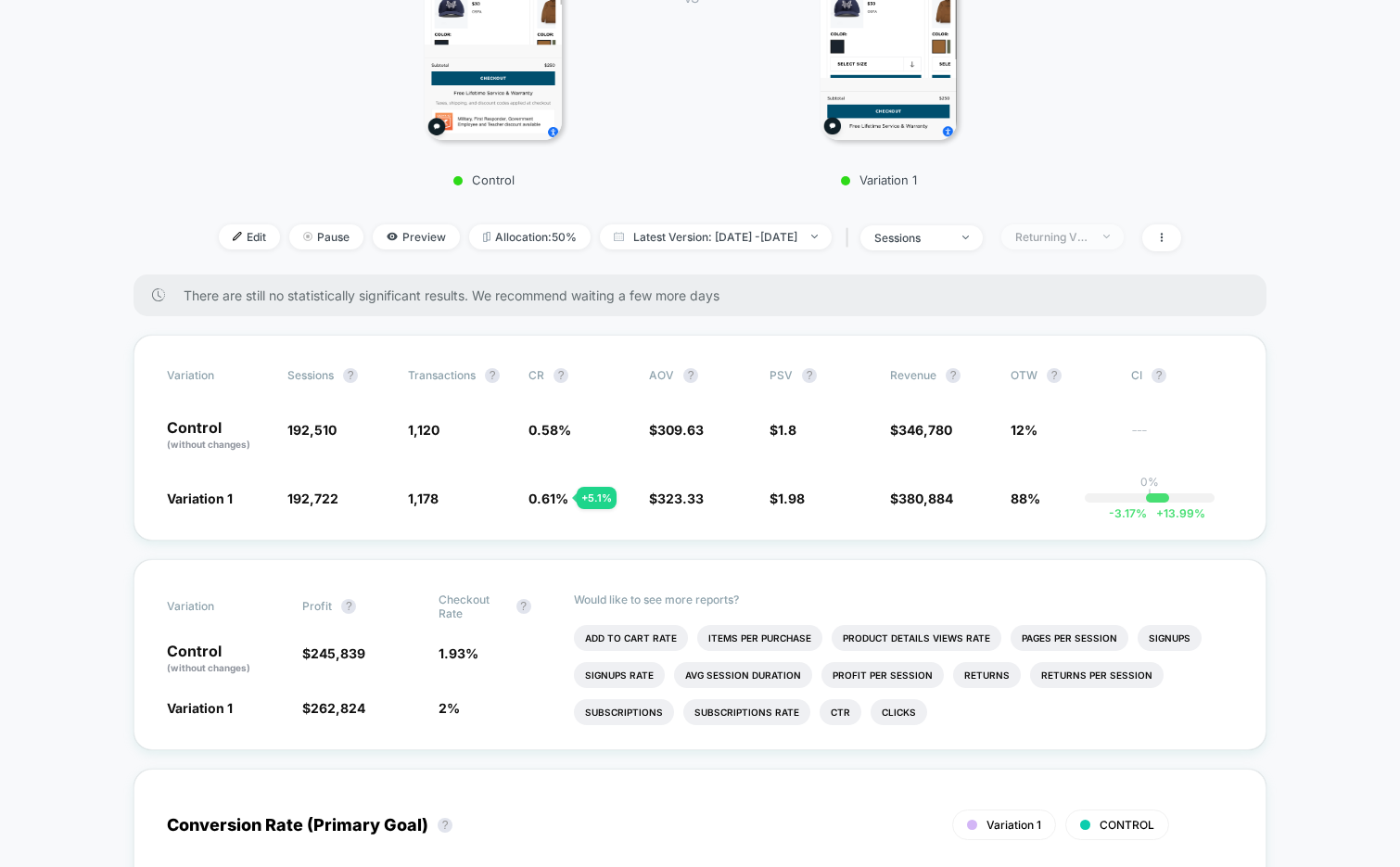
click at [1090, 233] on div "Returning Visitors" at bounding box center [1052, 236] width 74 height 14
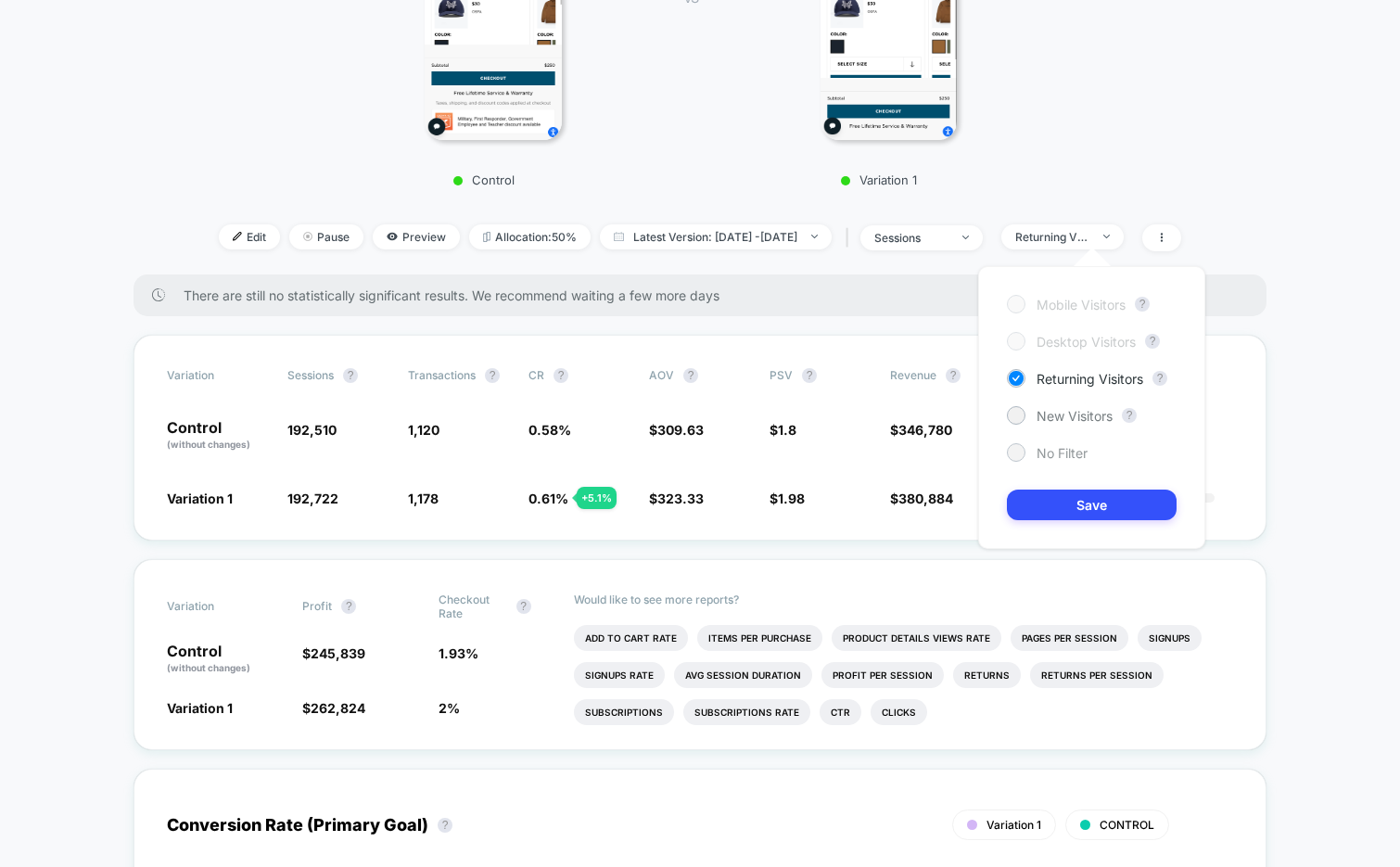
click at [1053, 452] on span "No Filter" at bounding box center [1062, 453] width 51 height 16
click at [1053, 508] on button "Save" at bounding box center [1092, 505] width 169 height 30
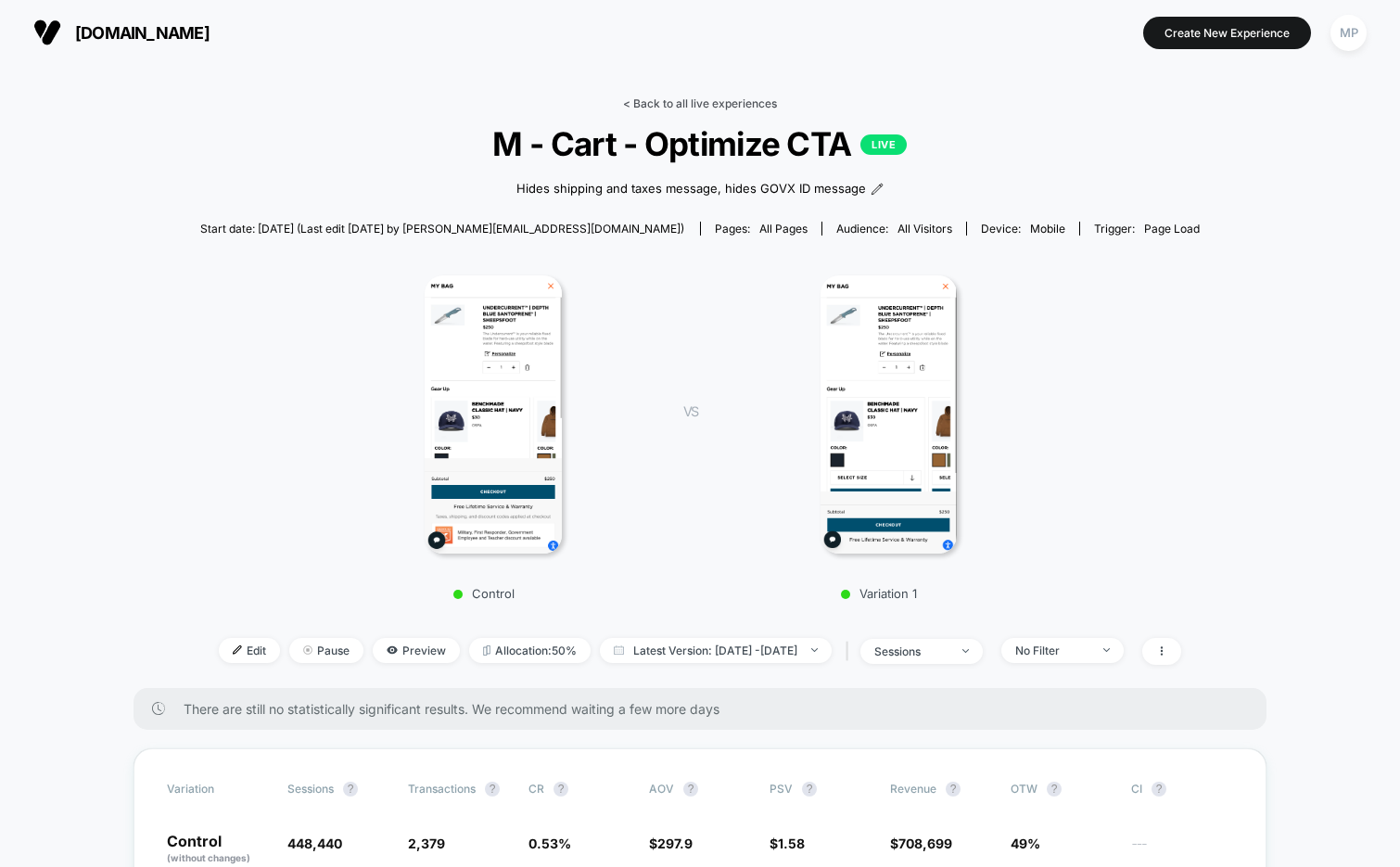
click at [652, 97] on link "< Back to all live experiences" at bounding box center [700, 103] width 154 height 14
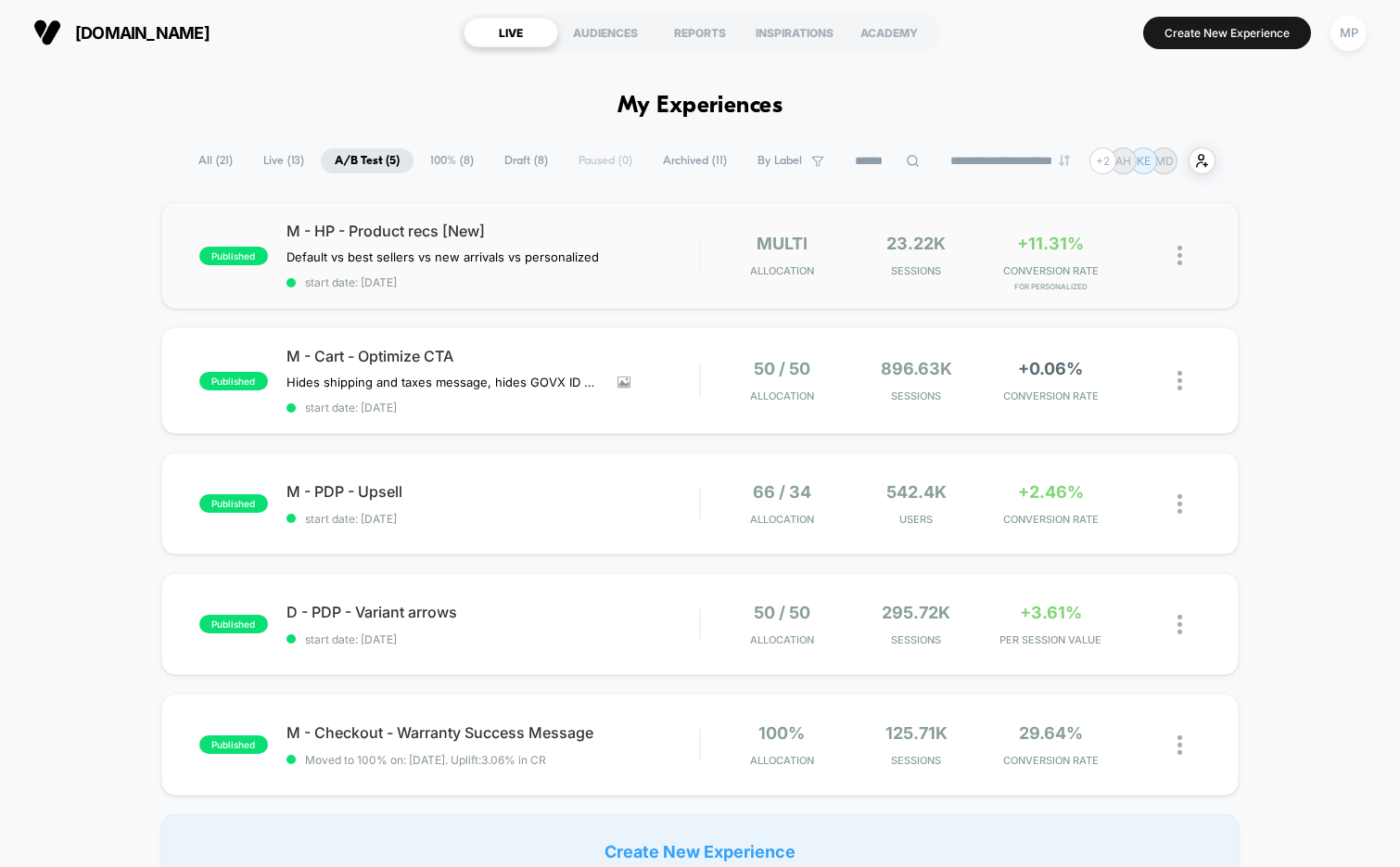
click at [587, 288] on div "published M - HP - Product recs [New] Default vs best sellers vs new arrivals v…" at bounding box center [701, 255] width 1078 height 107
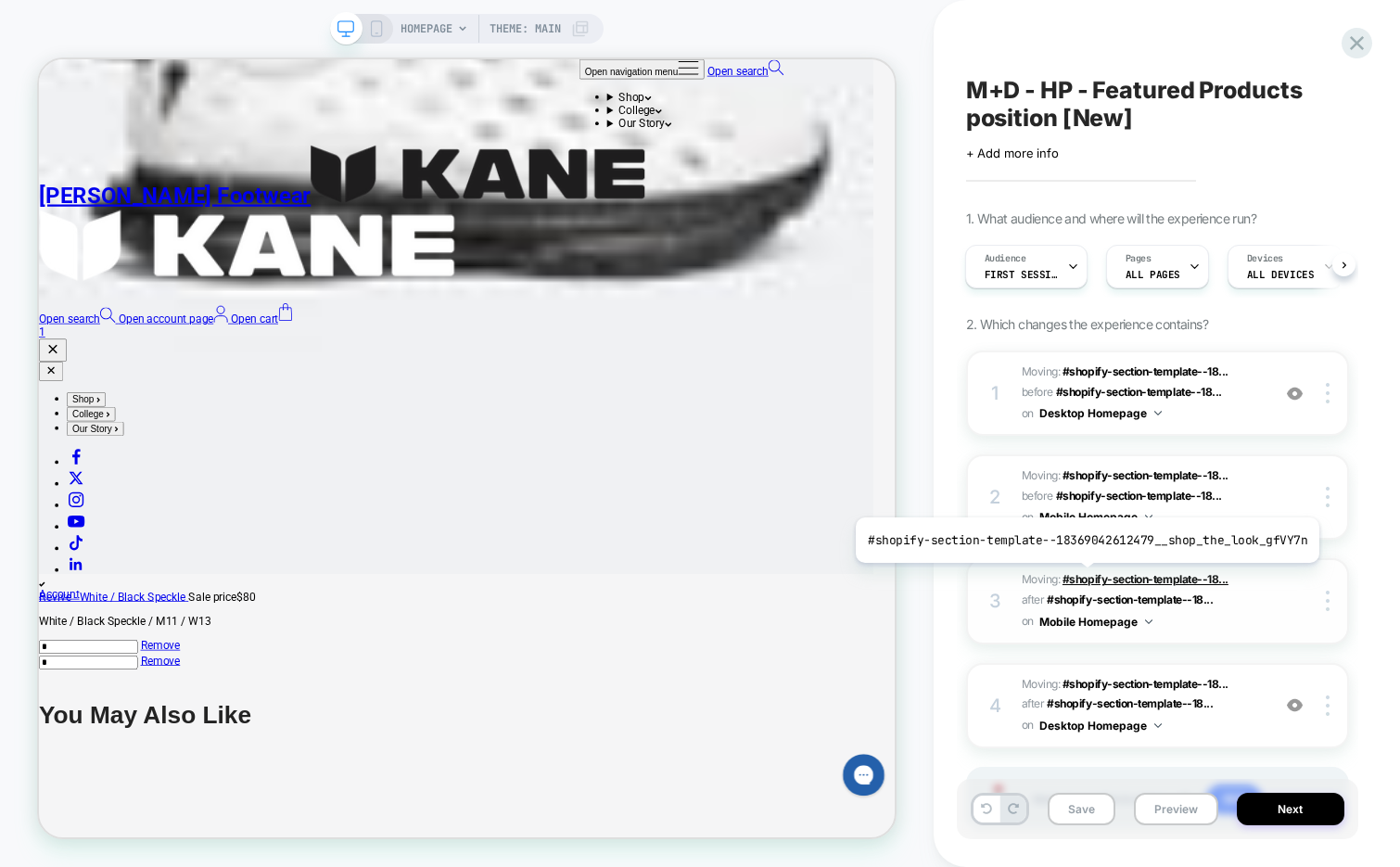
scroll to position [101, 0]
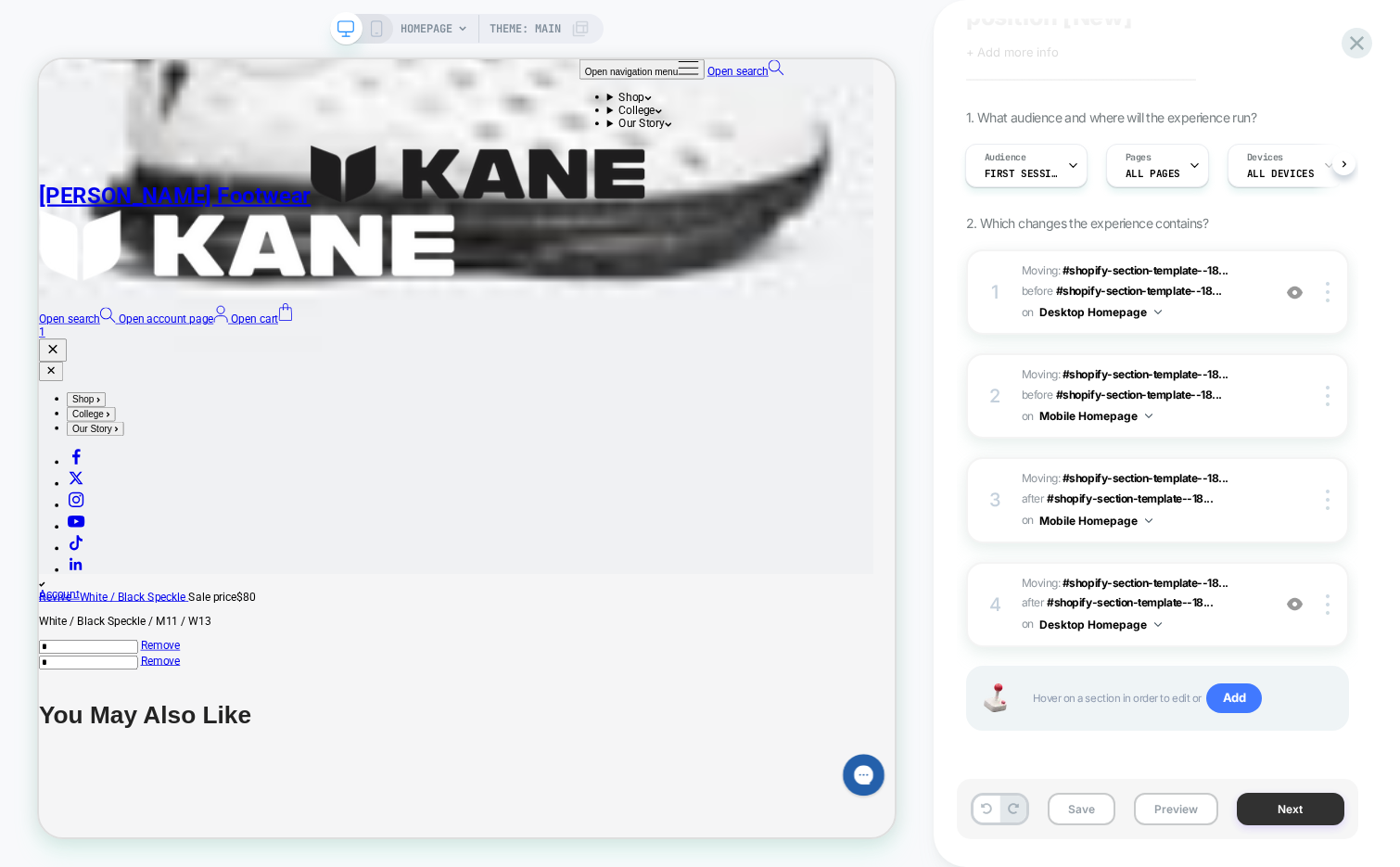
click at [893, 165] on button "Next" at bounding box center [862, 156] width 61 height 18
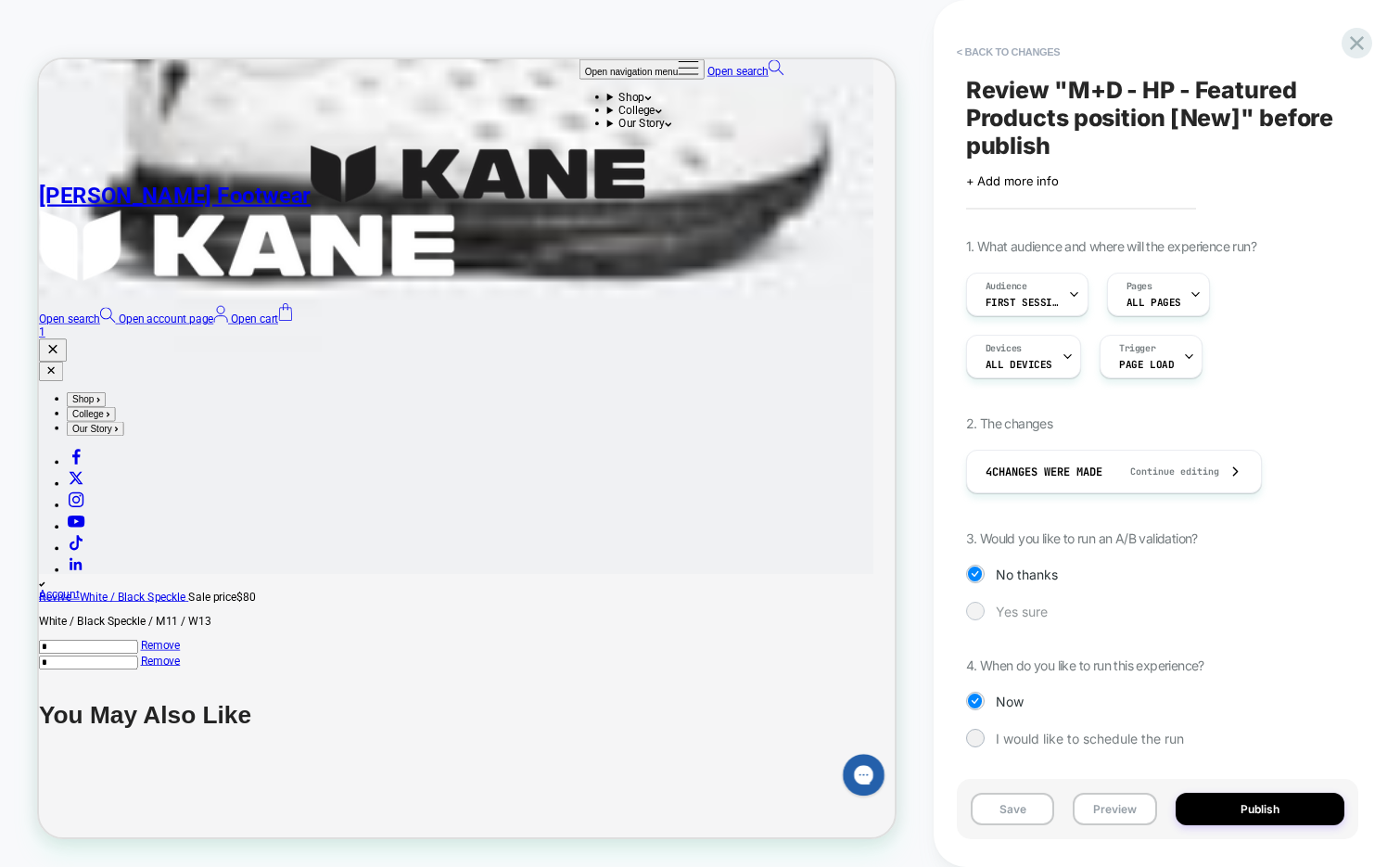
click at [1024, 619] on div "Yes sure" at bounding box center [1158, 611] width 383 height 19
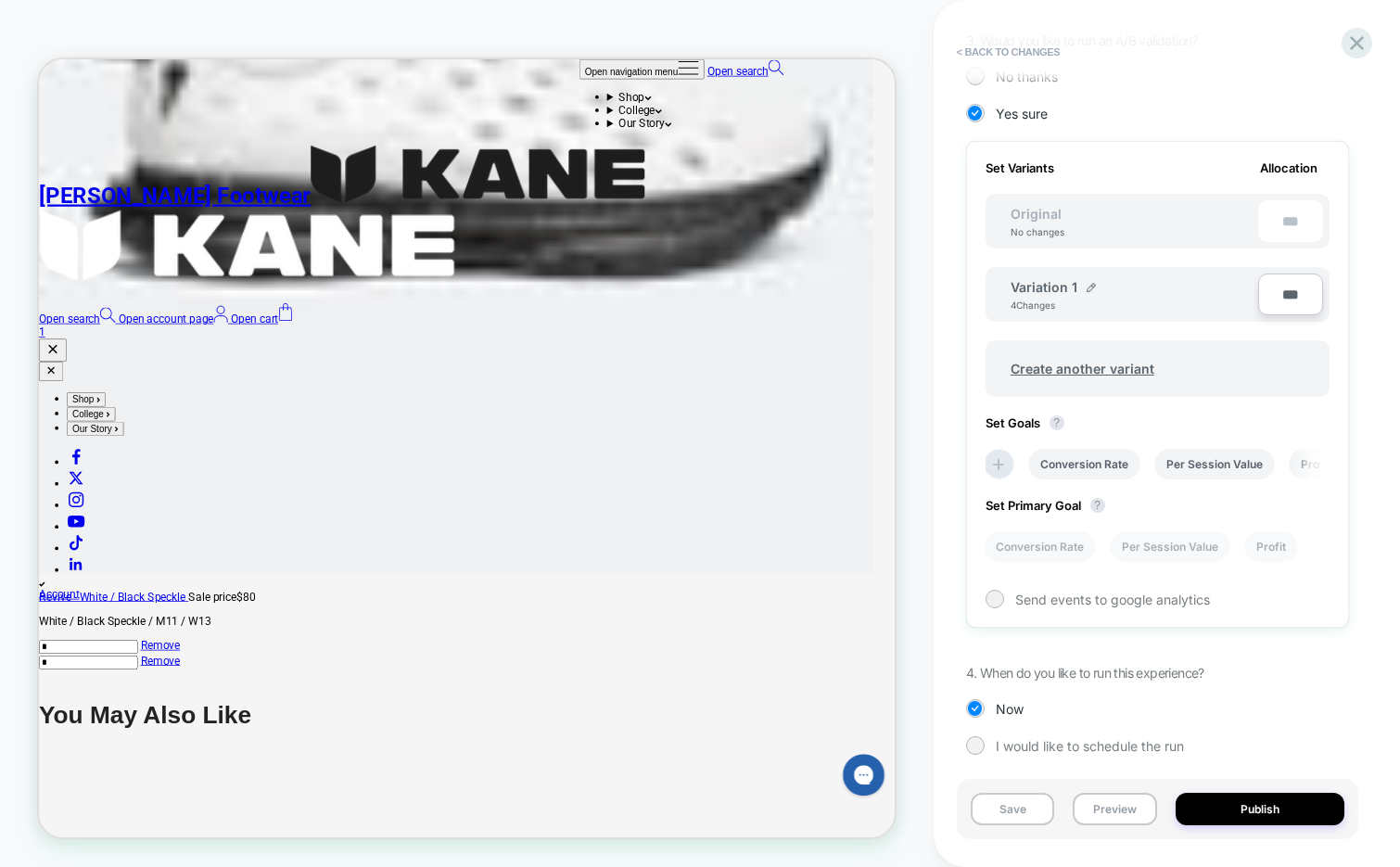
scroll to position [506, 0]
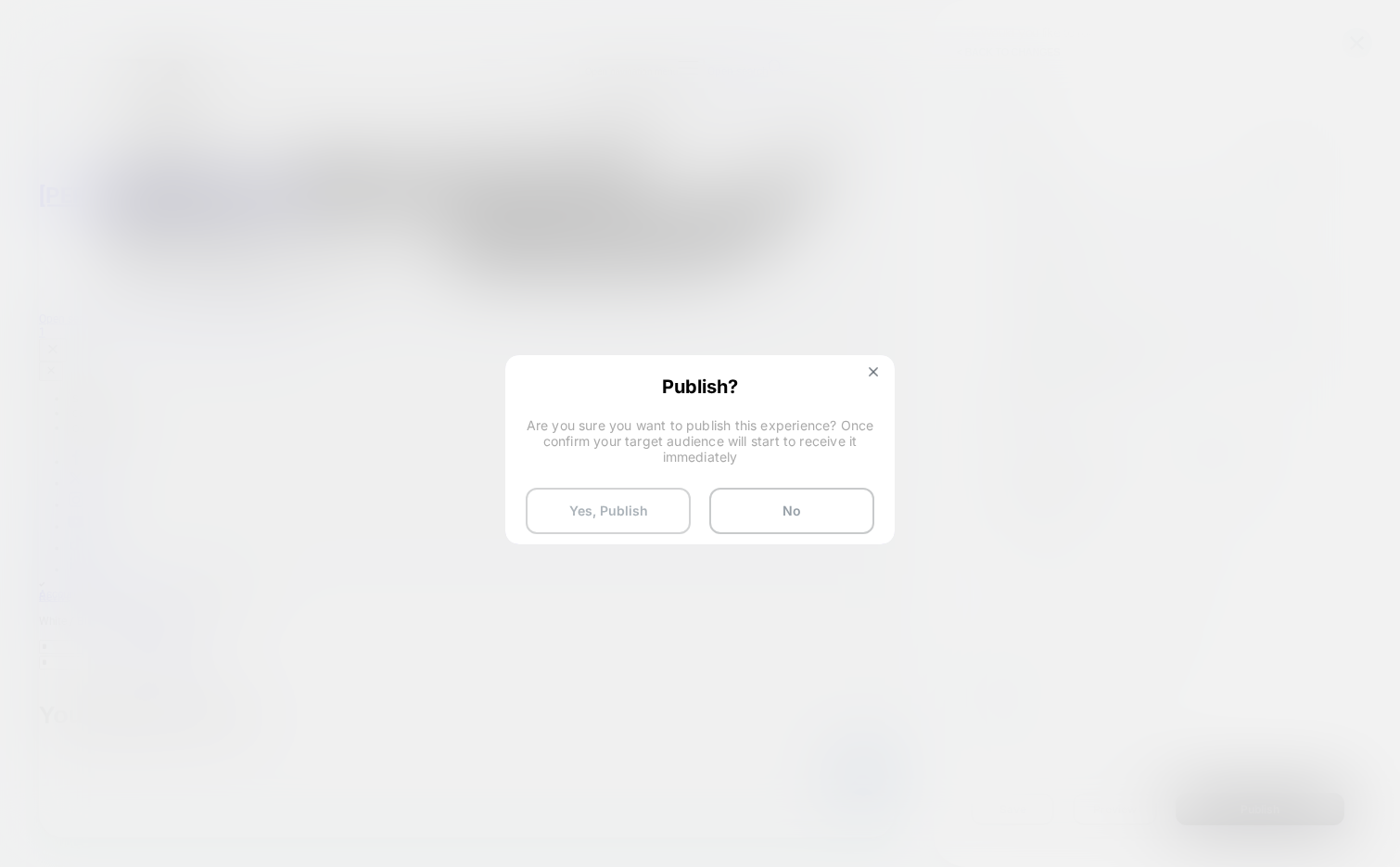
click at [626, 495] on button "Yes, Publish" at bounding box center [608, 511] width 166 height 46
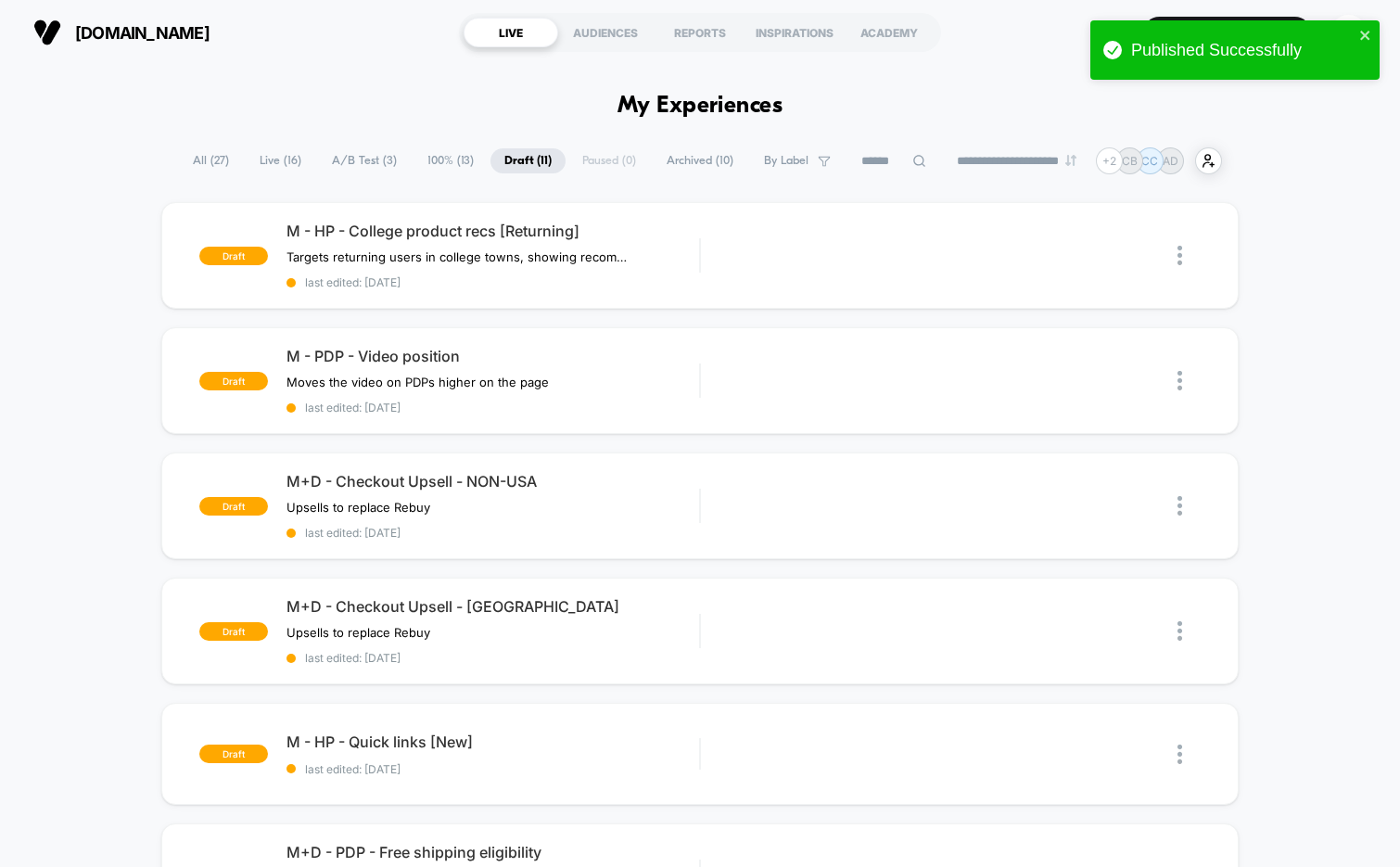
click at [368, 159] on span "A/B Test ( 3 )" at bounding box center [364, 161] width 93 height 25
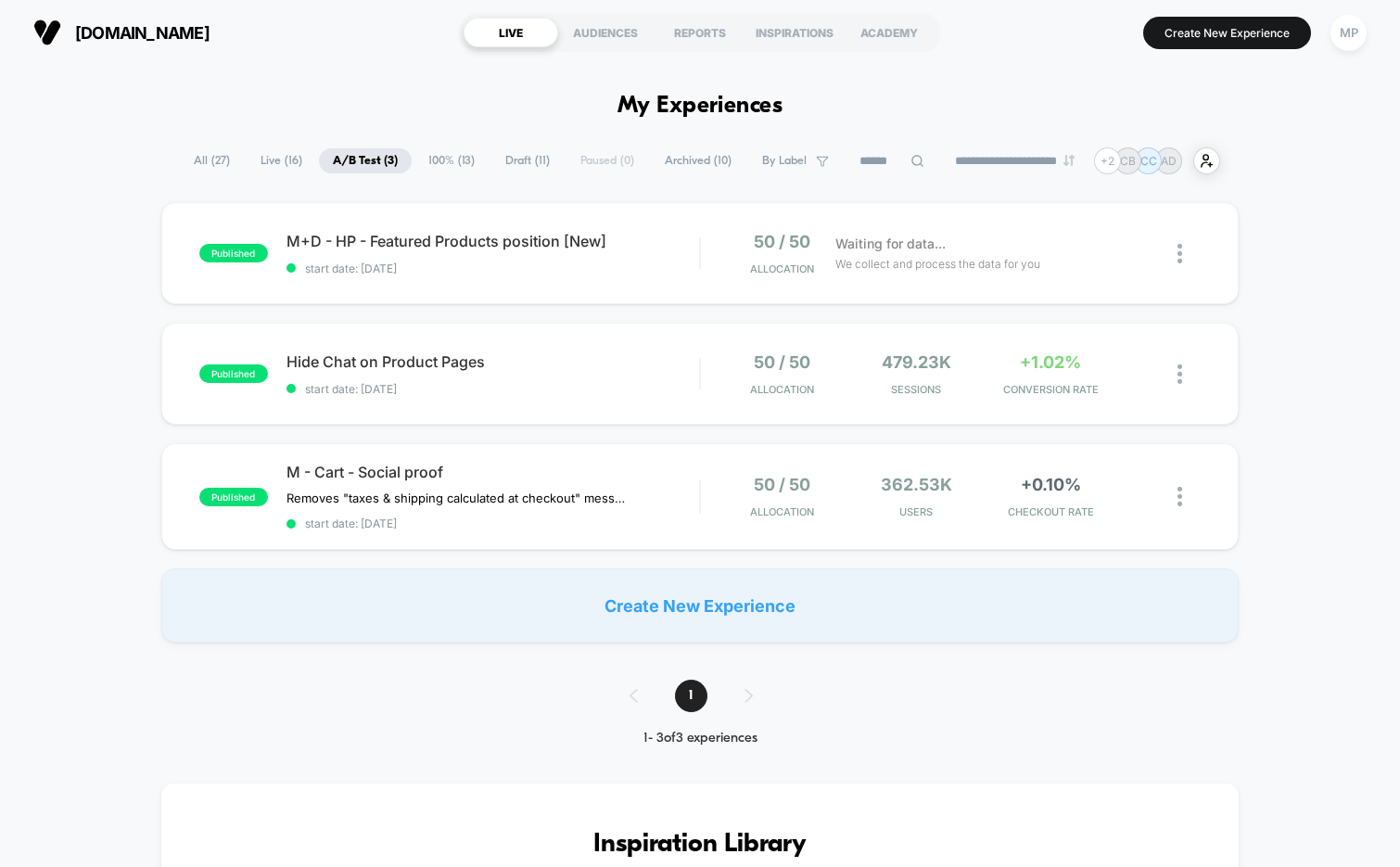
click at [519, 156] on span "Draft ( 11 )" at bounding box center [528, 161] width 72 height 25
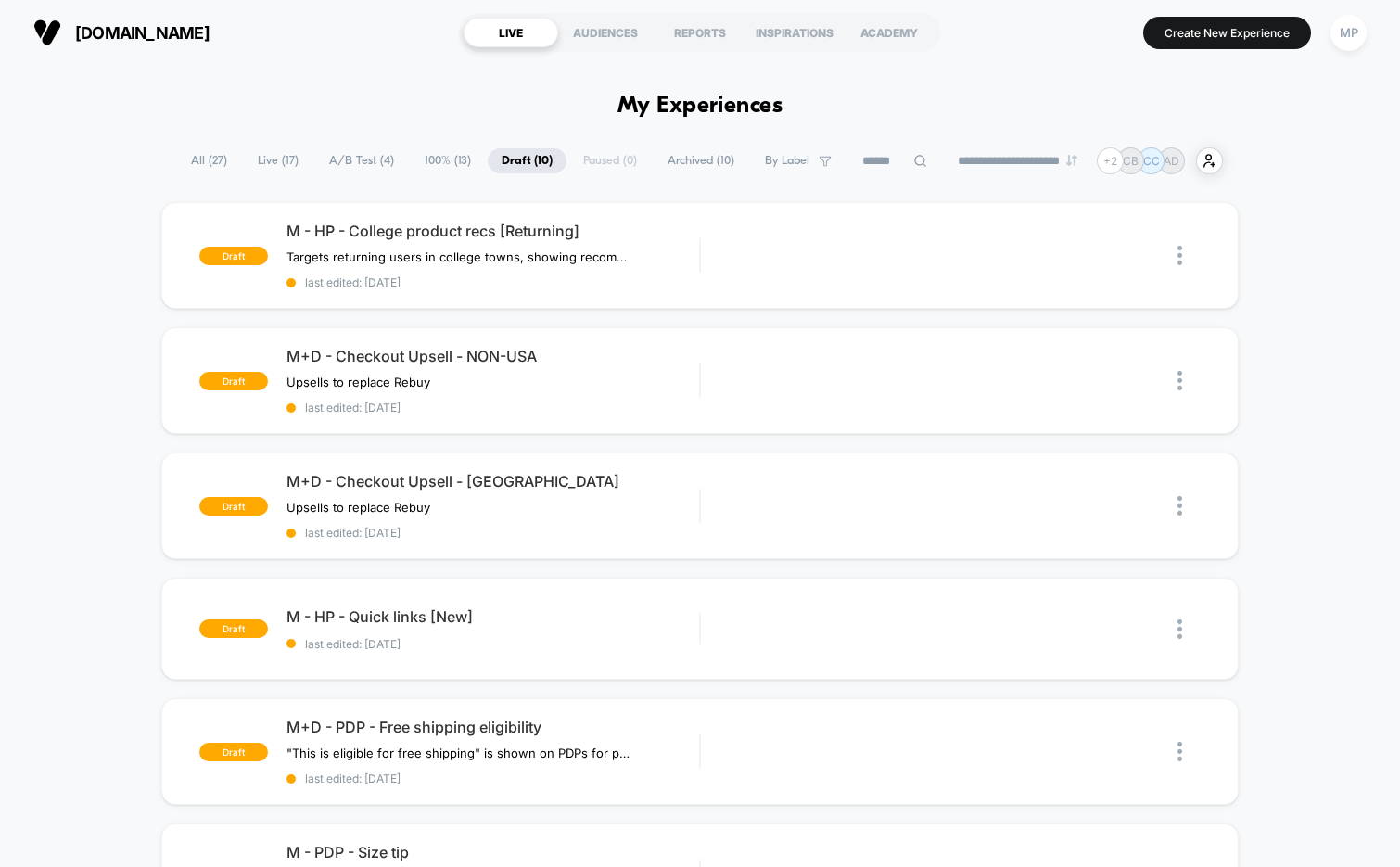
click at [355, 150] on span "A/B Test ( 4 )" at bounding box center [361, 161] width 93 height 25
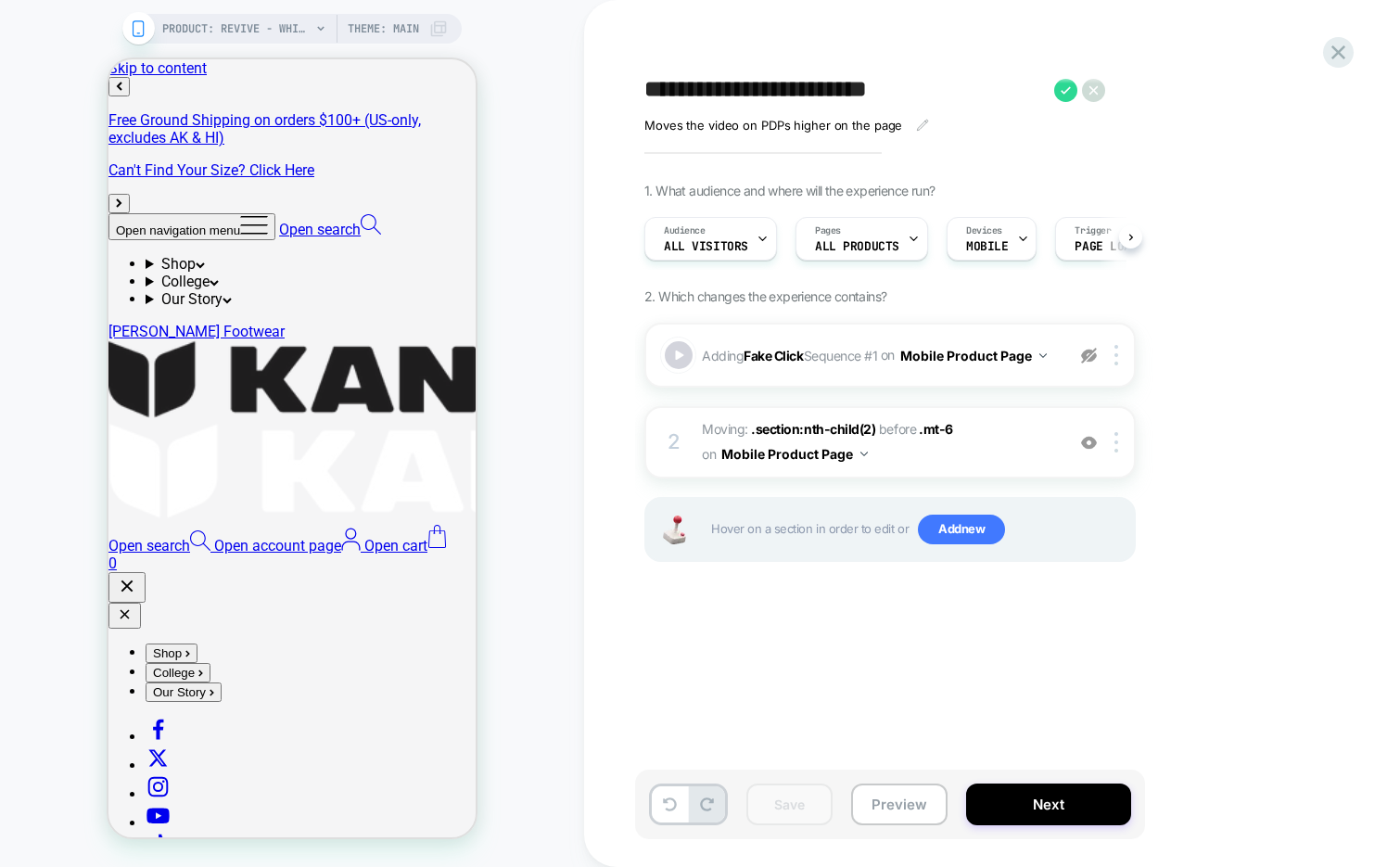
click at [552, 91] on div "PRODUCT: Revive - White / Black Speckle PRODUCT: Revive - White / Black Speckle…" at bounding box center [292, 433] width 585 height 829
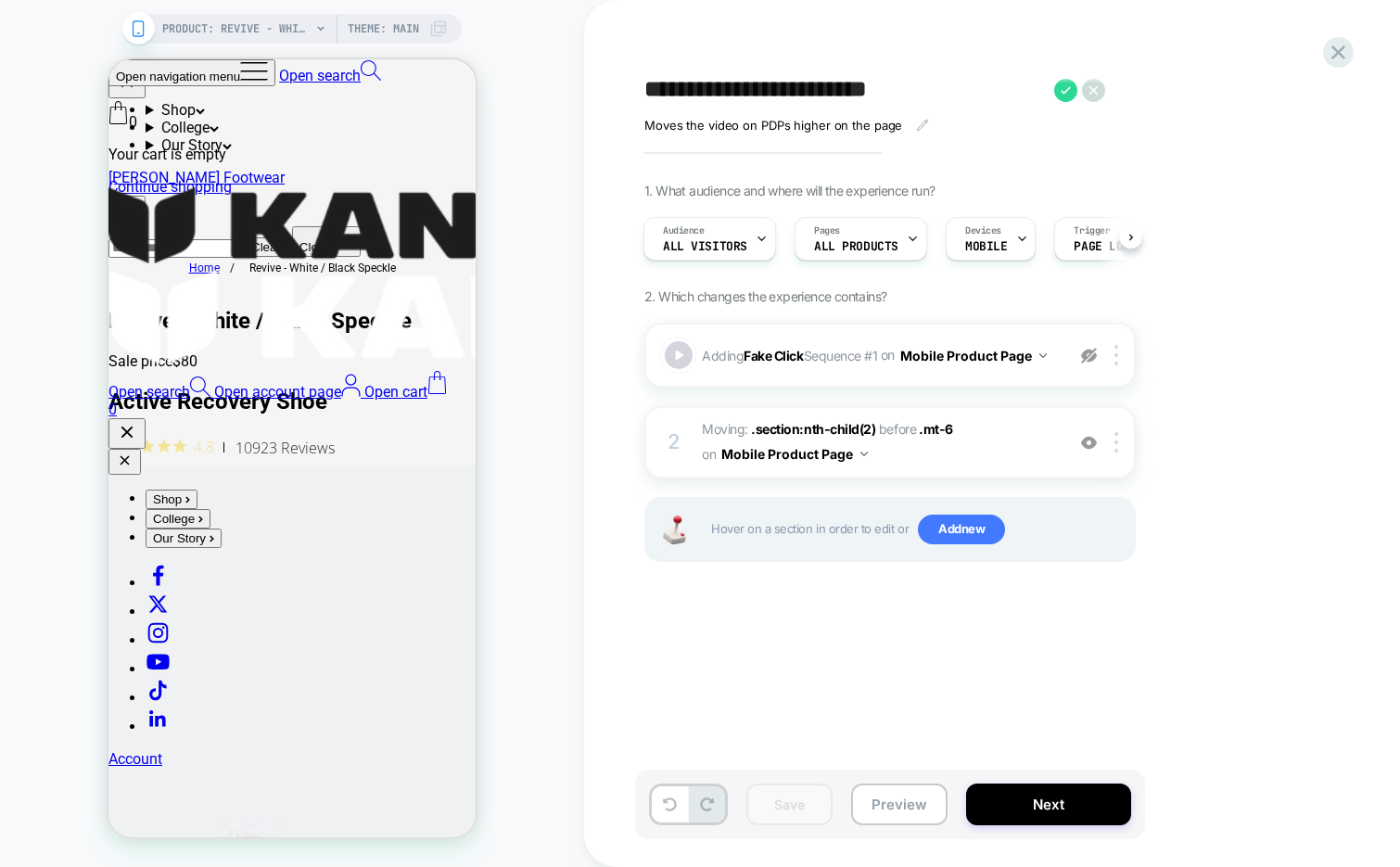
scroll to position [901, 0]
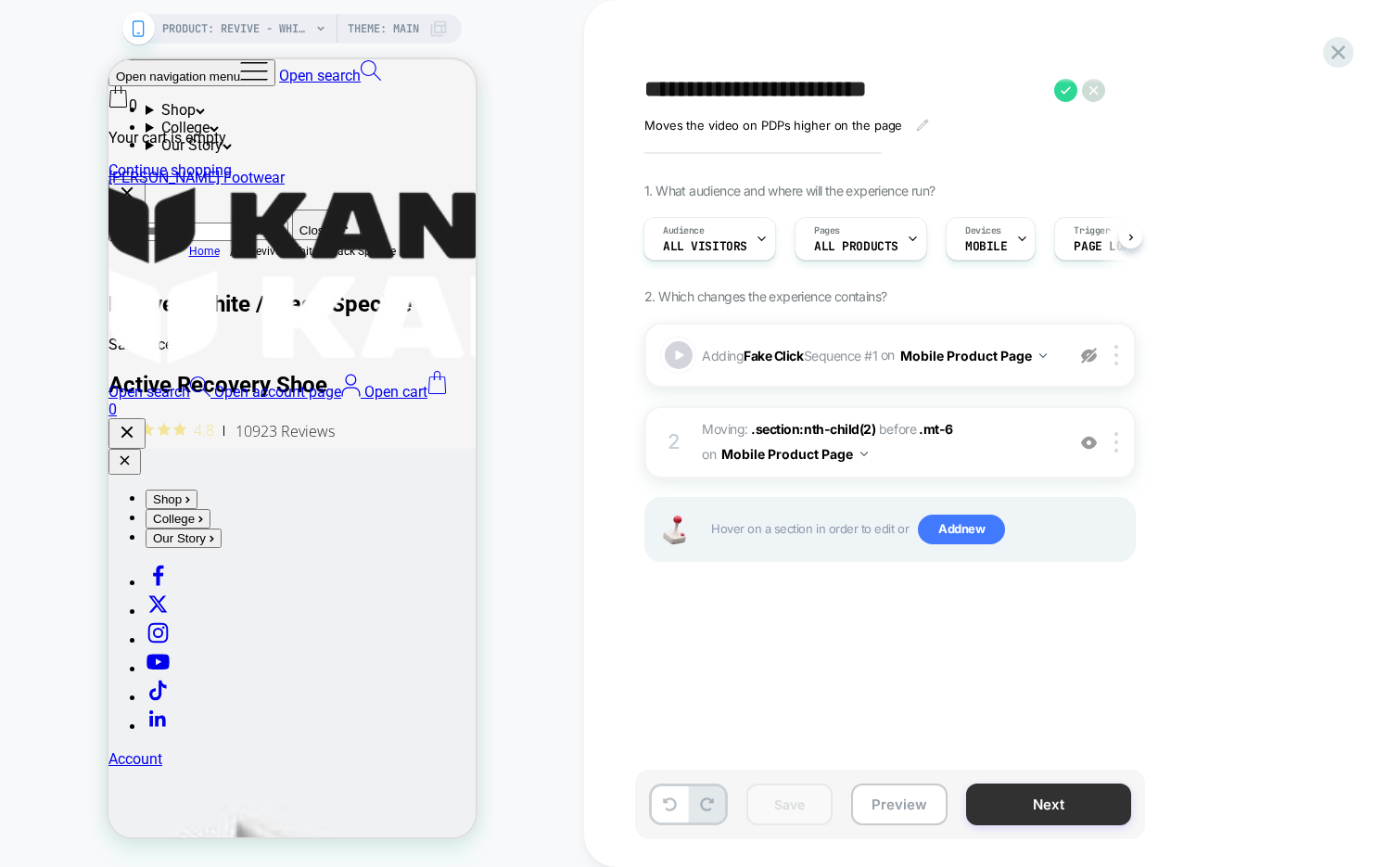
click at [1008, 813] on button "Next" at bounding box center [1049, 804] width 166 height 42
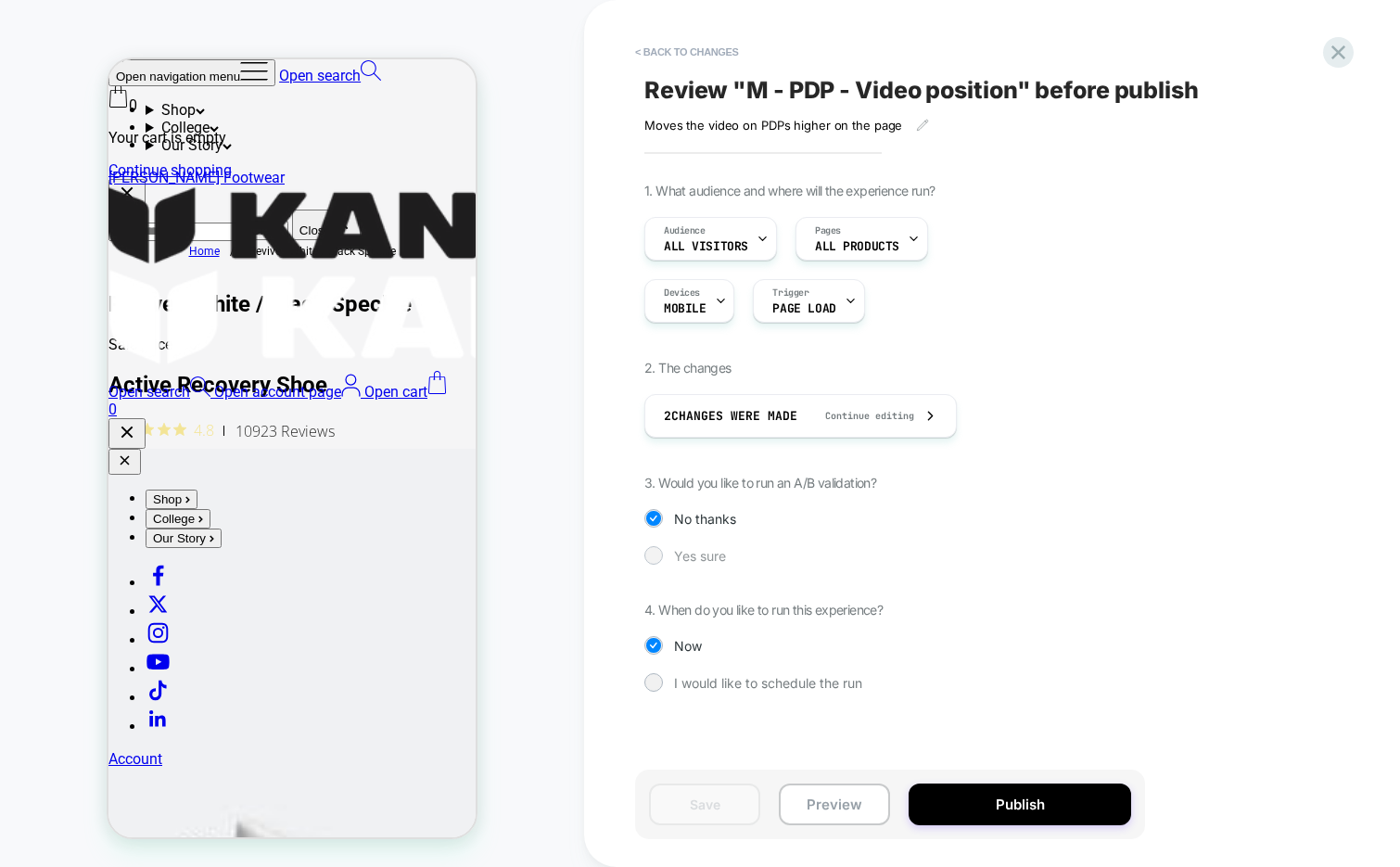
click at [367, 358] on span "Yes sure" at bounding box center [184, 179] width 367 height 358
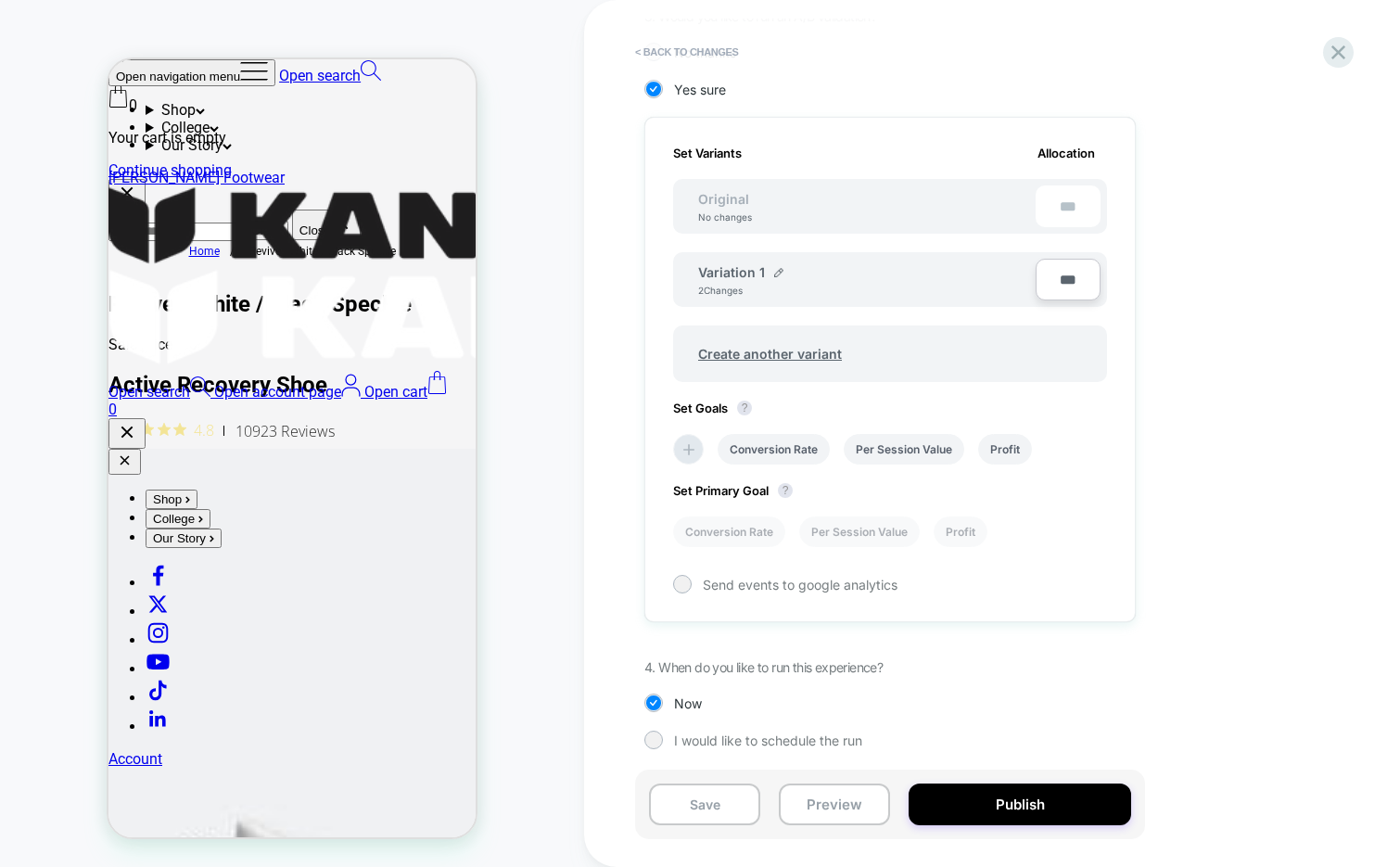
scroll to position [469, 0]
click at [272, 22] on button "Publish" at bounding box center [263, 11] width 21 height 21
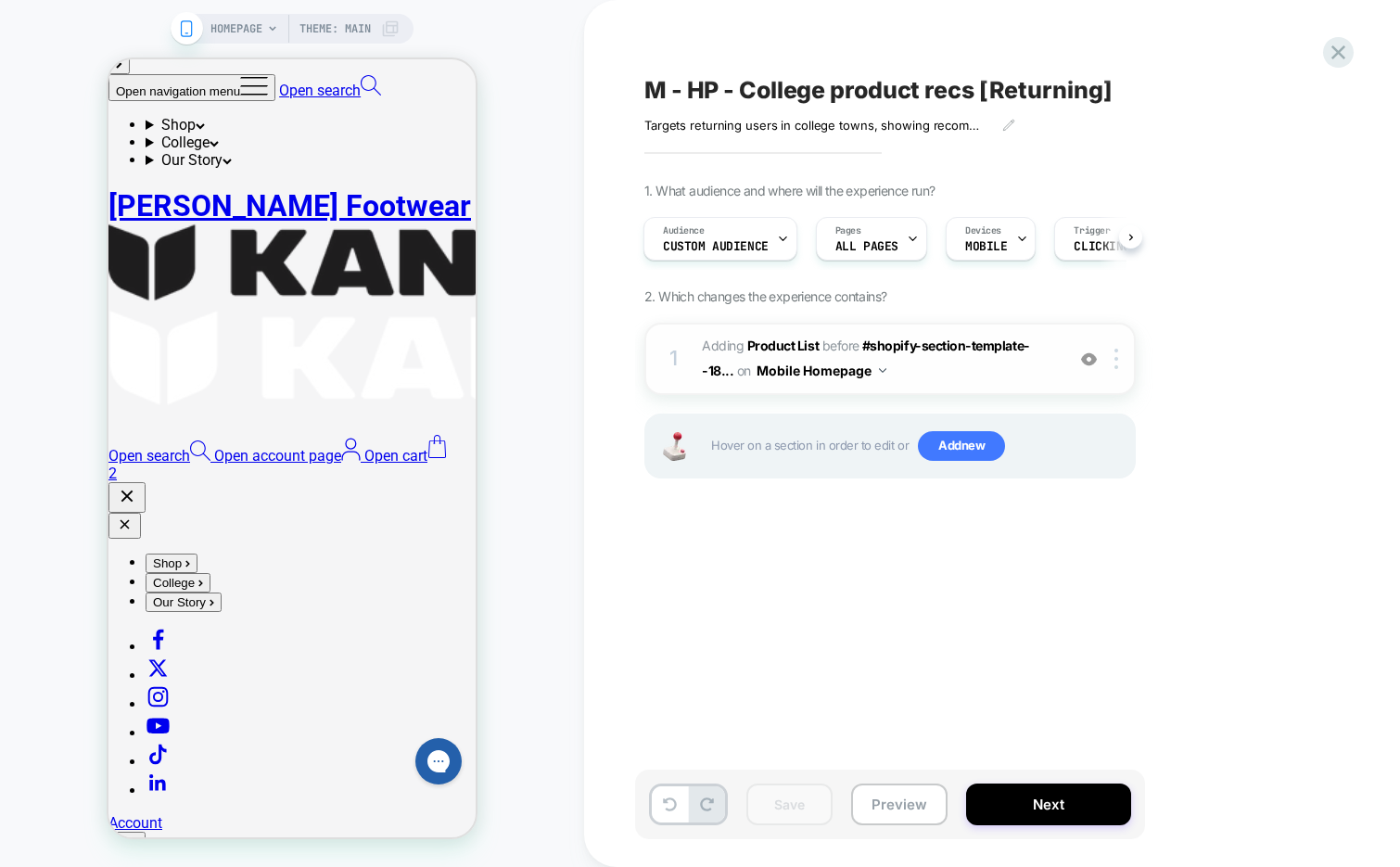
scroll to position [141, 0]
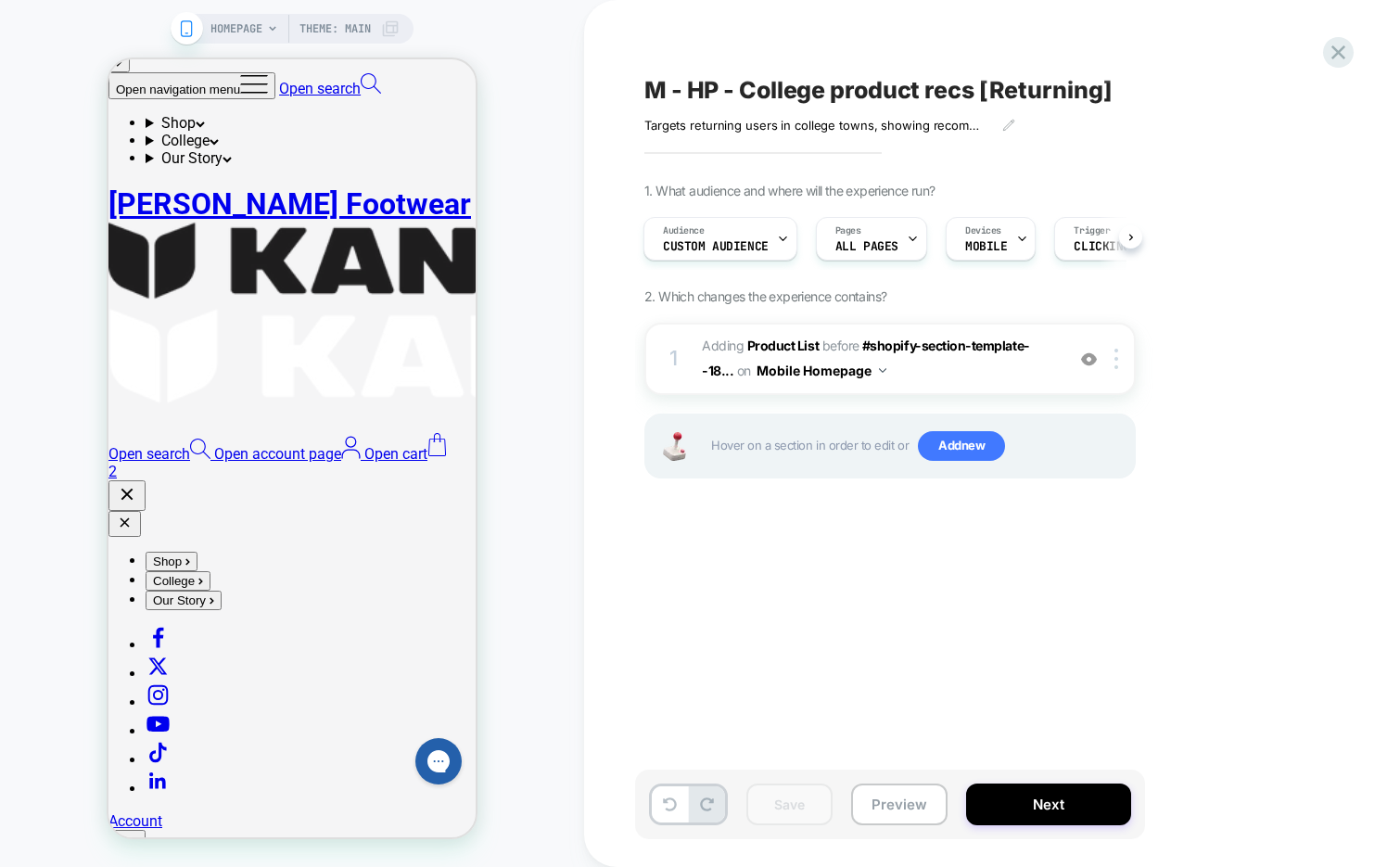
click at [769, 104] on div "Targets returning users in college towns, showing recommendations from the coll…" at bounding box center [847, 118] width 406 height 28
click at [781, 89] on span "M - HP - College product recs [Returning]" at bounding box center [878, 89] width 468 height 27
click at [272, 38] on textarea "**********" at bounding box center [221, 29] width 102 height 18
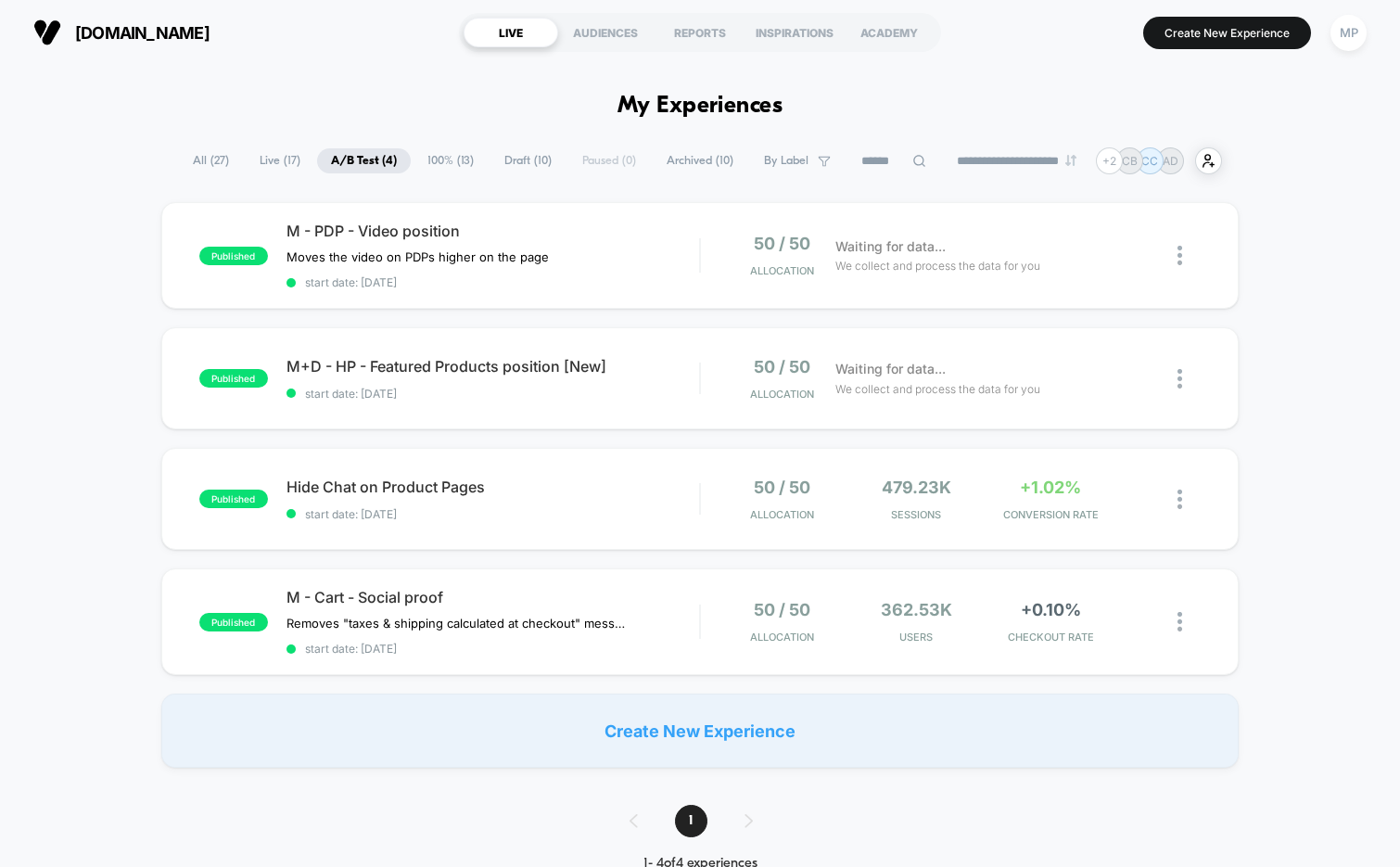
click at [511, 154] on span "Draft ( 10 )" at bounding box center [528, 161] width 75 height 25
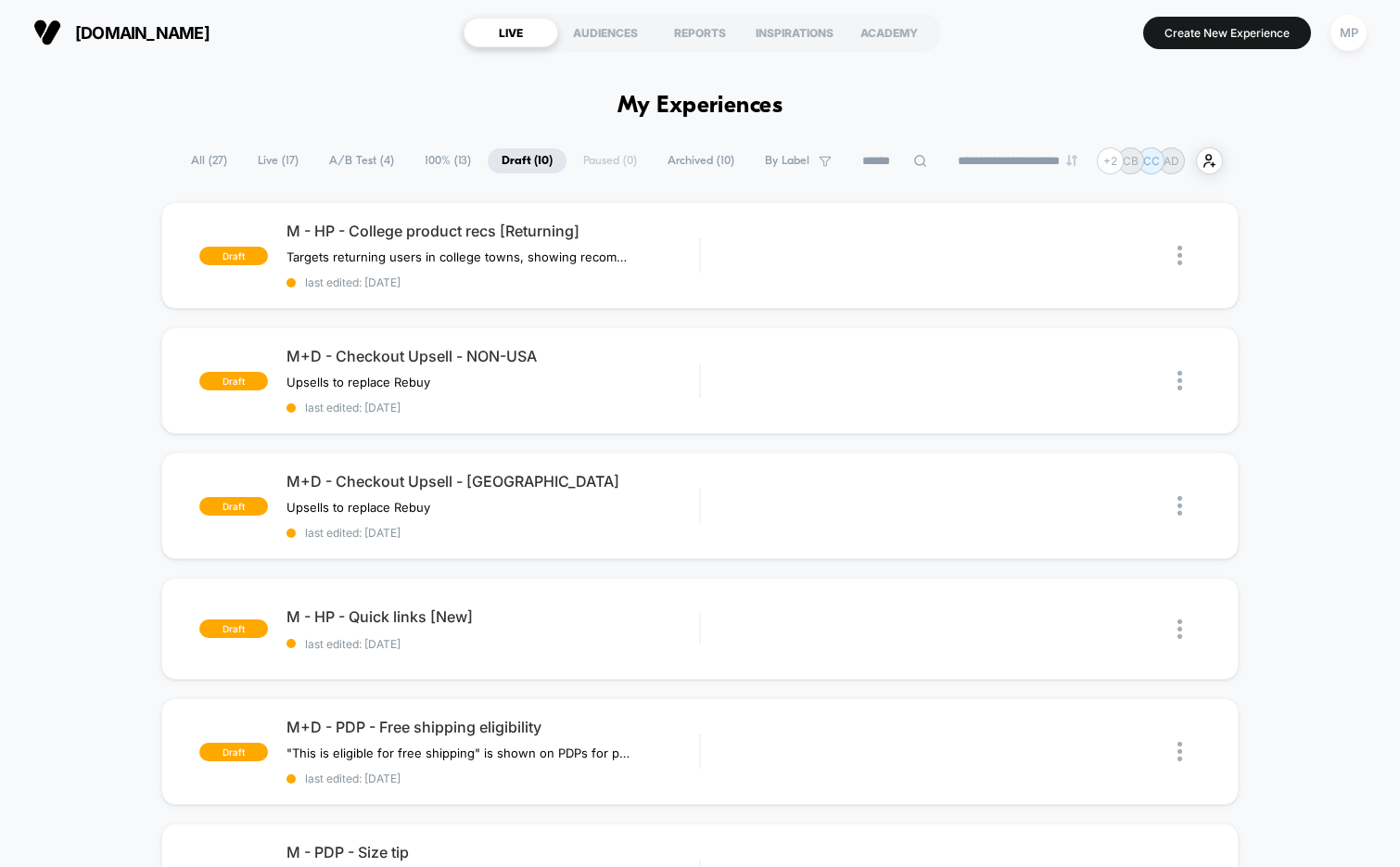
click at [353, 161] on span "A/B Test ( 4 )" at bounding box center [361, 161] width 93 height 25
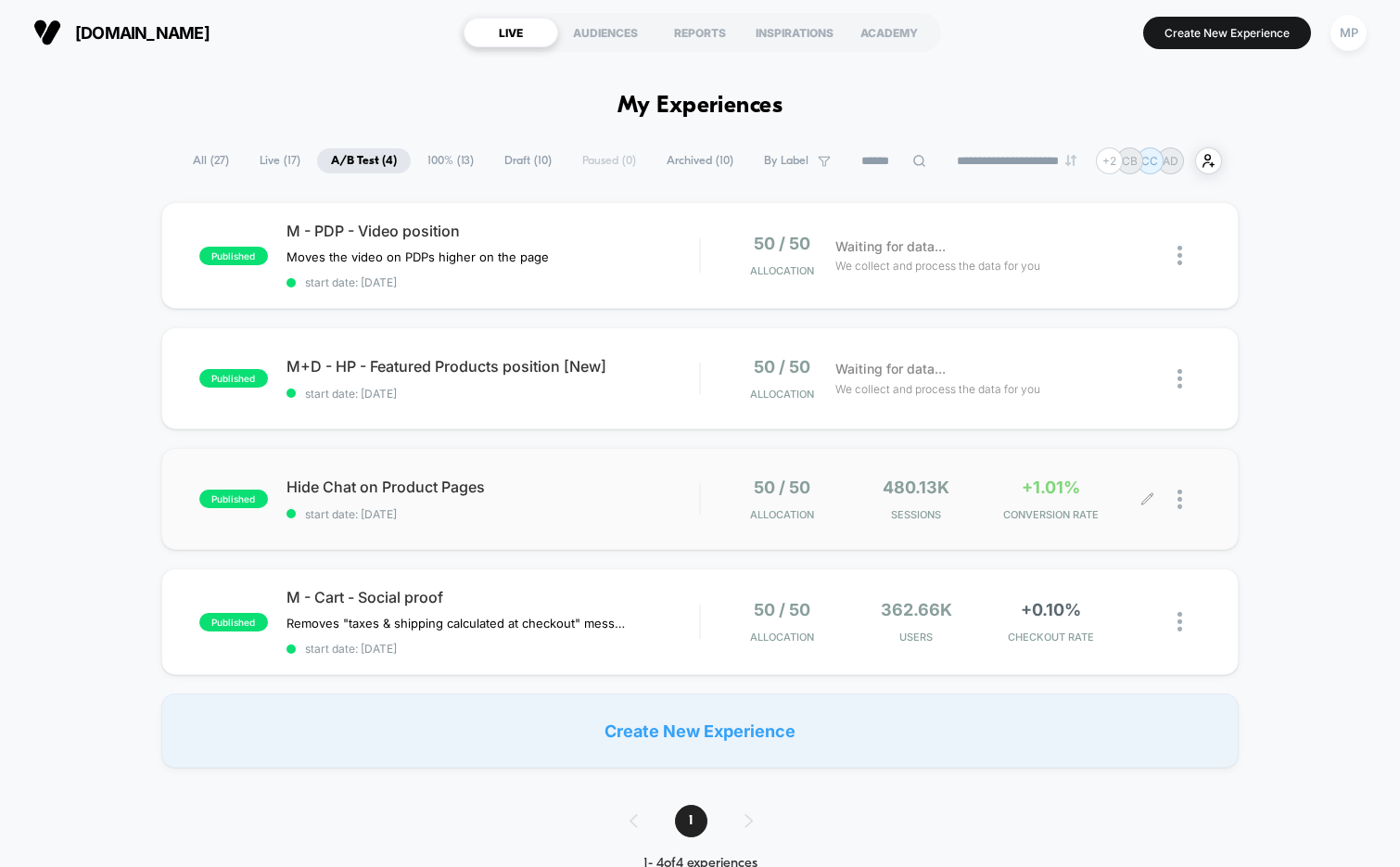
click at [1182, 494] on div at bounding box center [1189, 499] width 24 height 43
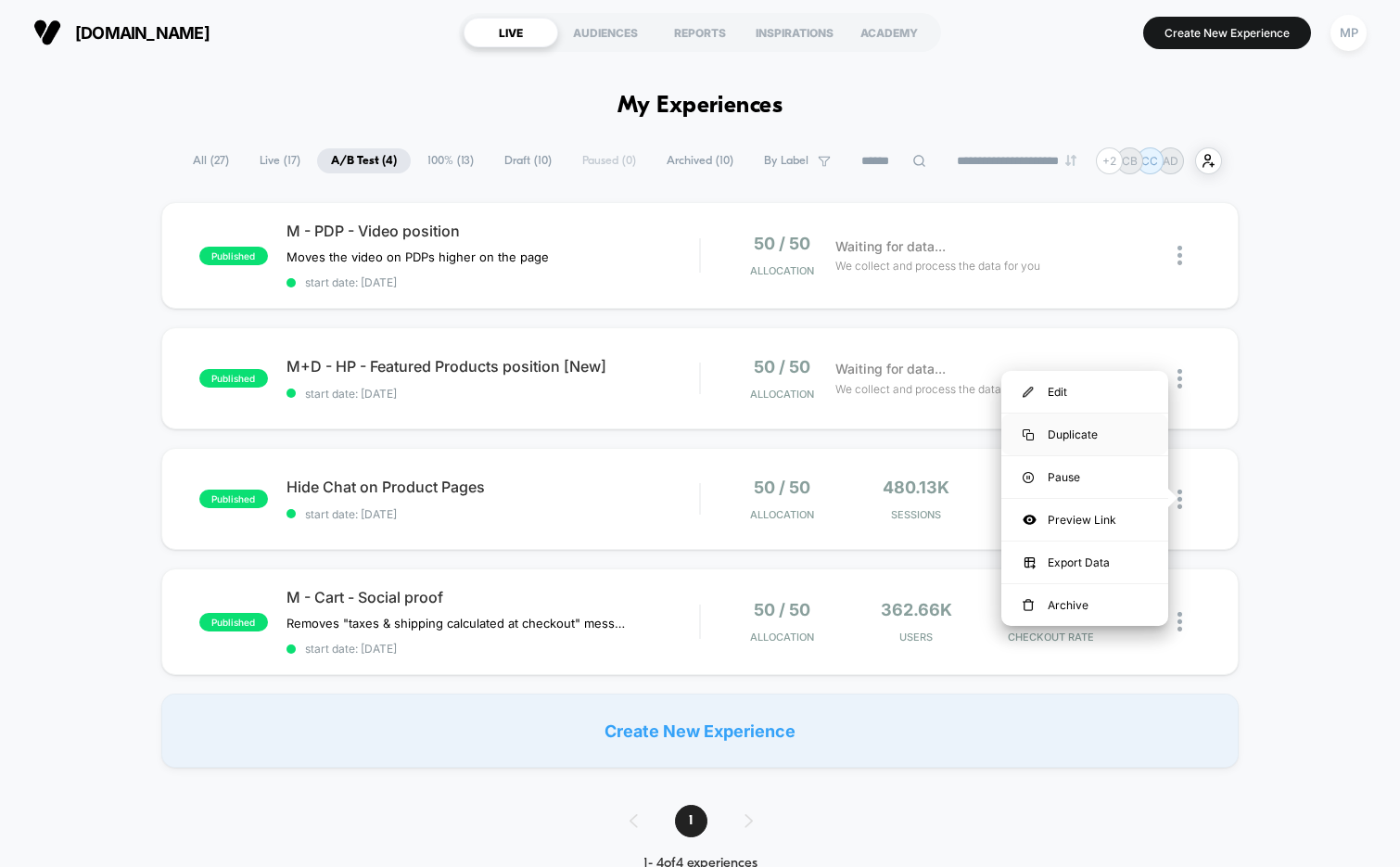
click at [1081, 440] on div "Duplicate" at bounding box center [1085, 434] width 166 height 42
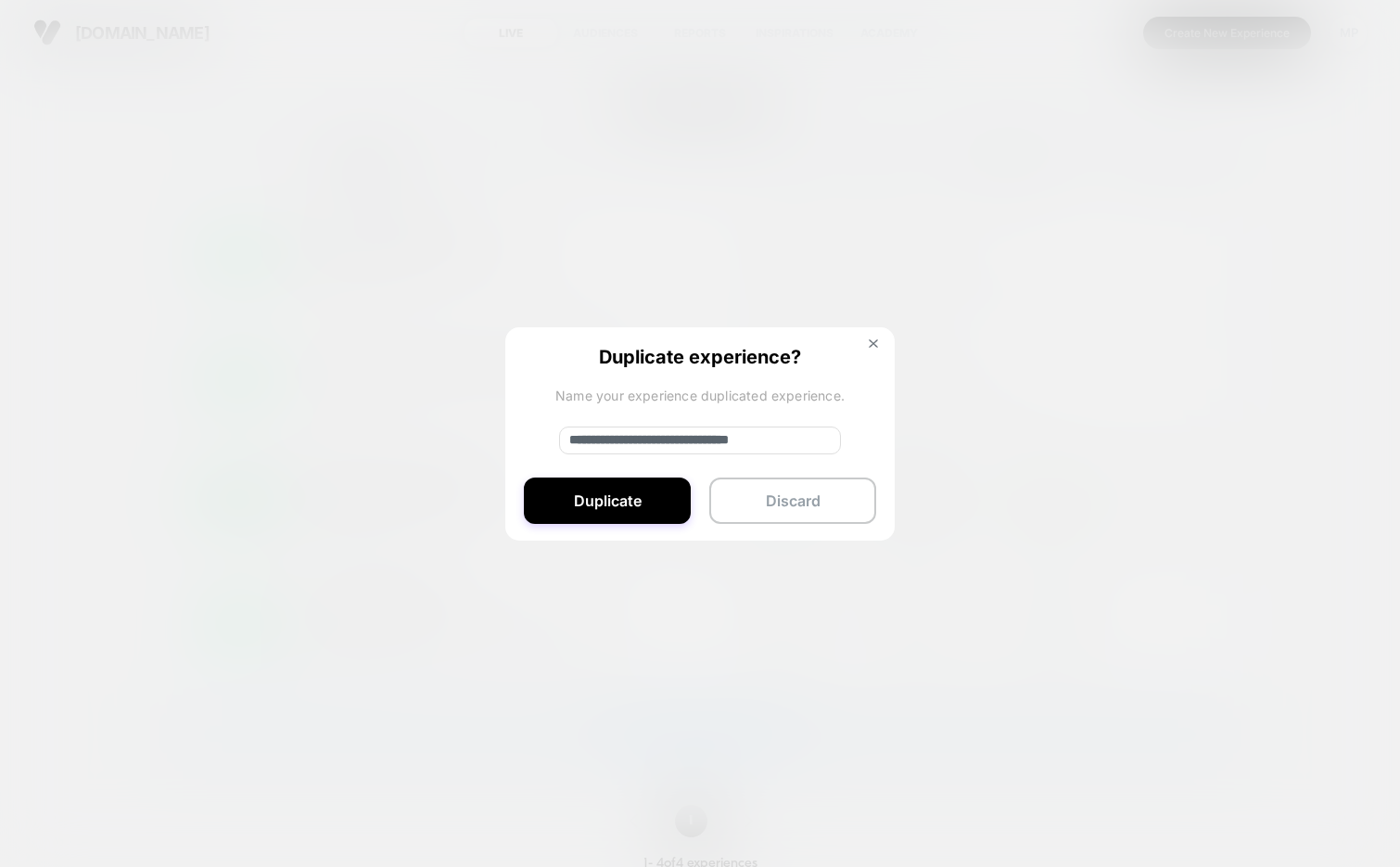
drag, startPoint x: 626, startPoint y: 438, endPoint x: 504, endPoint y: 438, distance: 122.0
click at [505, 438] on div "**********" at bounding box center [700, 434] width 390 height 215
click at [613, 439] on input "**********" at bounding box center [700, 440] width 282 height 27
click at [641, 444] on input "**********" at bounding box center [700, 440] width 282 height 27
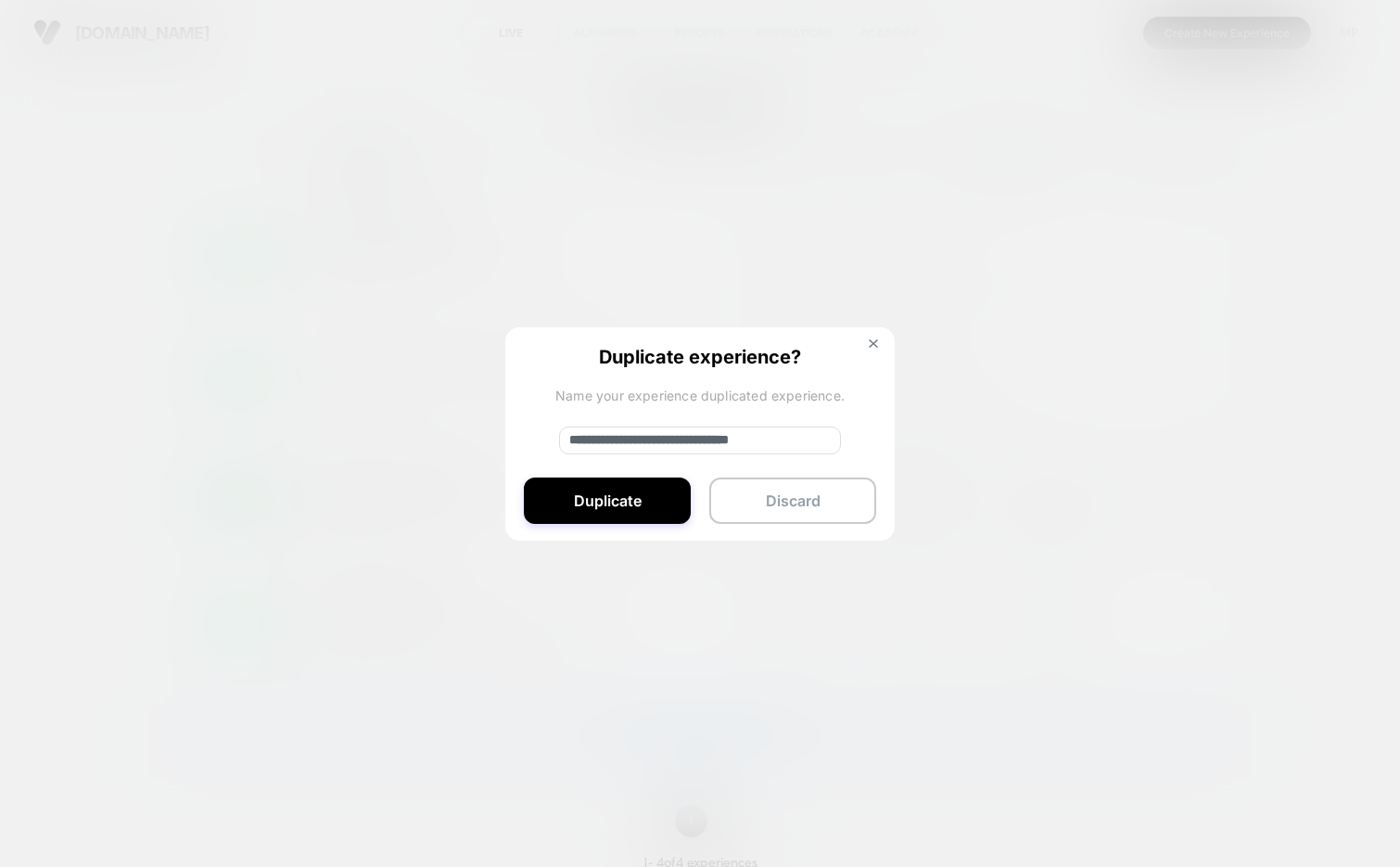
click at [587, 441] on input "**********" at bounding box center [700, 440] width 282 height 27
drag, startPoint x: 746, startPoint y: 442, endPoint x: 746, endPoint y: 455, distance: 13.0
click at [746, 455] on div "**********" at bounding box center [700, 434] width 390 height 215
type input "**********"
click at [652, 495] on button "Duplicate" at bounding box center [607, 500] width 166 height 46
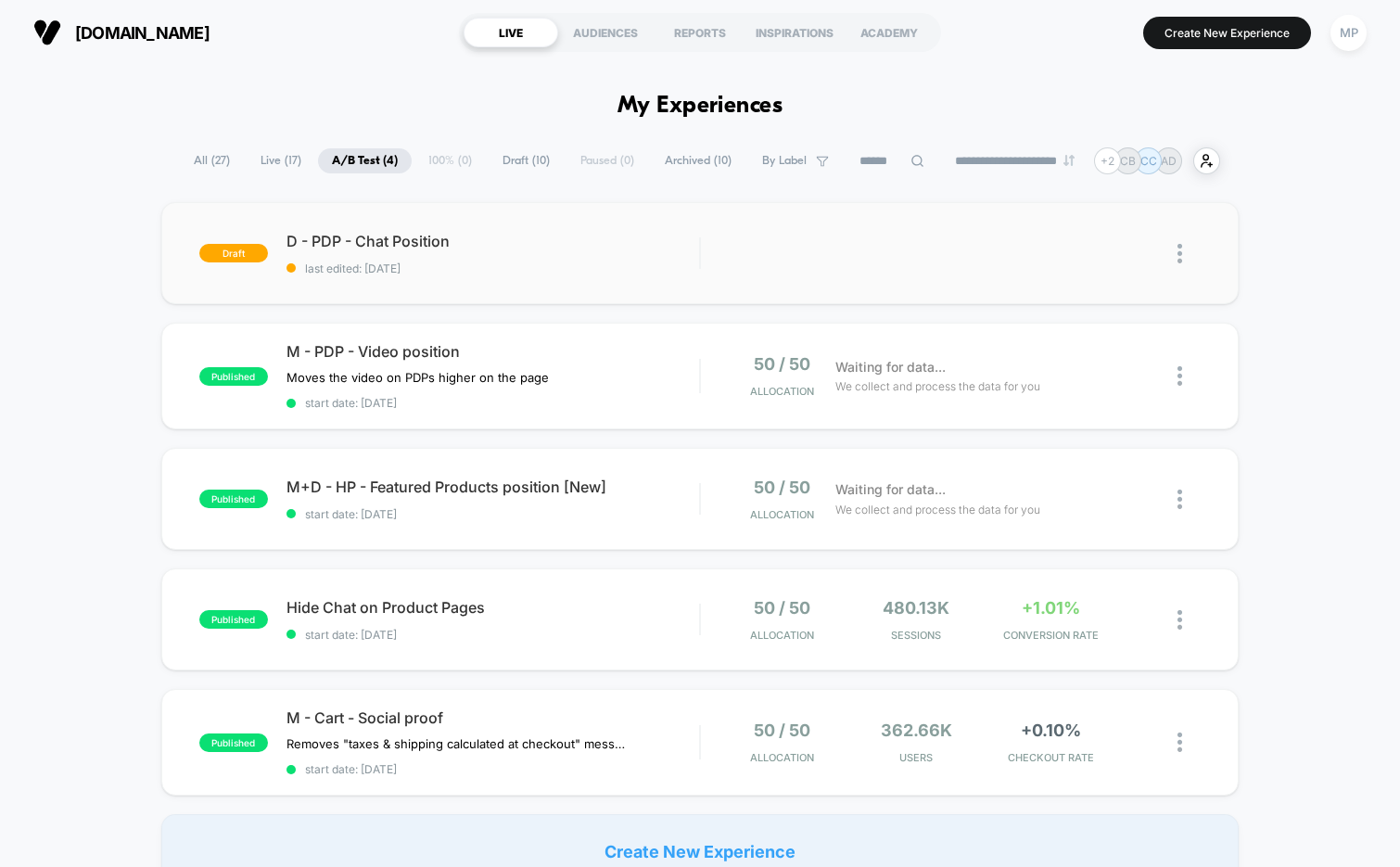
click at [552, 273] on span "last edited: 8/28/2025" at bounding box center [493, 268] width 413 height 14
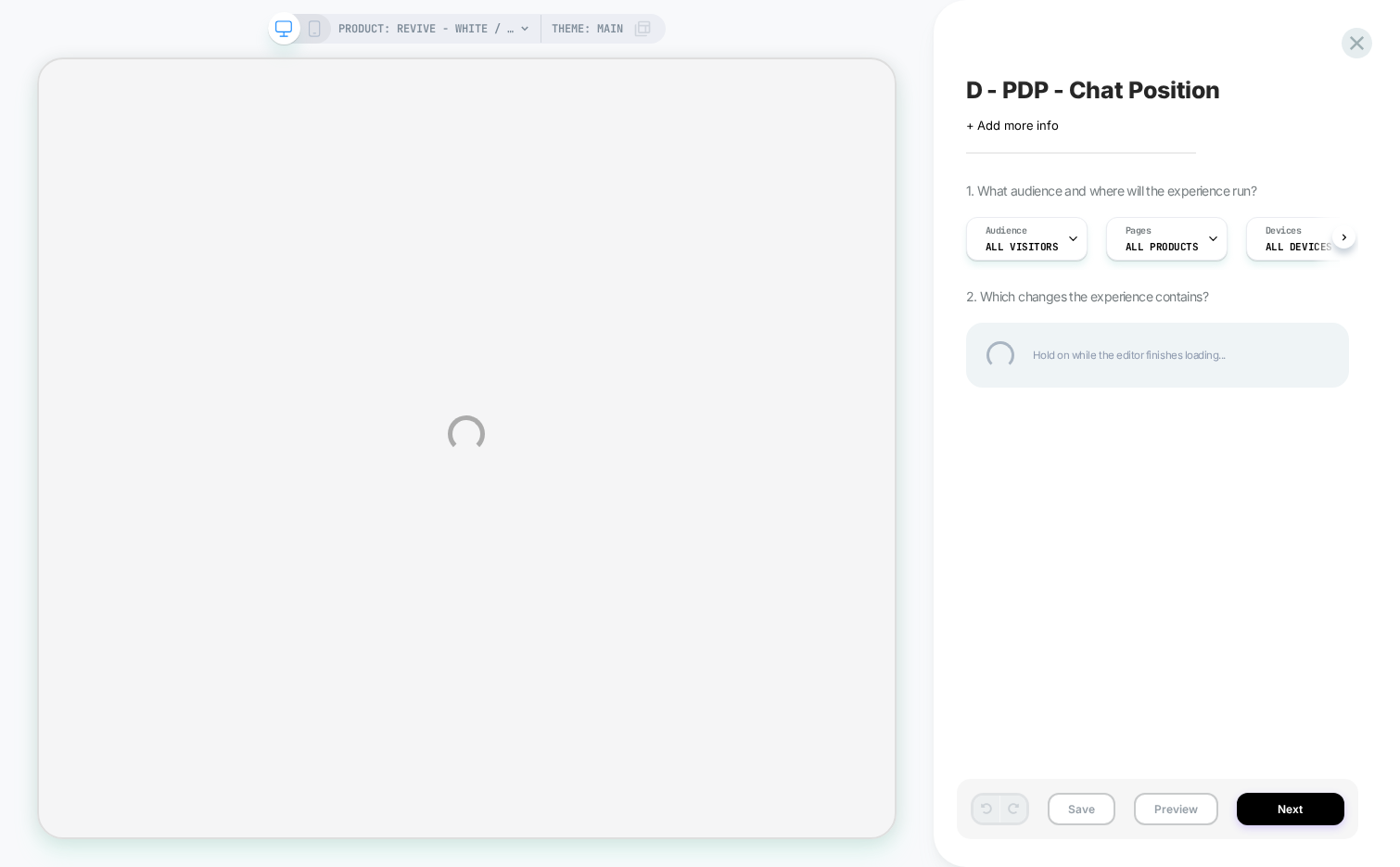
click at [1118, 92] on div "D - PDP - Chat Position" at bounding box center [1158, 89] width 383 height 27
click at [1134, 93] on textarea "**********" at bounding box center [1128, 89] width 323 height 27
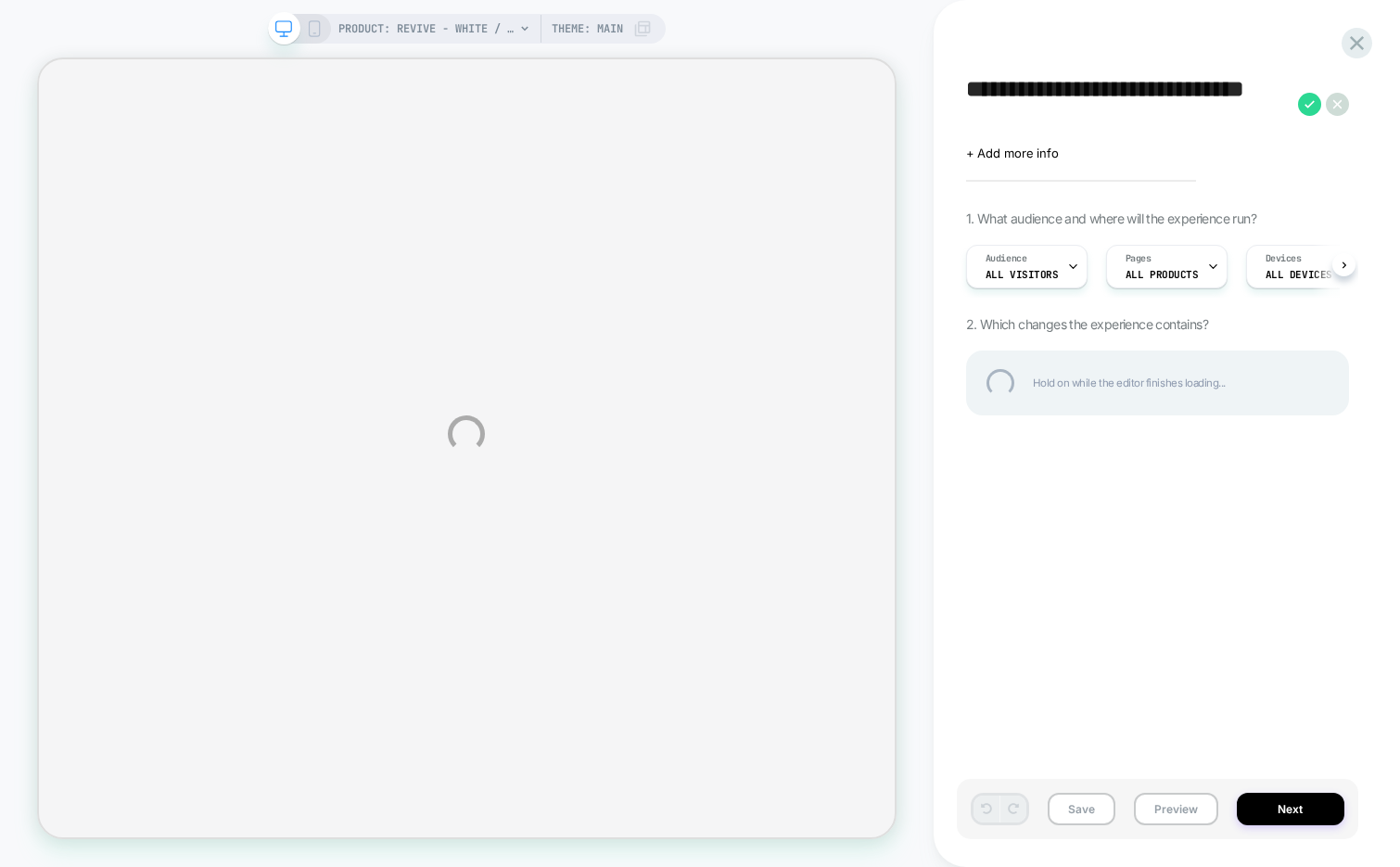
type textarea "**********"
click at [1301, 106] on div "**********" at bounding box center [1158, 103] width 383 height 56
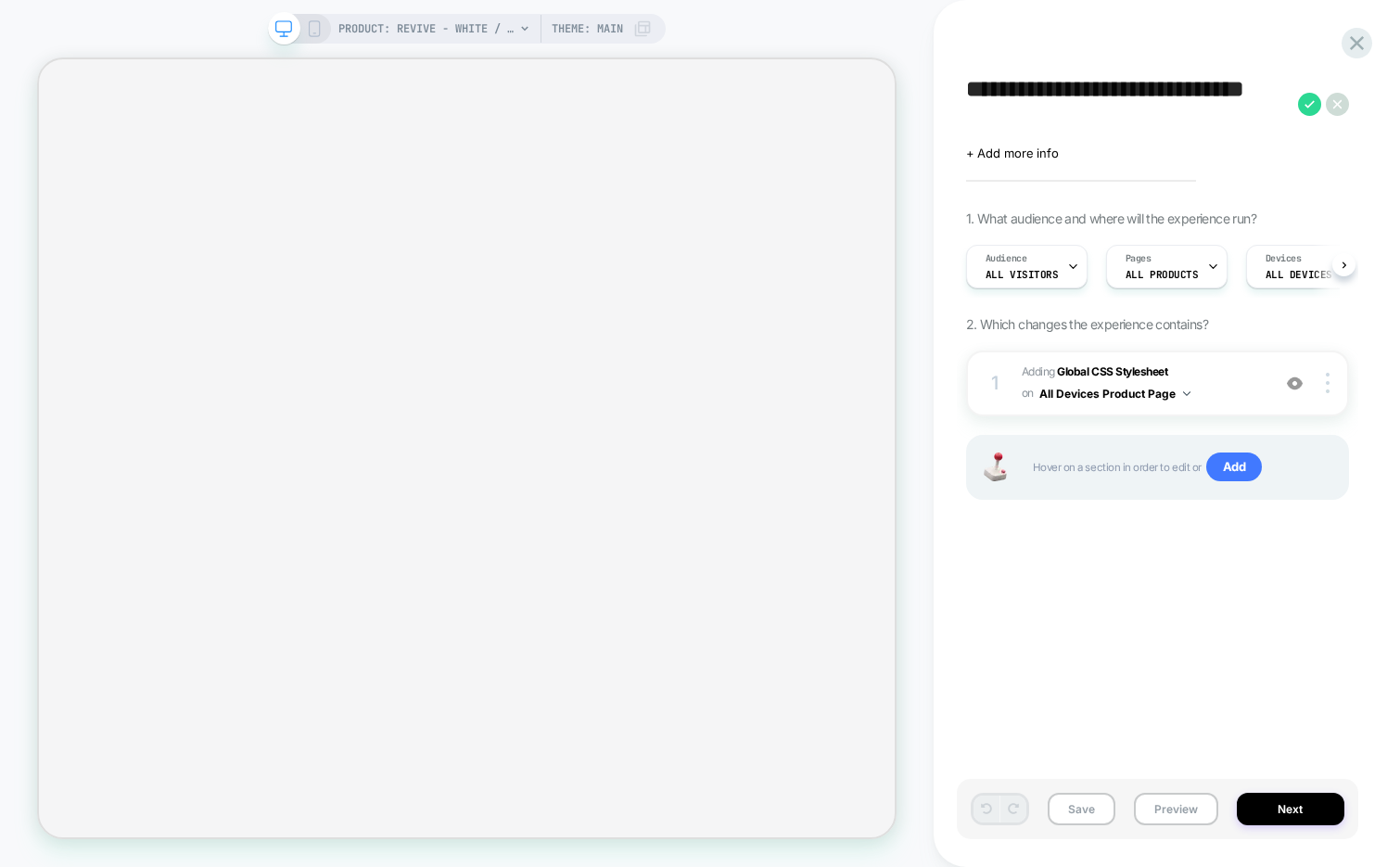
scroll to position [0, 1]
click at [1304, 96] on icon at bounding box center [1310, 104] width 24 height 24
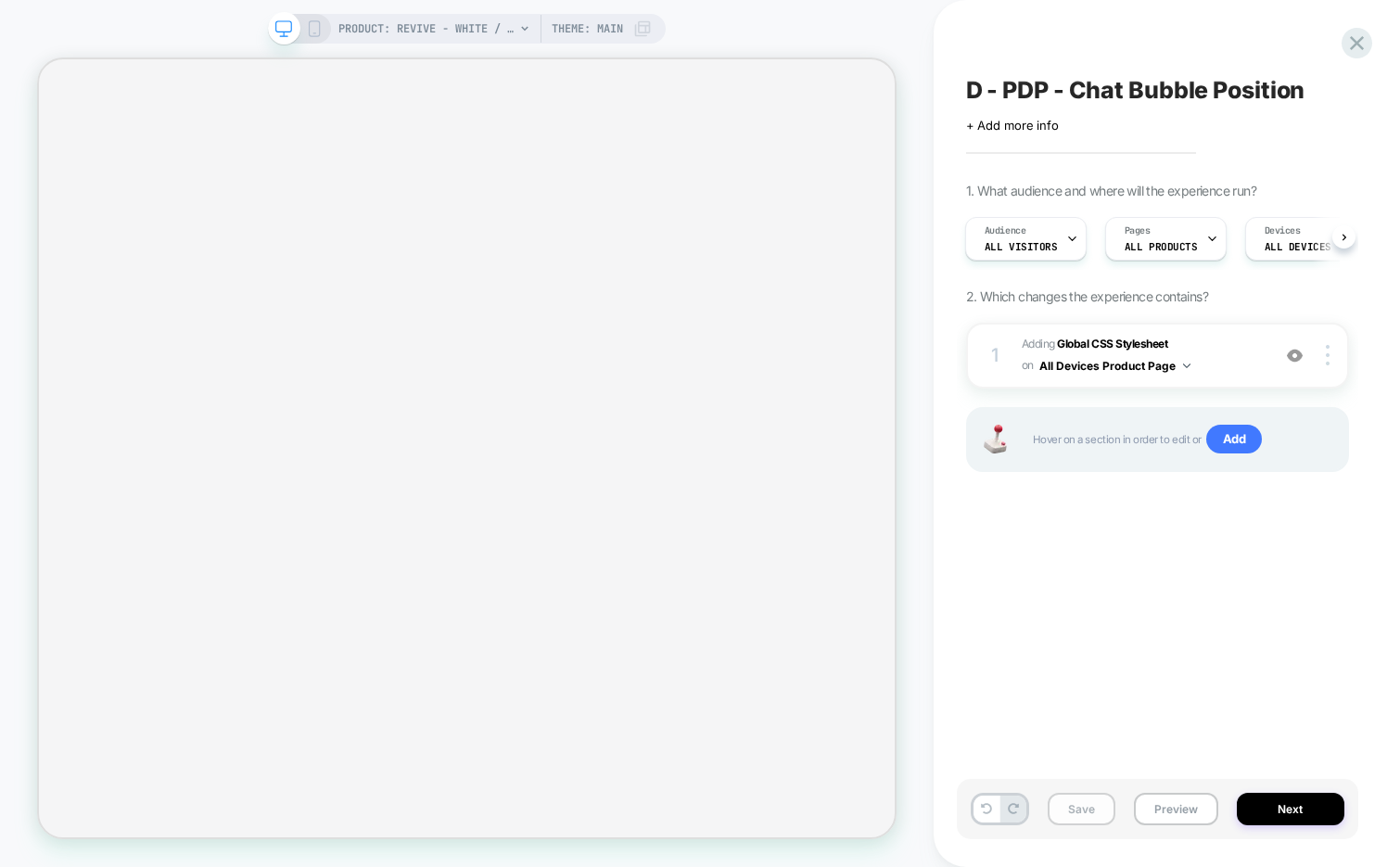
click at [1078, 803] on button "Save" at bounding box center [1082, 808] width 68 height 32
click at [1211, 353] on span "Adding Global CSS Stylesheet on All Devices Product Page" at bounding box center [1141, 355] width 239 height 43
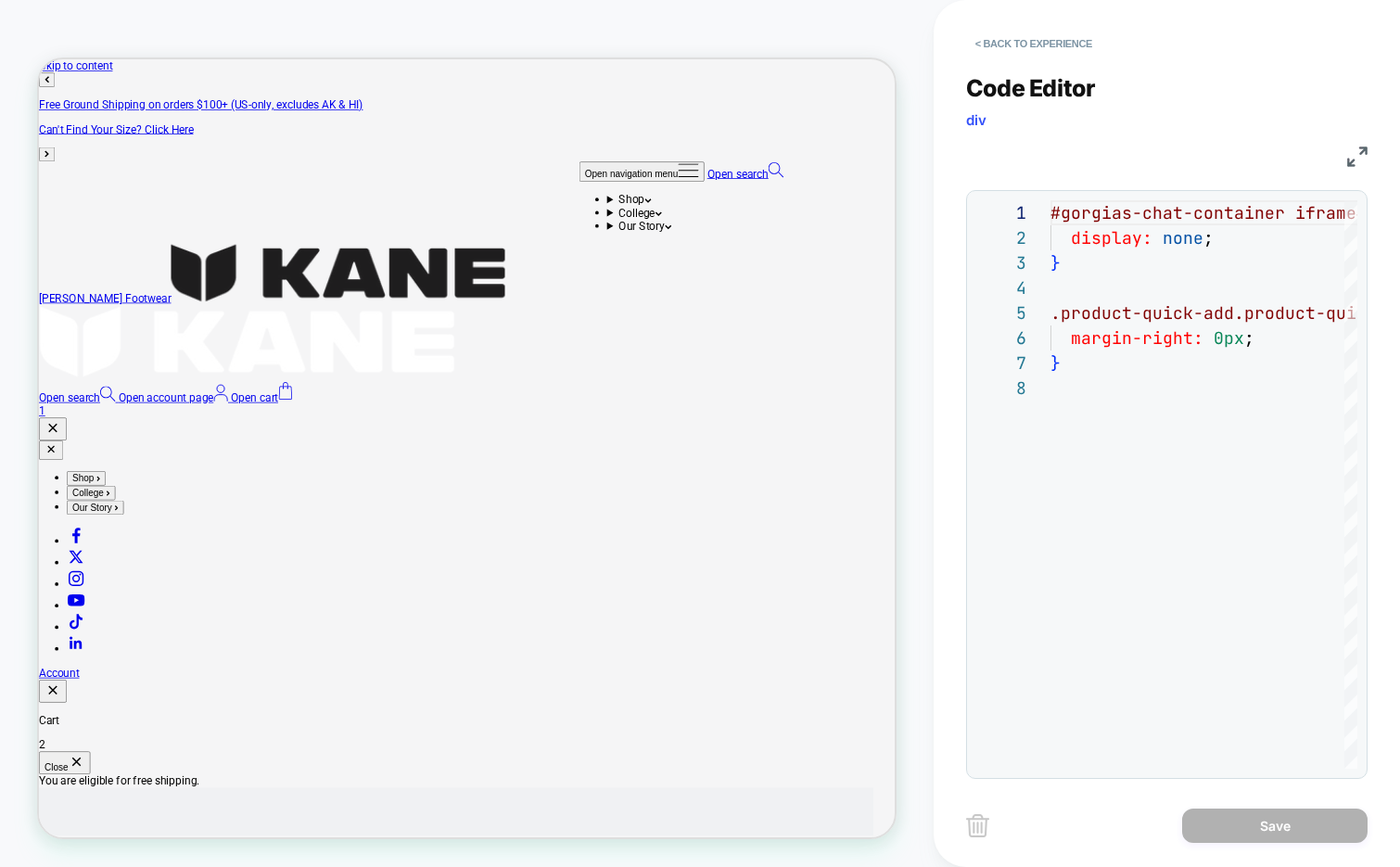
scroll to position [0, 0]
click at [1354, 159] on img at bounding box center [1357, 157] width 21 height 21
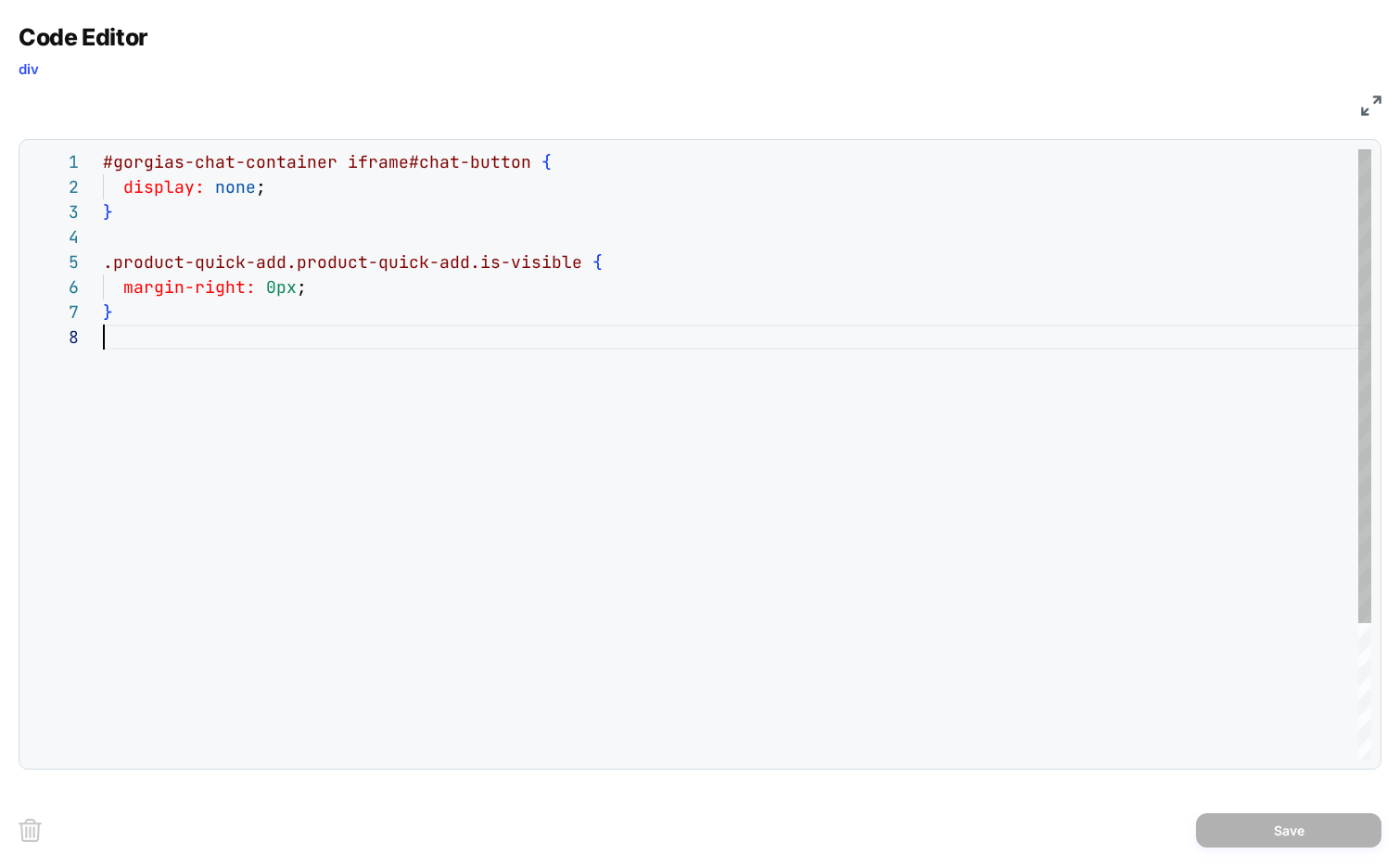
click at [240, 444] on div "#gorgias-chat-container iframe#chat-button { display: none ; } .product-quick-a…" at bounding box center [737, 542] width 1269 height 785
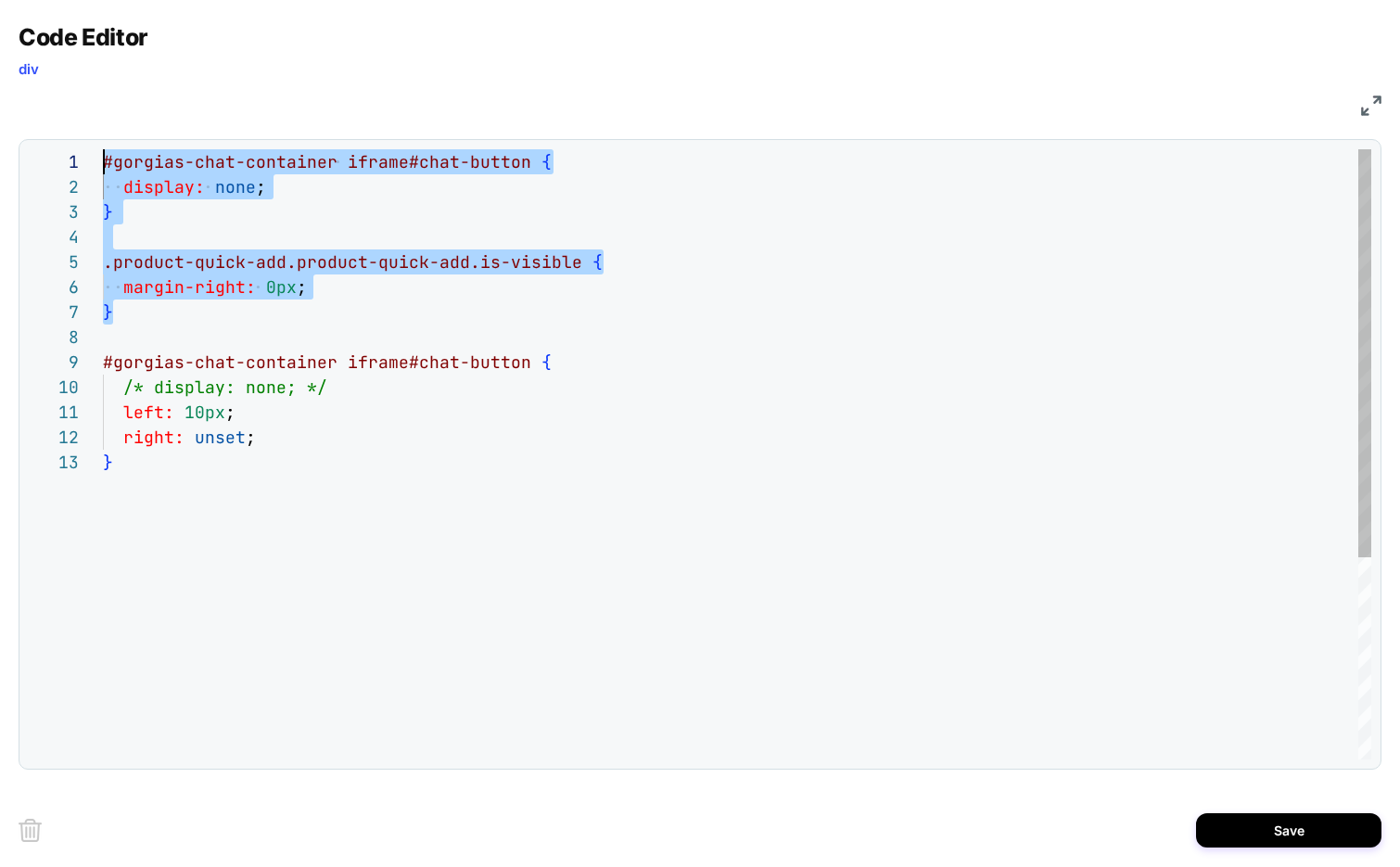
drag, startPoint x: 142, startPoint y: 310, endPoint x: 74, endPoint y: 164, distance: 161.1
click at [103, 164] on div "#gorgias-chat-container iframe#chat-button { display: none ; } .product-quick-a…" at bounding box center [737, 604] width 1269 height 910
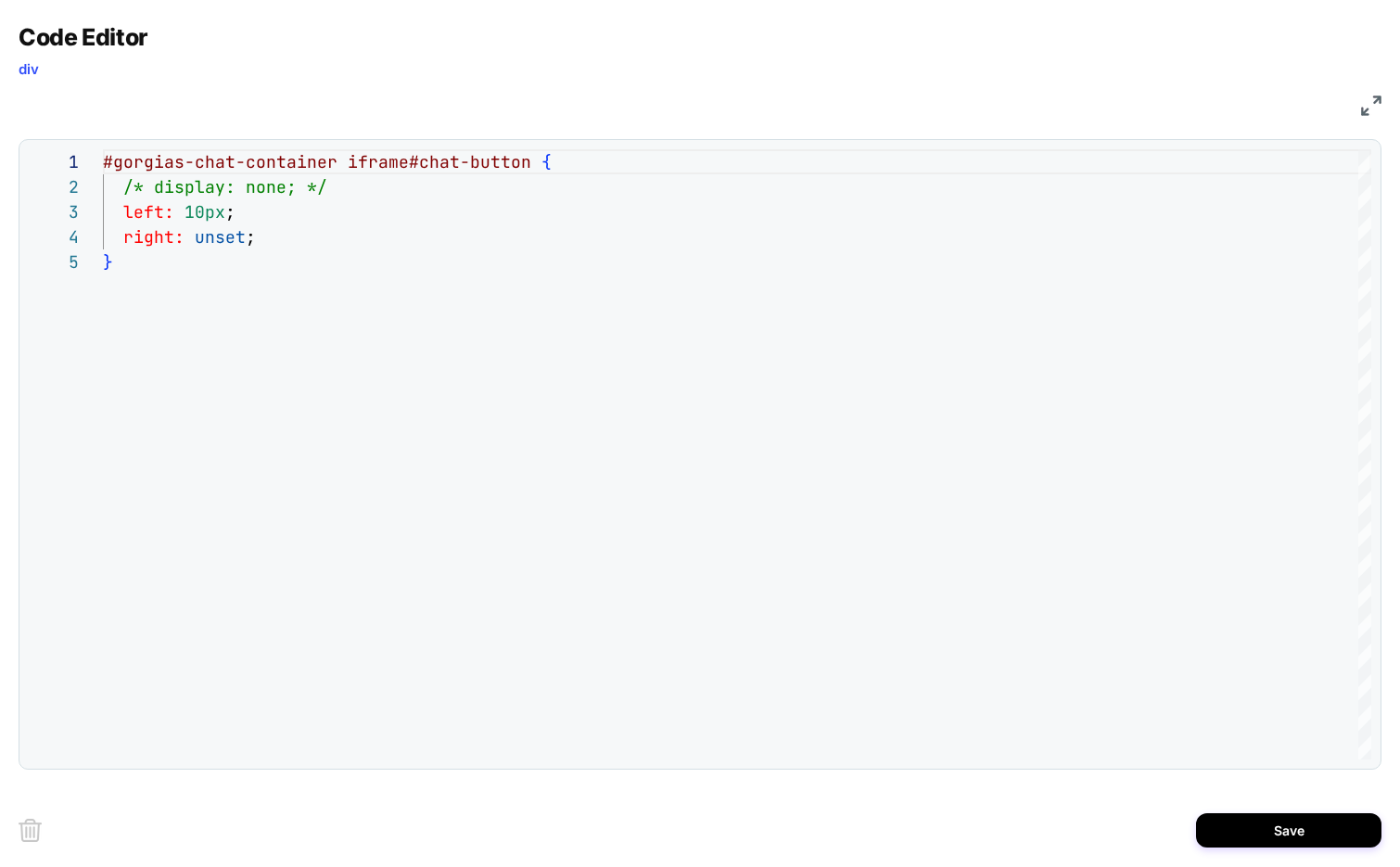
type textarea "**********"
click at [1371, 104] on img at bounding box center [1372, 106] width 21 height 21
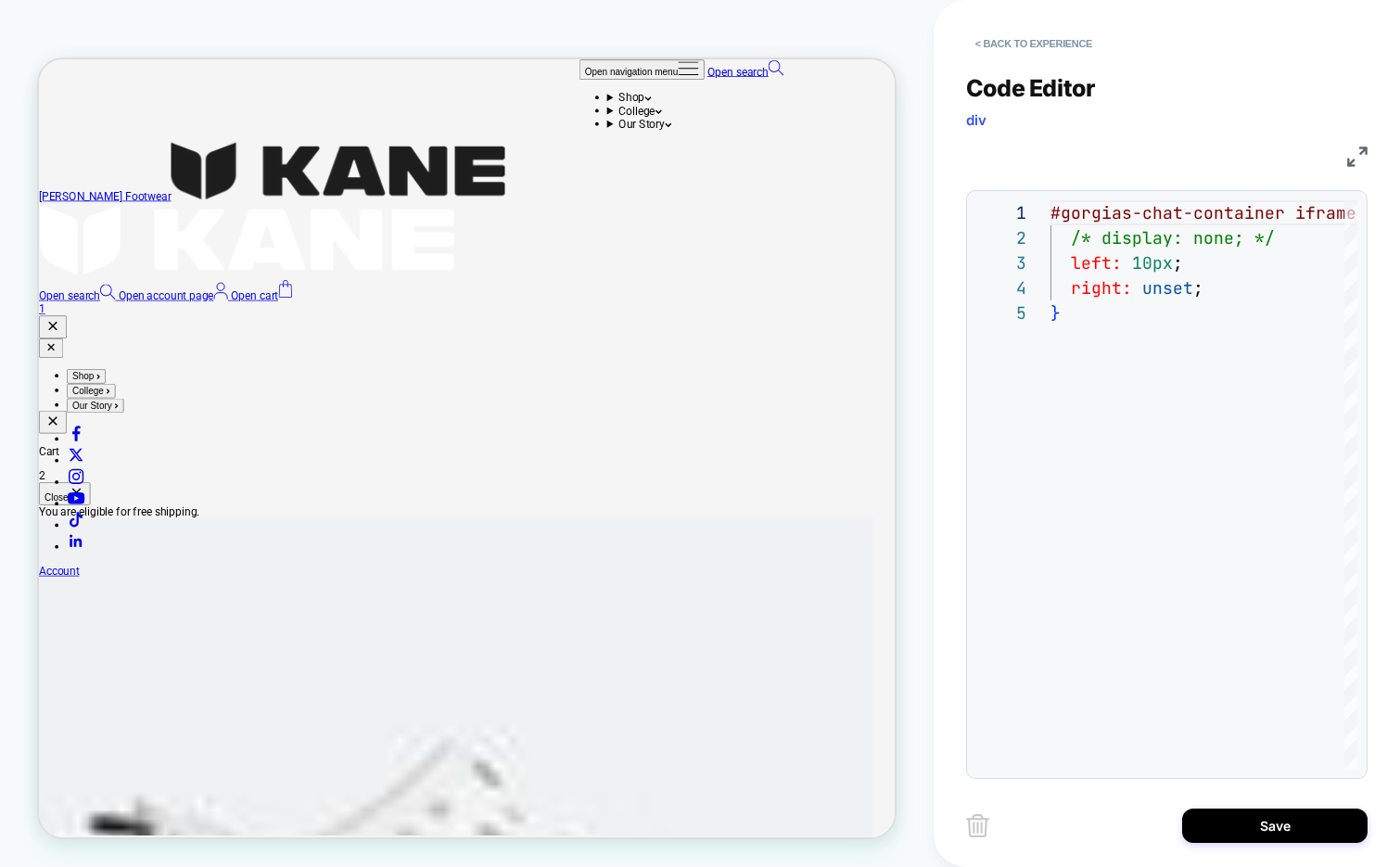
scroll to position [345, 0]
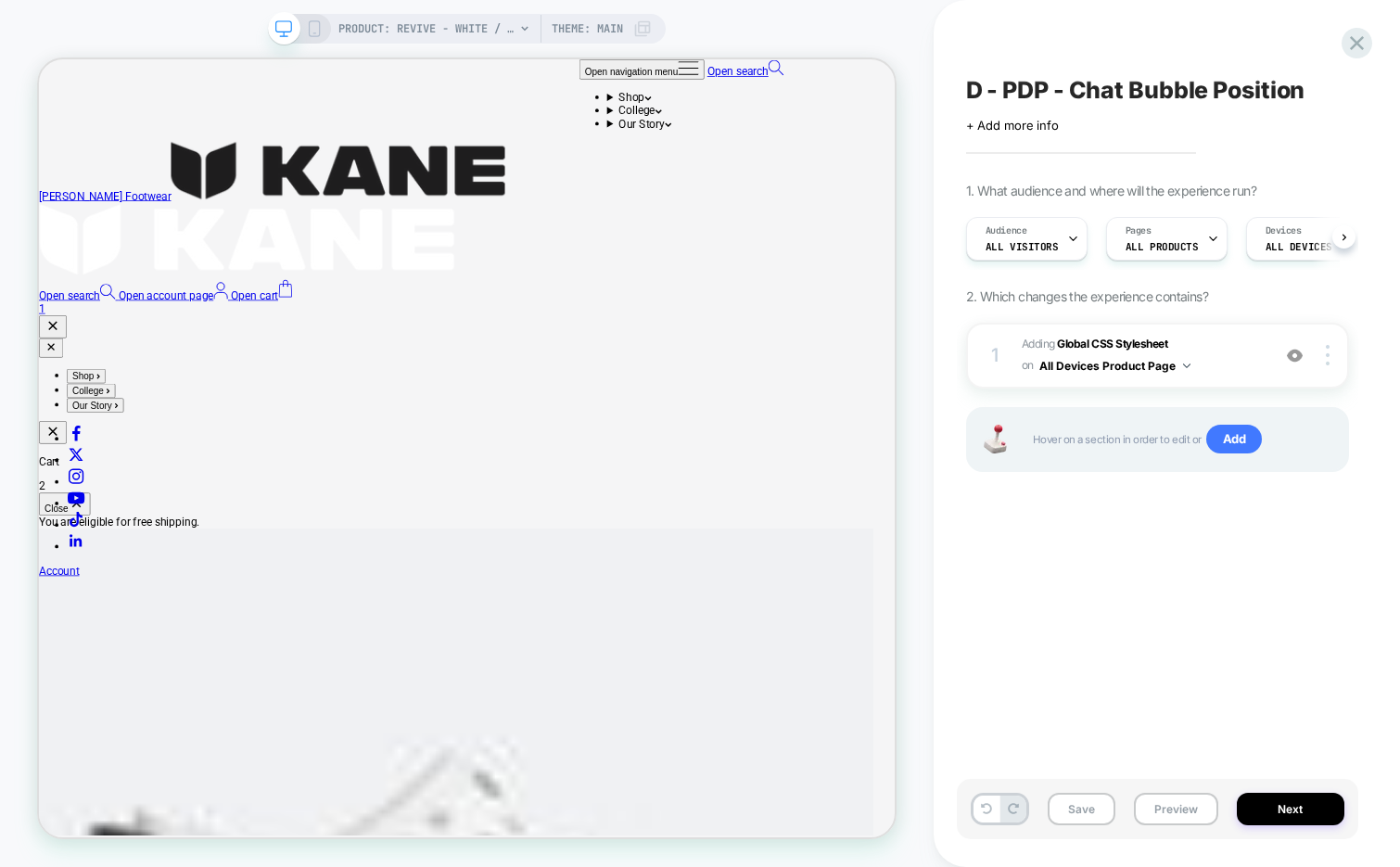
scroll to position [0, 1]
click at [1081, 809] on button "Save" at bounding box center [1082, 808] width 68 height 32
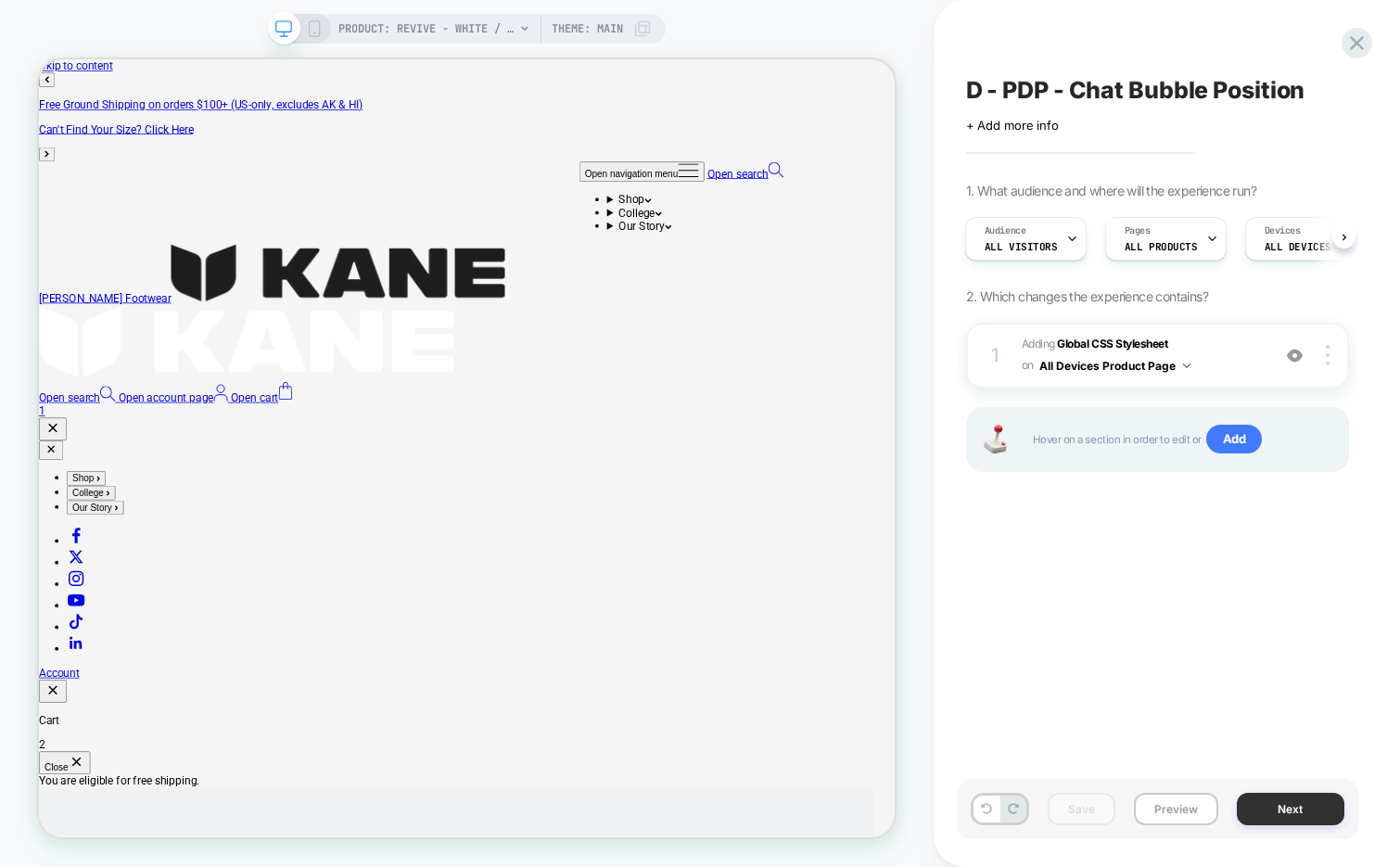
click at [1268, 810] on button "Next" at bounding box center [1291, 808] width 108 height 32
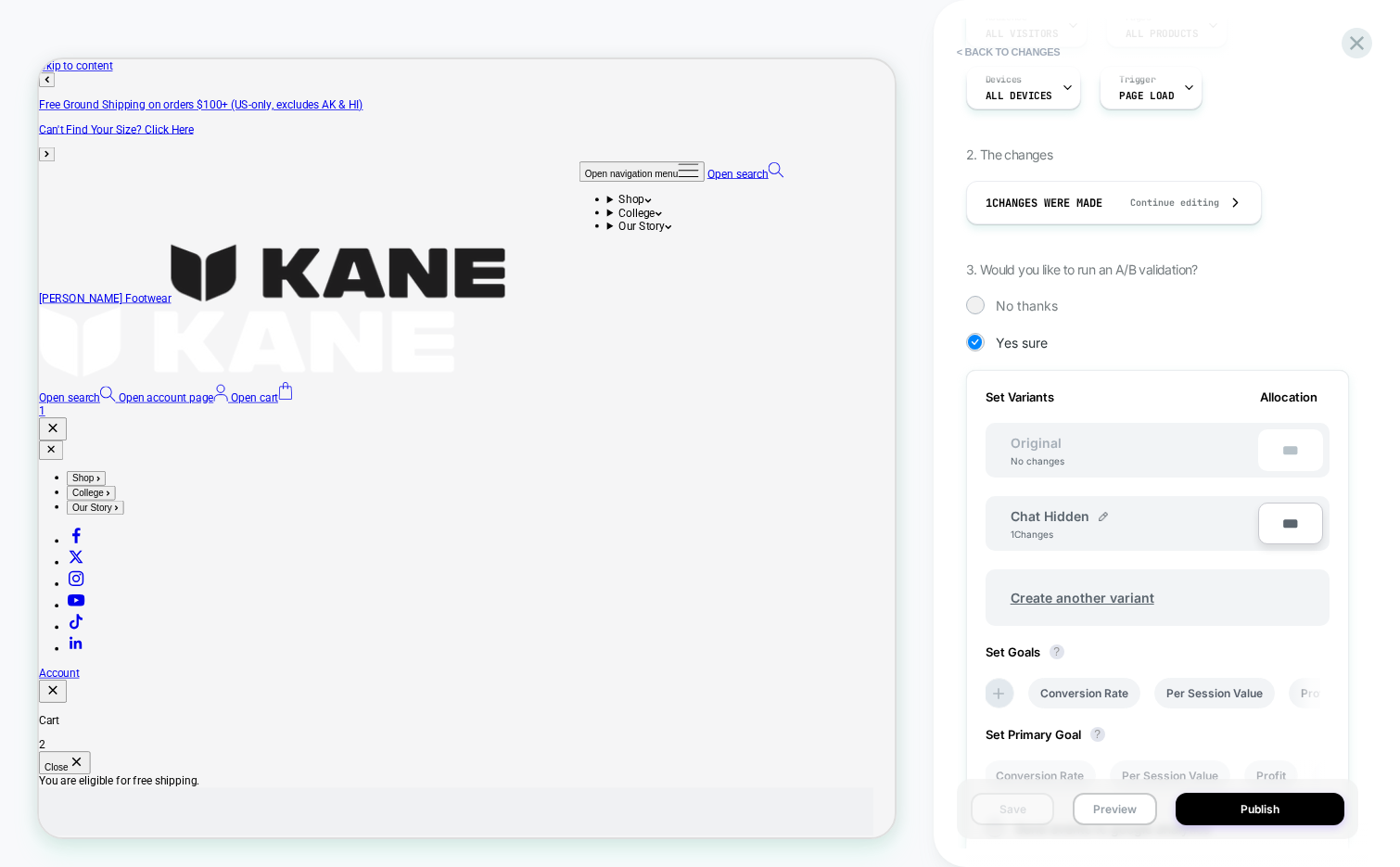
scroll to position [244, 0]
click at [1100, 513] on img at bounding box center [1104, 513] width 9 height 9
click at [1049, 518] on input "**********" at bounding box center [1078, 522] width 134 height 36
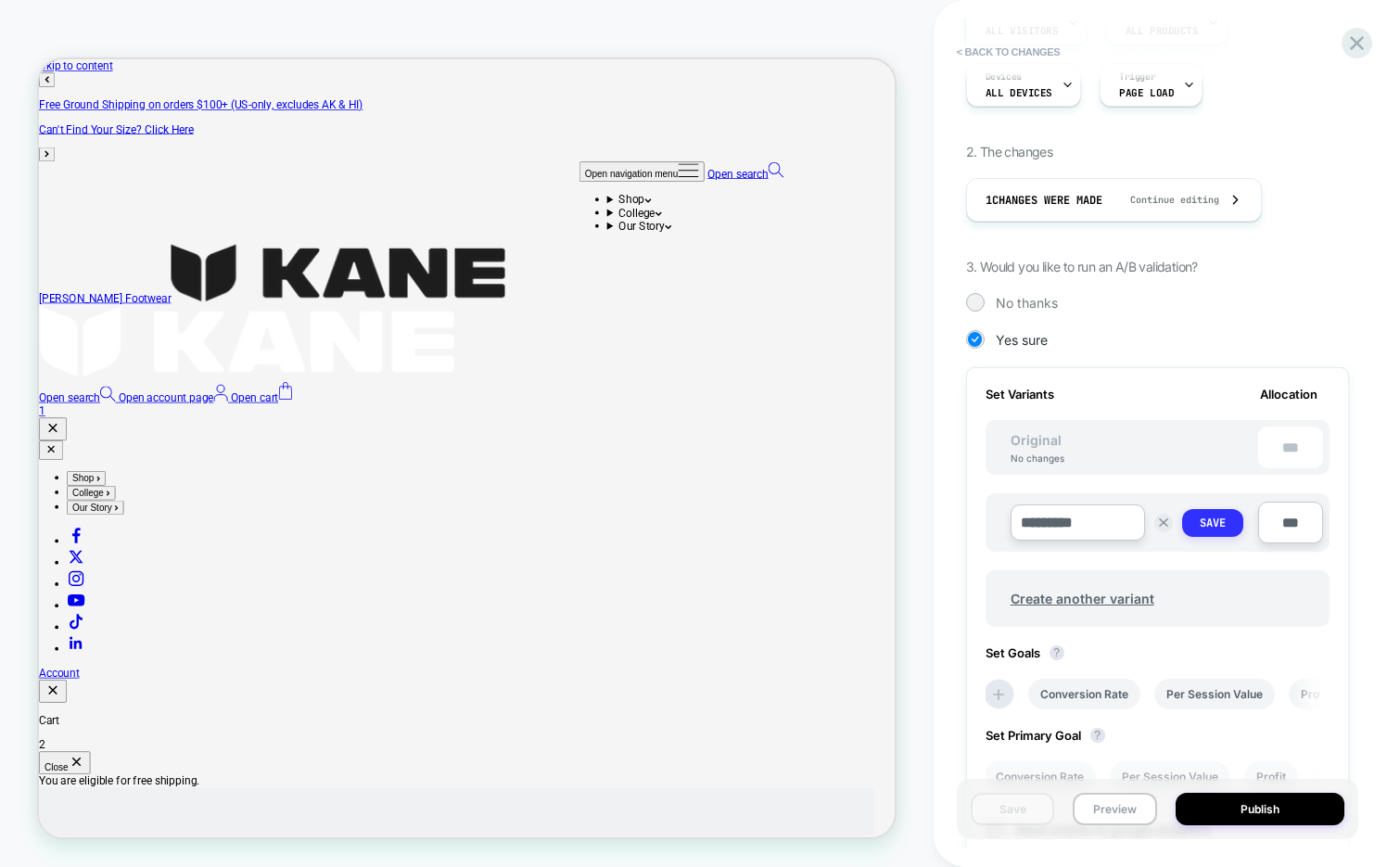
type input "*********"
click at [1217, 520] on strong "Save" at bounding box center [1213, 523] width 26 height 15
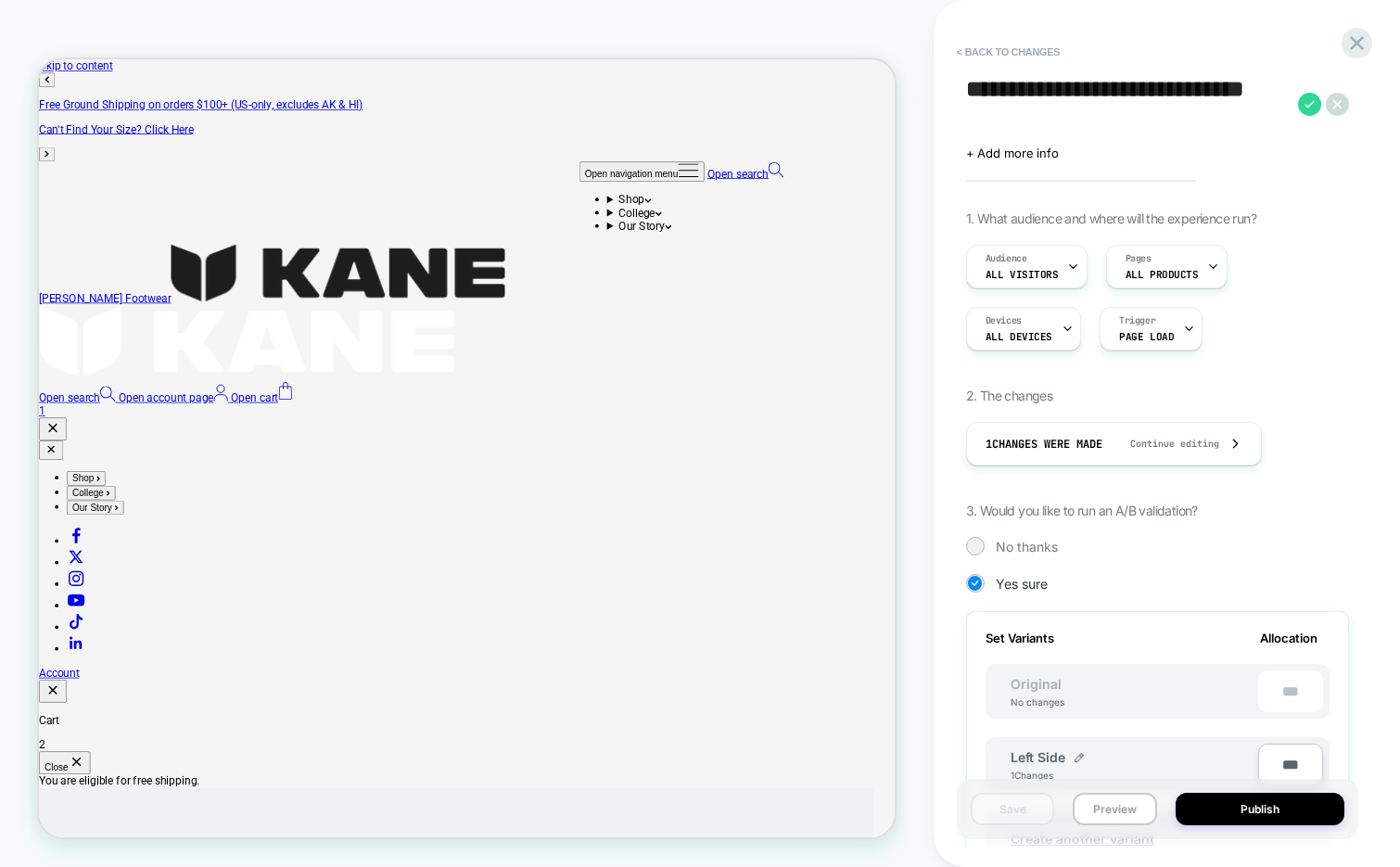
click at [1010, 113] on textarea "**********" at bounding box center [1128, 103] width 323 height 56
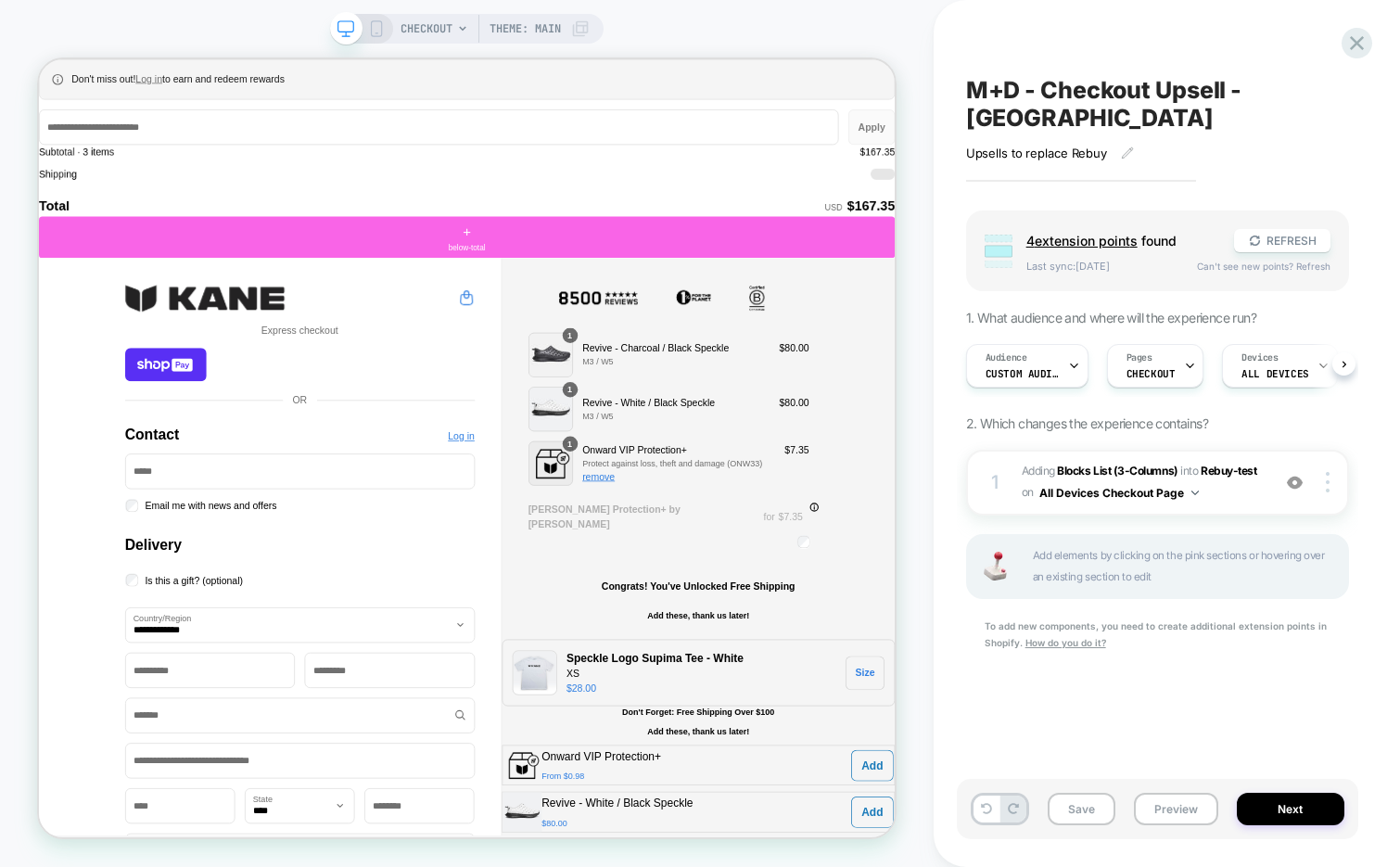
scroll to position [0, 1]
click at [1106, 91] on span "M+D - Checkout Upsell - [GEOGRAPHIC_DATA]" at bounding box center [1158, 103] width 383 height 56
click at [1106, 91] on textarea "**********" at bounding box center [1058, 103] width 182 height 56
click at [1106, 91] on textarea "**********" at bounding box center [1128, 103] width 323 height 56
click at [0, 0] on button "Preview" at bounding box center [0, 0] width 0 height 0
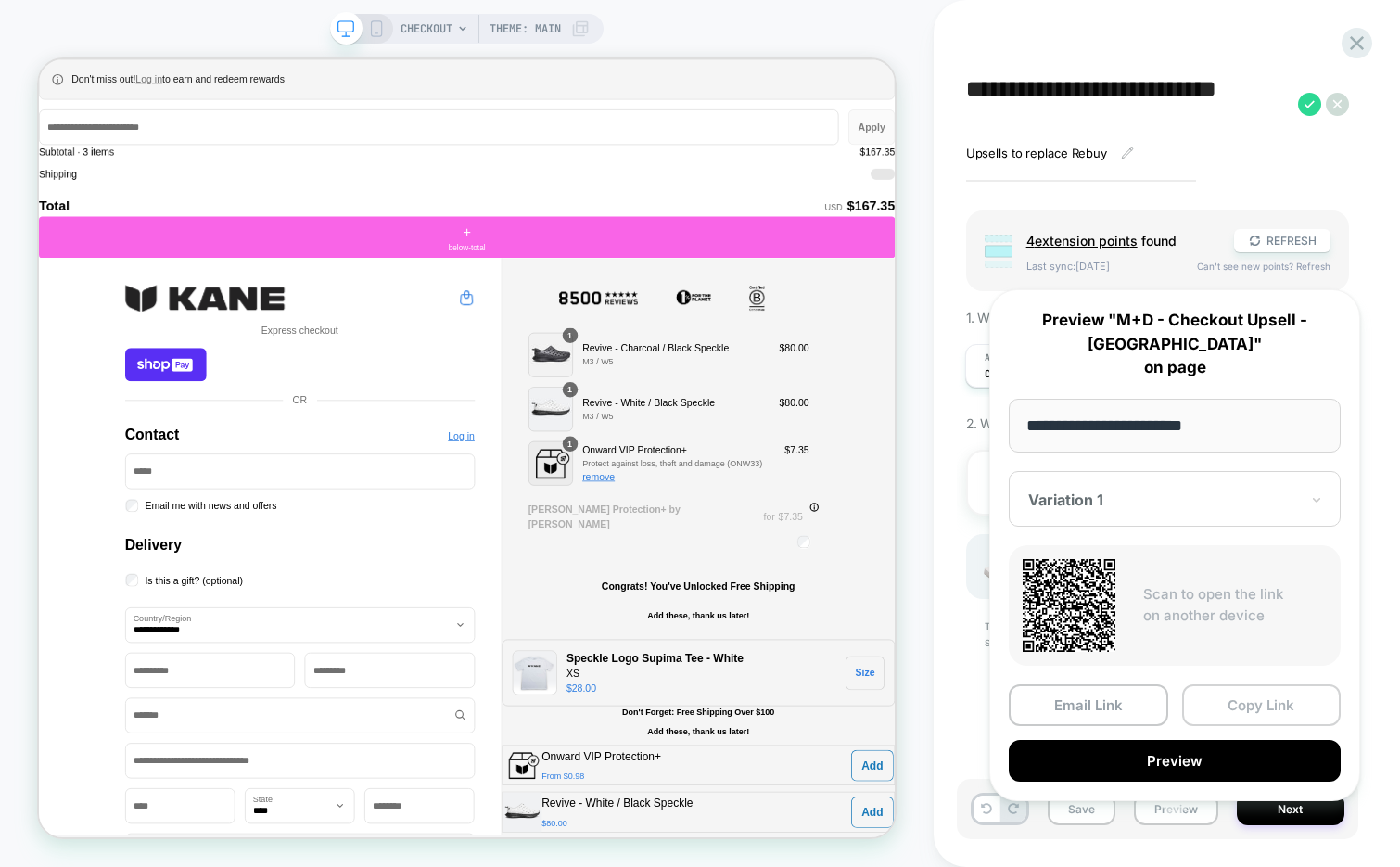
click at [0, 0] on button "Copy Link" at bounding box center [0, 0] width 0 height 0
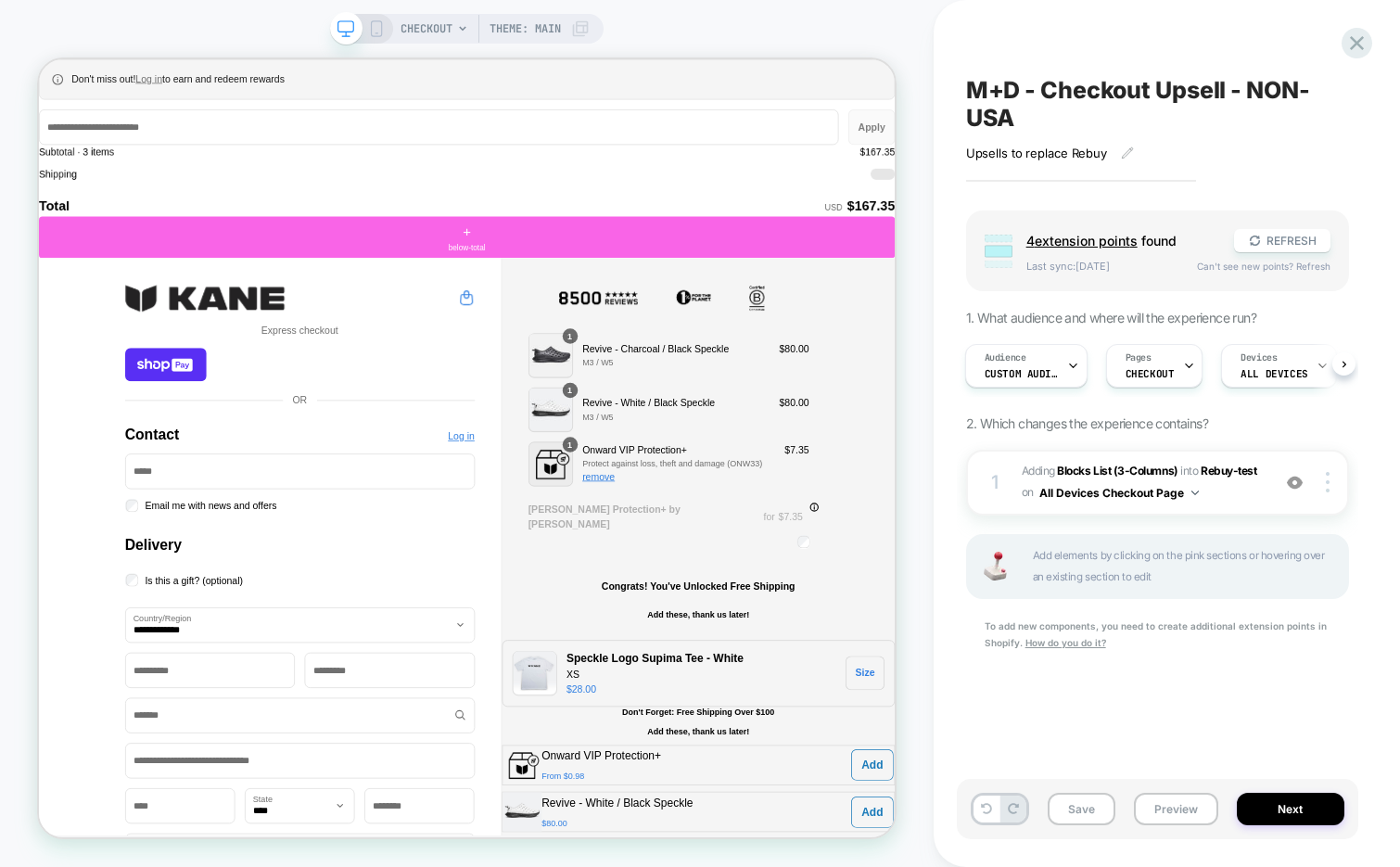
click at [0, 0] on span "M+D - Checkout Upsell - NON-USA" at bounding box center [0, 0] width 0 height 0
click at [0, 0] on textarea "**********" at bounding box center [0, 0] width 0 height 0
click at [0, 0] on button "Preview" at bounding box center [0, 0] width 0 height 0
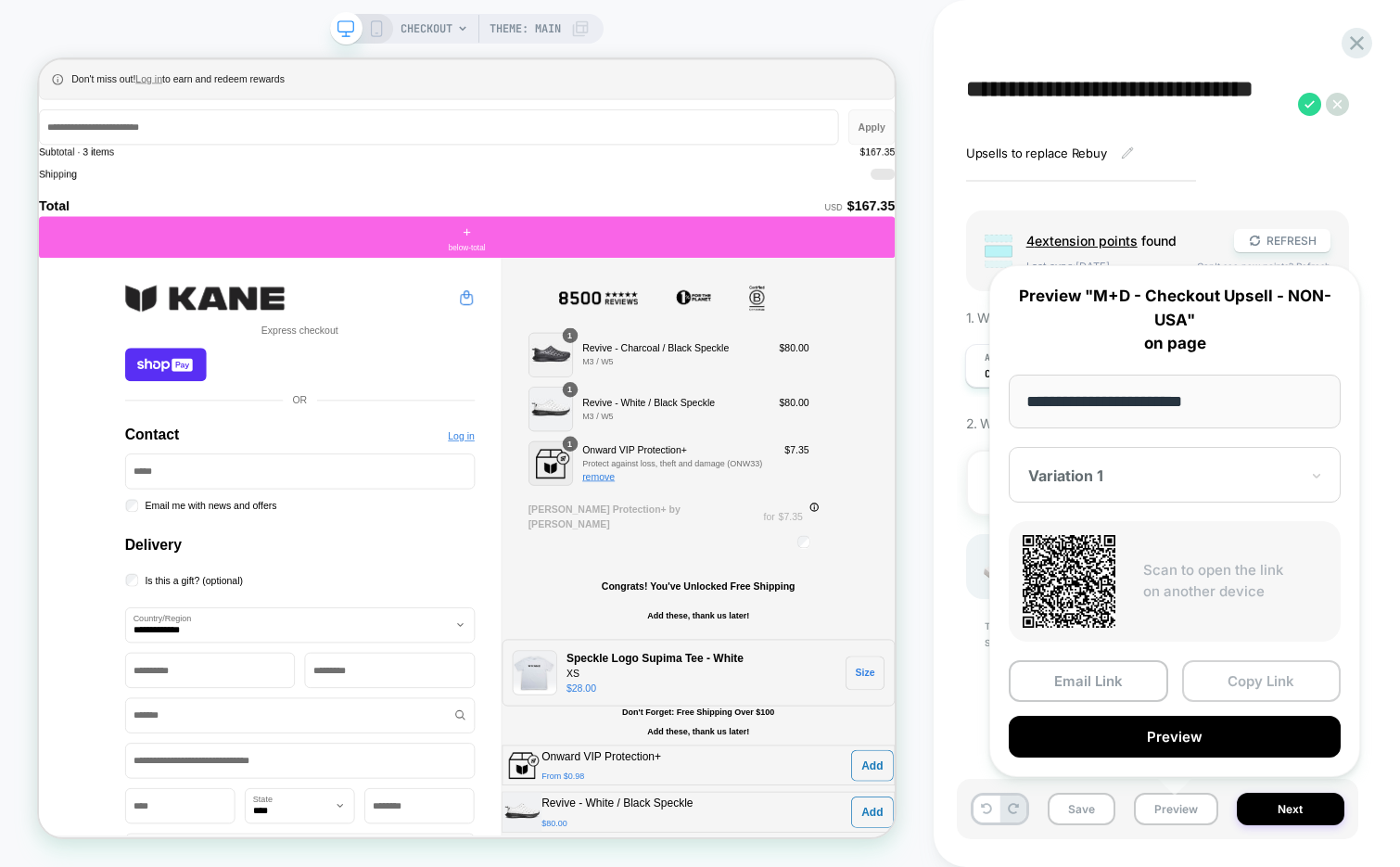
click at [1245, 680] on button "Copy Link" at bounding box center [1262, 681] width 160 height 42
